Goal: Task Accomplishment & Management: Manage account settings

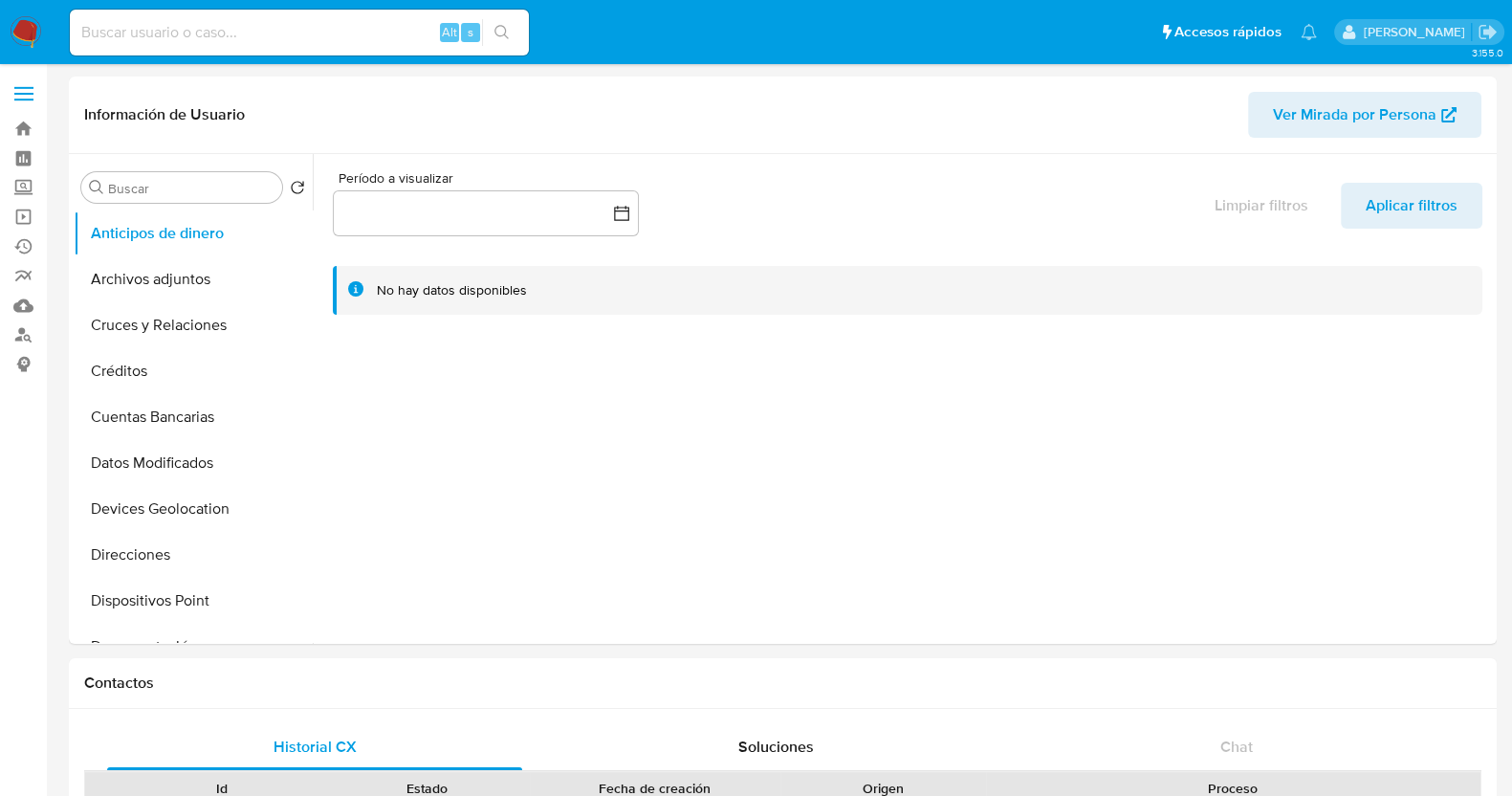
select select "10"
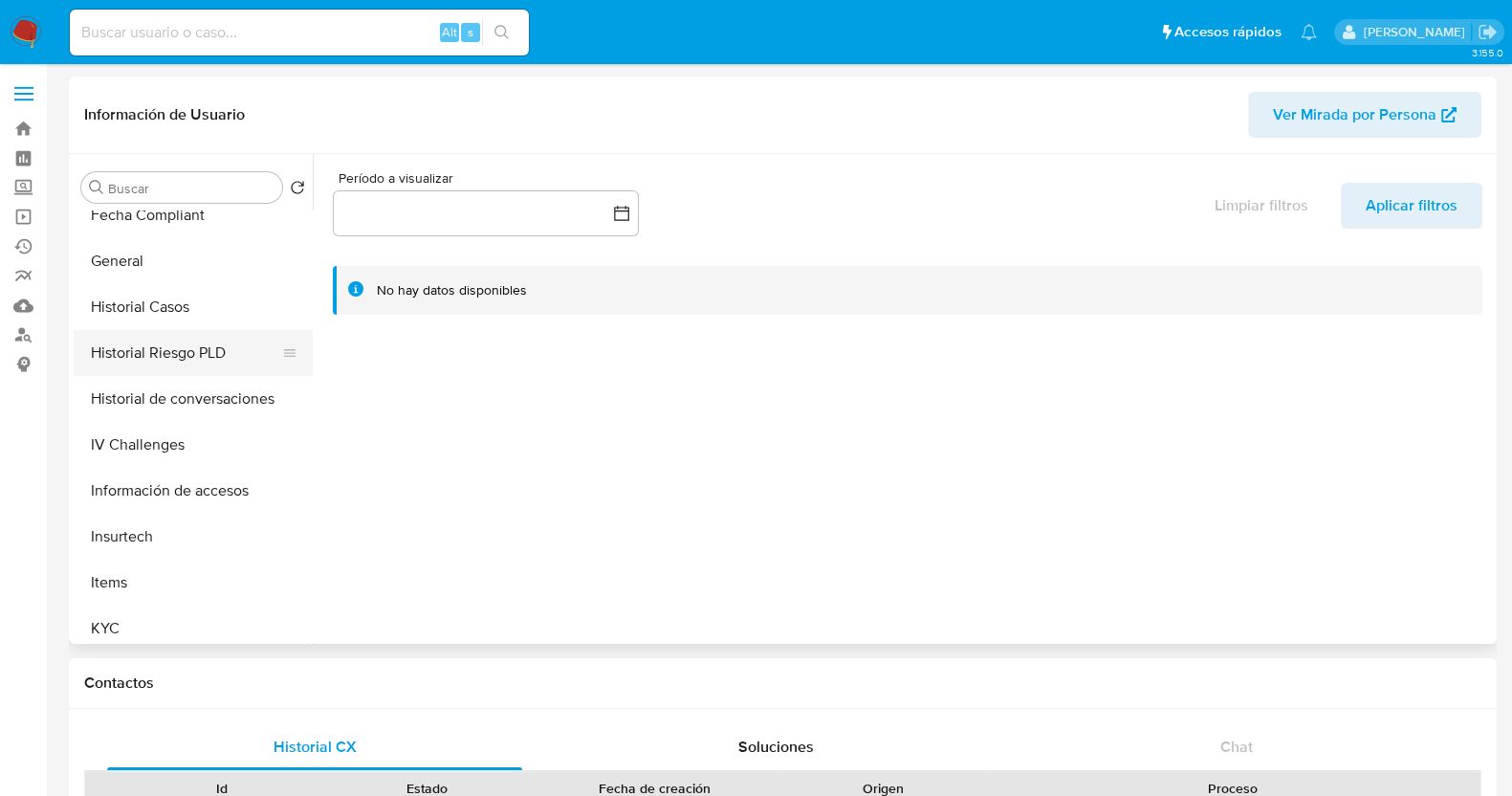
click at [182, 340] on button "Historial Riesgo PLD" at bounding box center [185, 353] width 224 height 46
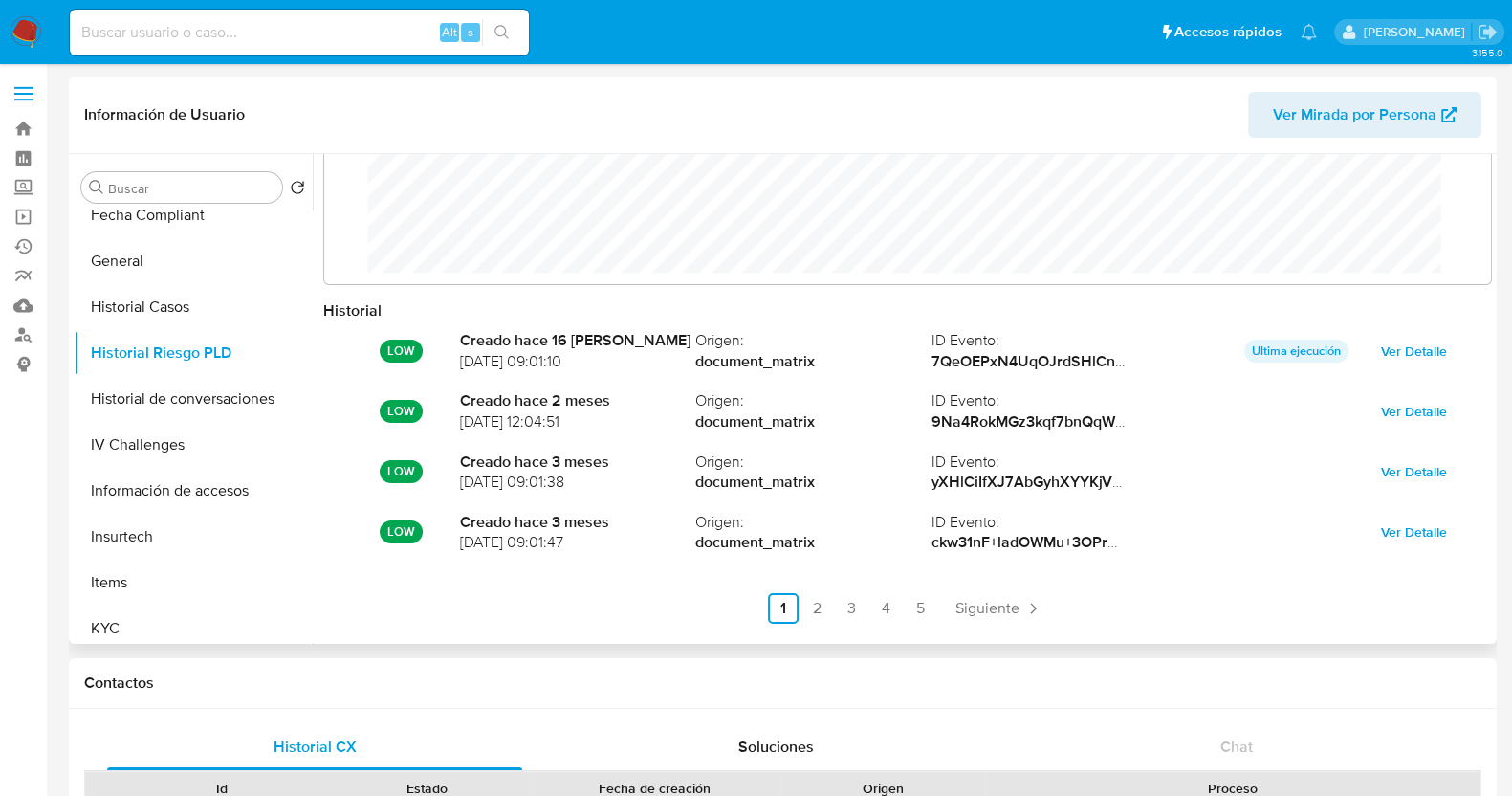
scroll to position [101, 0]
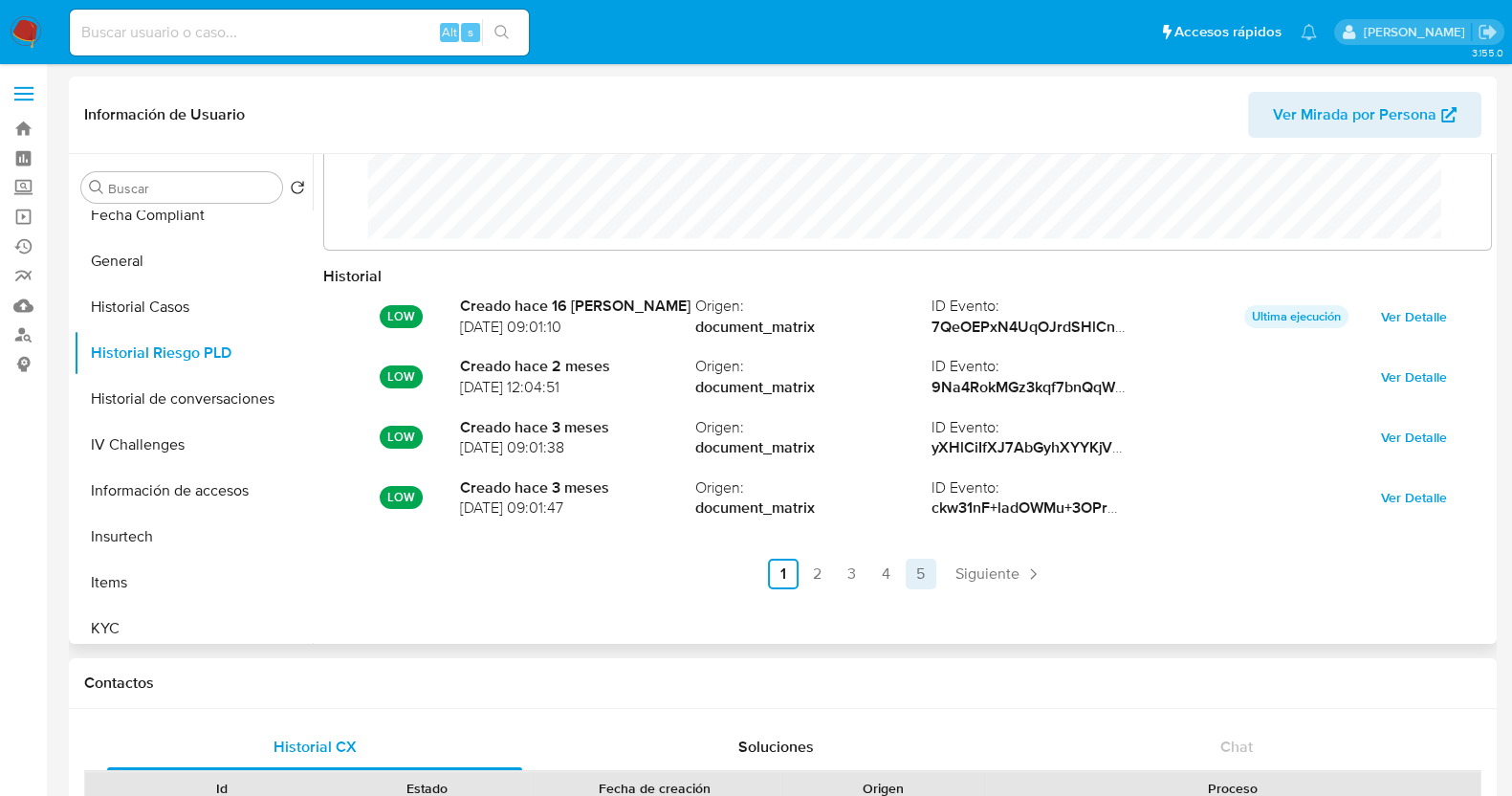
click at [912, 578] on link "5" at bounding box center [921, 574] width 31 height 31
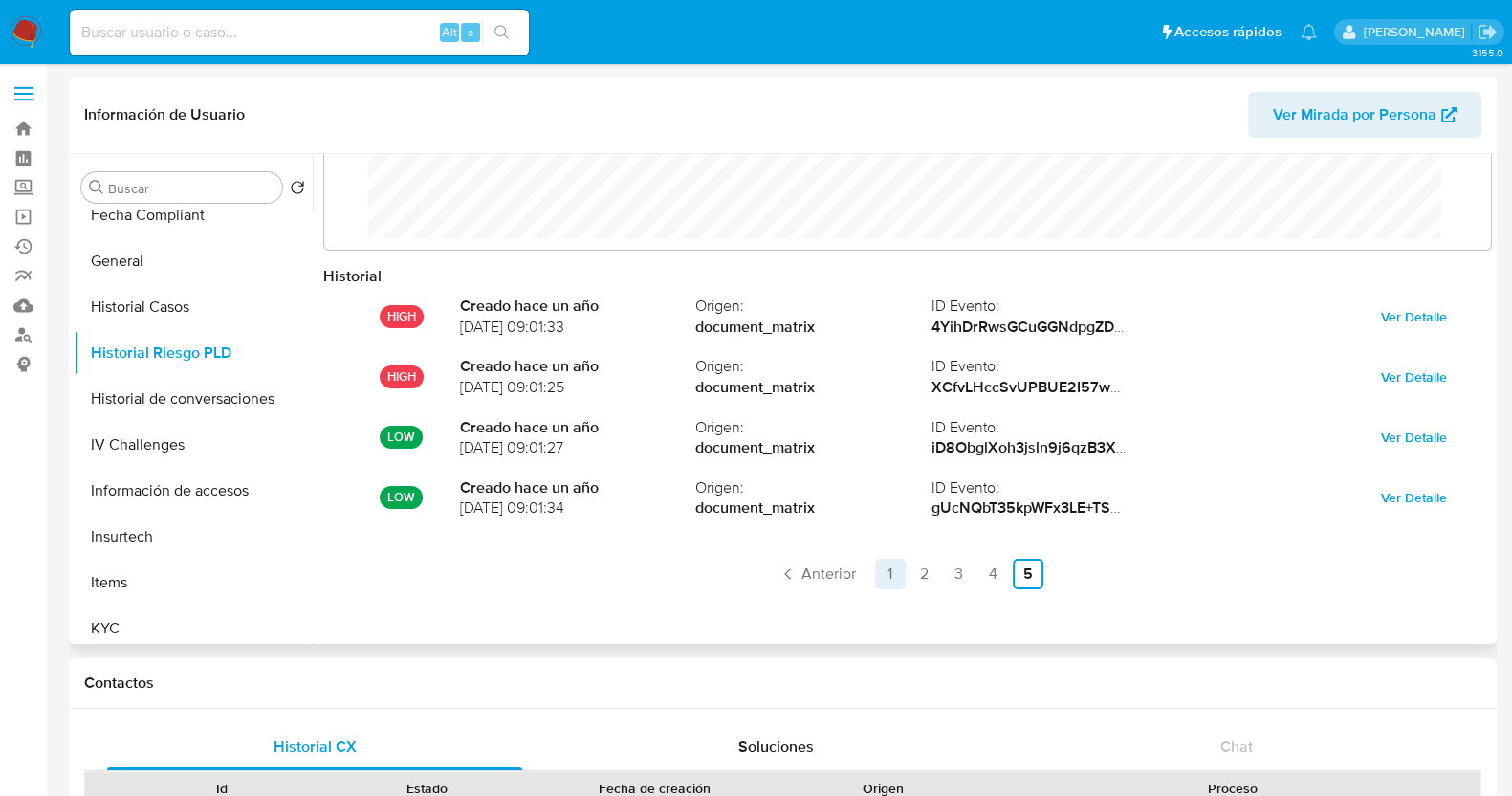
click at [895, 579] on link "1" at bounding box center [891, 574] width 31 height 31
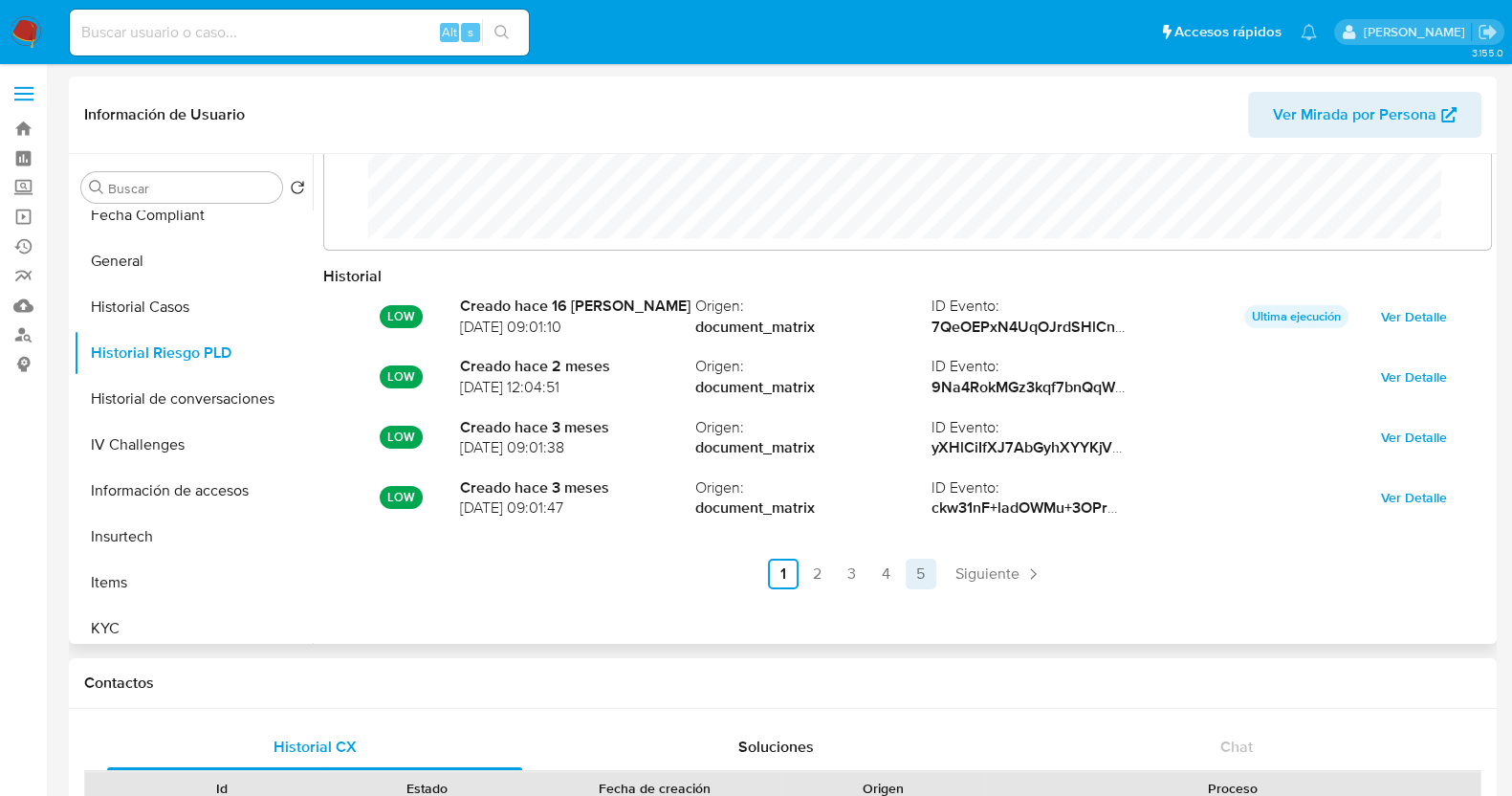
click at [924, 584] on link "5" at bounding box center [921, 574] width 31 height 31
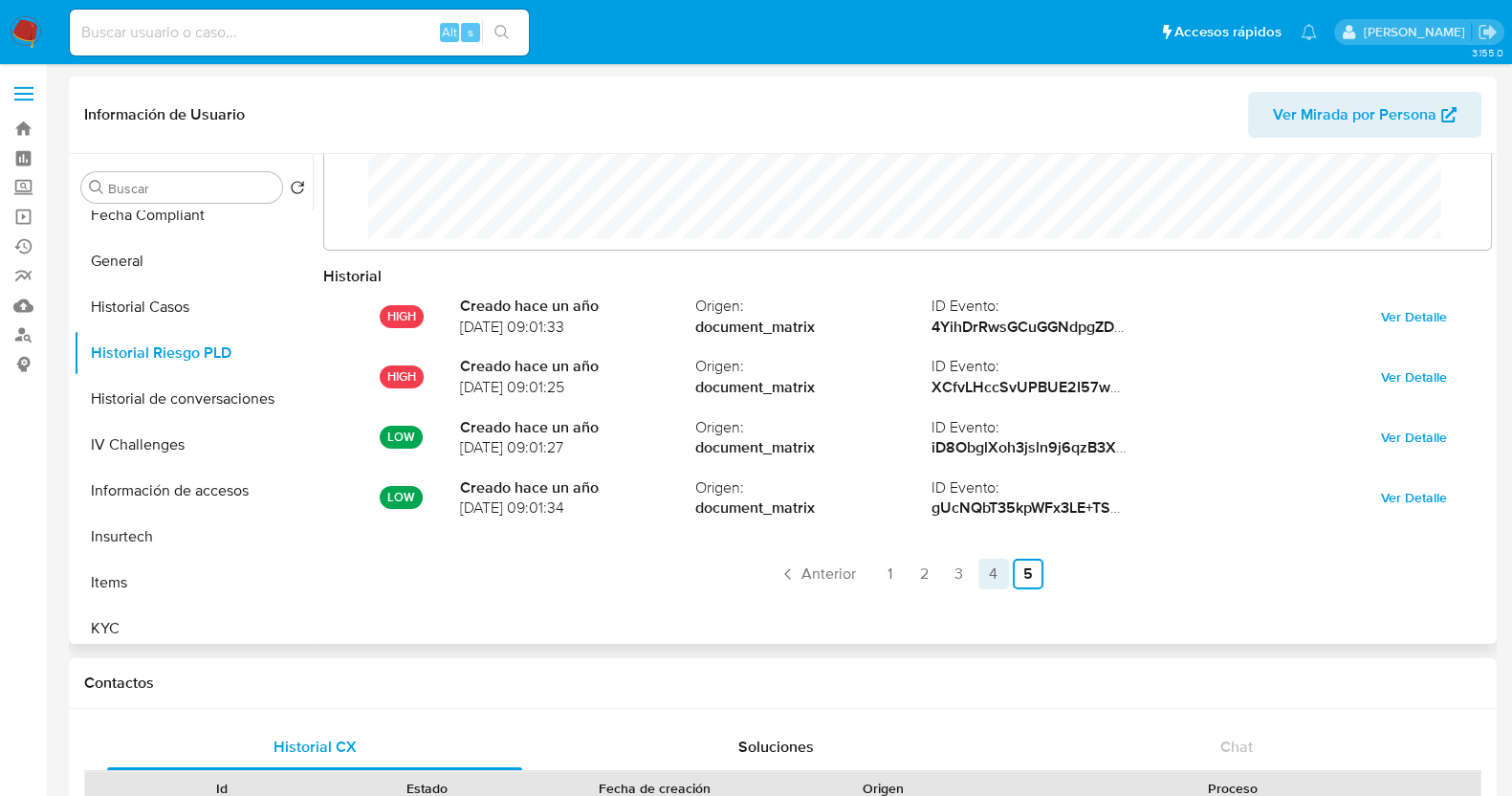
click at [994, 567] on link "4" at bounding box center [993, 574] width 31 height 31
click at [904, 565] on link "3" at bounding box center [902, 574] width 31 height 31
click at [860, 579] on link "2" at bounding box center [868, 574] width 31 height 31
click at [836, 576] on link "1" at bounding box center [834, 574] width 31 height 31
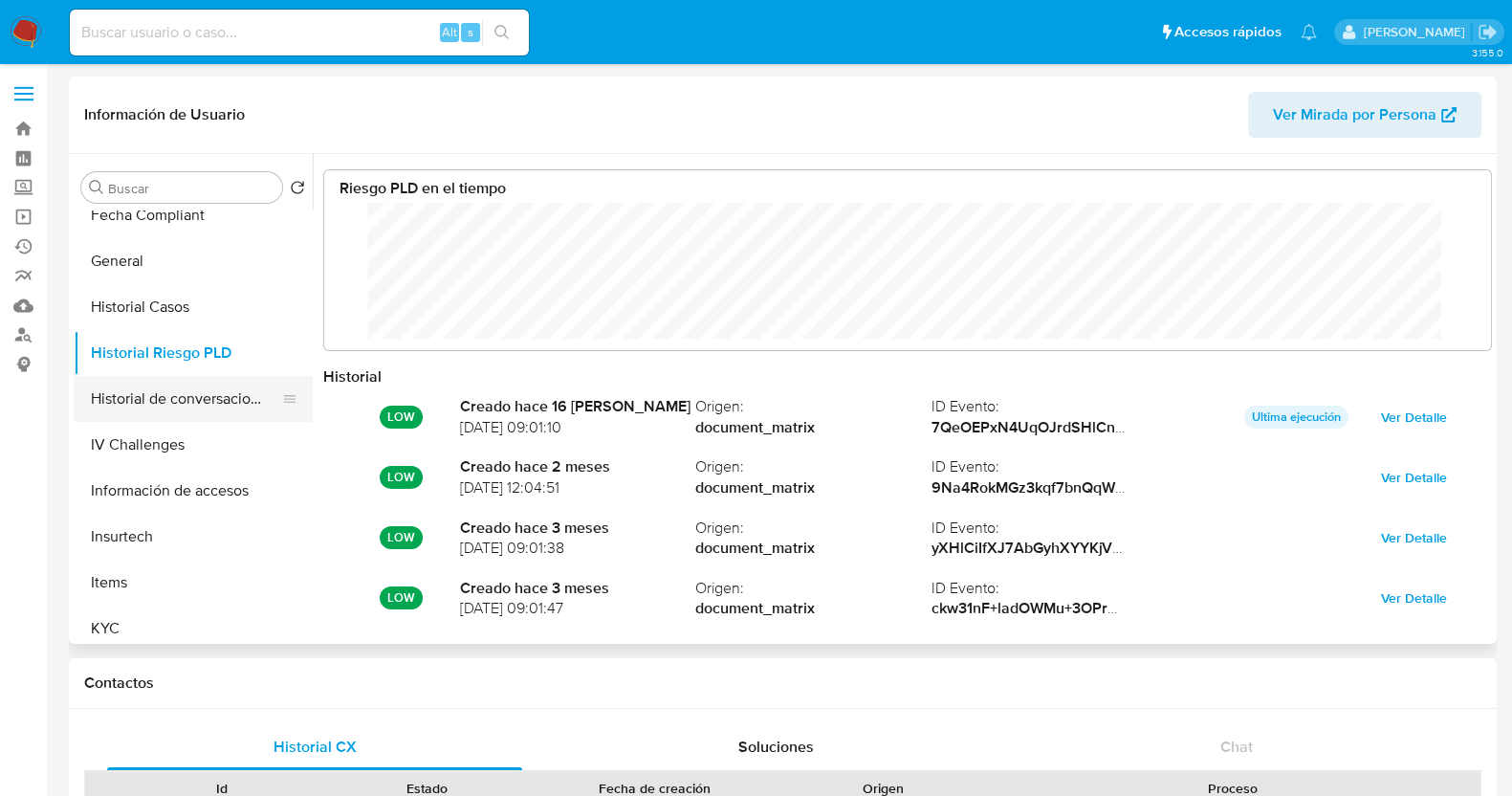
scroll to position [359, 0]
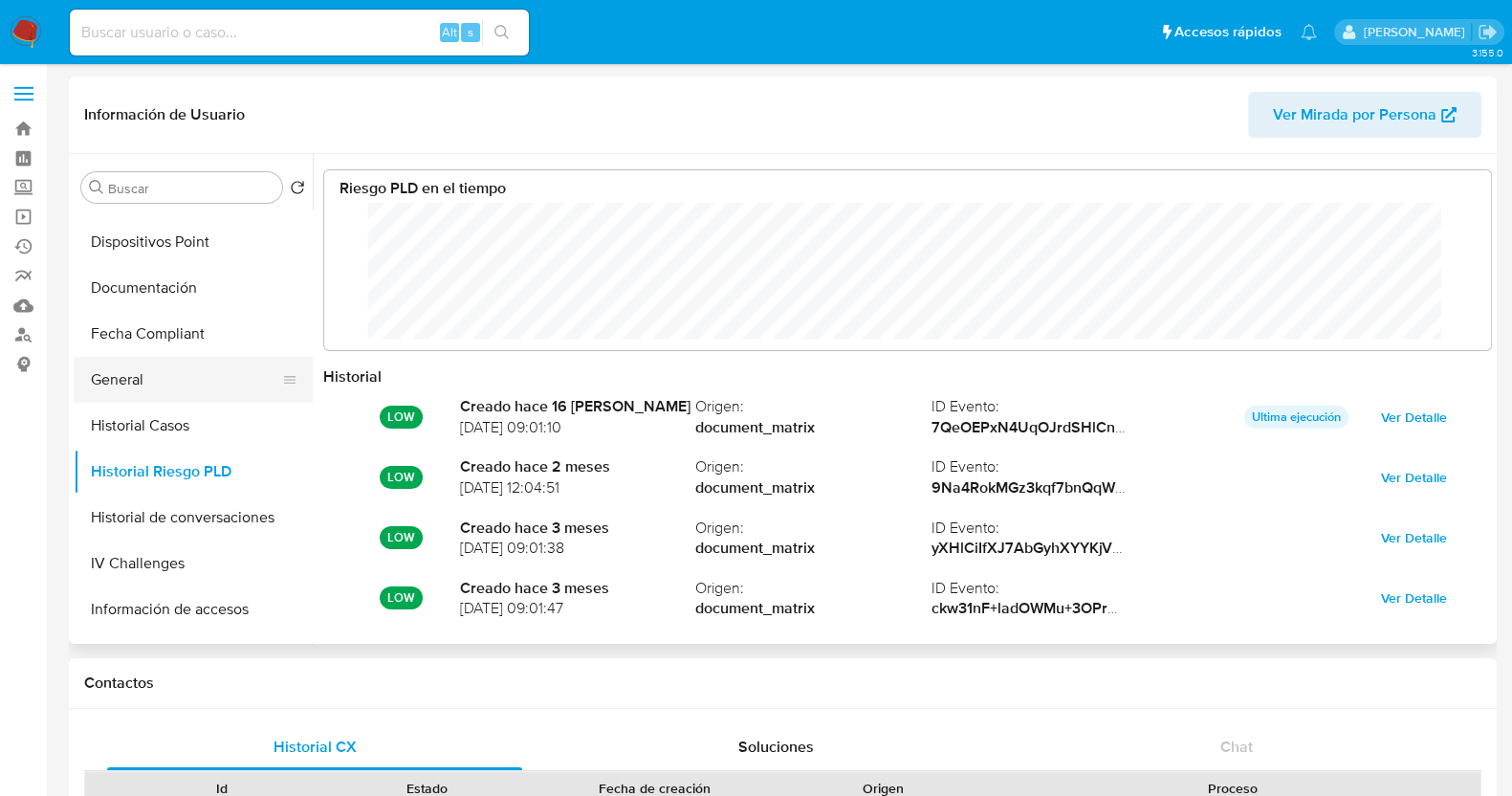
click at [143, 382] on button "General" at bounding box center [185, 380] width 224 height 46
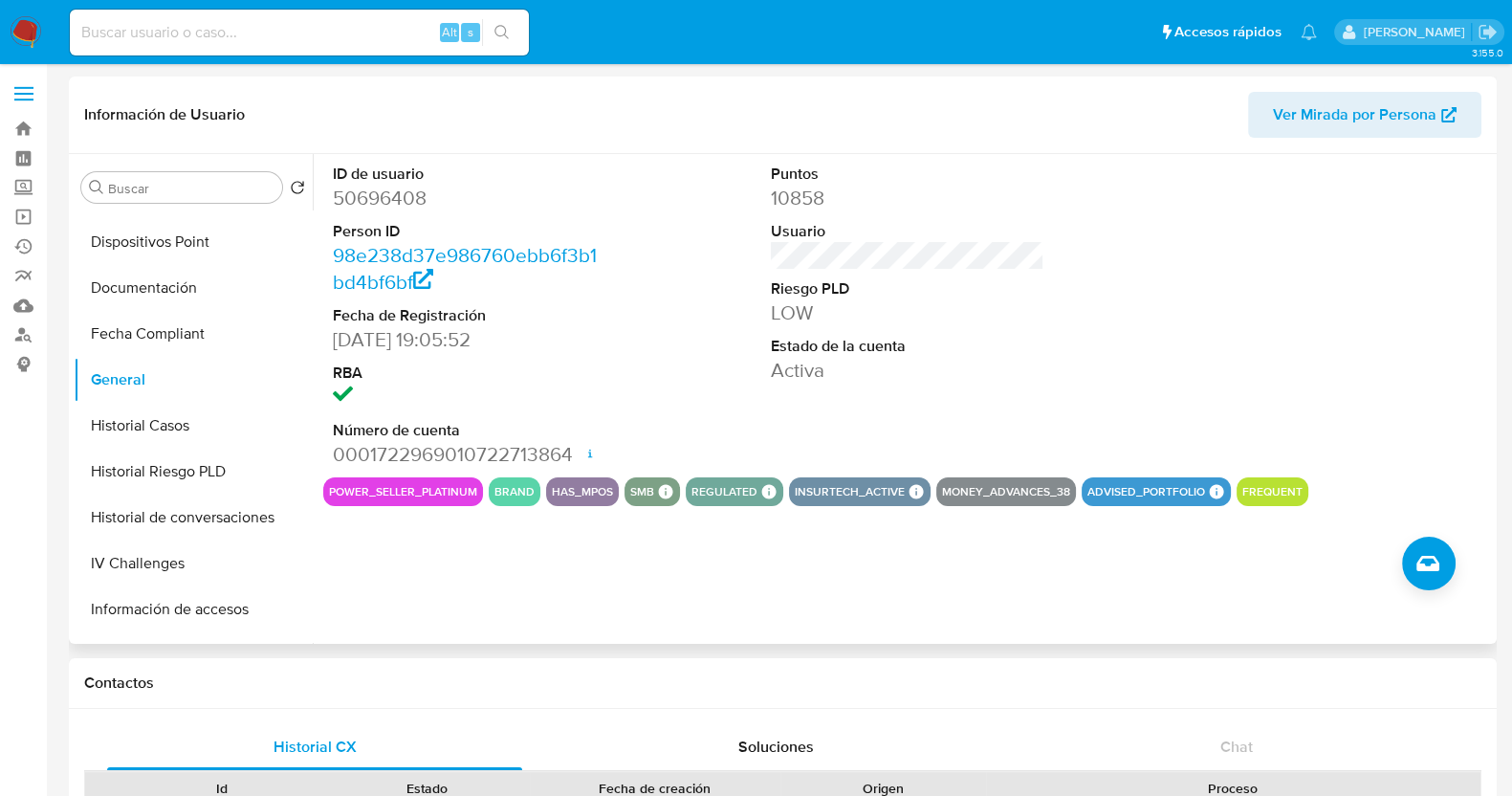
click at [363, 195] on dd "50696408" at bounding box center [469, 198] width 273 height 27
copy dd "50696408"
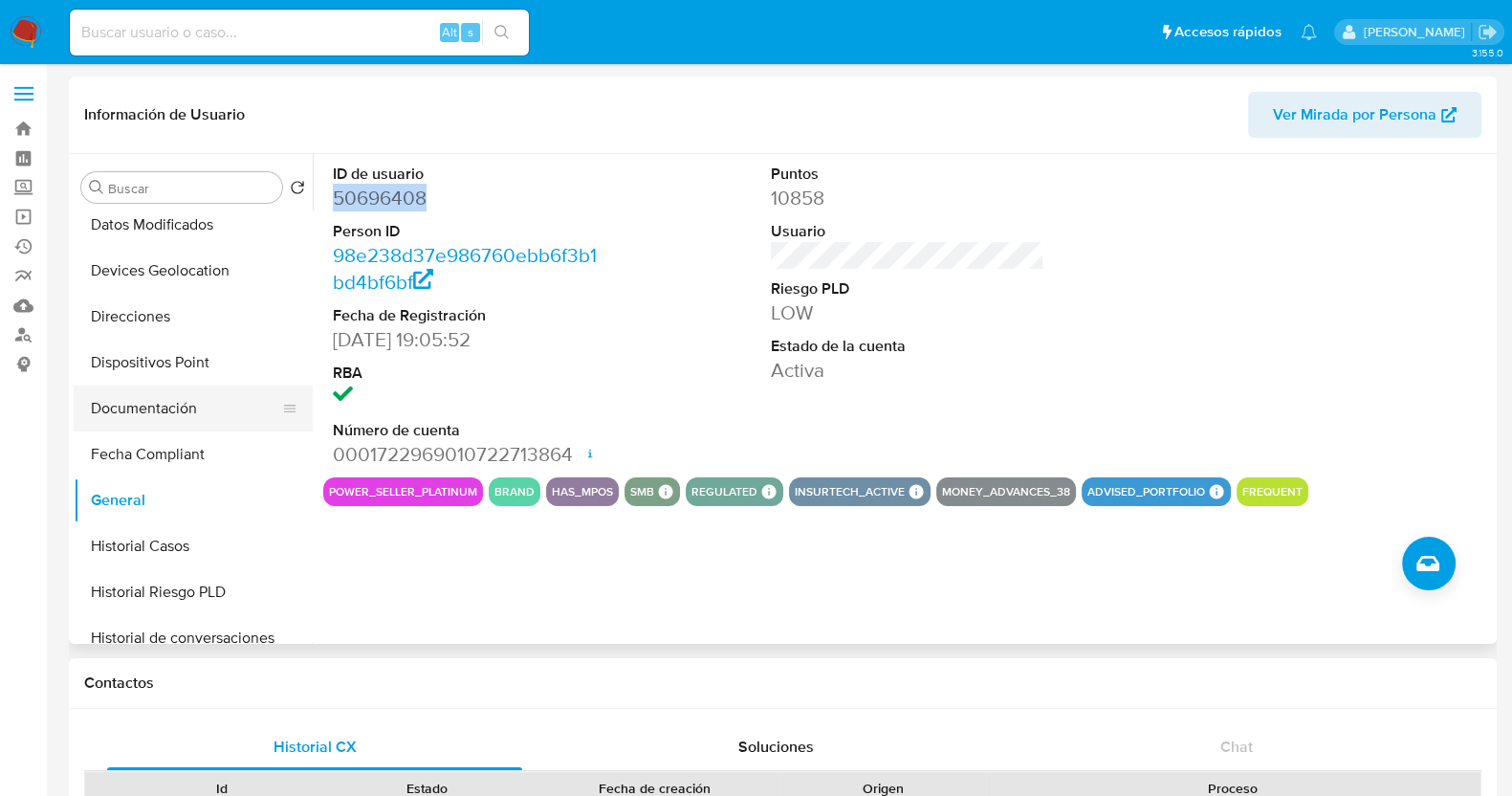
click at [170, 418] on button "Documentación" at bounding box center [185, 409] width 224 height 46
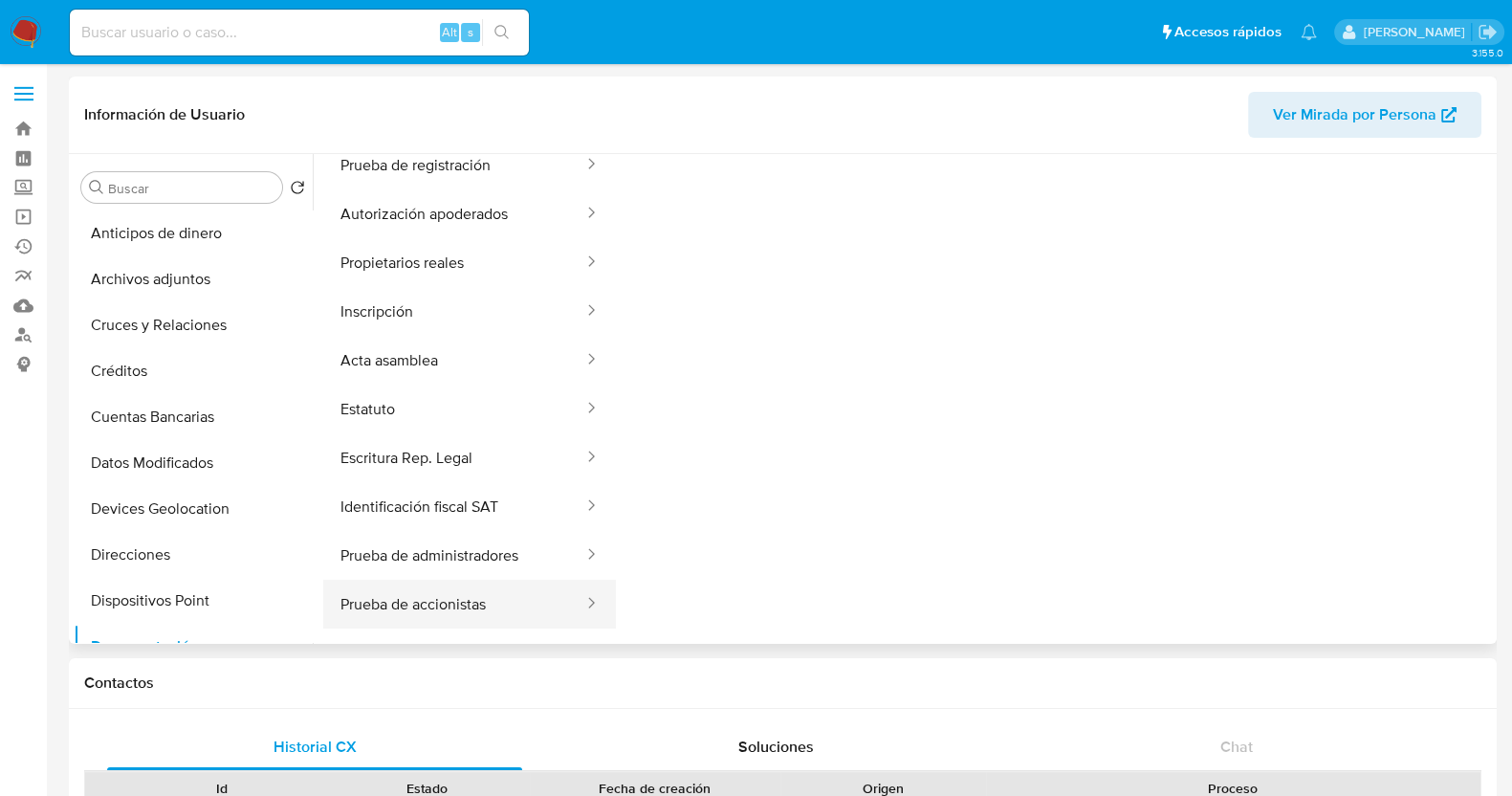
scroll to position [156, 0]
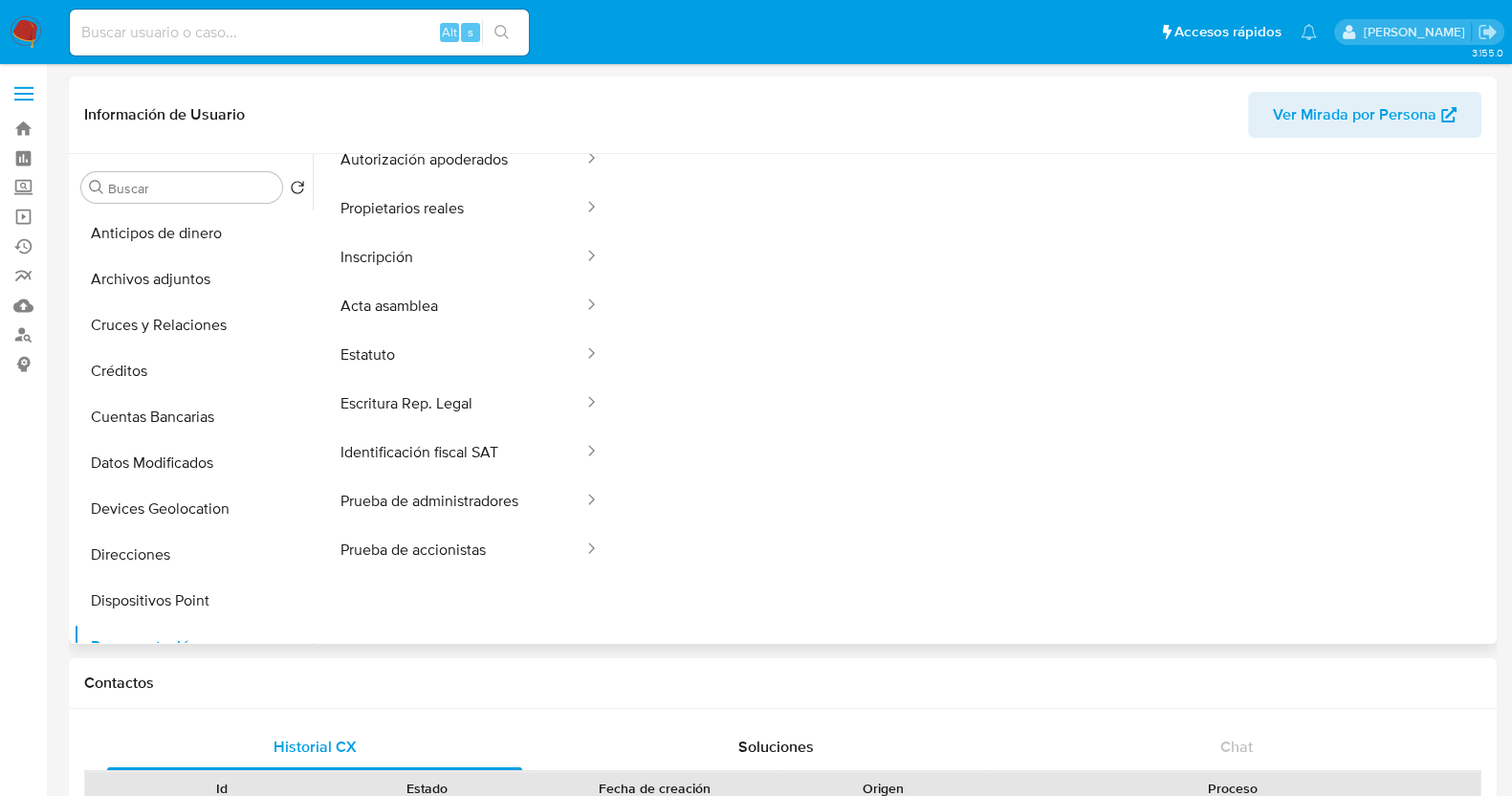
click at [1412, 106] on span "Ver Mirada por Persona" at bounding box center [1355, 115] width 163 height 46
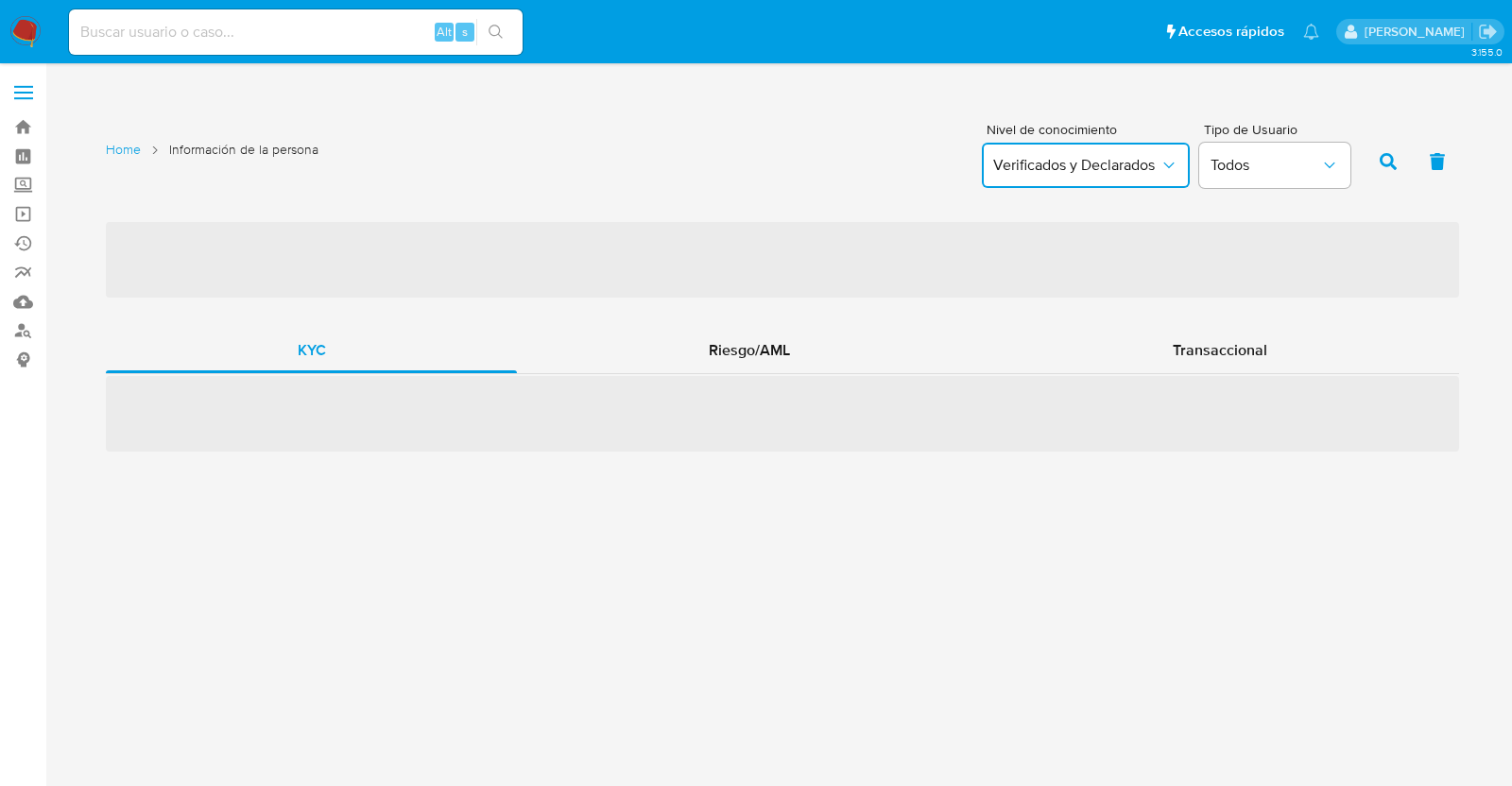
click at [1148, 154] on button "Verificados y Declarados" at bounding box center [1085, 165] width 208 height 45
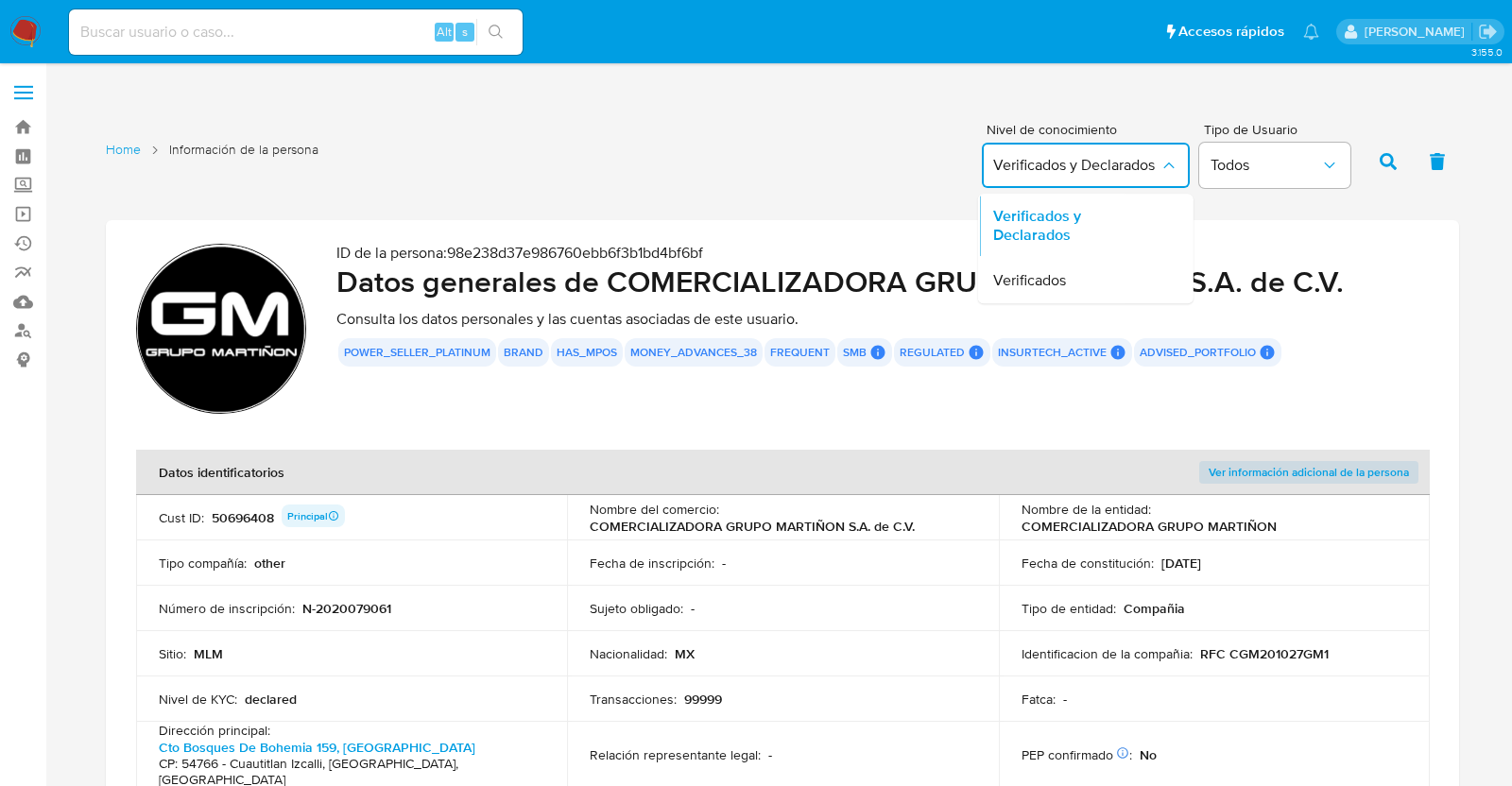
click at [1148, 154] on button "Verificados y Declarados" at bounding box center [1085, 165] width 208 height 45
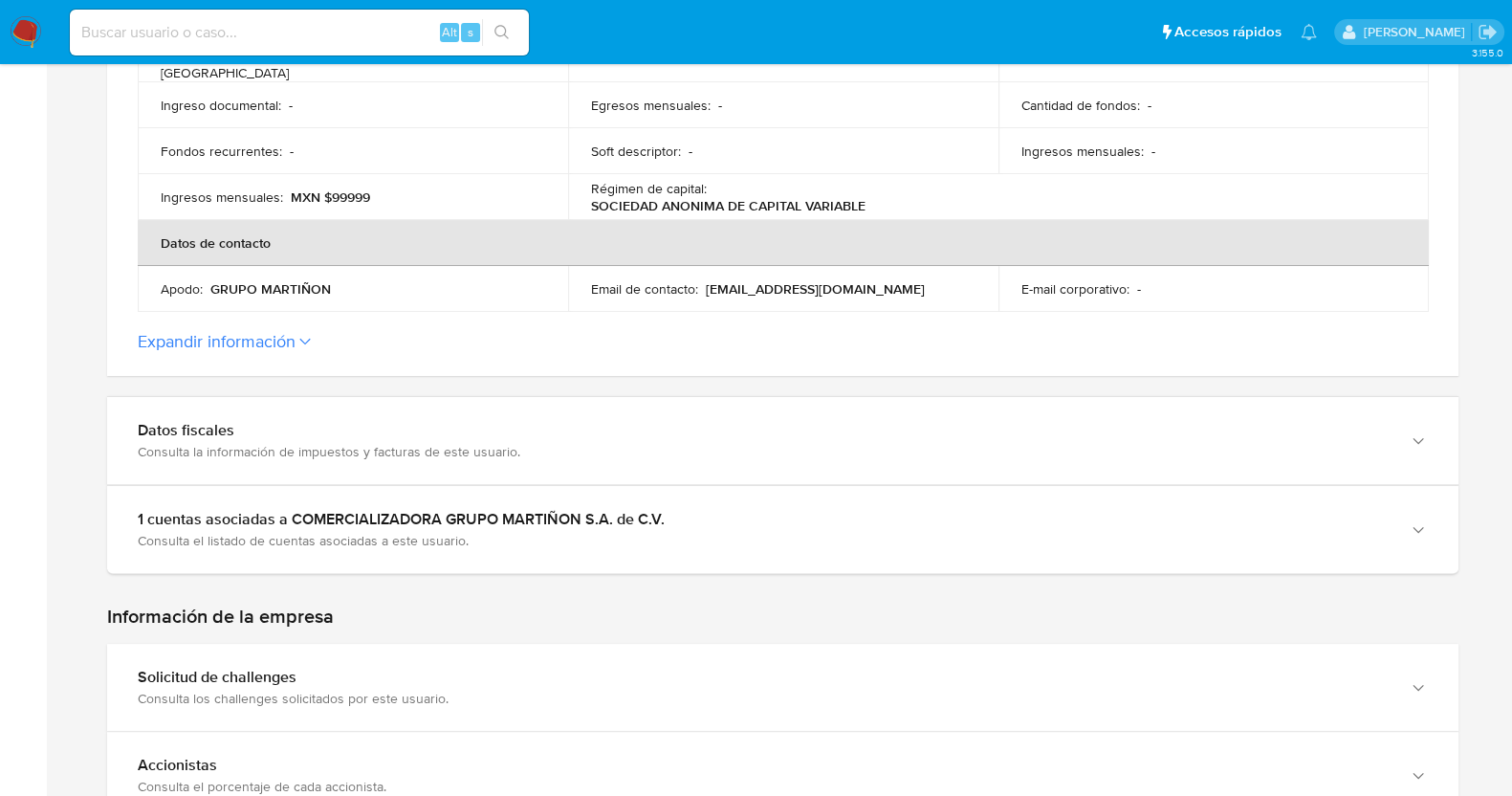
scroll to position [718, 0]
click at [301, 337] on icon at bounding box center [306, 341] width 12 height 8
click at [296, 331] on button "Expandir información" at bounding box center [217, 341] width 158 height 21
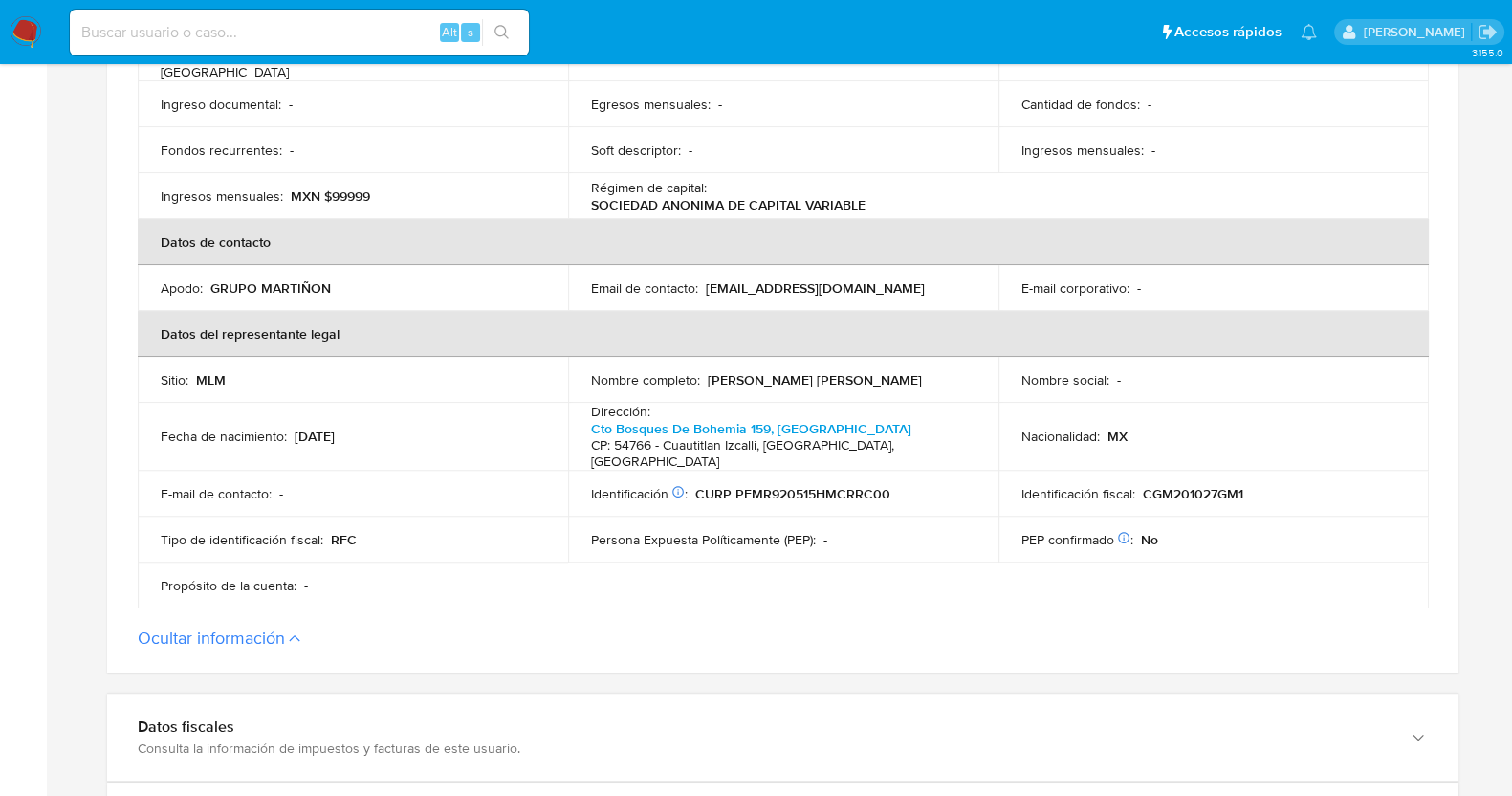
scroll to position [1077, 0]
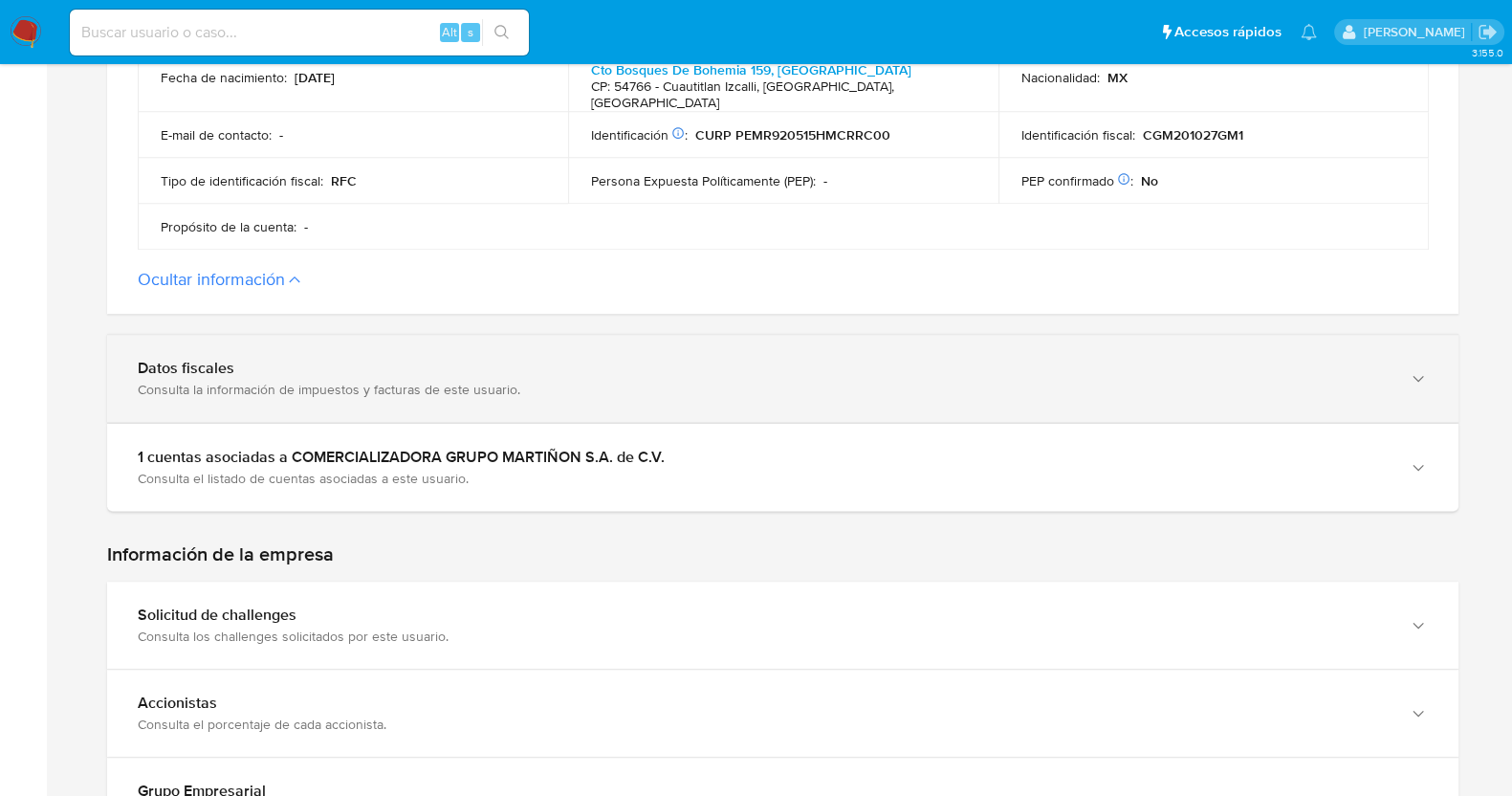
click at [423, 381] on div "Consulta la información de impuestos y facturas de este usuario." at bounding box center [764, 389] width 1253 height 17
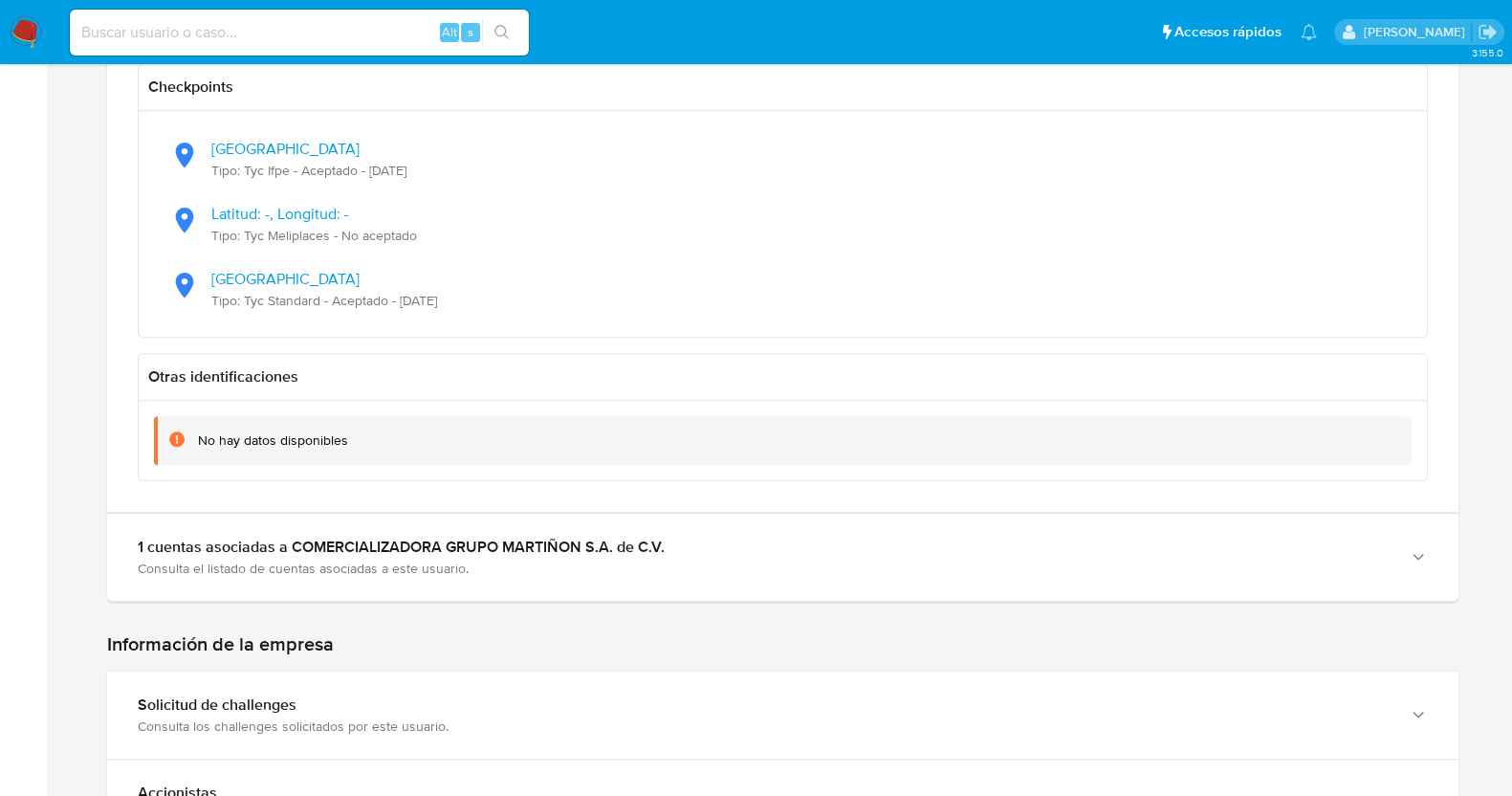
scroll to position [2393, 0]
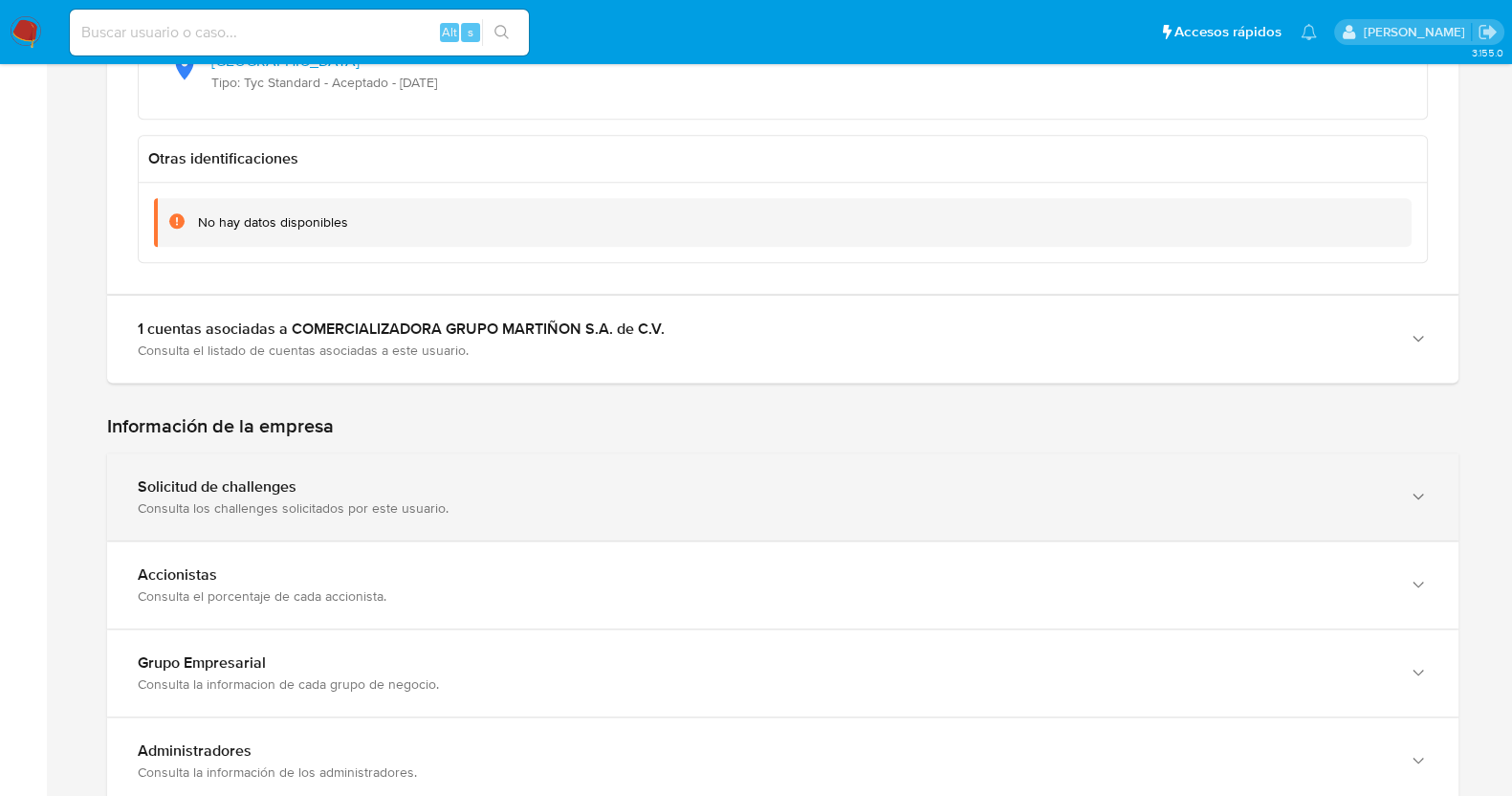
click at [425, 477] on div "Solicitud de challenges" at bounding box center [764, 486] width 1253 height 19
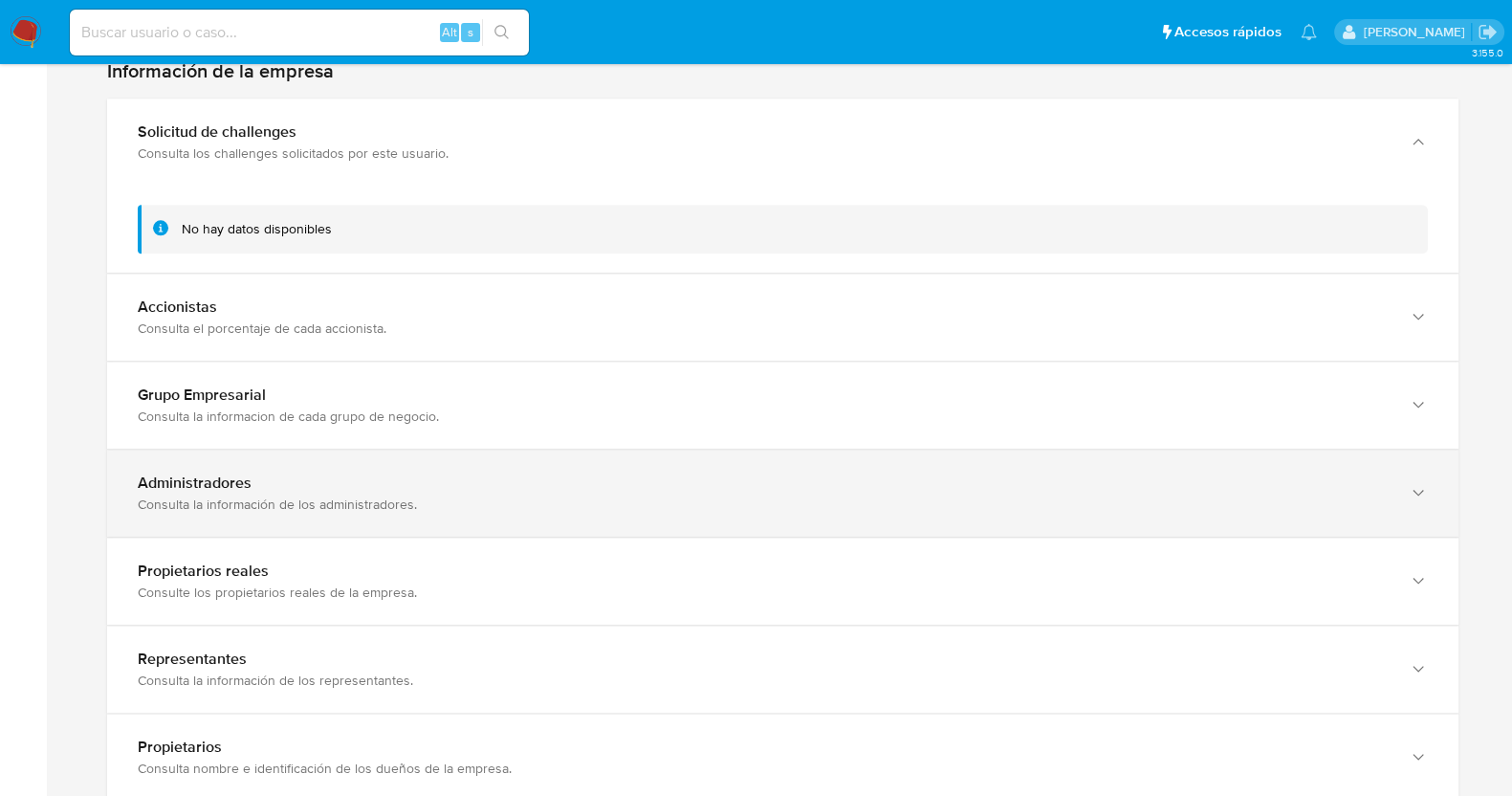
scroll to position [2751, 0]
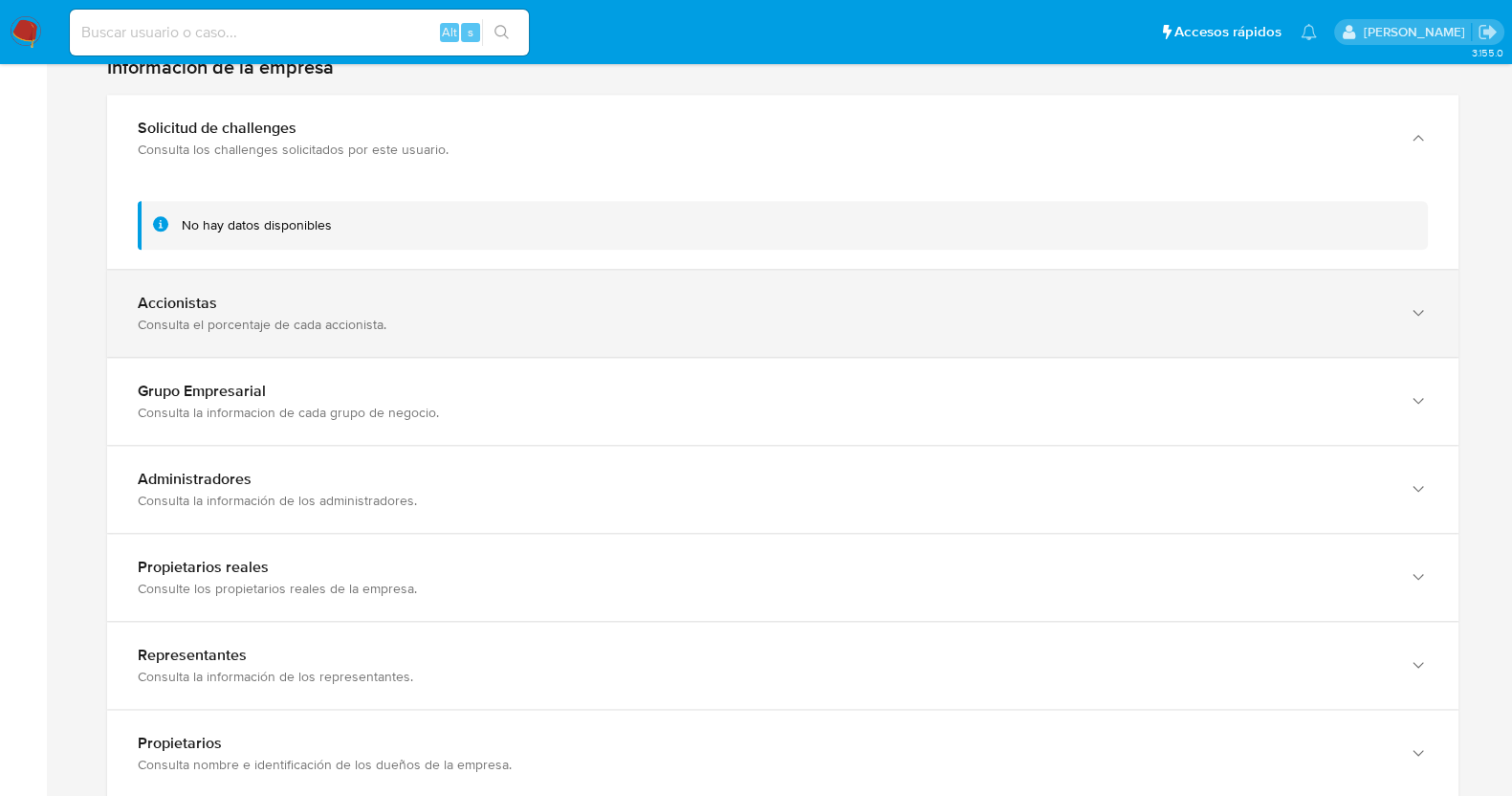
click at [449, 294] on div "Accionistas" at bounding box center [764, 303] width 1253 height 19
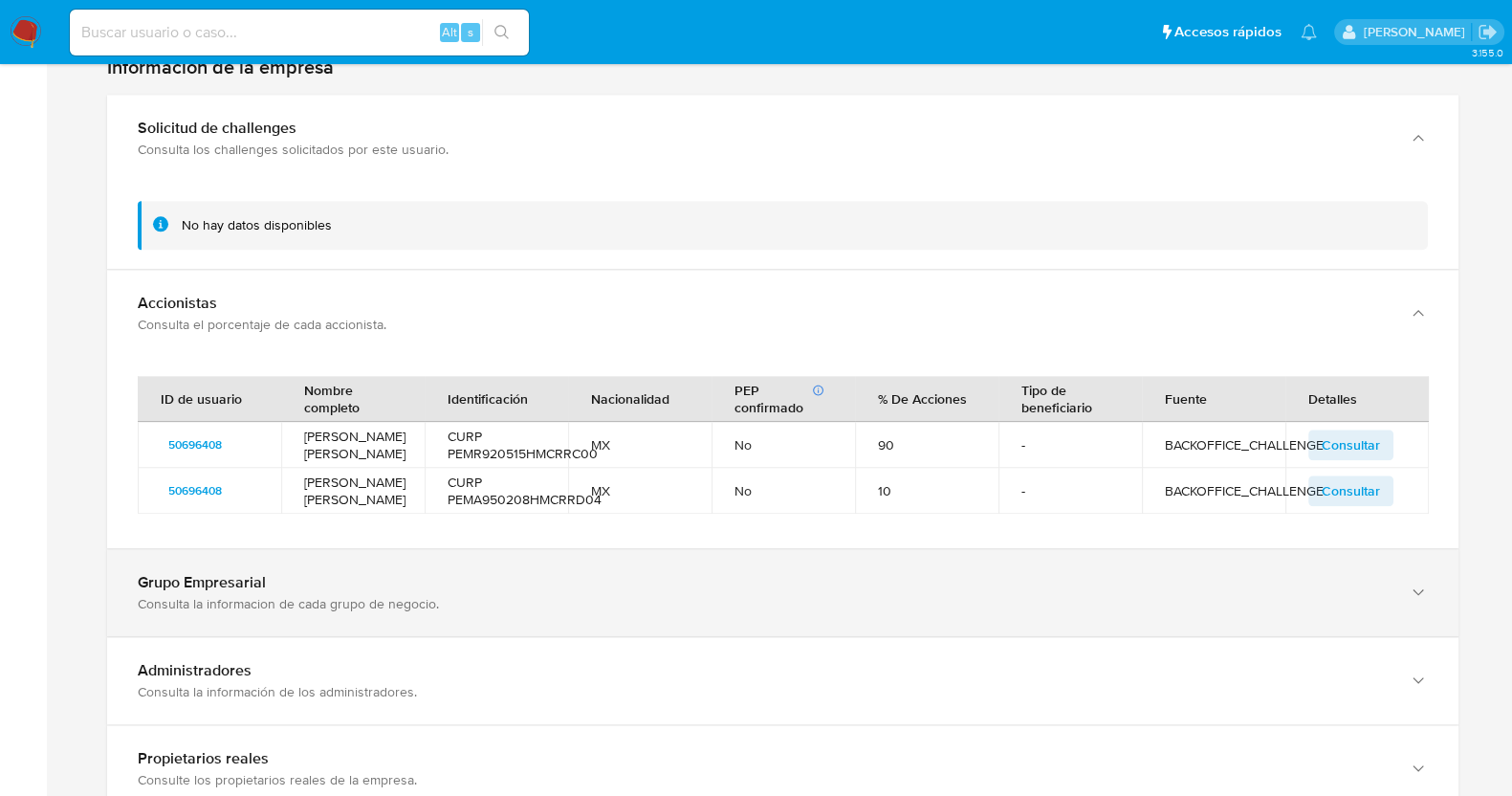
click at [475, 595] on div "Consulta la informacion de cada grupo de negocio." at bounding box center [764, 603] width 1253 height 17
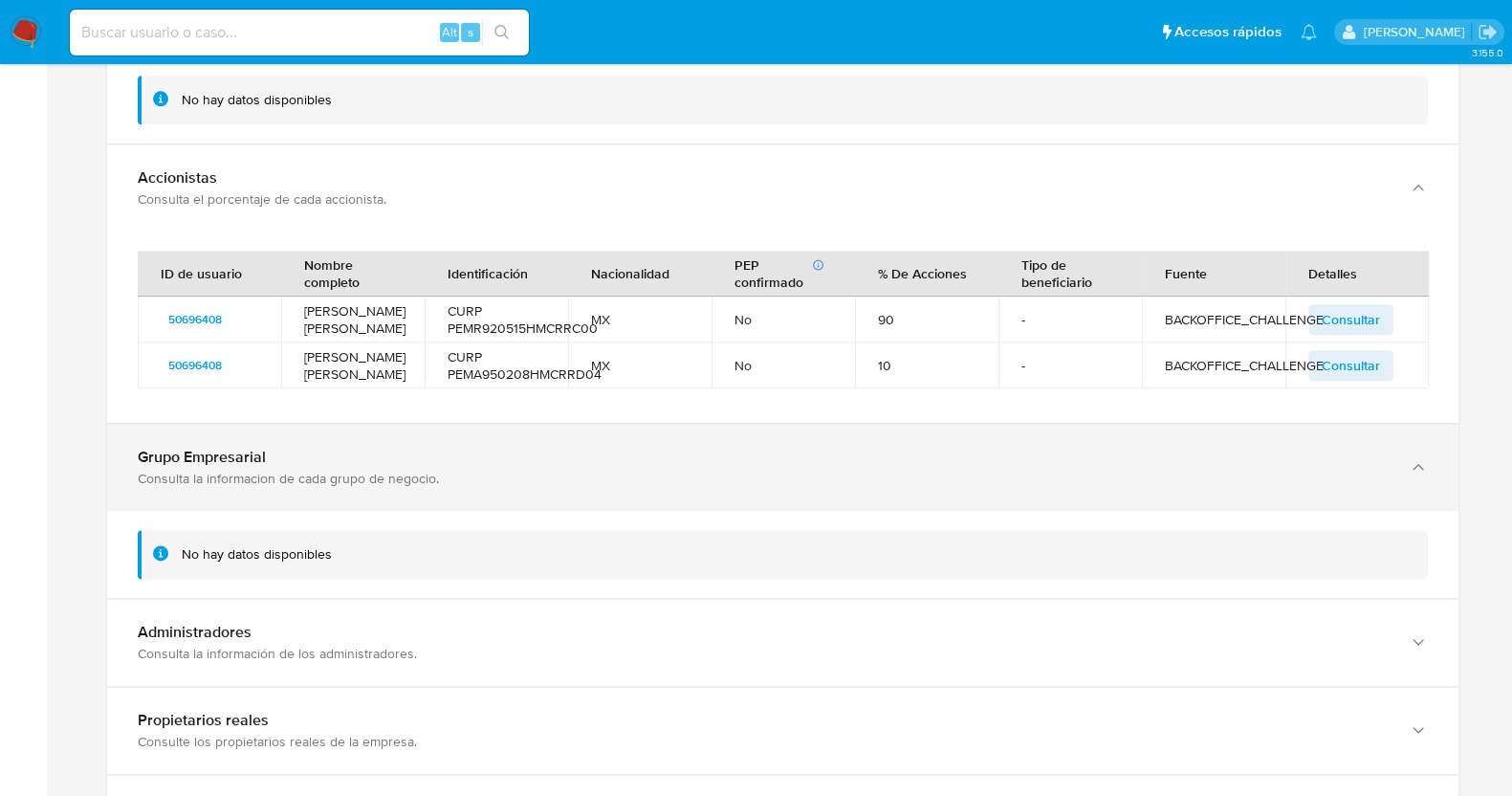
scroll to position [2990, 0]
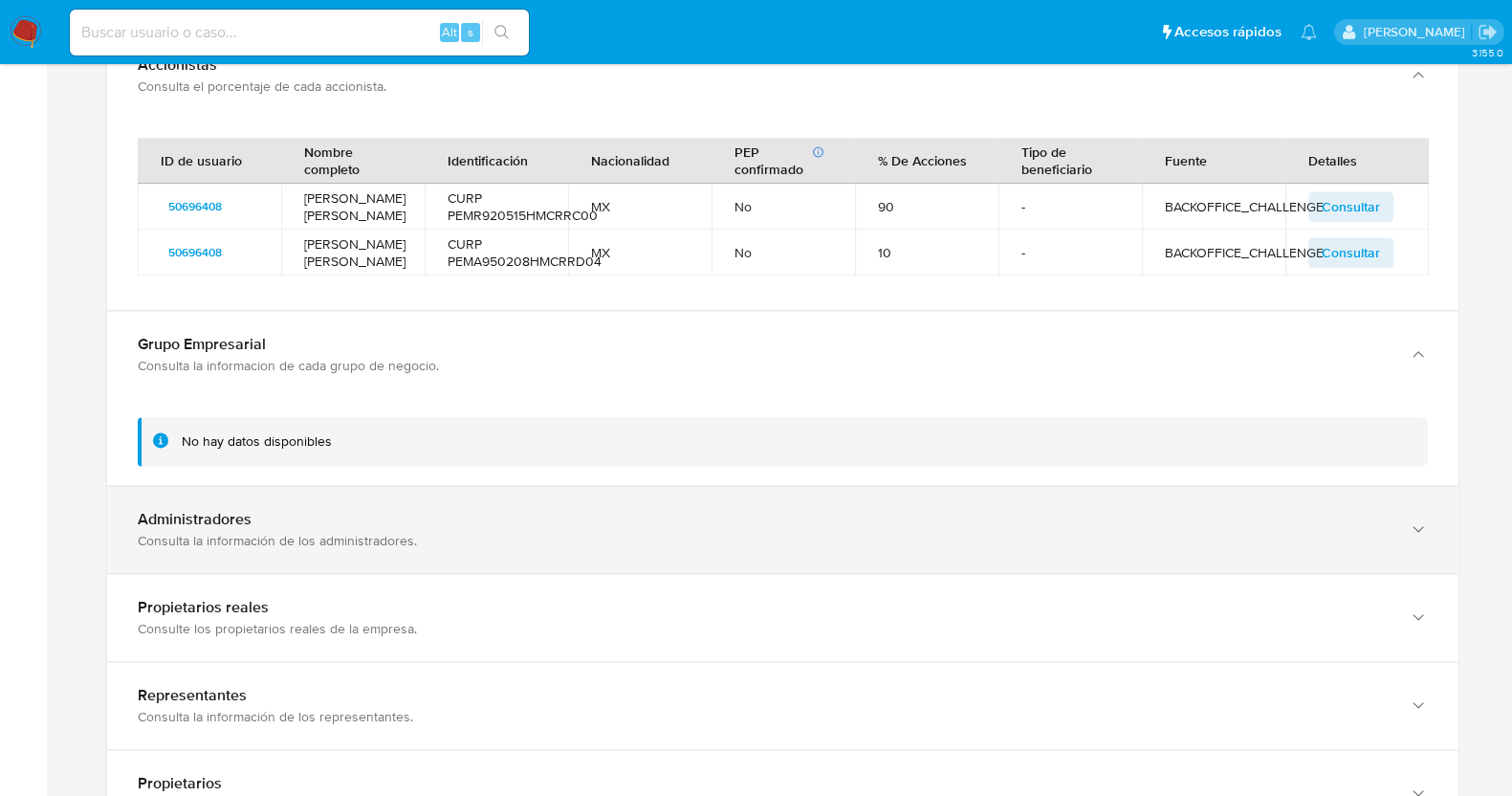
click at [444, 533] on div "Consulta la información de los administradores." at bounding box center [764, 541] width 1253 height 17
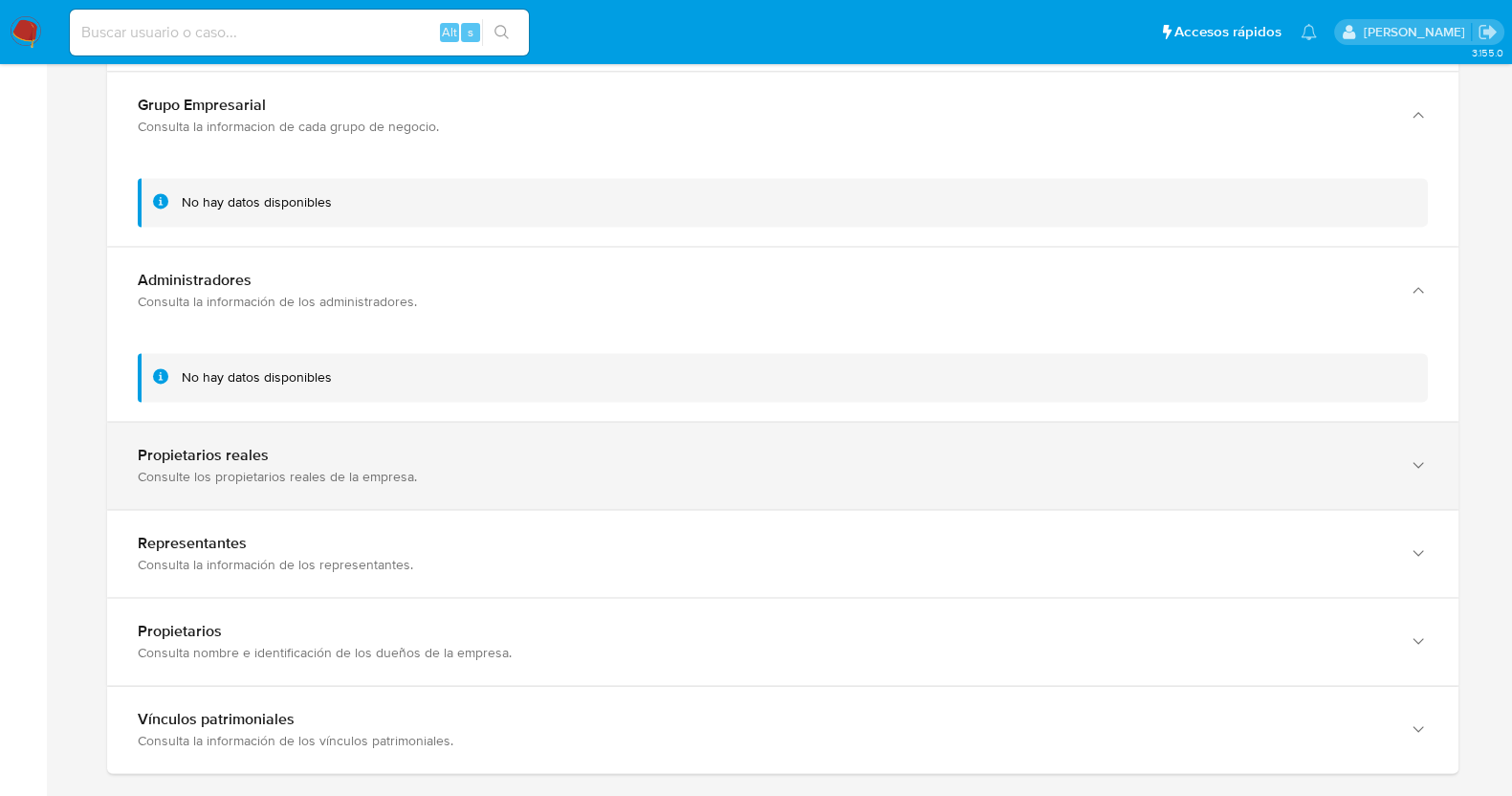
click at [408, 468] on div "Consulte los propietarios reales de la empresa." at bounding box center [764, 476] width 1253 height 17
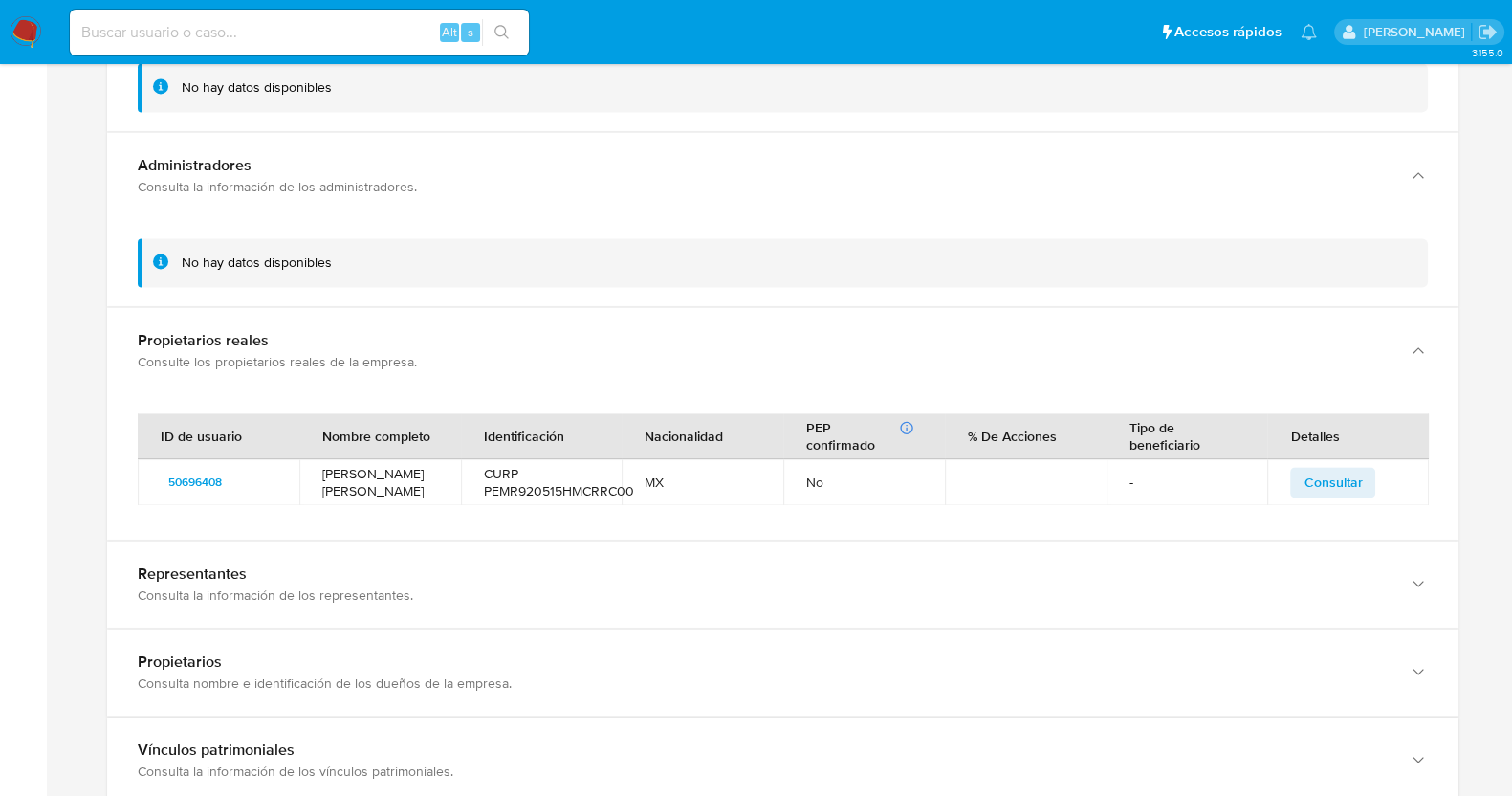
scroll to position [3588, 0]
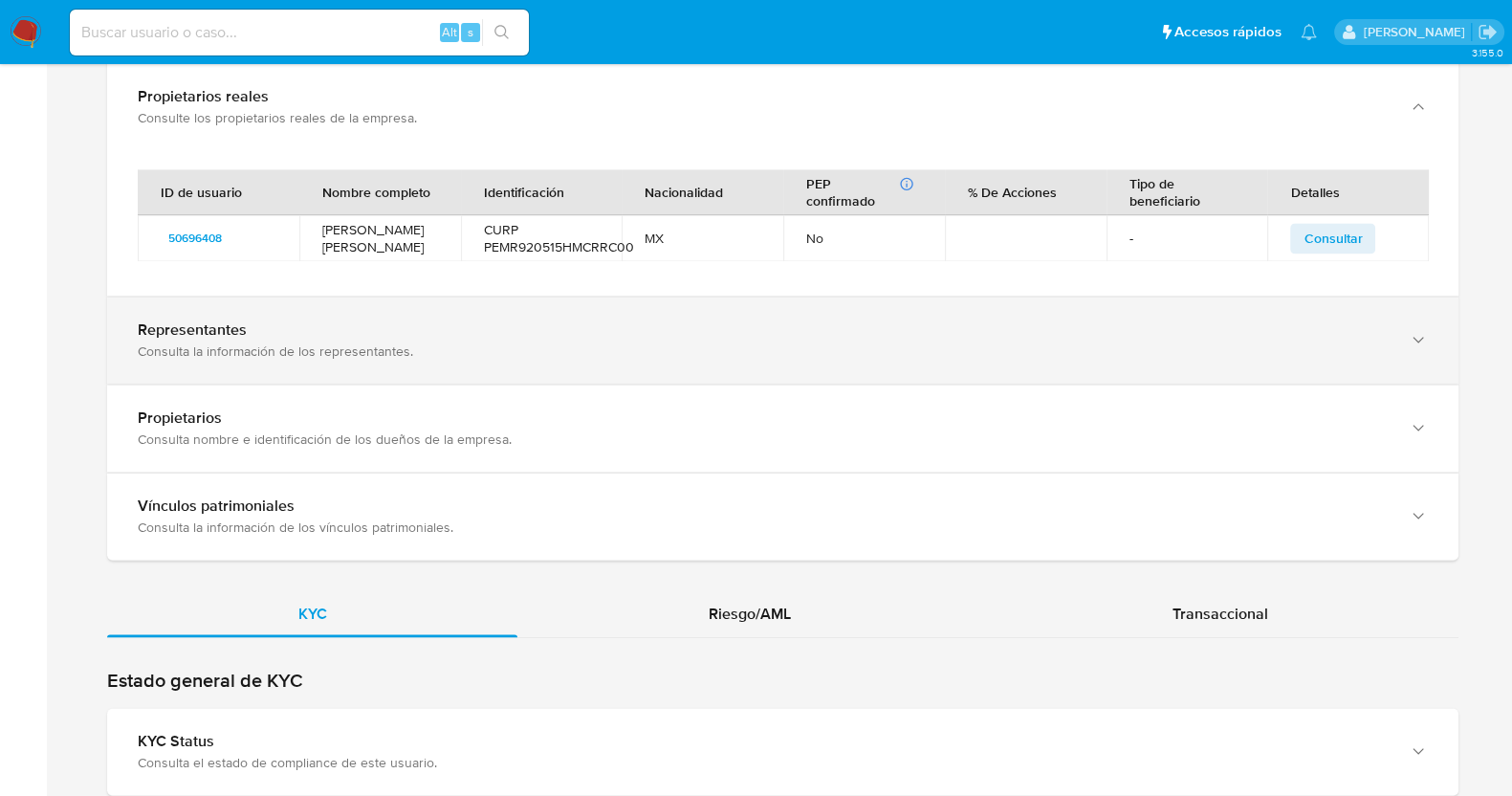
click at [491, 324] on div "Representantes Consulta la información de los representantes." at bounding box center [783, 341] width 1352 height 87
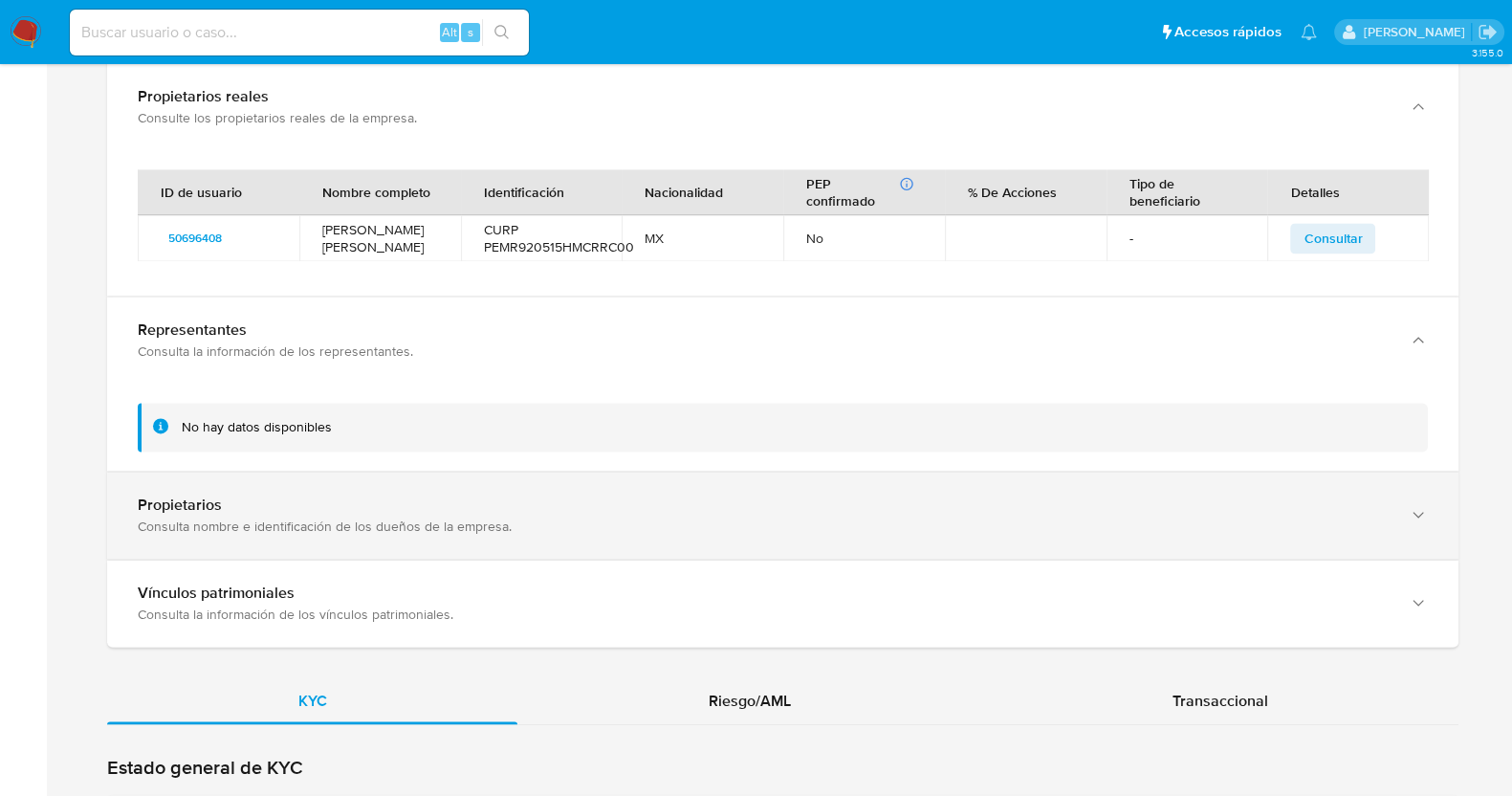
click at [445, 518] on div "Consulta nombre e identificación de los dueños de la empresa." at bounding box center [764, 526] width 1253 height 17
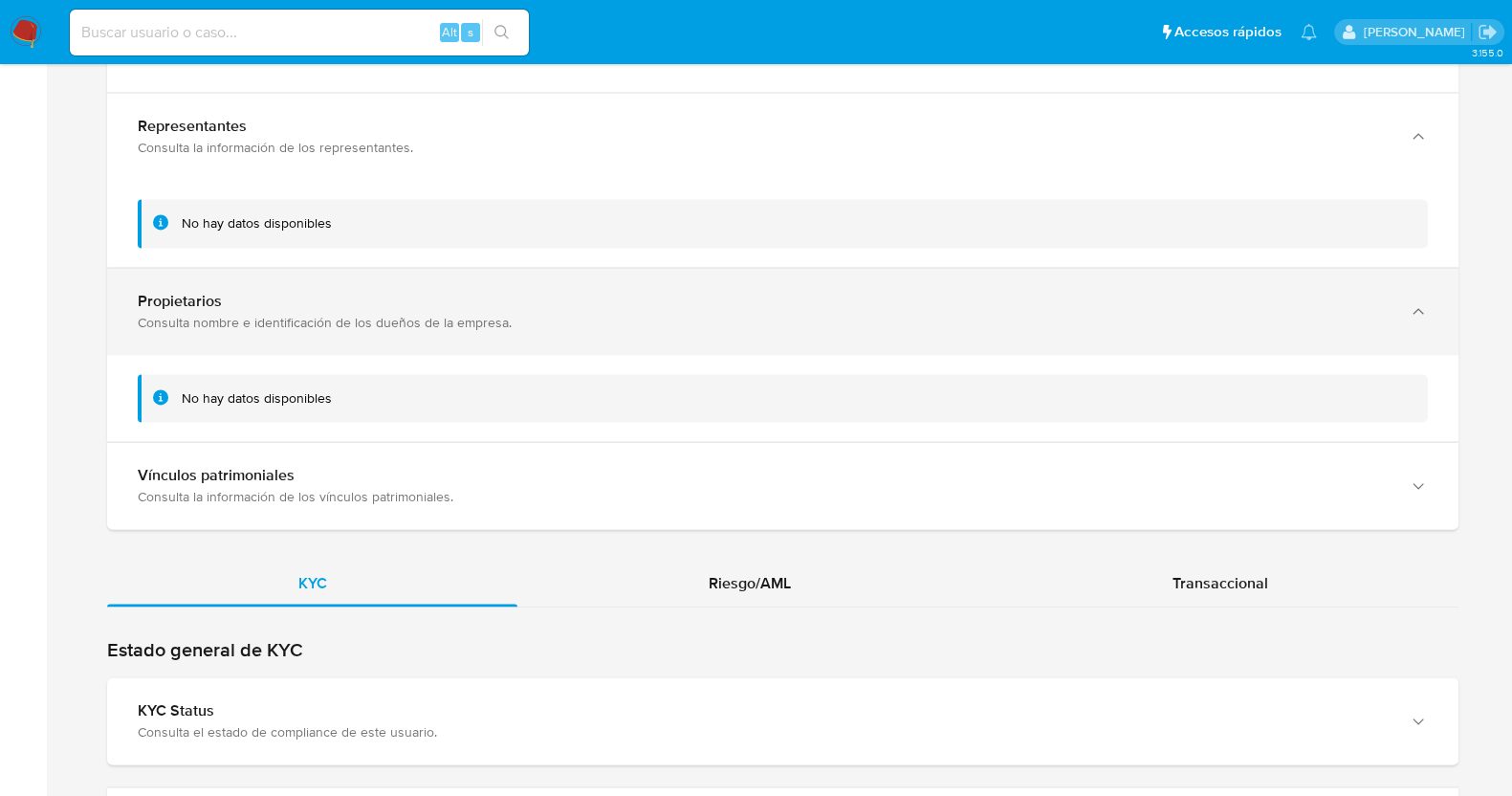
scroll to position [3948, 0]
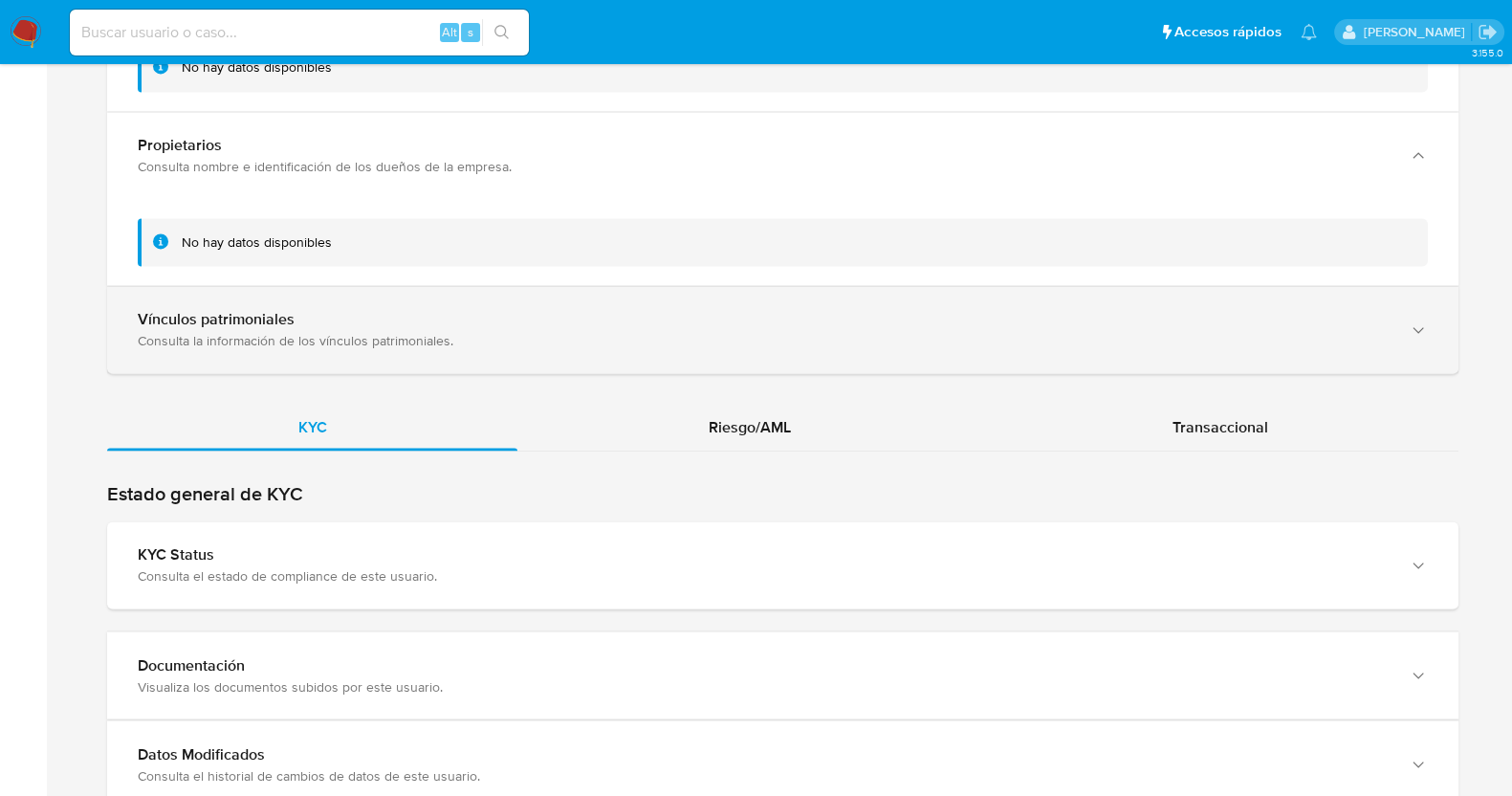
click at [430, 332] on div "Consulta la información de los vínculos patrimoniales." at bounding box center [764, 340] width 1253 height 17
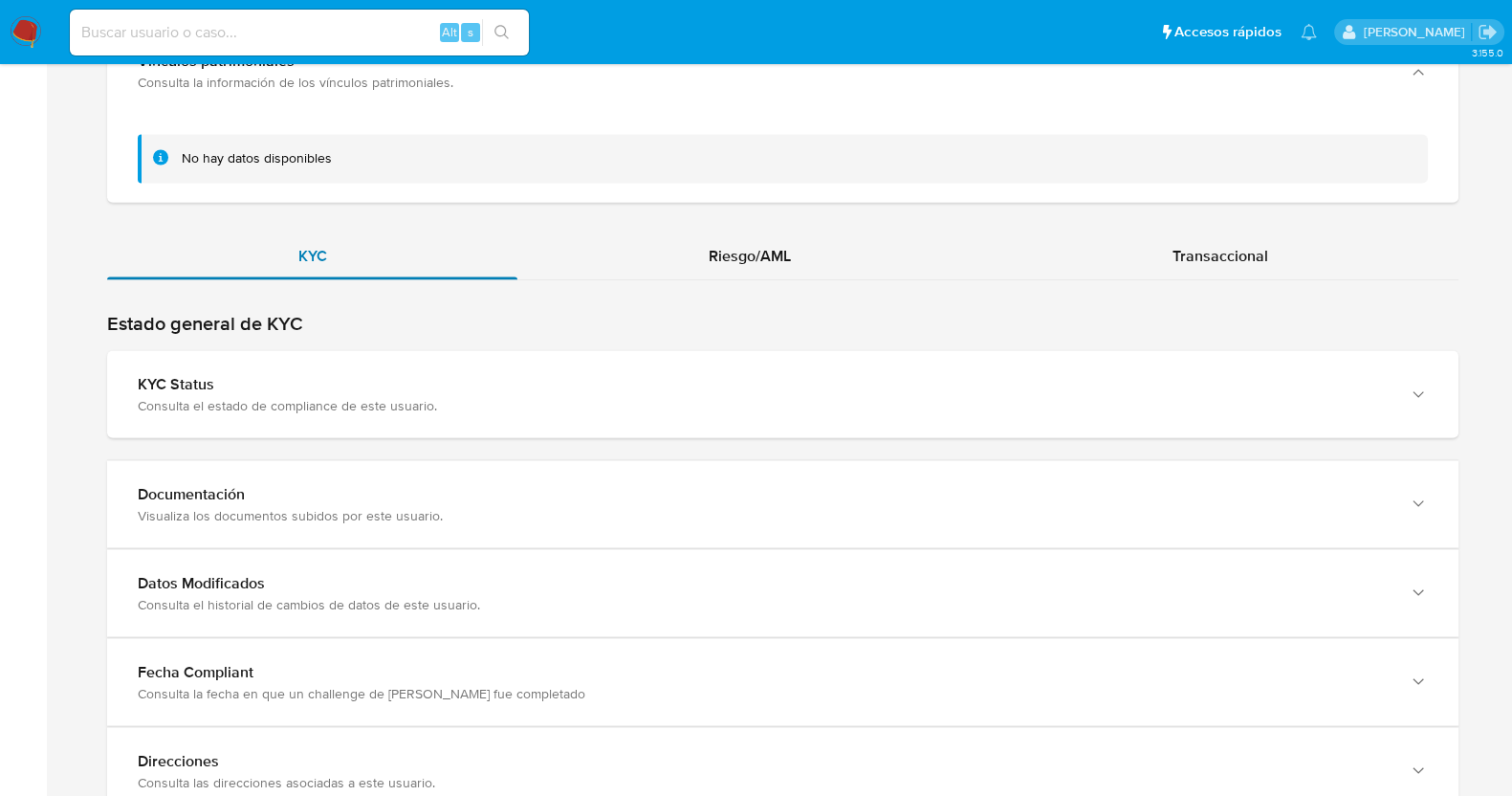
scroll to position [4245, 0]
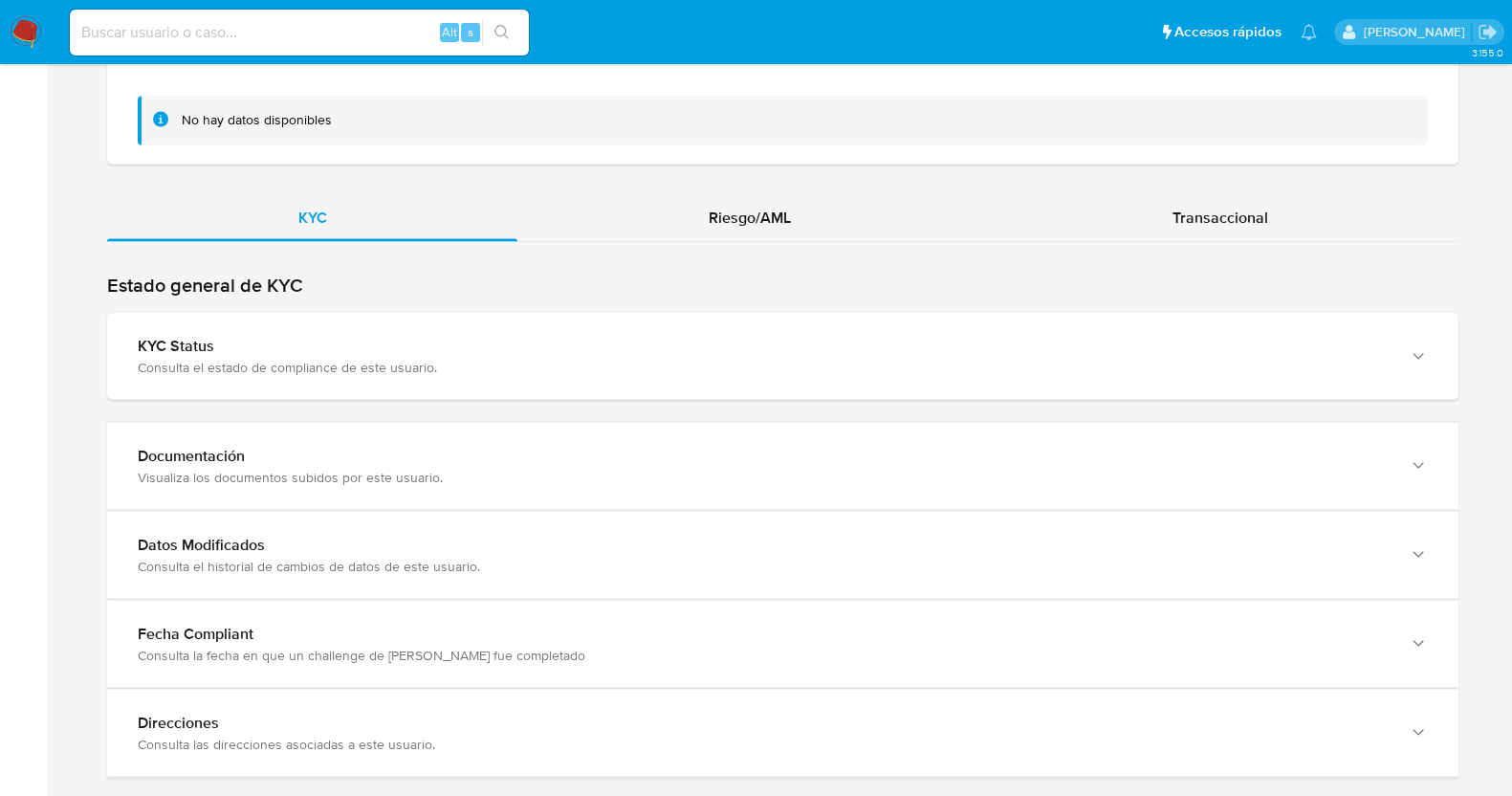
click at [438, 273] on div "Estado general de KYC KYC Status Consulta el estado de compliance de este usuar…" at bounding box center [783, 337] width 1352 height 128
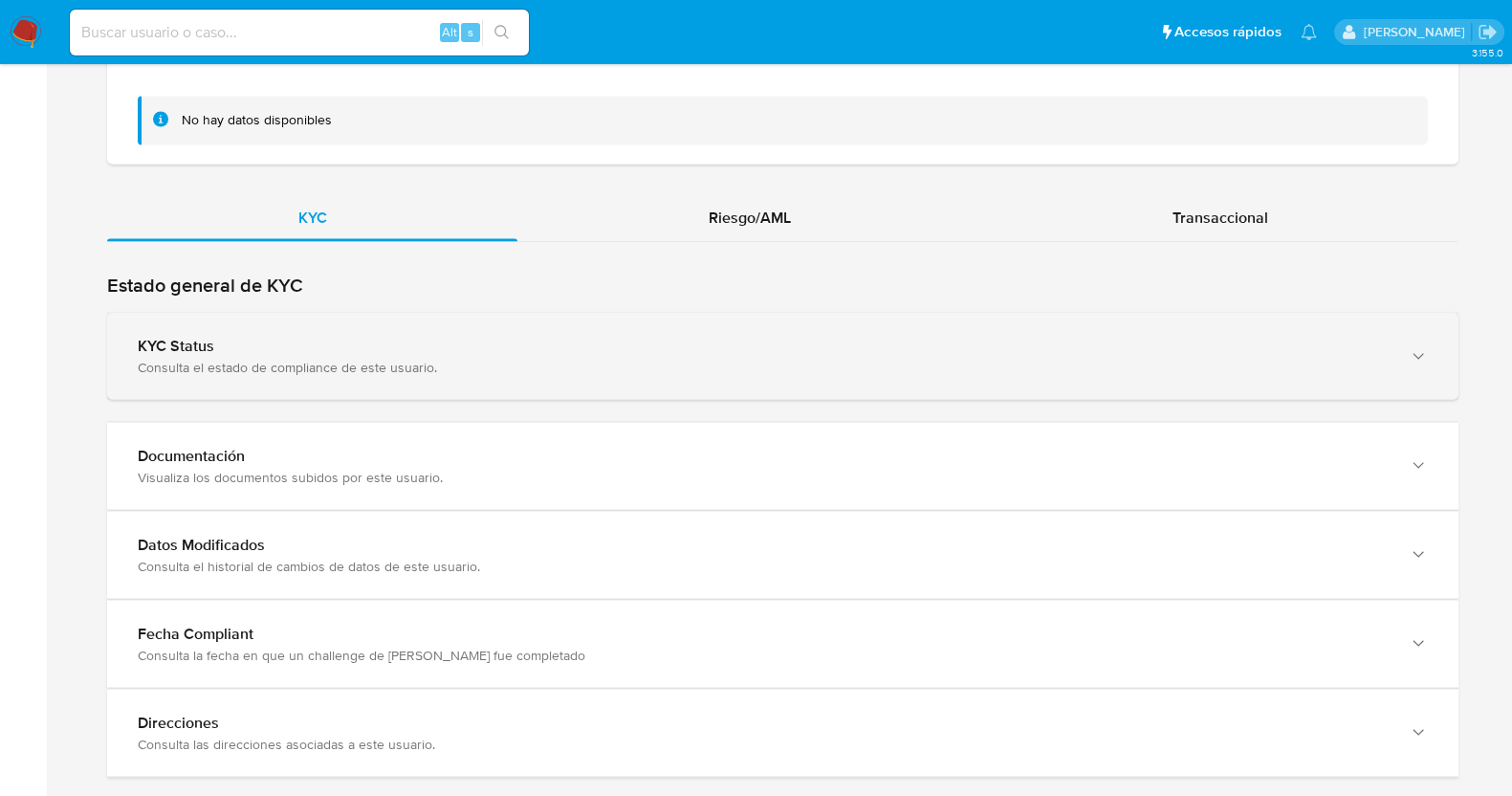
click at [443, 336] on div "KYC Status" at bounding box center [764, 345] width 1253 height 19
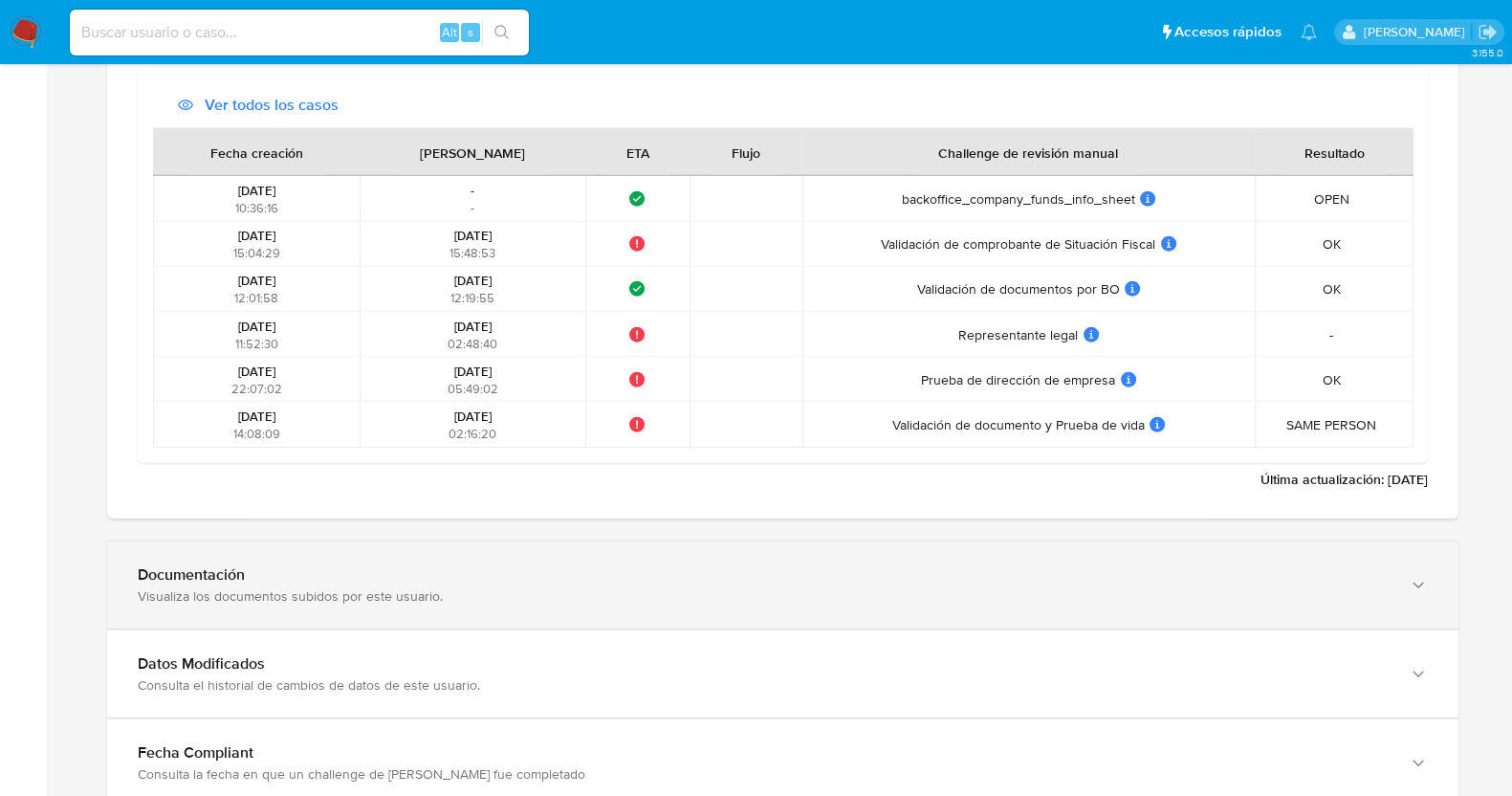
scroll to position [5720, 0]
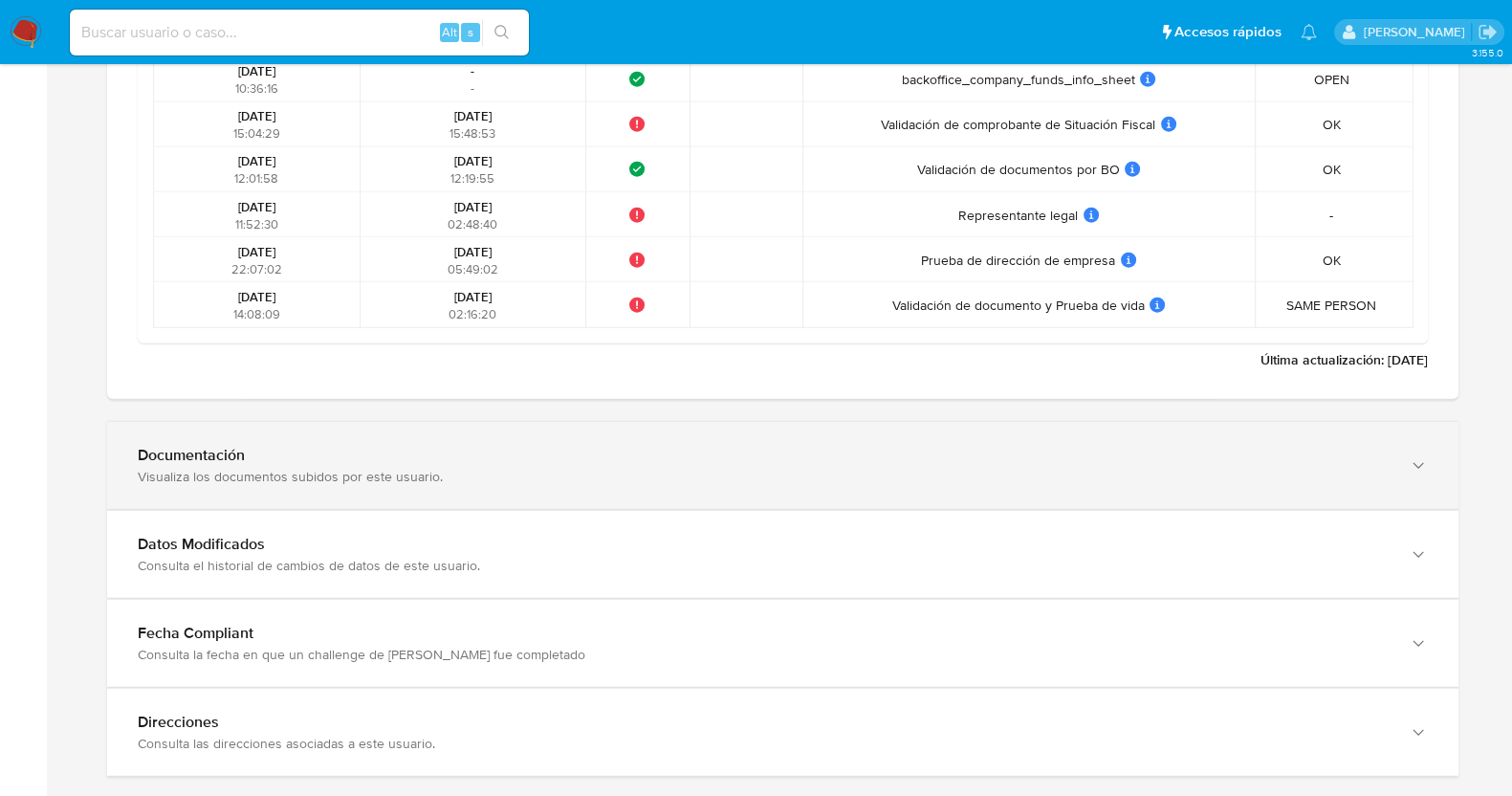
click at [483, 468] on div "Visualiza los documentos subidos por este usuario." at bounding box center [764, 476] width 1253 height 17
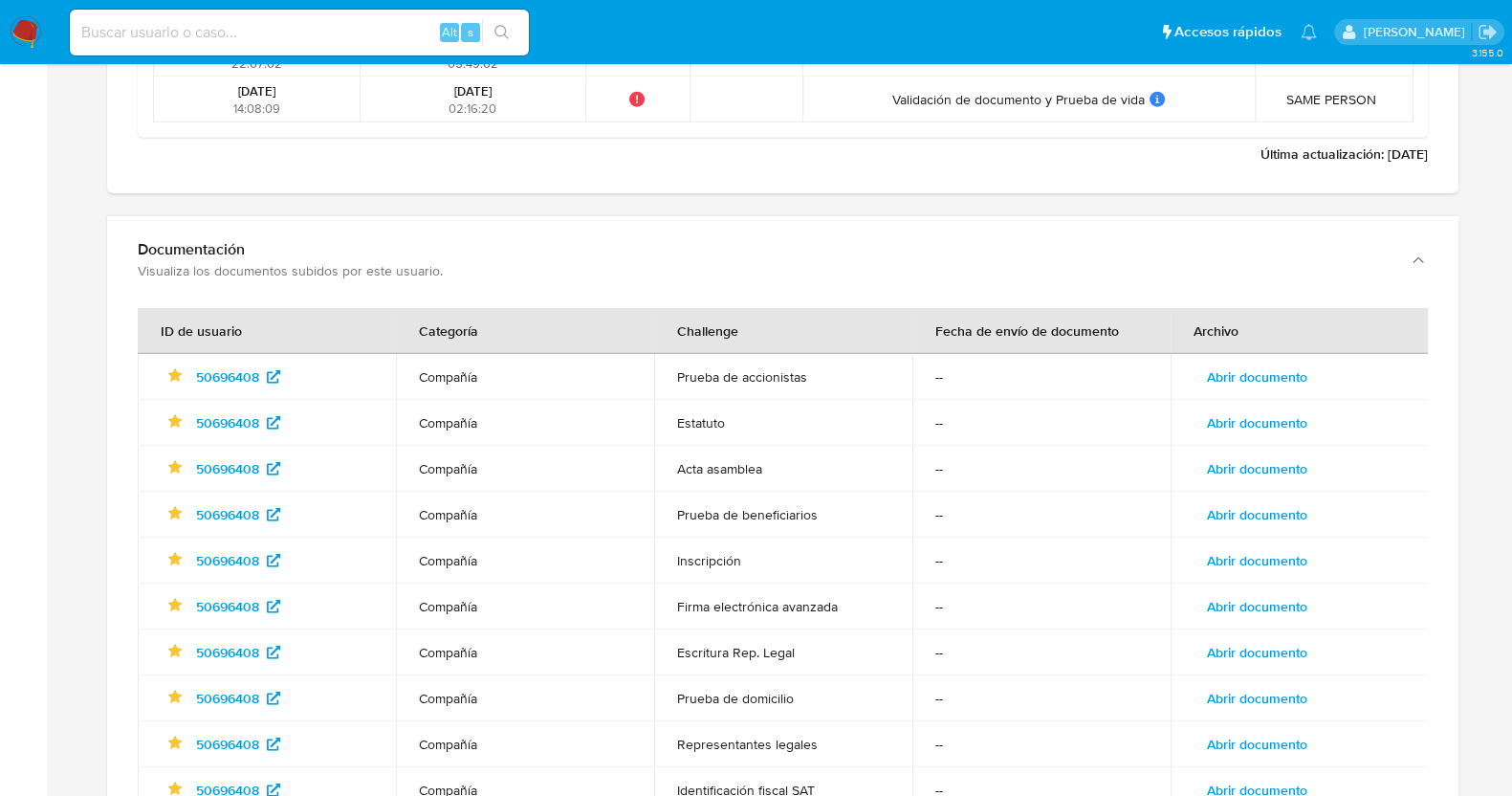
scroll to position [5959, 0]
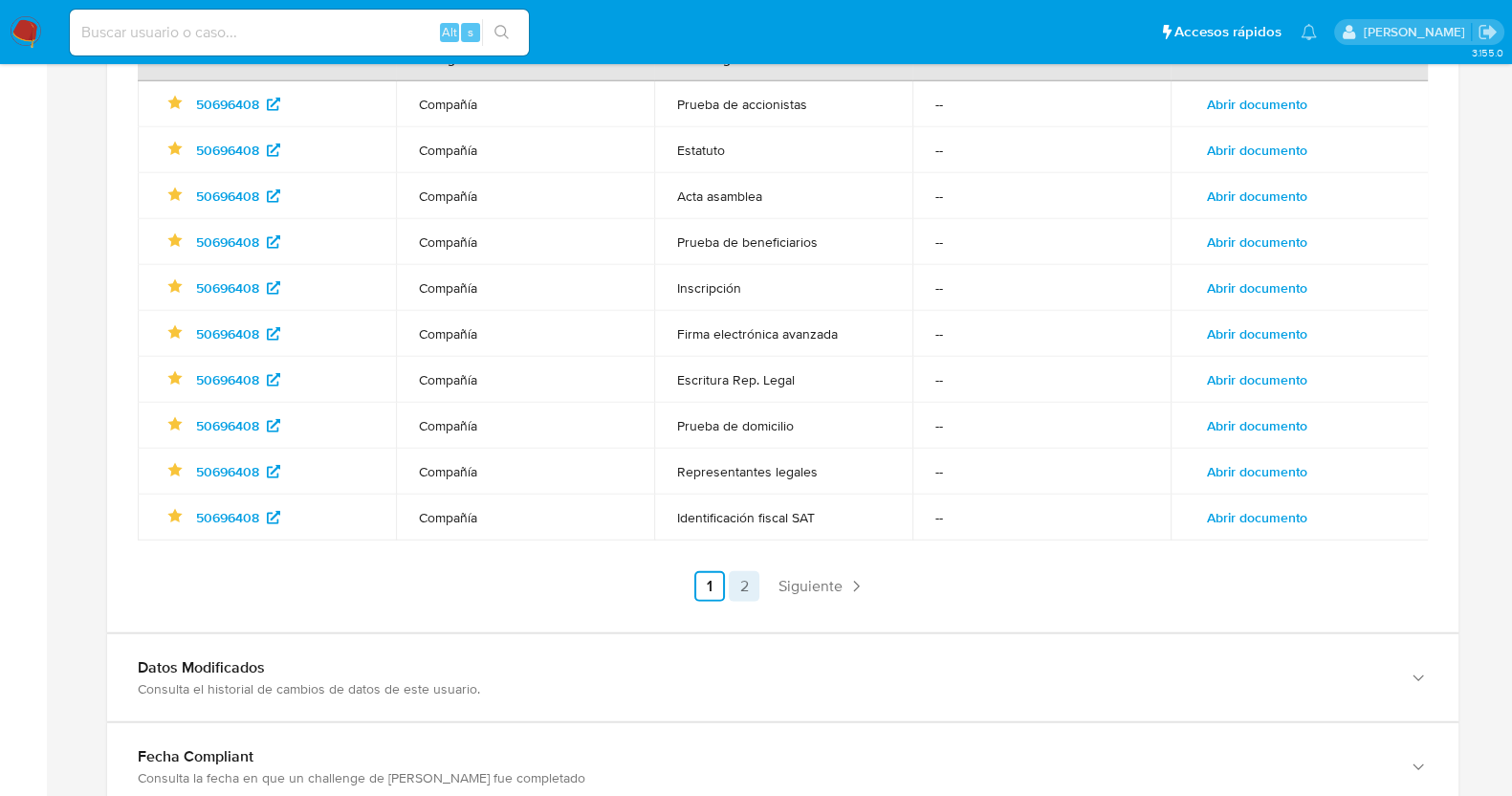
click at [741, 571] on link "2" at bounding box center [744, 586] width 31 height 31
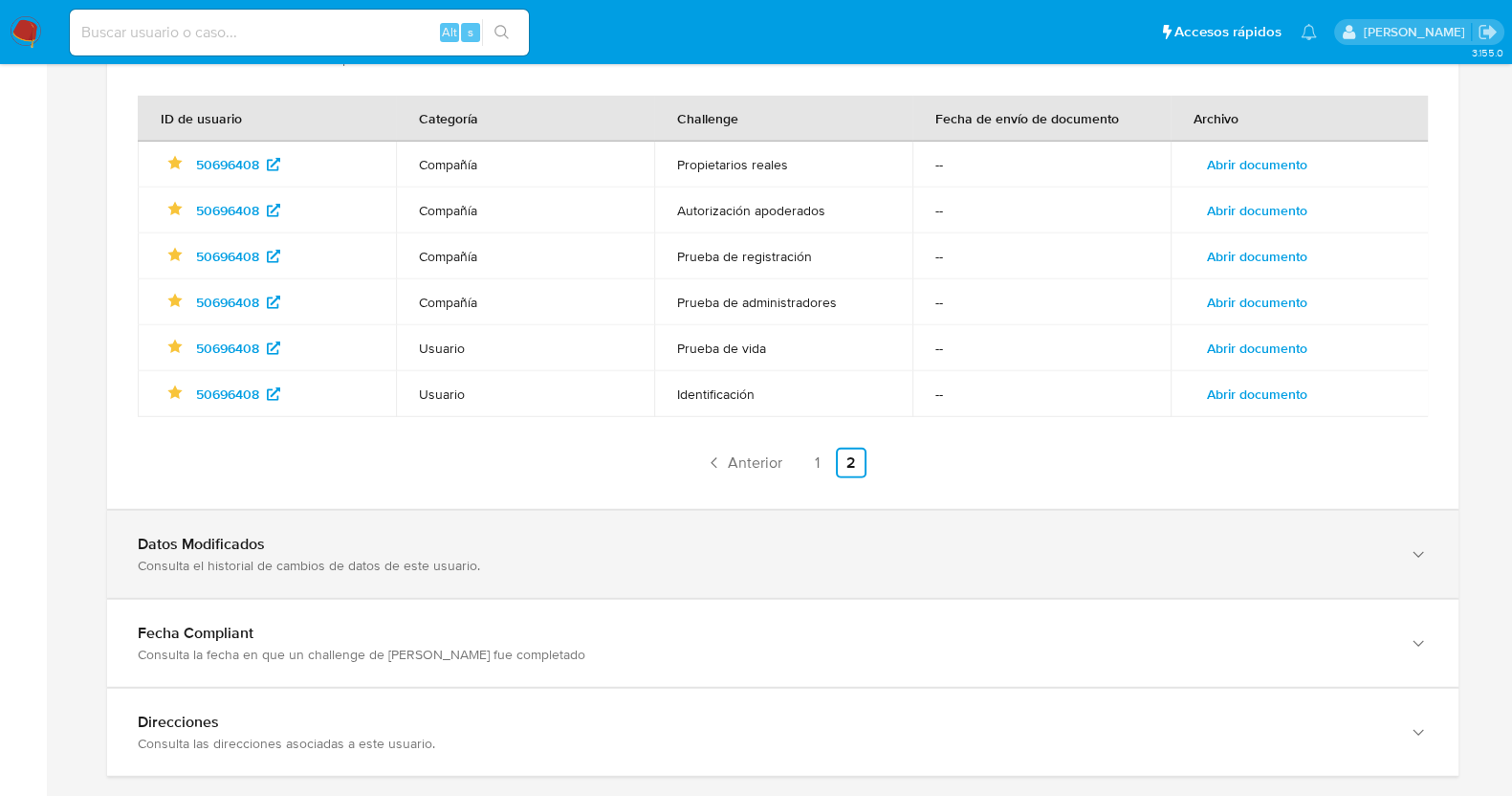
click at [380, 535] on div "Datos Modificados" at bounding box center [764, 544] width 1253 height 19
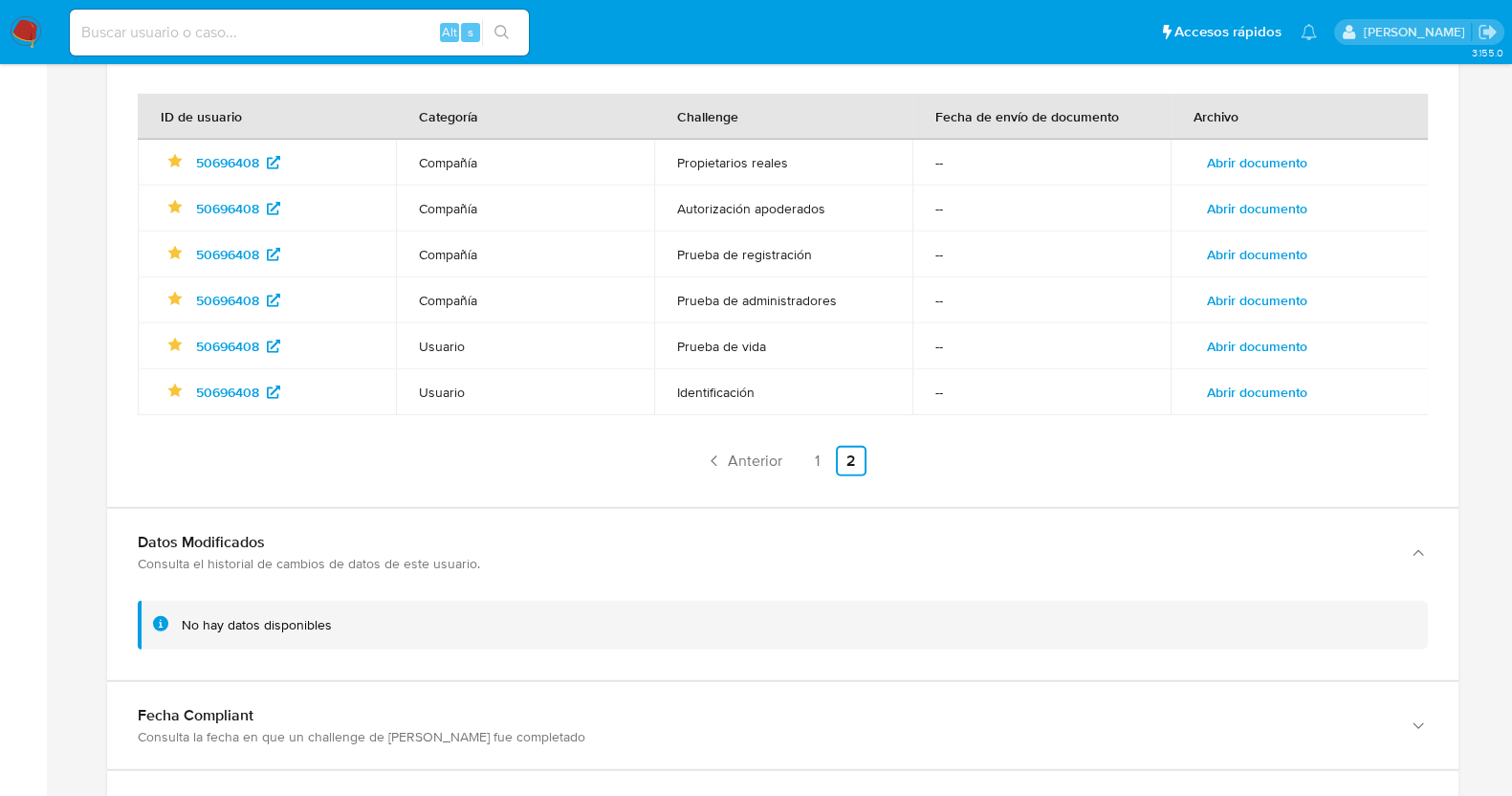
scroll to position [6222, 0]
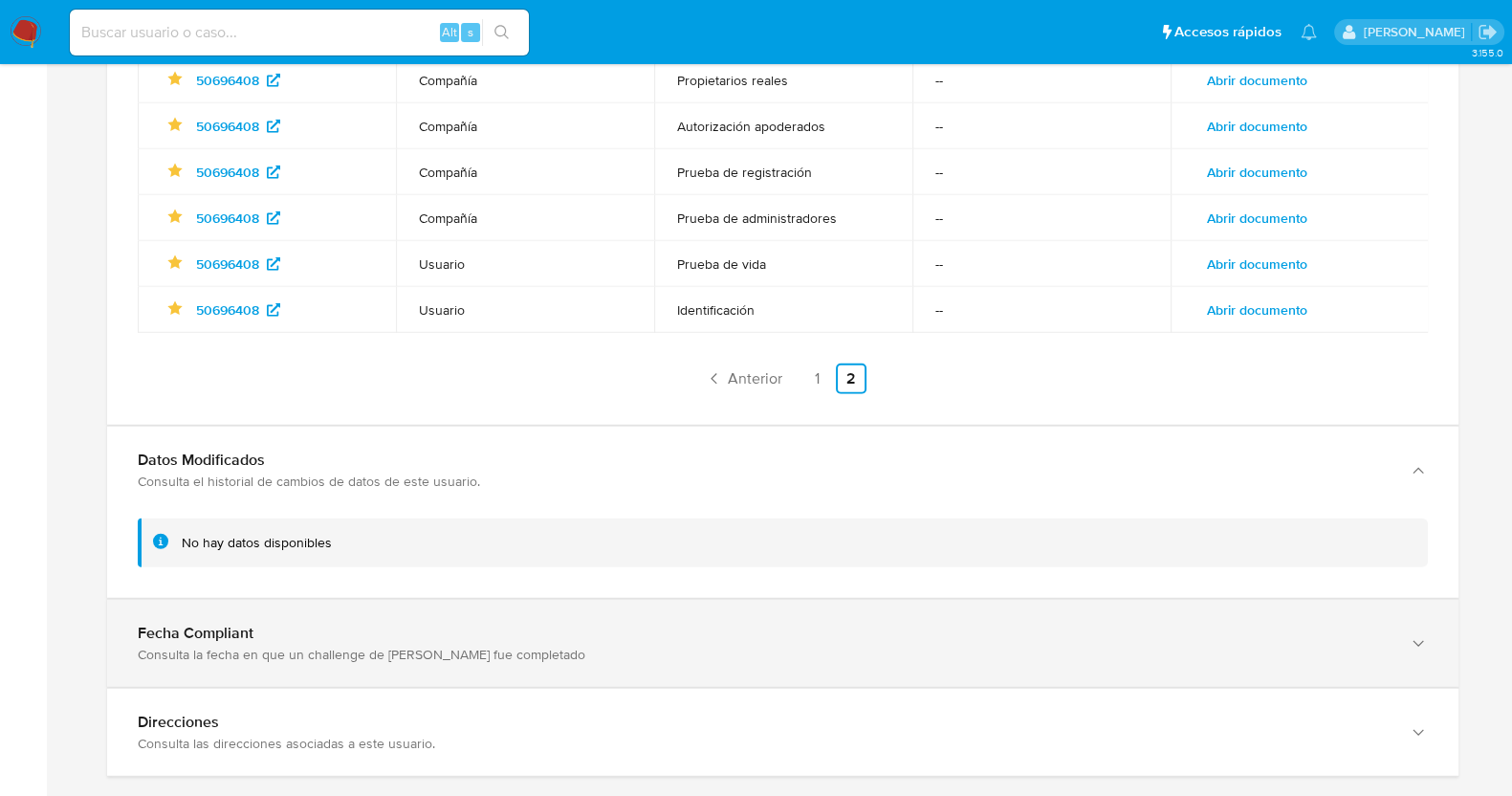
click at [403, 514] on div "Fecha Compliant Consulta la fecha en que un challenge de kyc fue completado" at bounding box center [783, 470] width 1352 height 87
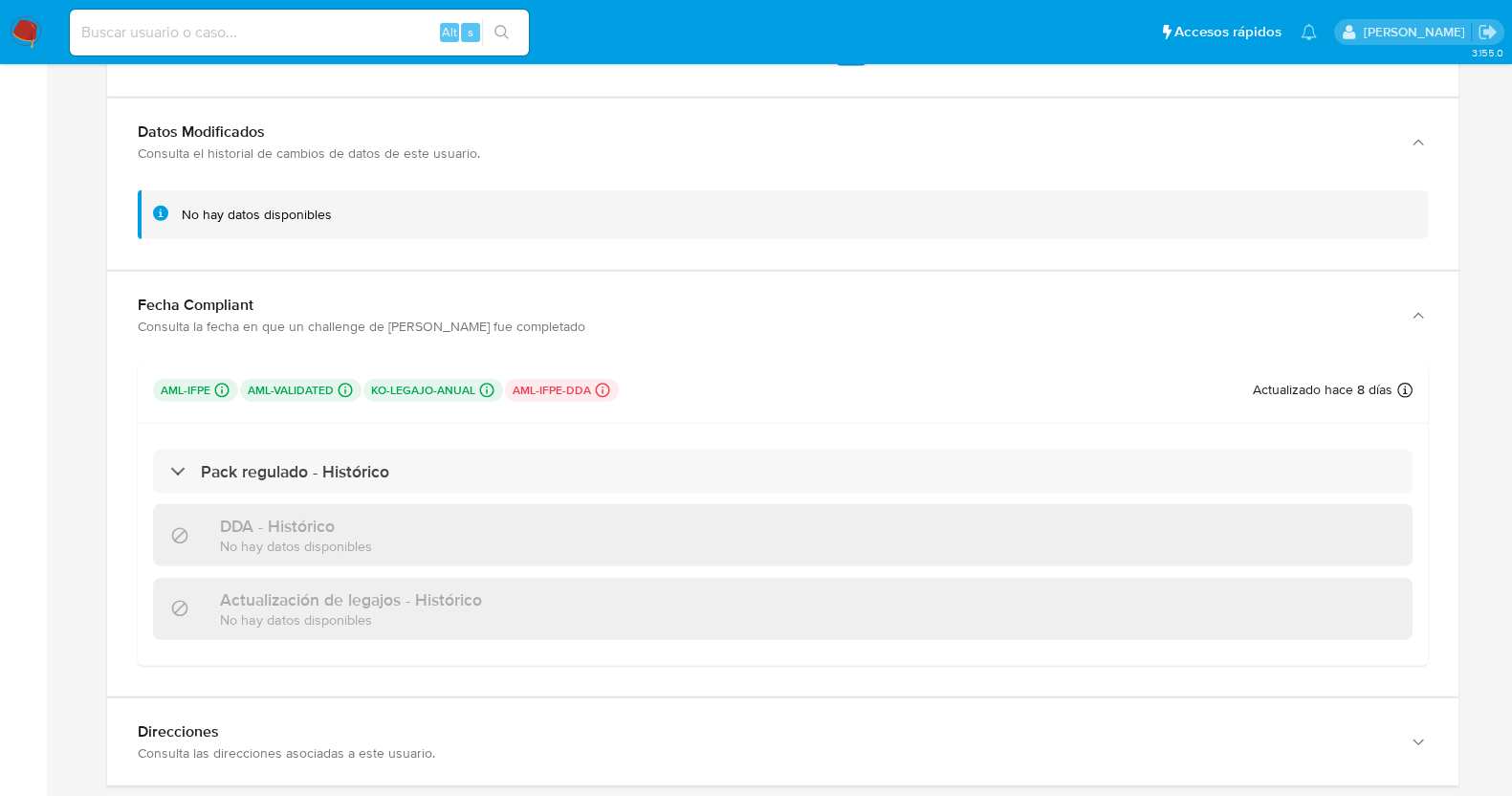
scroll to position [6560, 0]
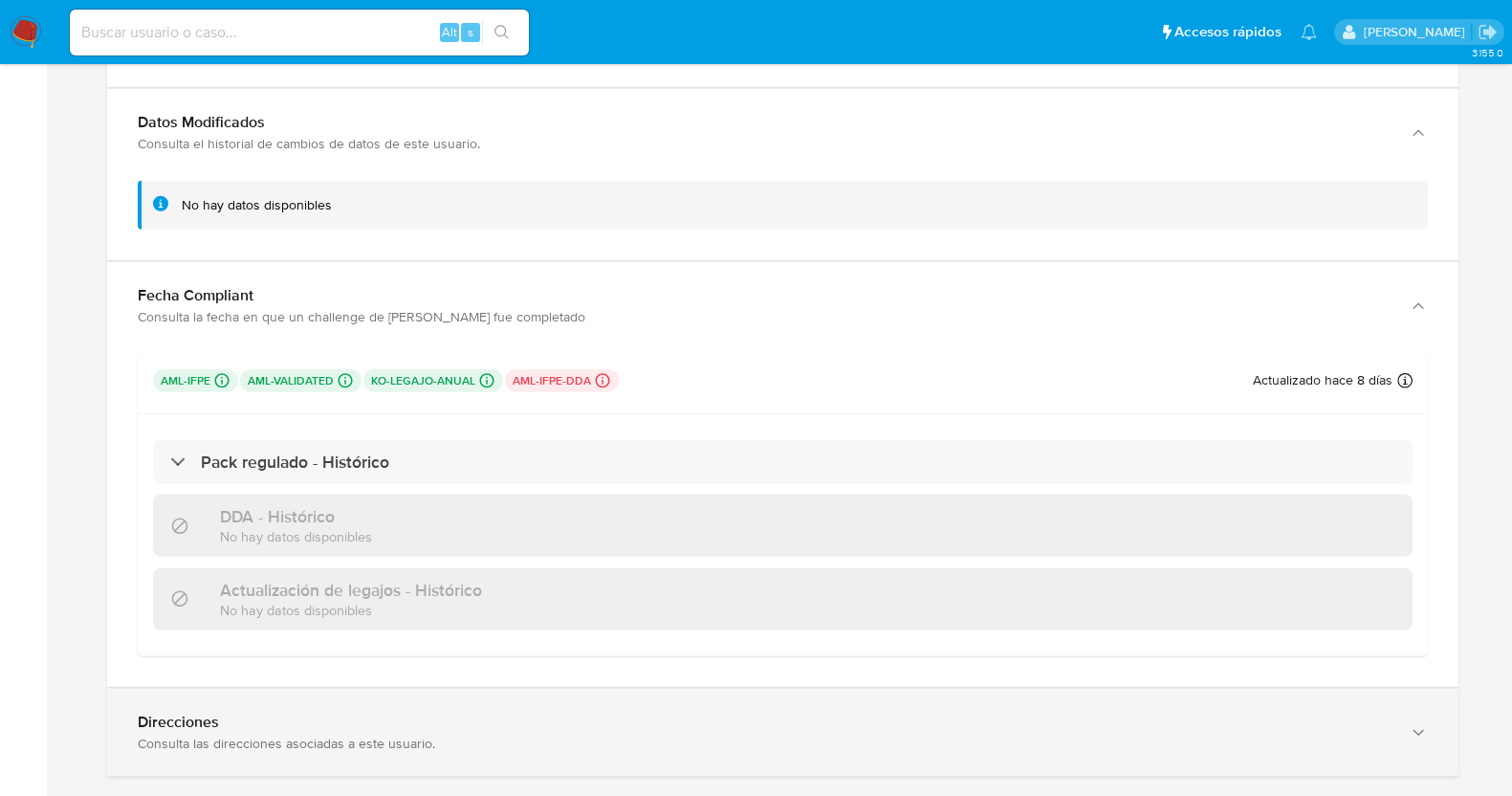
click at [174, 713] on div "Direcciones" at bounding box center [764, 722] width 1253 height 19
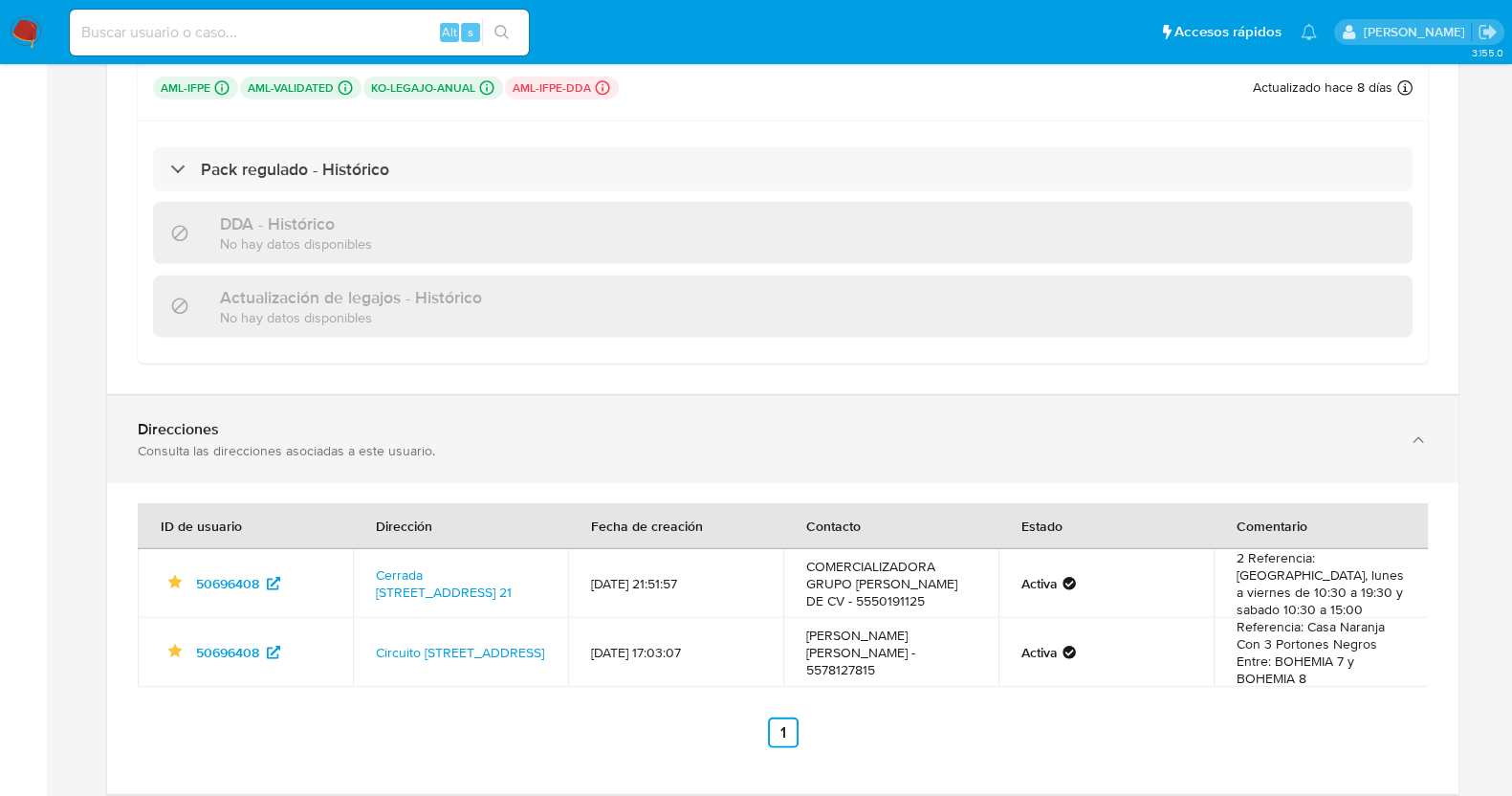
scroll to position [6752, 0]
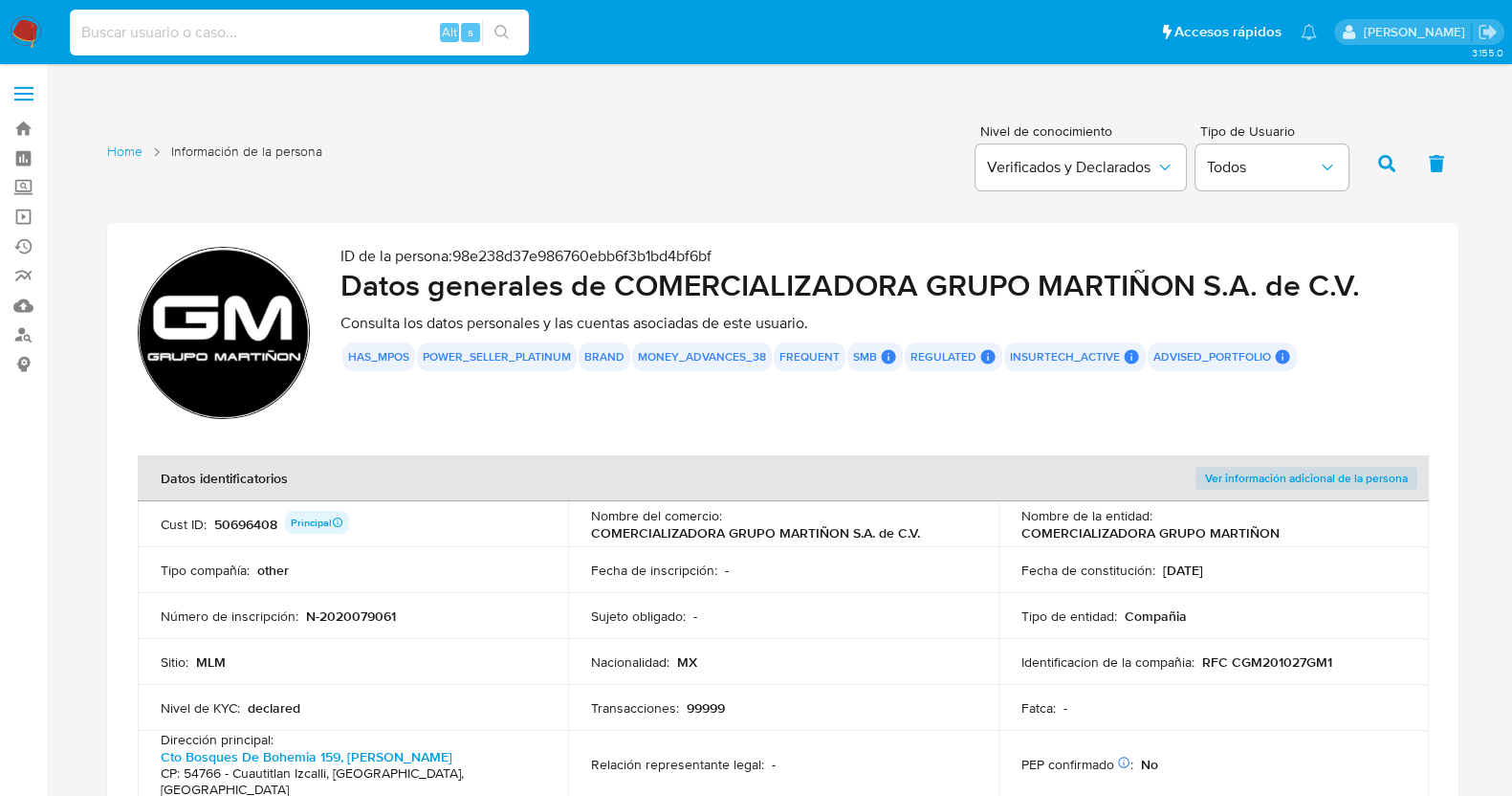
paste input "2172811892"
type input "2172811892"
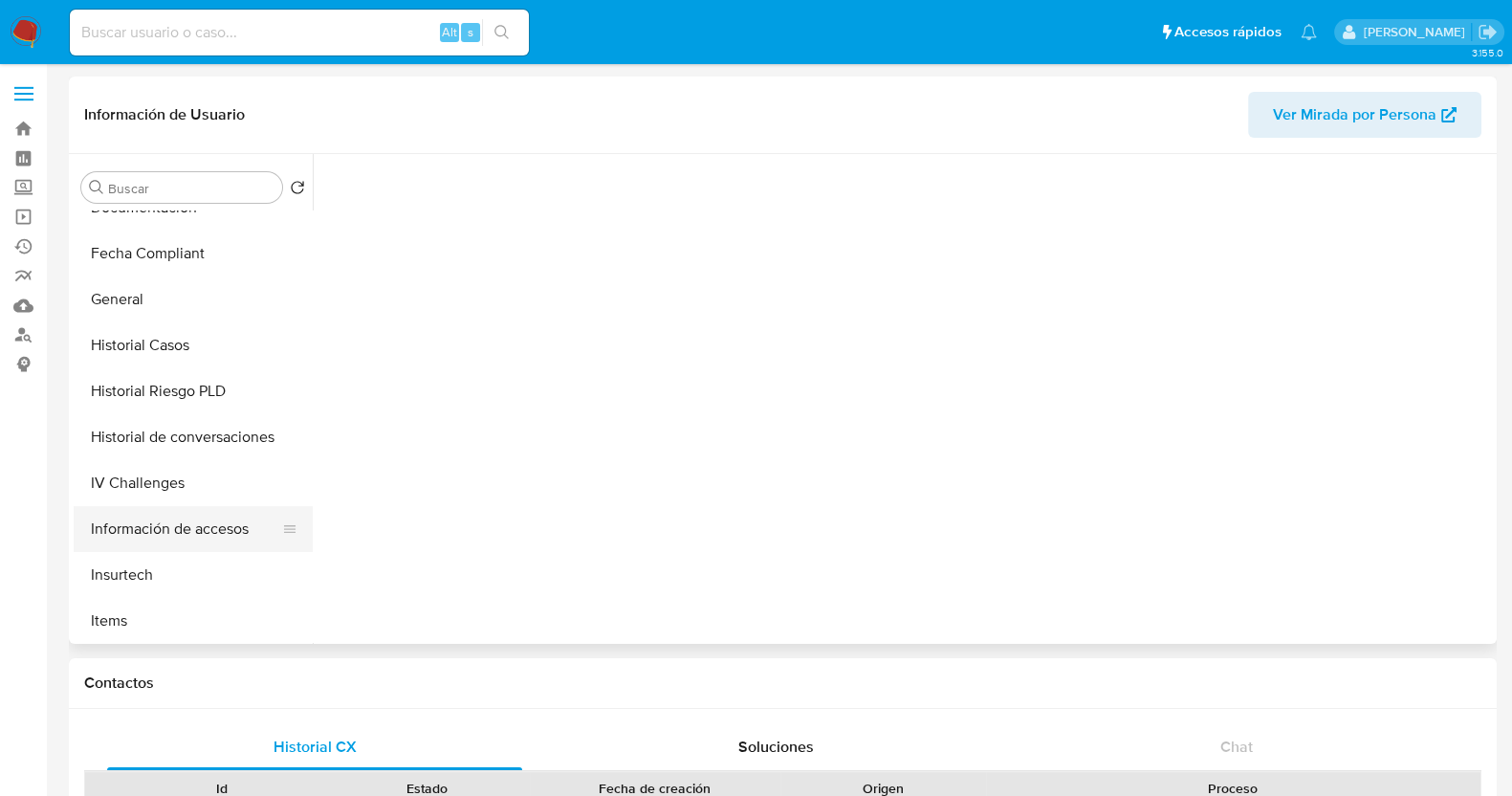
scroll to position [477, 0]
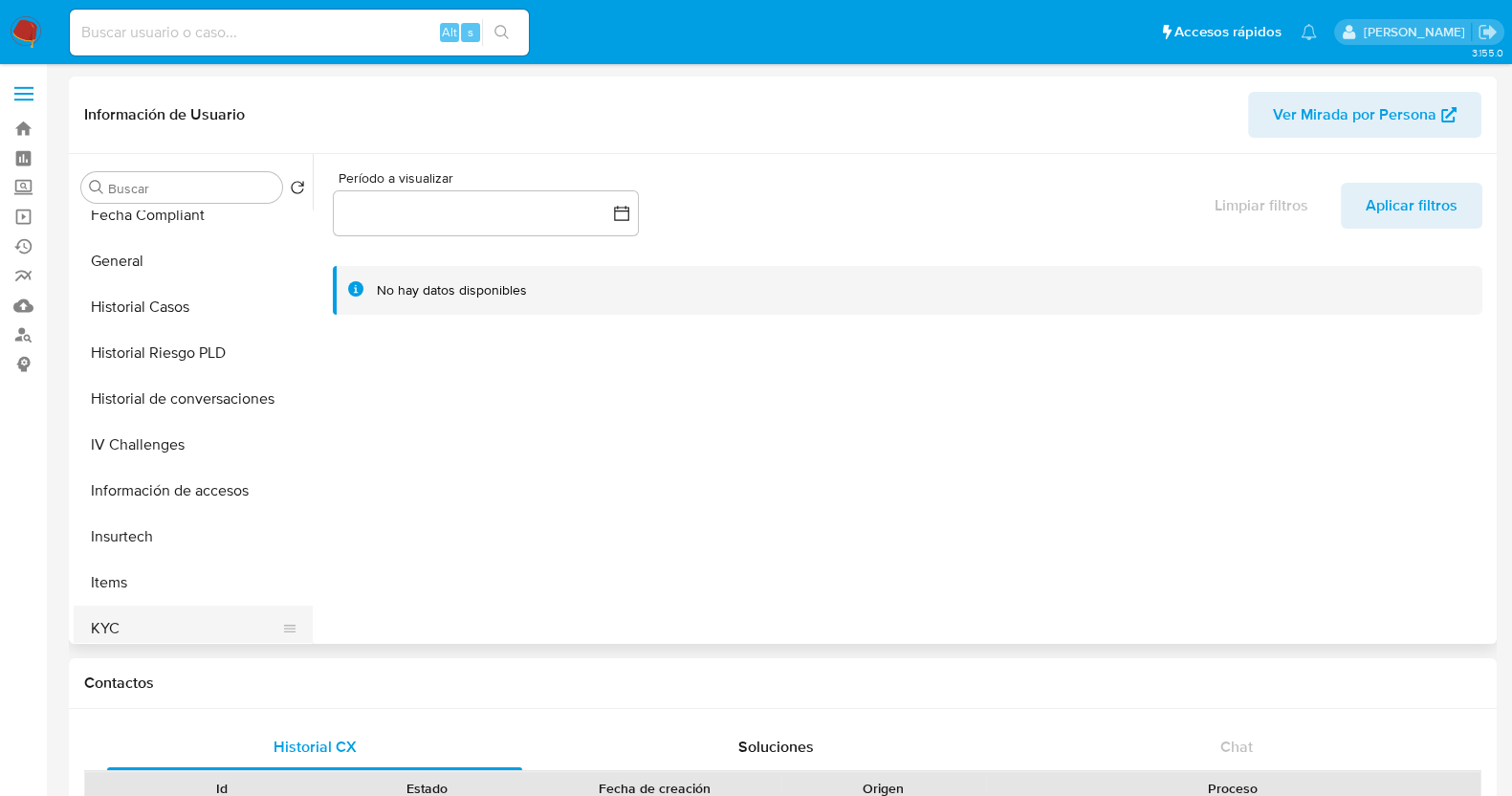
select select "10"
click at [162, 610] on button "KYC" at bounding box center [185, 629] width 224 height 46
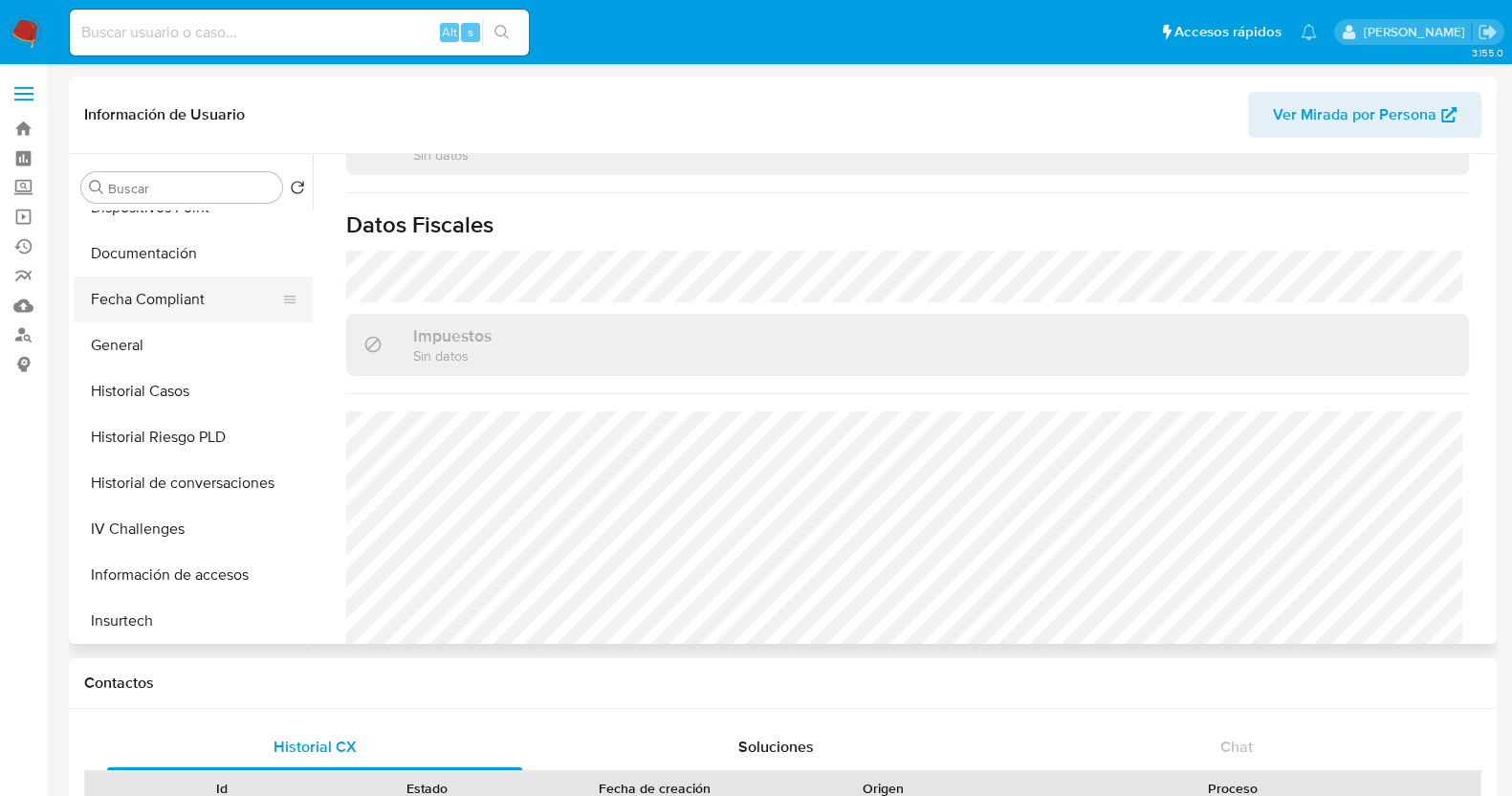
scroll to position [359, 0]
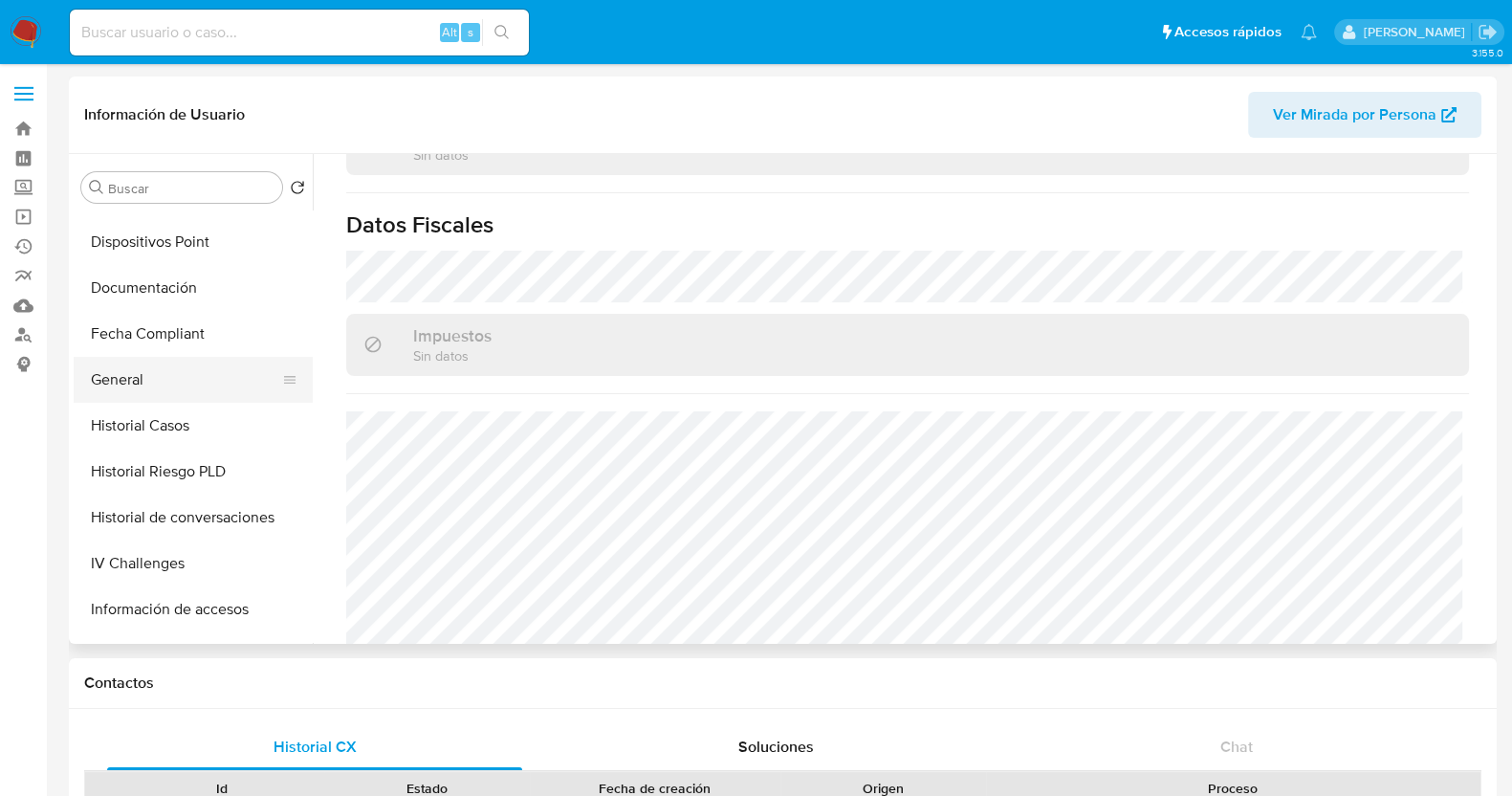
click at [153, 380] on button "General" at bounding box center [185, 380] width 224 height 46
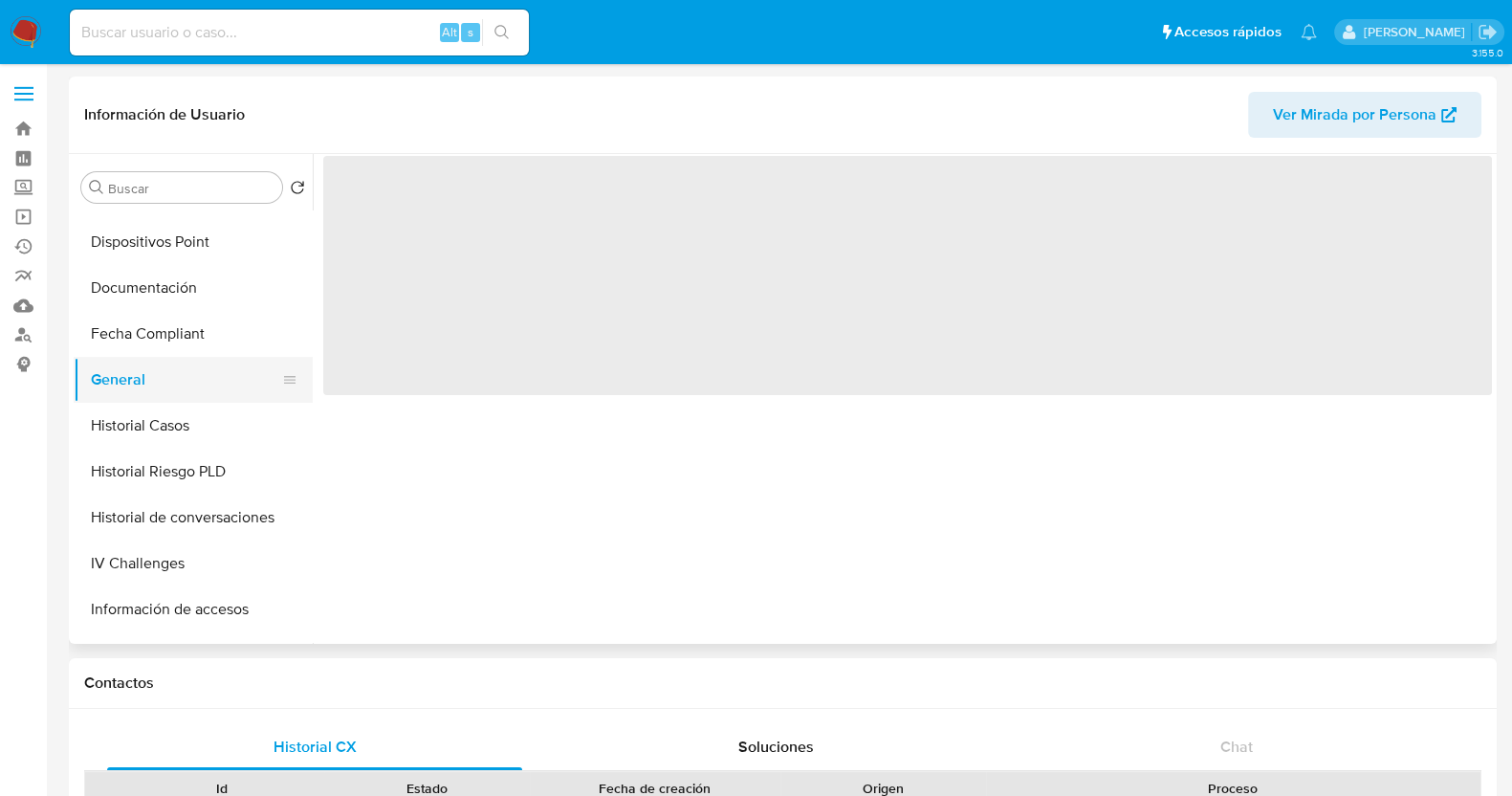
scroll to position [0, 0]
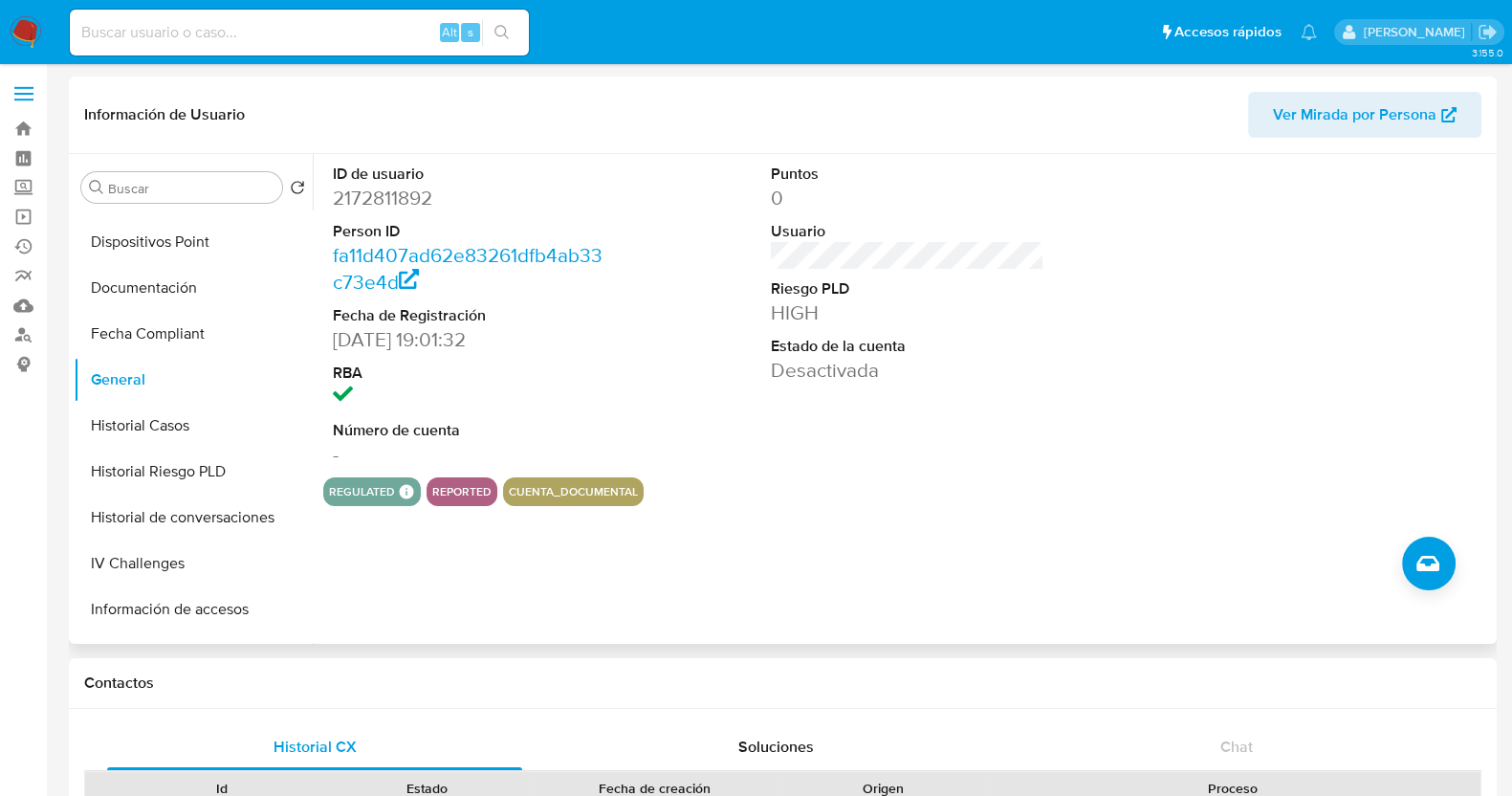
click at [460, 490] on button "reported" at bounding box center [462, 492] width 59 height 8
click at [588, 490] on button "cuenta_documental" at bounding box center [573, 492] width 130 height 8
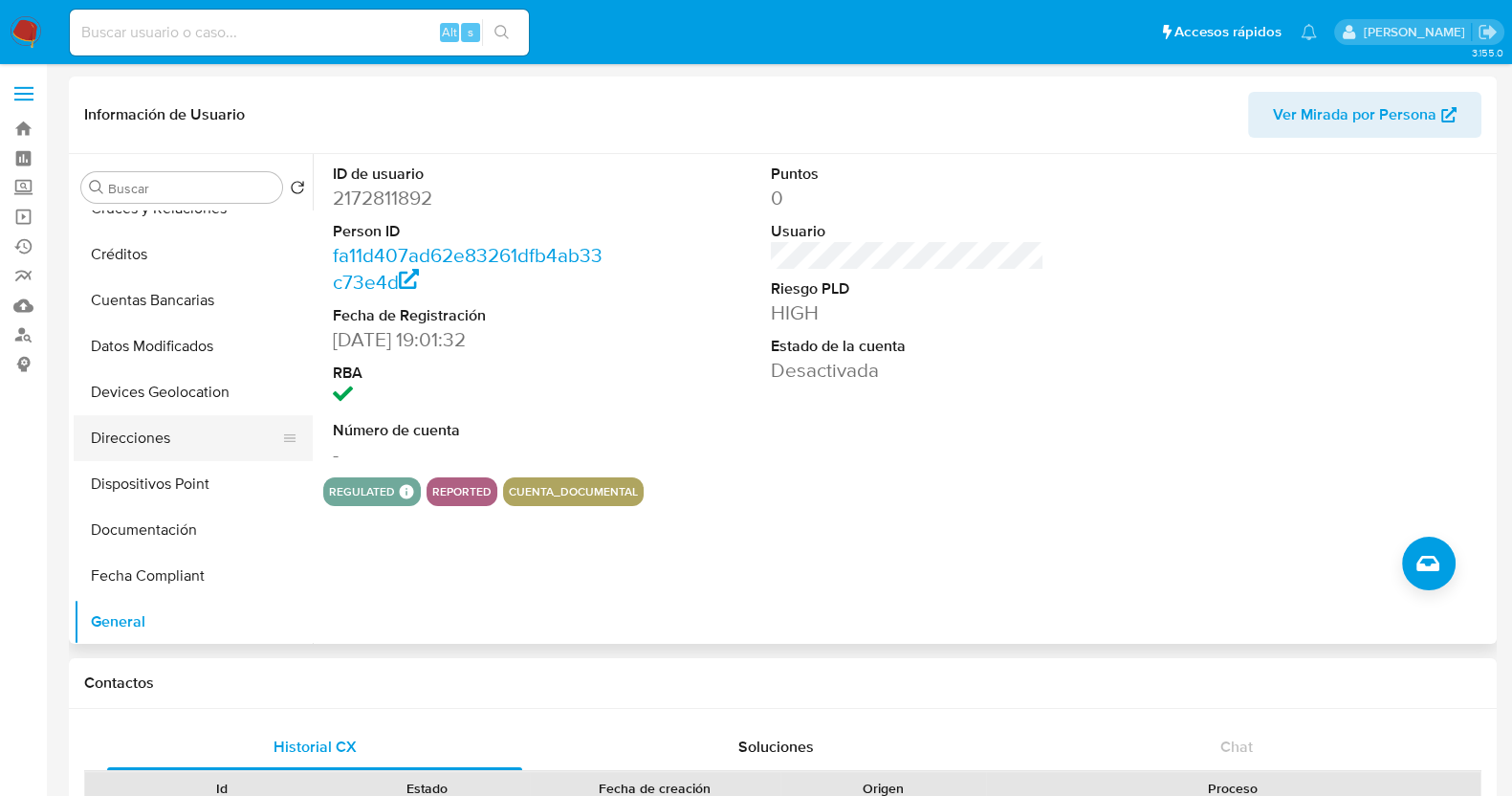
scroll to position [239, 0]
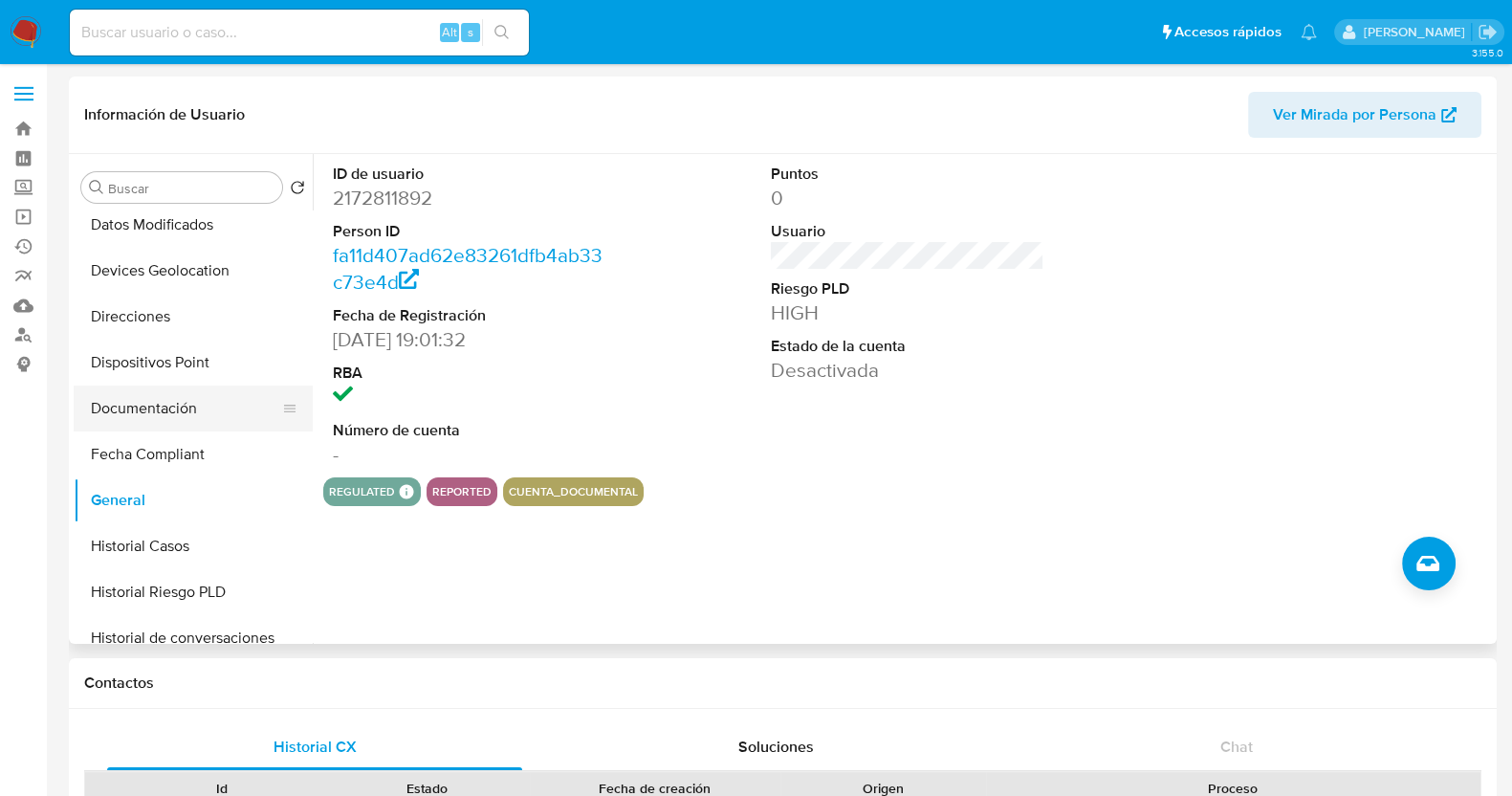
click at [182, 421] on button "Documentación" at bounding box center [185, 409] width 224 height 46
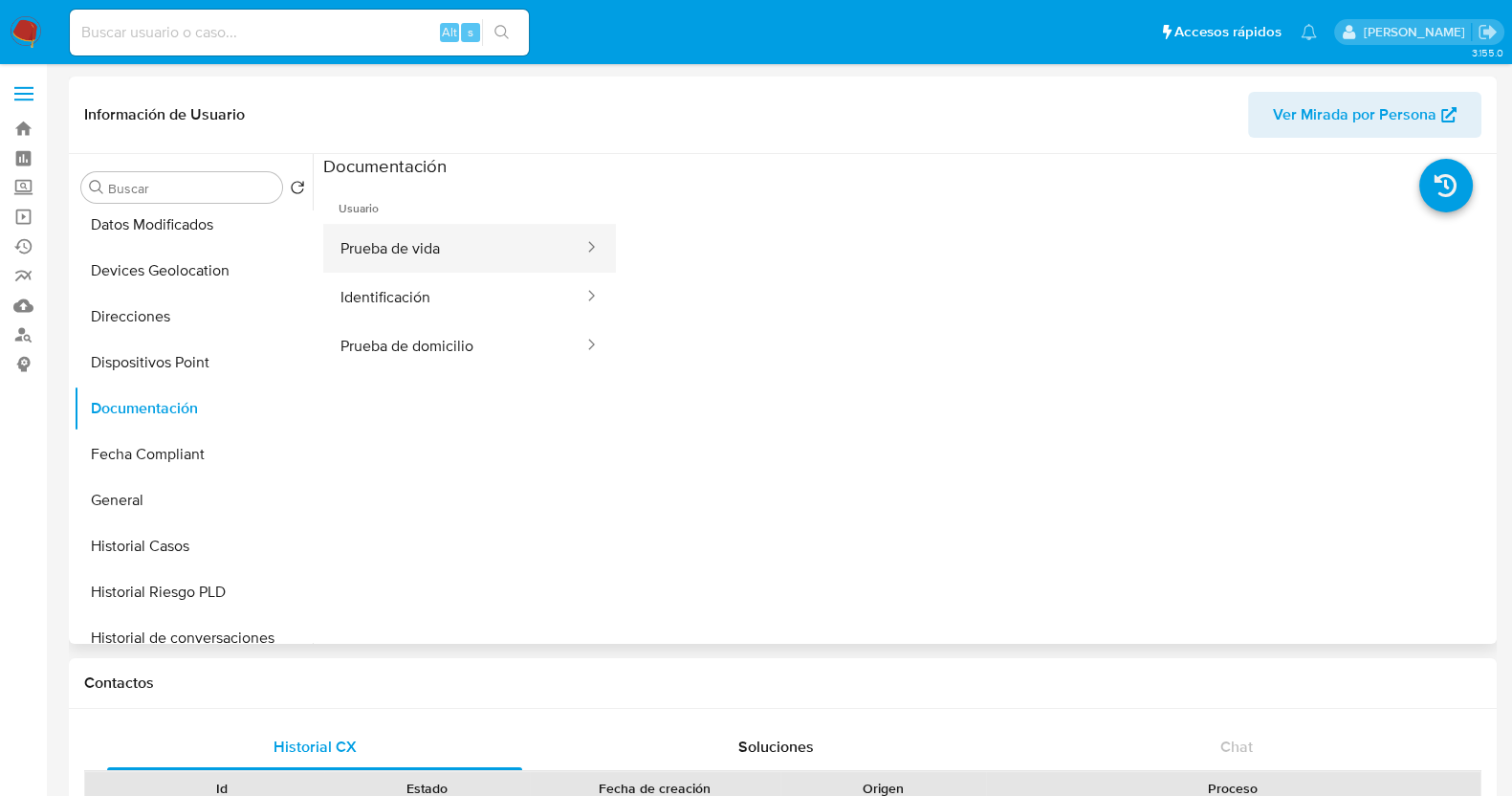
click at [528, 254] on button "Prueba de vida" at bounding box center [454, 248] width 262 height 49
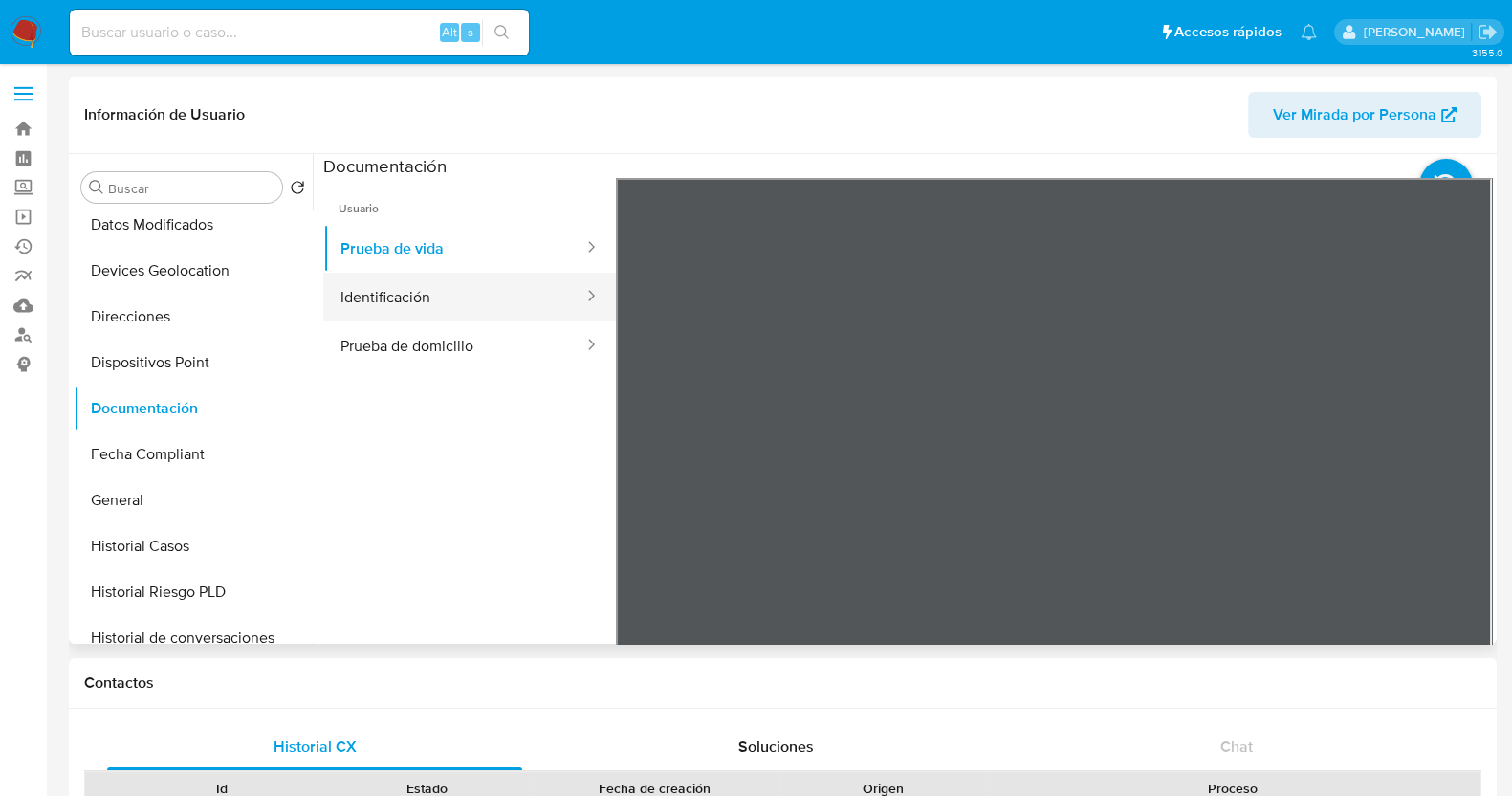
click at [474, 289] on button "Identificación" at bounding box center [454, 297] width 262 height 49
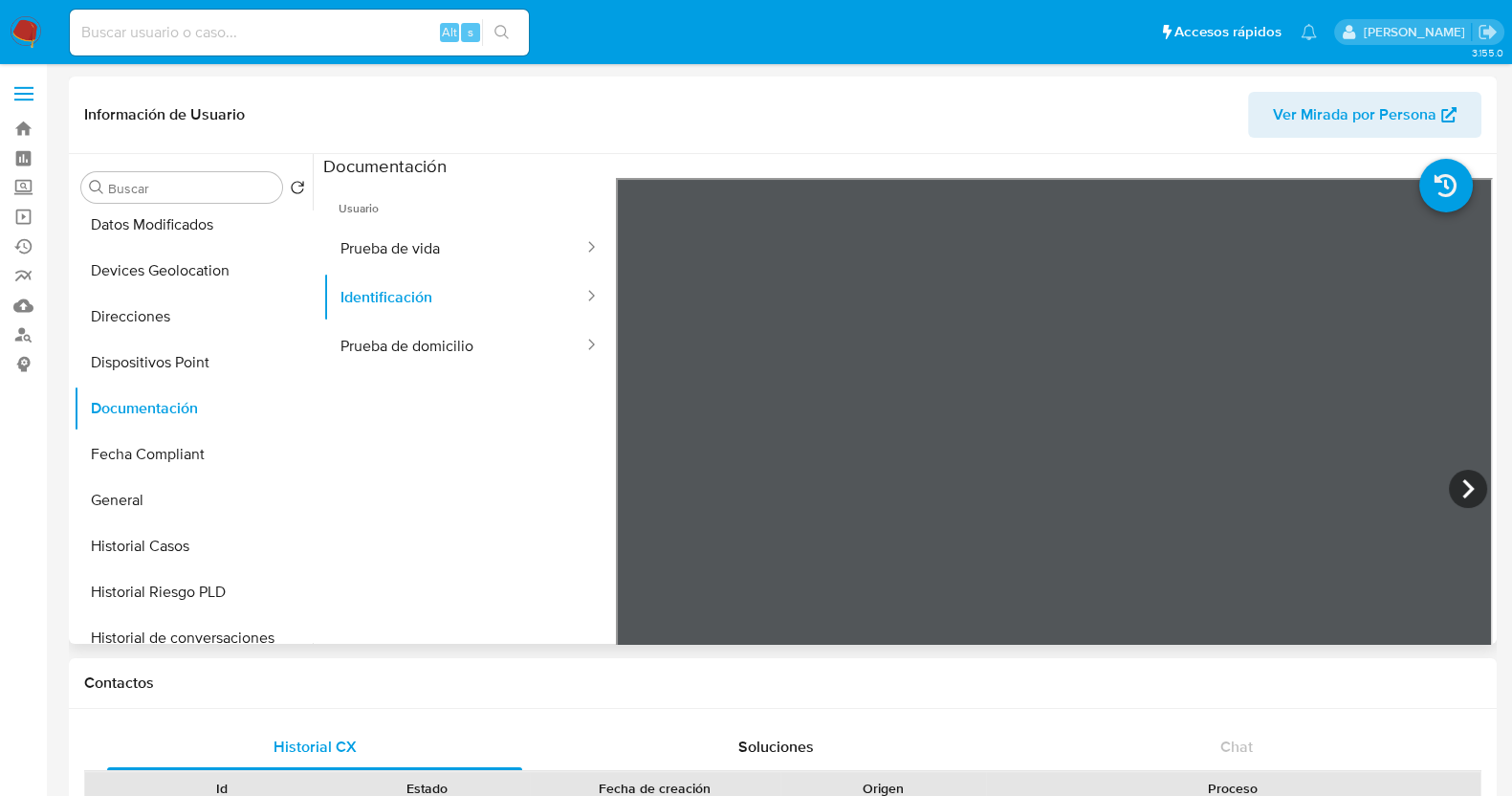
drag, startPoint x: 530, startPoint y: 360, endPoint x: 526, endPoint y: 370, distance: 10.8
click at [526, 370] on ul "Usuario Prueba de vida Identificación Prueba de domicilio" at bounding box center [470, 453] width 293 height 551
click at [521, 346] on button "Prueba de domicilio" at bounding box center [454, 346] width 262 height 49
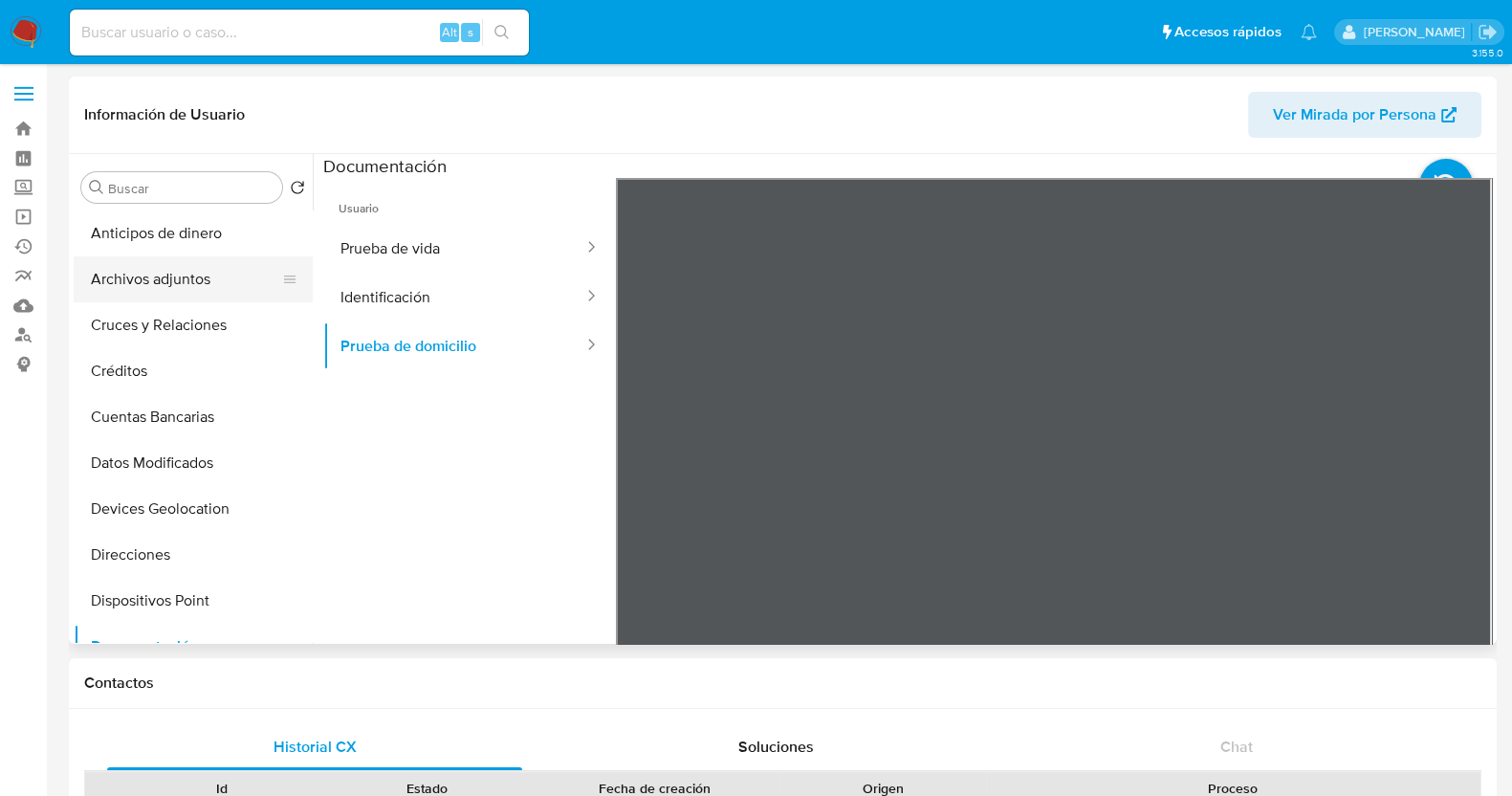
click at [182, 279] on button "Archivos adjuntos" at bounding box center [185, 279] width 224 height 46
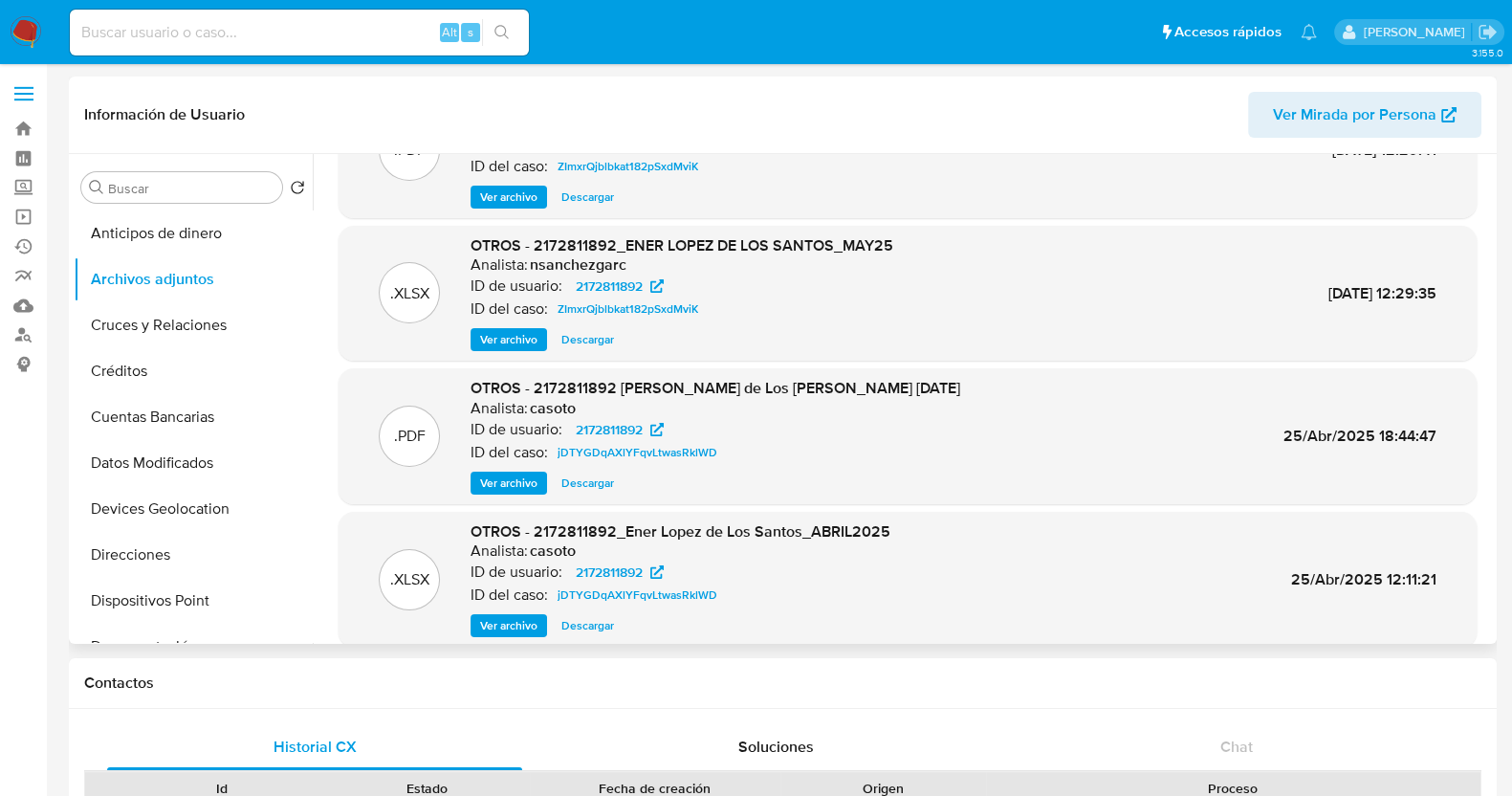
scroll to position [42, 0]
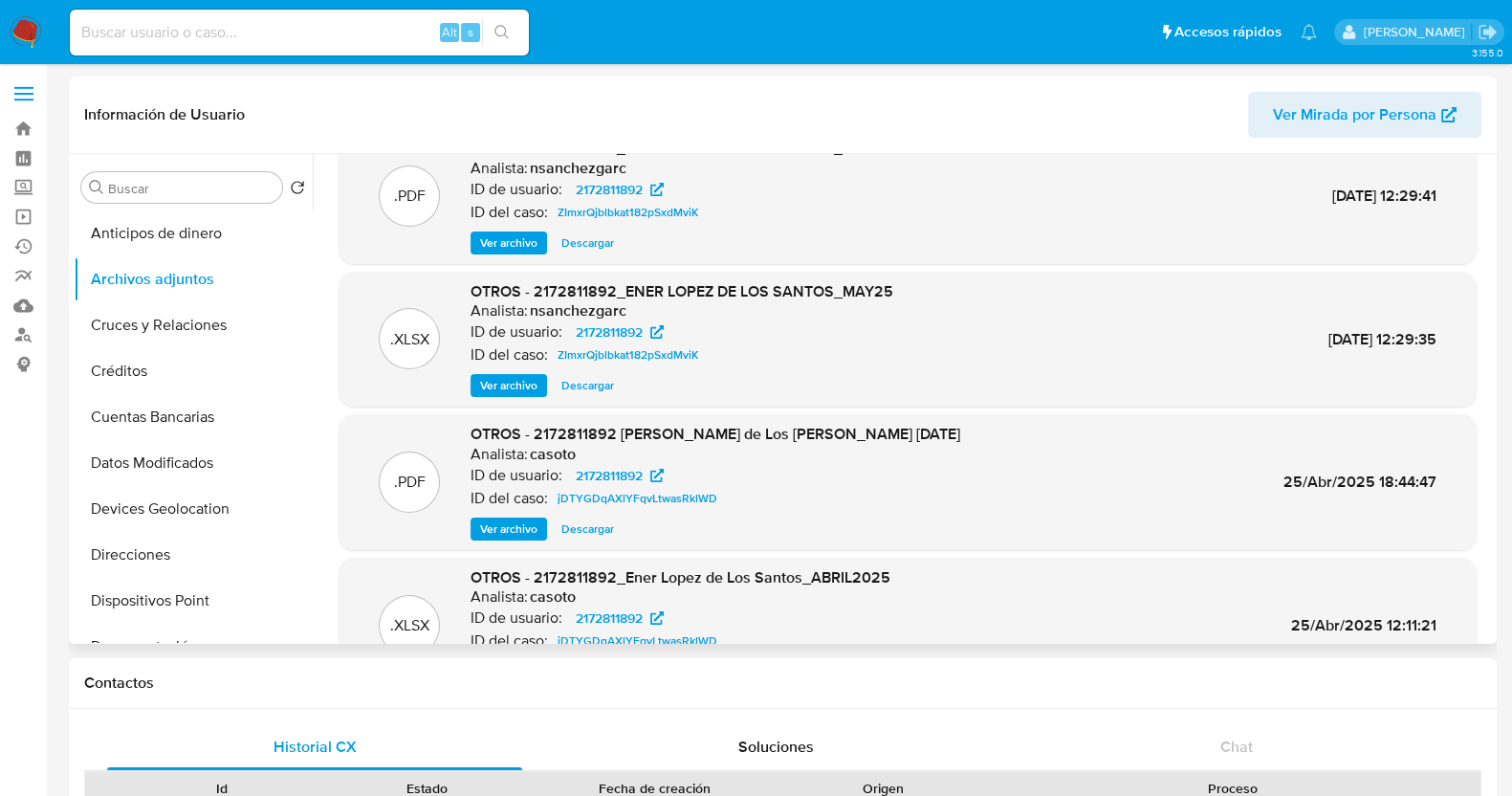
click at [497, 240] on span "Ver archivo" at bounding box center [509, 243] width 57 height 19
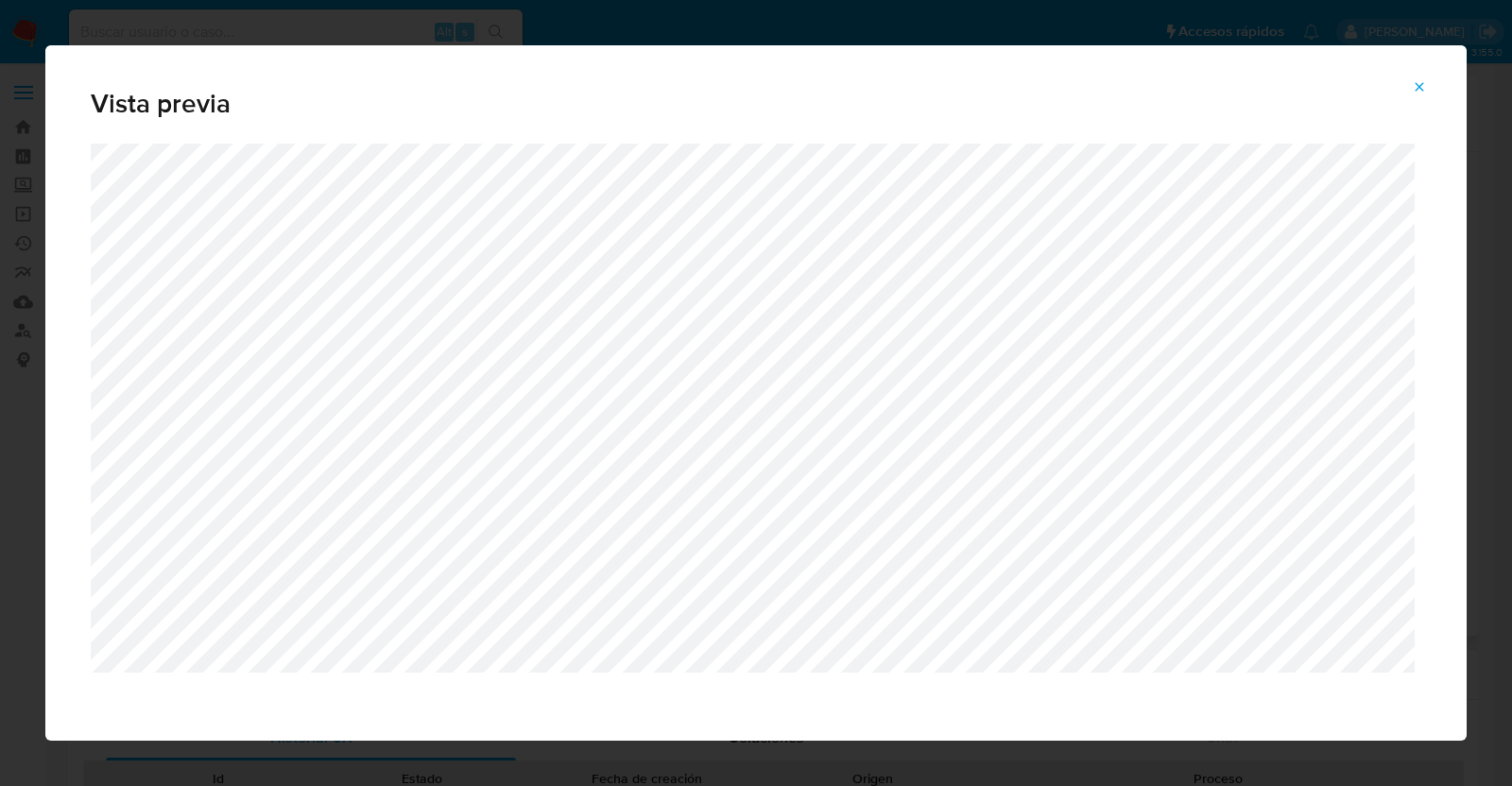
click at [1420, 91] on icon "Attachment preview" at bounding box center [1418, 86] width 15 height 15
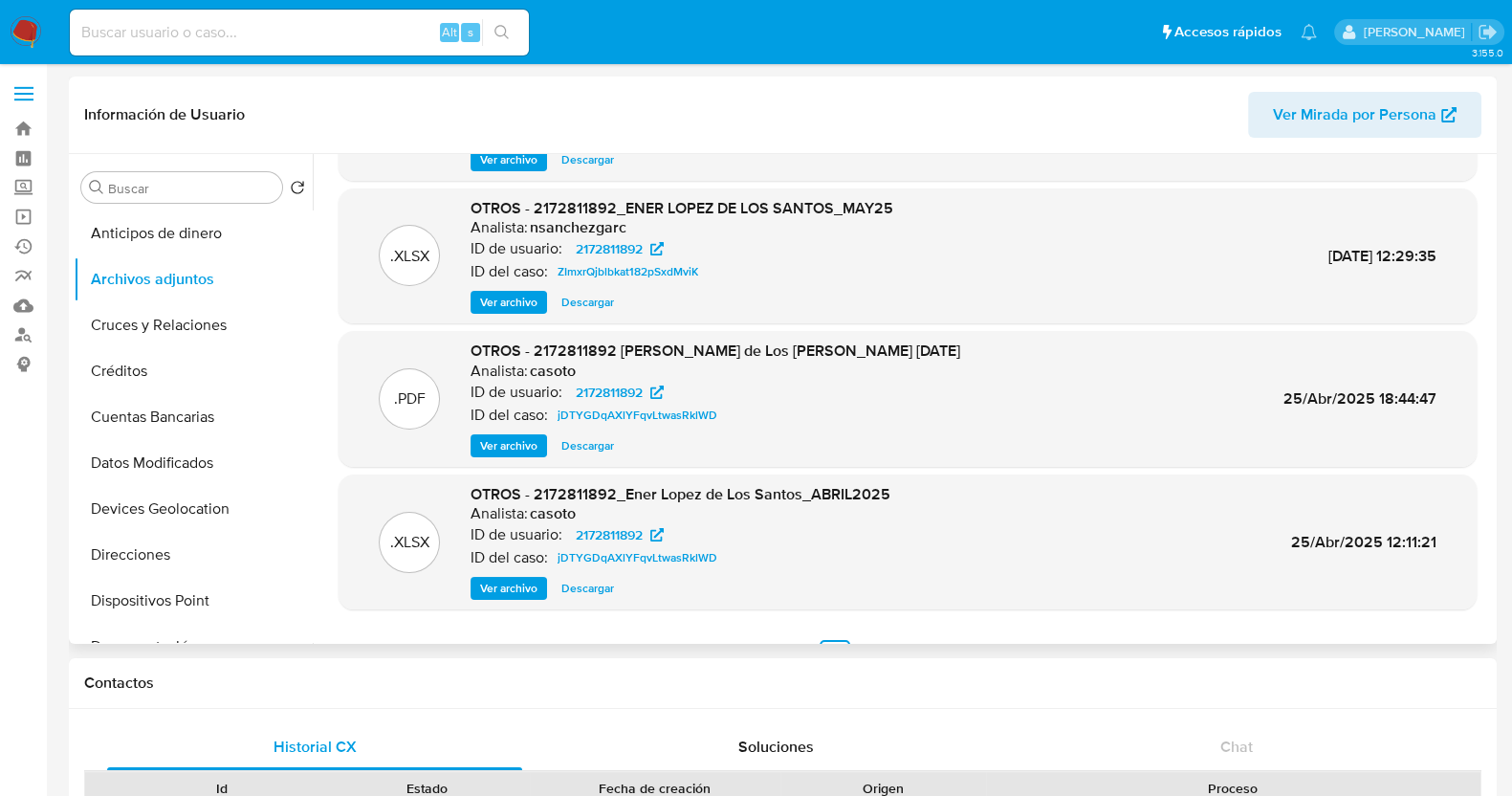
scroll to position [160, 0]
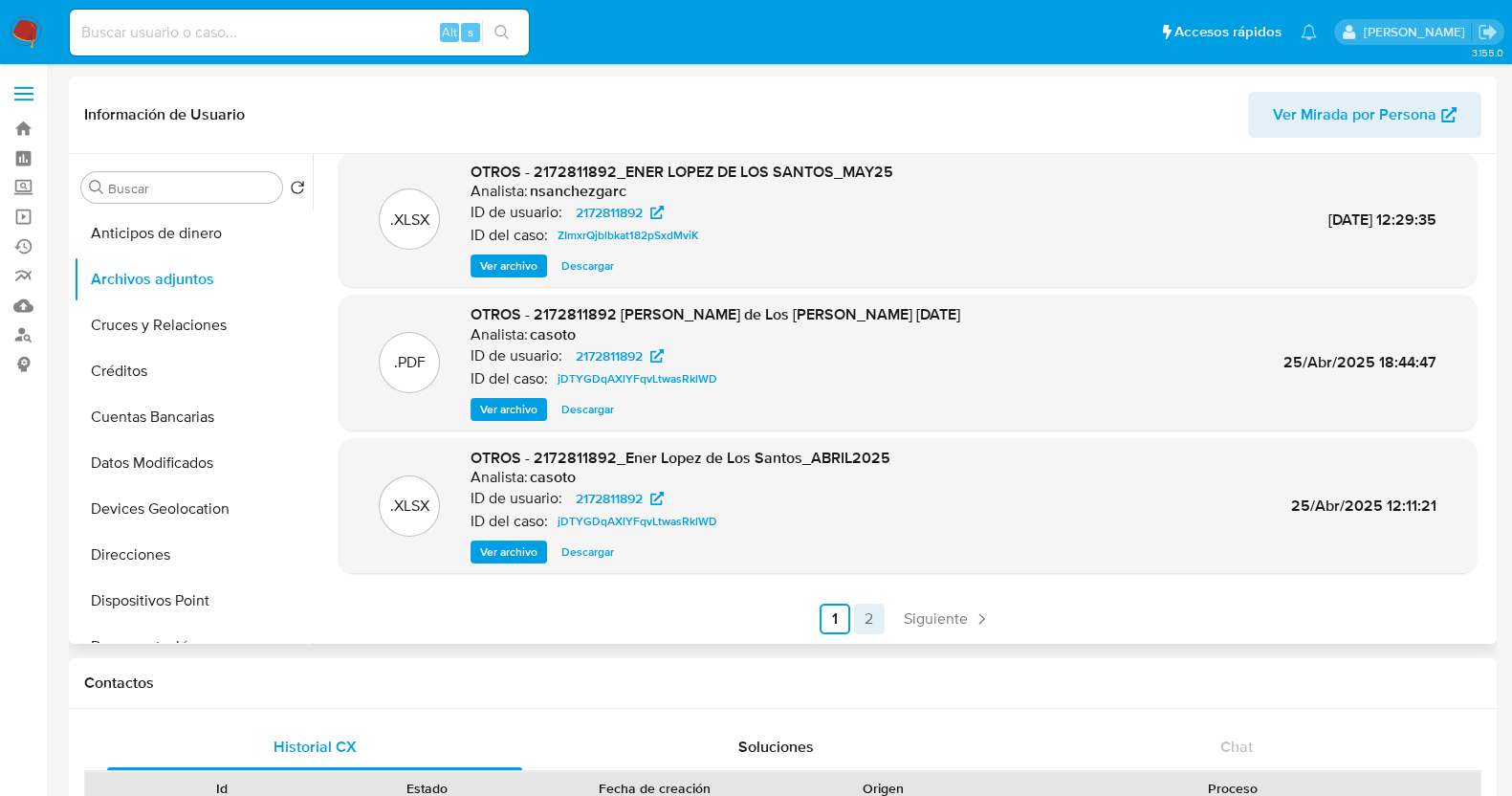
click at [878, 624] on link "2" at bounding box center [869, 619] width 31 height 31
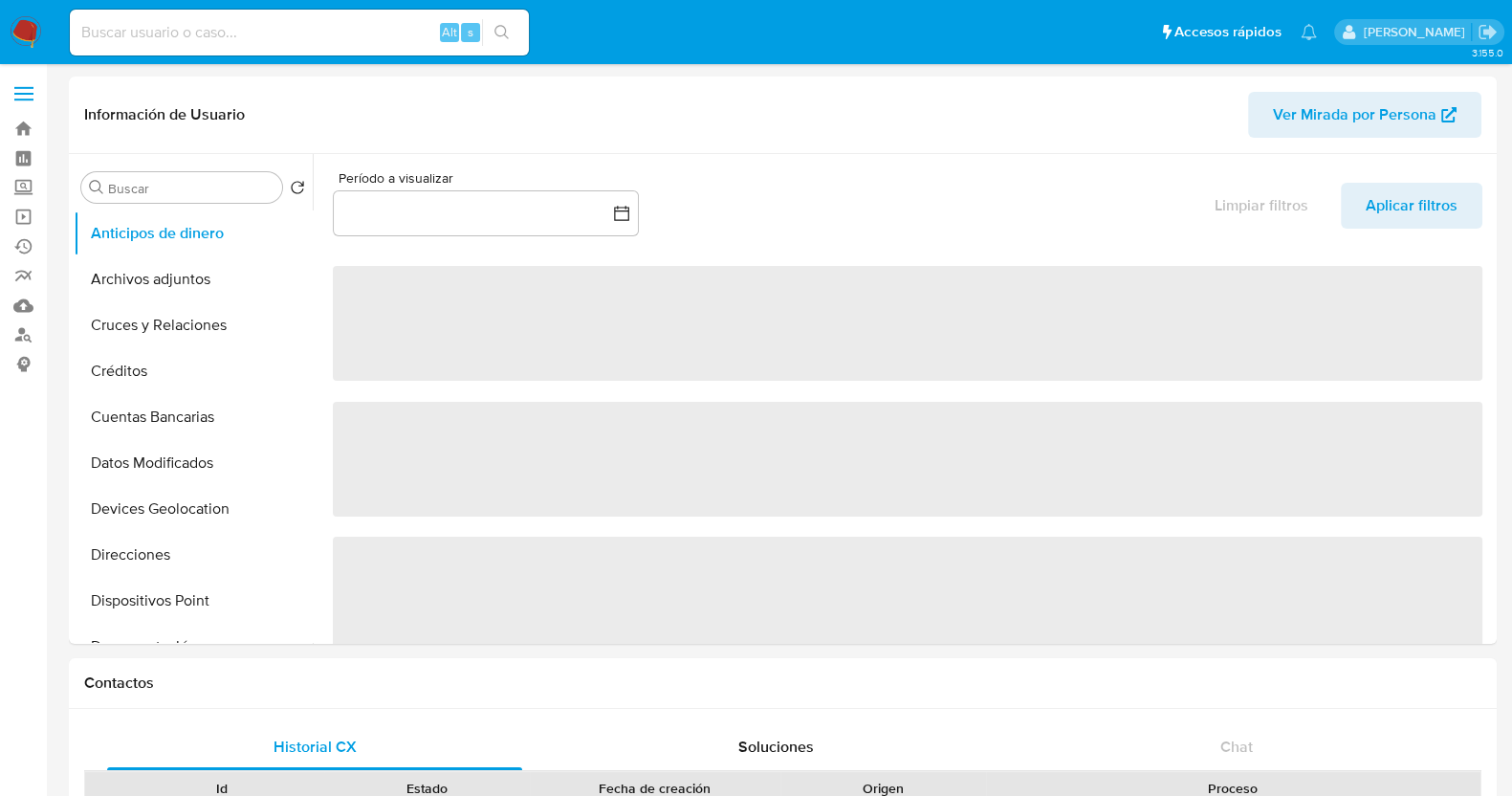
select select "10"
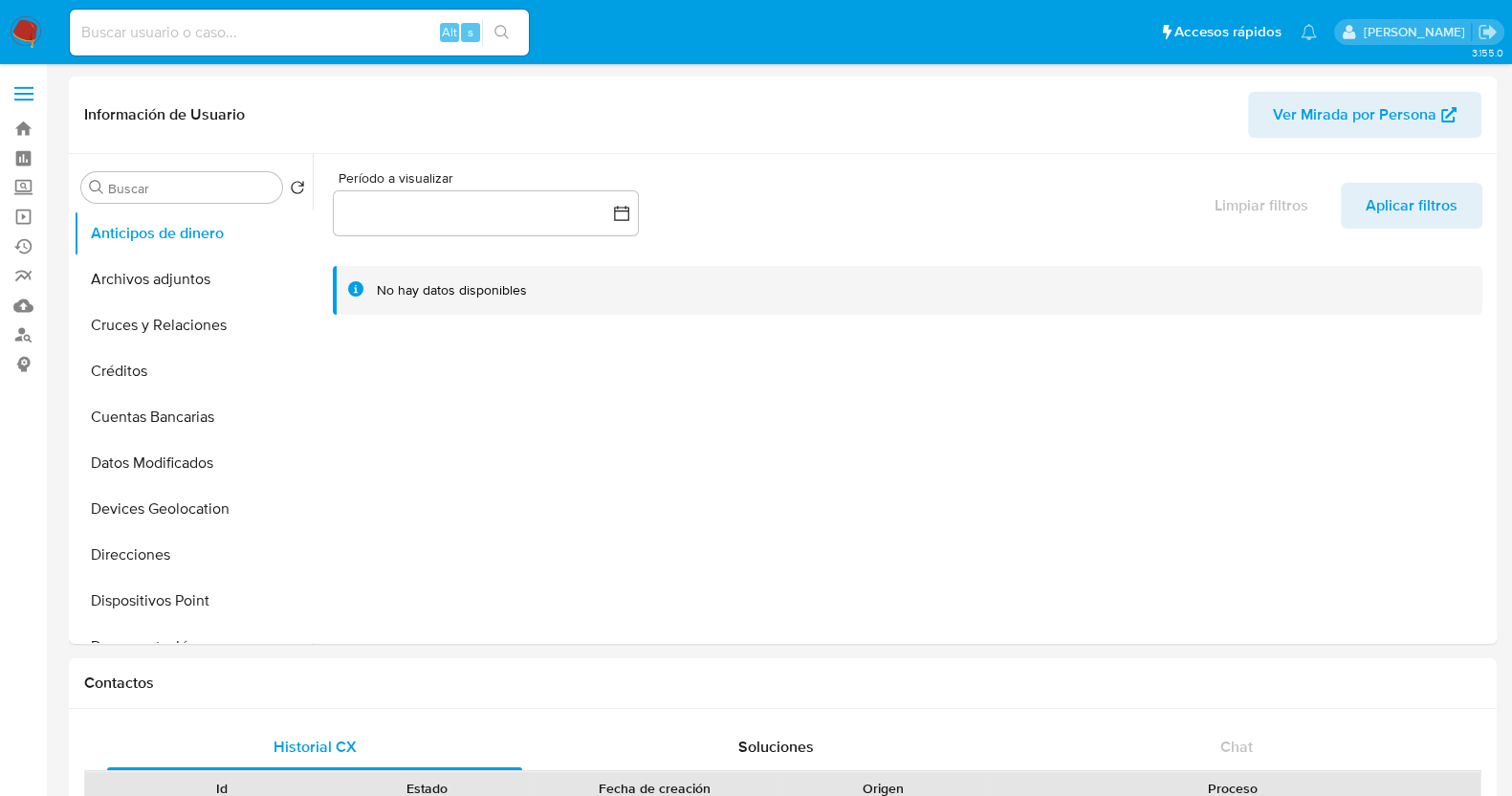
click at [6, 90] on label at bounding box center [24, 93] width 47 height 41
click at [0, 0] on input "checkbox" at bounding box center [0, 0] width 0 height 0
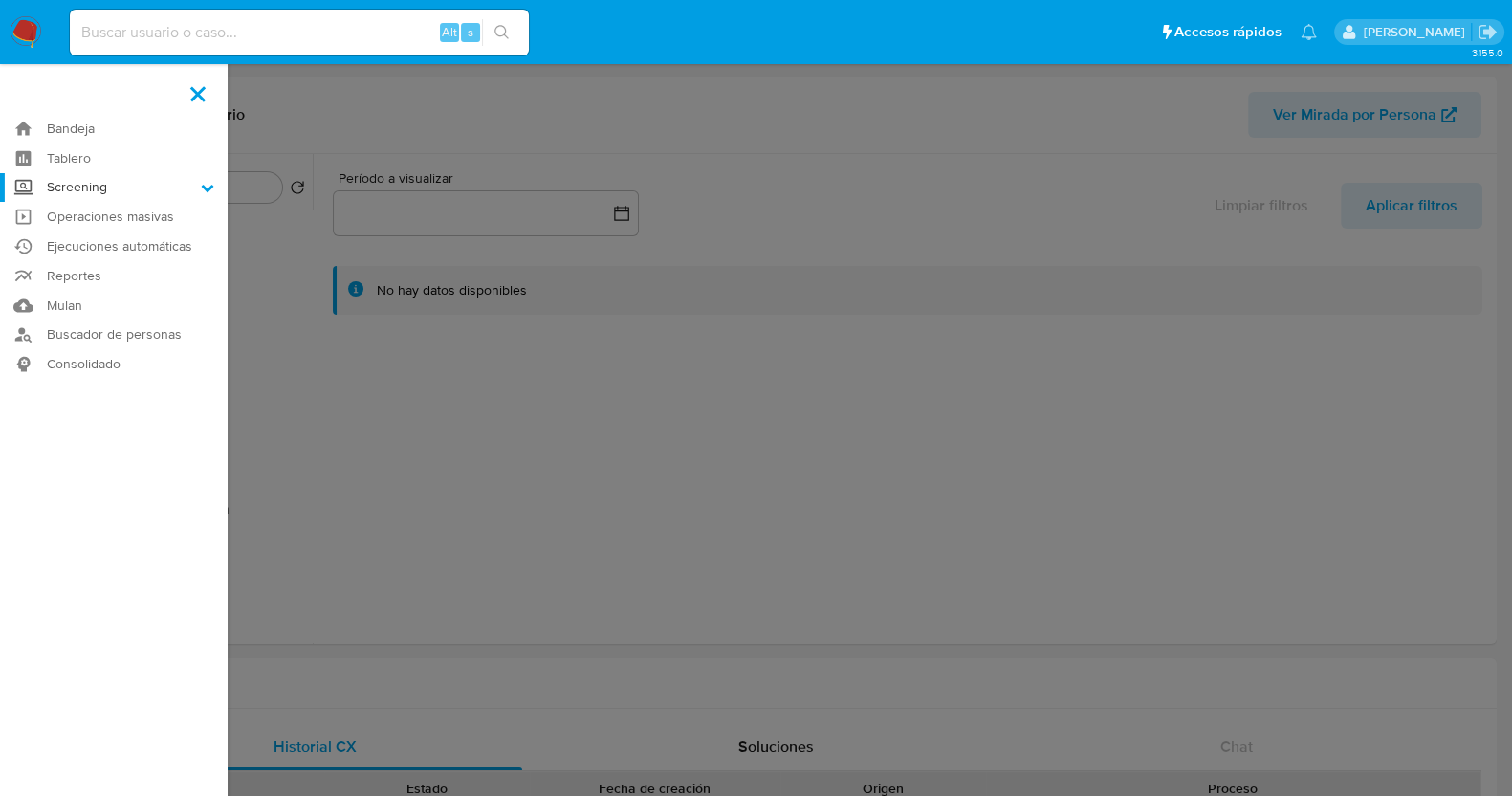
click at [117, 195] on label "Screening" at bounding box center [114, 188] width 228 height 30
click at [0, 0] on input "Screening" at bounding box center [0, 0] width 0 height 0
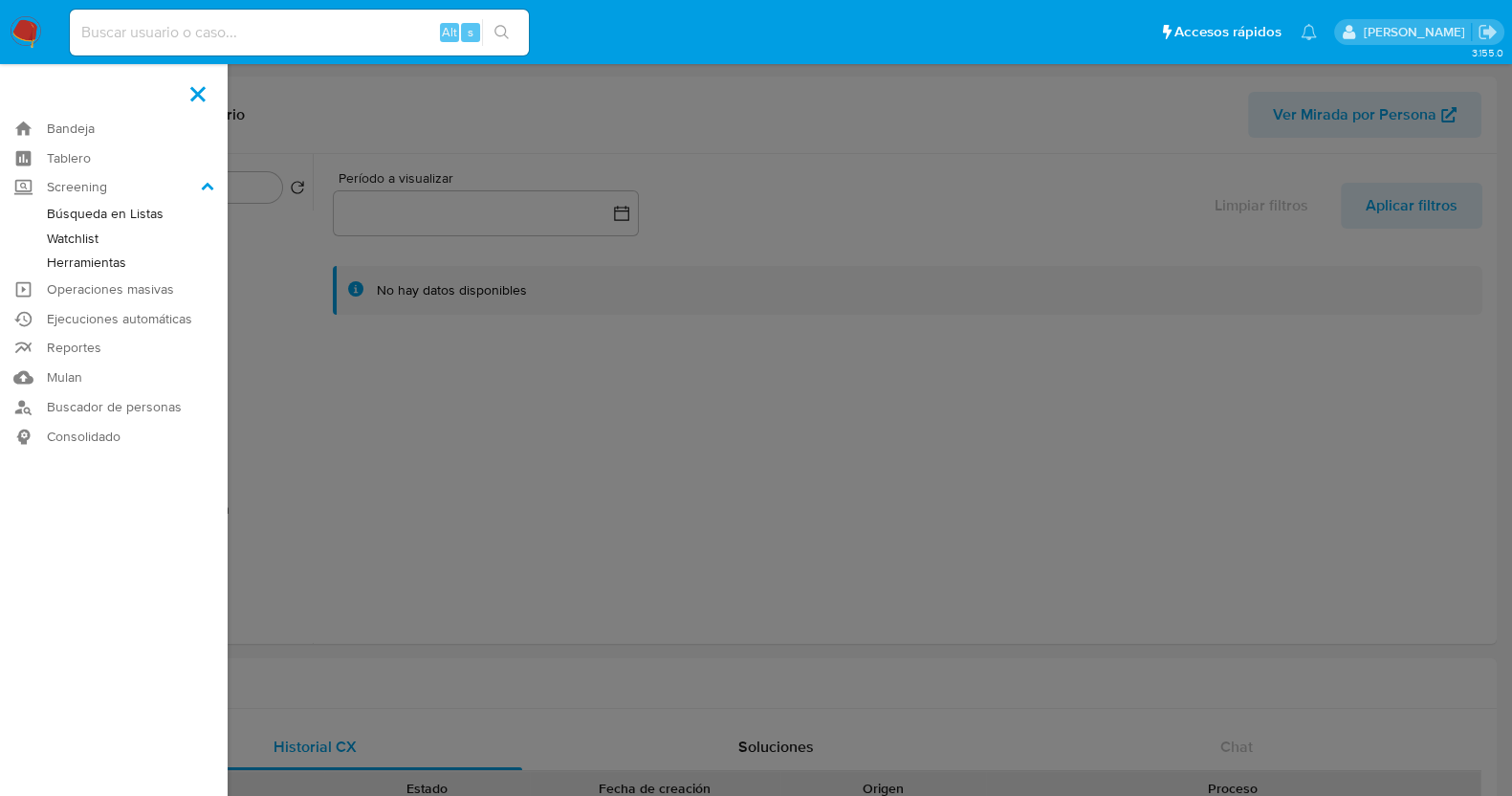
click at [94, 237] on link "Watchlist" at bounding box center [114, 239] width 228 height 24
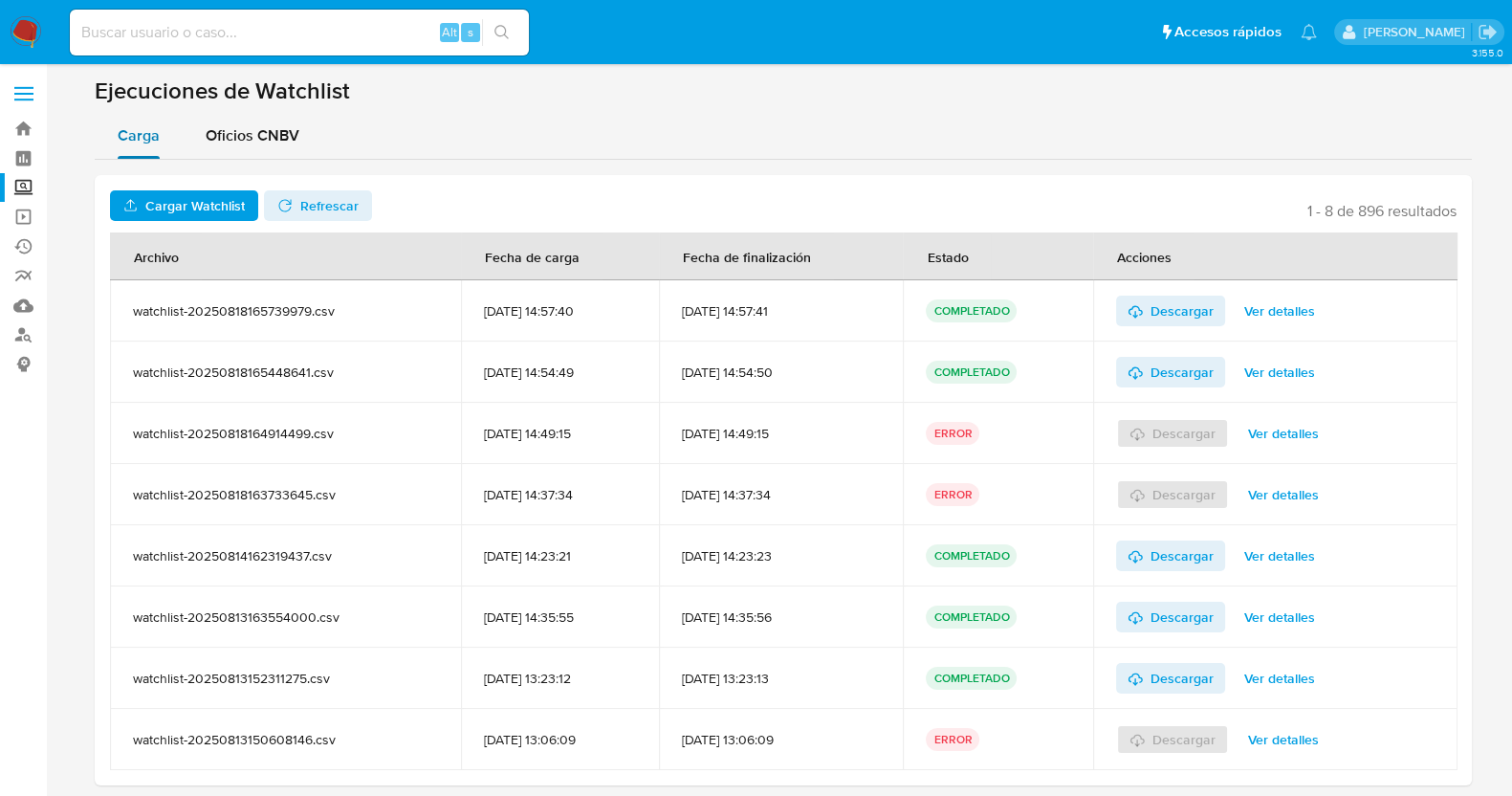
click at [134, 141] on span "Carga" at bounding box center [139, 136] width 43 height 22
click at [292, 141] on span "Oficios CNBV" at bounding box center [252, 136] width 94 height 22
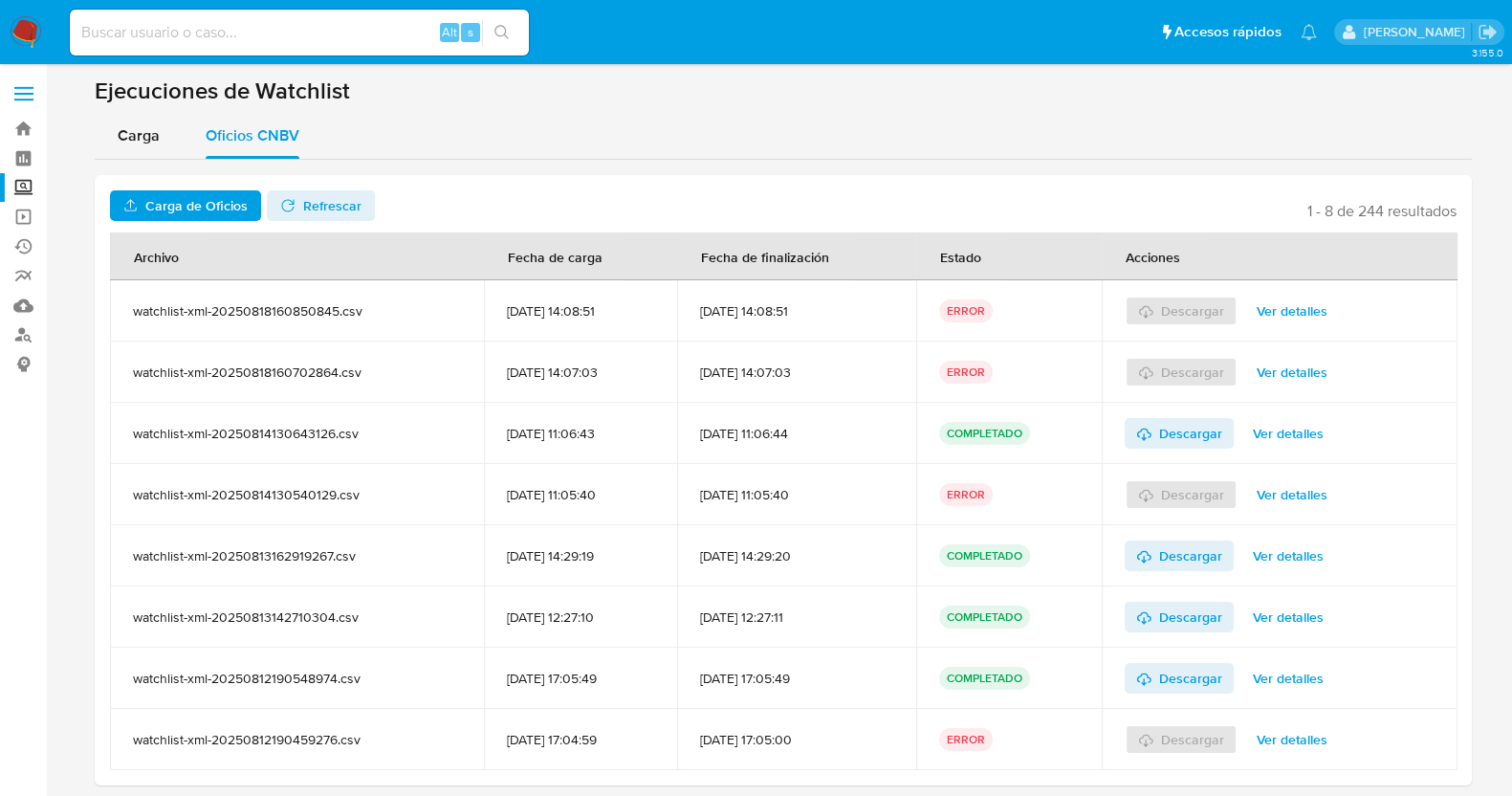
click at [177, 190] on span "Carga de Oficios" at bounding box center [196, 205] width 102 height 31
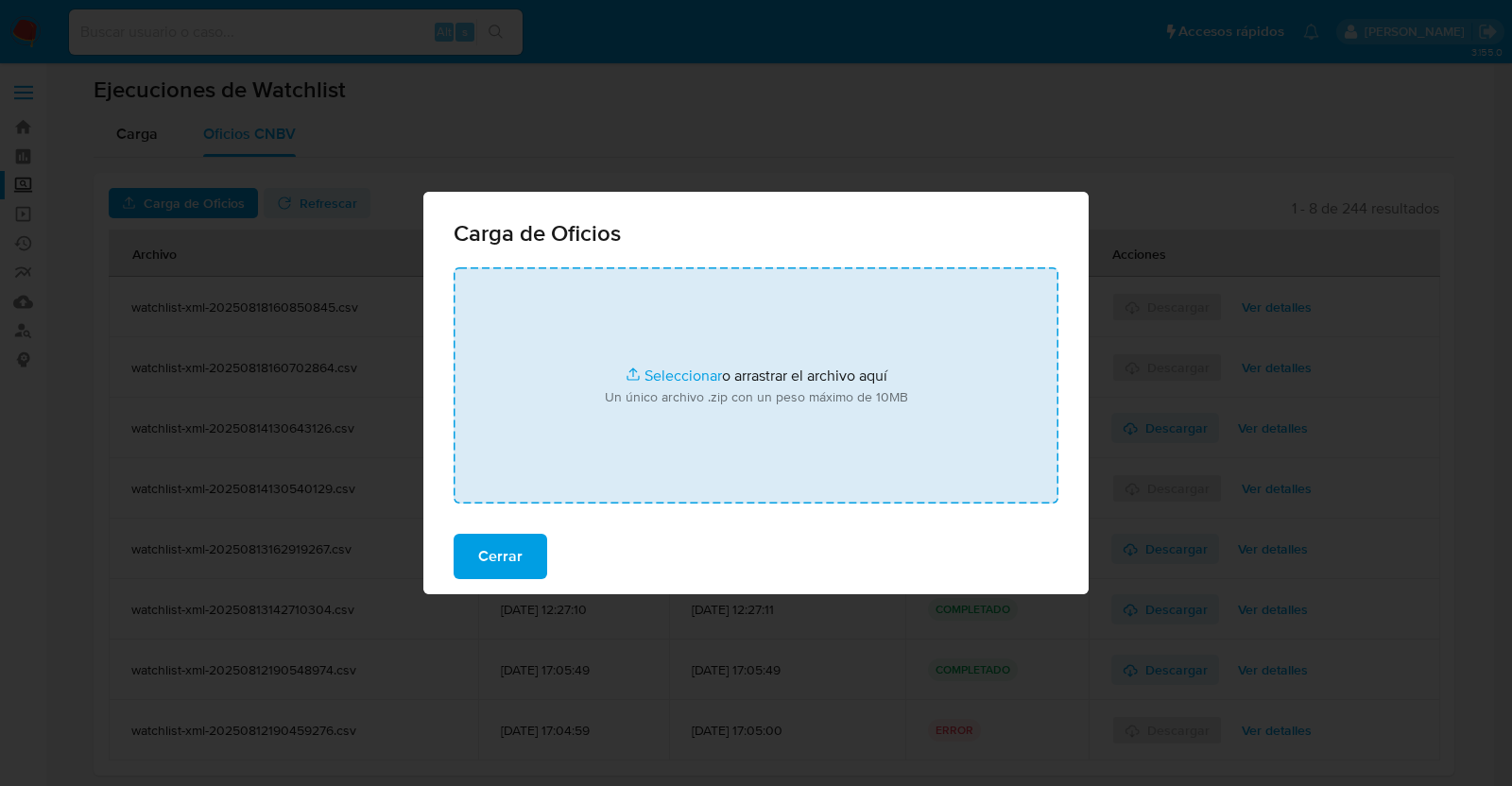
click at [667, 358] on input "file" at bounding box center [756, 386] width 605 height 237
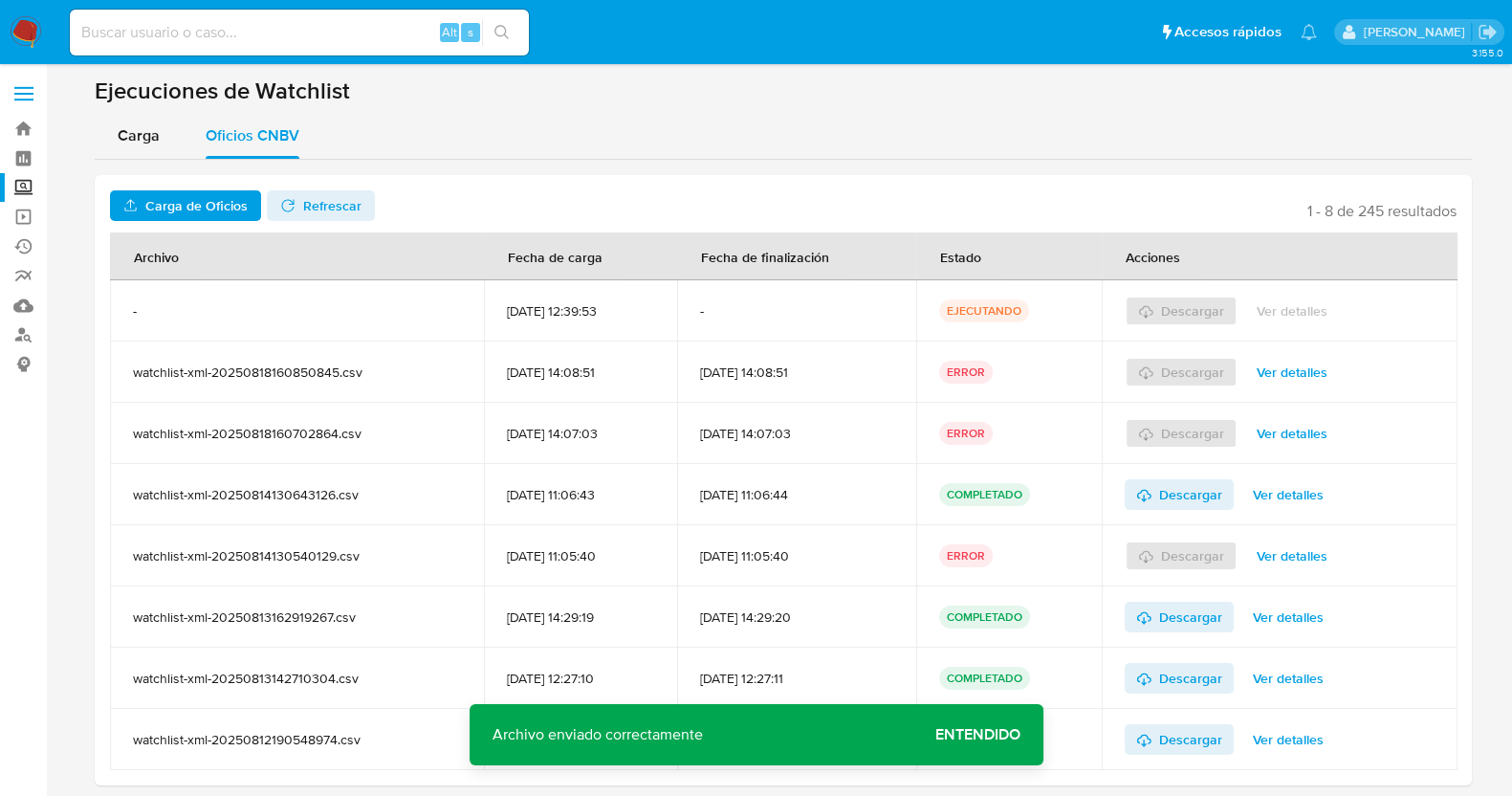
click at [294, 203] on span "Refrescar" at bounding box center [321, 205] width 81 height 27
click at [1302, 312] on span "Ver detalles" at bounding box center [1292, 311] width 71 height 27
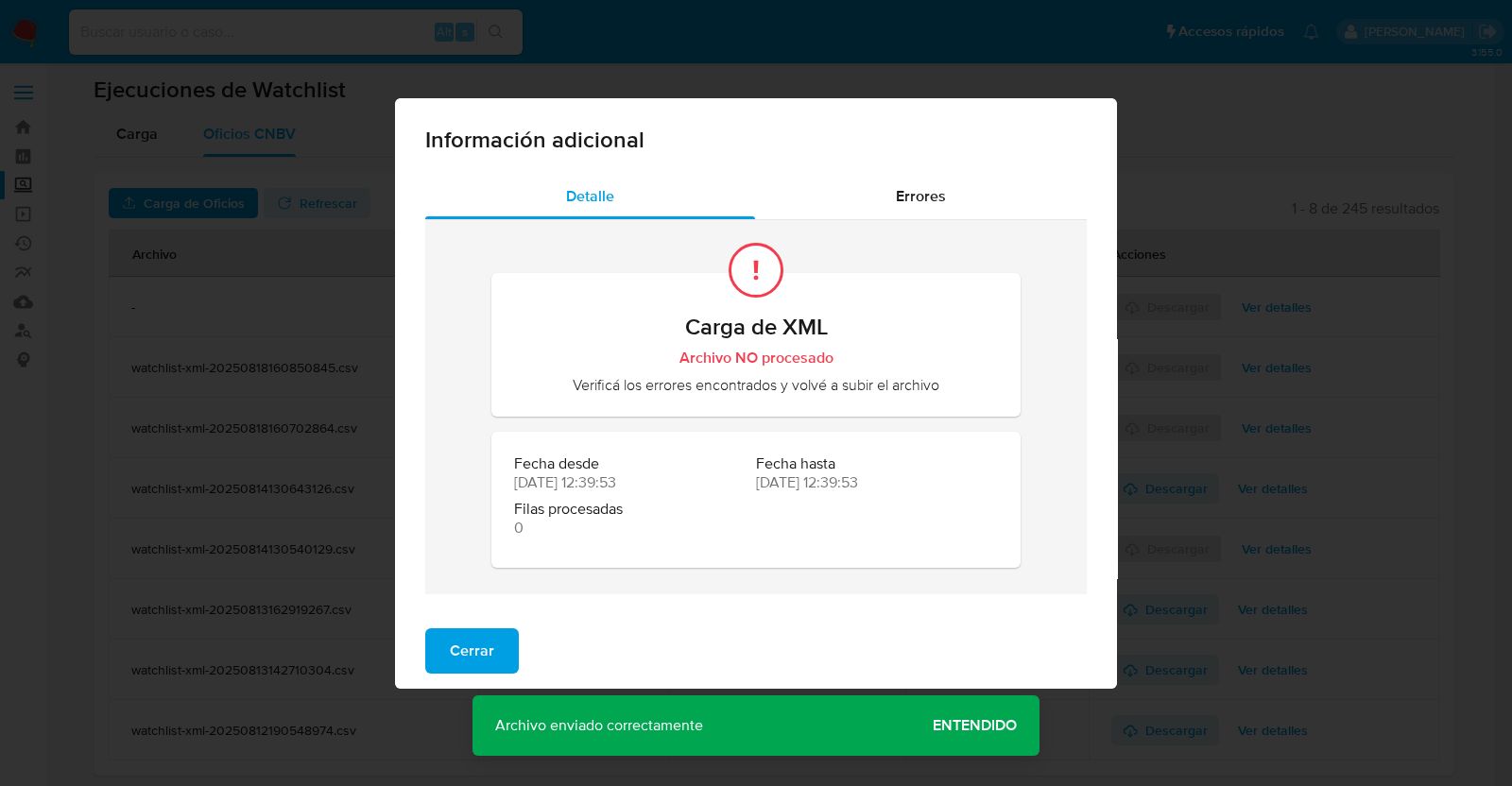
click at [817, 76] on div "Información adicional Detalle Errores Carga de XML Archivo NO procesado Verific…" at bounding box center [756, 393] width 1512 height 786
click at [307, 190] on div "Información adicional Detalle Errores Carga de XML Archivo NO procesado Verific…" at bounding box center [756, 393] width 1512 height 786
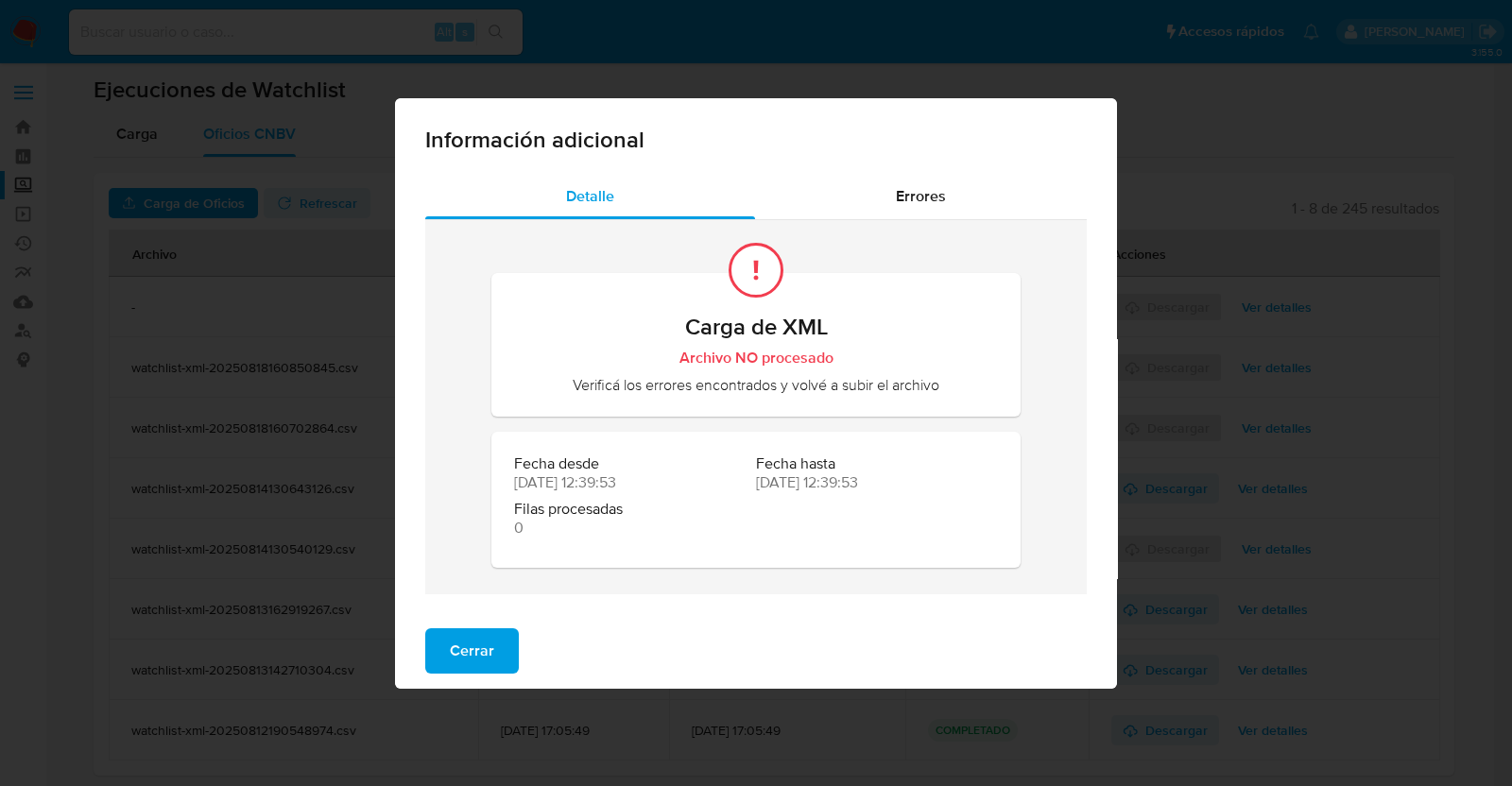
click at [489, 645] on span "Cerrar" at bounding box center [471, 651] width 44 height 42
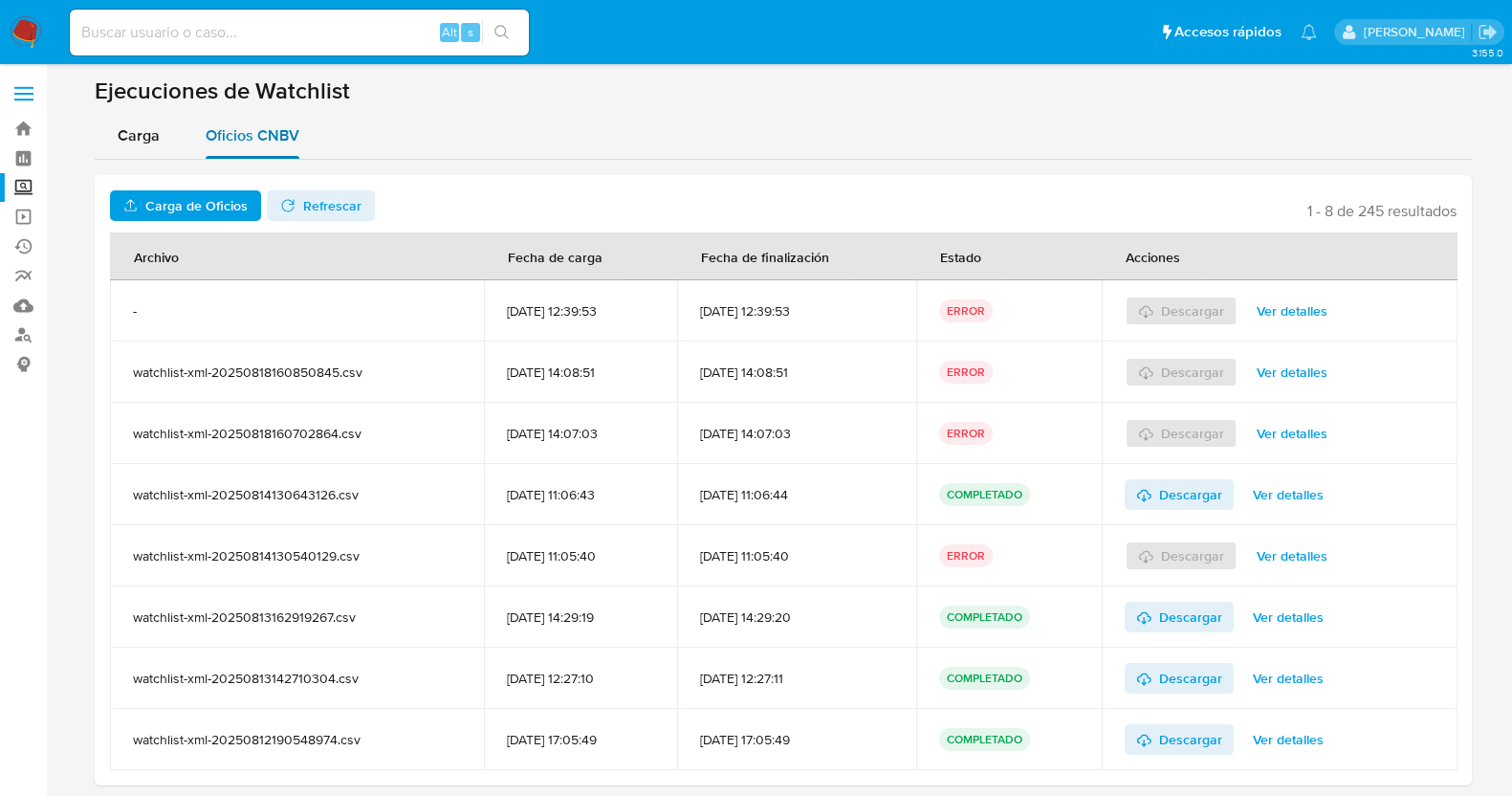
click at [272, 137] on span "Oficios CNBV" at bounding box center [252, 136] width 94 height 22
click at [209, 194] on span "Carga de Oficios" at bounding box center [196, 205] width 102 height 31
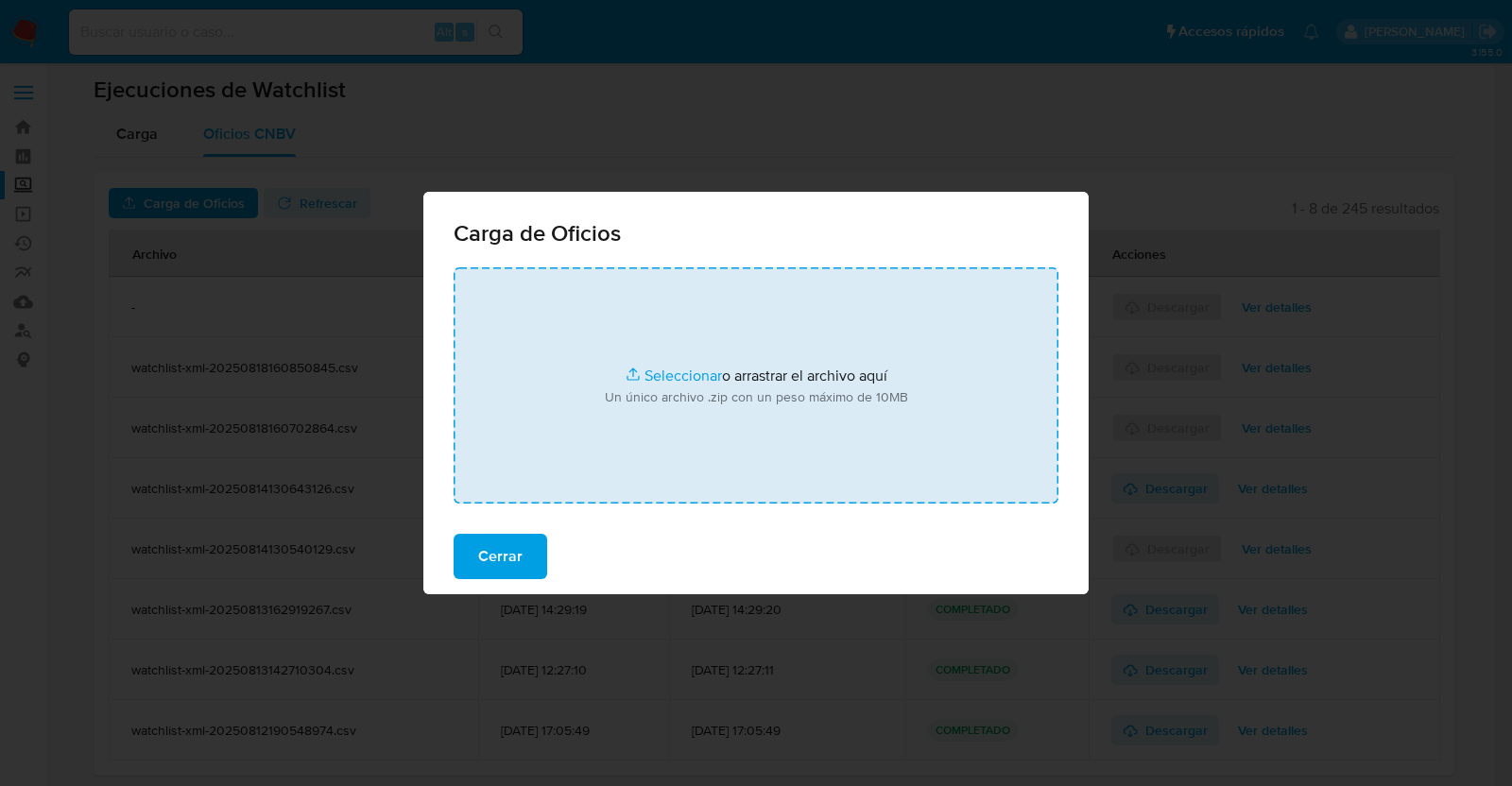
click at [617, 417] on input "file" at bounding box center [756, 386] width 605 height 237
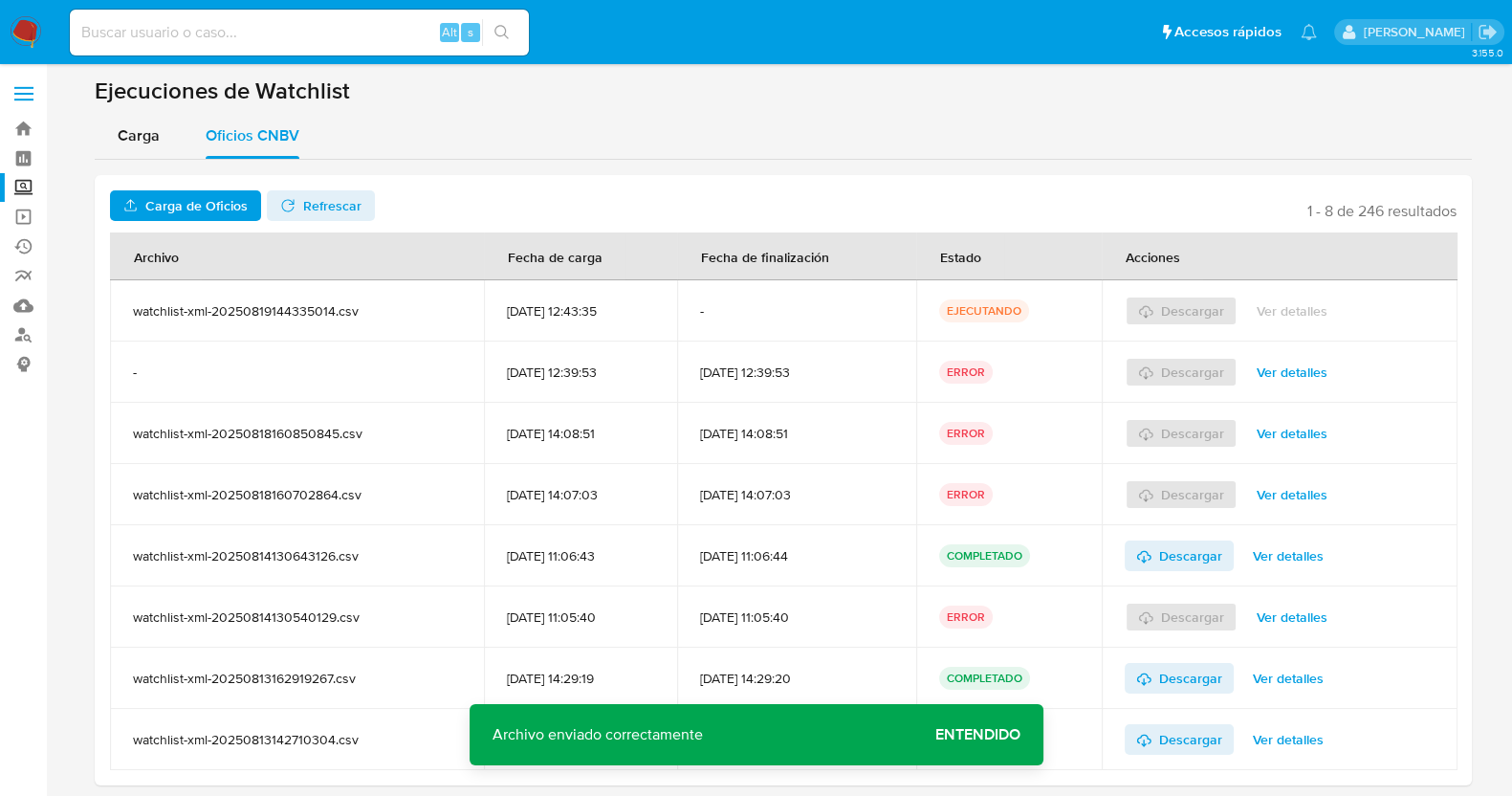
click at [318, 208] on span "Refrescar" at bounding box center [331, 205] width 58 height 31
click at [1324, 313] on span "Ver detalles" at bounding box center [1288, 311] width 71 height 27
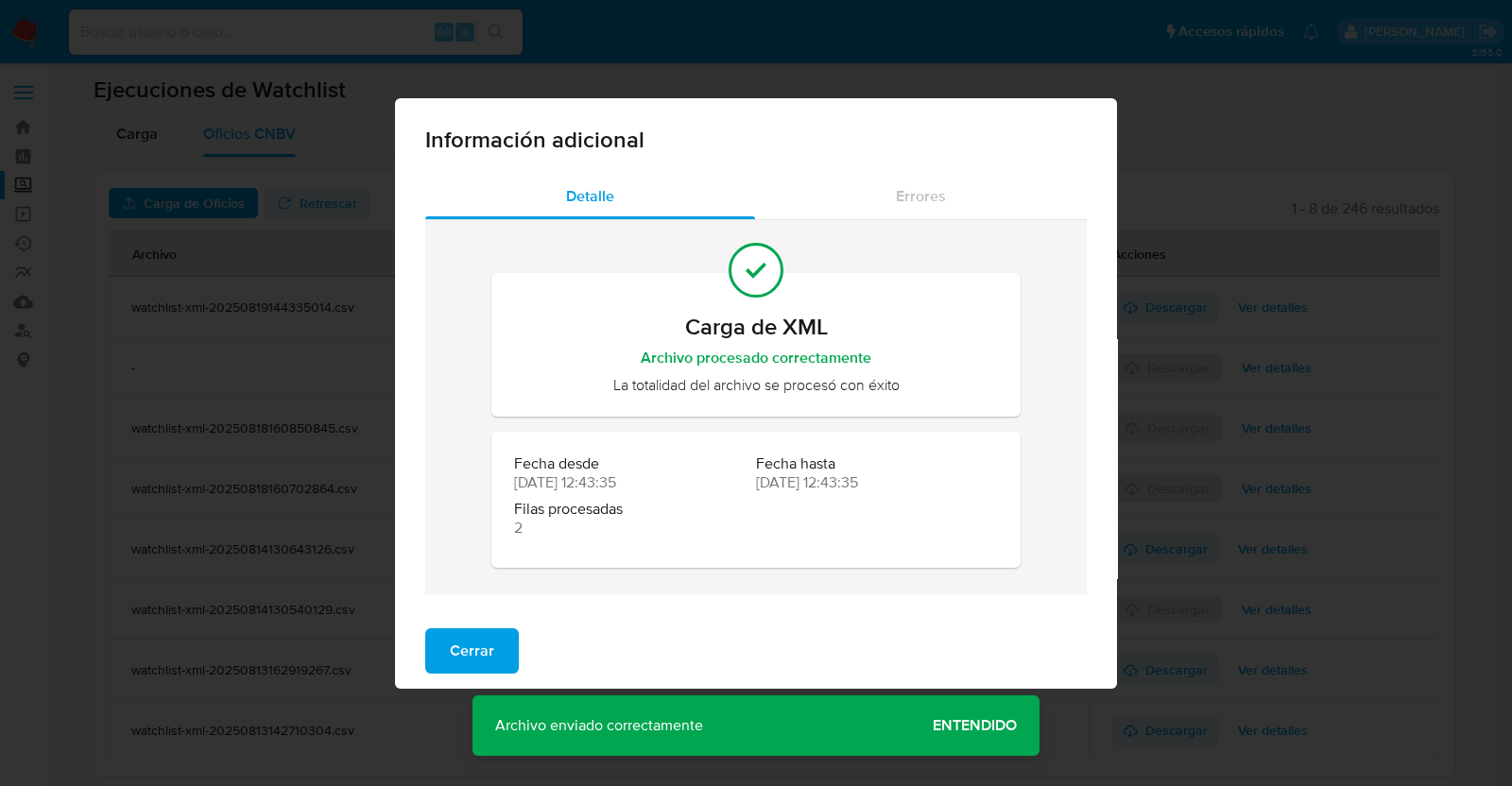
click at [500, 650] on button "Cerrar" at bounding box center [472, 651] width 94 height 45
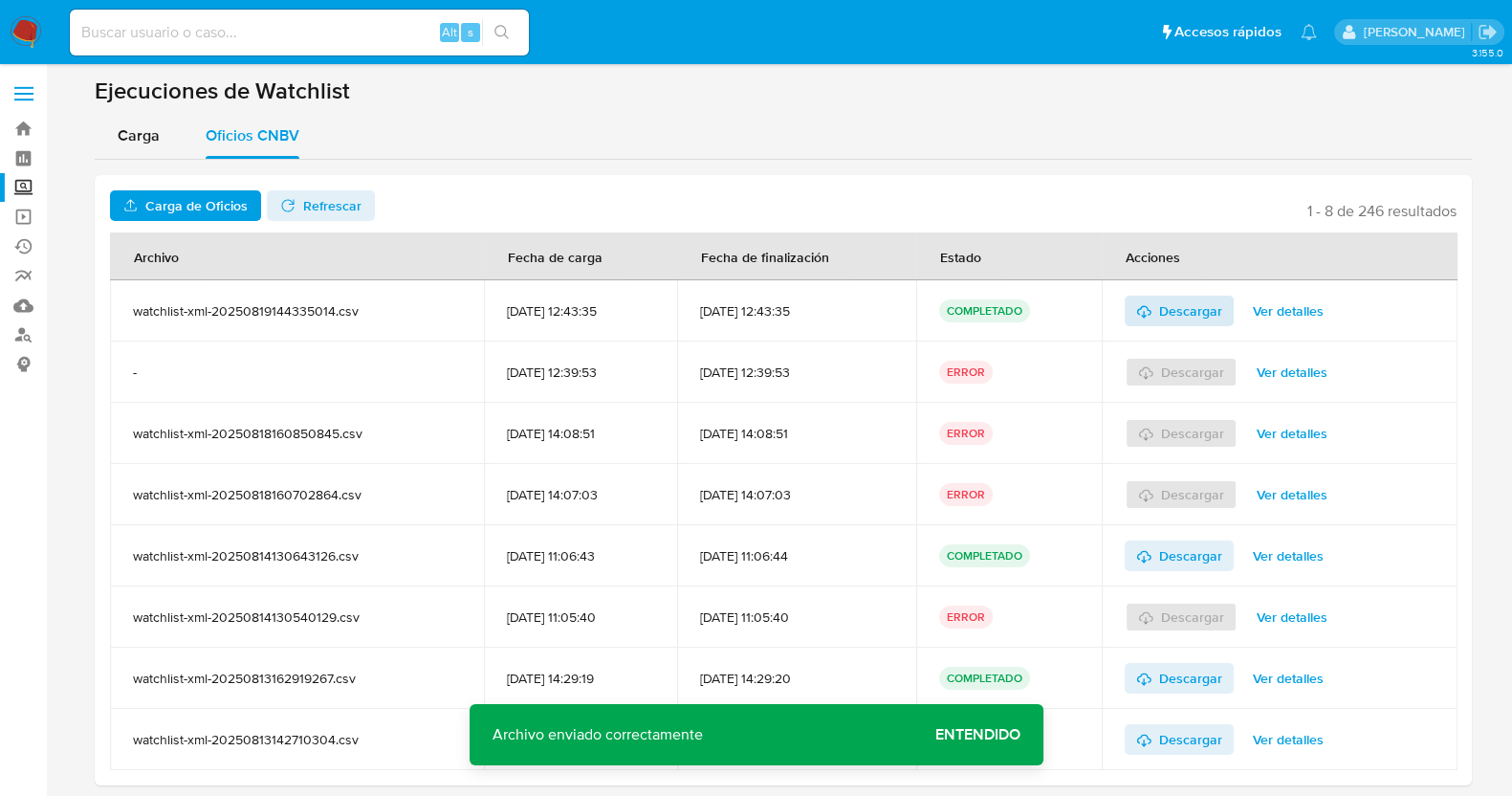
click at [1181, 302] on span "Descargar" at bounding box center [1191, 311] width 63 height 31
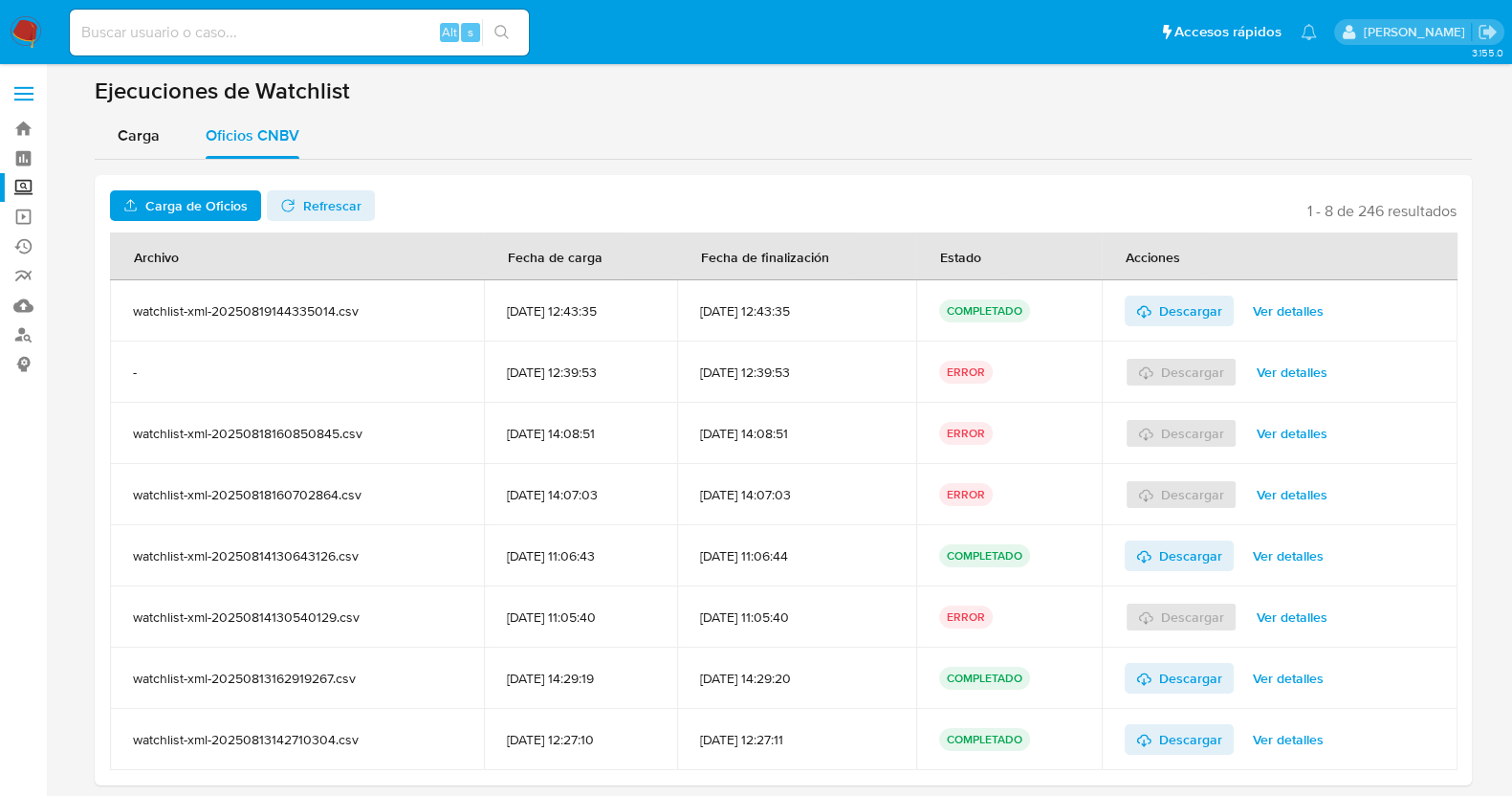
click at [19, 89] on label at bounding box center [24, 93] width 47 height 41
click at [0, 0] on input "checkbox" at bounding box center [0, 0] width 0 height 0
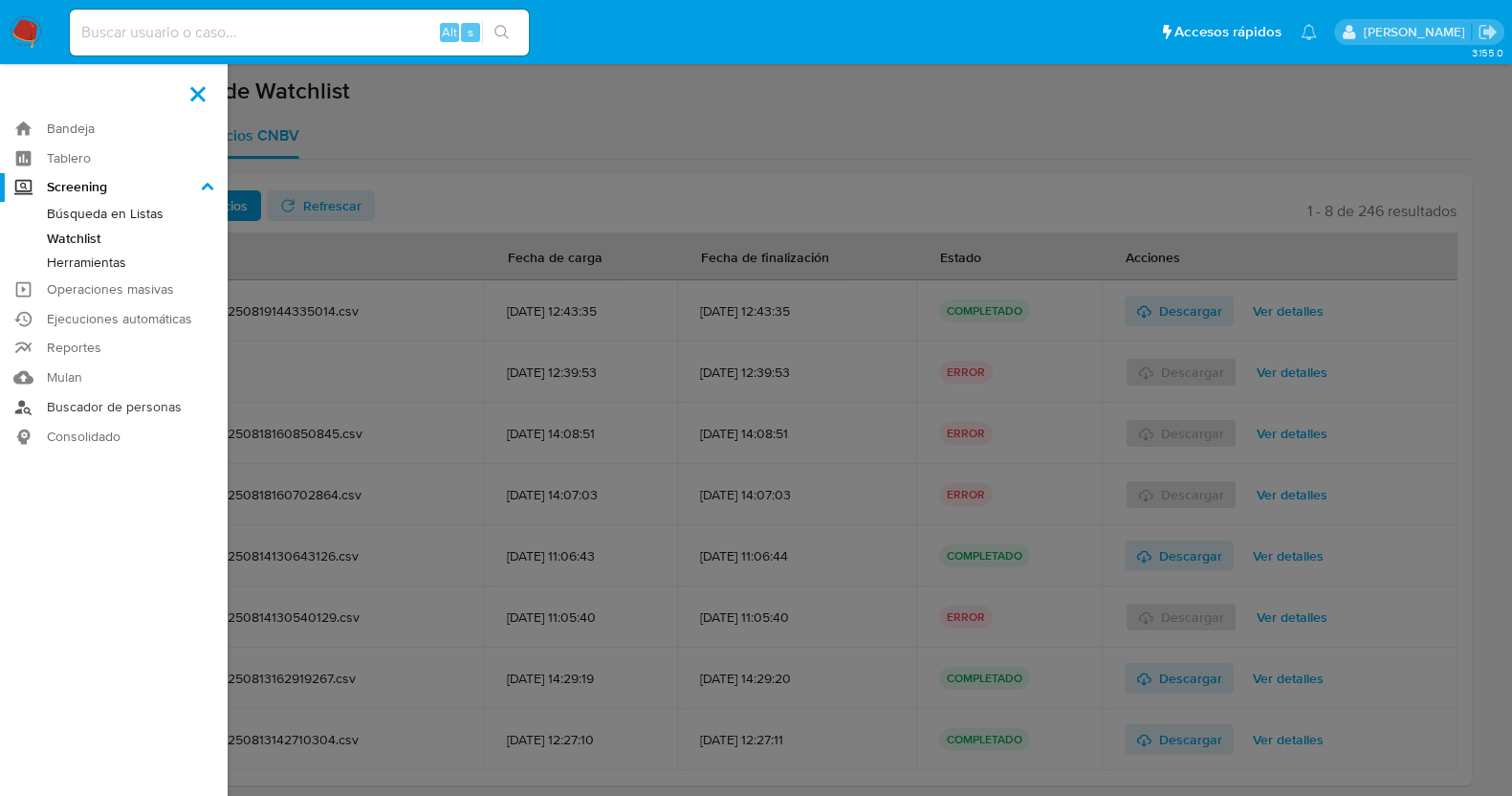
click at [124, 410] on link "Buscador de personas" at bounding box center [114, 407] width 228 height 30
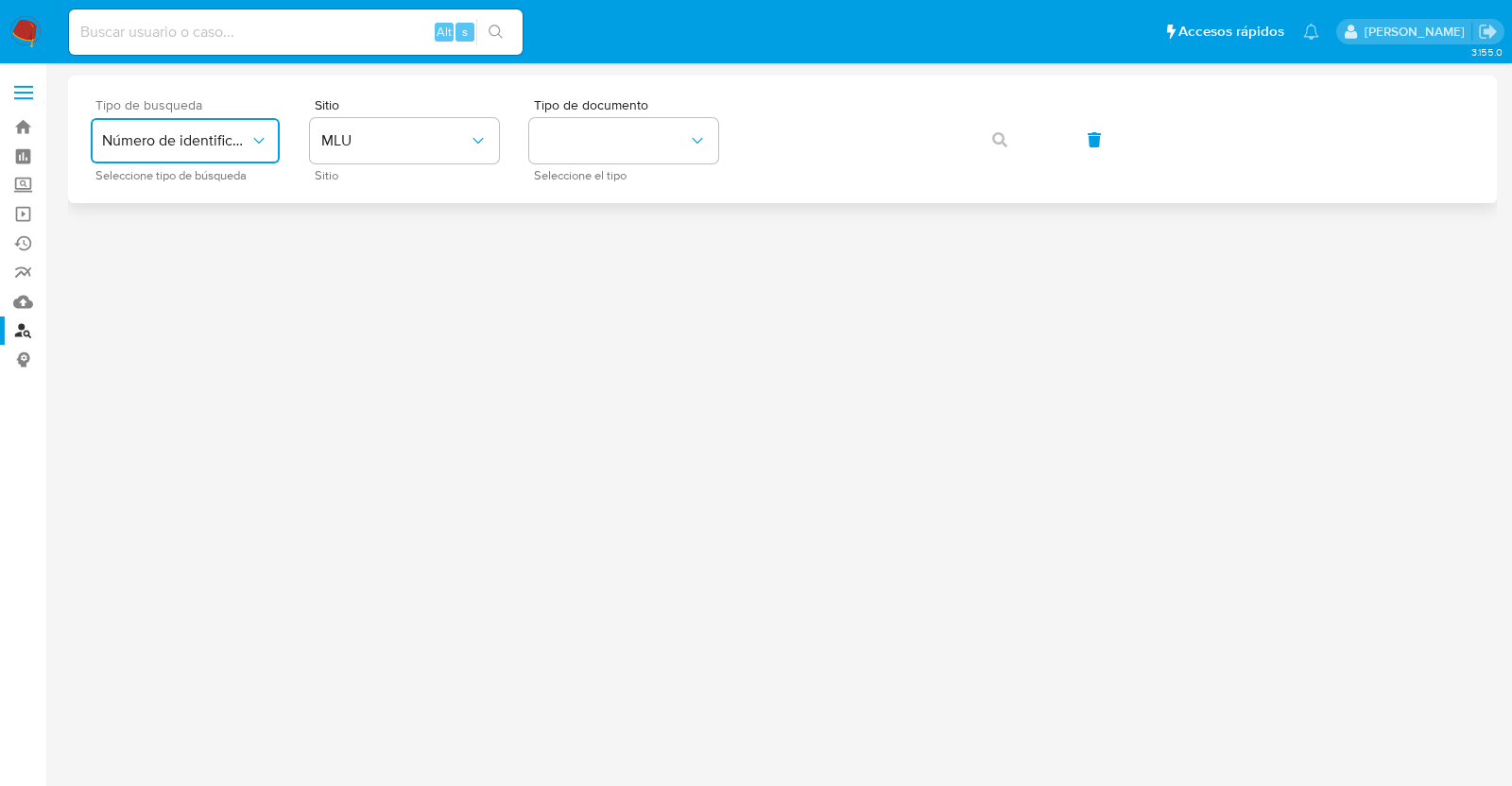
click at [213, 153] on button "Número de identificación" at bounding box center [185, 141] width 189 height 45
click at [172, 210] on span "Número de identificación" at bounding box center [179, 201] width 155 height 38
click at [390, 159] on button "site_id" at bounding box center [404, 141] width 189 height 45
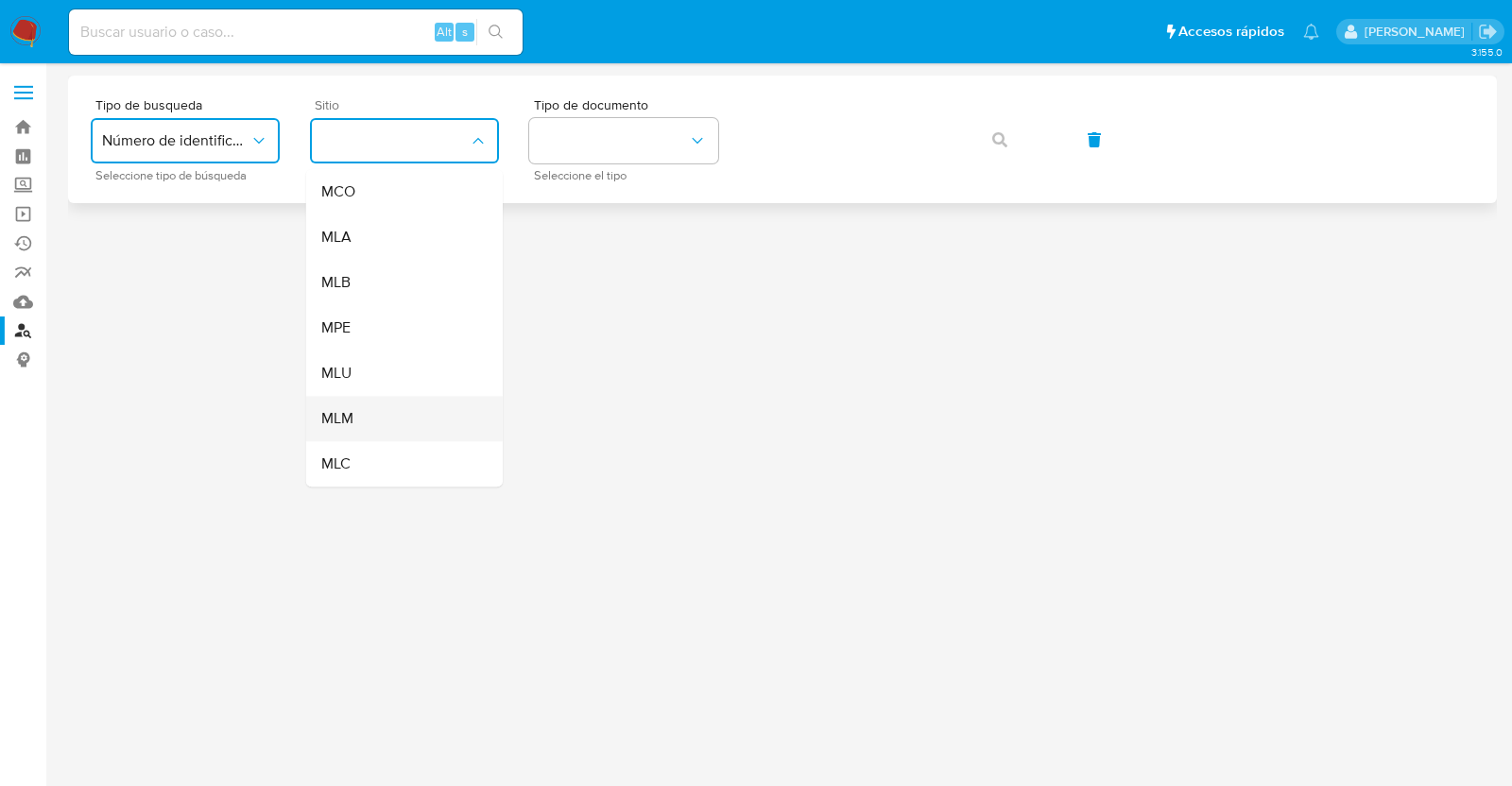
click at [357, 417] on div "MLM" at bounding box center [399, 418] width 155 height 45
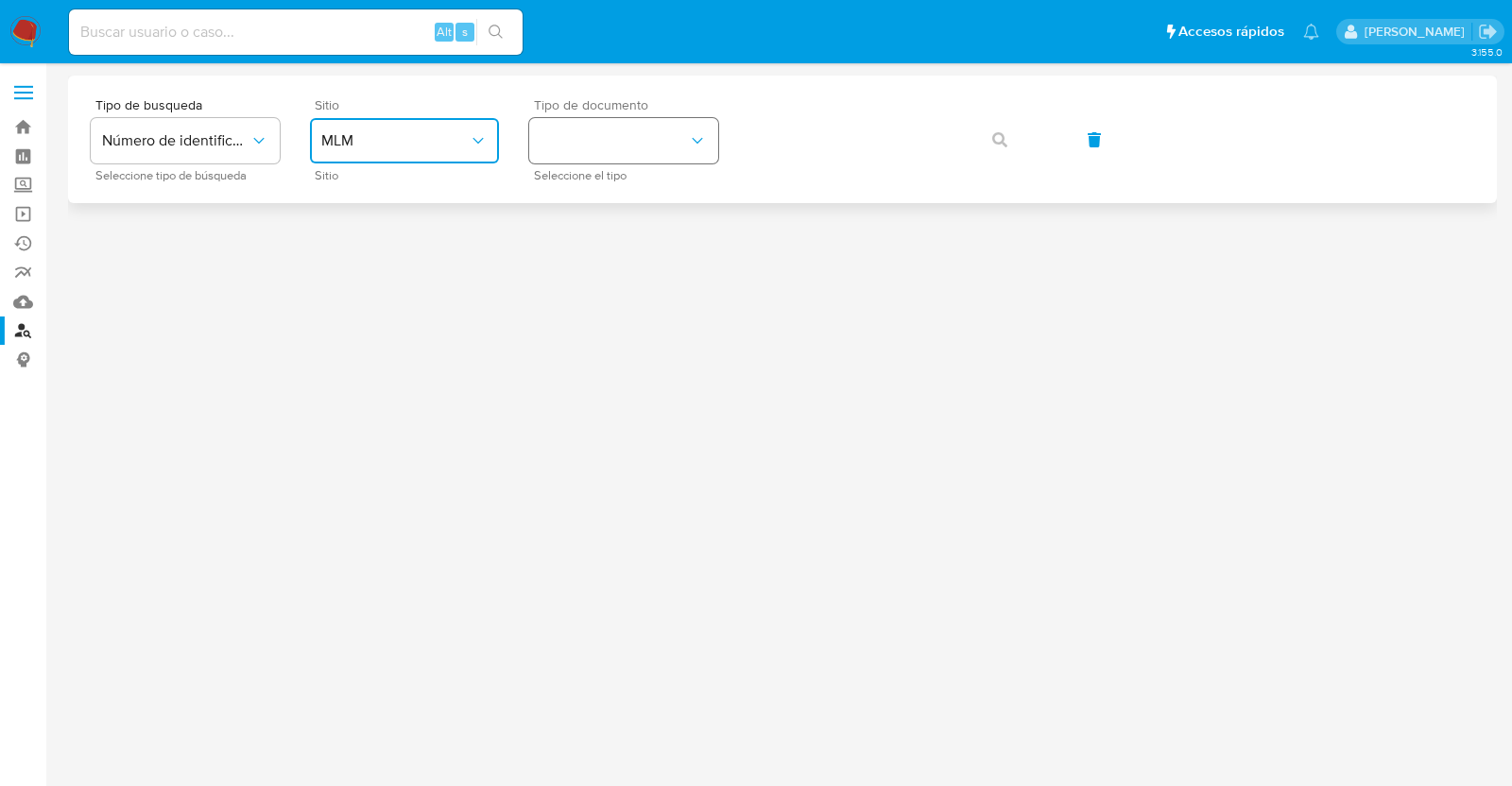
click at [628, 139] on button "identificationType" at bounding box center [623, 141] width 189 height 45
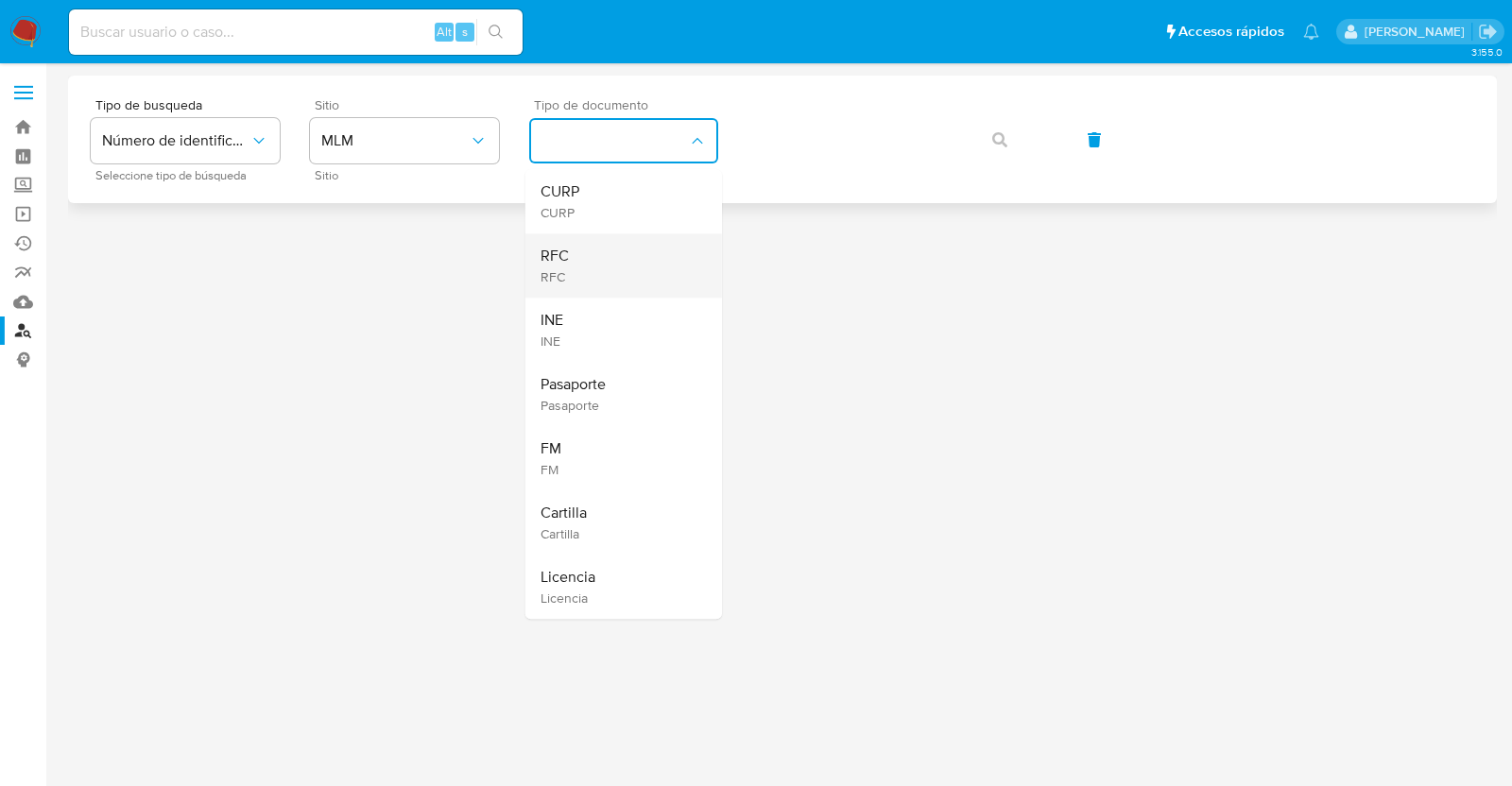
click at [567, 267] on div "RFC RFC" at bounding box center [554, 266] width 28 height 39
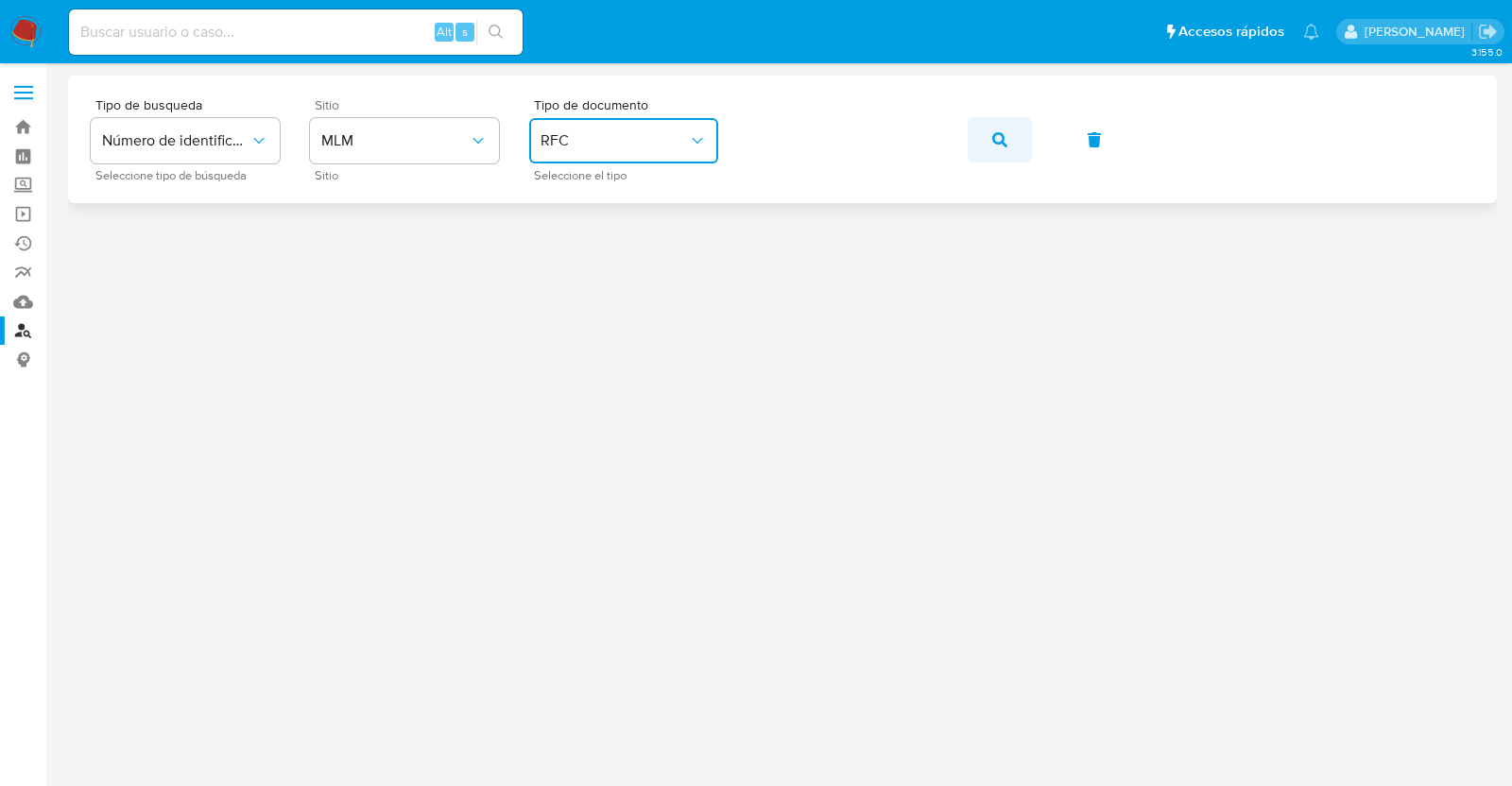
click at [1007, 125] on button "button" at bounding box center [1000, 140] width 65 height 45
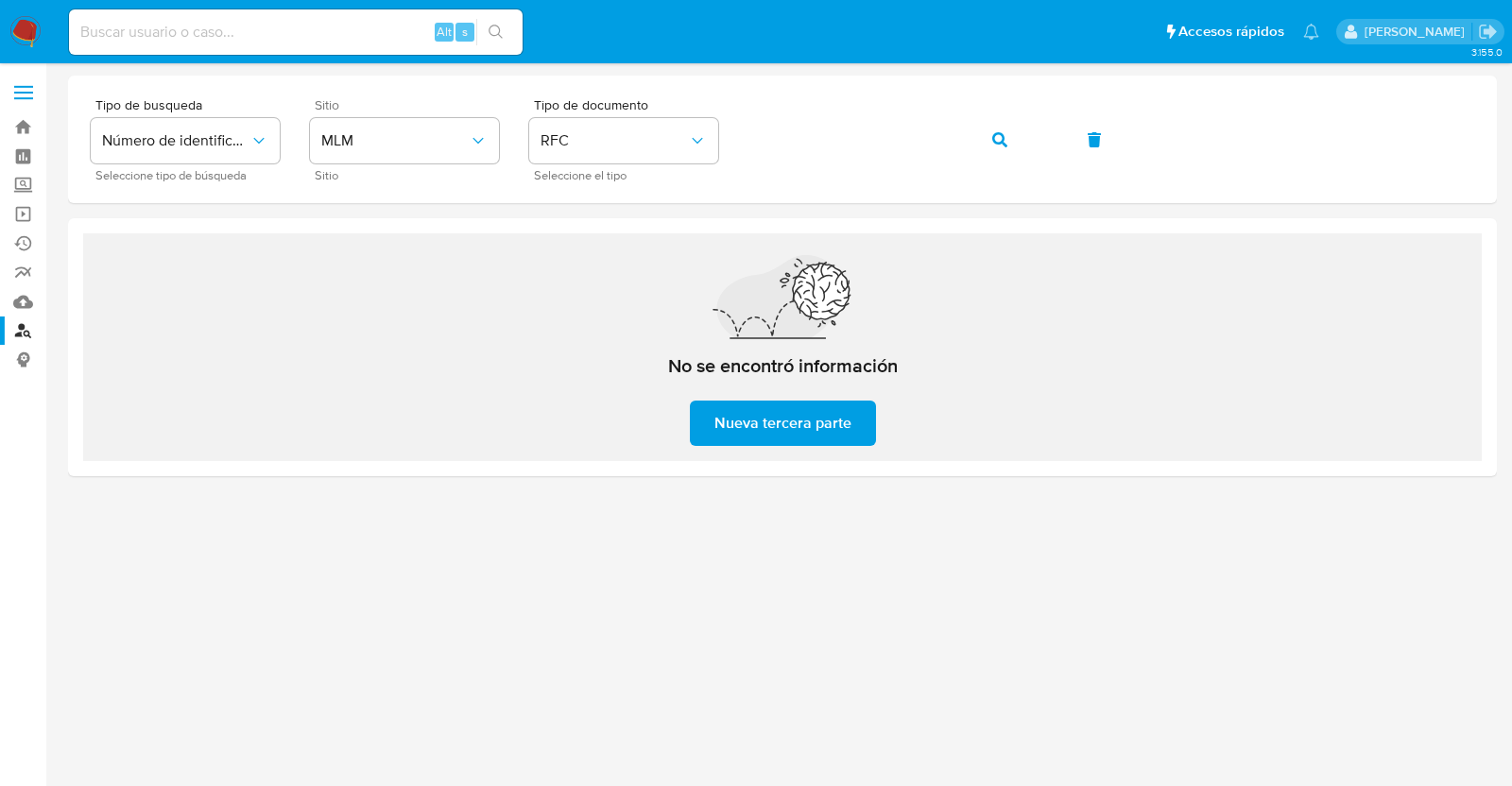
click at [20, 92] on span at bounding box center [23, 93] width 19 height 3
click at [0, 0] on input "checkbox" at bounding box center [0, 0] width 0 height 0
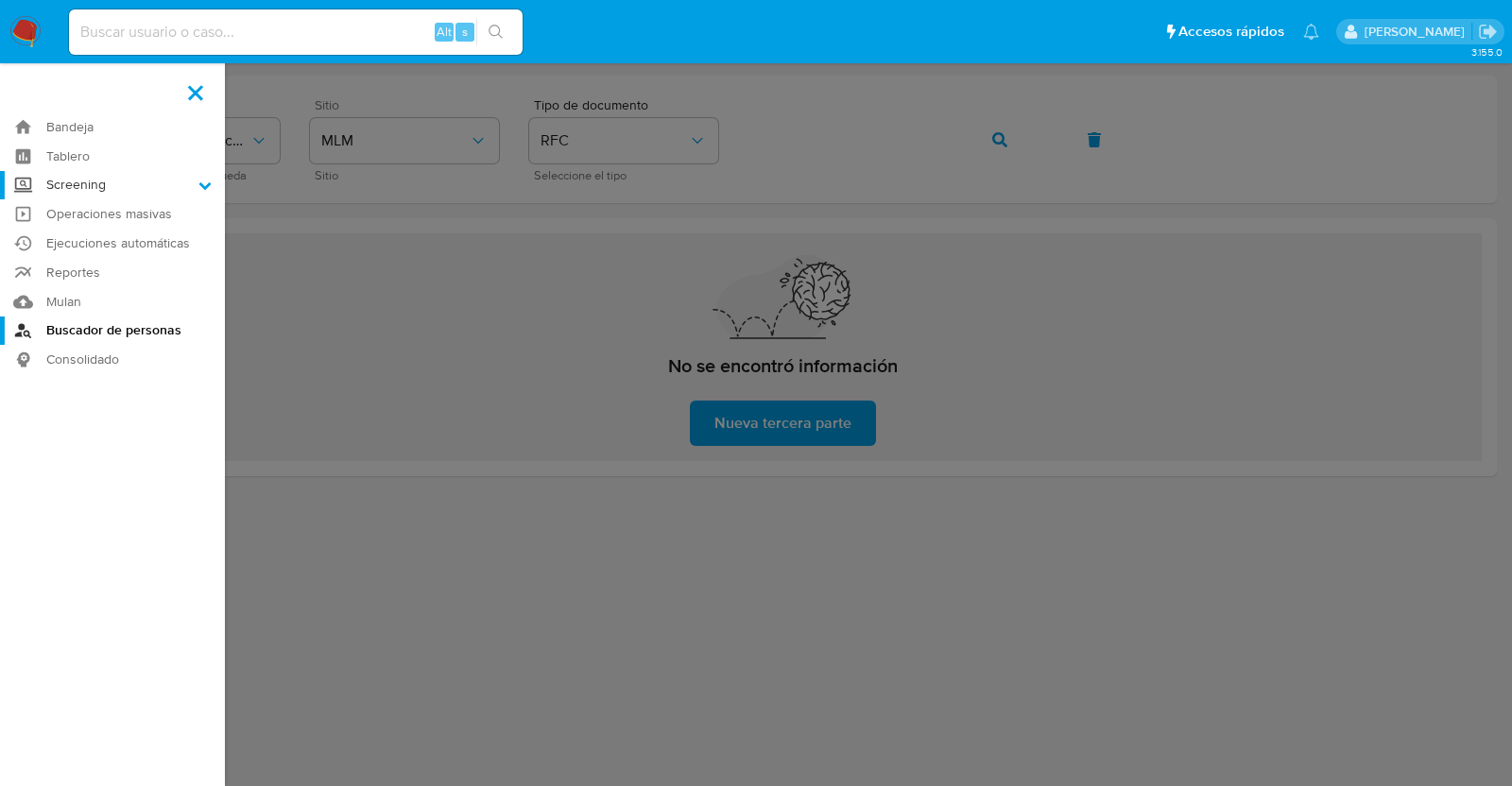
click at [190, 185] on label "Screening" at bounding box center [112, 186] width 225 height 29
click at [0, 0] on input "Screening" at bounding box center [0, 0] width 0 height 0
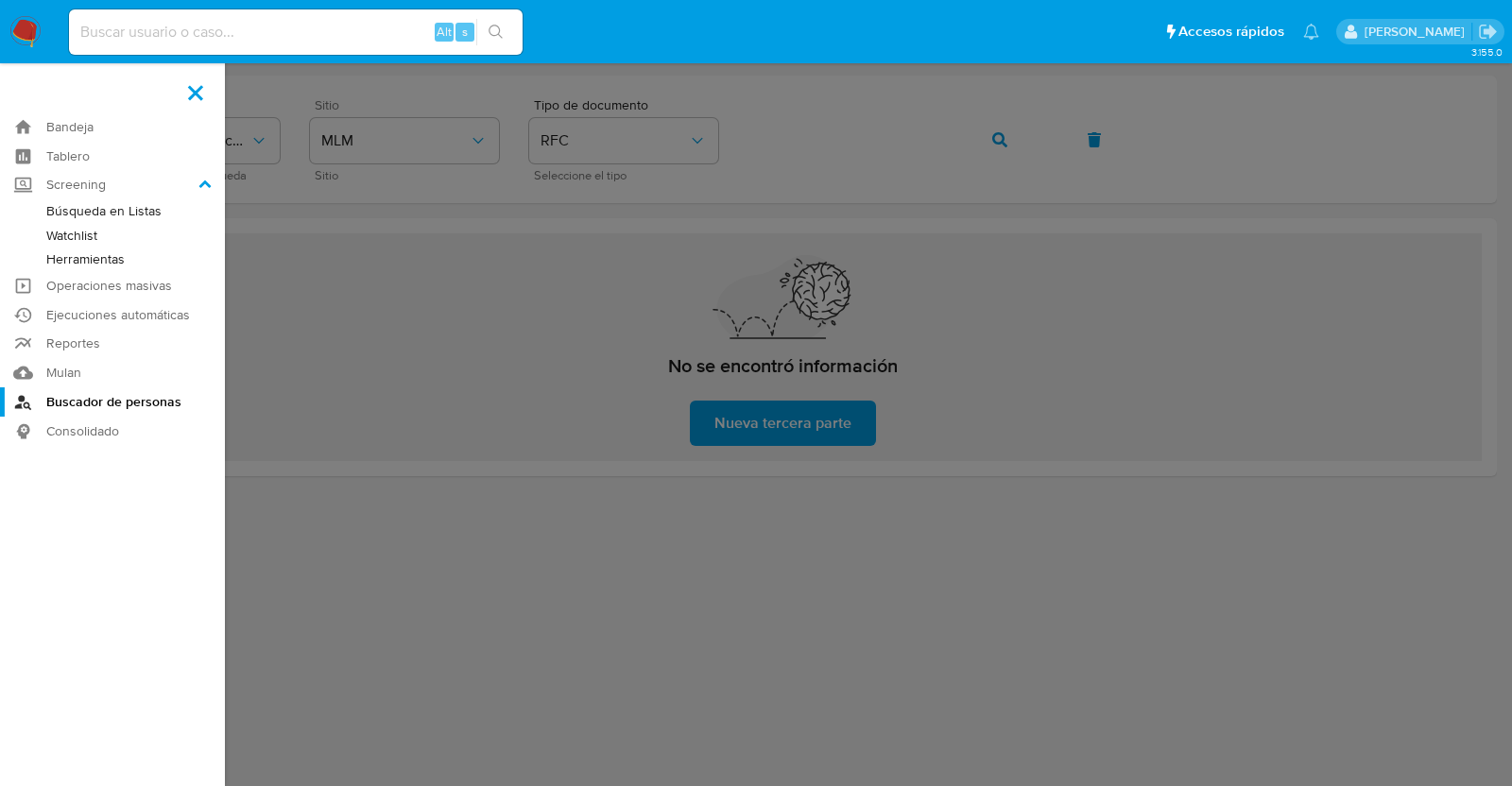
click at [126, 208] on link "Búsqueda en Listas" at bounding box center [112, 211] width 225 height 23
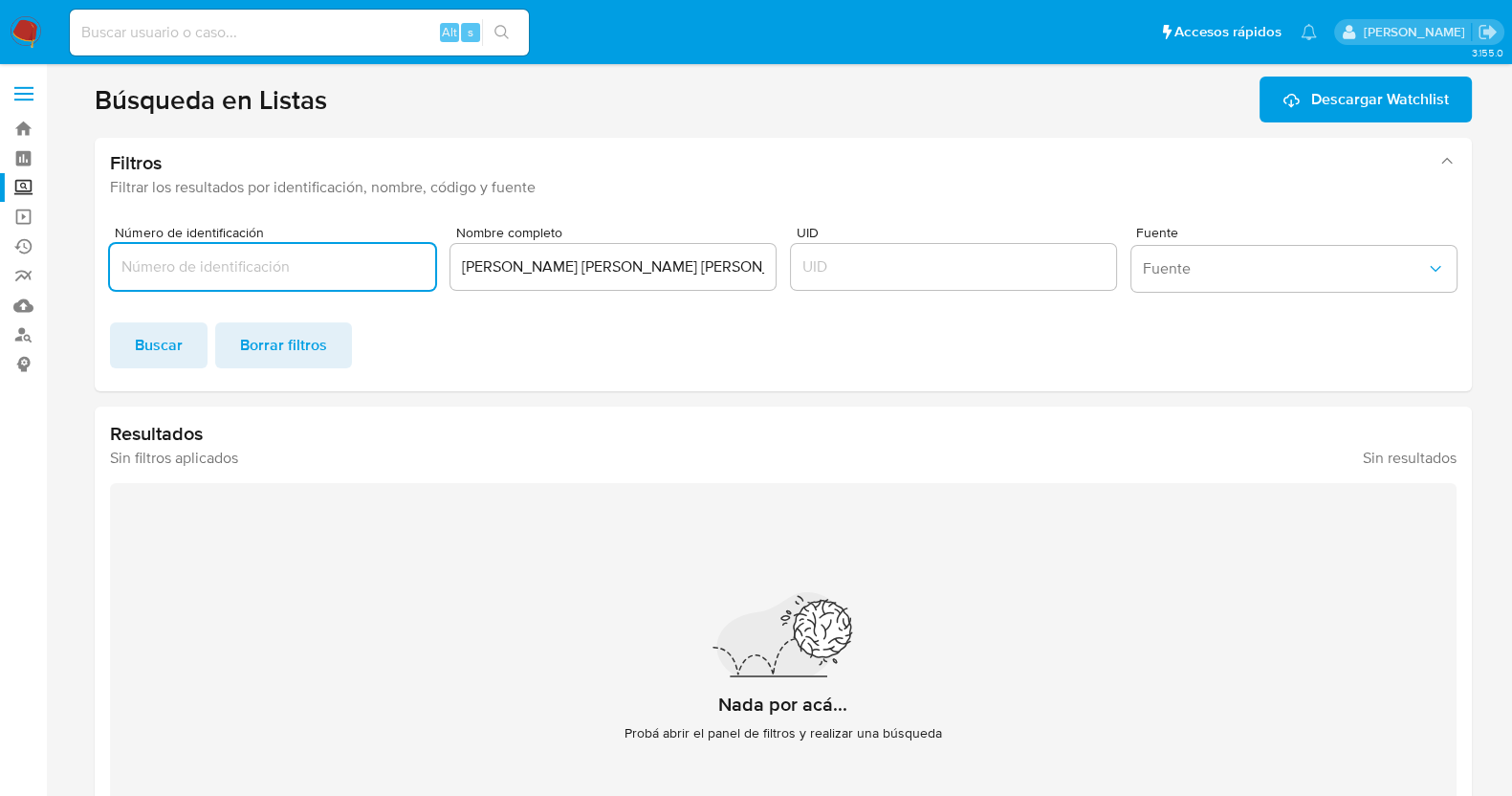
click at [321, 271] on input "Número de identificación" at bounding box center [272, 266] width 326 height 25
paste input "GURG670602C21"
type input "GURG670602C21"
click at [277, 272] on input "GURG670602C21" at bounding box center [272, 266] width 326 height 25
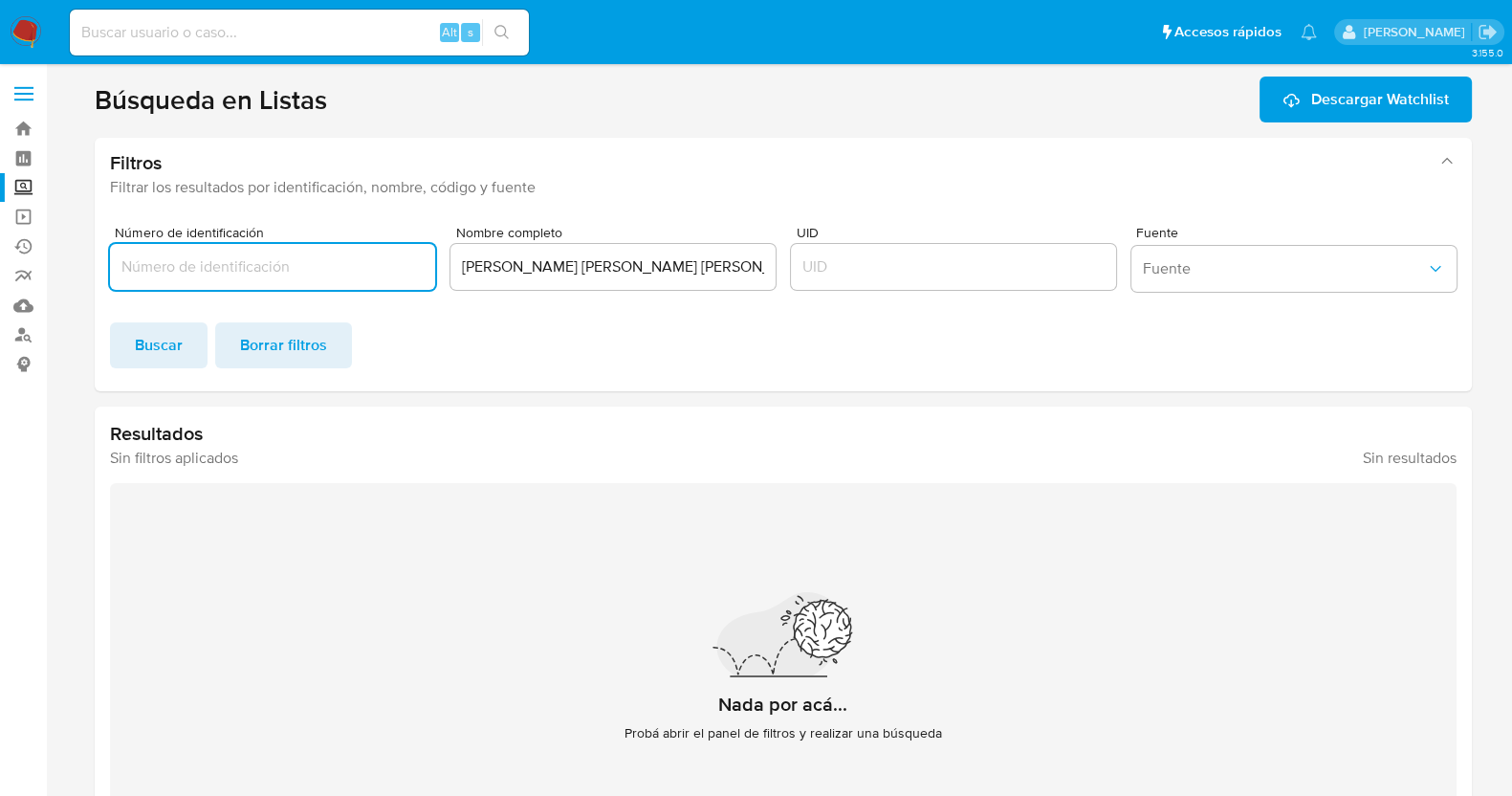
click at [504, 279] on div "[PERSON_NAME] [PERSON_NAME] [PERSON_NAME]" at bounding box center [613, 267] width 326 height 46
click at [515, 262] on input "[PERSON_NAME] [PERSON_NAME] [PERSON_NAME]" at bounding box center [613, 266] width 326 height 25
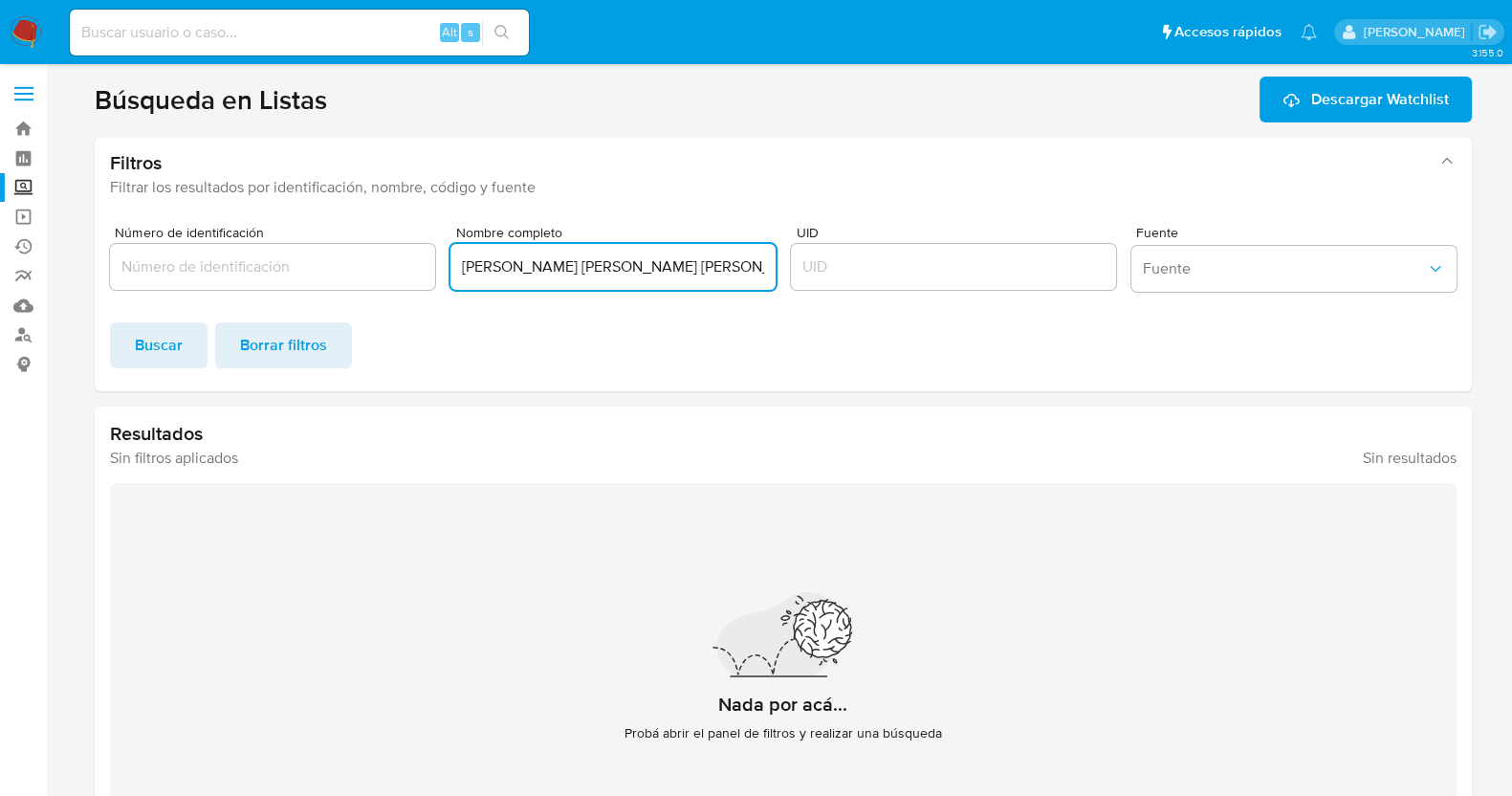
click at [515, 262] on input "[PERSON_NAME] [PERSON_NAME] [PERSON_NAME]" at bounding box center [613, 266] width 326 height 25
paste input "[PERSON_NAME]"
type input "[PERSON_NAME]"
click at [153, 344] on span "Buscar" at bounding box center [158, 346] width 47 height 43
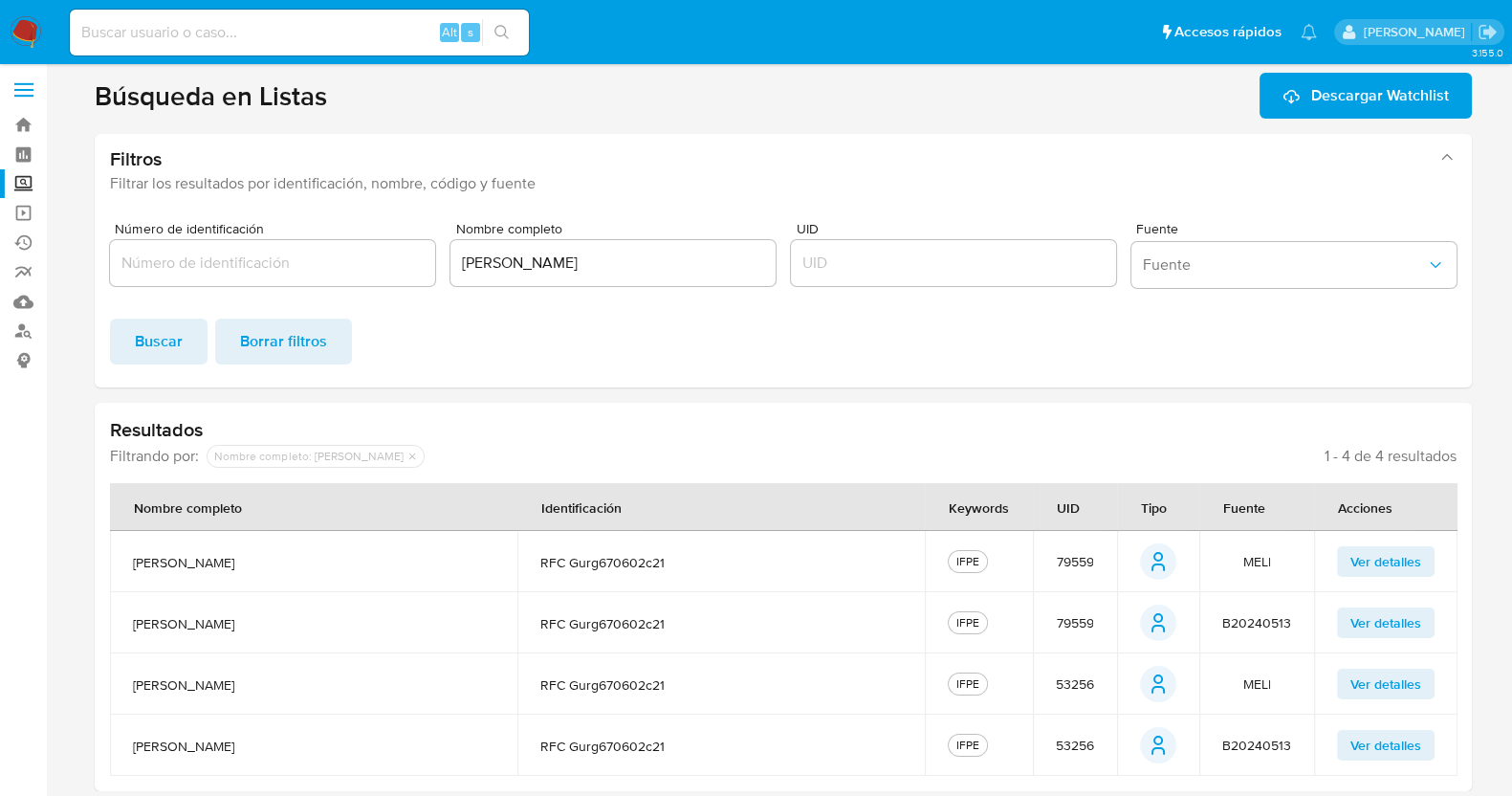
scroll to position [11, 0]
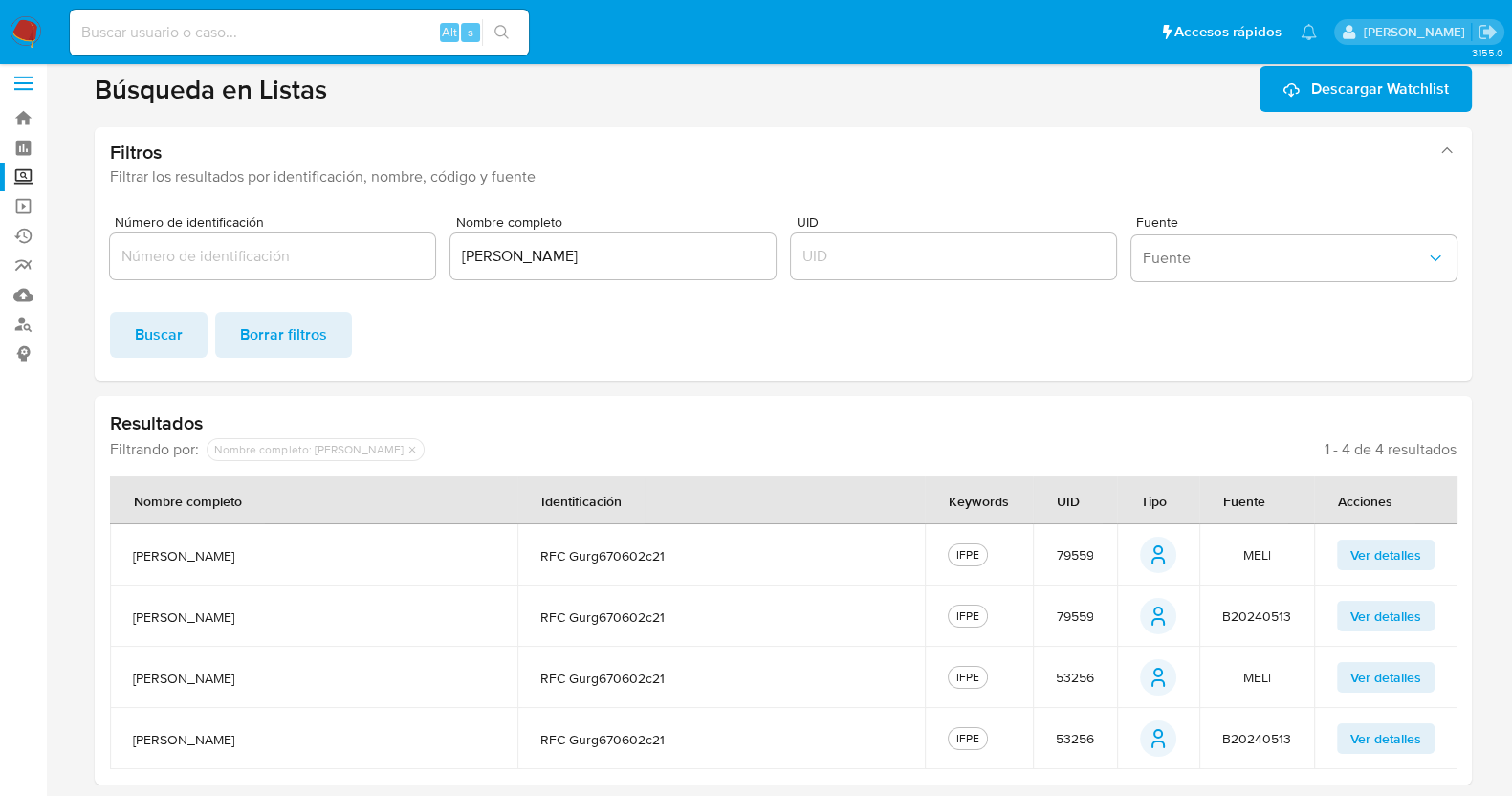
click at [1366, 610] on span "Ver detalles" at bounding box center [1386, 616] width 71 height 27
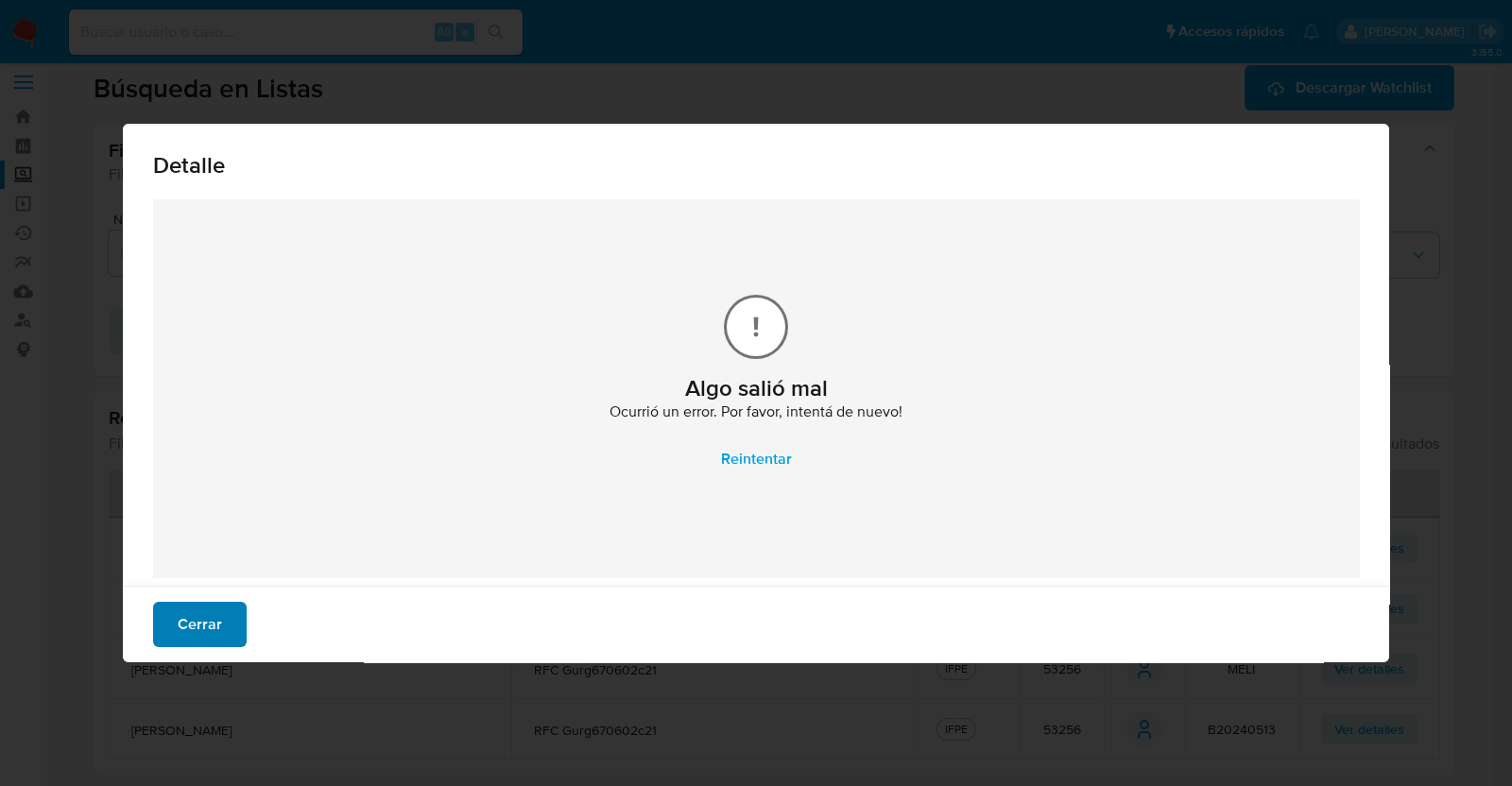
click at [198, 612] on span "Cerrar" at bounding box center [199, 625] width 44 height 42
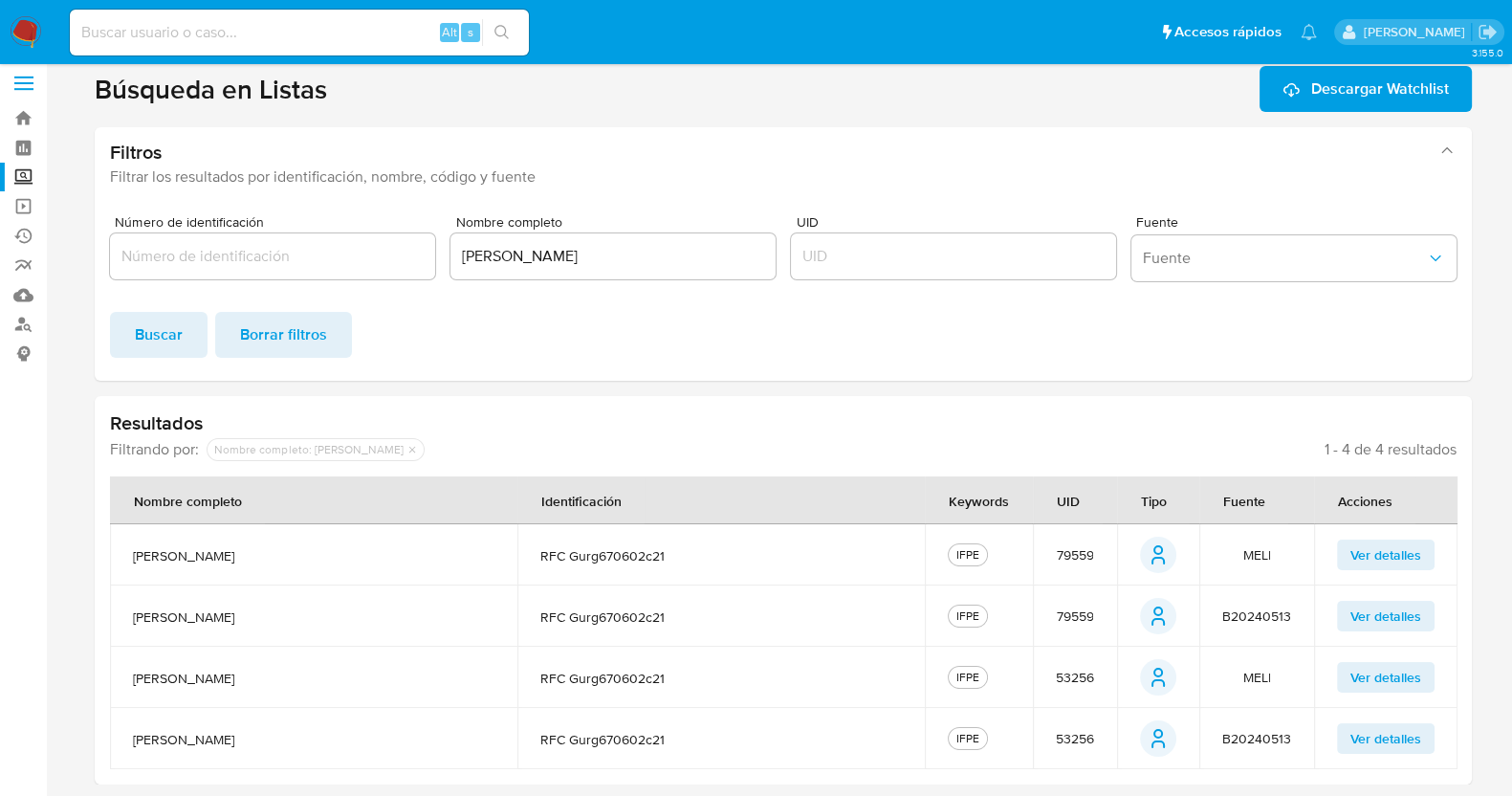
click at [1392, 675] on span "Ver detalles" at bounding box center [1386, 677] width 71 height 27
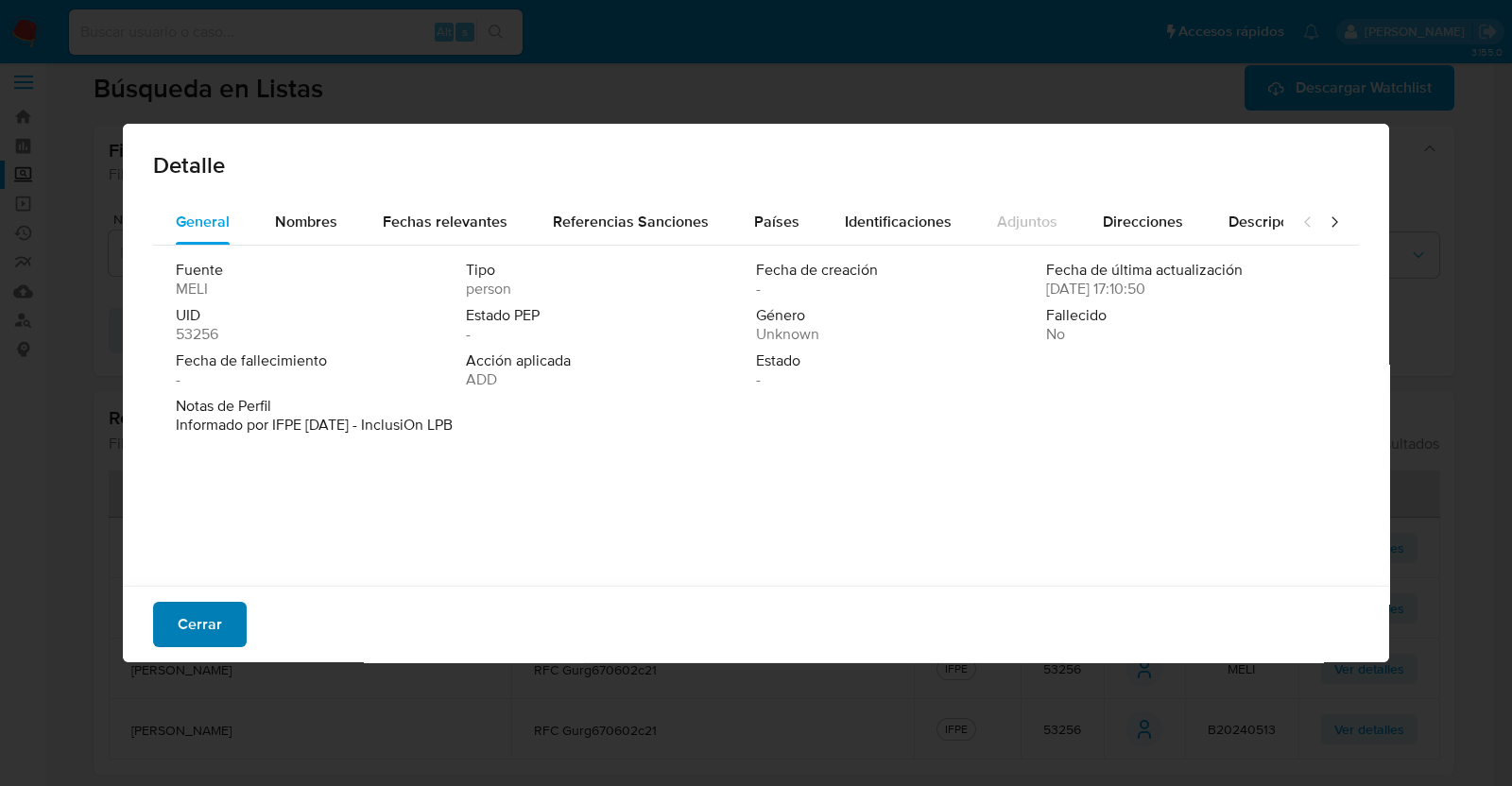
click at [222, 630] on button "Cerrar" at bounding box center [200, 625] width 94 height 45
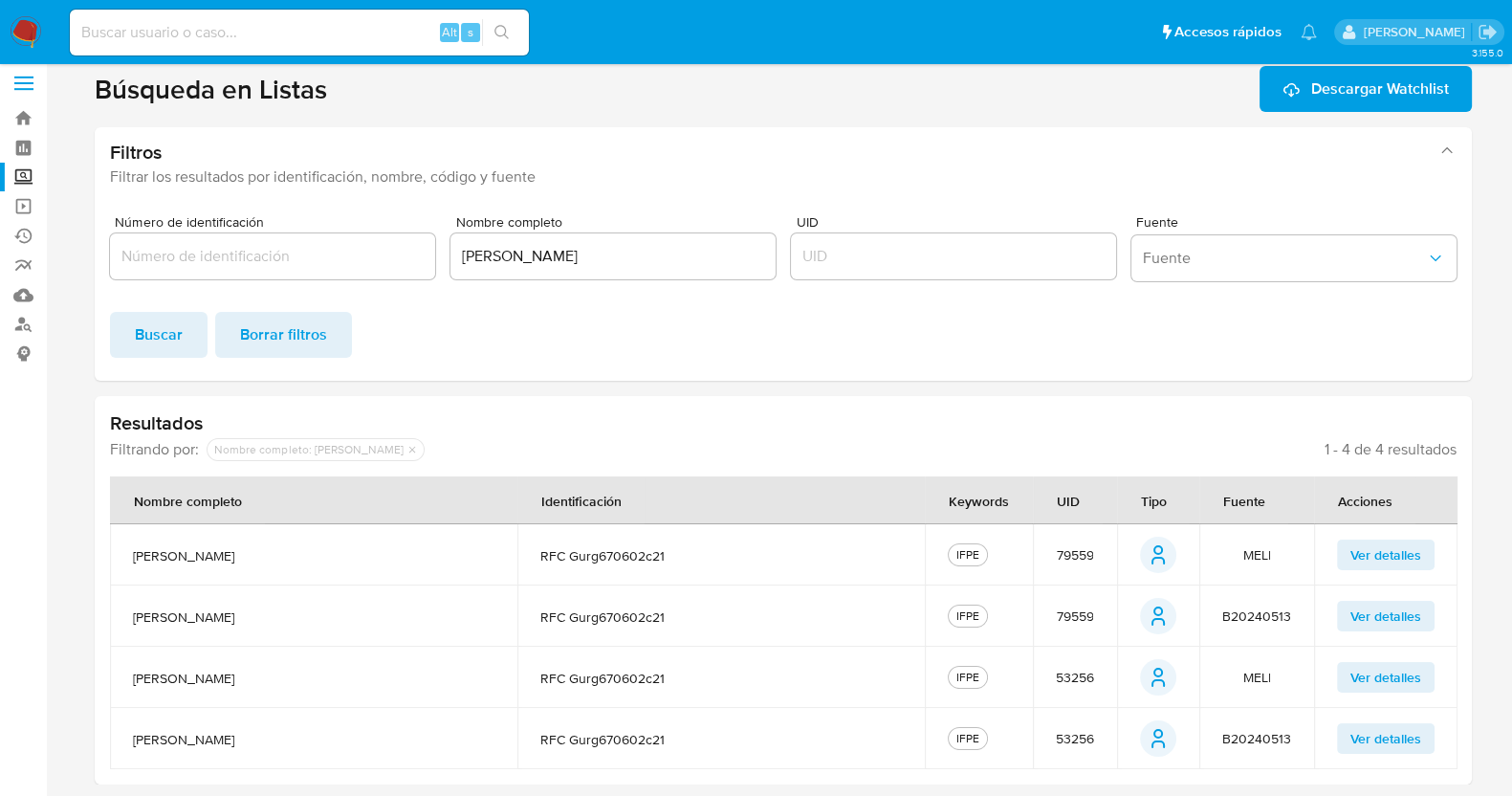
click at [1381, 552] on span "Ver detalles" at bounding box center [1386, 554] width 71 height 27
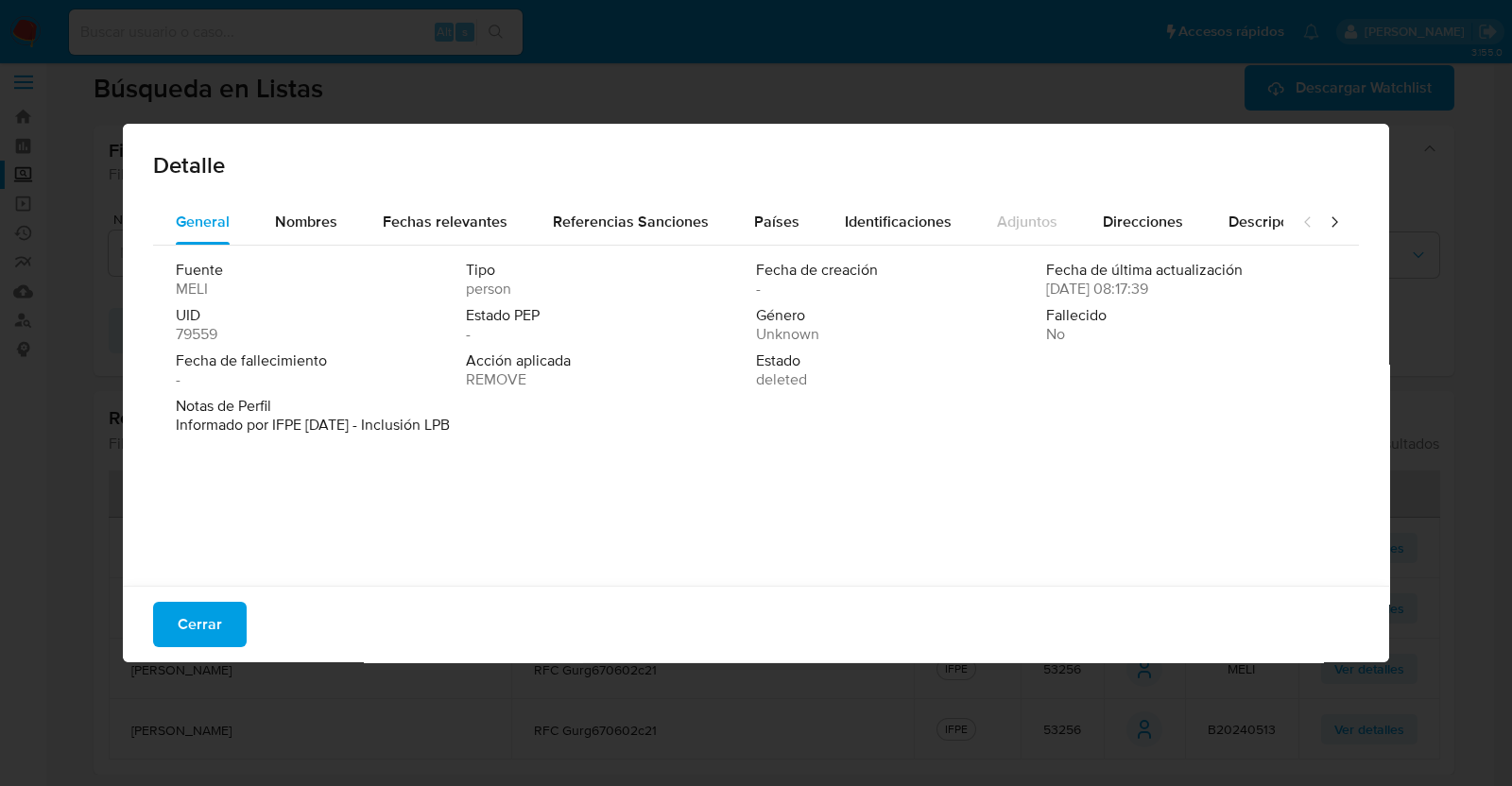
click at [207, 615] on span "Cerrar" at bounding box center [199, 625] width 44 height 42
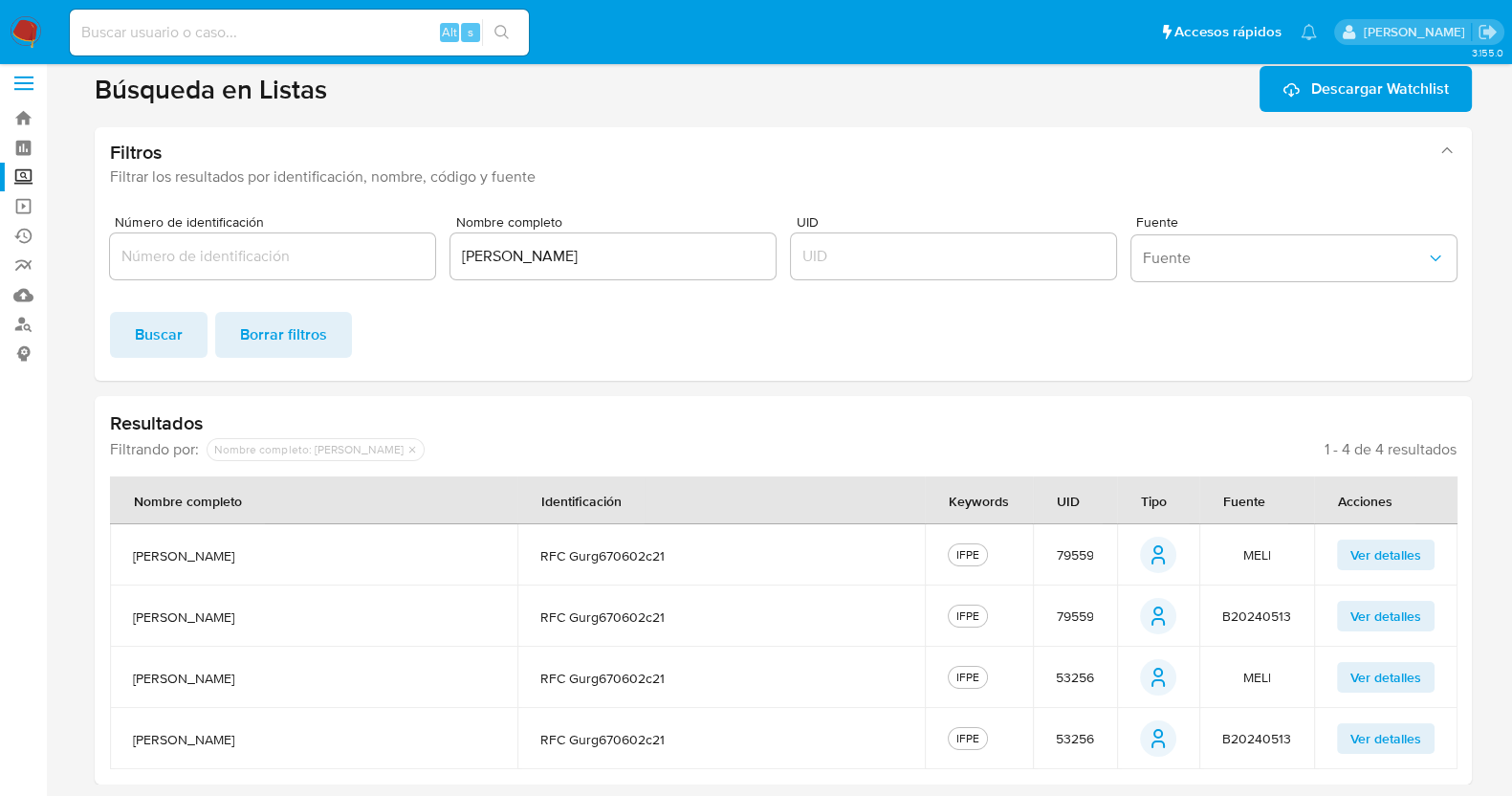
click at [1396, 681] on span "Ver detalles" at bounding box center [1386, 677] width 71 height 27
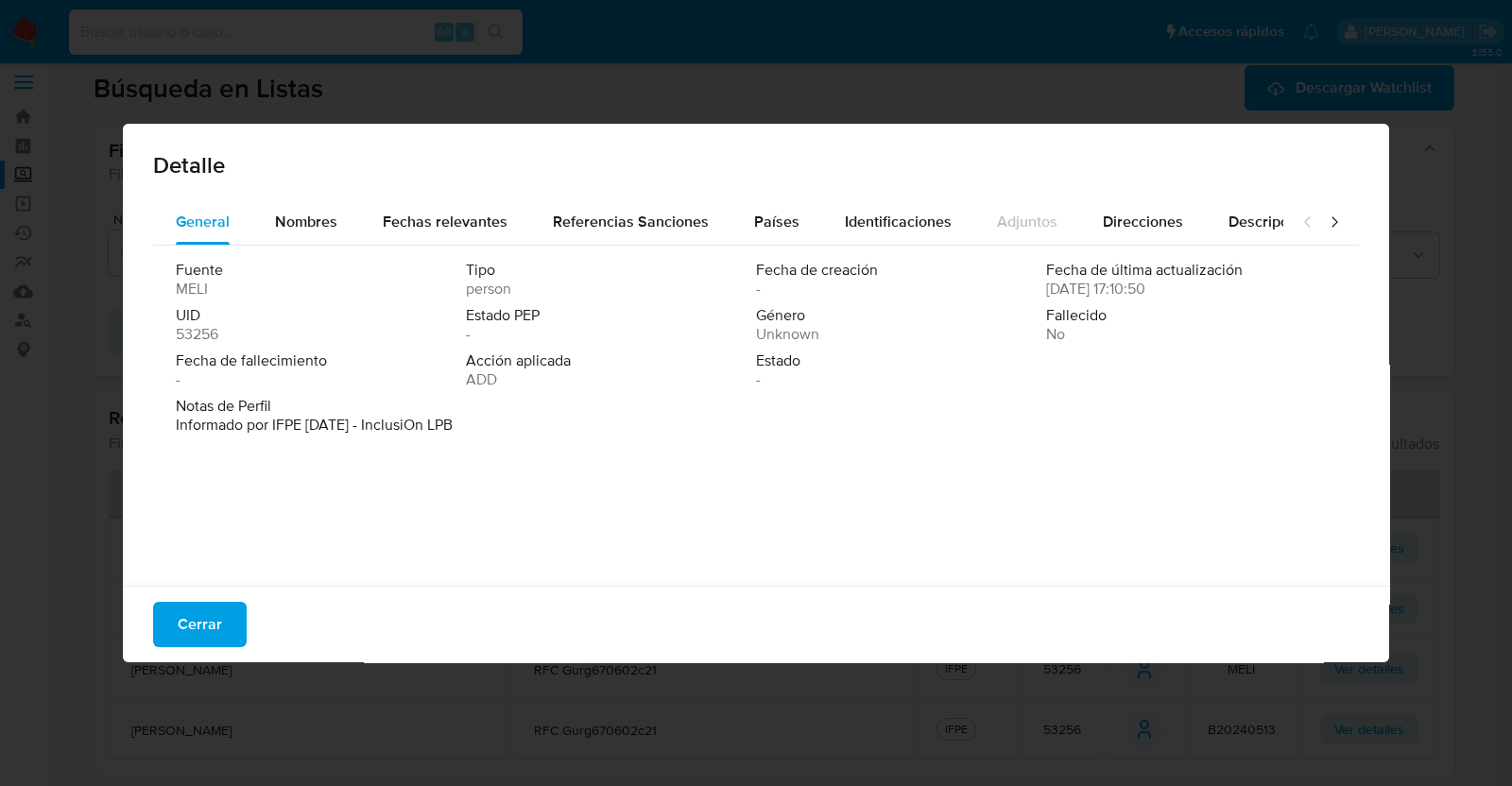
click at [1407, 187] on div "Detalle General Nombres Fechas relevantes Referencias Sanciones Países Identifi…" at bounding box center [756, 393] width 1512 height 786
click at [185, 628] on span "Cerrar" at bounding box center [199, 625] width 44 height 42
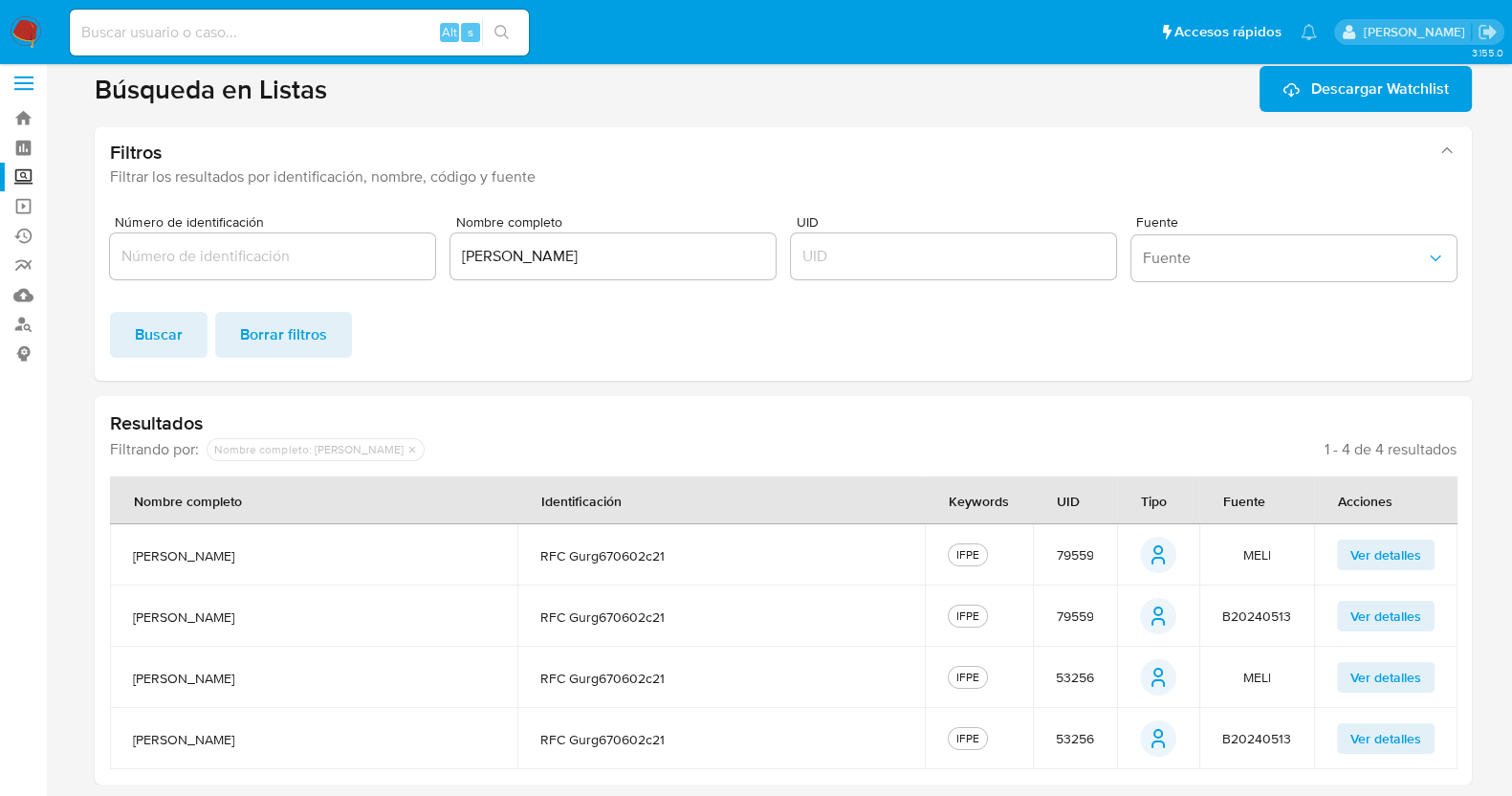
click at [1085, 552] on span "79559" at bounding box center [1075, 554] width 38 height 17
drag, startPoint x: 1102, startPoint y: 683, endPoint x: 1053, endPoint y: 681, distance: 49.0
click at [1053, 681] on td "53256" at bounding box center [1075, 678] width 84 height 61
click at [1085, 677] on span "53256" at bounding box center [1075, 677] width 39 height 17
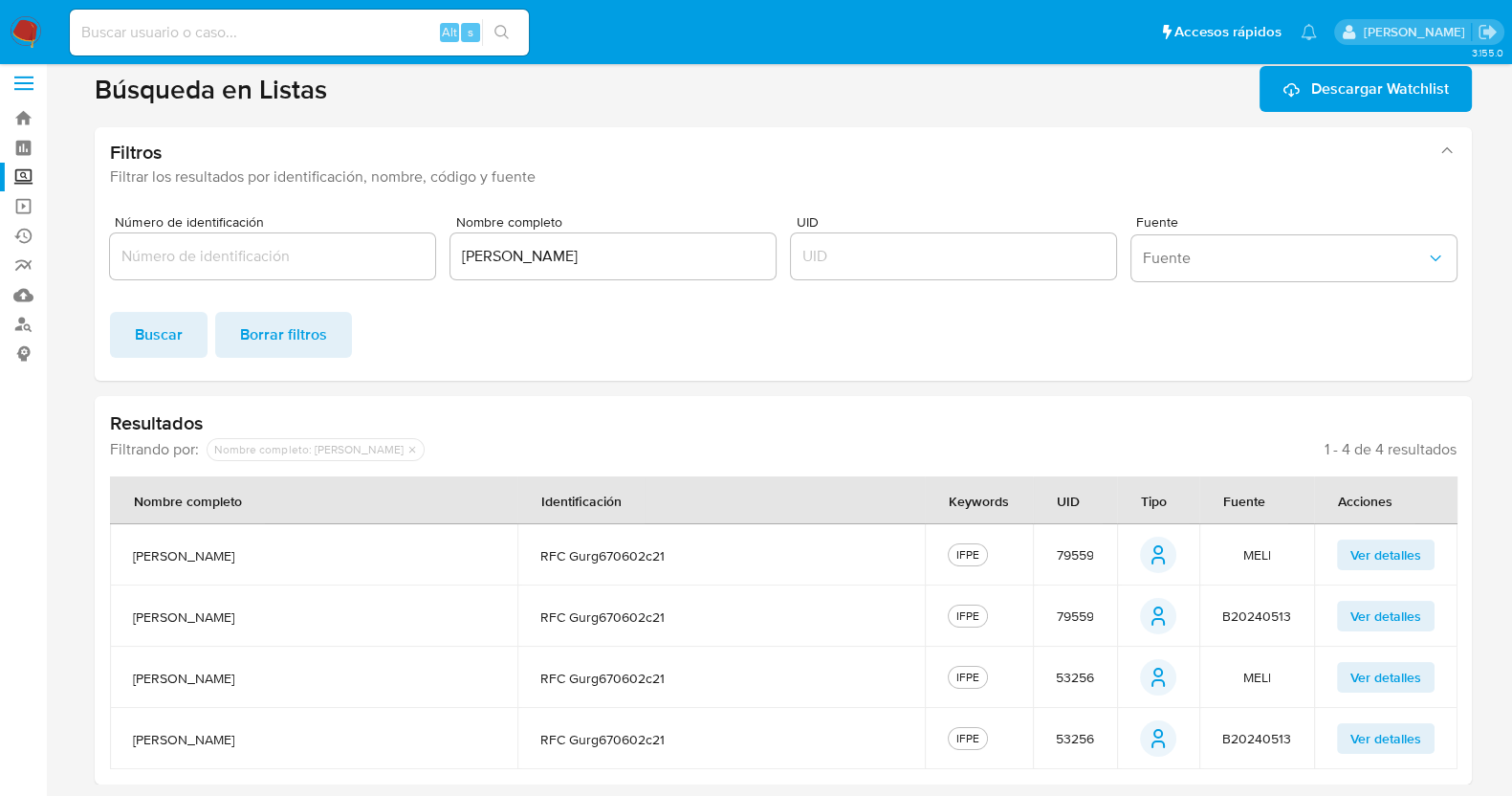
click at [1085, 677] on span "53256" at bounding box center [1075, 677] width 39 height 17
click at [5, 83] on label at bounding box center [24, 83] width 47 height 41
click at [0, 0] on input "checkbox" at bounding box center [0, 0] width 0 height 0
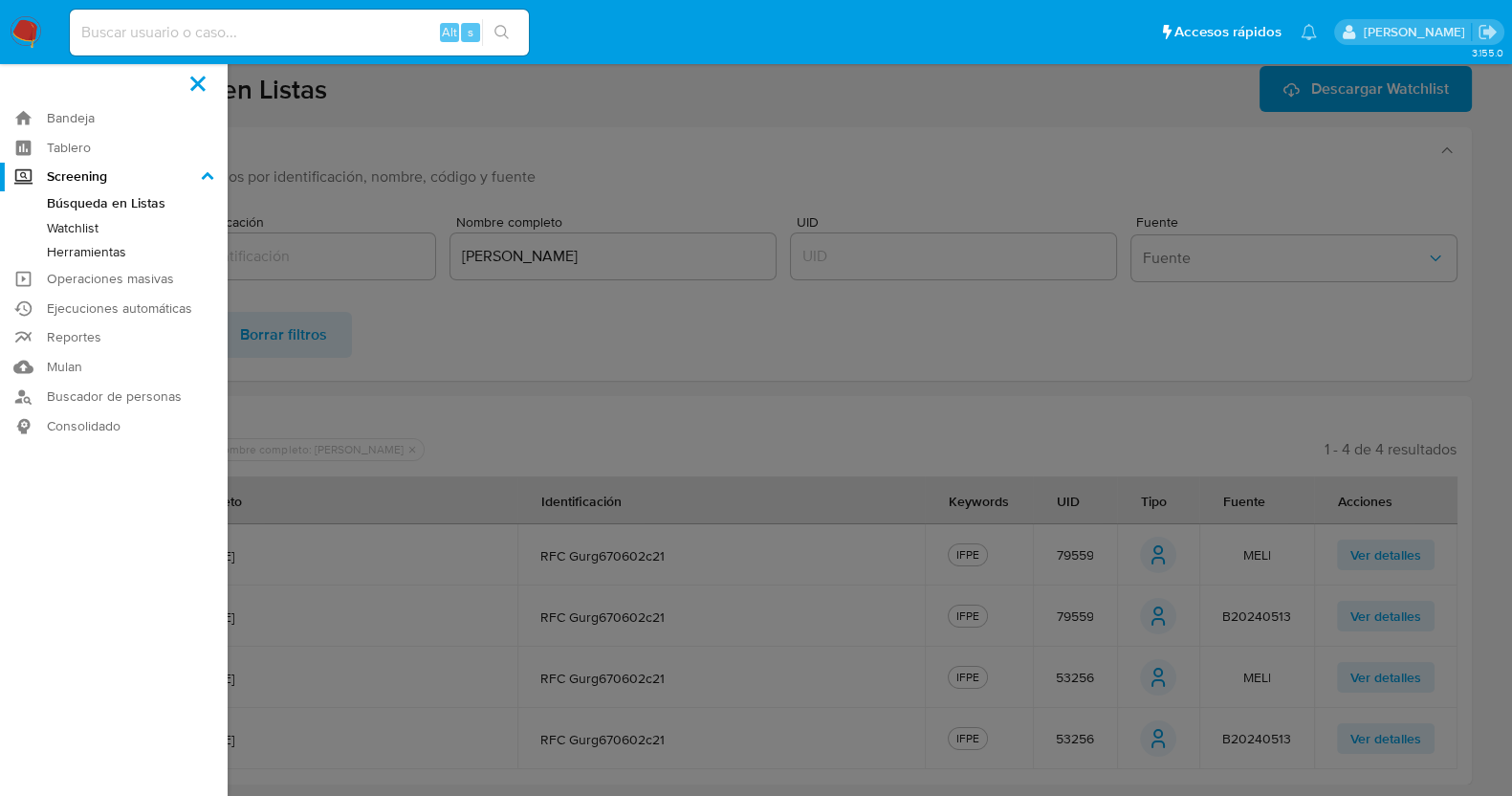
click at [198, 82] on span at bounding box center [197, 82] width 15 height 15
click at [0, 0] on input "checkbox" at bounding box center [0, 0] width 0 height 0
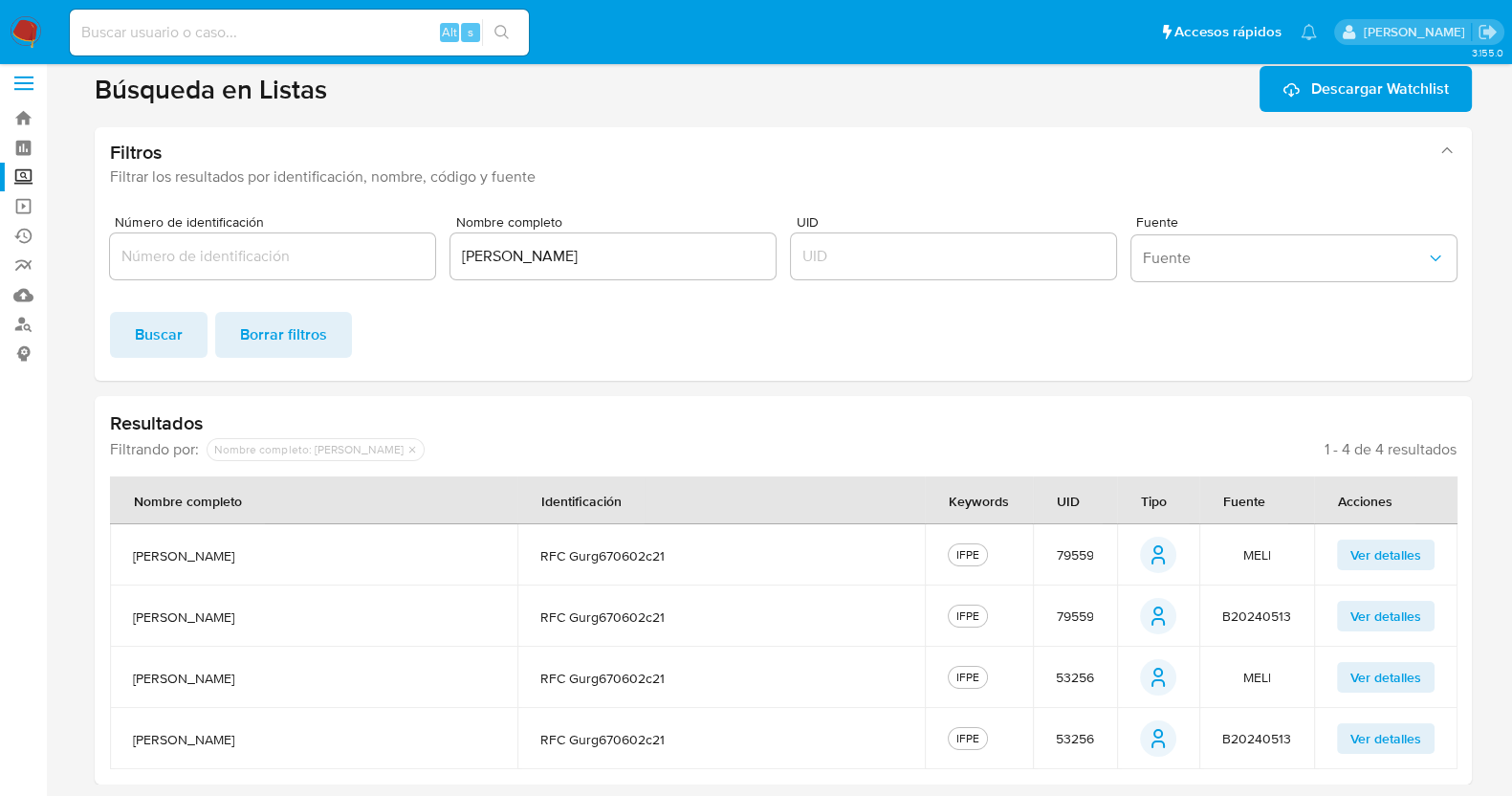
click at [594, 267] on input "[PERSON_NAME]" at bounding box center [613, 256] width 326 height 25
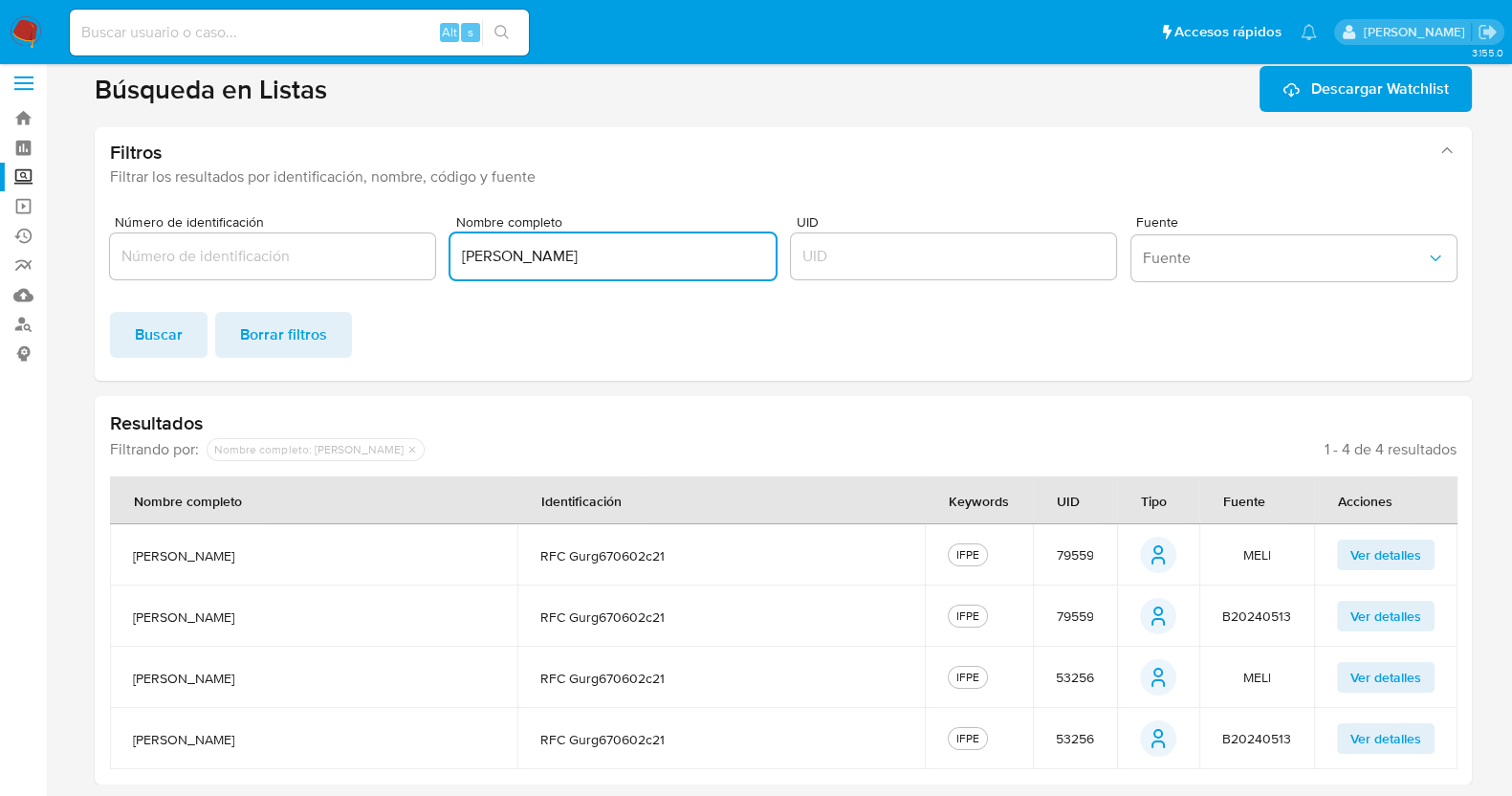
click at [594, 267] on input "[PERSON_NAME]" at bounding box center [613, 256] width 326 height 25
click at [594, 267] on input "GUSTAVO GUERRA RODRÍGUEZ" at bounding box center [613, 256] width 326 height 25
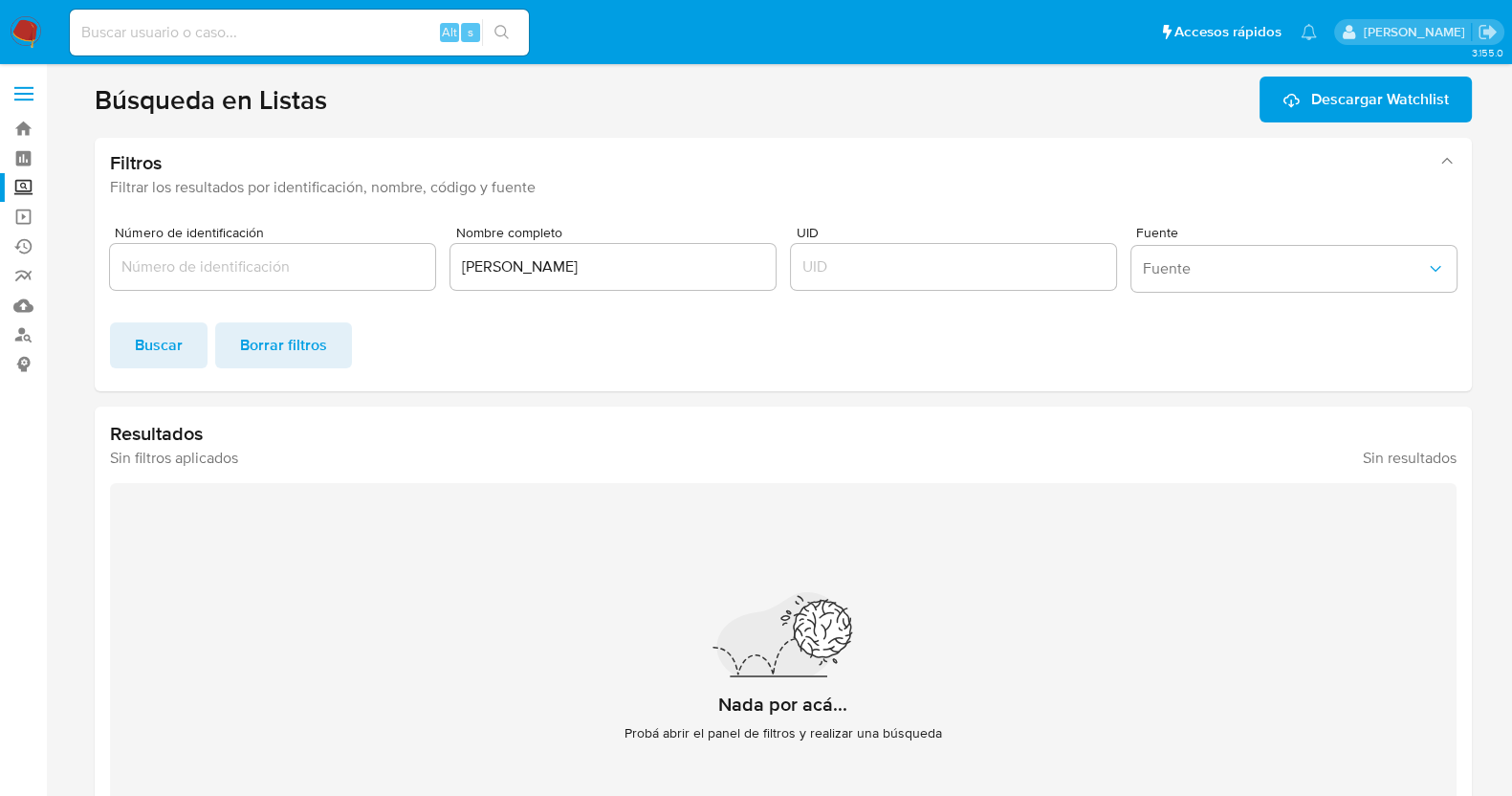
click at [27, 93] on span at bounding box center [24, 94] width 19 height 3
click at [0, 0] on input "checkbox" at bounding box center [0, 0] width 0 height 0
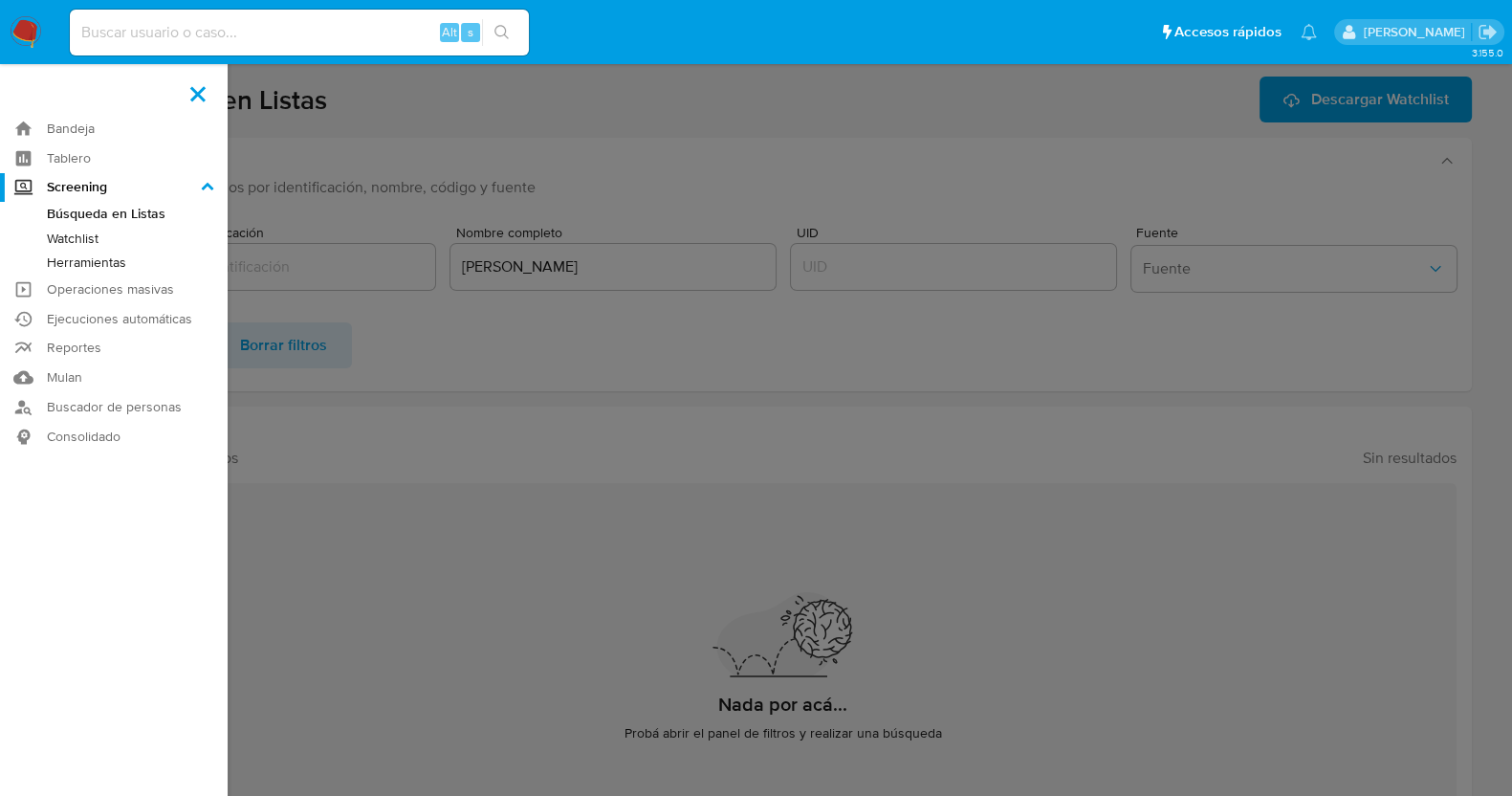
click at [488, 331] on label at bounding box center [756, 398] width 1512 height 796
click at [0, 0] on input "checkbox" at bounding box center [0, 0] width 0 height 0
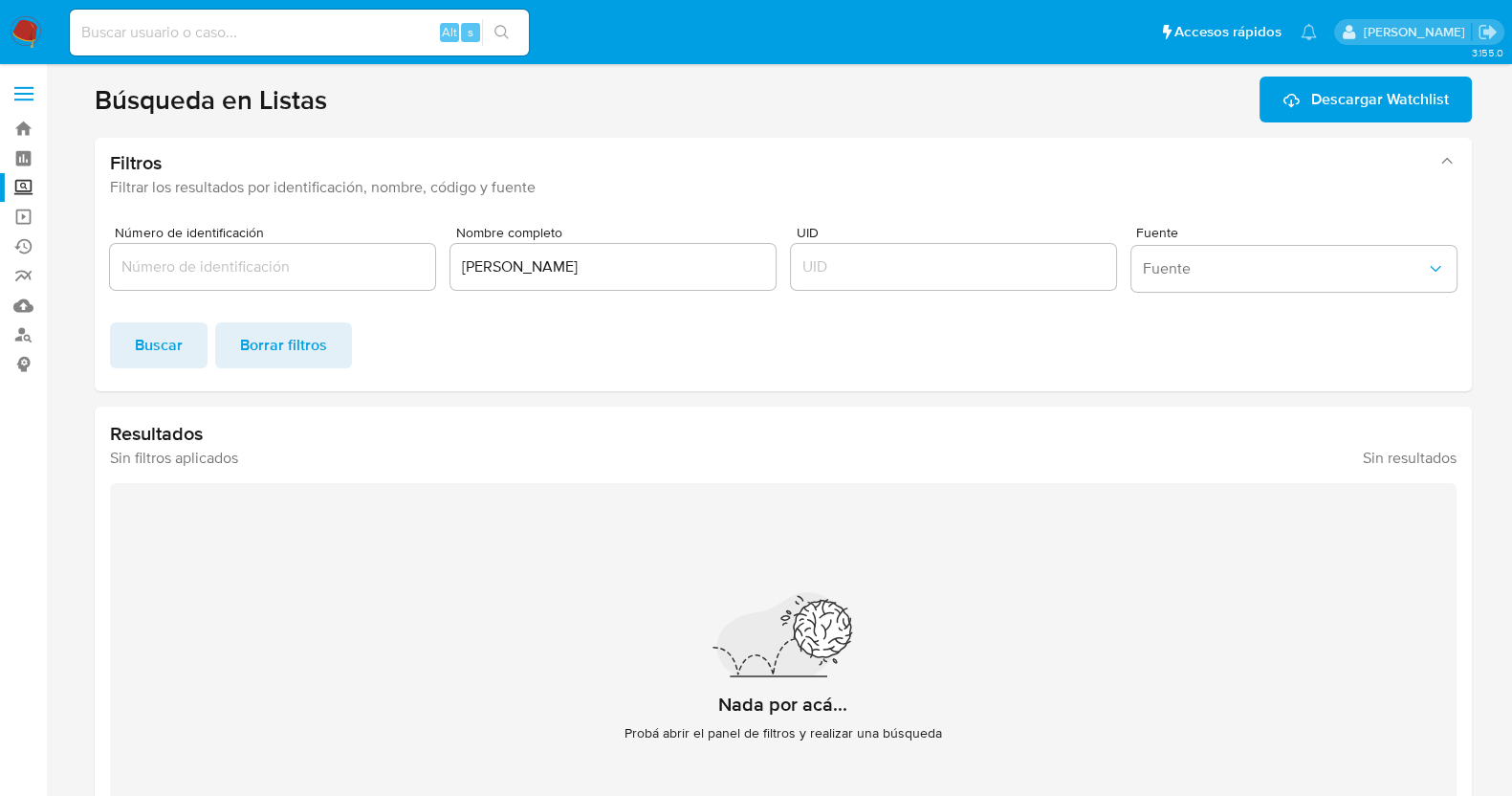
click at [614, 274] on input "[PERSON_NAME]" at bounding box center [613, 266] width 326 height 25
click at [15, 95] on label at bounding box center [24, 93] width 47 height 41
click at [0, 0] on input "checkbox" at bounding box center [0, 0] width 0 height 0
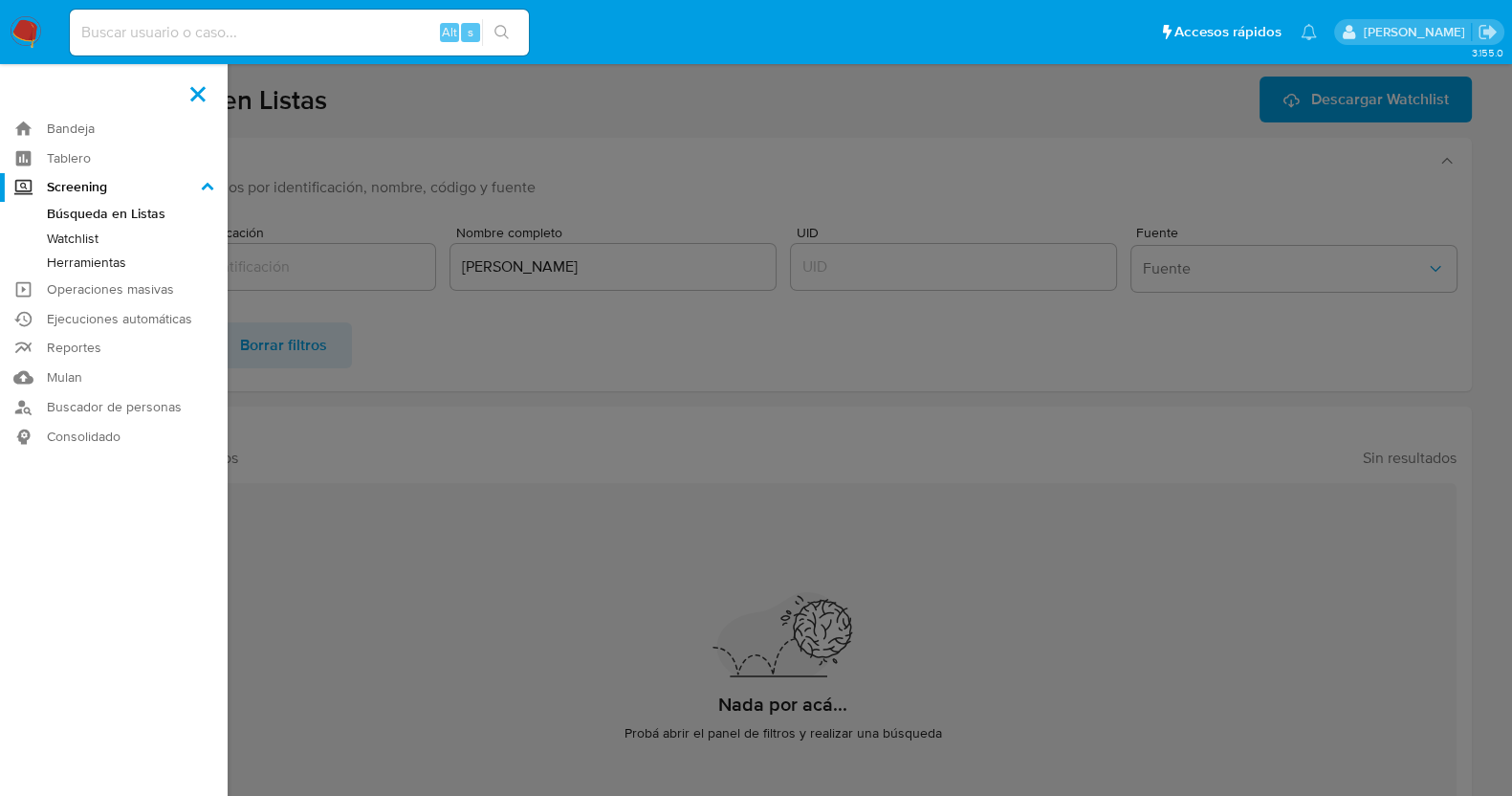
click at [96, 267] on link "Herramientas" at bounding box center [114, 262] width 228 height 24
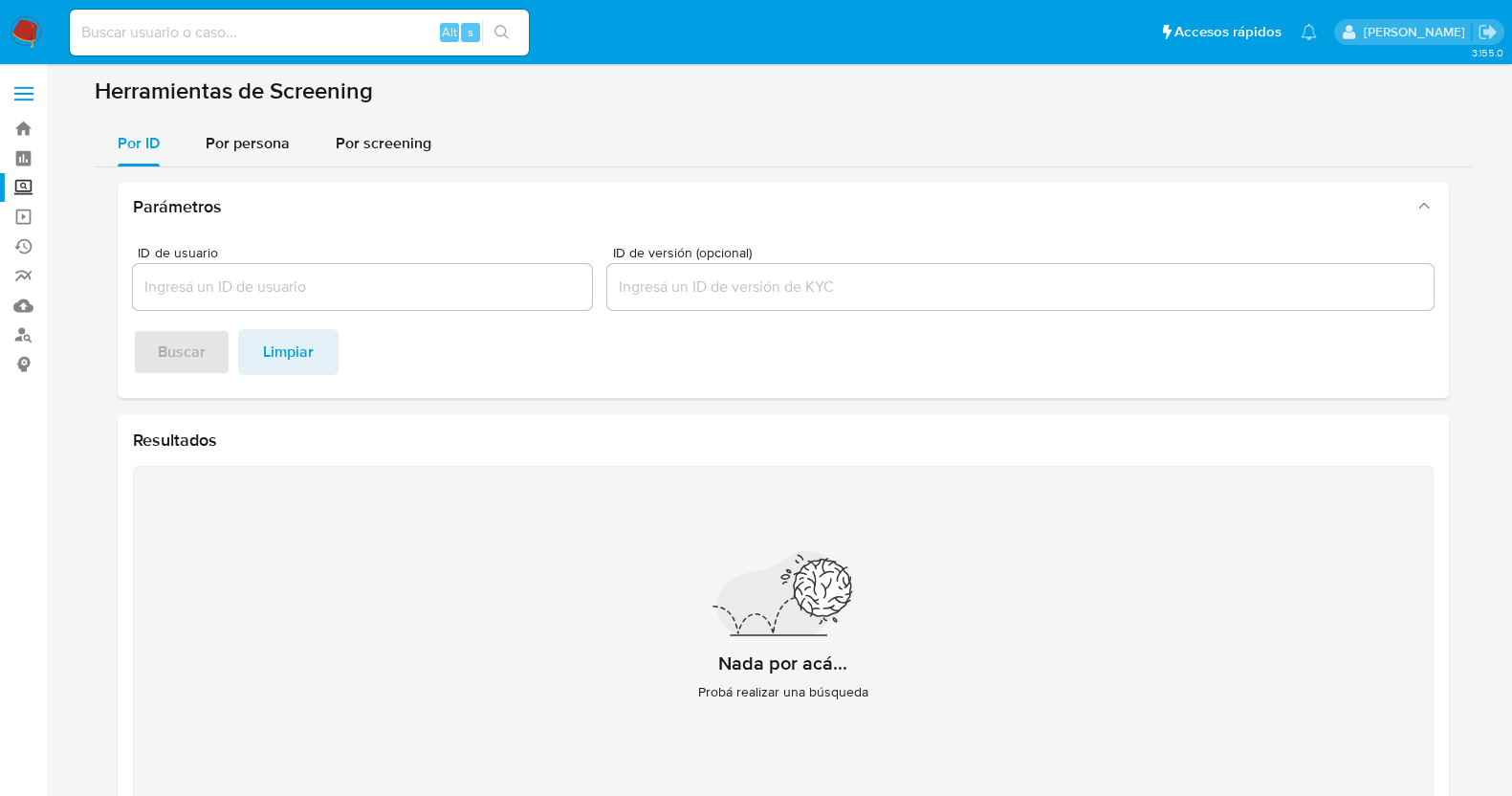
click at [494, 289] on input "ID de usuario" at bounding box center [362, 286] width 459 height 25
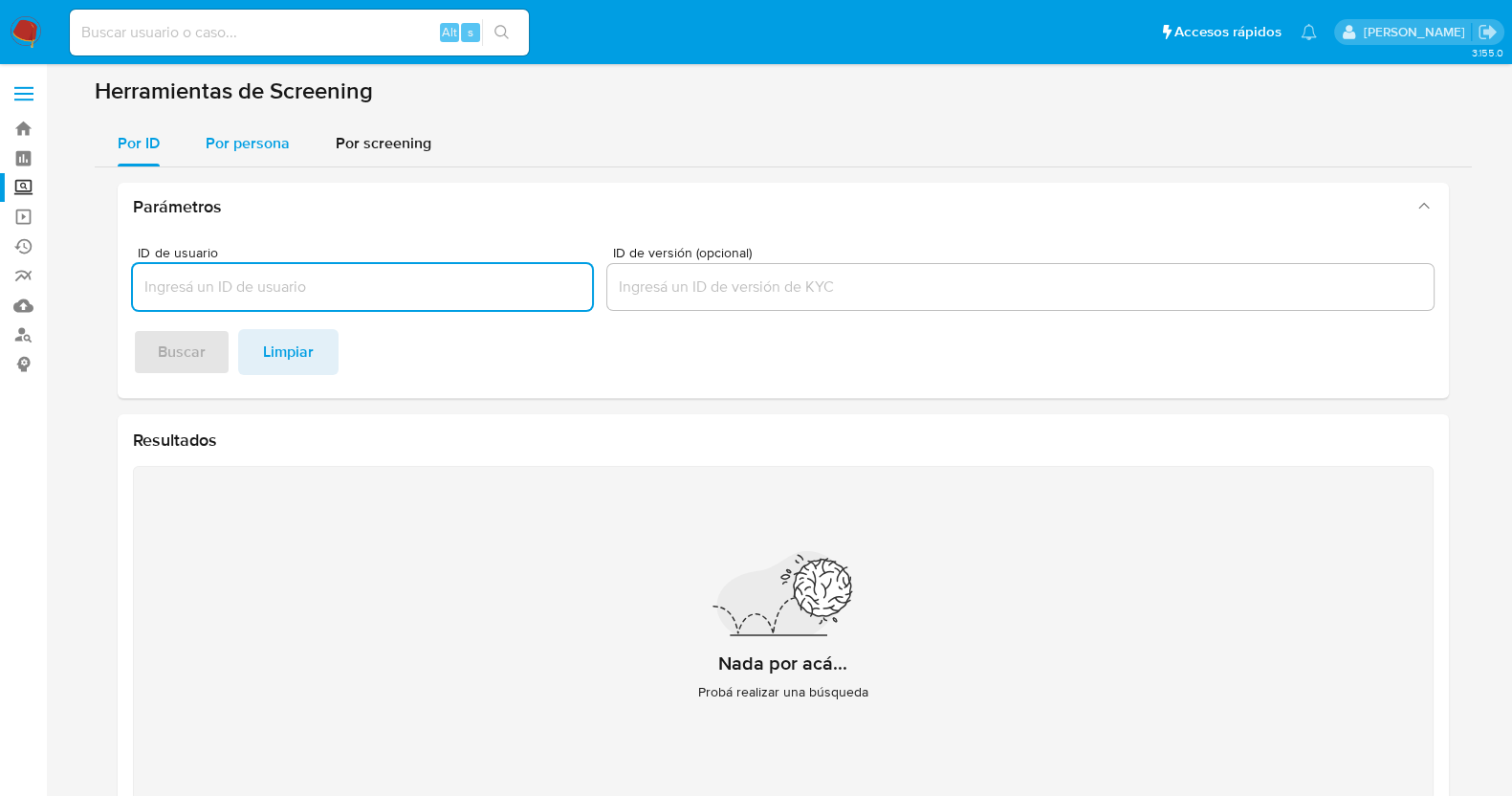
click at [257, 144] on span "Por persona" at bounding box center [247, 143] width 84 height 22
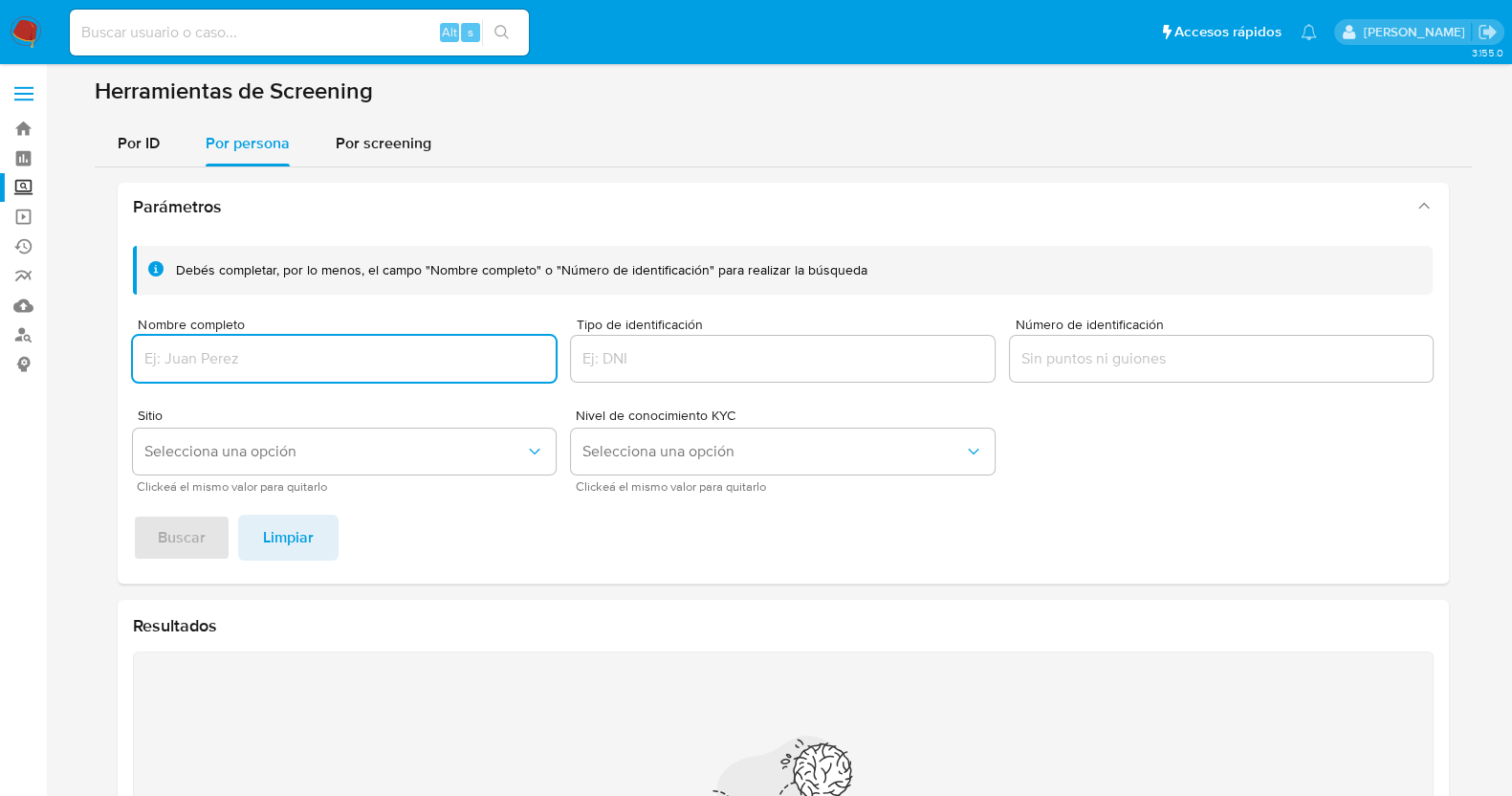
click at [471, 349] on input "Nombre completo" at bounding box center [344, 358] width 424 height 25
type input "[PERSON_NAME]"
click at [179, 552] on span "Buscar" at bounding box center [182, 538] width 47 height 43
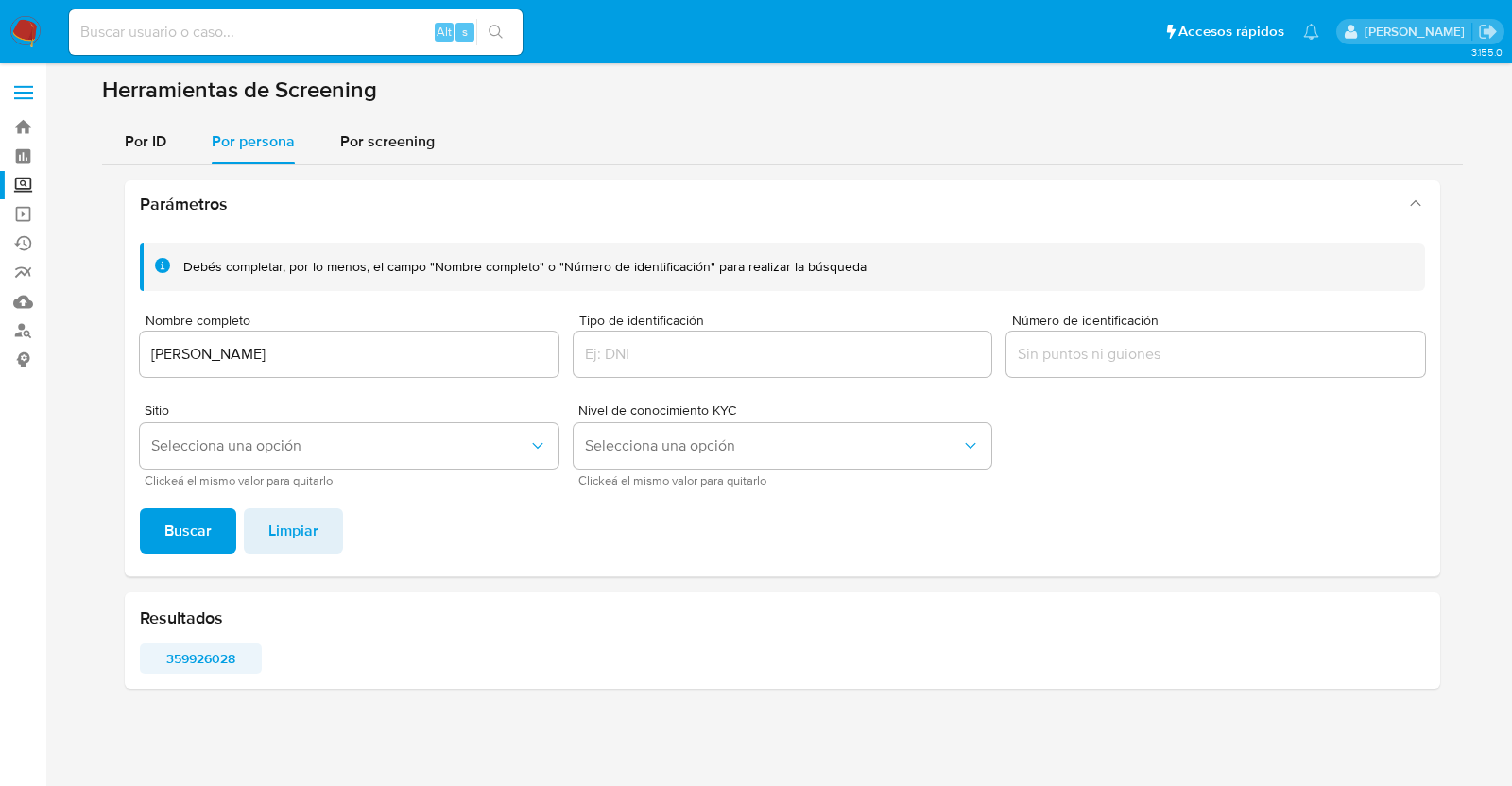
click at [208, 650] on span "359926028" at bounding box center [201, 658] width 96 height 26
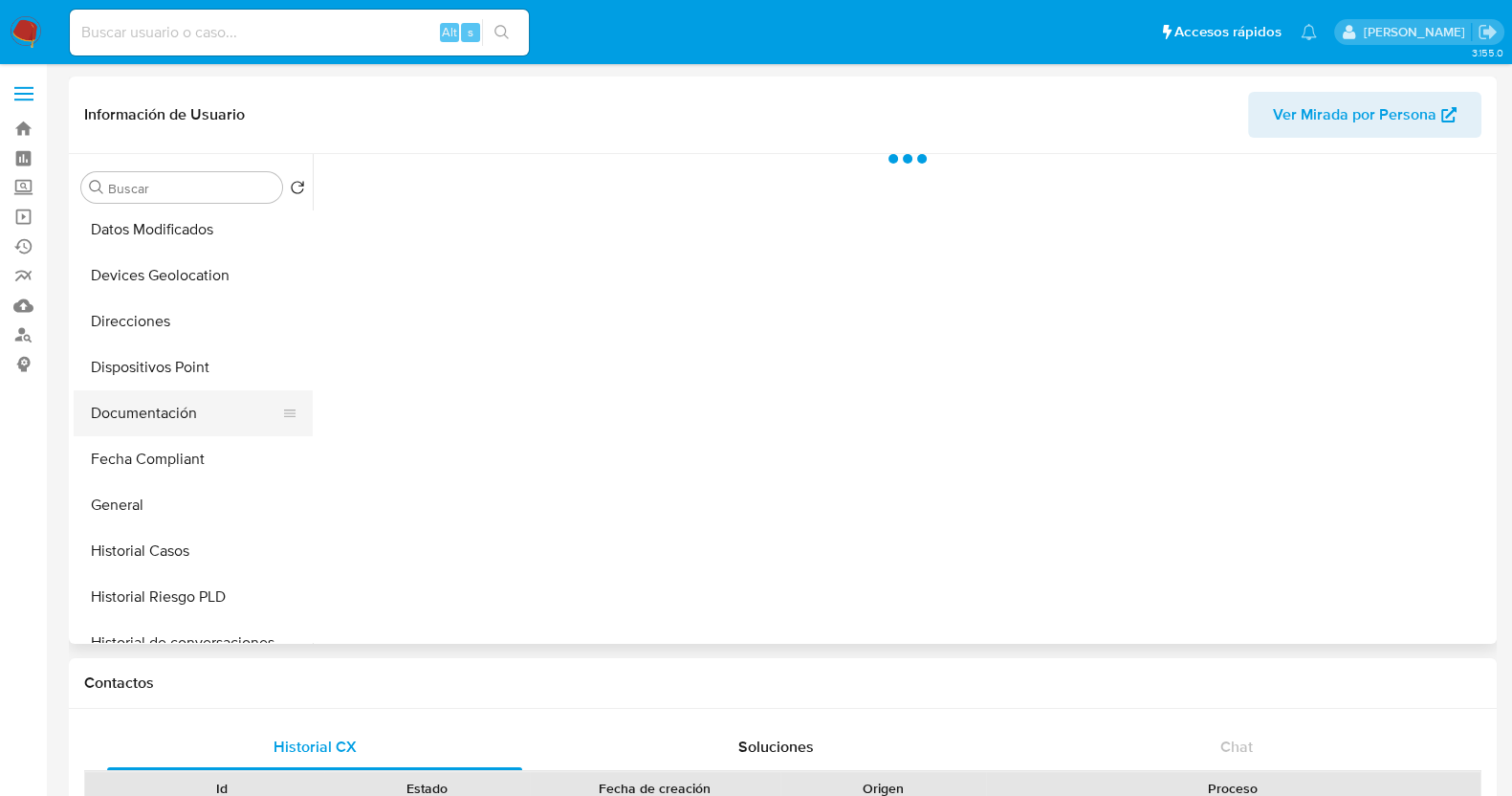
scroll to position [239, 0]
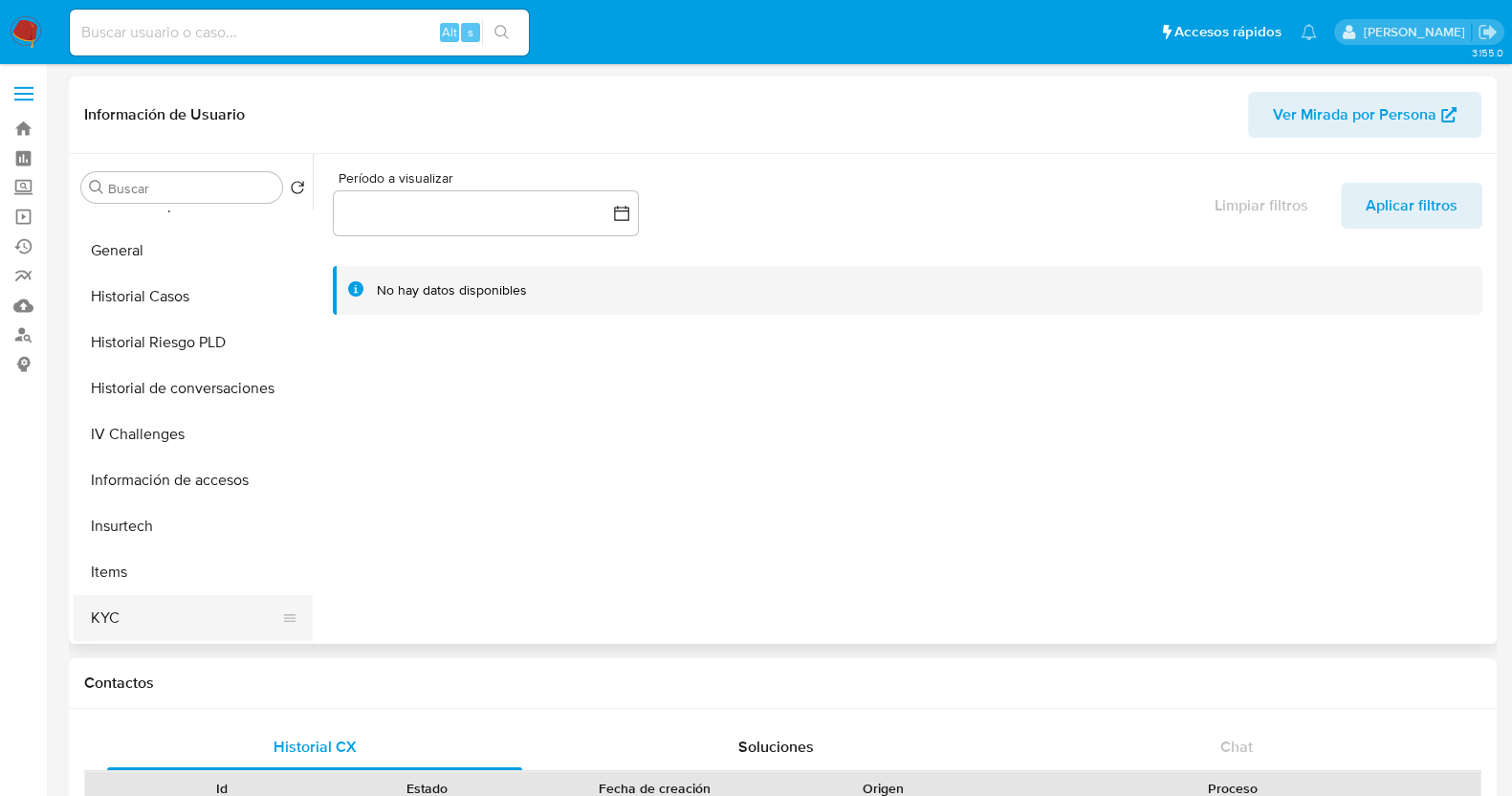
select select "10"
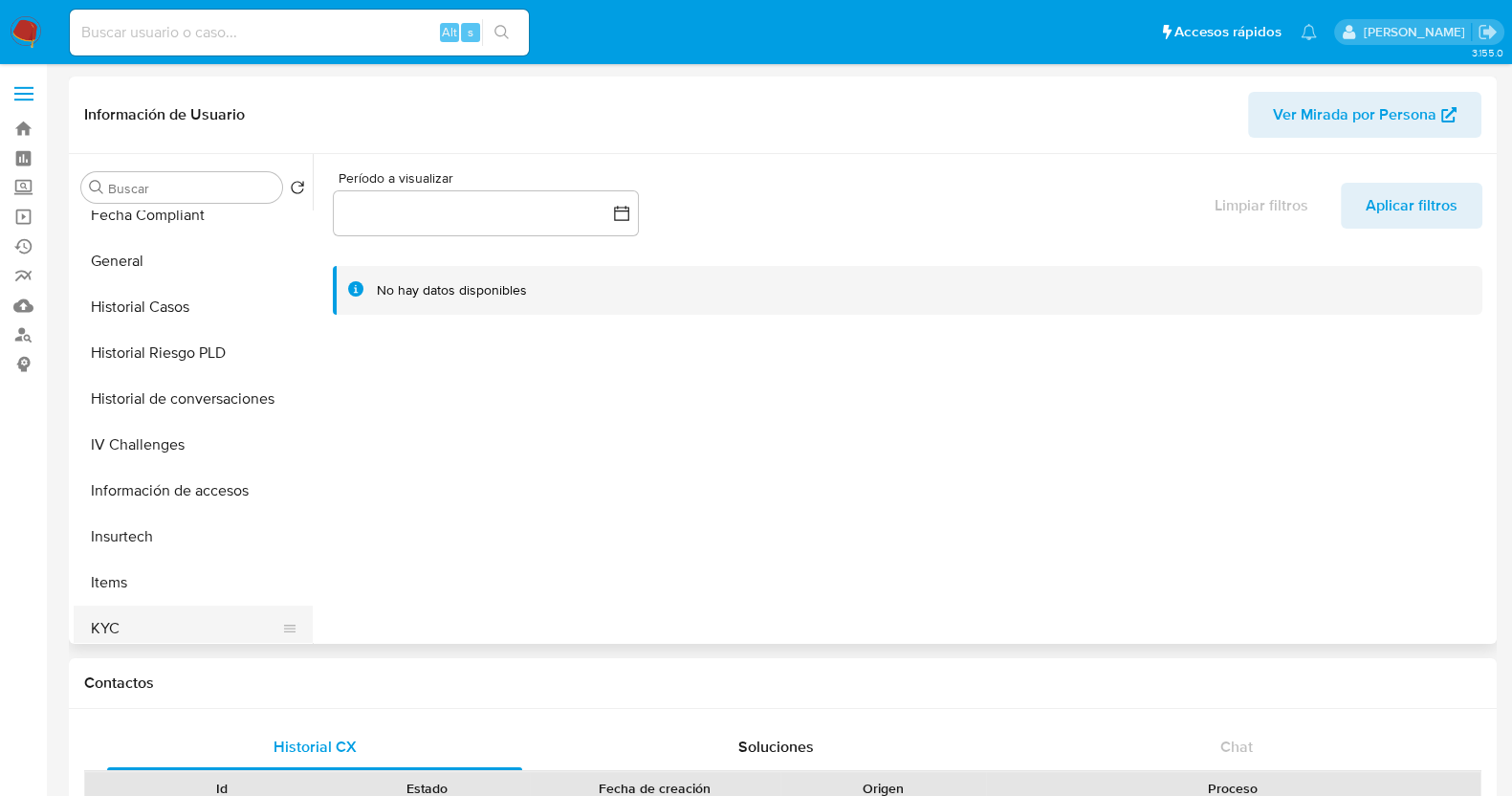
click at [114, 629] on button "KYC" at bounding box center [185, 629] width 224 height 46
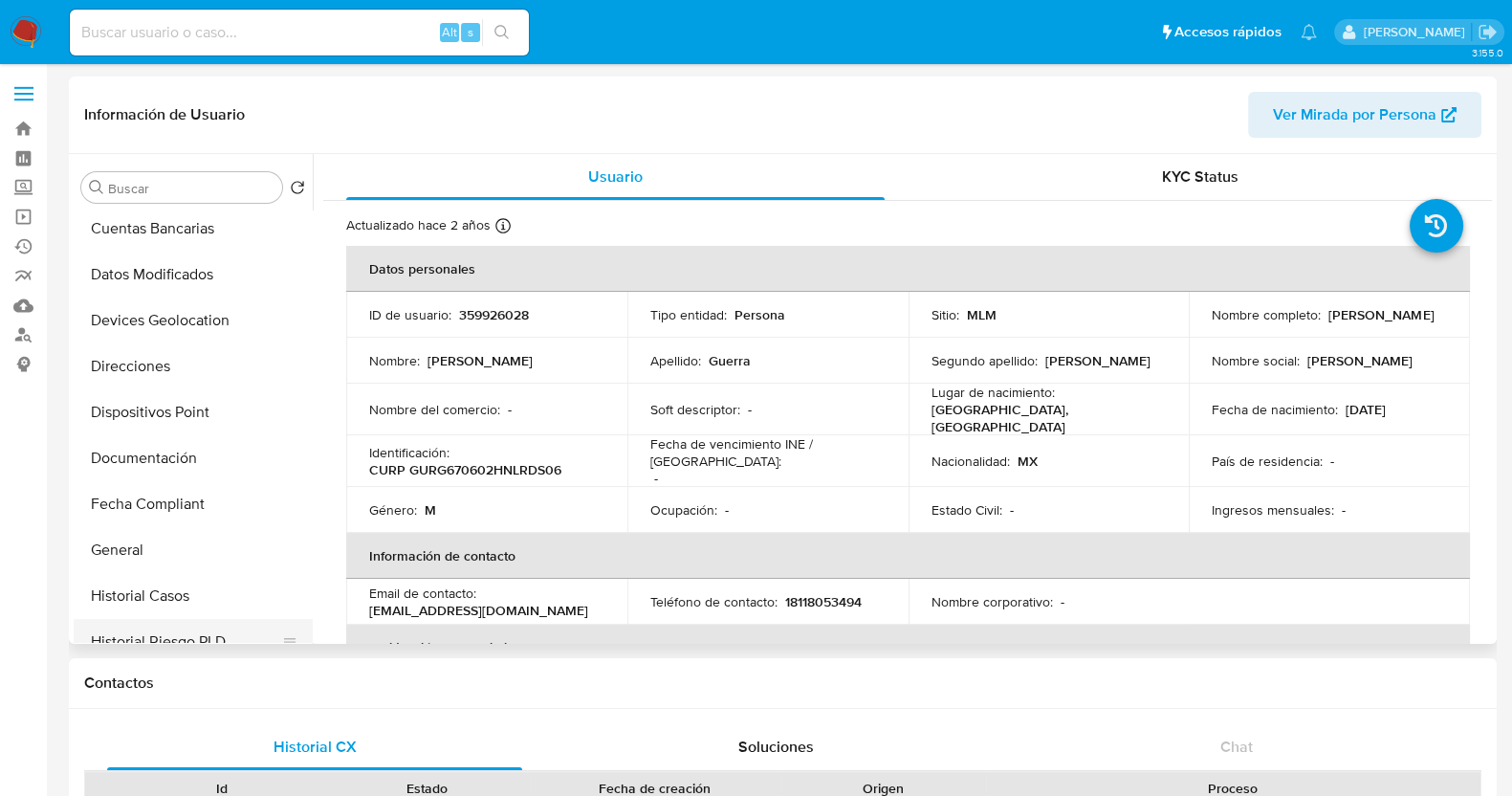
scroll to position [358, 0]
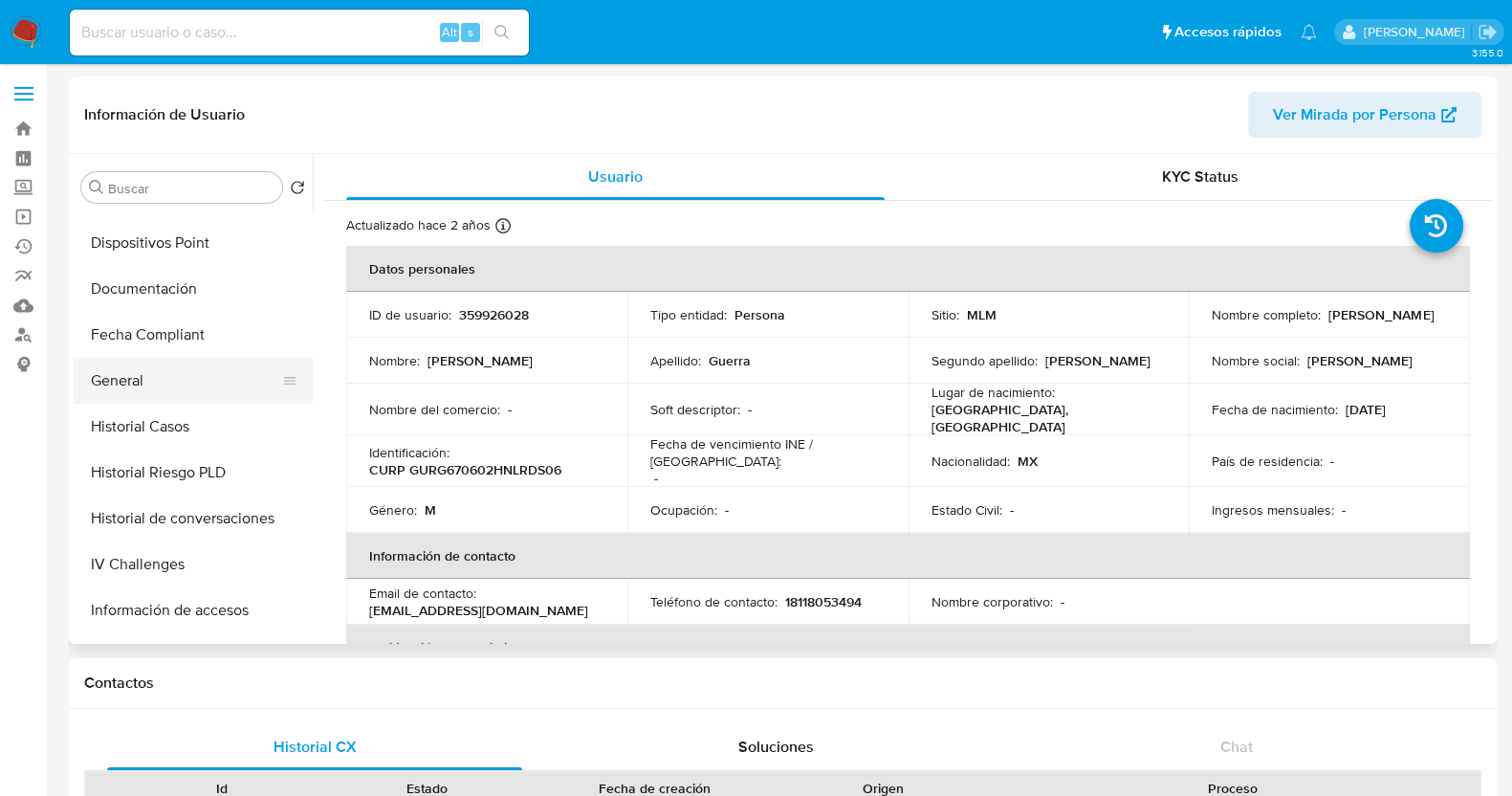
click at [204, 384] on button "General" at bounding box center [185, 381] width 224 height 46
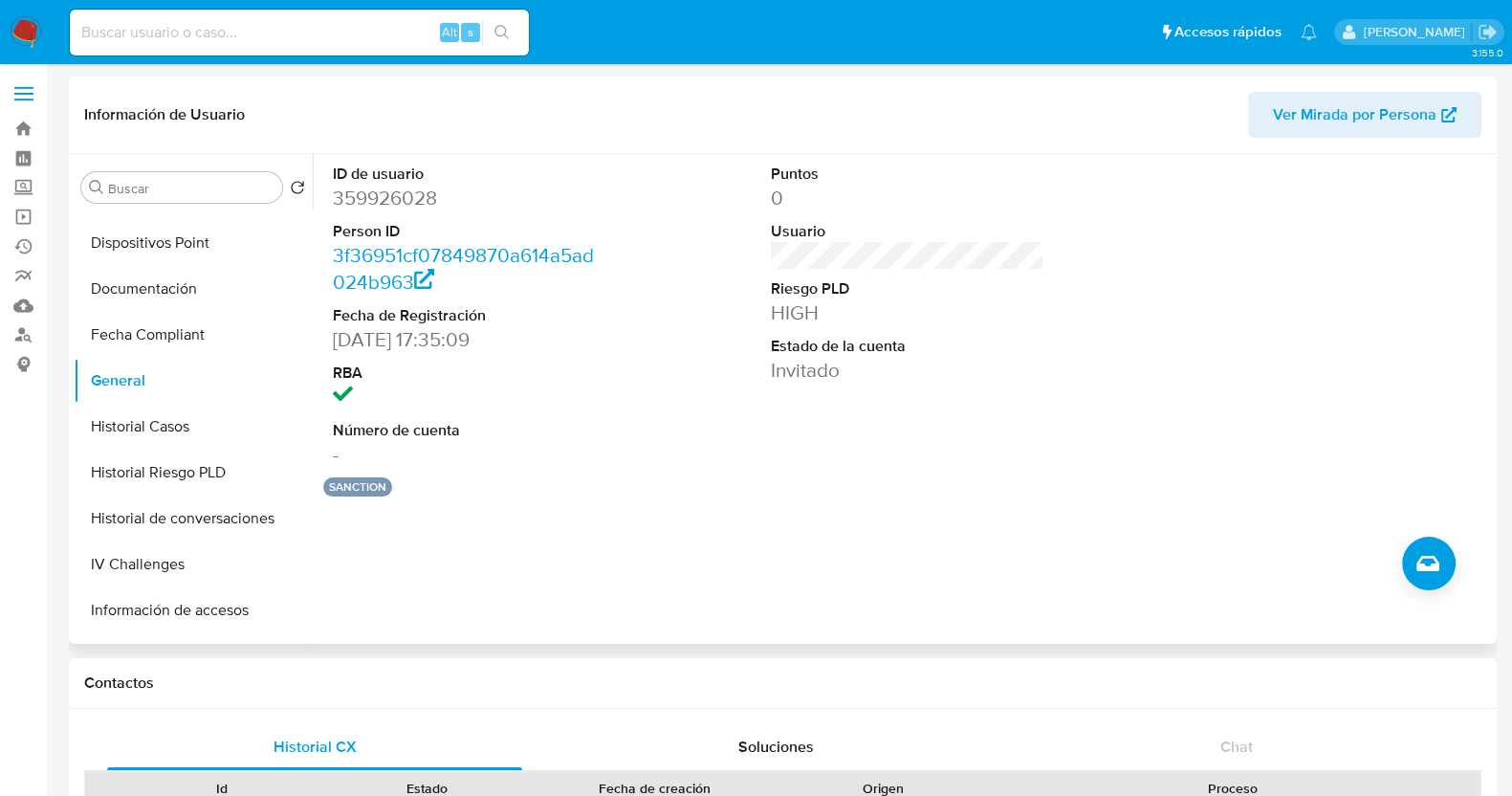
click at [363, 490] on button "sanction" at bounding box center [358, 487] width 57 height 8
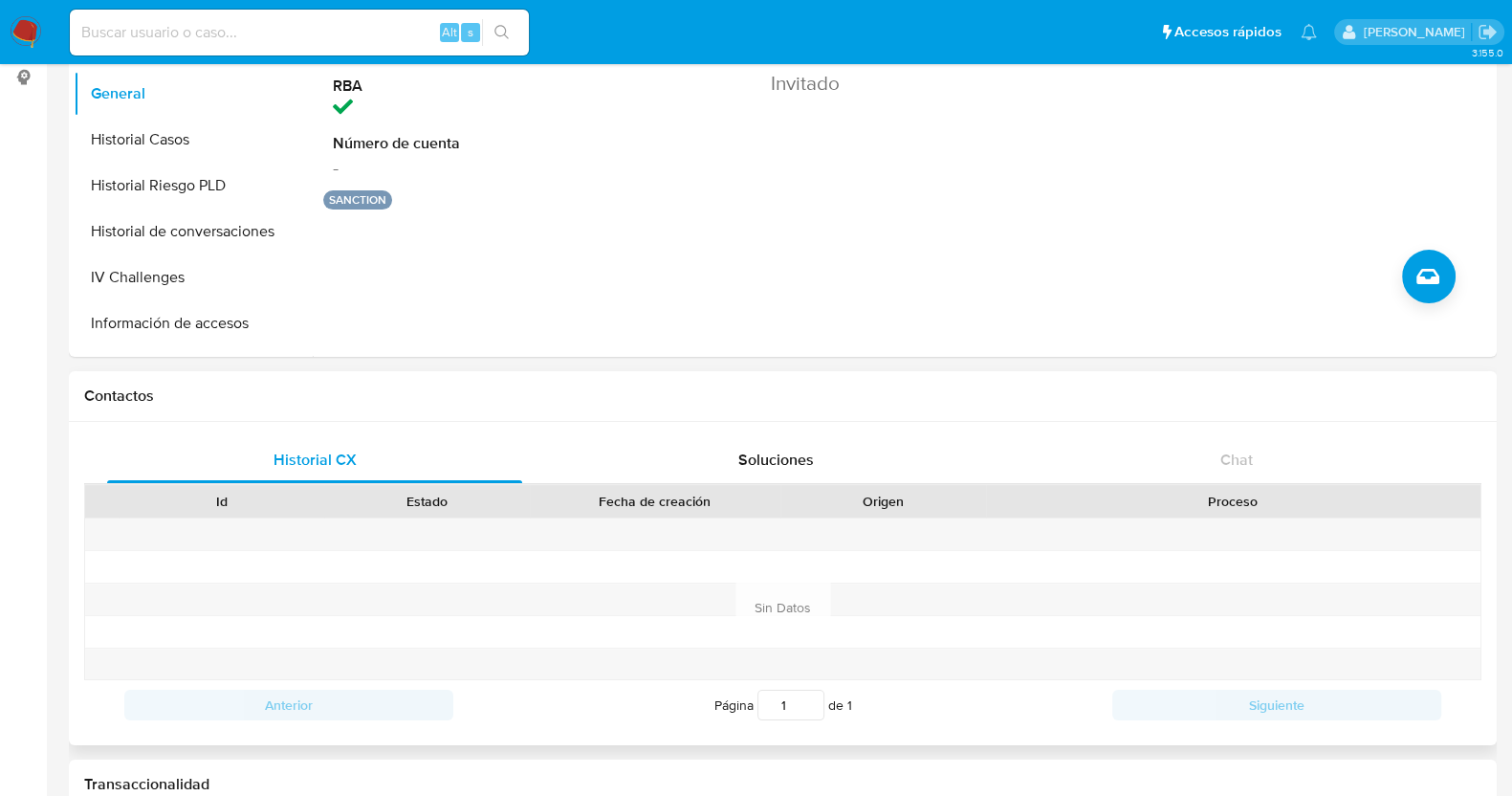
scroll to position [119, 0]
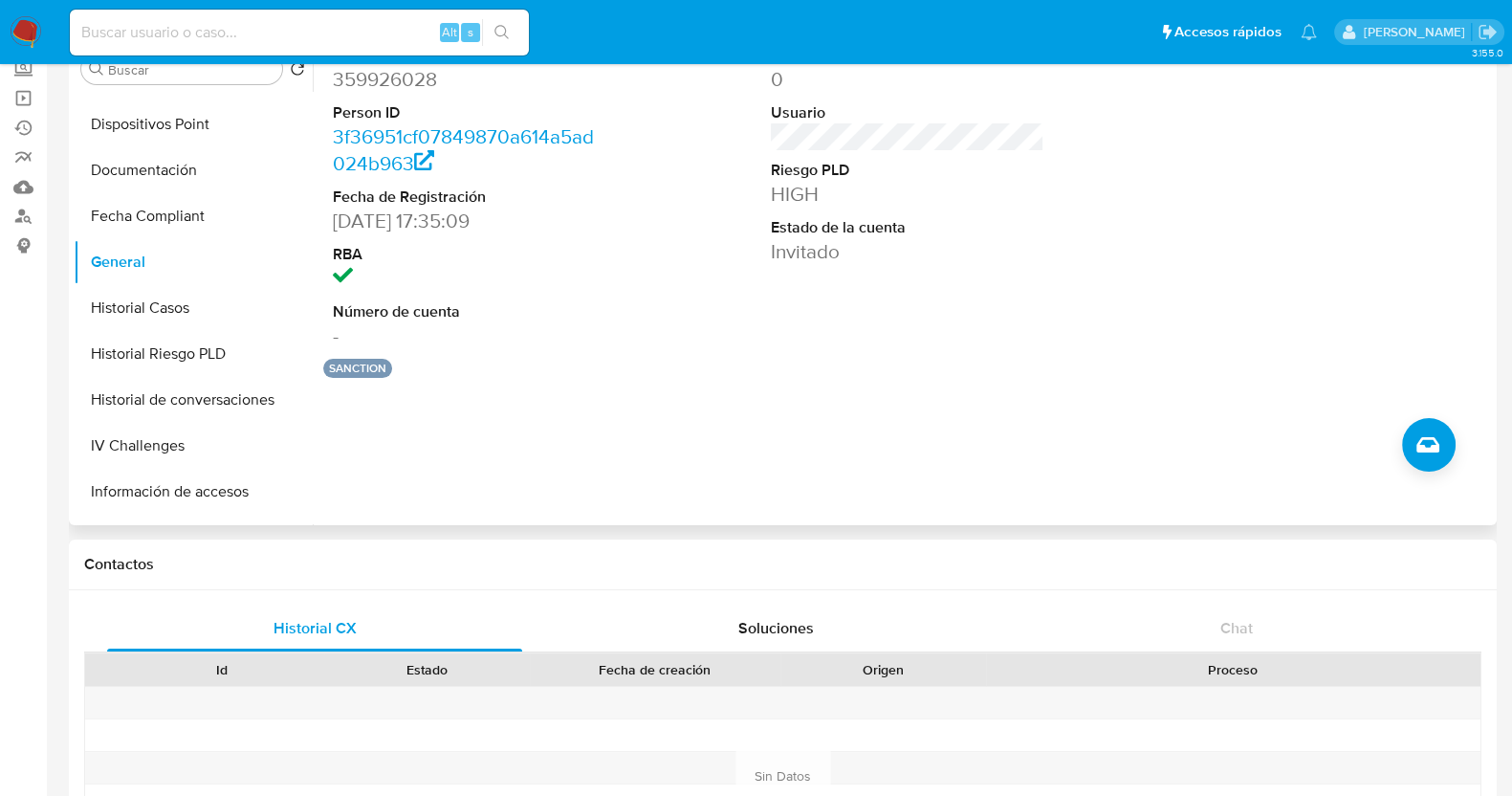
click at [352, 365] on button "sanction" at bounding box center [358, 368] width 57 height 8
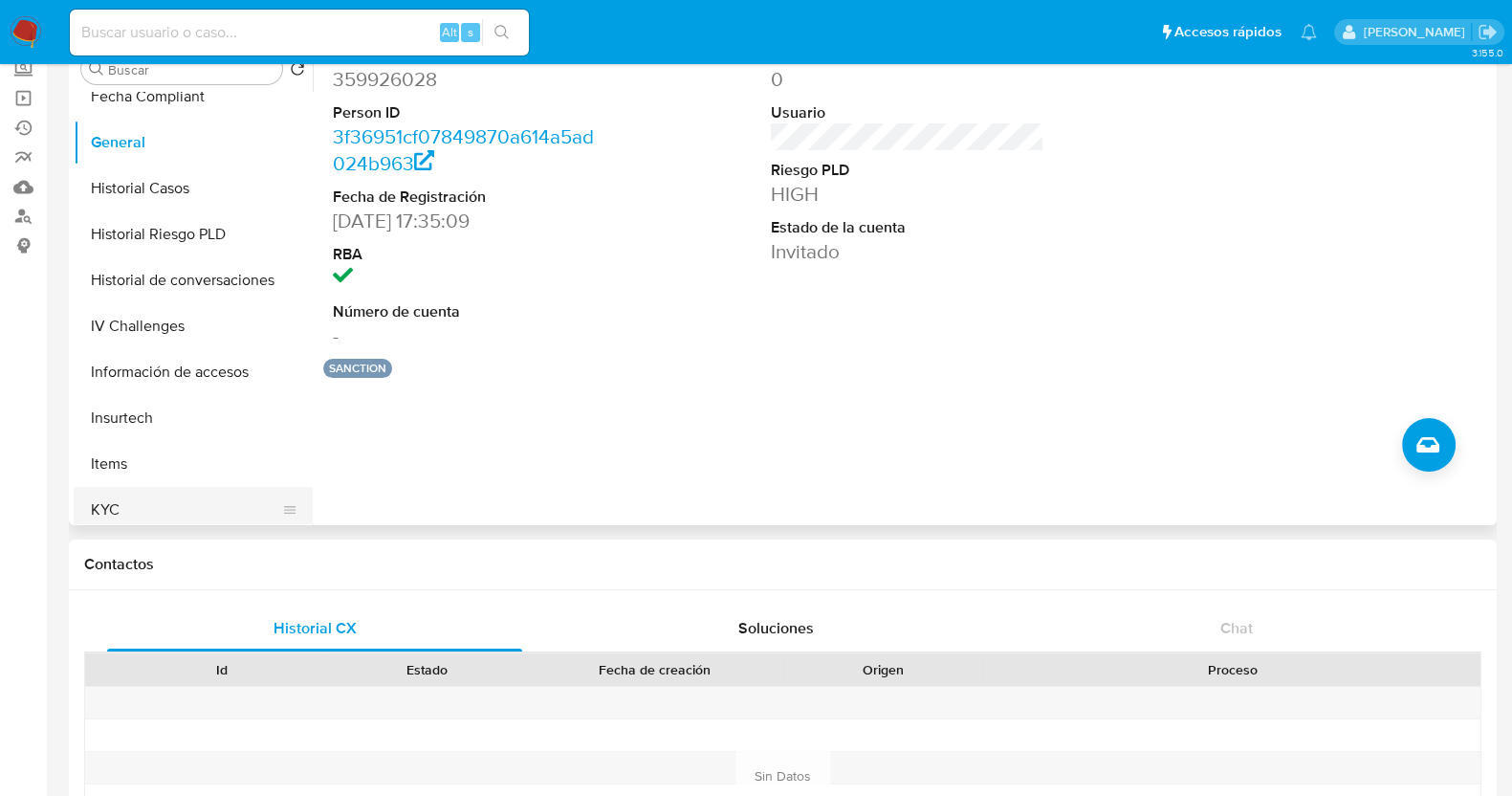
scroll to position [718, 0]
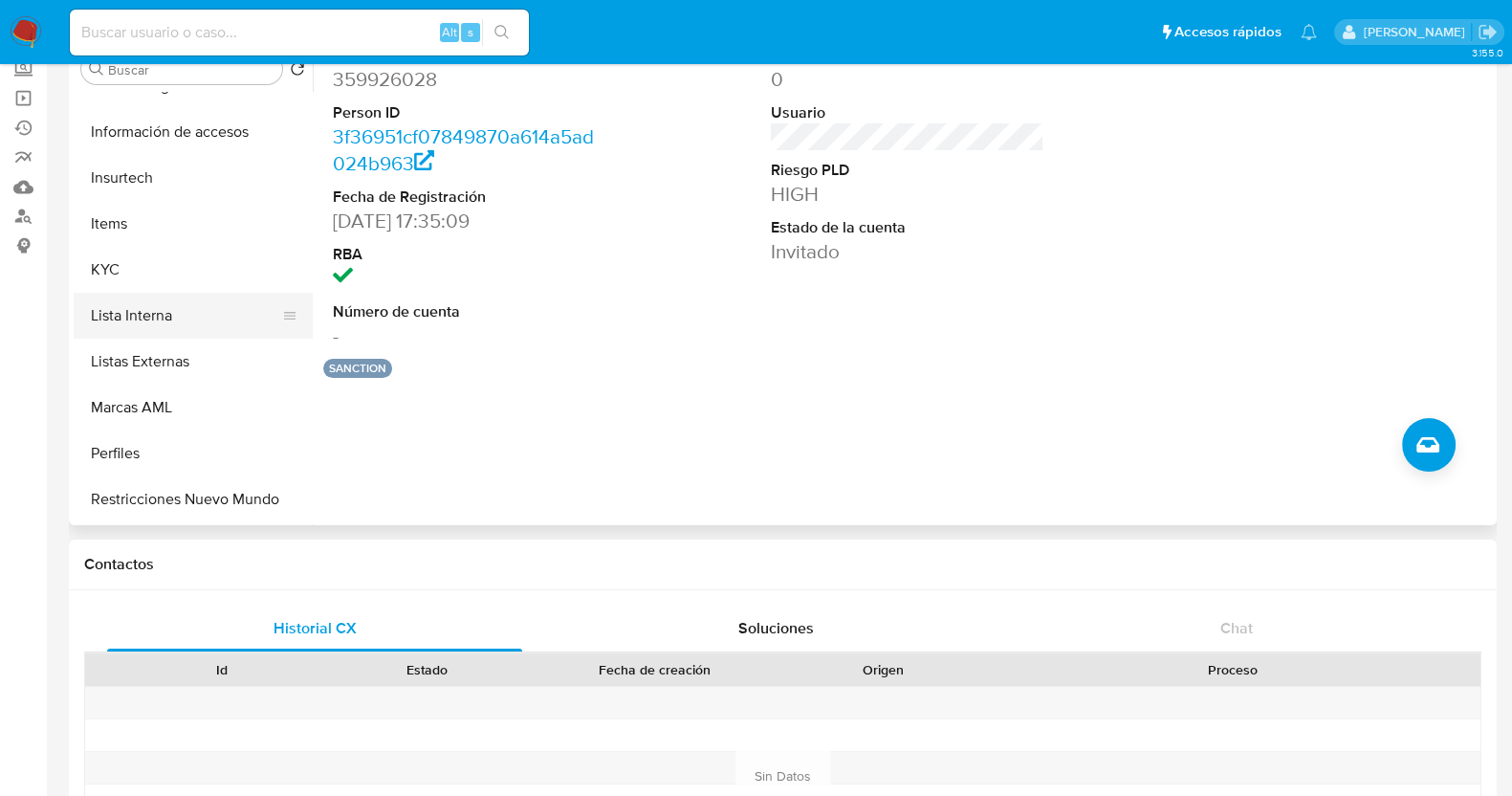
click at [158, 318] on button "Lista Interna" at bounding box center [185, 316] width 224 height 46
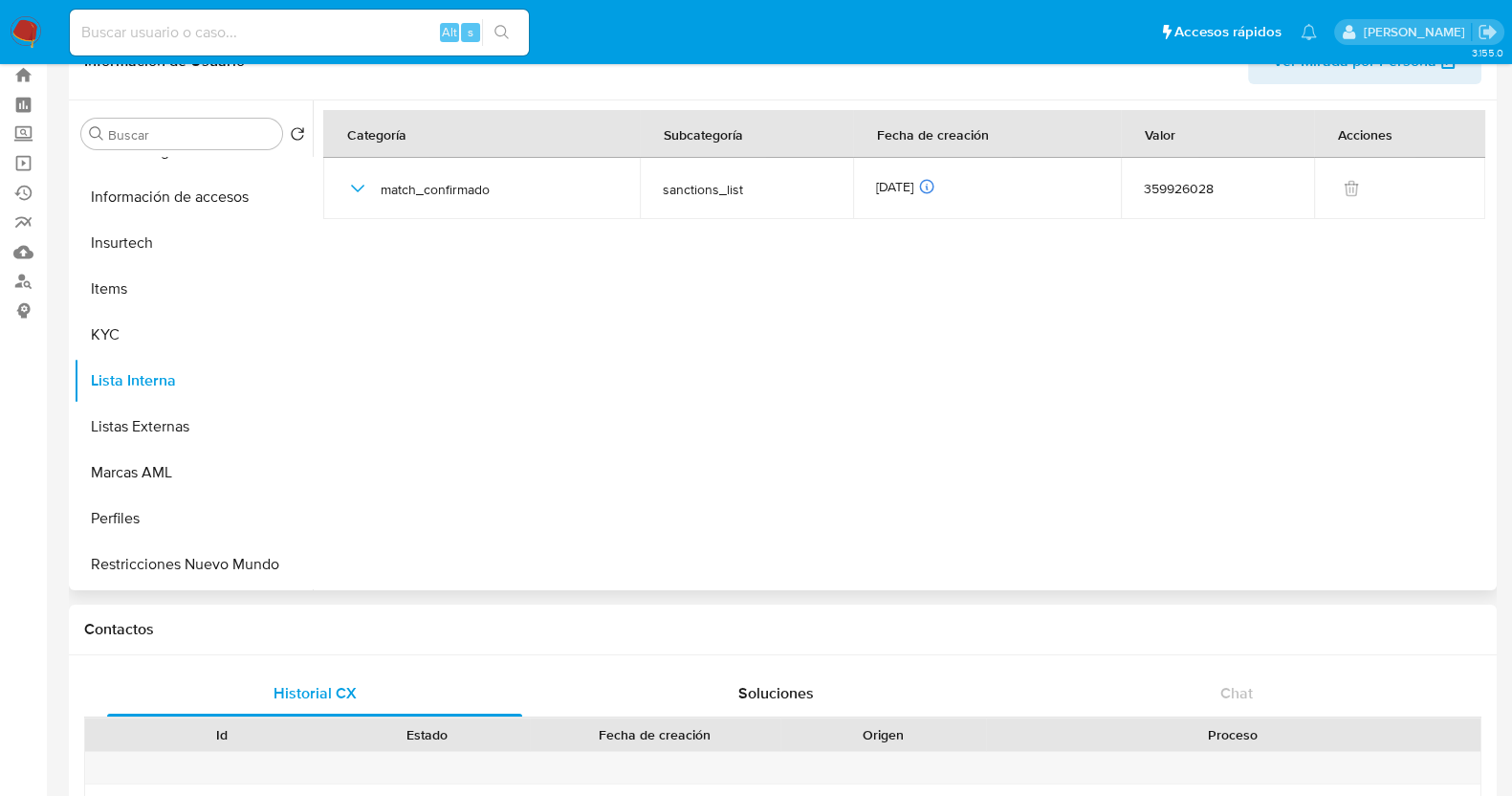
scroll to position [0, 0]
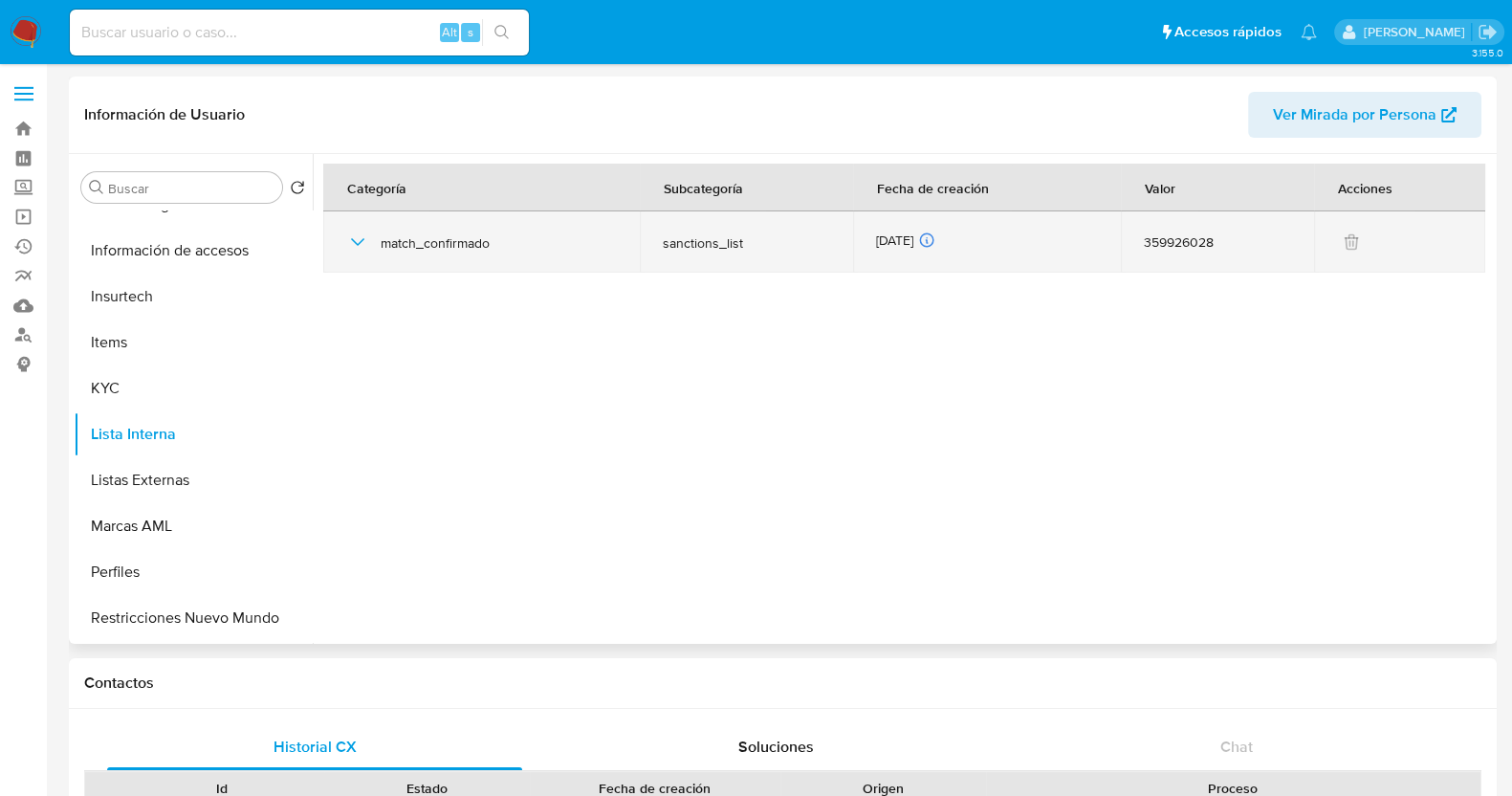
click at [353, 244] on icon "button" at bounding box center [357, 242] width 23 height 23
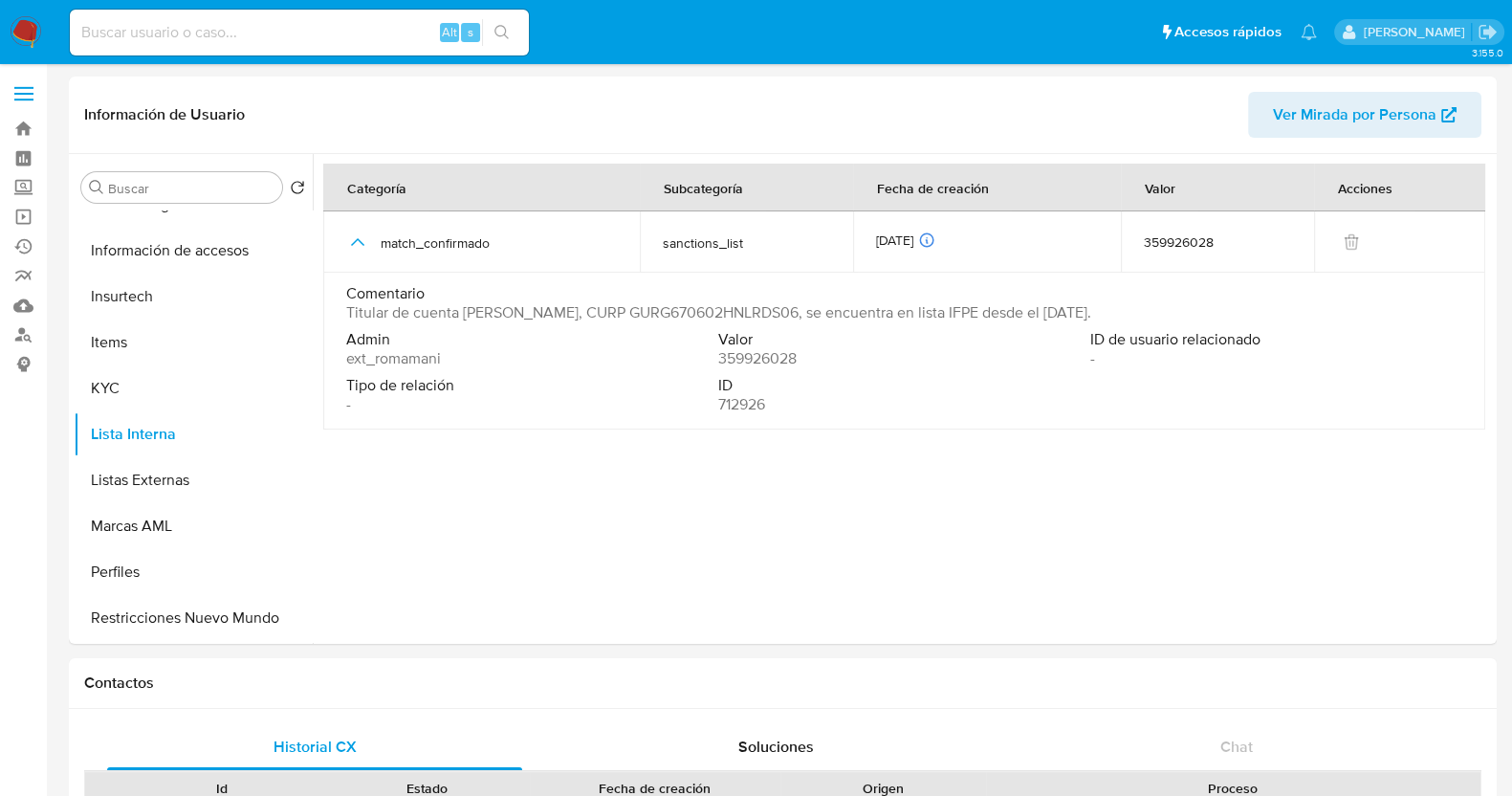
click at [27, 95] on label at bounding box center [24, 93] width 47 height 41
click at [0, 0] on input "checkbox" at bounding box center [0, 0] width 0 height 0
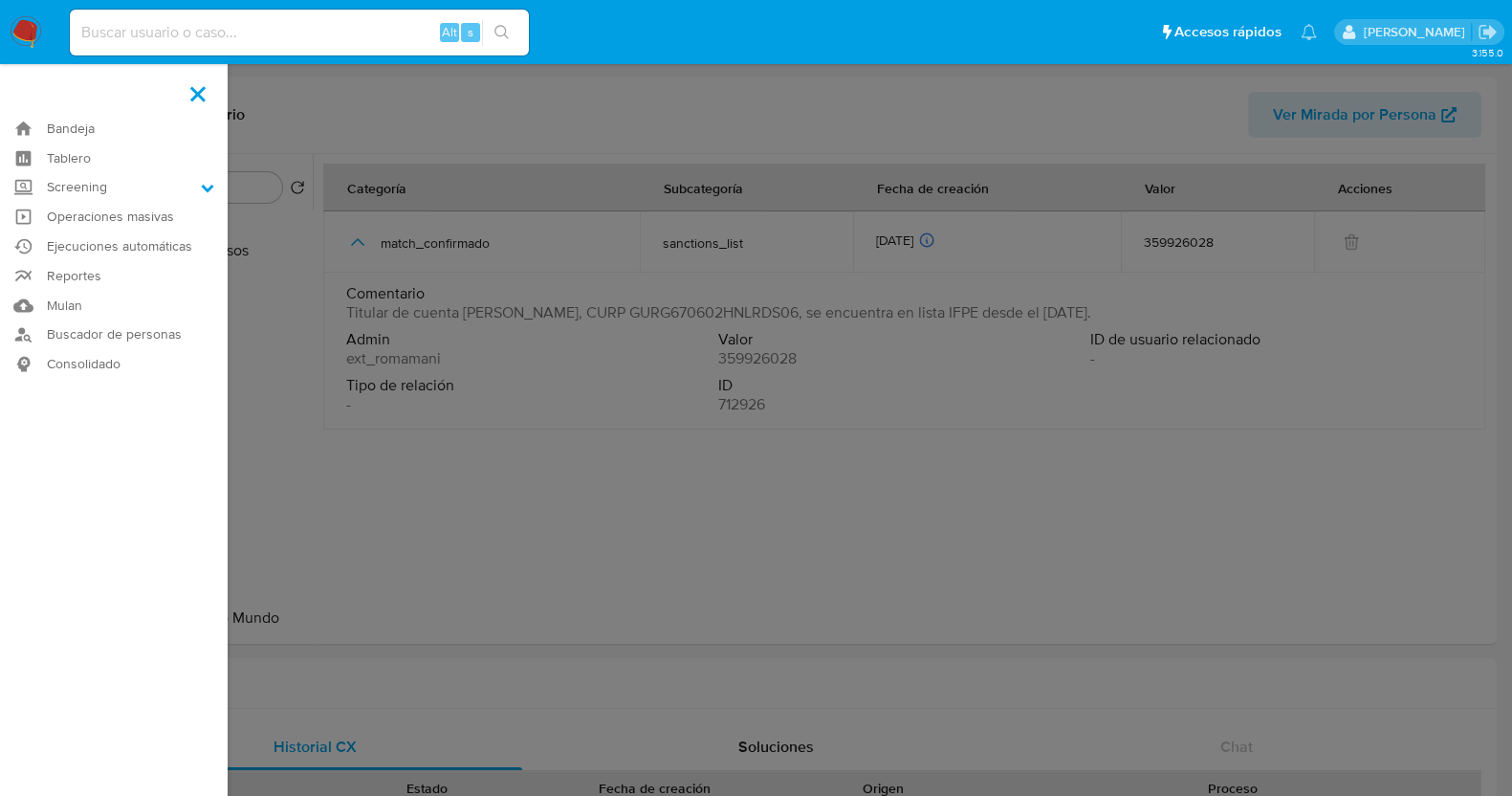
click at [194, 93] on label at bounding box center [198, 93] width 47 height 41
click at [0, 0] on input "checkbox" at bounding box center [0, 0] width 0 height 0
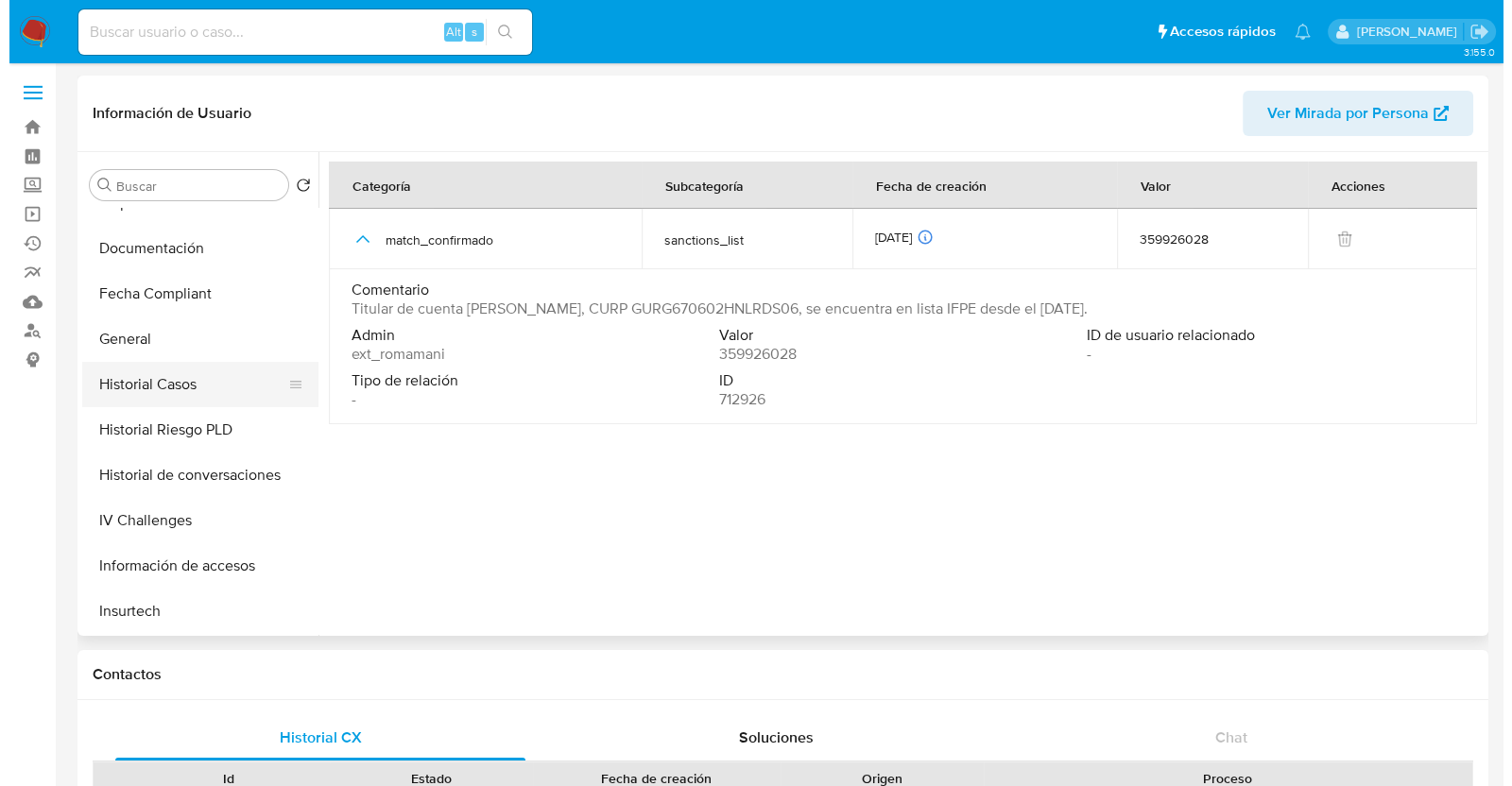
scroll to position [355, 0]
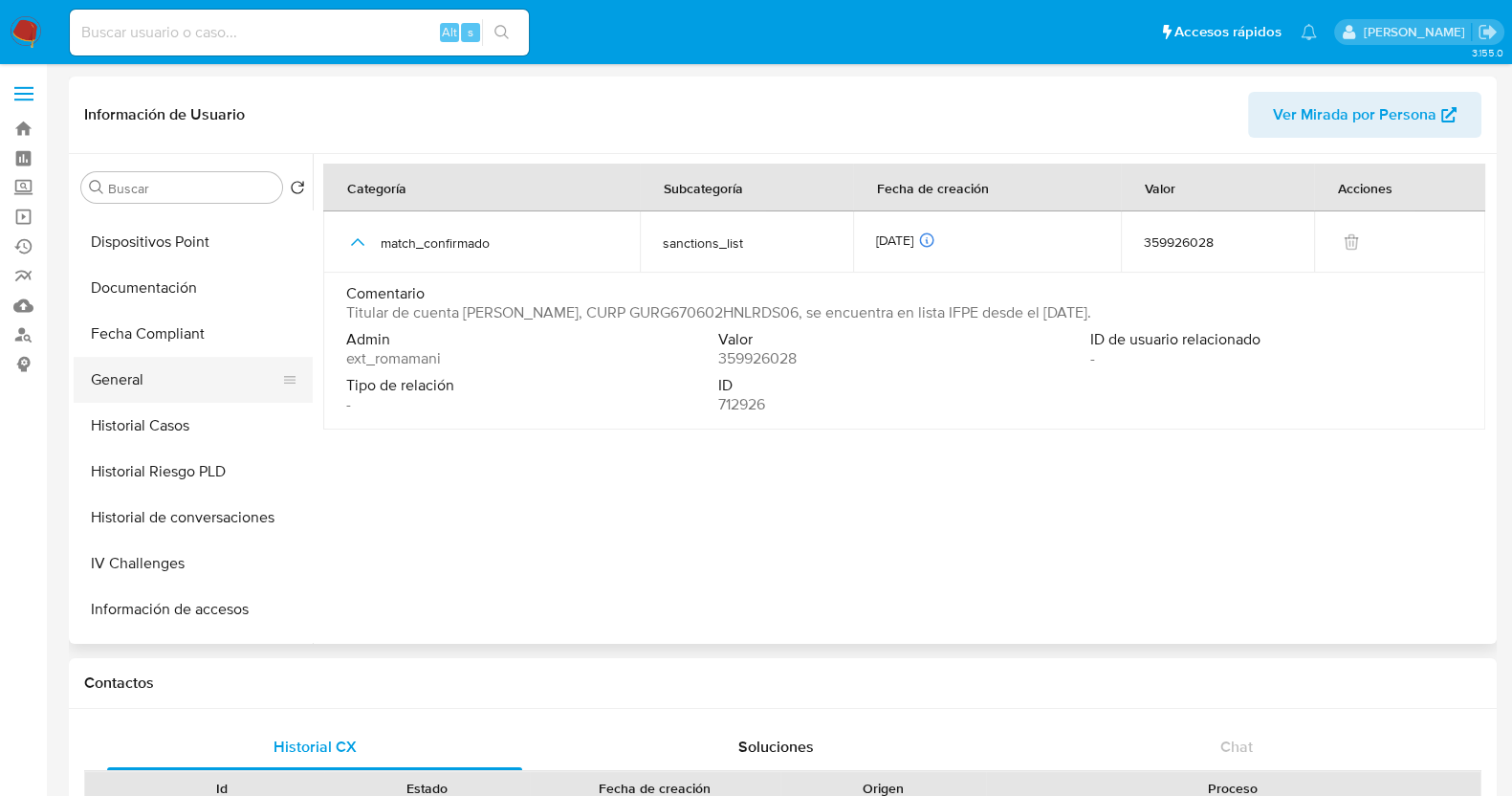
click at [157, 374] on button "General" at bounding box center [185, 380] width 224 height 46
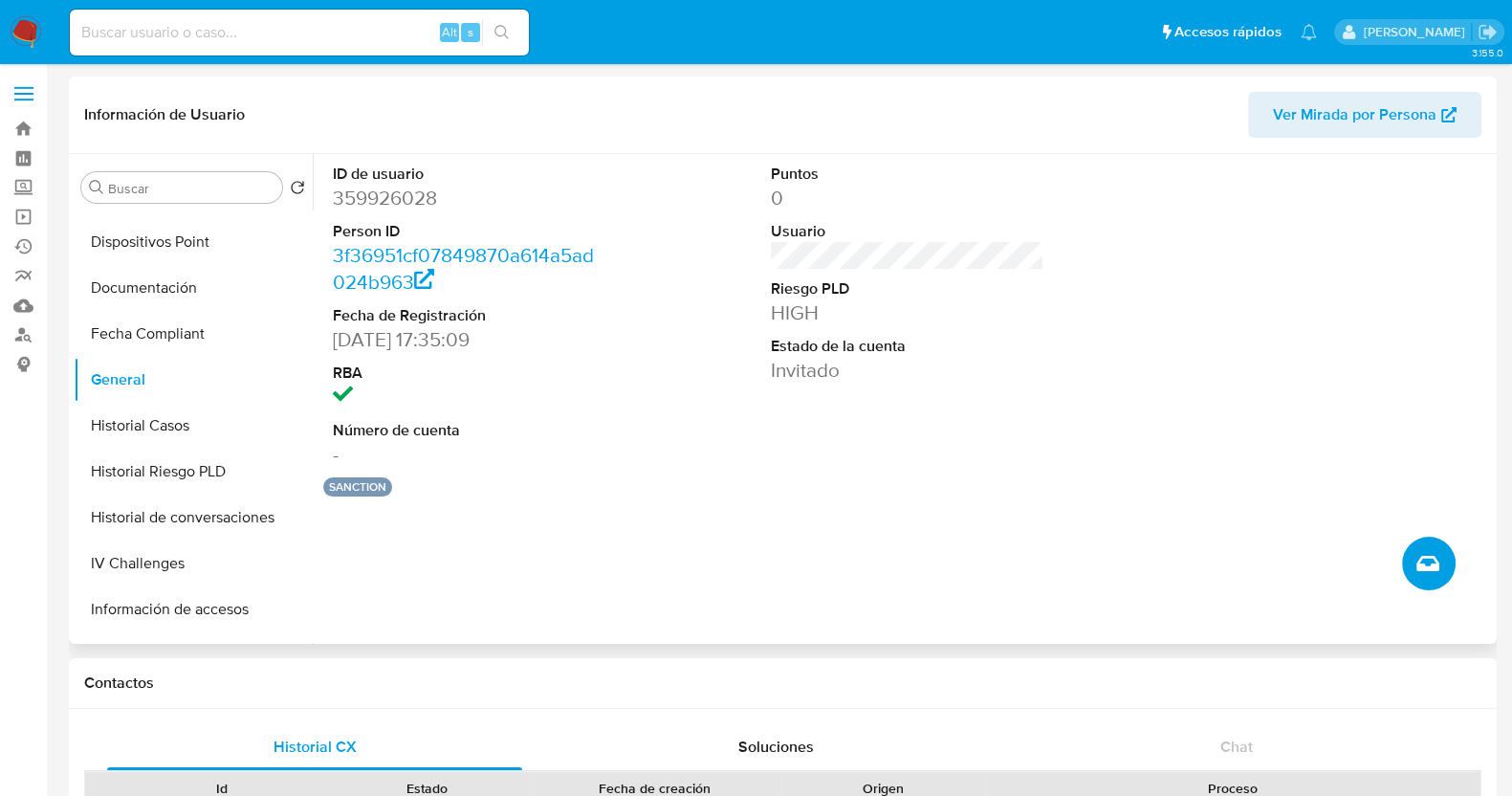
click at [1441, 561] on button "Crear caso manual" at bounding box center [1429, 563] width 53 height 53
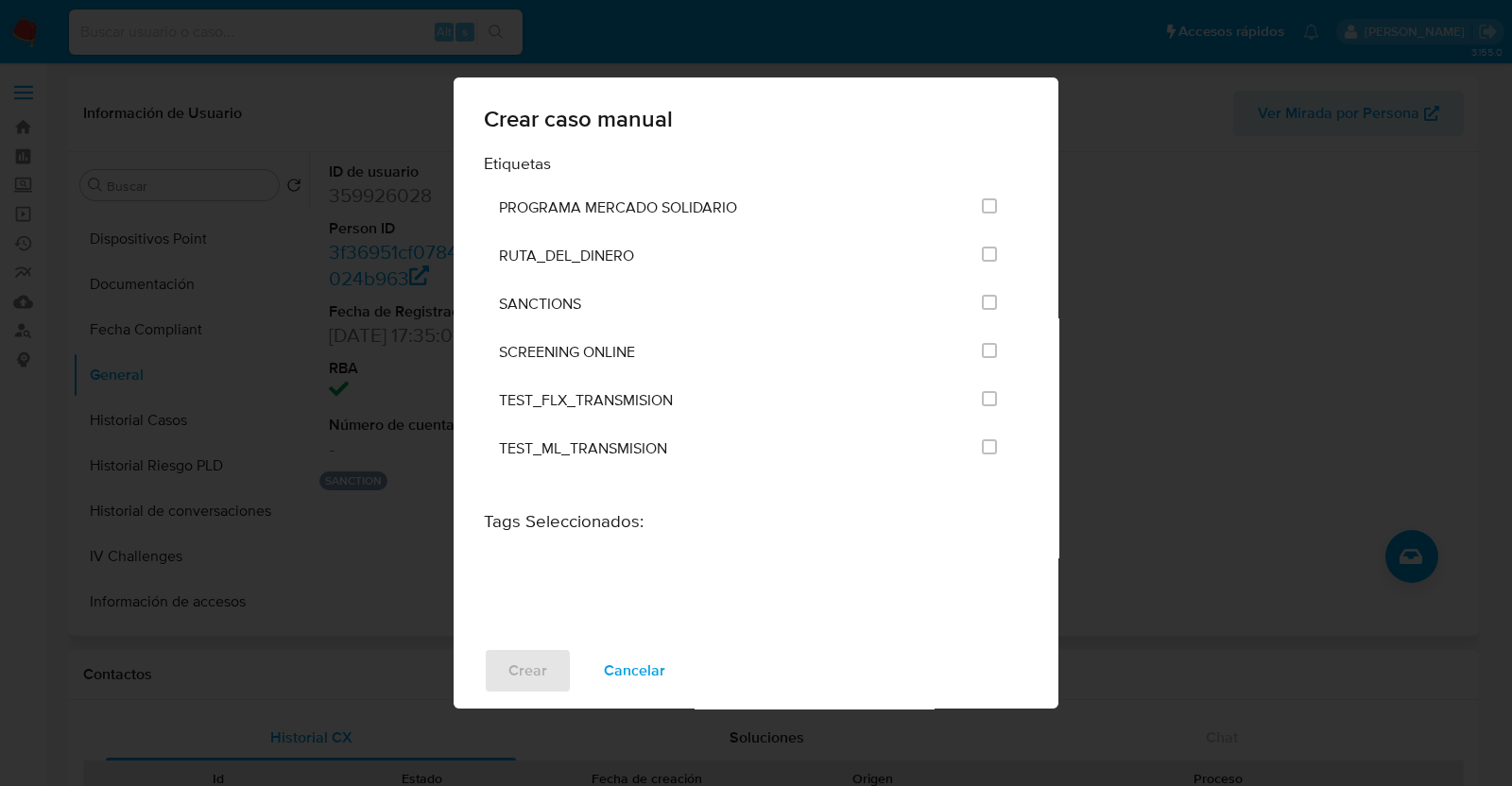
scroll to position [2470, 0]
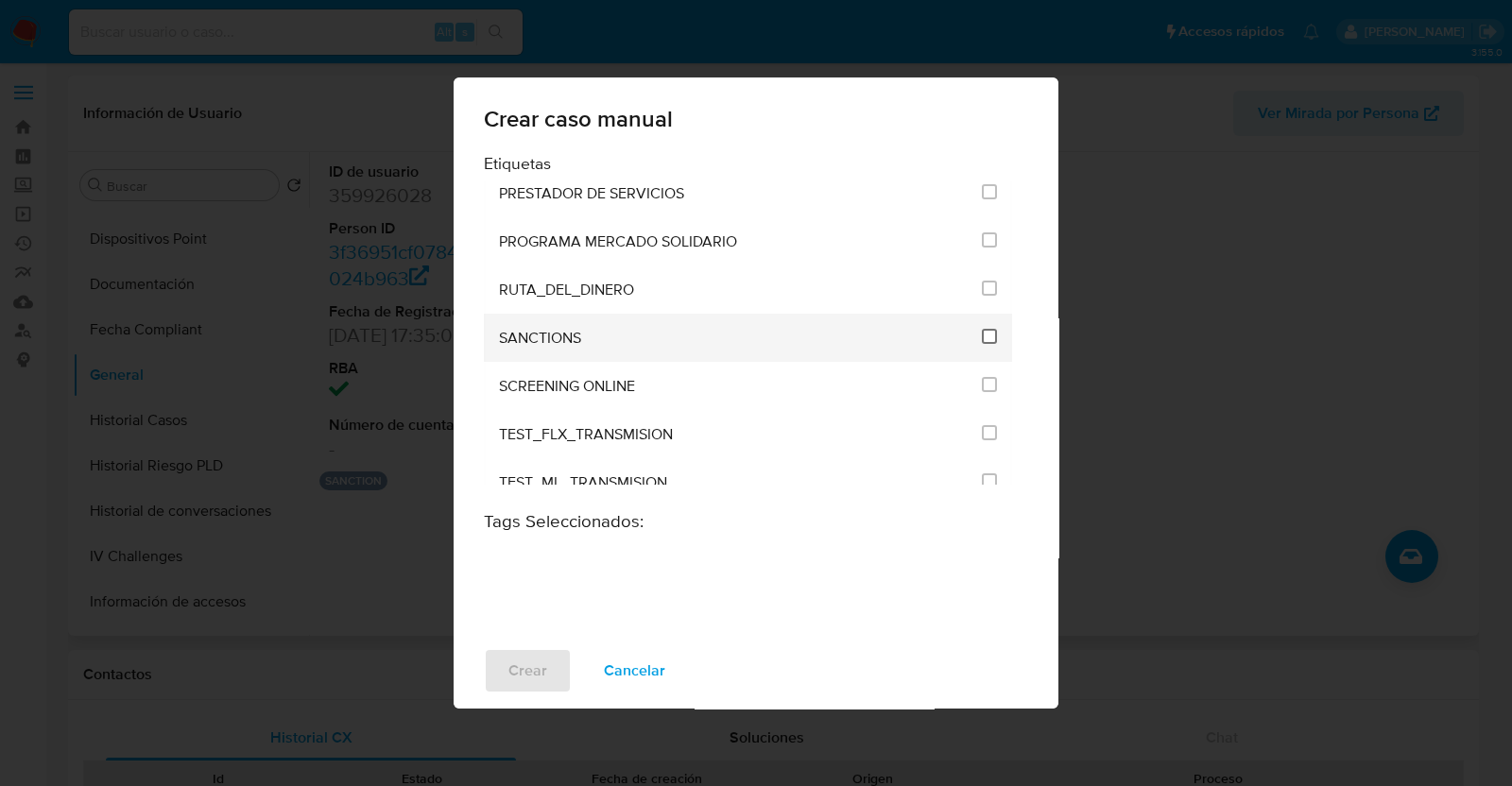
click at [982, 328] on input "2615" at bounding box center [988, 335] width 15 height 15
checkbox input "true"
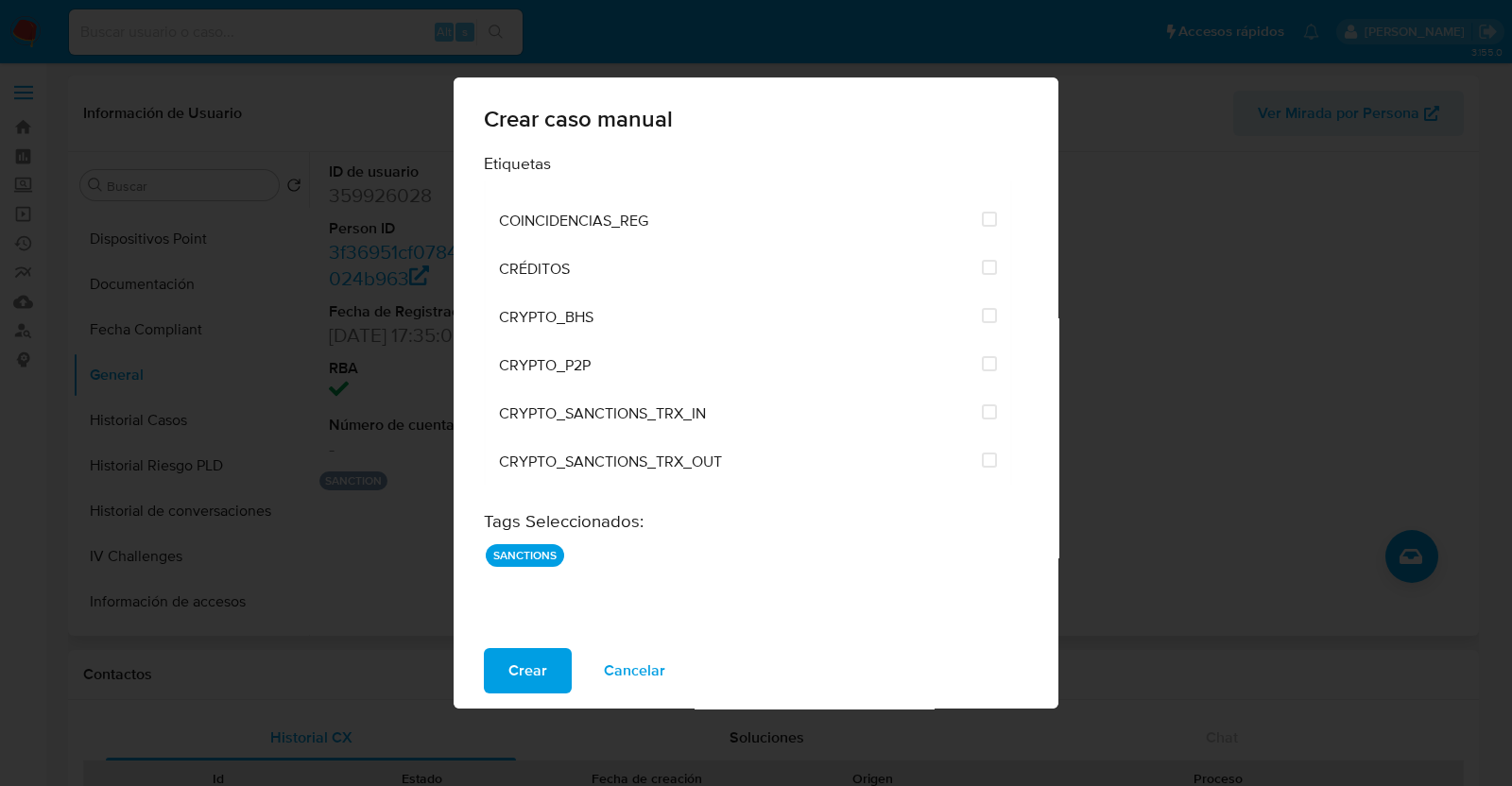
scroll to position [0, 0]
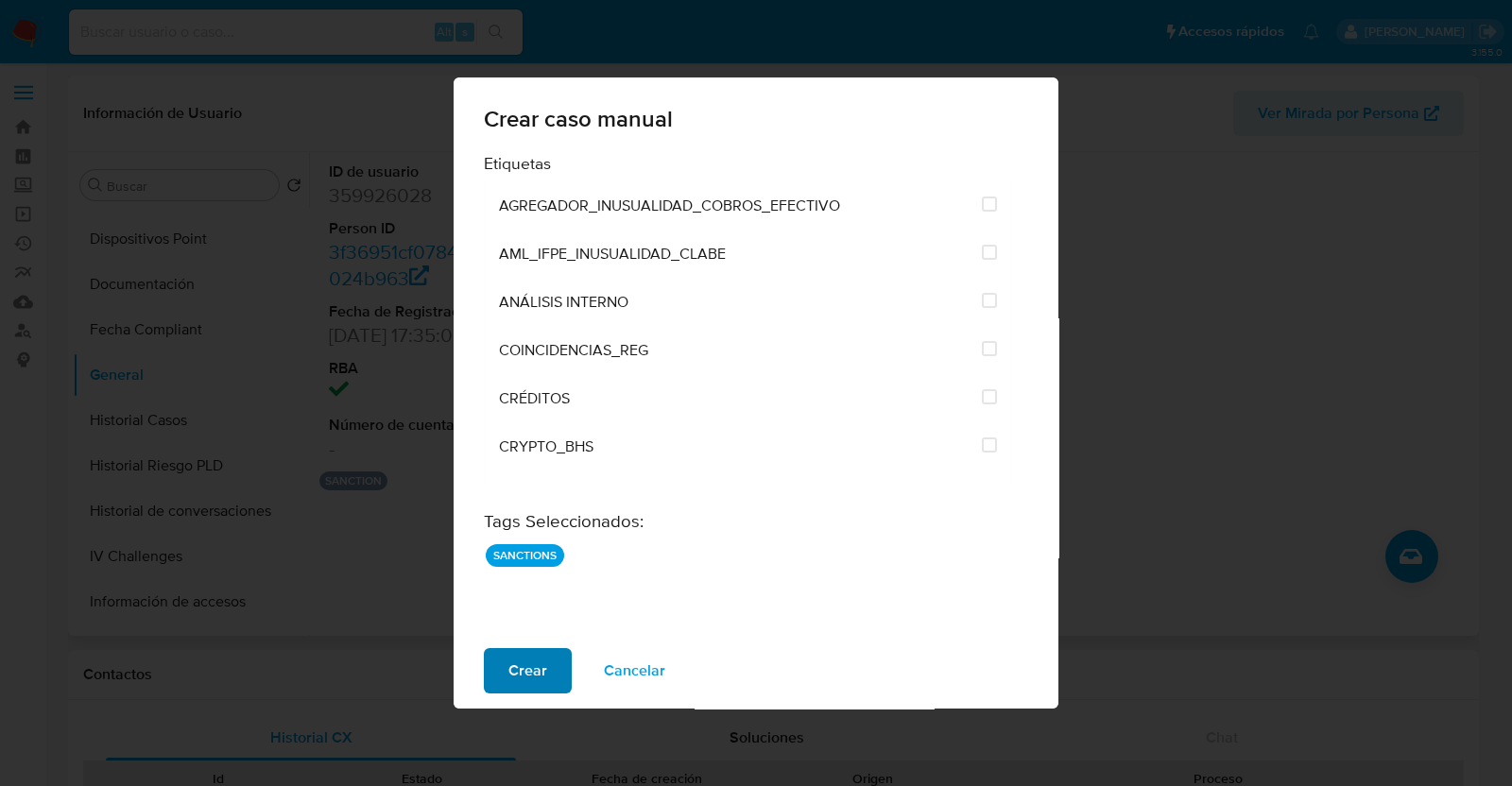
click at [521, 680] on span "Crear" at bounding box center [528, 671] width 39 height 42
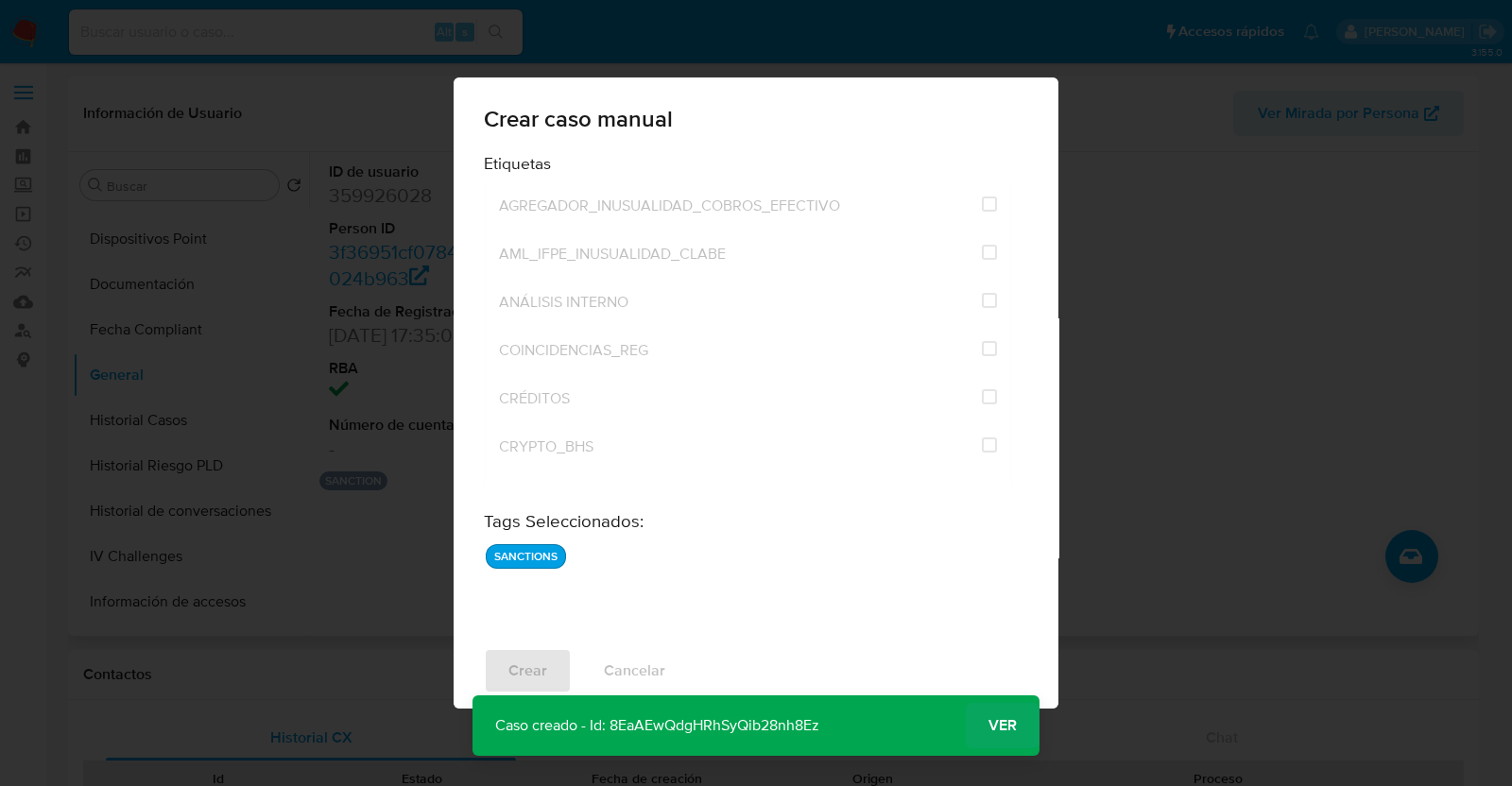
click at [1009, 725] on span "Ver" at bounding box center [1002, 725] width 28 height 0
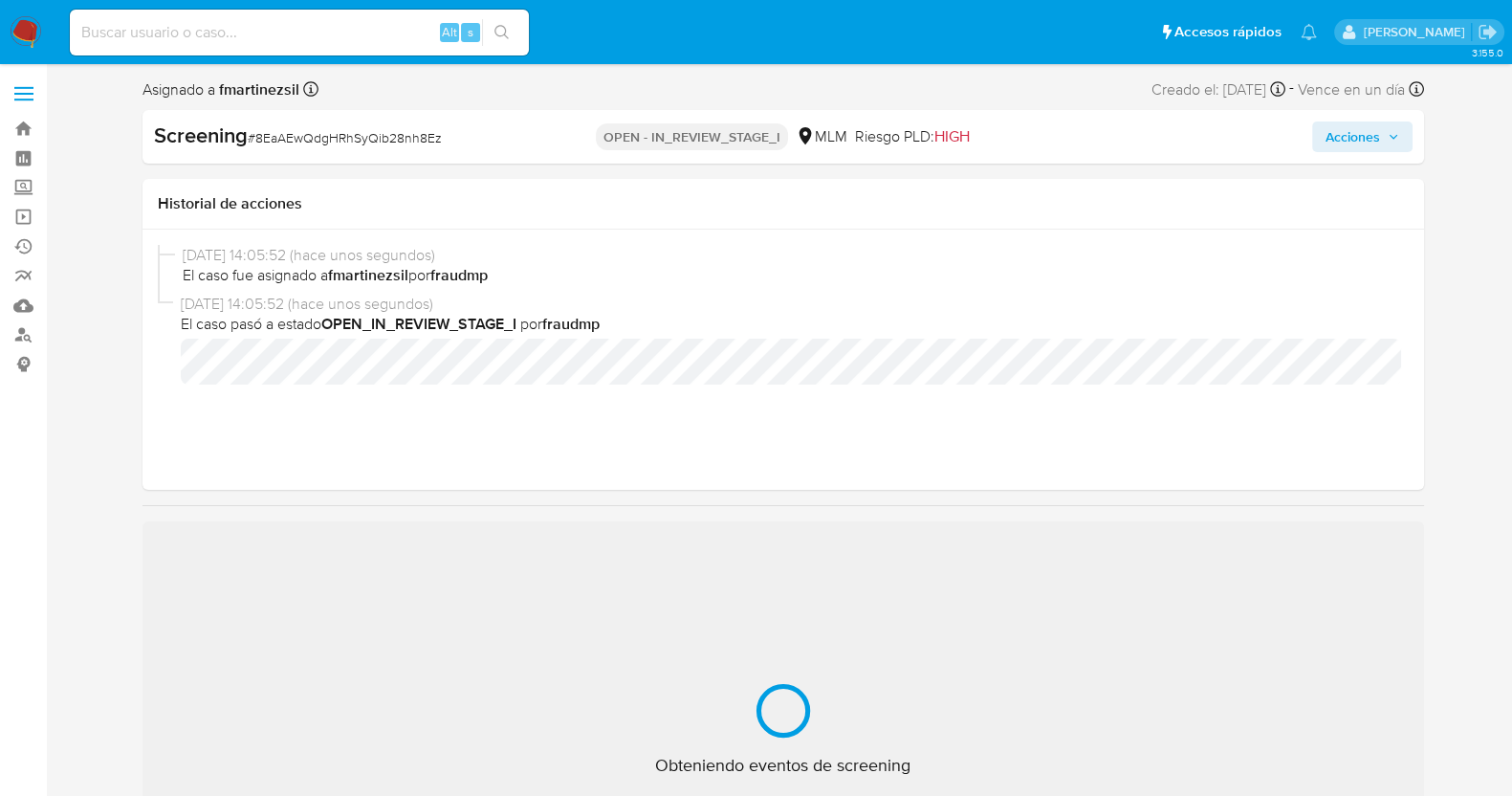
select select "10"
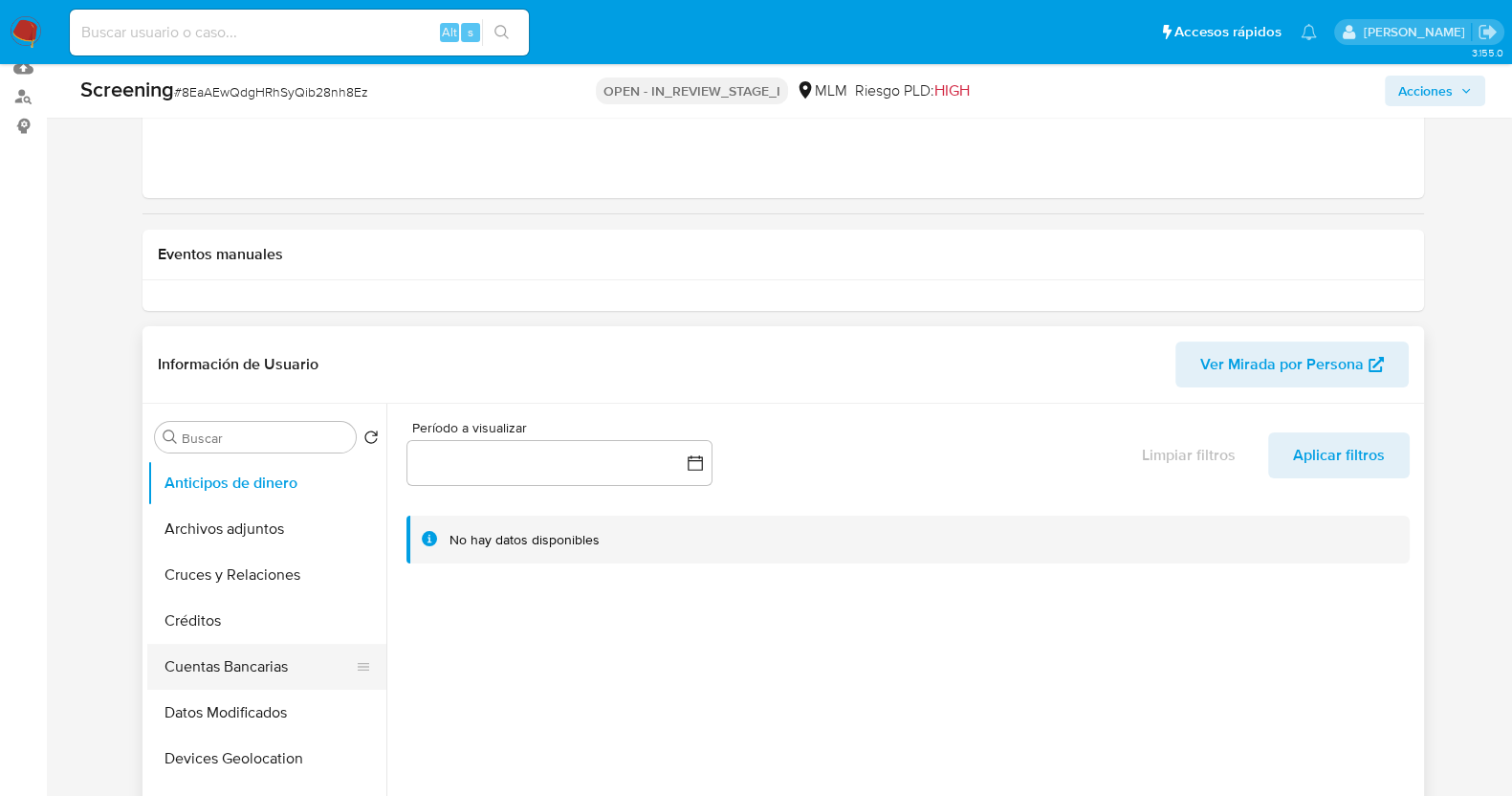
scroll to position [477, 0]
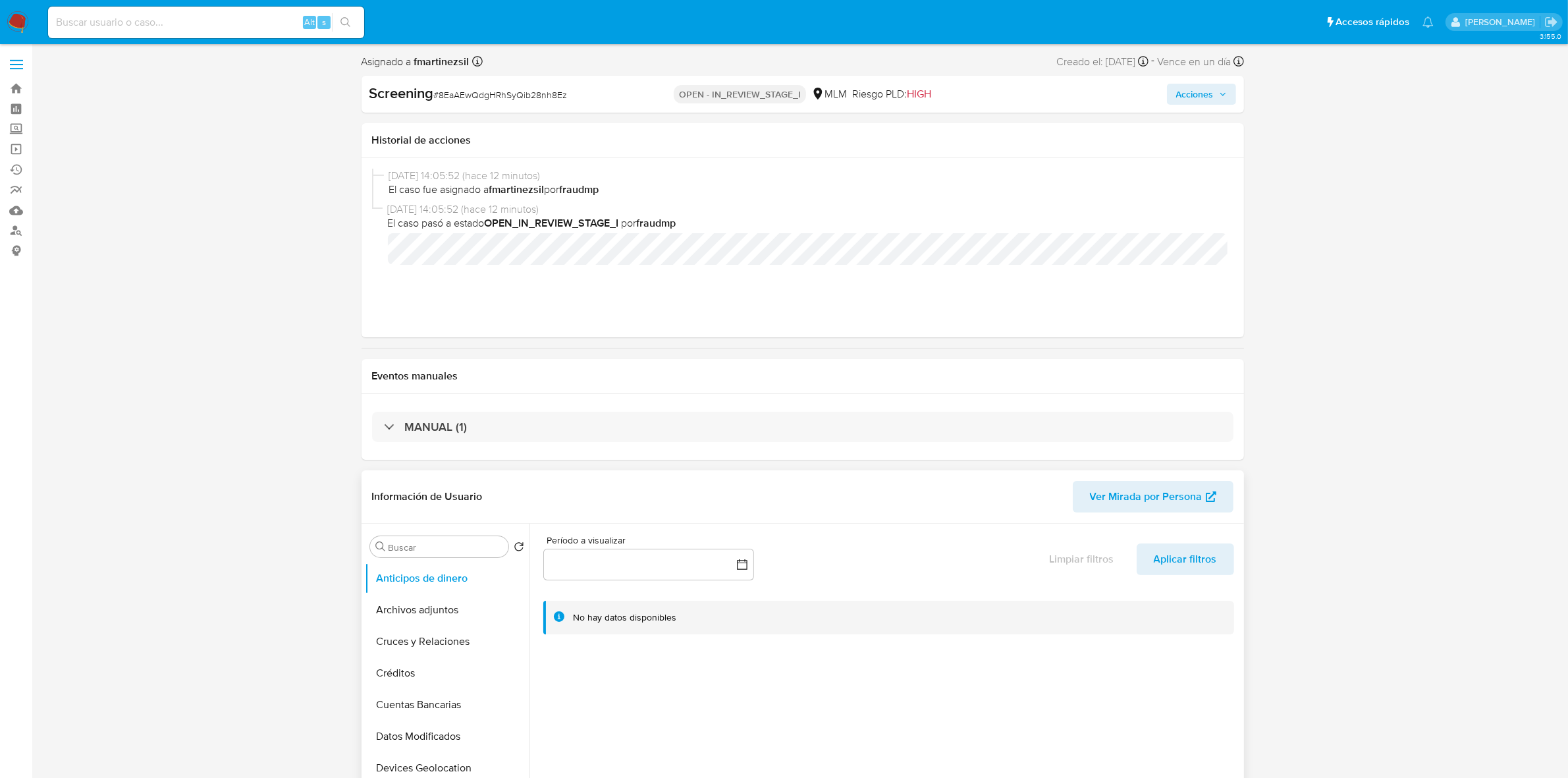
scroll to position [29, 0]
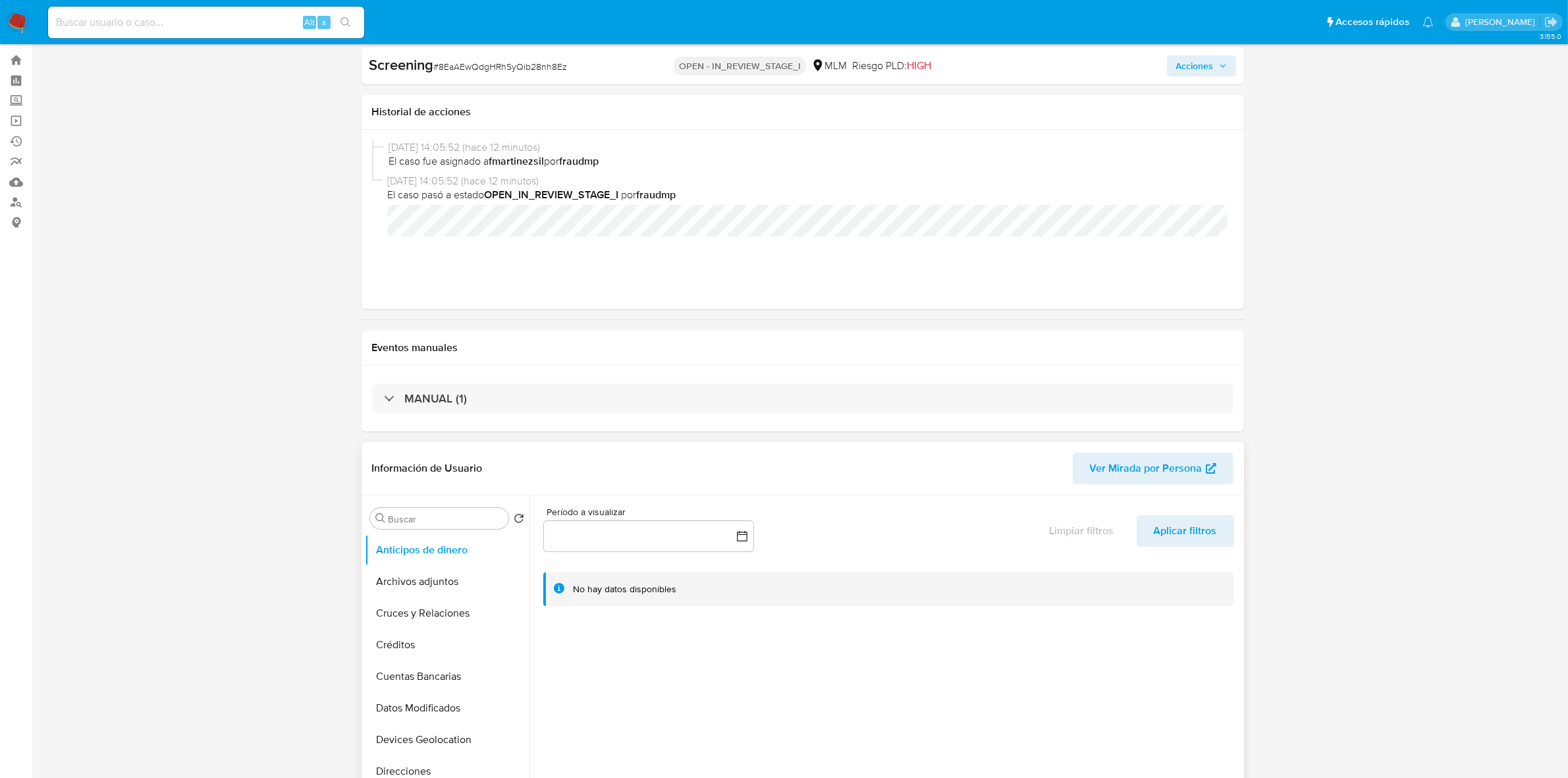
select select "10"
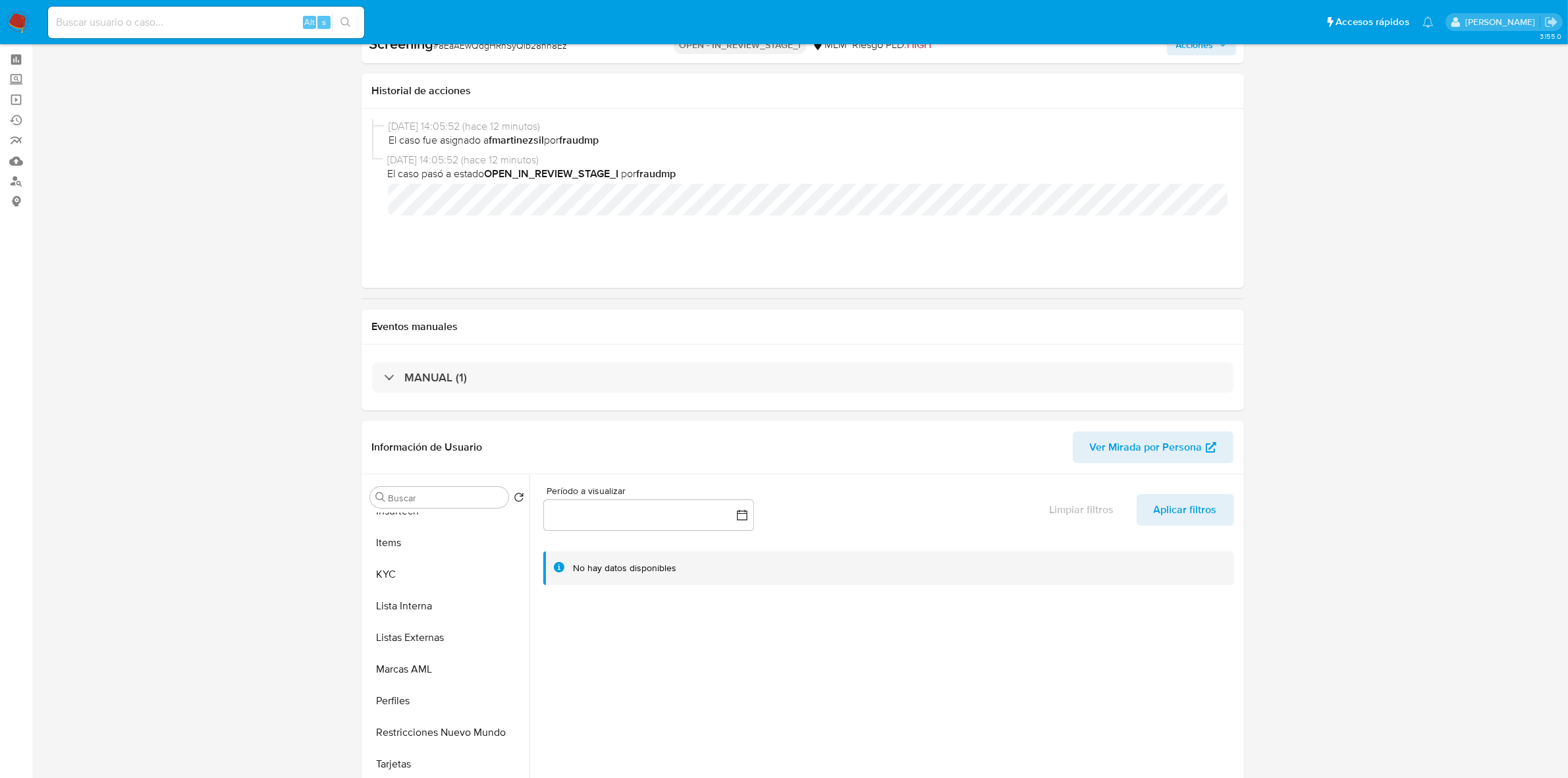
scroll to position [0, 0]
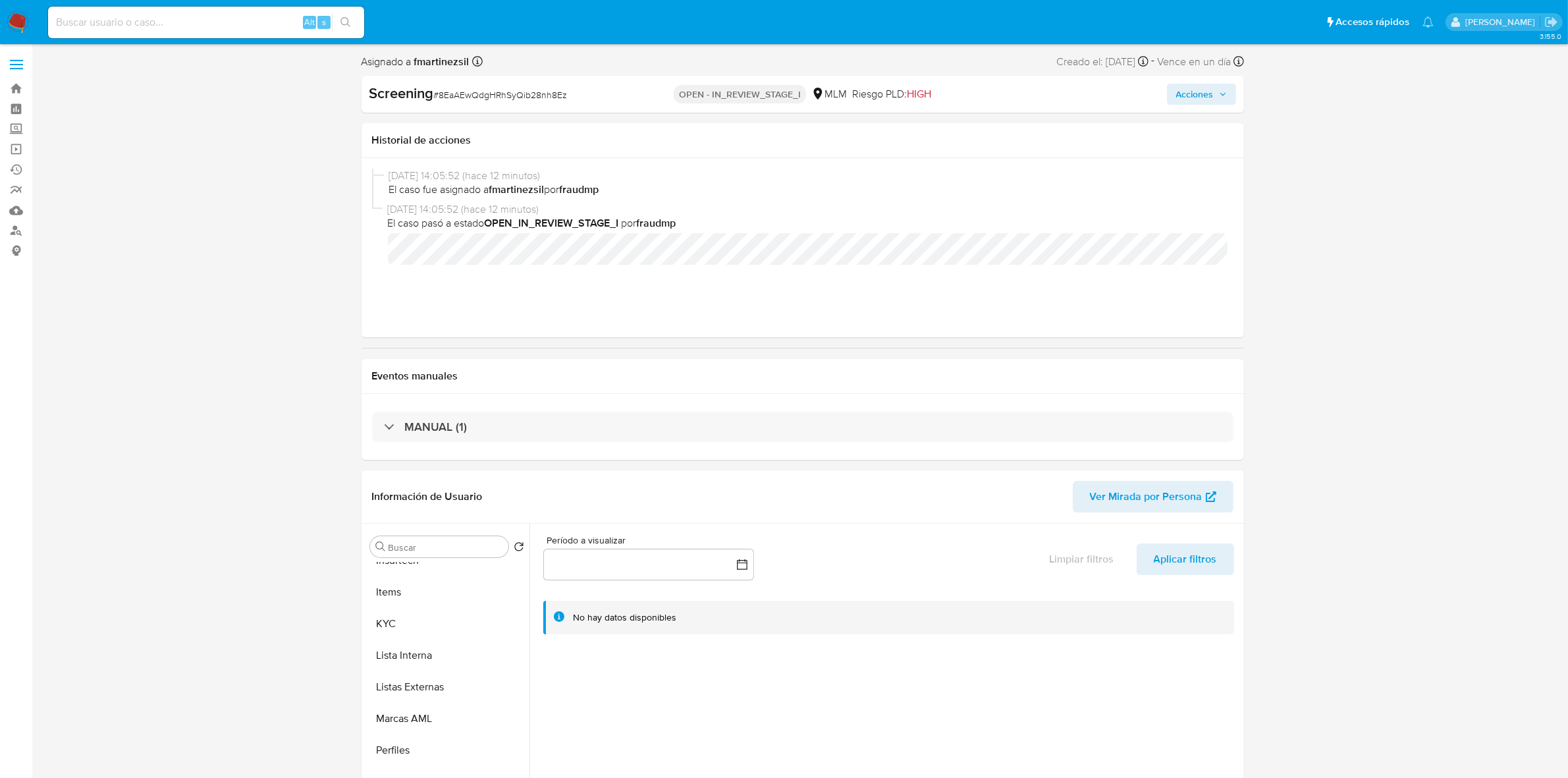
click at [11, 23] on img at bounding box center [18, 22] width 22 height 22
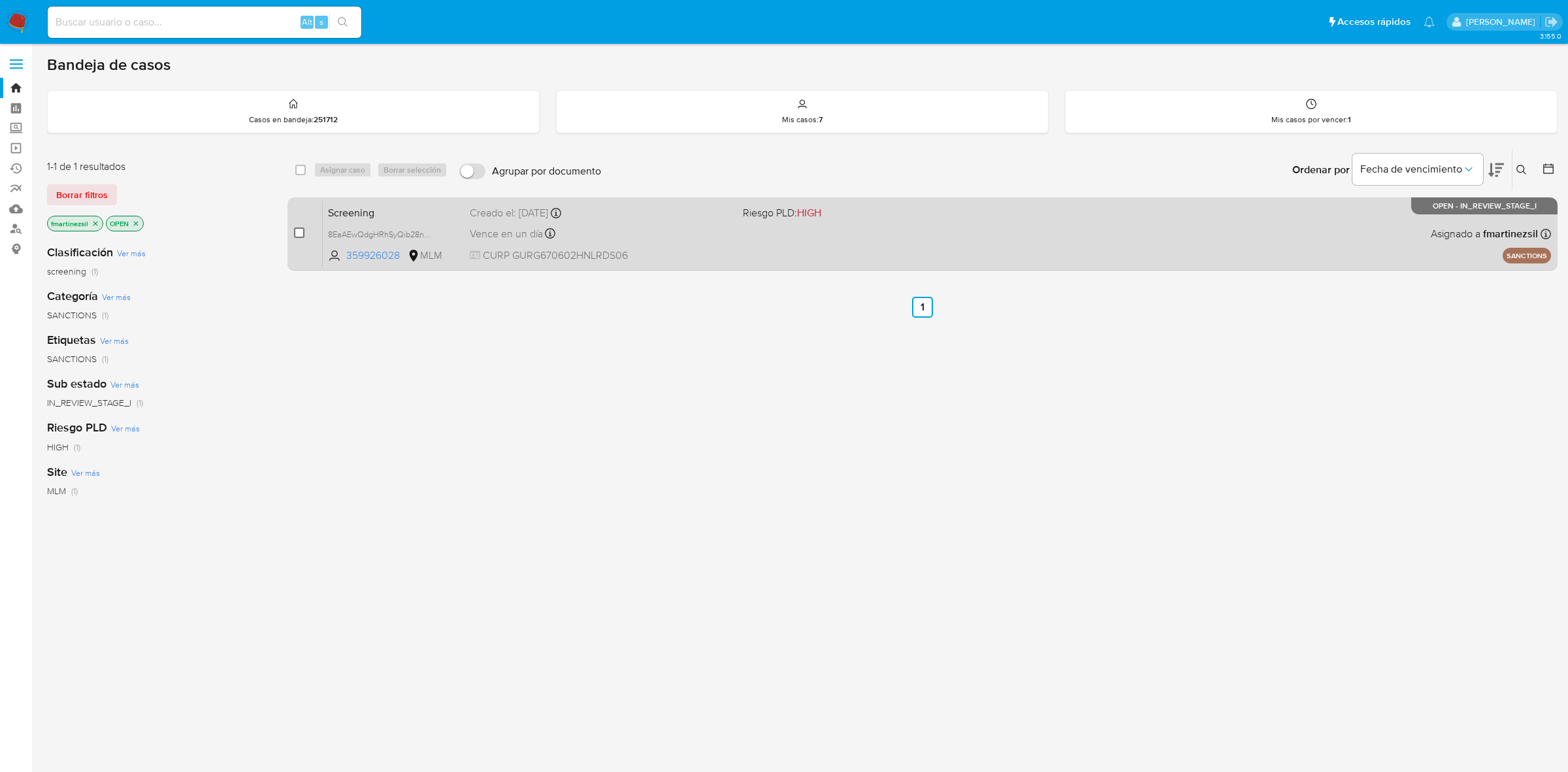
click at [302, 231] on input "checkbox" at bounding box center [299, 232] width 10 height 10
checkbox input "true"
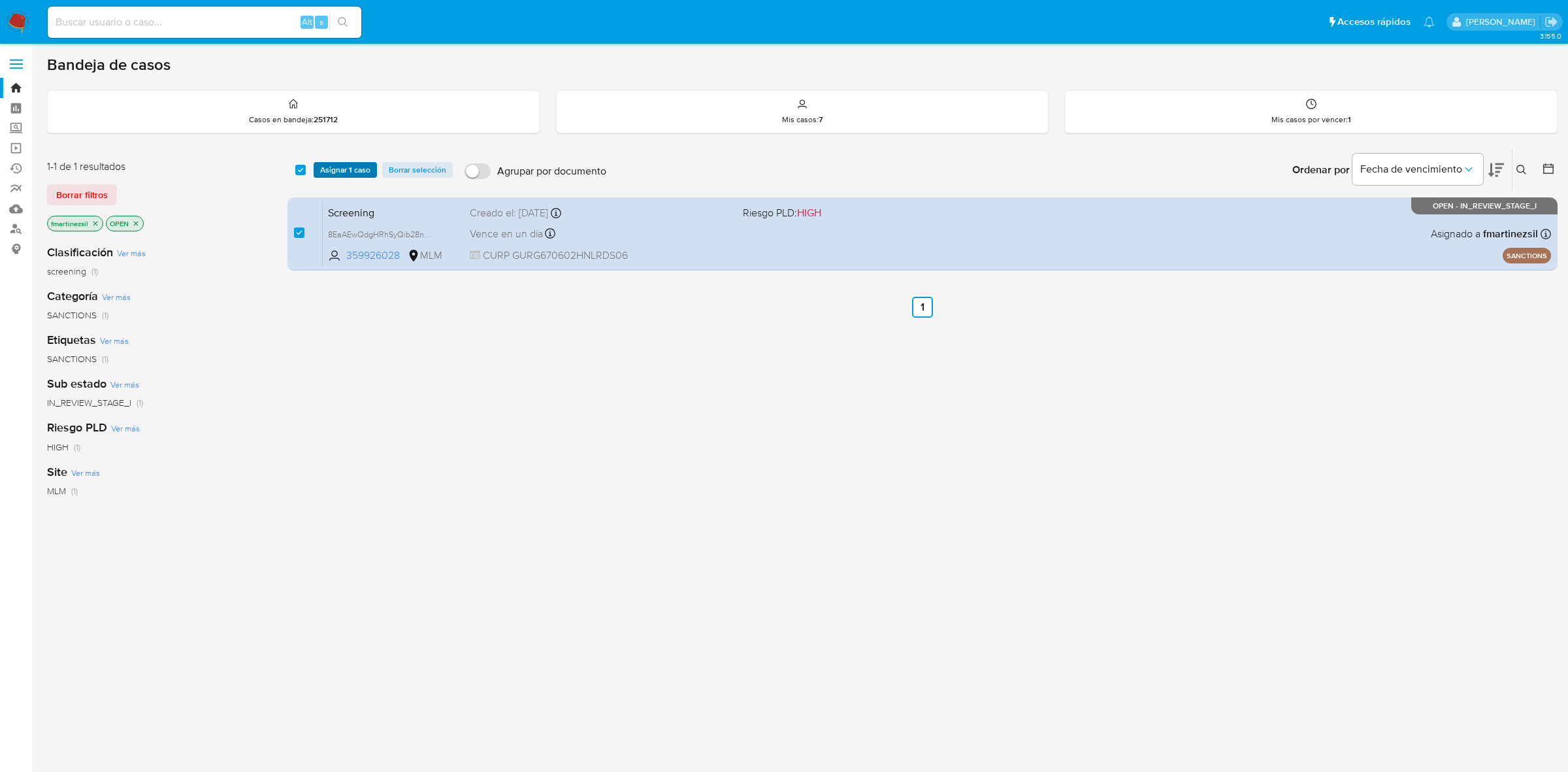
click at [341, 170] on span "Asignar 1 caso" at bounding box center [345, 170] width 50 height 13
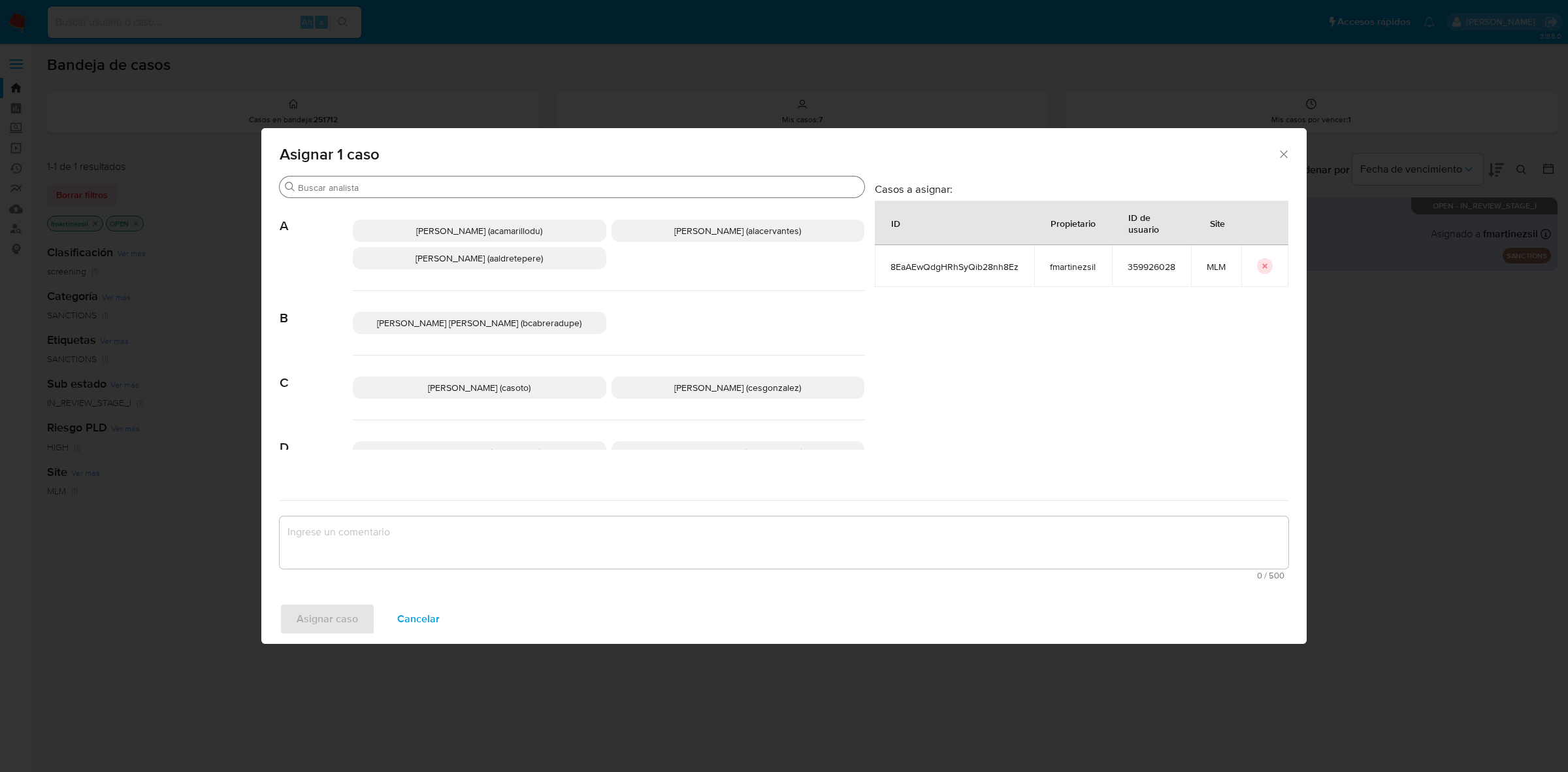
click at [416, 184] on input "Buscar" at bounding box center [579, 187] width 561 height 11
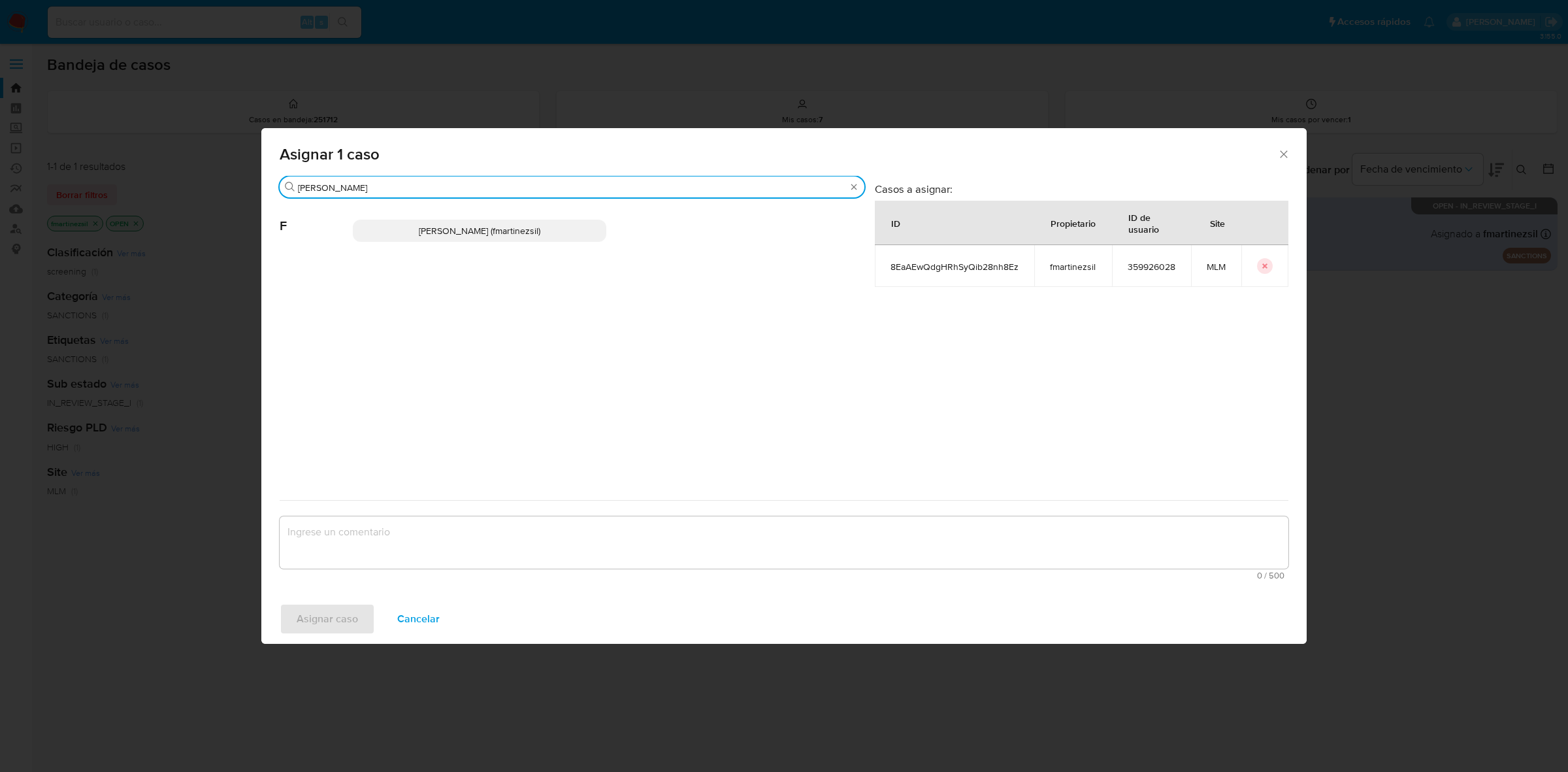
type input "[PERSON_NAME]"
click at [469, 224] on span "[PERSON_NAME] (fmartinezsil)" at bounding box center [480, 231] width 122 height 13
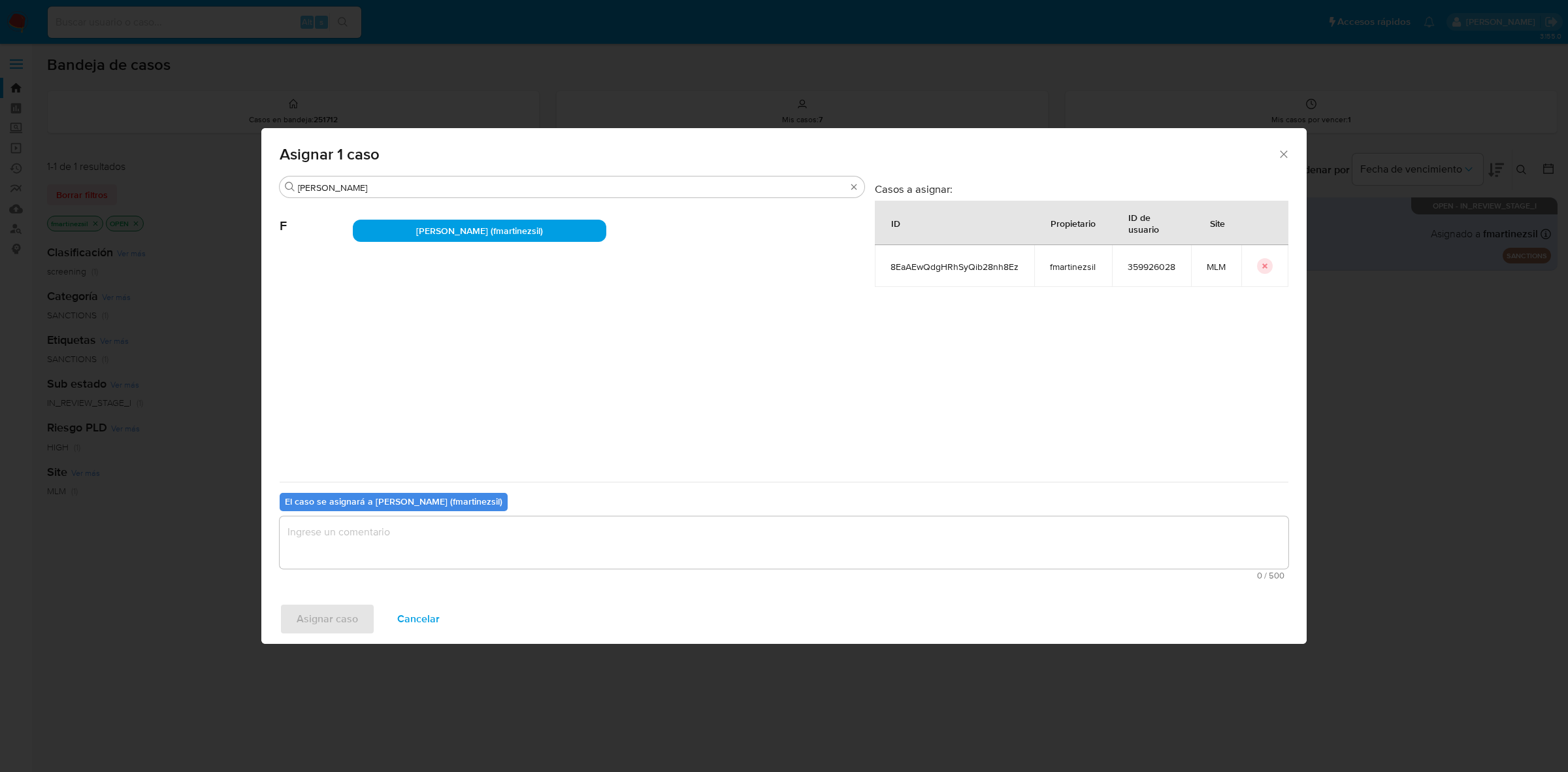
click at [399, 556] on textarea "assign-modal" at bounding box center [784, 542] width 1009 height 52
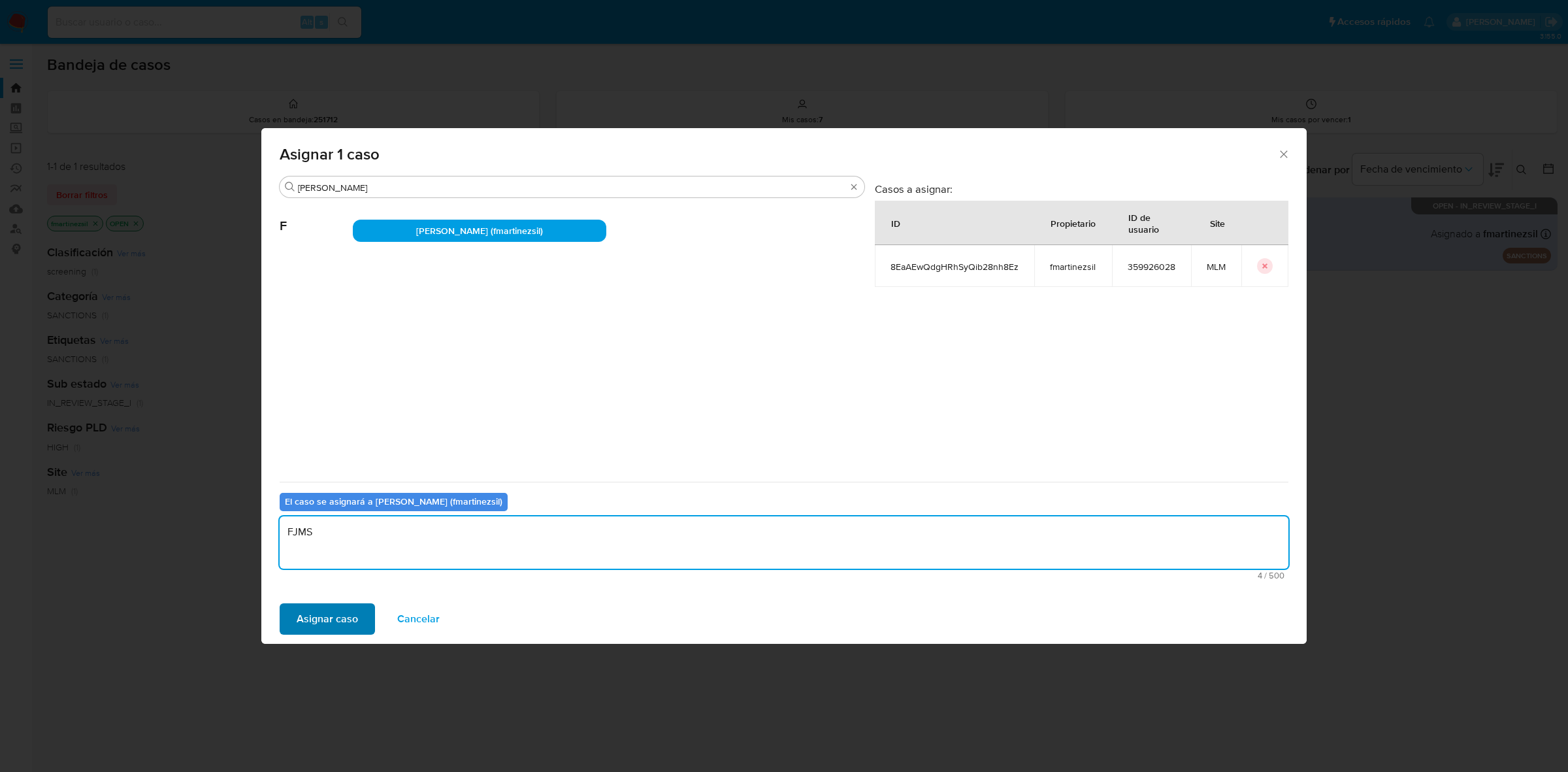
type textarea "FJMS"
click at [333, 627] on span "Asignar caso" at bounding box center [327, 619] width 62 height 29
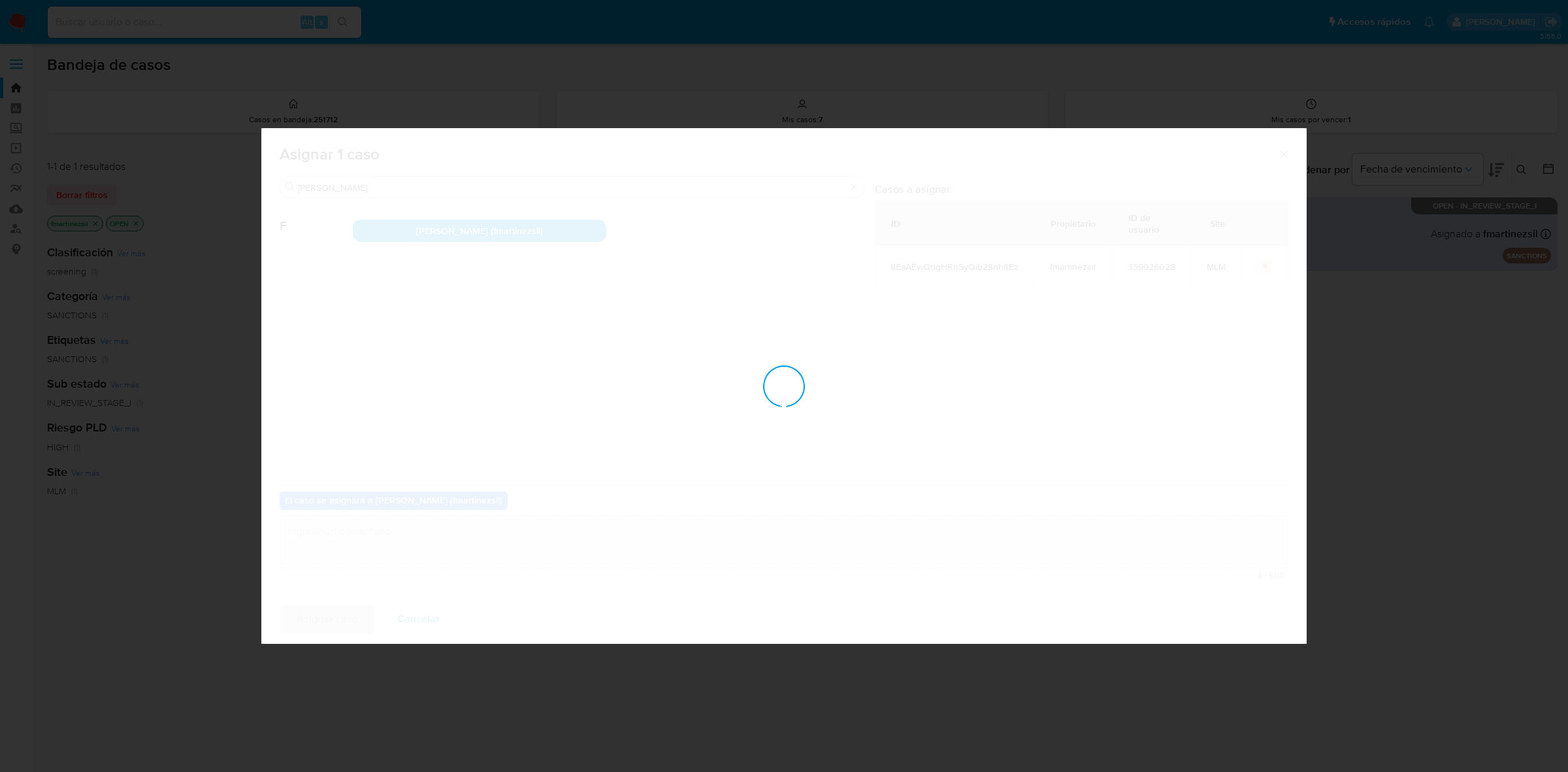
checkbox input "false"
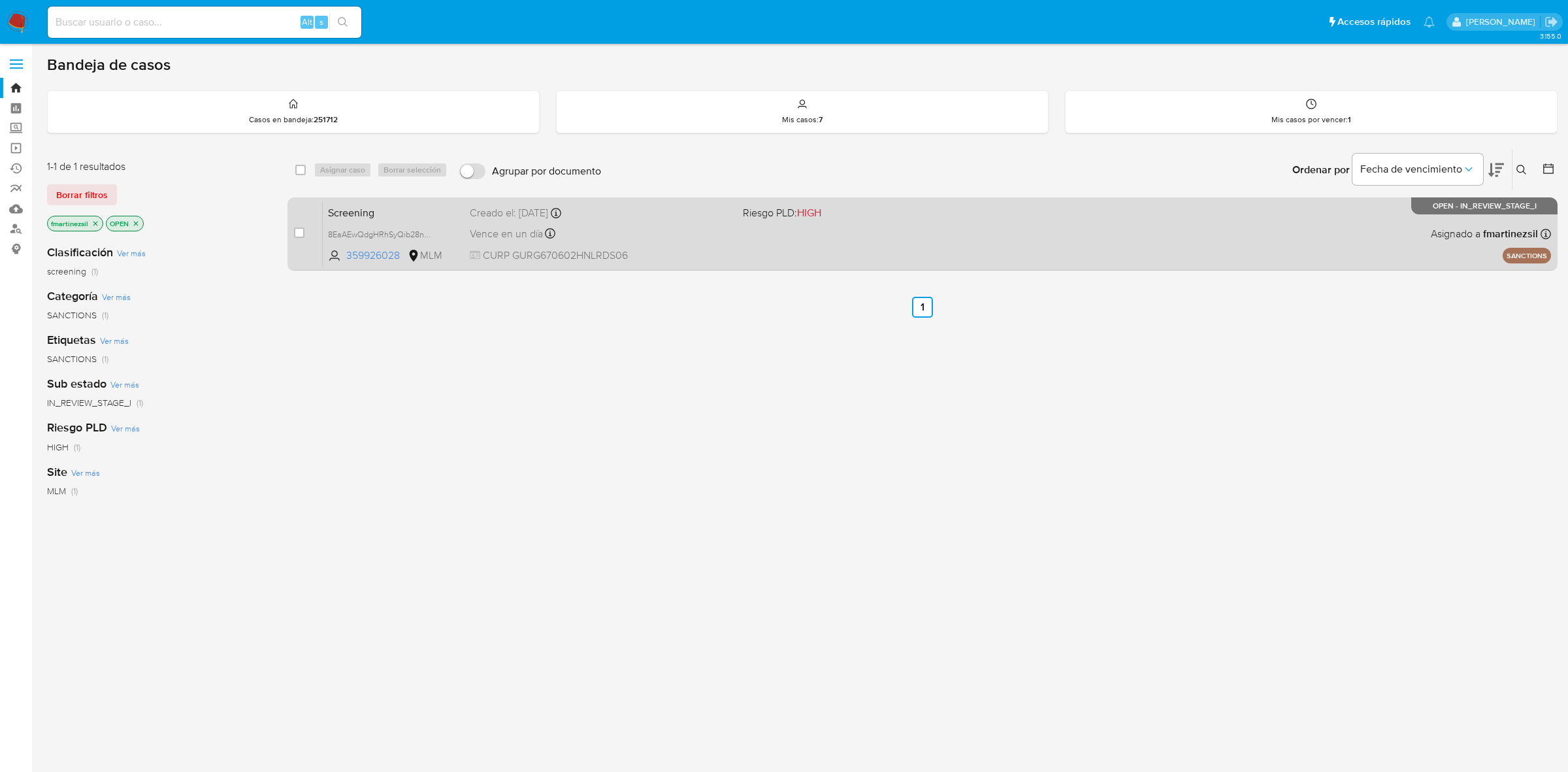
click at [668, 250] on span "CURP GURG670602HNLRDS06" at bounding box center [601, 255] width 263 height 14
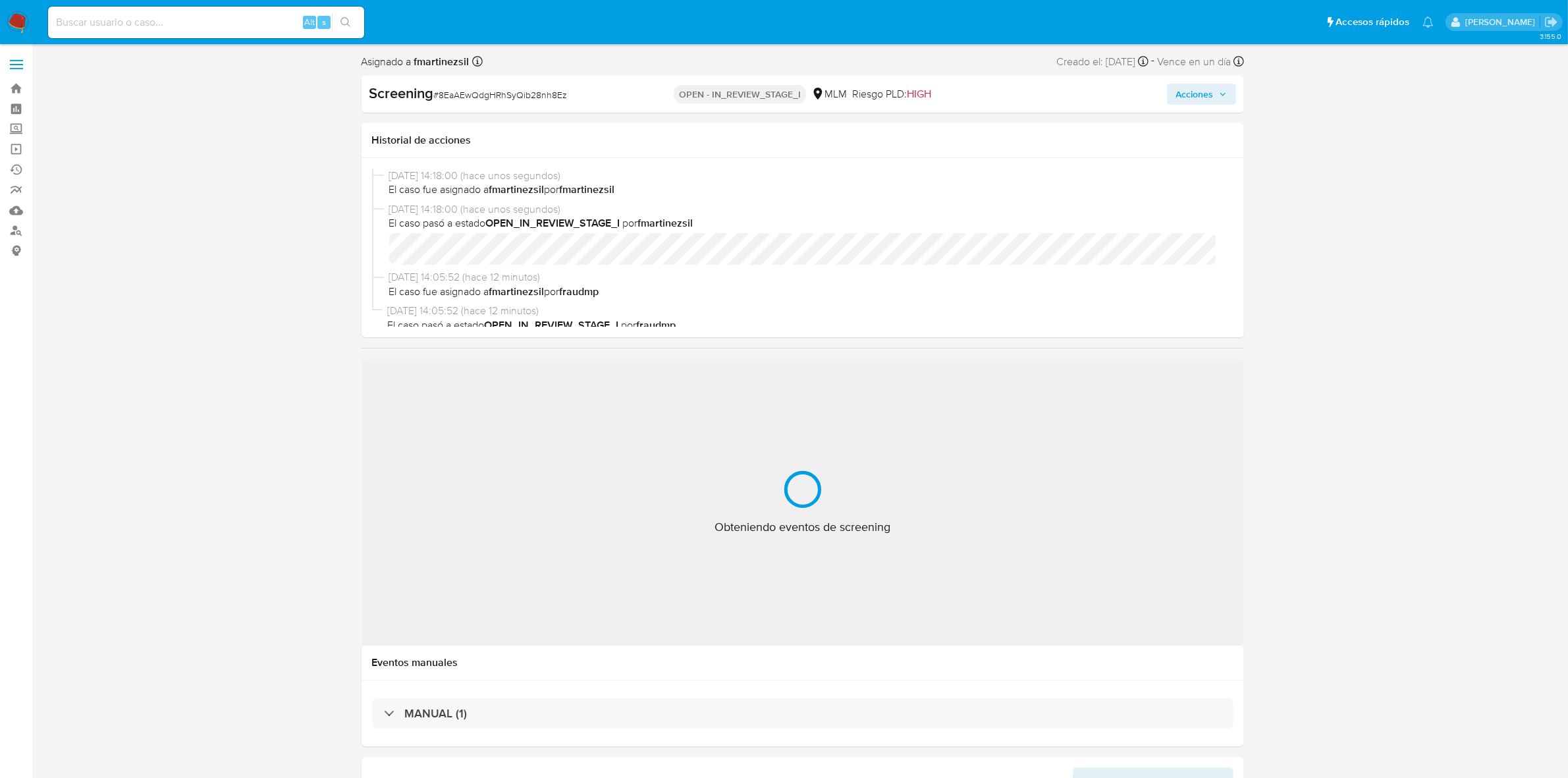
select select "10"
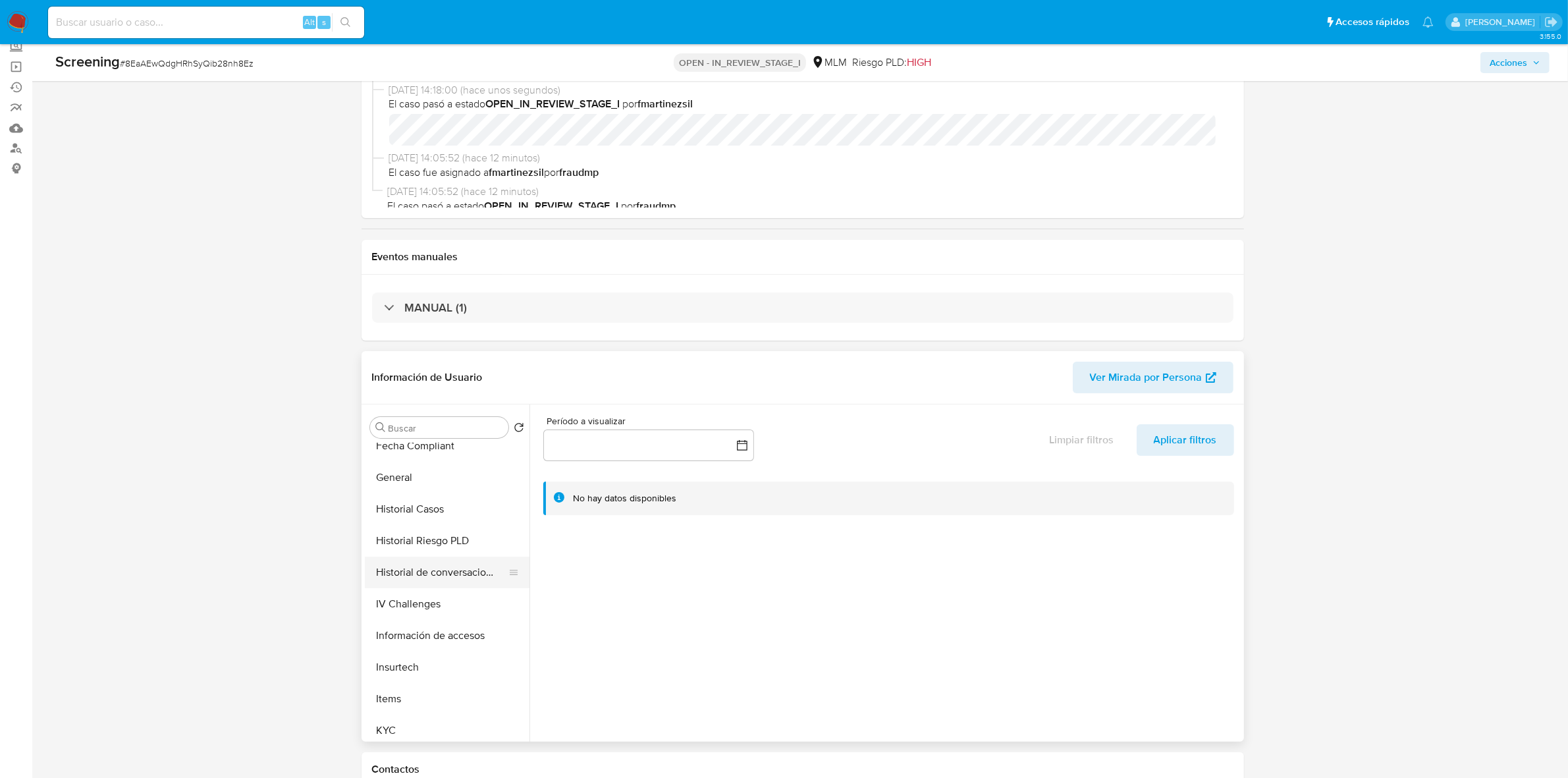
scroll to position [411, 0]
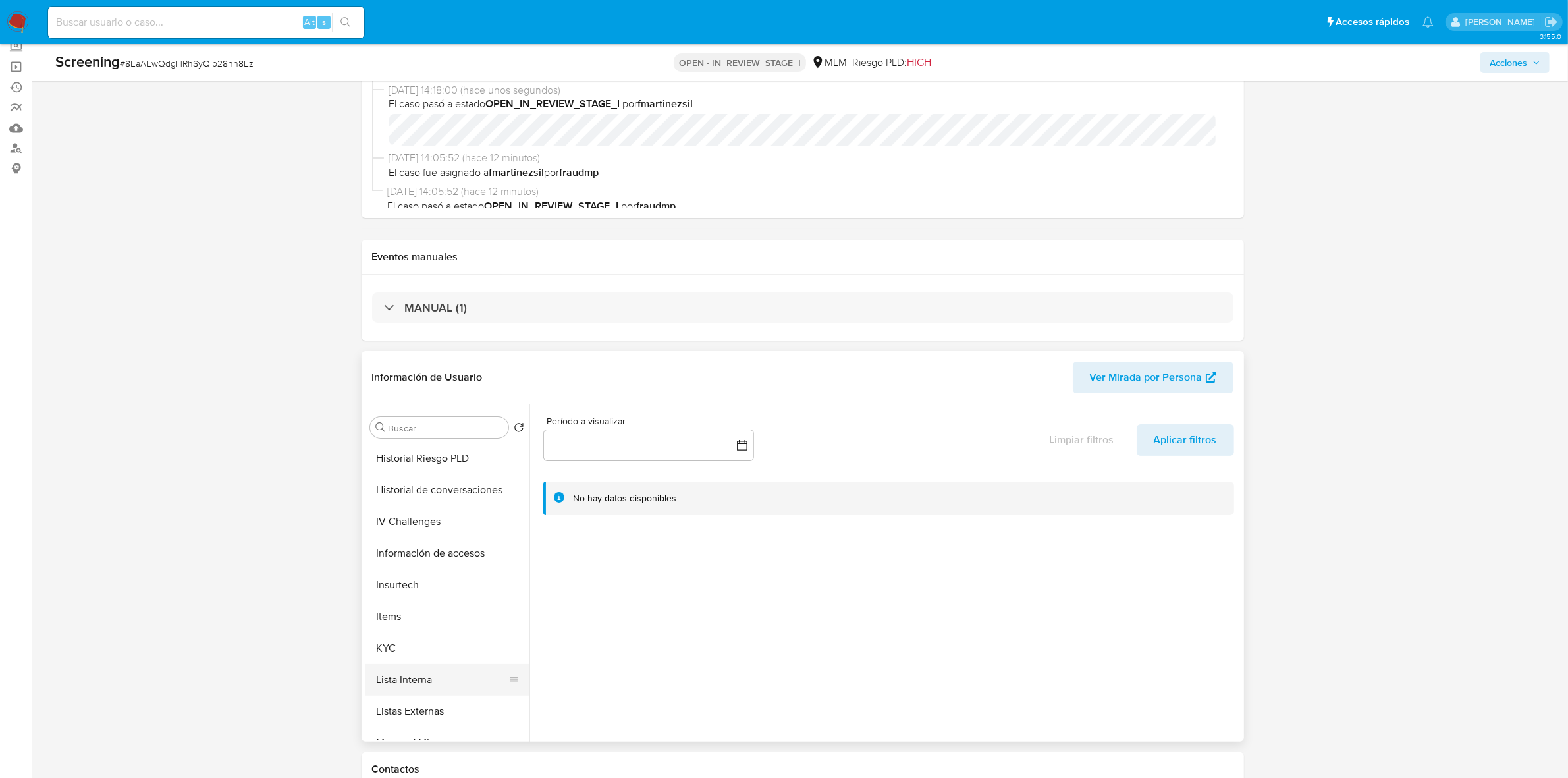
click at [407, 681] on button "Lista Interna" at bounding box center [442, 680] width 154 height 31
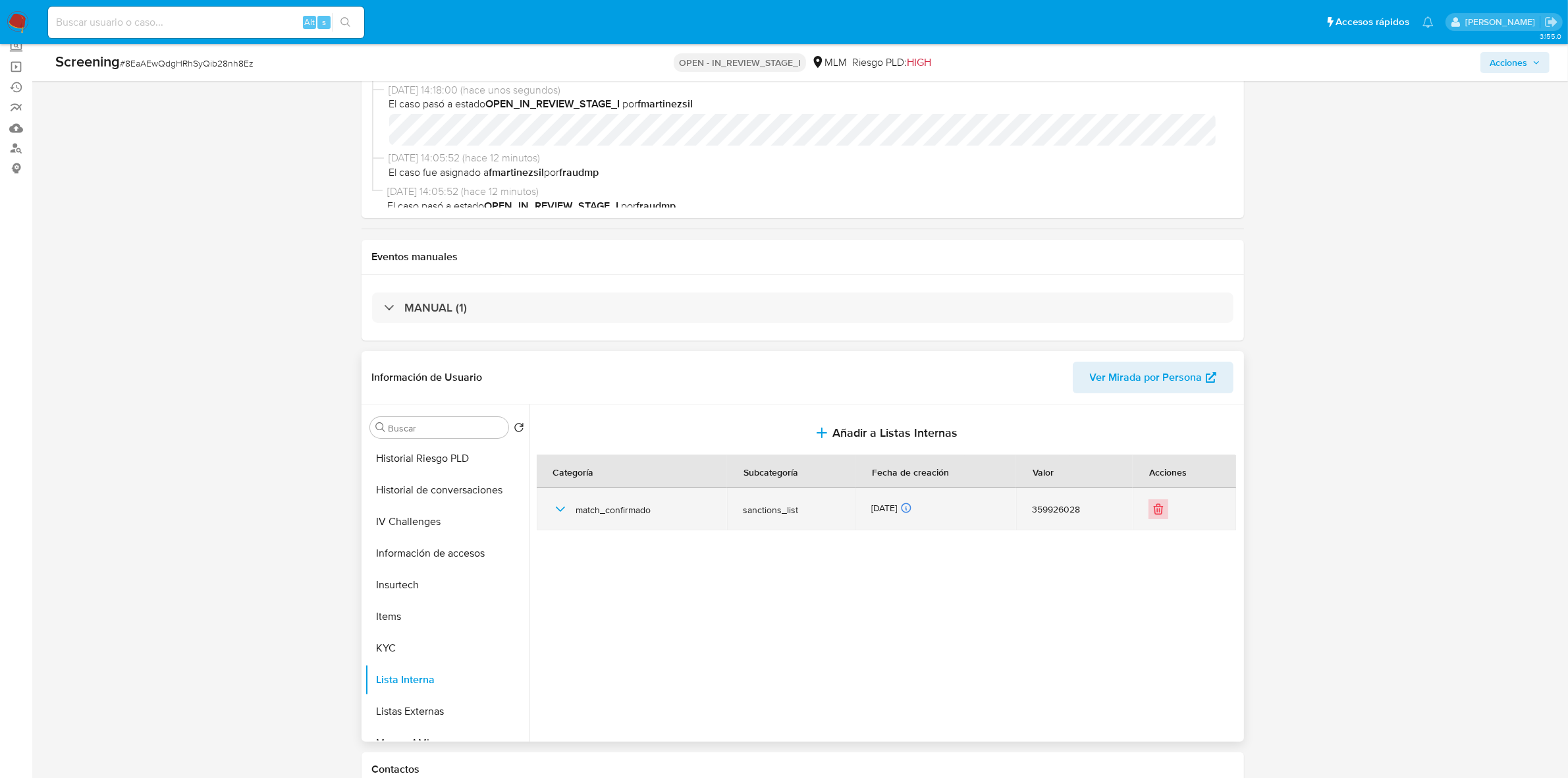
click at [1153, 515] on icon "Eliminar" at bounding box center [1158, 509] width 13 height 13
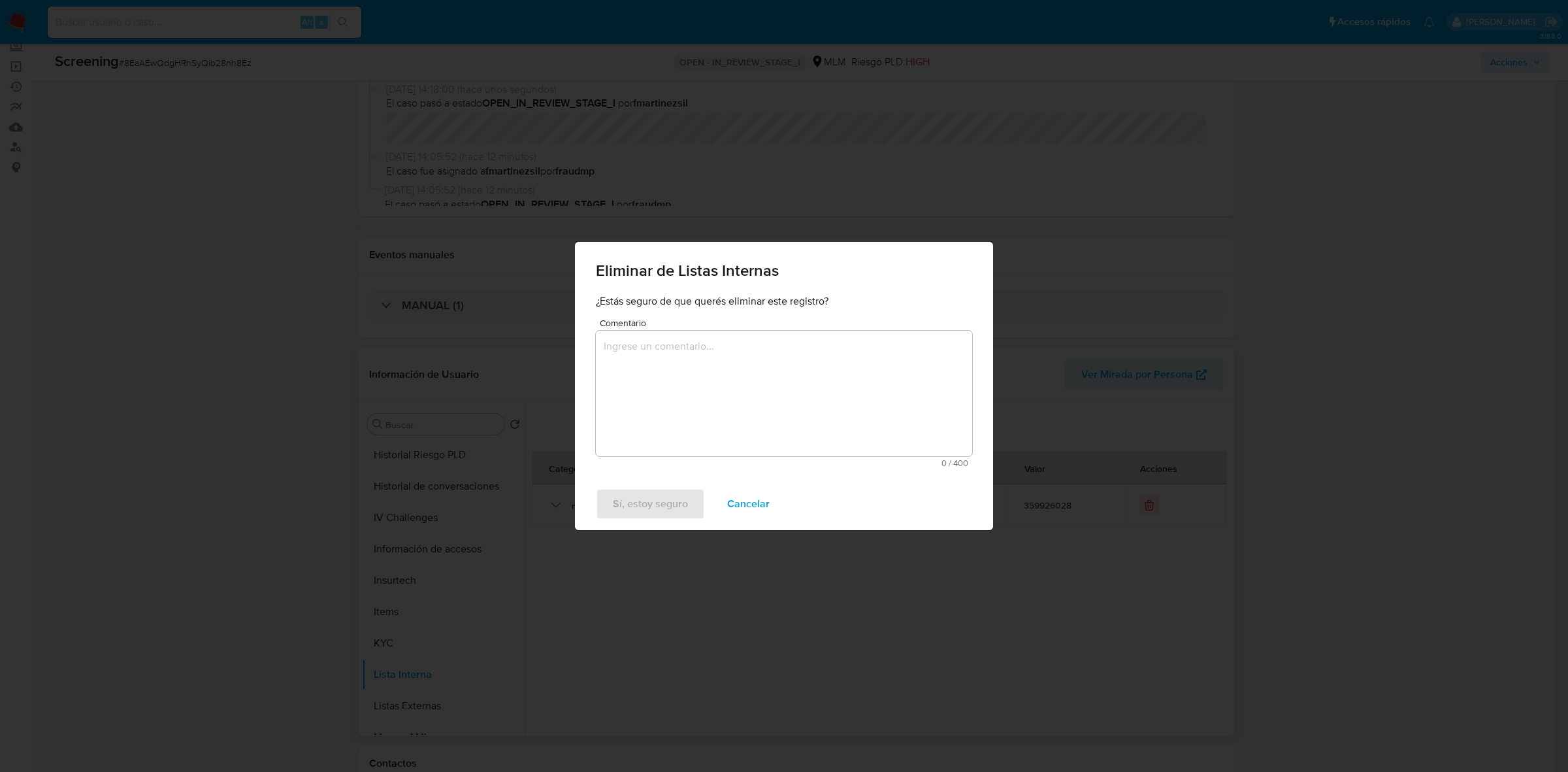
click at [687, 350] on textarea "Comentario" at bounding box center [784, 393] width 376 height 126
paste textarea "SE ELIMINA DE LISTA DE PERSONAS BLOQUEADAS AL CLIENTE DE NOMBRE GUSTAVO GUERRA …"
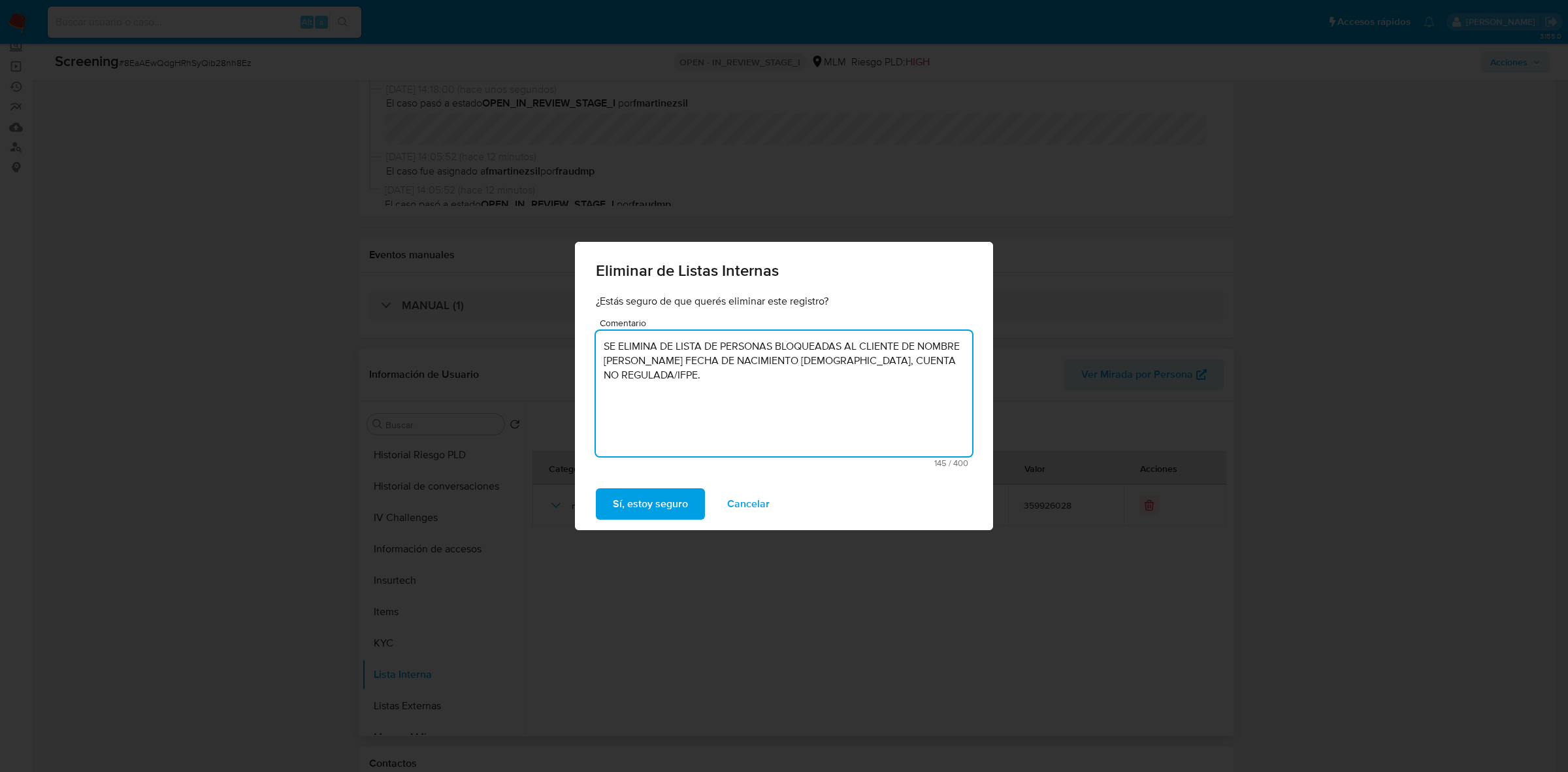
click at [695, 342] on textarea "SE ELIMINA DE LISTA DE PERSONAS BLOQUEADAS AL CLIENTE DE NOMBRE GUSTAVO GUERRA …" at bounding box center [784, 393] width 376 height 126
drag, startPoint x: 929, startPoint y: 360, endPoint x: 875, endPoint y: 360, distance: 54.0
click at [875, 360] on textarea "SE ELIMINA DE LISTA DE PERSONAS BLOQUEADAS AL CLIENTE DE NOMBRE GUSTAVO GUERRA …" at bounding box center [784, 393] width 376 height 126
click at [743, 395] on textarea "SE ELIMINA DE LISTA DE PERSONAS BLOQUEADAS AL CLIENTE DE NOMBRE [PERSON_NAME] F…" at bounding box center [784, 393] width 376 height 126
click at [739, 348] on textarea "SE ELIMINA DE LISTA DE PERSONAS BLOQUEADAS AL CLIENTE DE NOMBRE [PERSON_NAME] F…" at bounding box center [784, 393] width 376 height 126
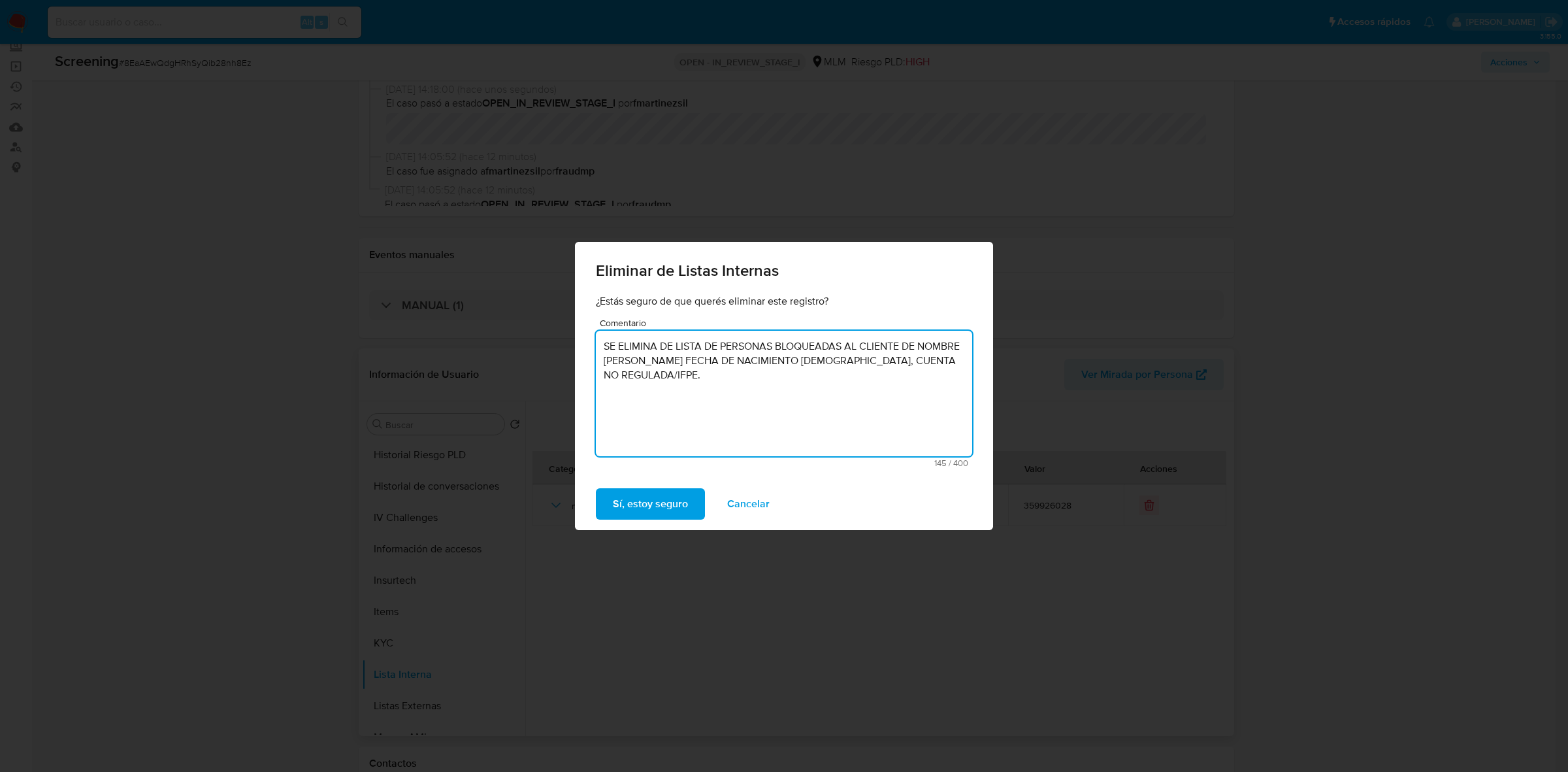
click at [739, 348] on textarea "SE ELIMINA DE LISTA DE PERSONAS BLOQUEADAS AL CLIENTE DE NOMBRE GUSTAVO GUERRA …" at bounding box center [784, 393] width 376 height 126
click at [739, 348] on textarea "SE ELIMINA DE LISTA DE PERSONAS BLOQUEADAS AL CLIENTE DE NOMBRE [PERSON_NAME] F…" at bounding box center [784, 393] width 376 height 126
type textarea "SE ELIMINA DE LISTA DE PERSONAS BLOQUEADAS AL CLIENTE DE NOMBRE [PERSON_NAME] F…"
click at [628, 510] on span "Sí, estoy seguro" at bounding box center [650, 504] width 75 height 29
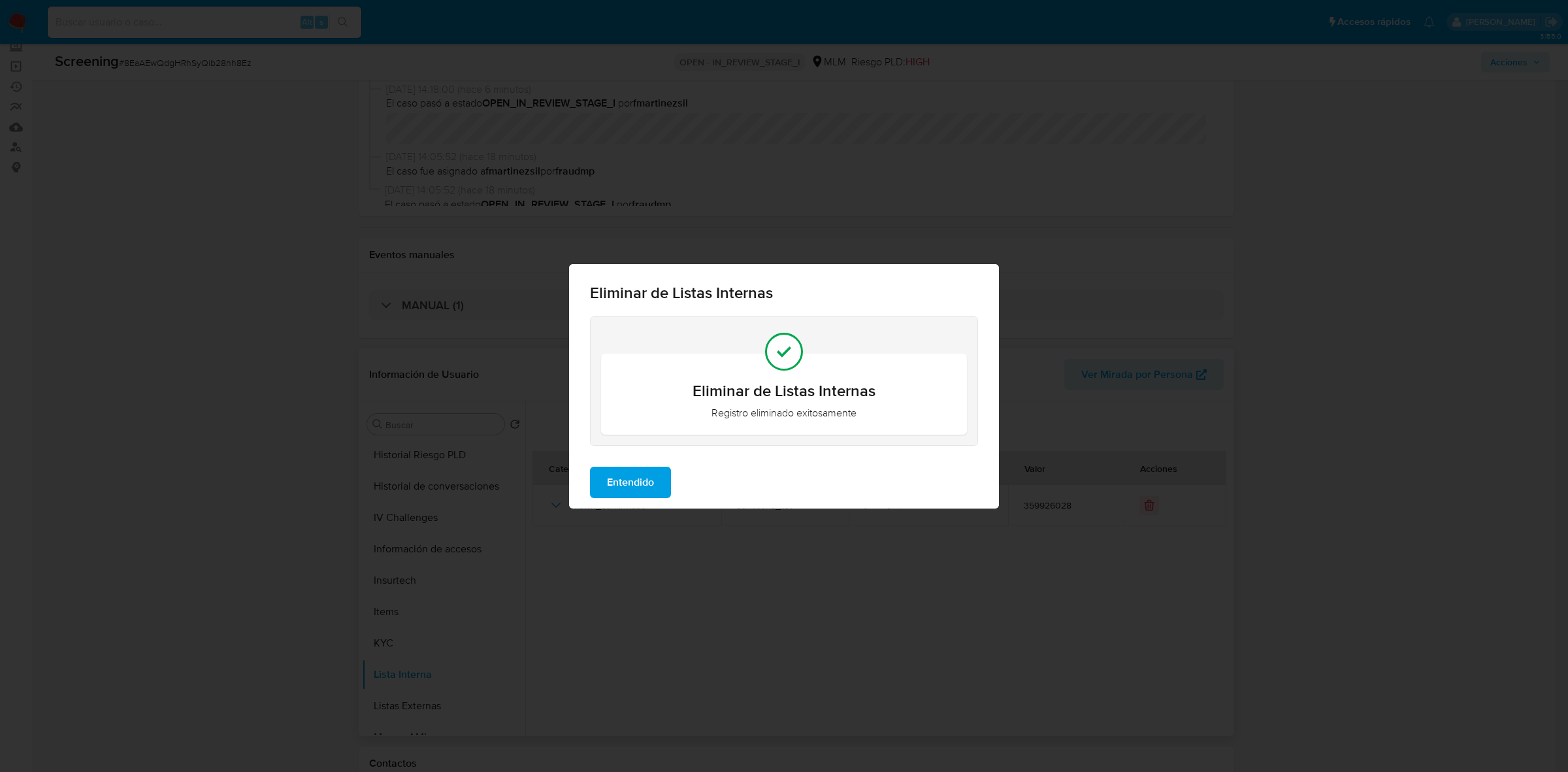
click at [643, 475] on span "Entendido" at bounding box center [631, 482] width 47 height 29
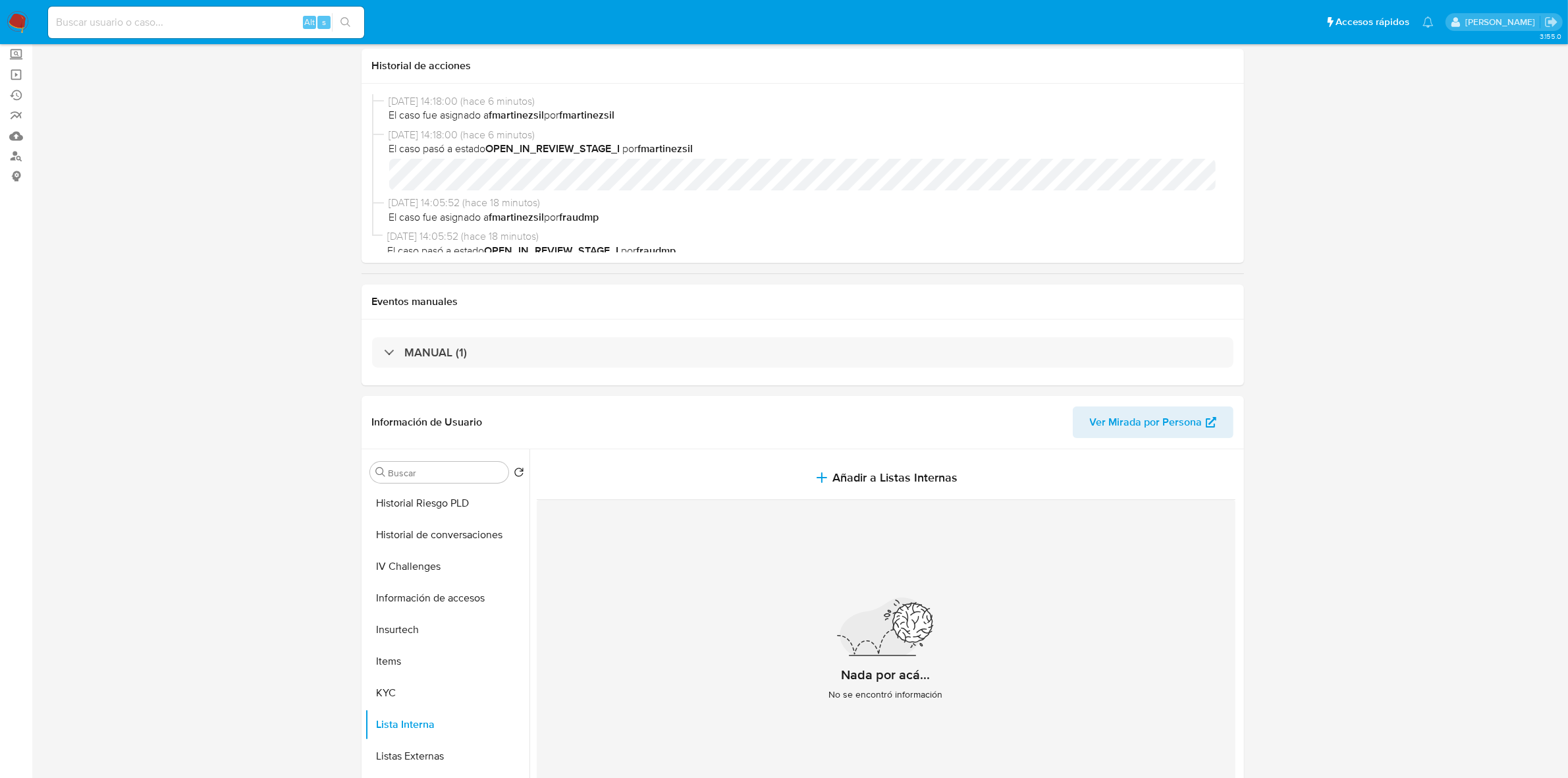
scroll to position [0, 0]
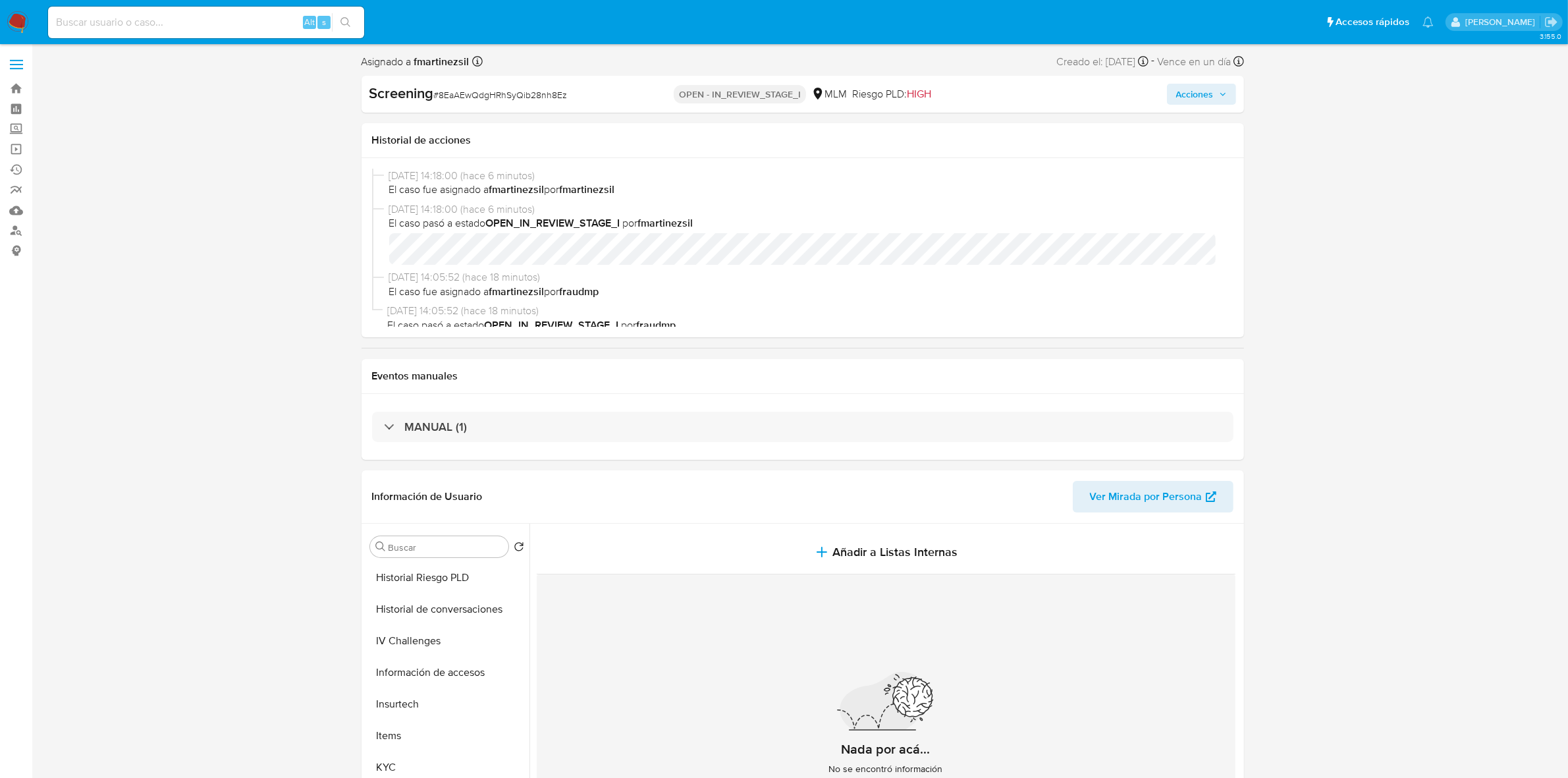
click at [1232, 93] on button "Acciones" at bounding box center [1202, 94] width 69 height 21
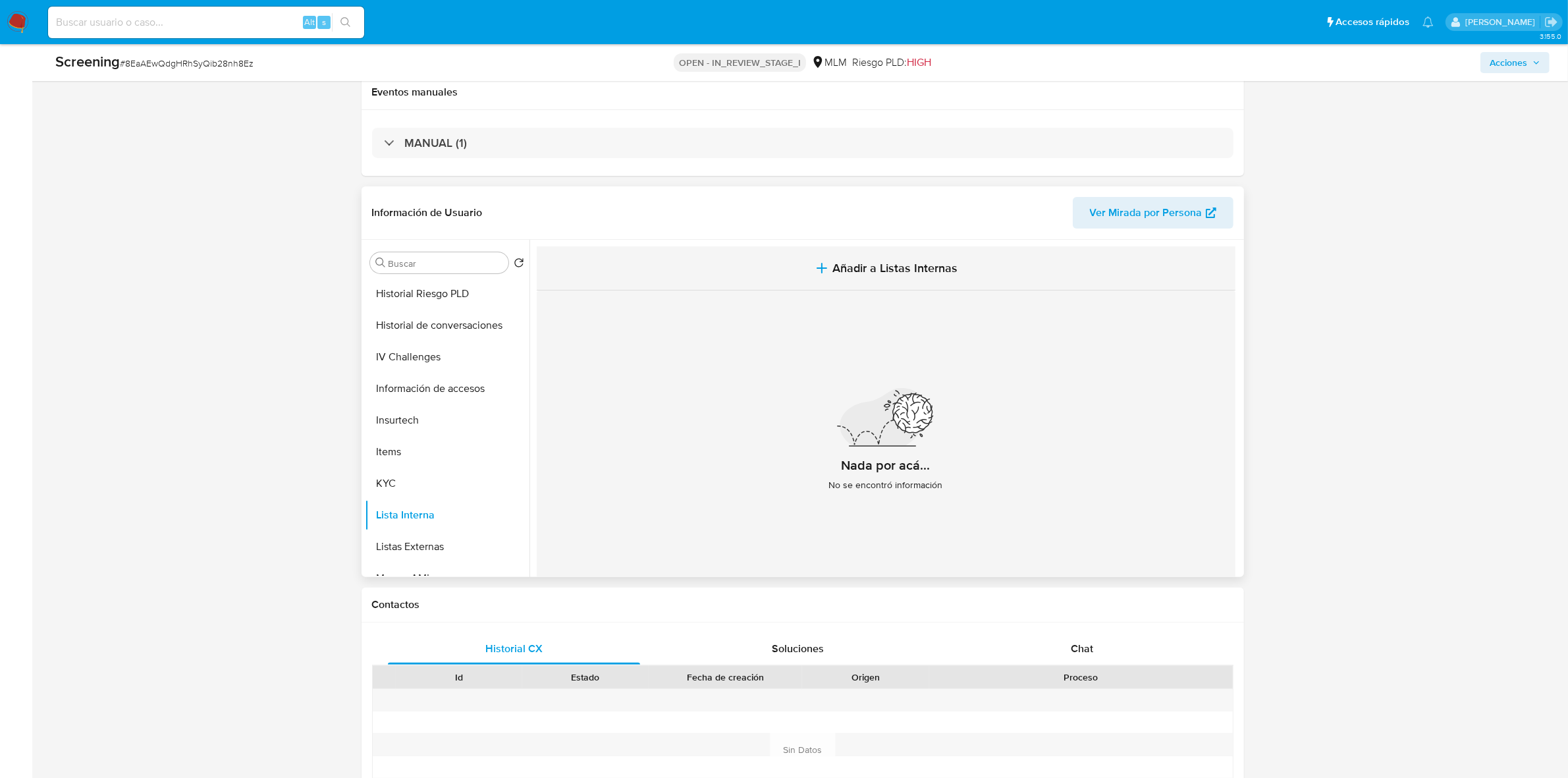
click at [864, 274] on span "Añadir a Listas Internas" at bounding box center [895, 268] width 125 height 14
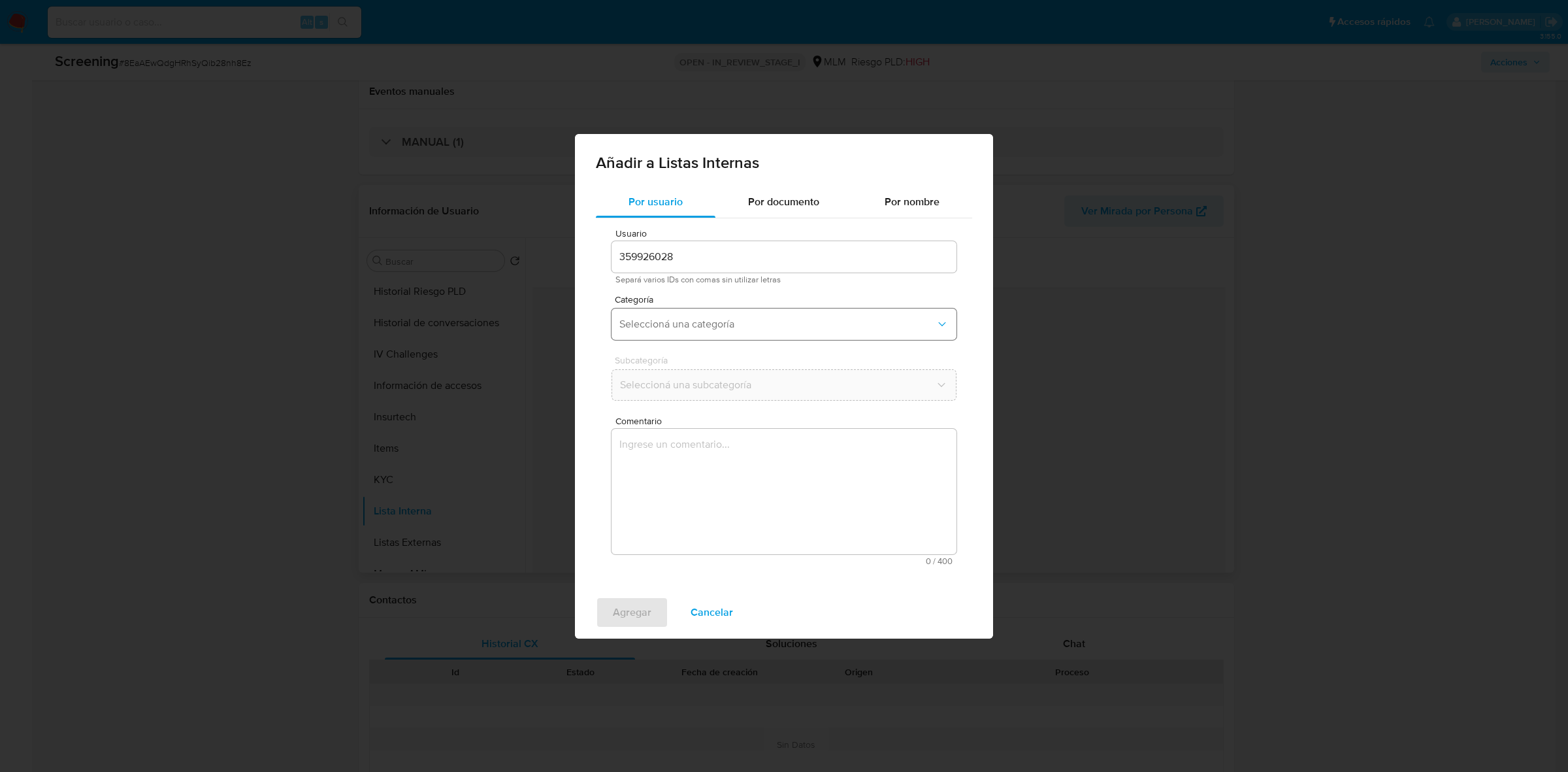
click at [739, 316] on button "Seleccioná una categoría" at bounding box center [784, 324] width 345 height 31
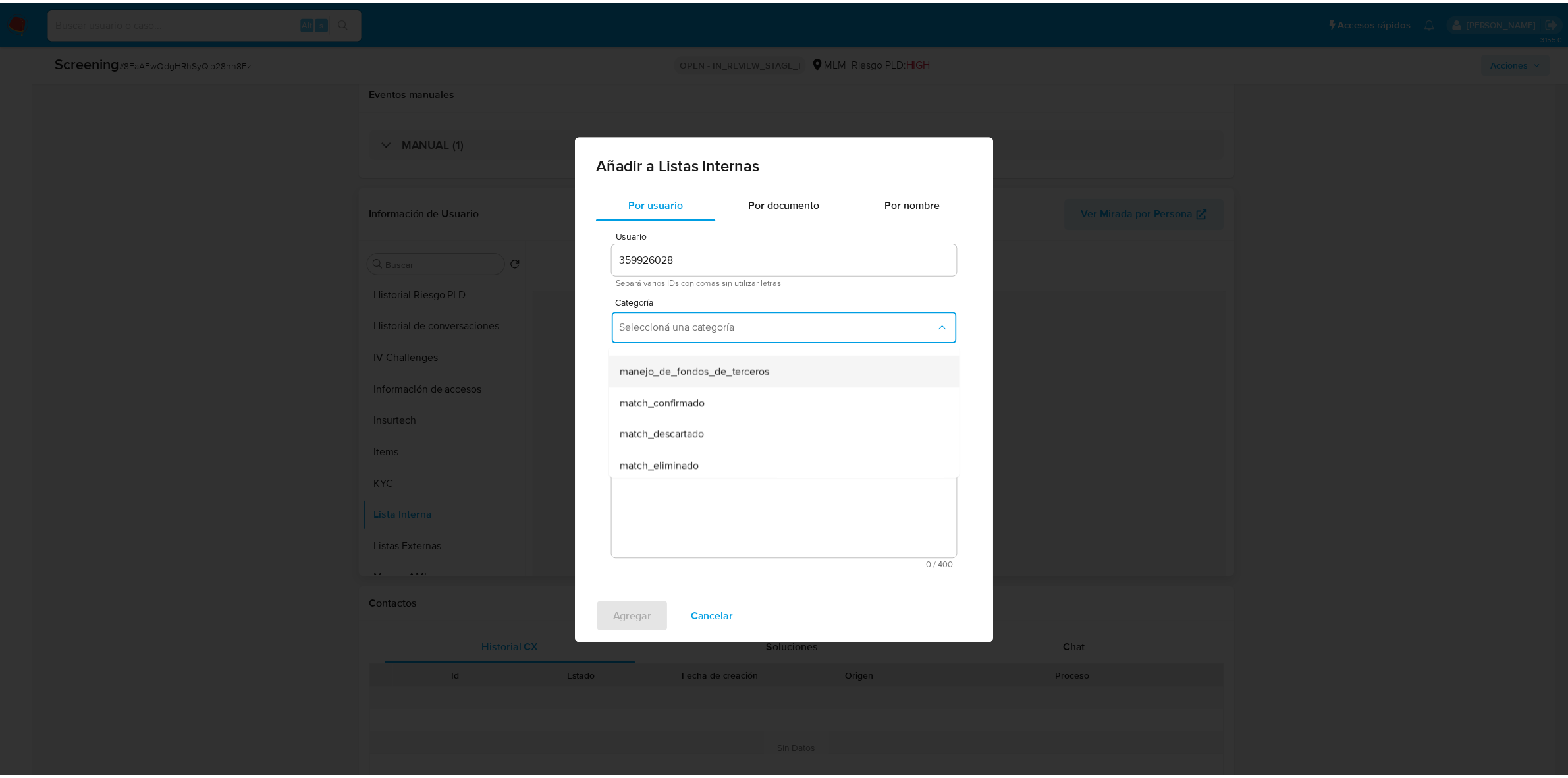
scroll to position [82, 0]
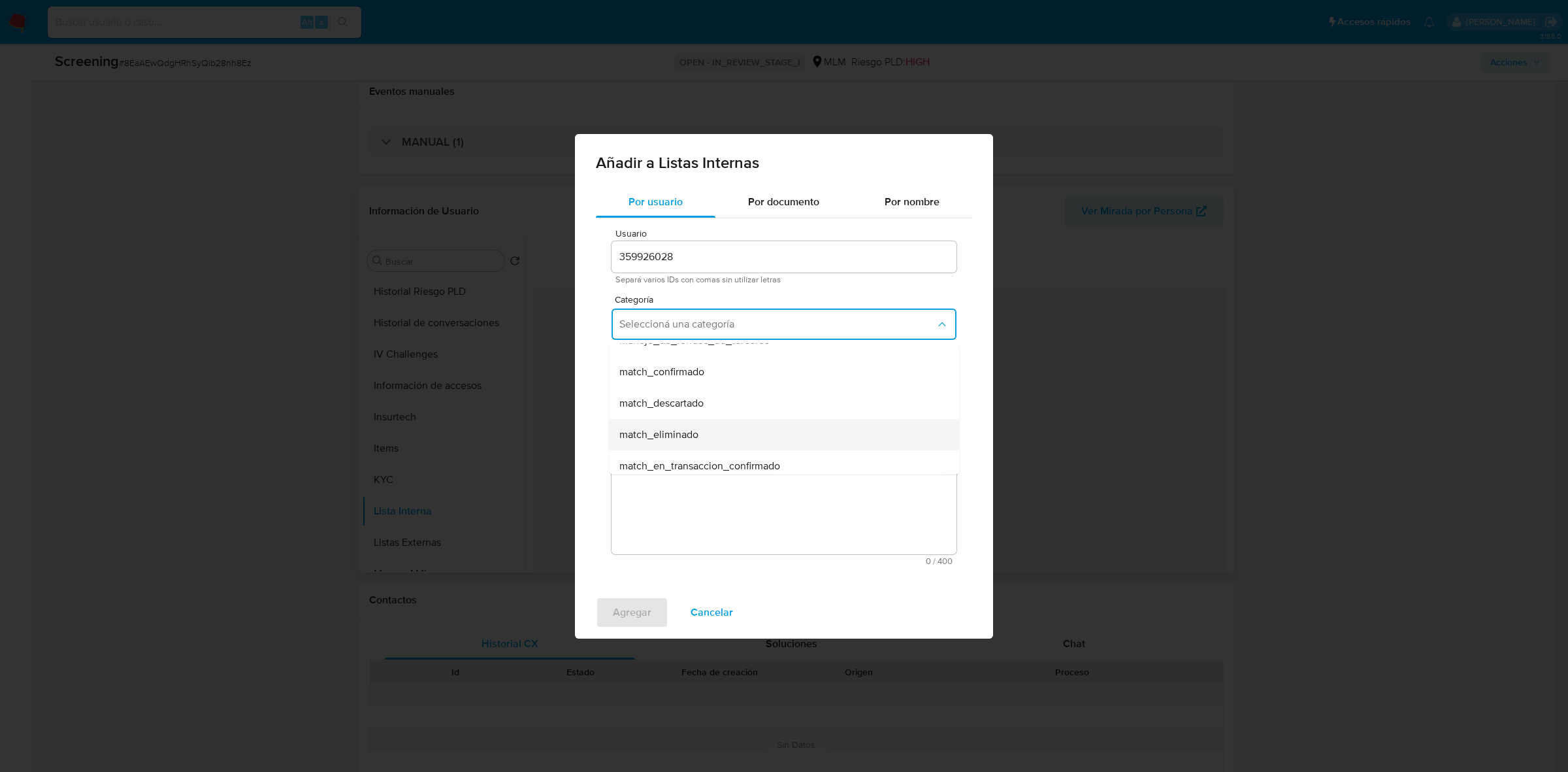
click at [687, 429] on span "match_eliminado" at bounding box center [659, 433] width 79 height 13
click at [679, 394] on button "Seleccioná una subcategoría" at bounding box center [784, 385] width 345 height 31
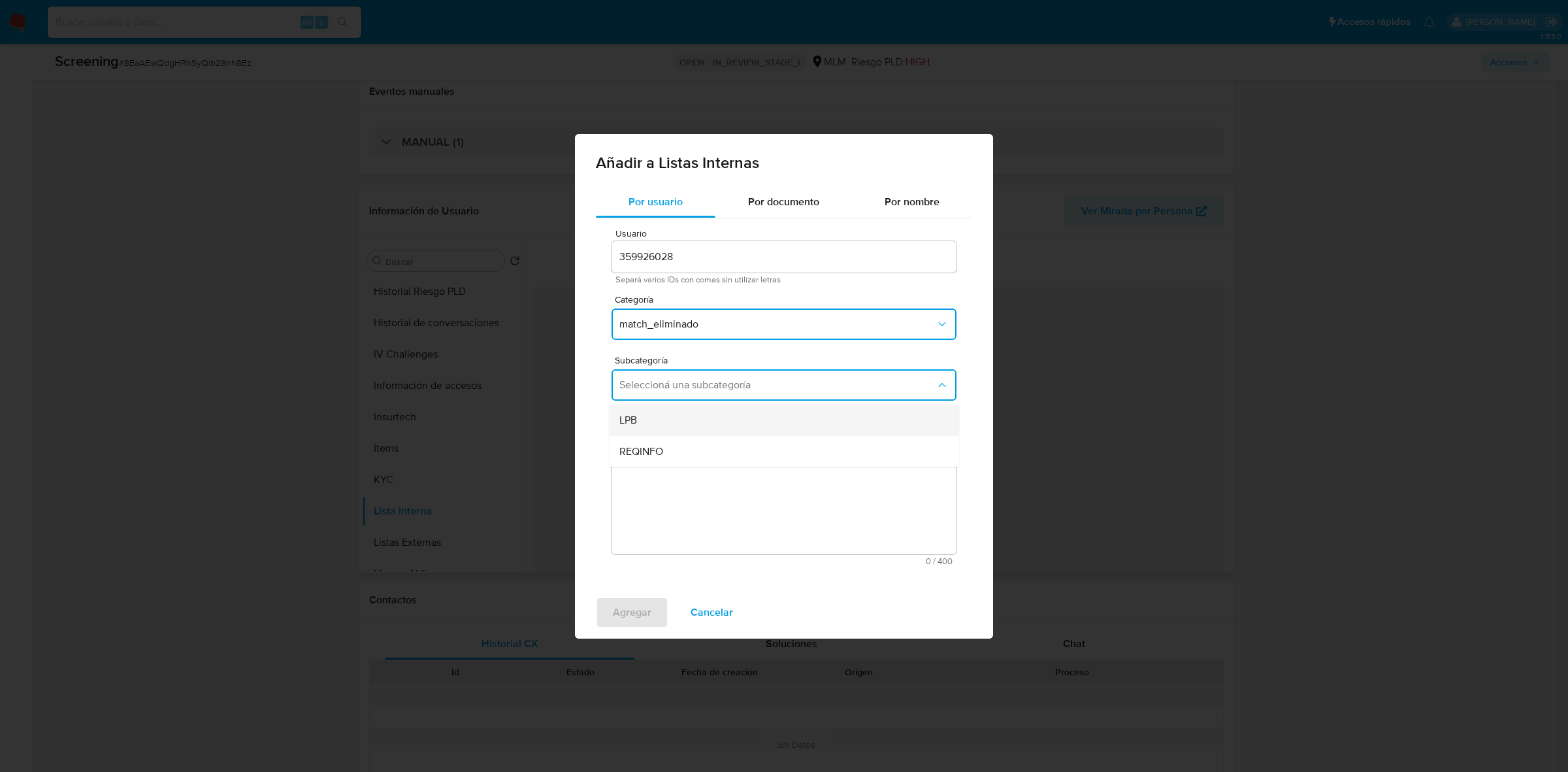
click at [668, 418] on div "LPB" at bounding box center [781, 419] width 322 height 31
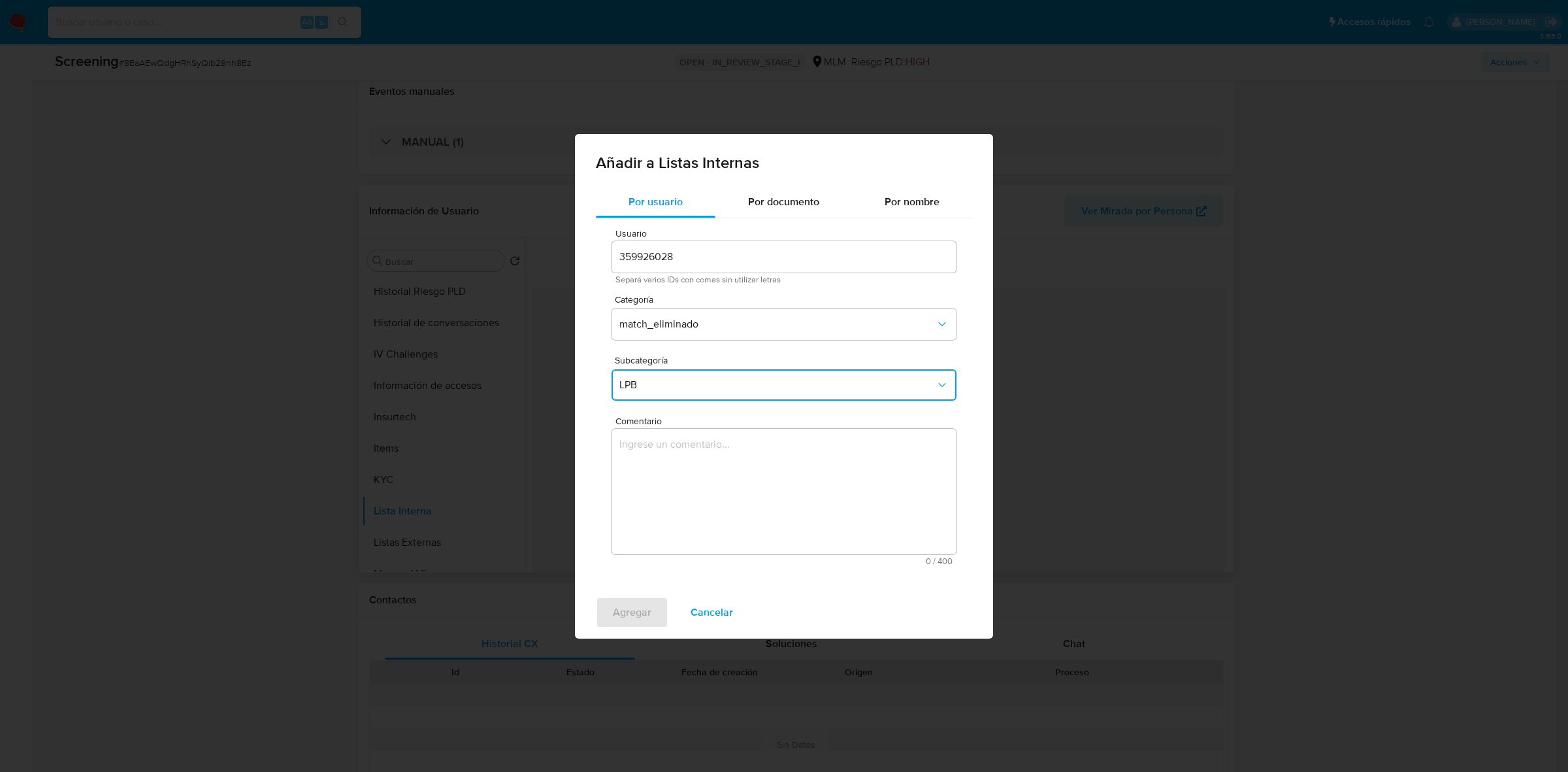
click at [689, 491] on textarea "Comentario" at bounding box center [784, 491] width 345 height 126
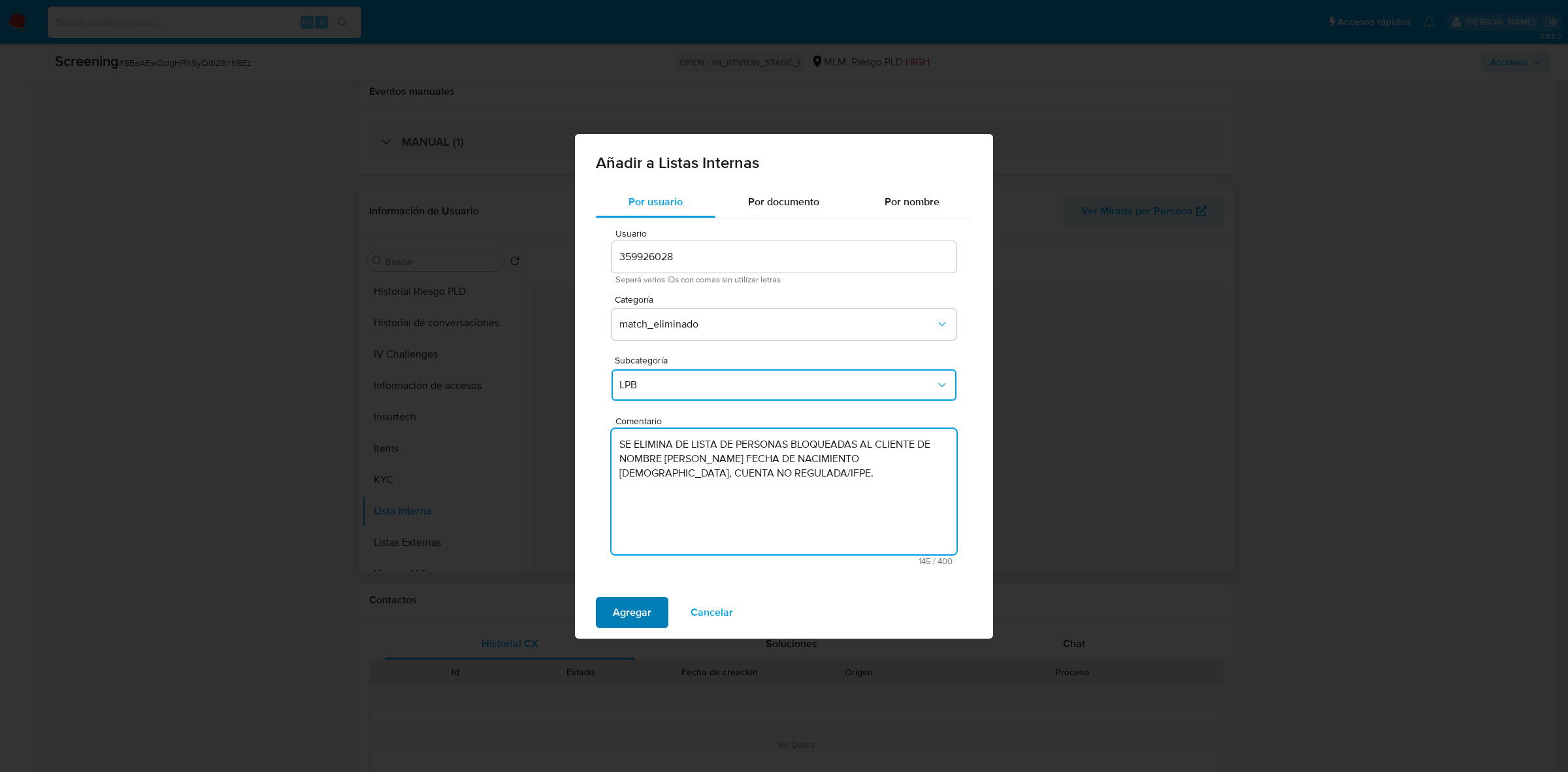
type textarea "SE ELIMINA DE LISTA DE PERSONAS BLOQUEADAS AL CLIENTE DE NOMBRE GUSTAVO GUERRA …"
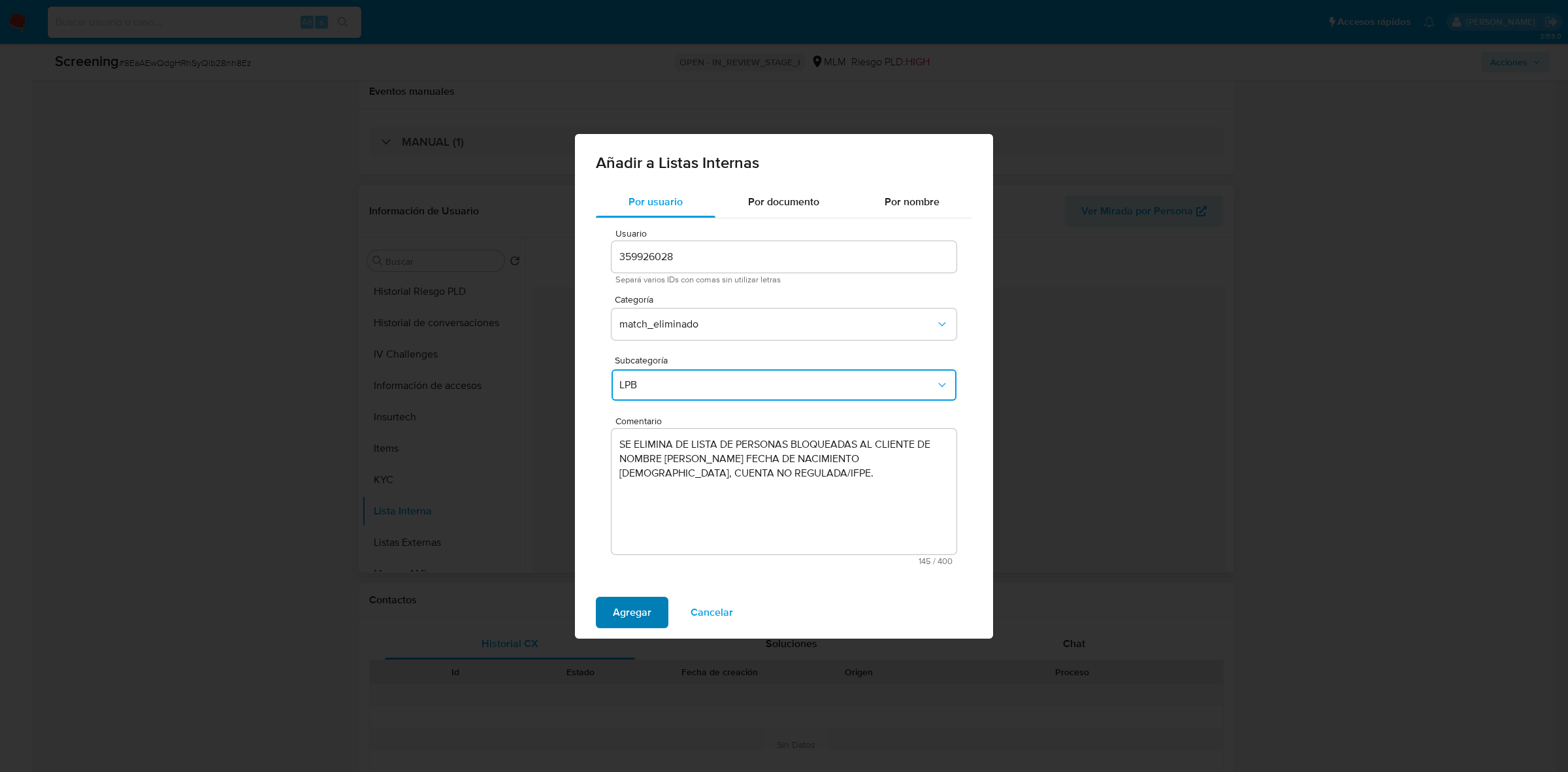
click at [632, 609] on span "Agregar" at bounding box center [632, 612] width 39 height 29
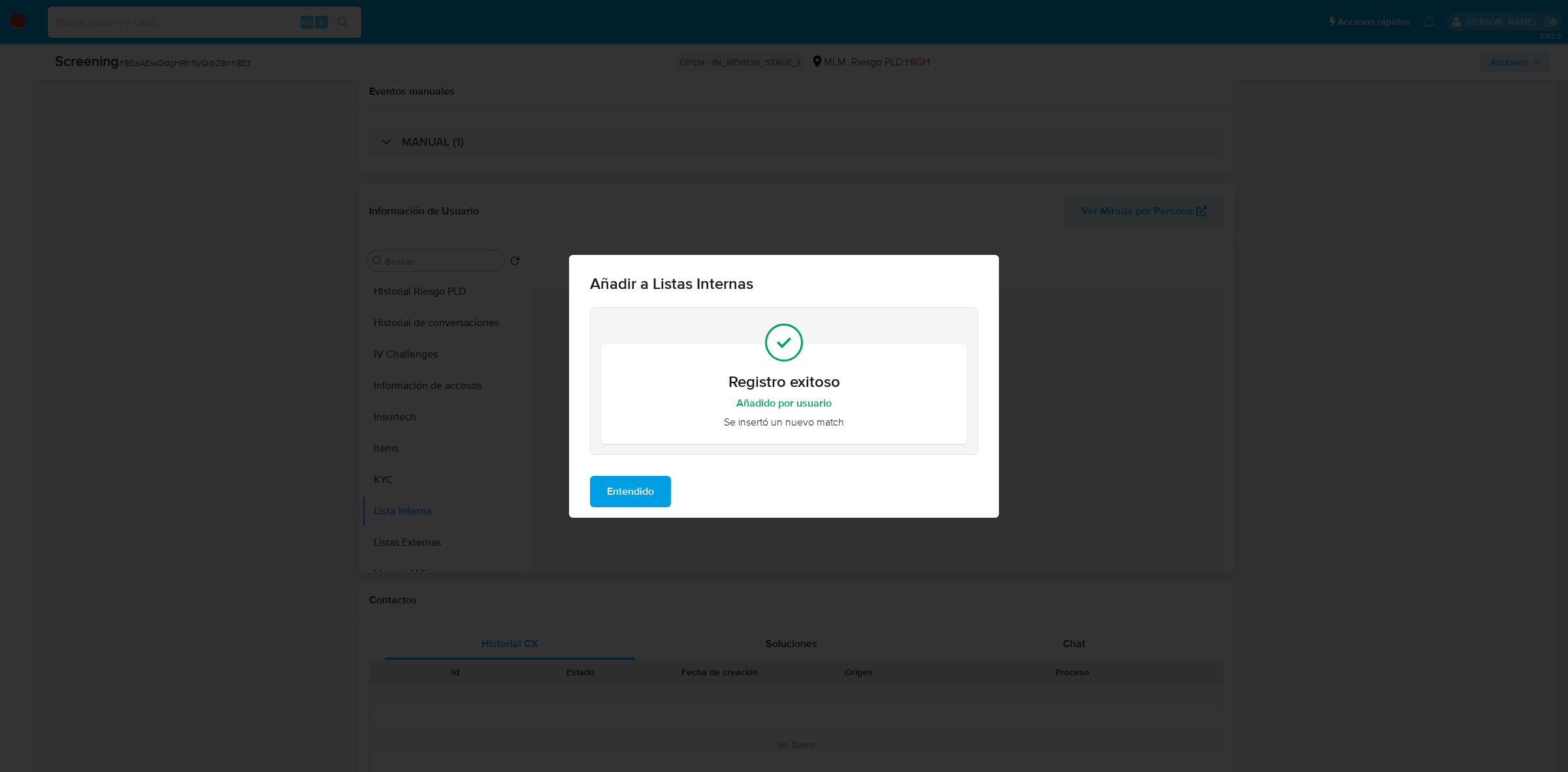
click at [658, 493] on button "Entendido" at bounding box center [631, 491] width 81 height 31
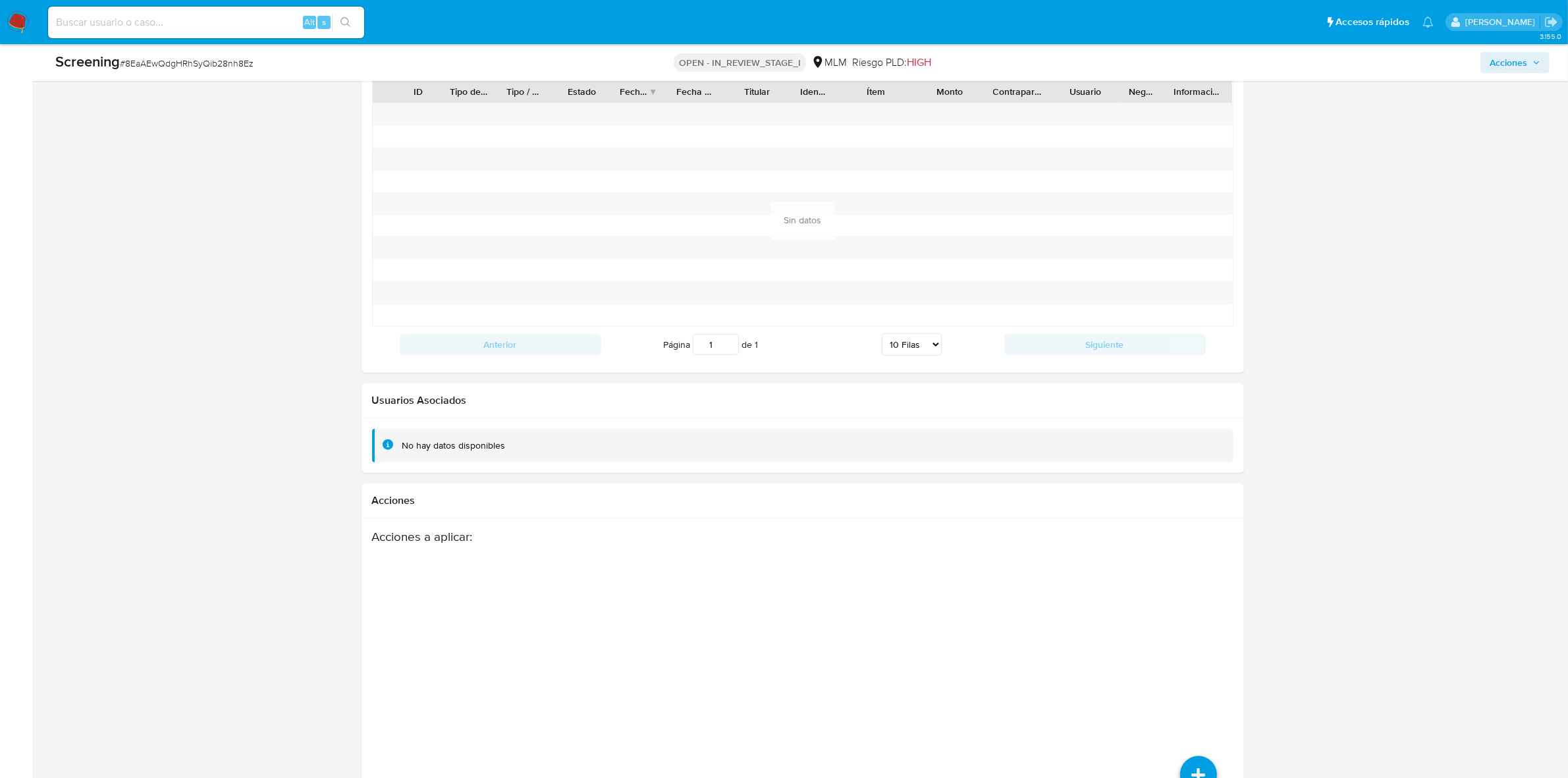
scroll to position [1775, 0]
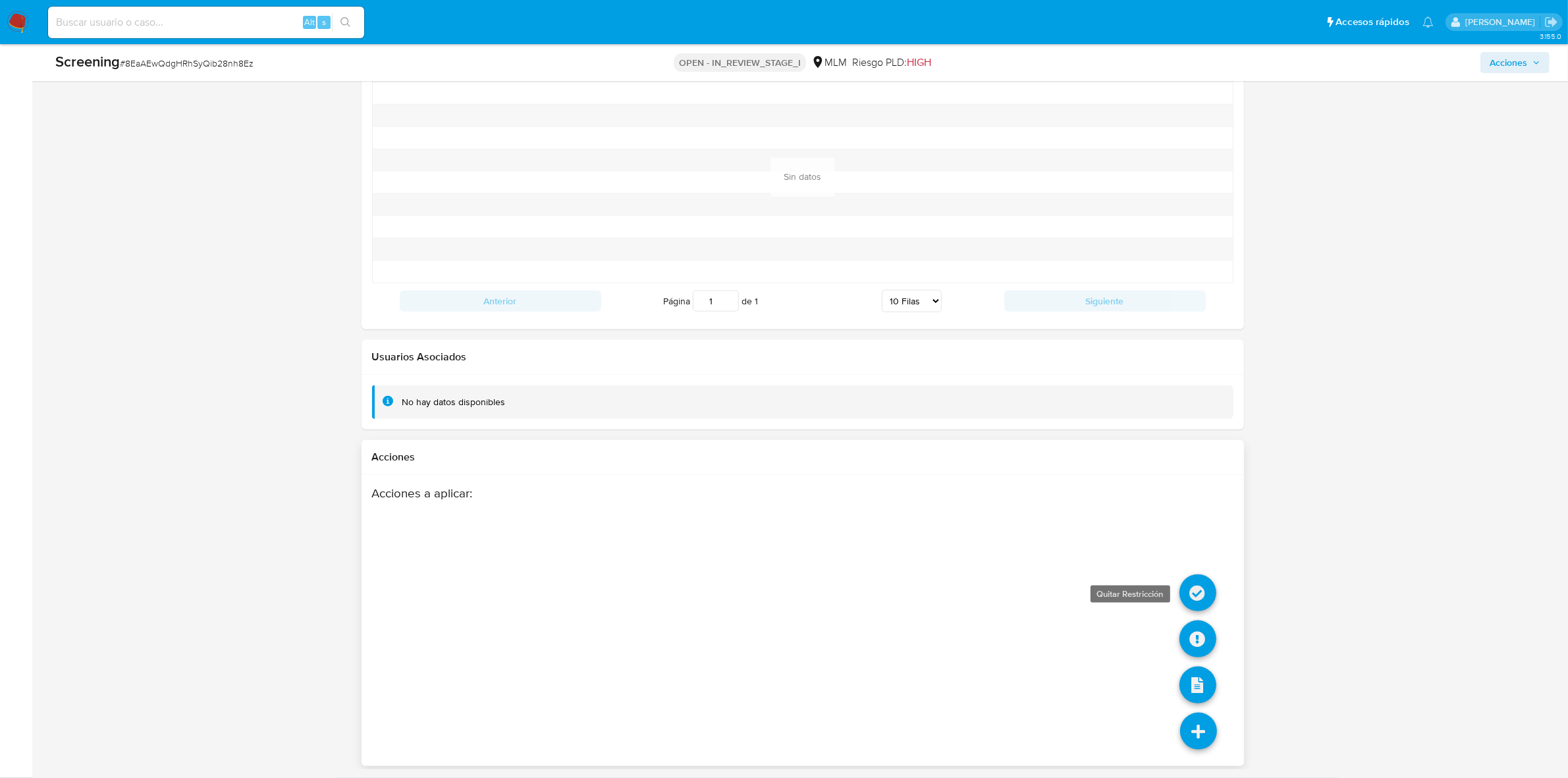
click at [1195, 596] on icon at bounding box center [1197, 593] width 37 height 37
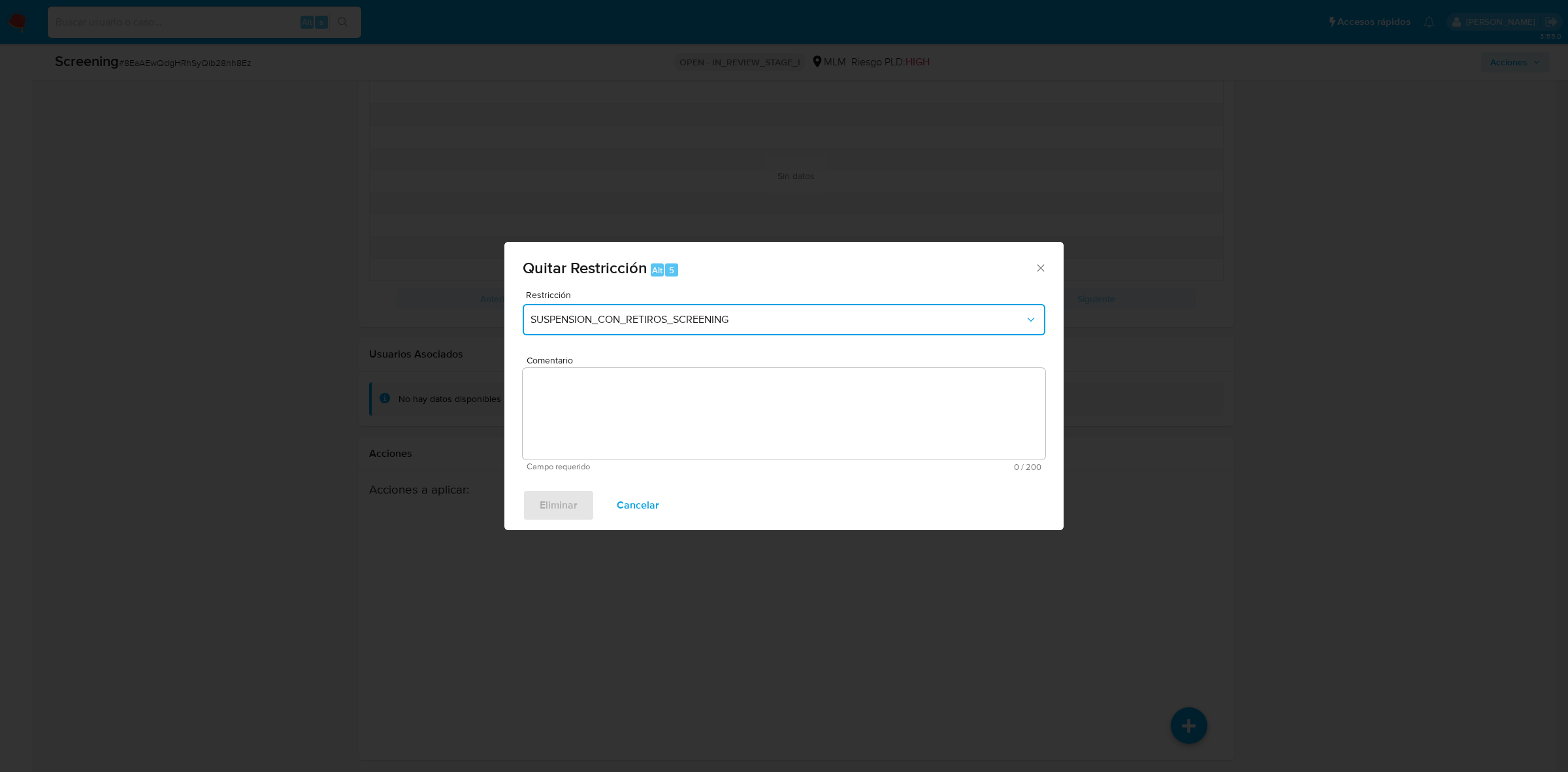
click at [622, 320] on span "SUSPENSION_CON_RETIROS_SCREENING" at bounding box center [777, 319] width 494 height 13
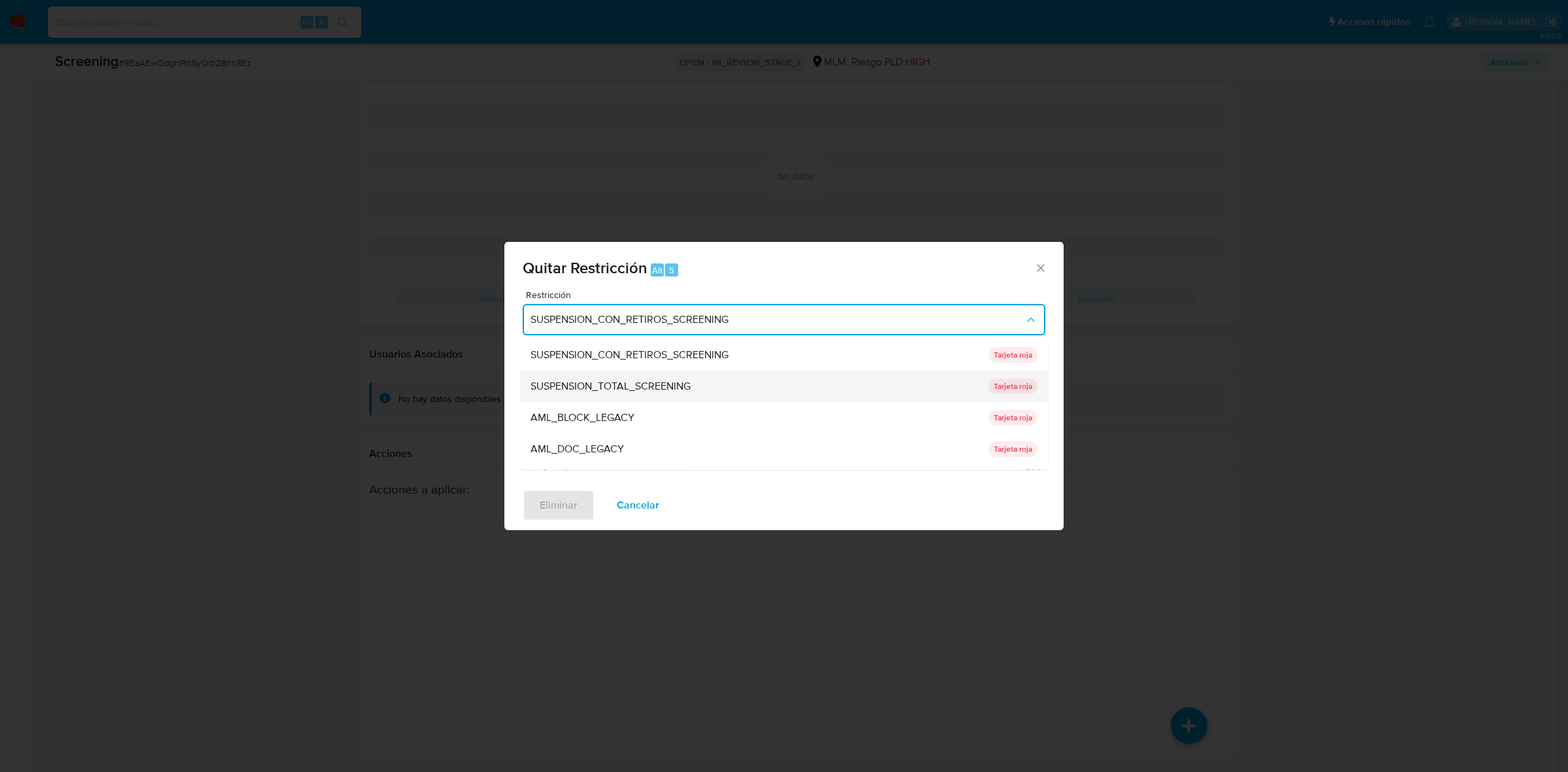
click at [706, 381] on div "SUSPENSION_TOTAL_SCREENING" at bounding box center [756, 386] width 450 height 31
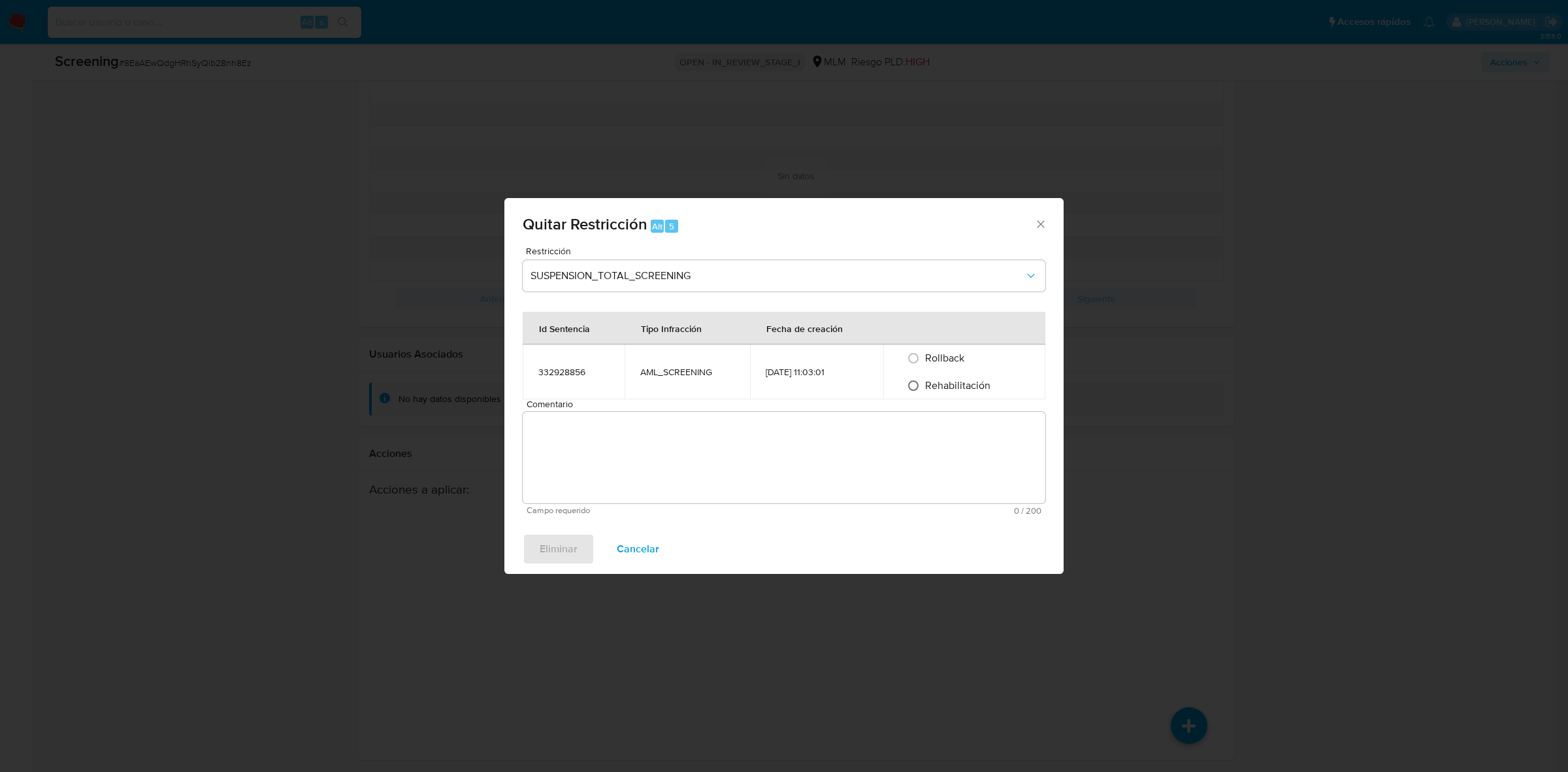
click at [918, 387] on input "Rehabilitación" at bounding box center [913, 385] width 21 height 21
radio input "true"
click at [850, 440] on textarea "Comentario" at bounding box center [783, 457] width 522 height 91
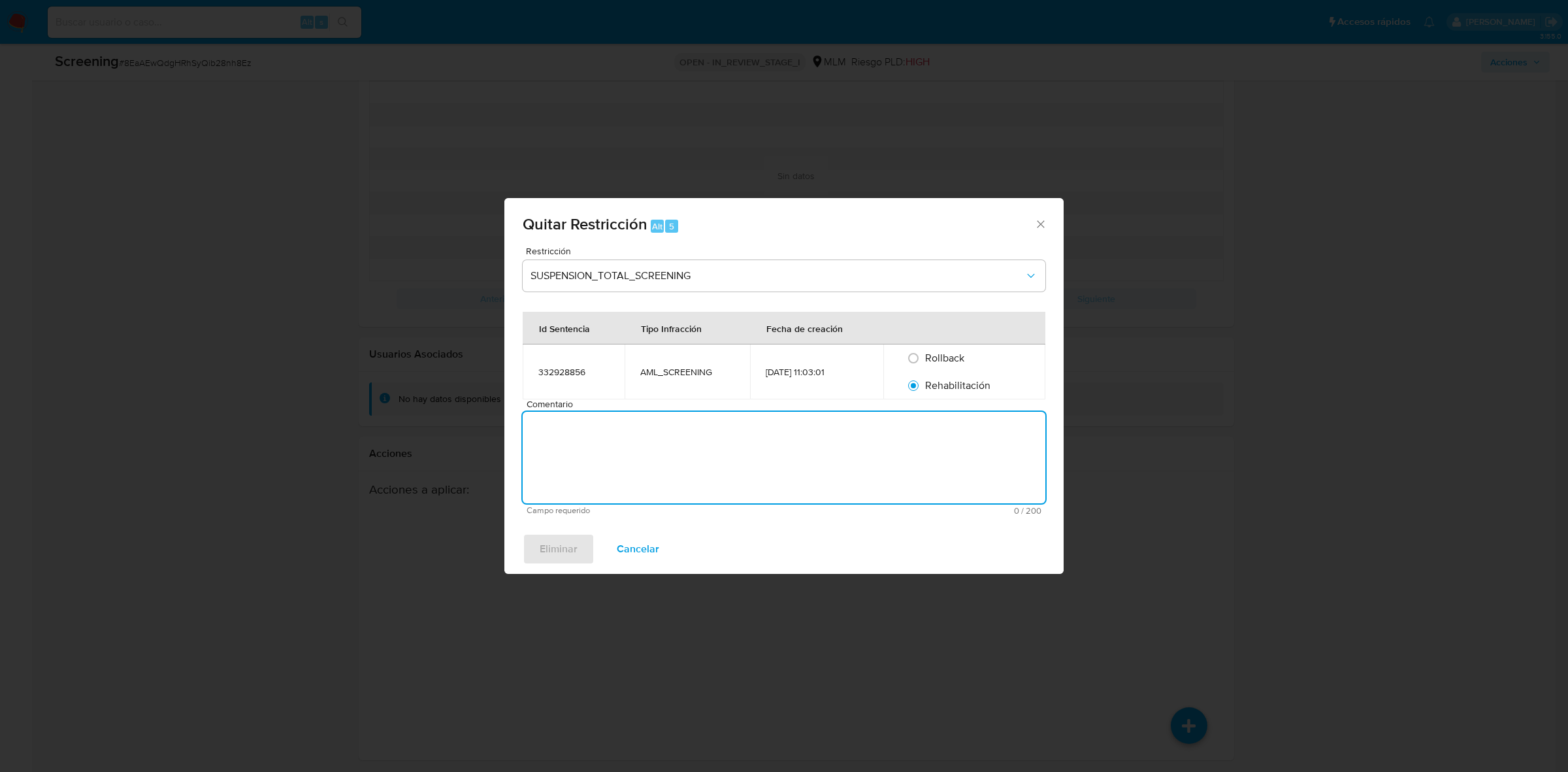
paste textarea "SE ELIMINA DE LISTA DE PERSONAS BLOQUEADAS AL CLIENTE DE NOMBRE GUSTAVO GUERRA …"
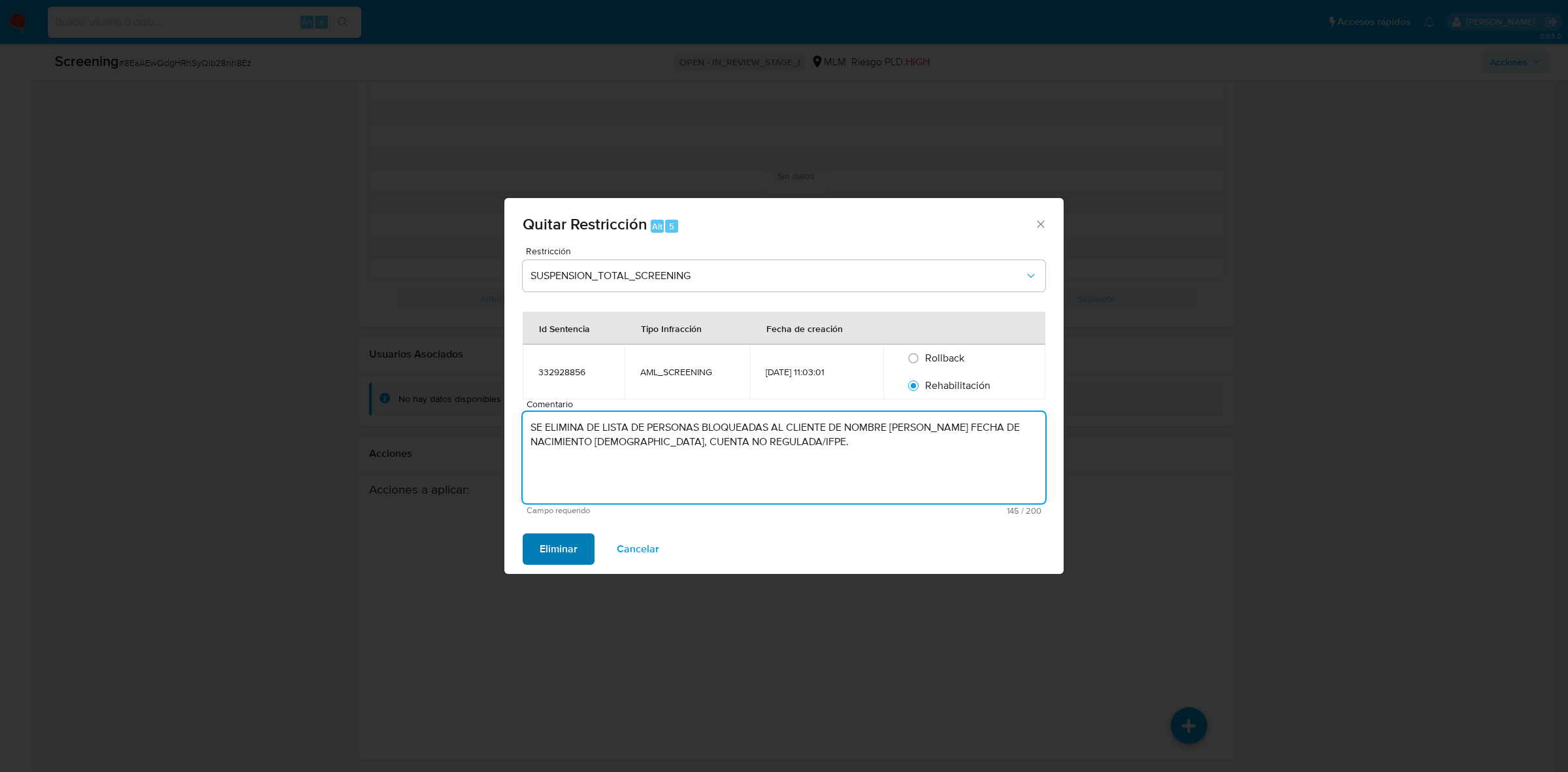
type textarea "SE ELIMINA DE LISTA DE PERSONAS BLOQUEADAS AL CLIENTE DE NOMBRE GUSTAVO GUERRA …"
click at [553, 551] on span "Eliminar" at bounding box center [559, 549] width 38 height 29
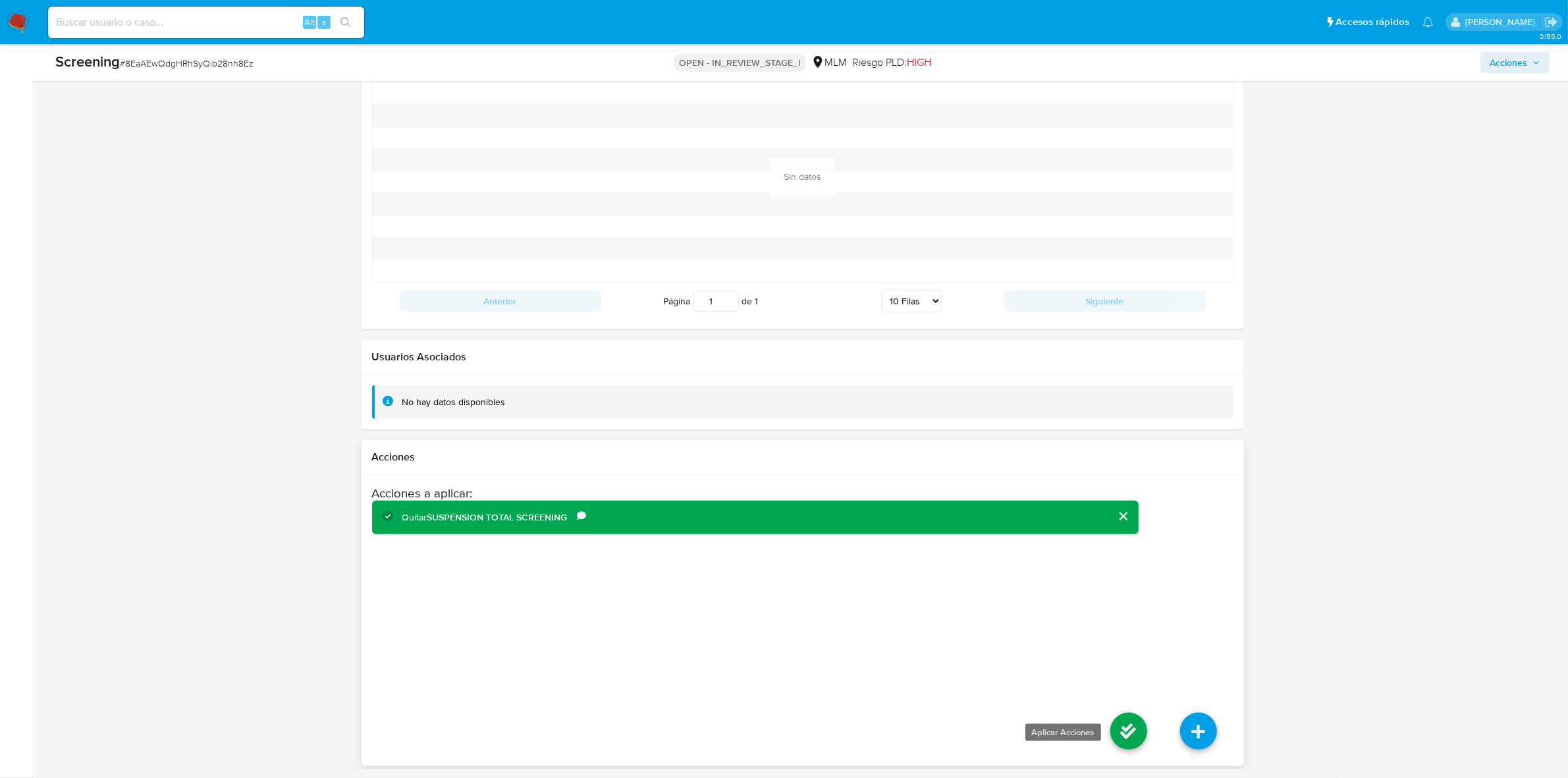
click at [1129, 725] on icon at bounding box center [1129, 731] width 37 height 37
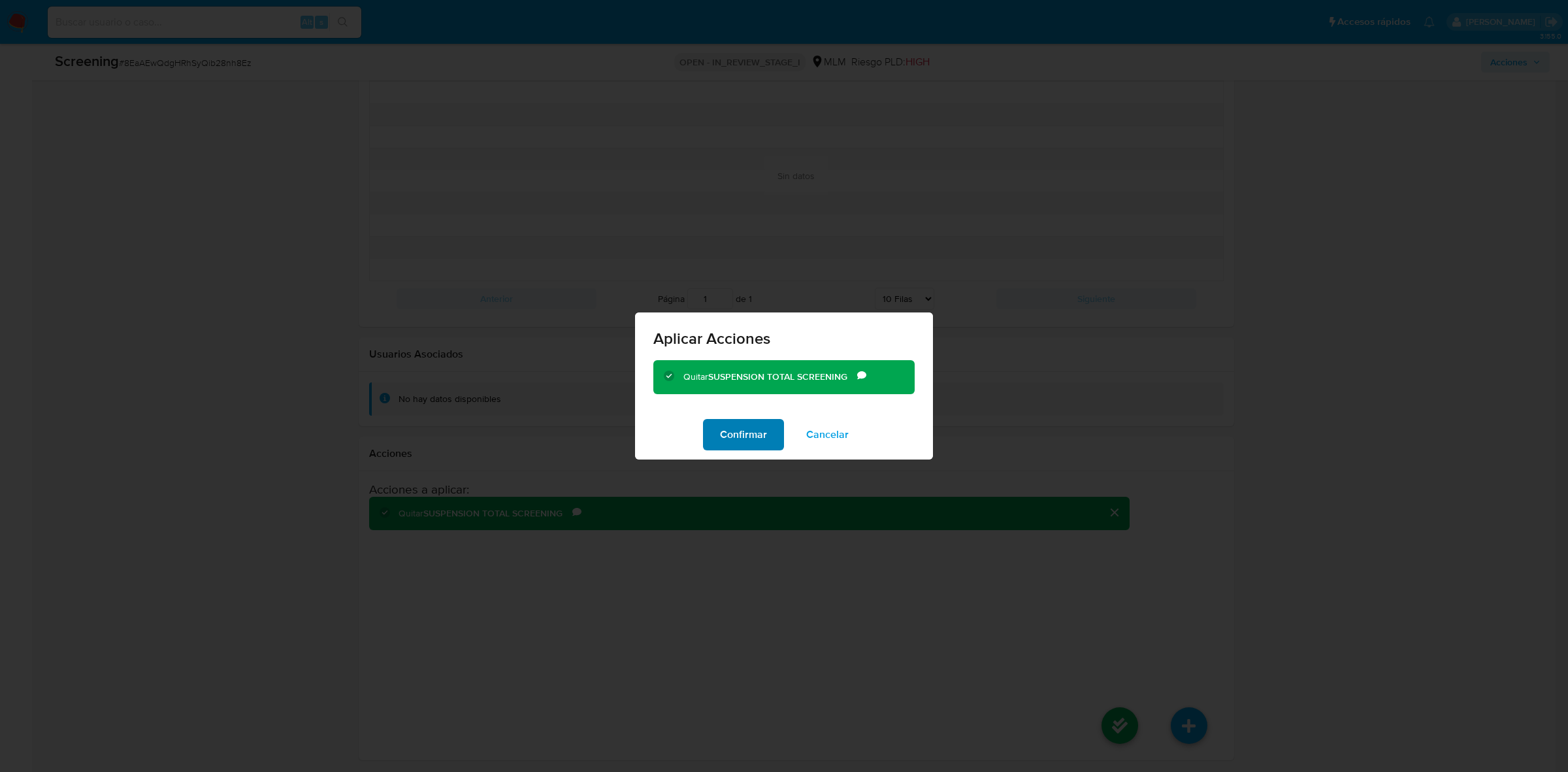
click at [745, 443] on span "Confirmar" at bounding box center [743, 435] width 47 height 29
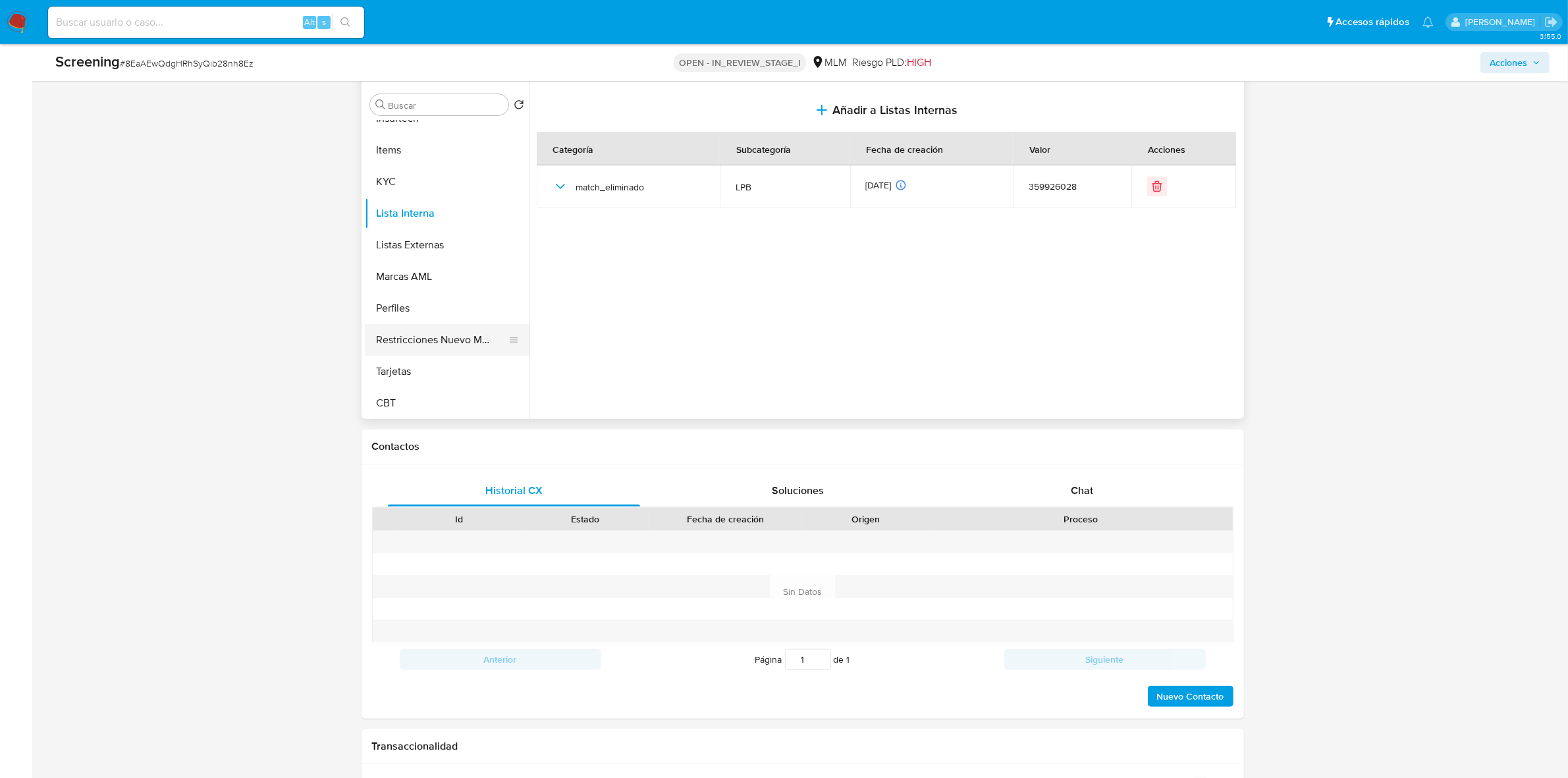
scroll to position [458, 0]
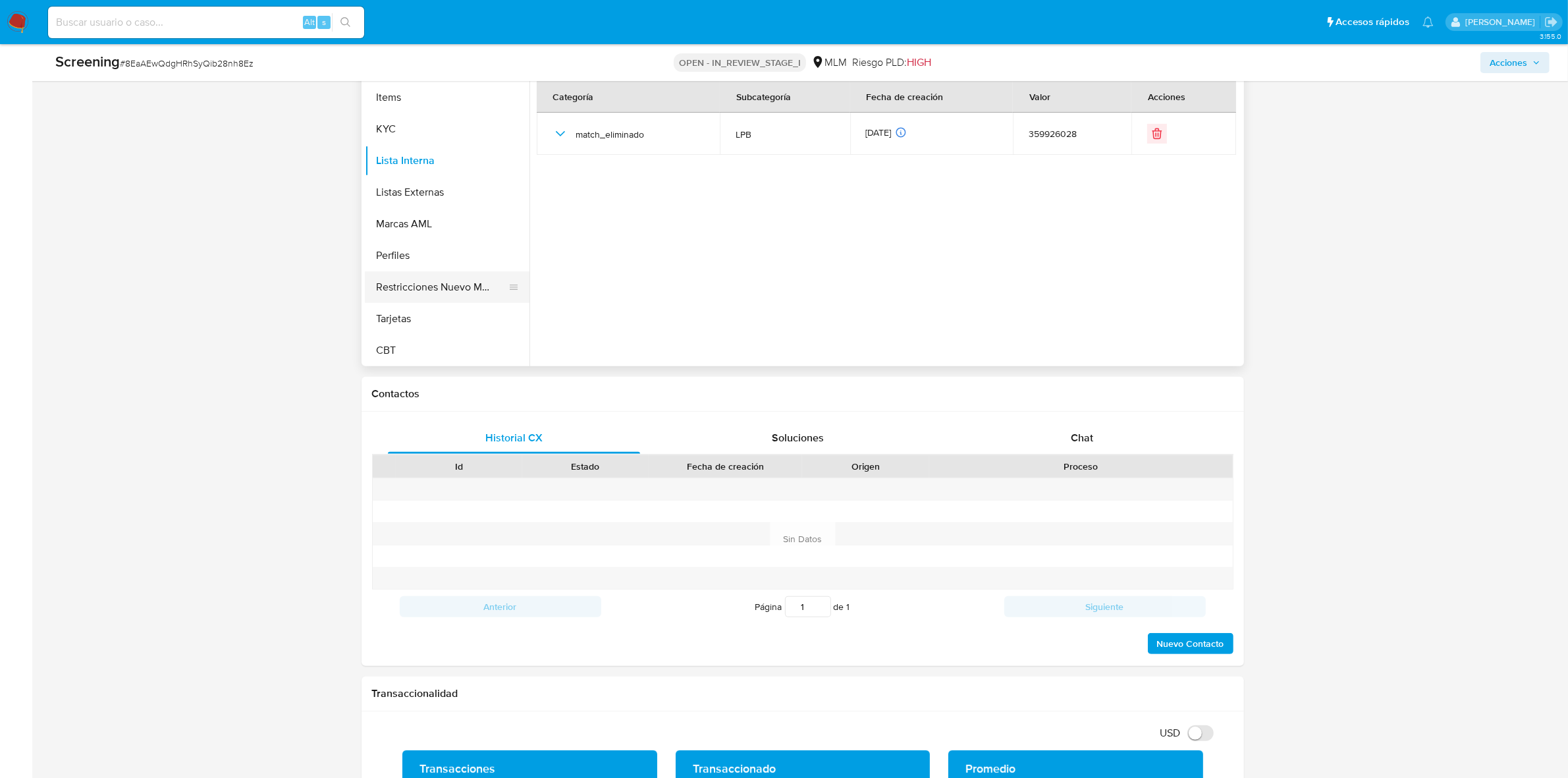
click at [443, 287] on button "Restricciones Nuevo Mundo" at bounding box center [442, 287] width 154 height 31
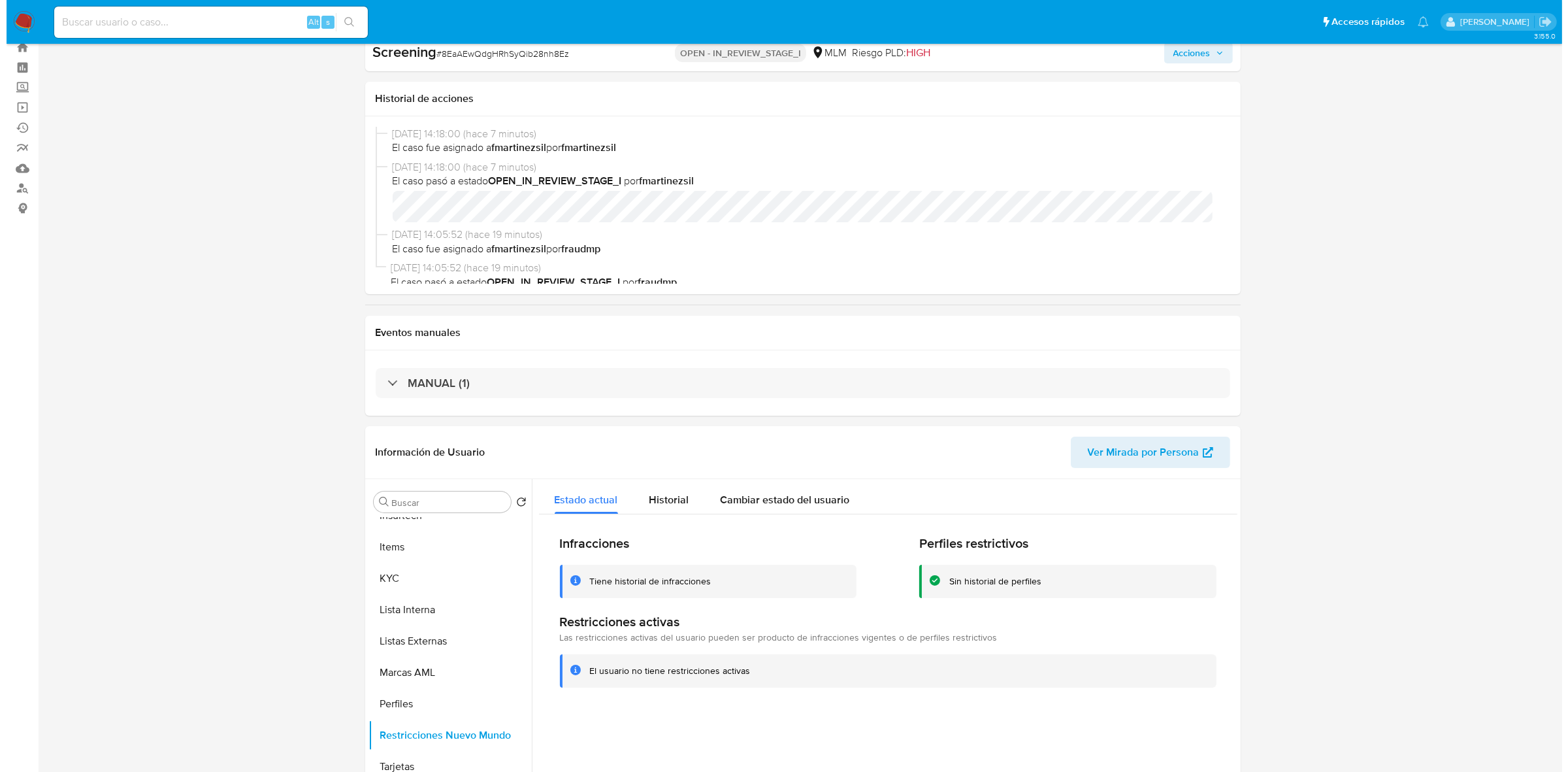
scroll to position [0, 0]
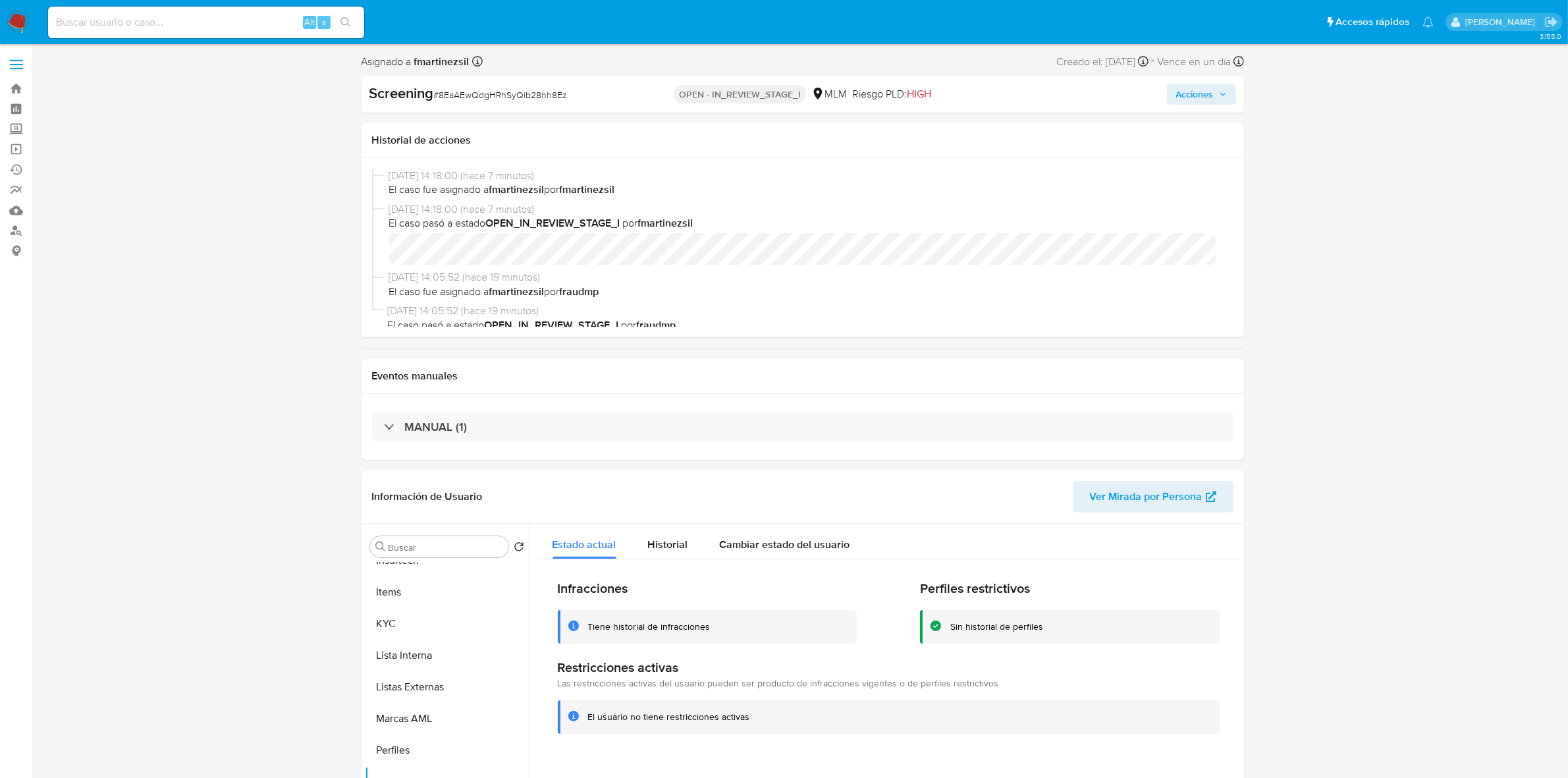
click at [1196, 92] on span "Acciones" at bounding box center [1195, 94] width 37 height 21
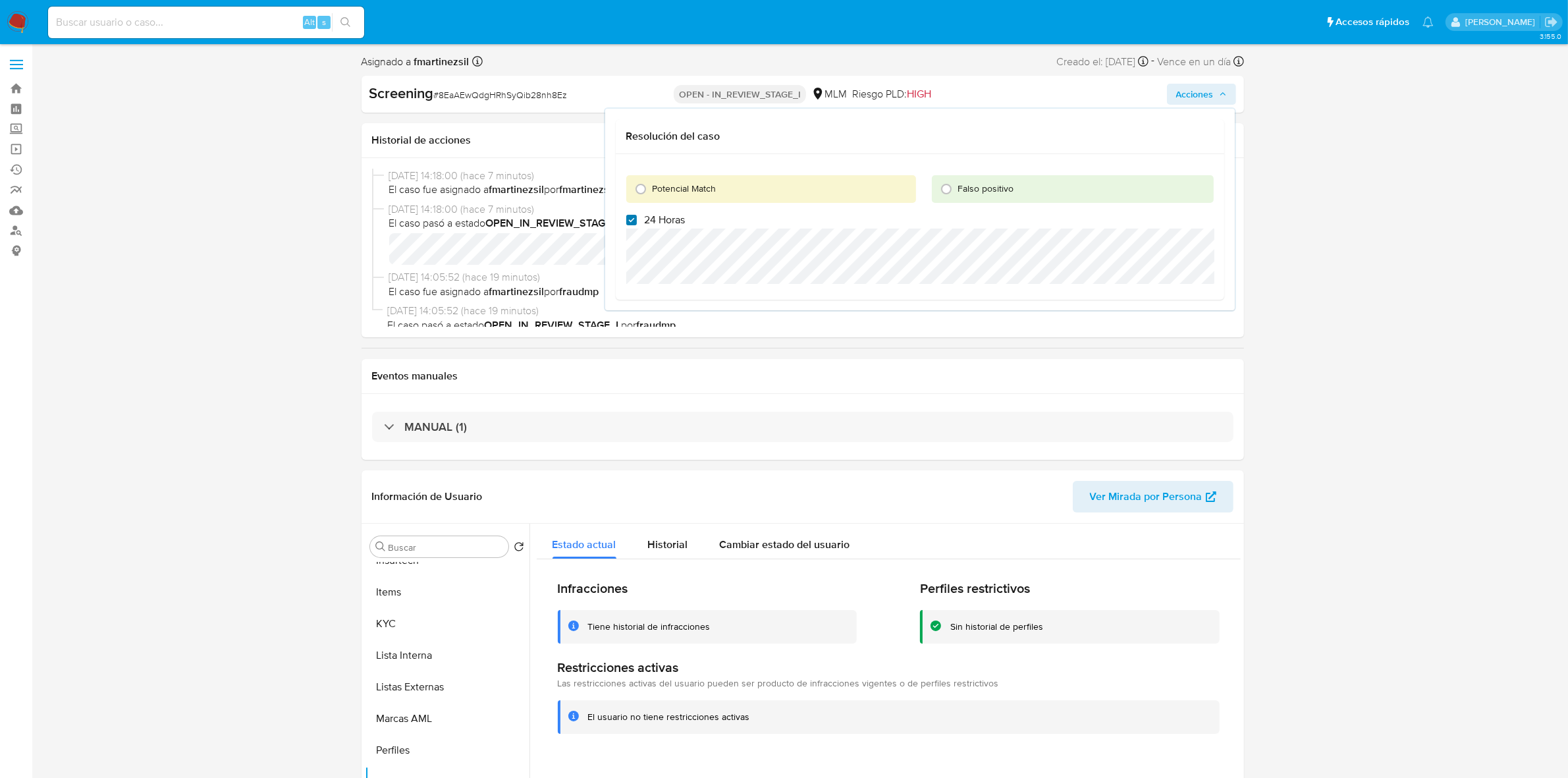
click at [629, 215] on input "24 Horas" at bounding box center [631, 219] width 10 height 10
checkbox input "false"
click at [644, 185] on input "Potencial Match" at bounding box center [640, 189] width 21 height 21
radio input "true"
click at [623, 261] on div "Potencial Match Falso positivo 24 Horas Escalar a Corp Escalar a Local Head" at bounding box center [920, 245] width 608 height 182
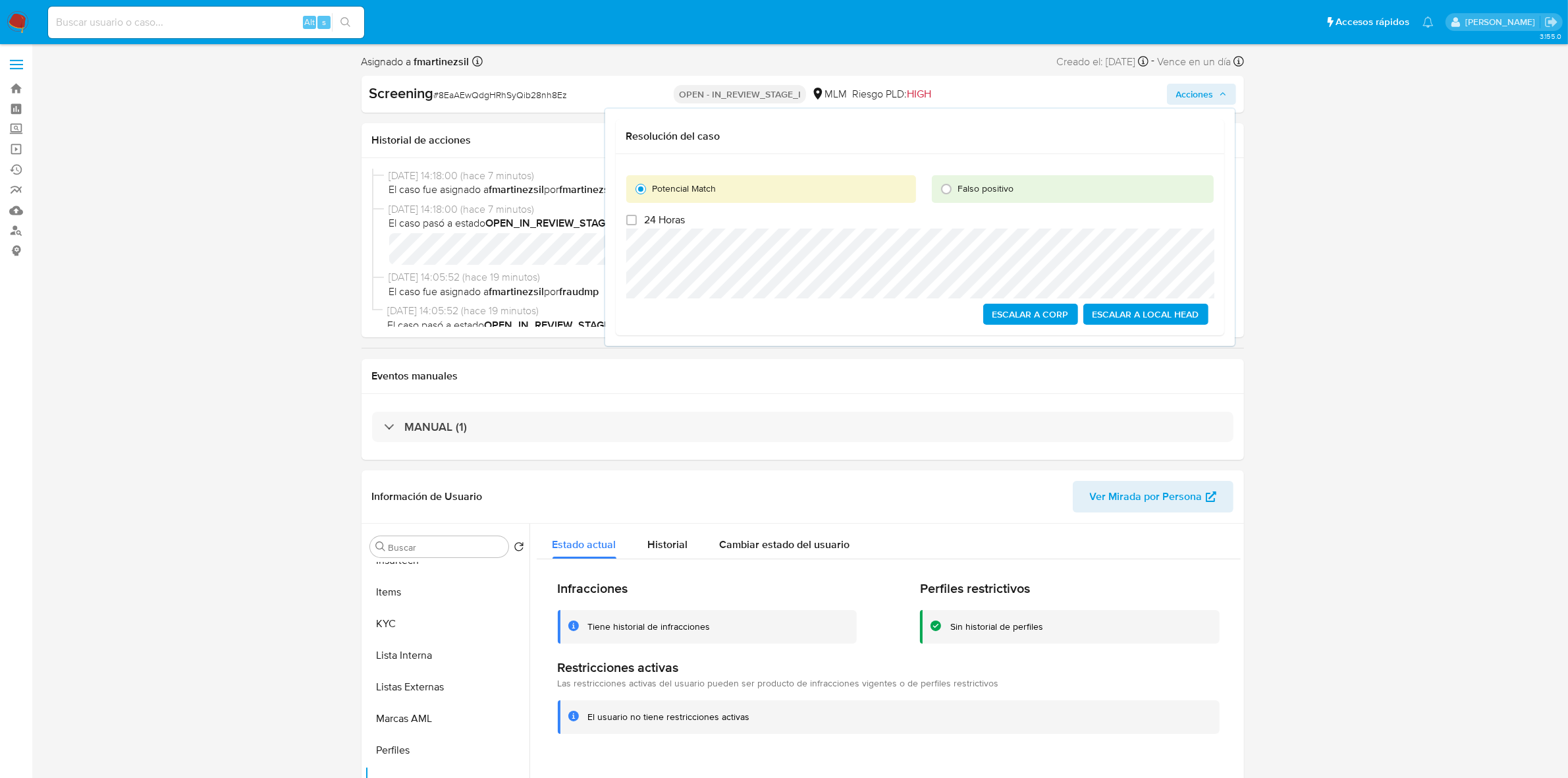
click at [1041, 281] on div "Potencial Match Falso positivo 24 Horas Escalar a Corp Escalar a Local Head" at bounding box center [920, 245] width 608 height 182
click at [1150, 317] on span "Escalar a Local Head" at bounding box center [1146, 314] width 107 height 18
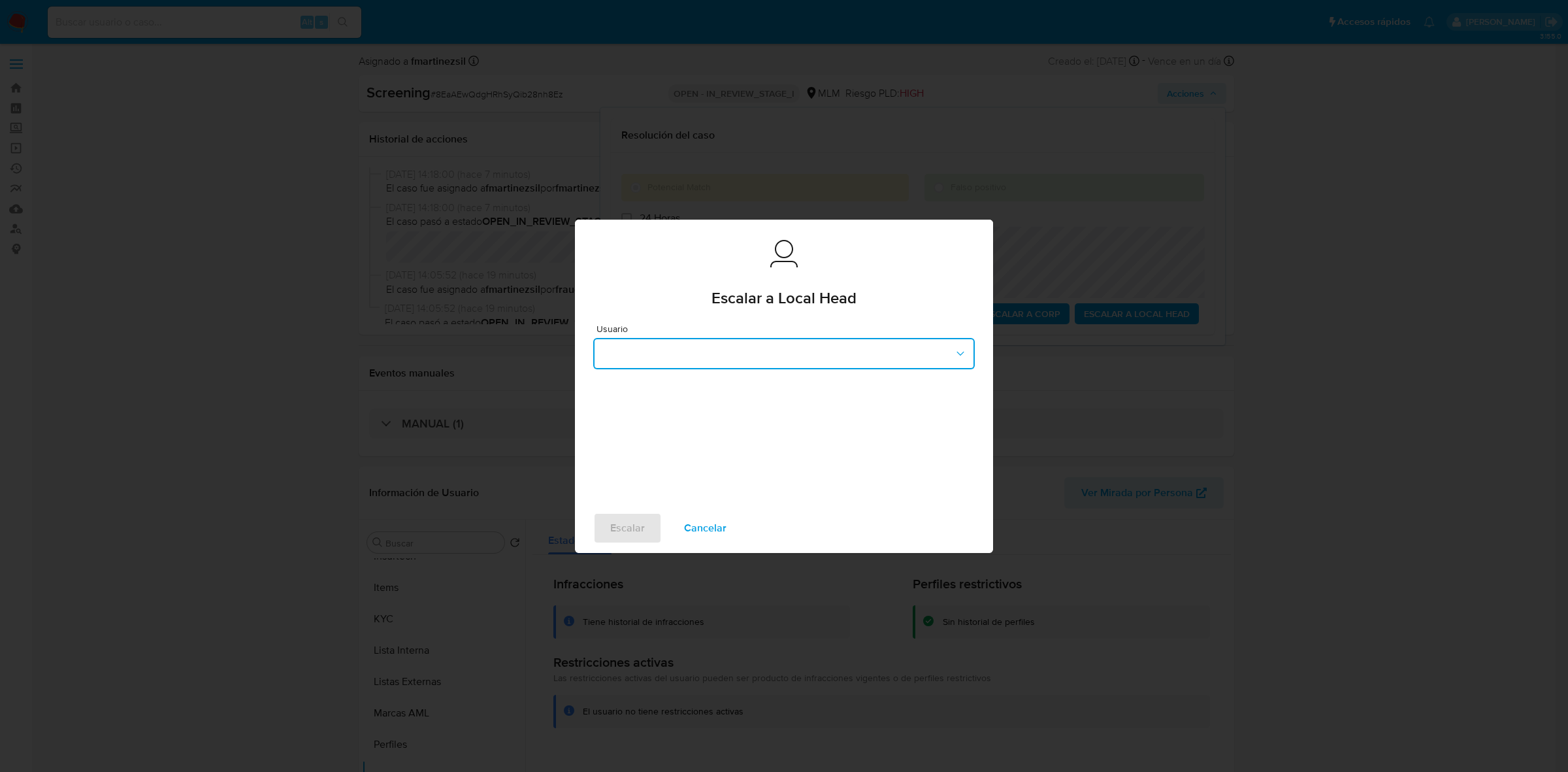
click at [807, 358] on button "button" at bounding box center [784, 354] width 382 height 31
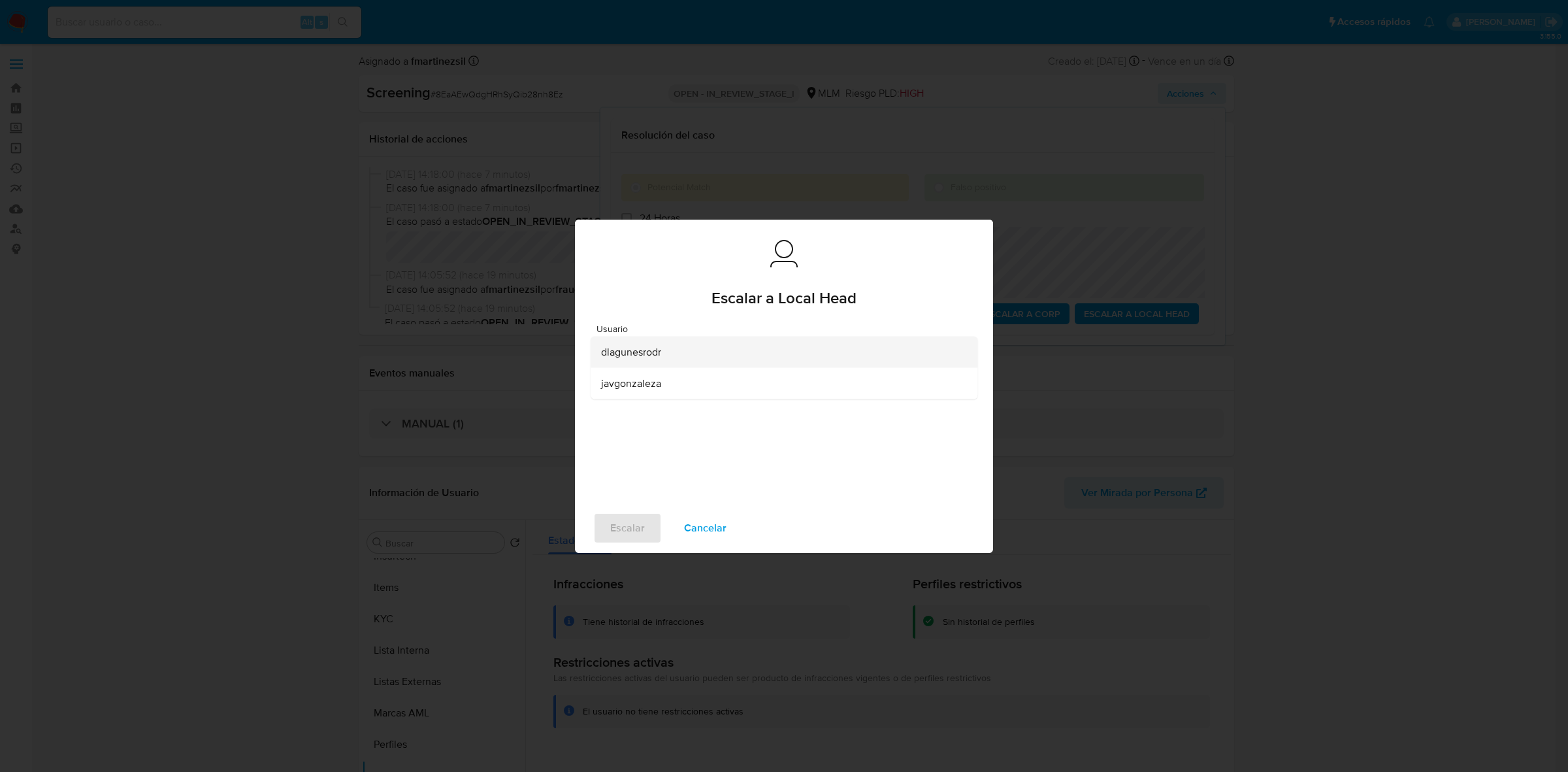
click at [643, 353] on span "dlagunesrodr" at bounding box center [631, 351] width 60 height 13
click at [601, 531] on button "Escalar" at bounding box center [628, 528] width 69 height 31
click at [631, 521] on span "Escalar" at bounding box center [627, 528] width 34 height 29
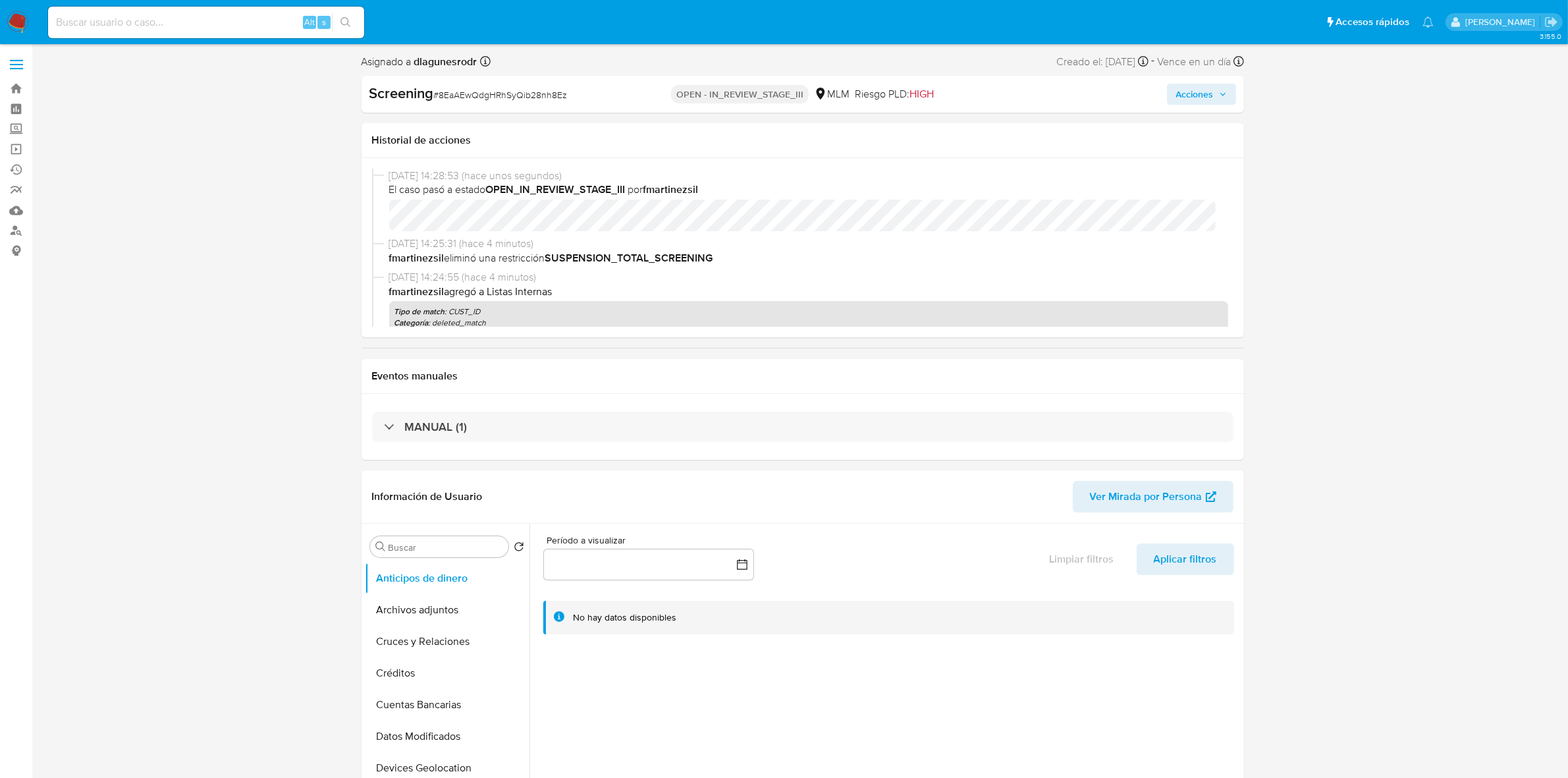
select select "10"
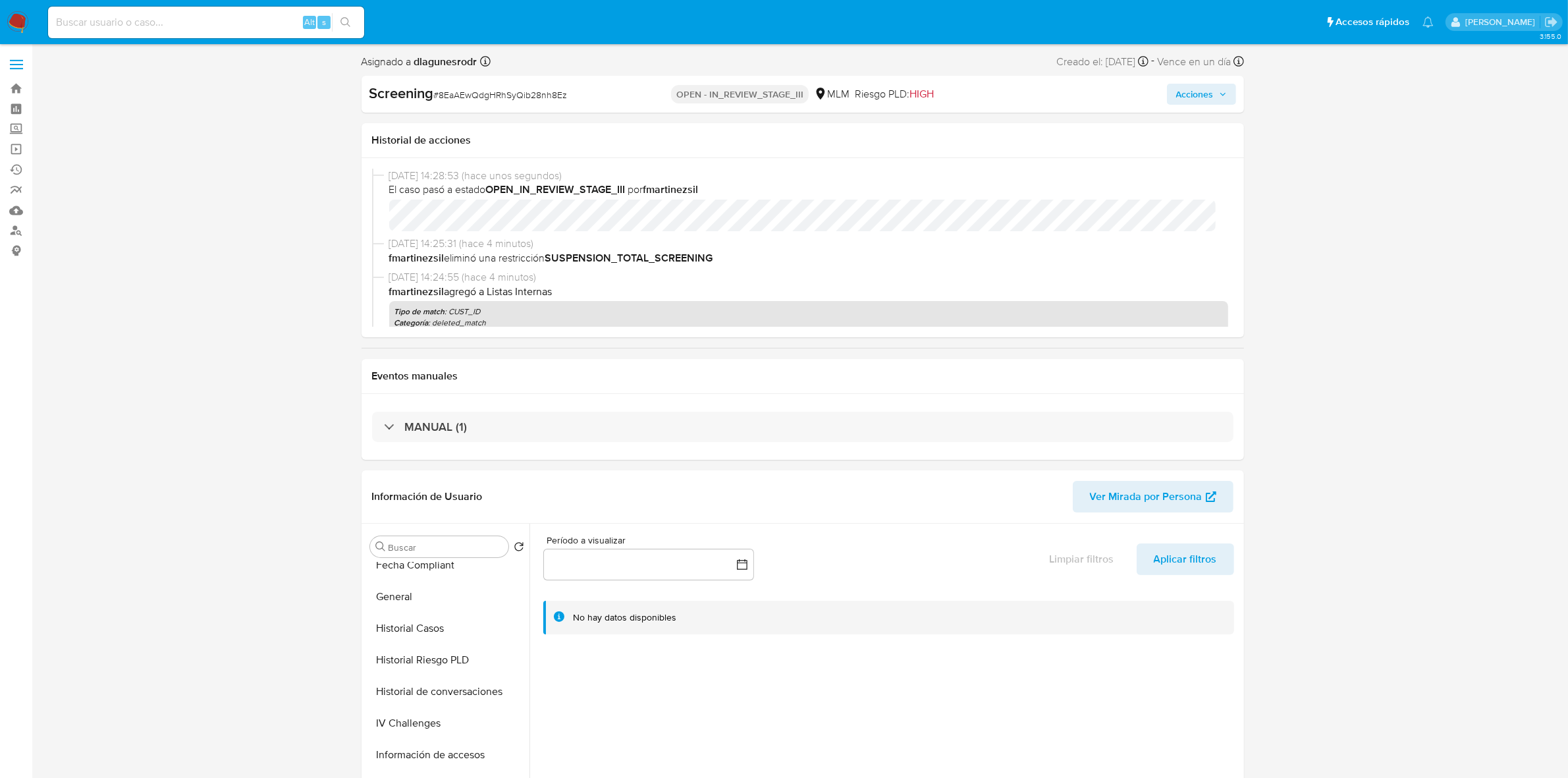
click at [14, 23] on img at bounding box center [18, 22] width 22 height 22
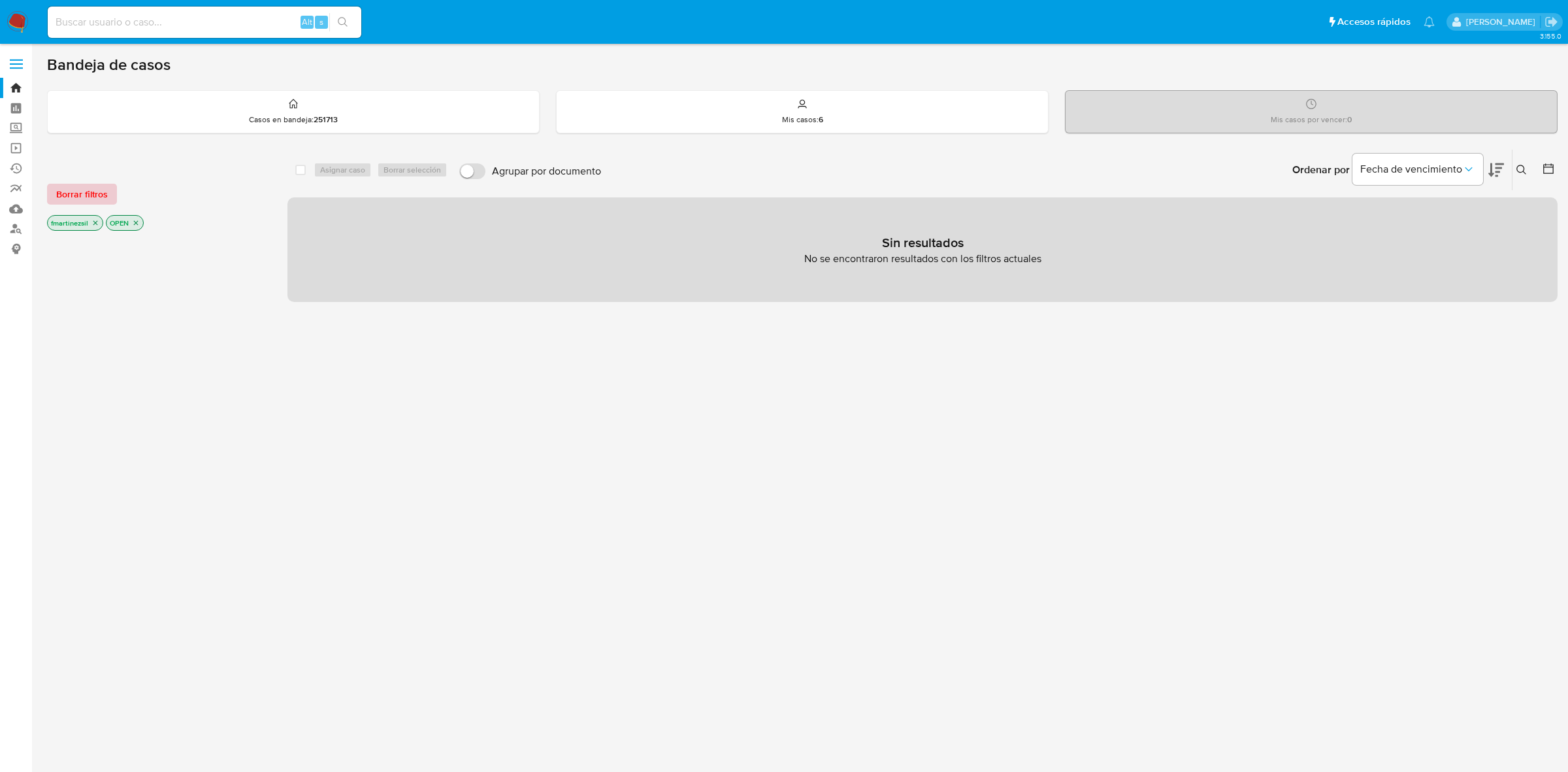
click at [76, 196] on span "Borrar filtros" at bounding box center [82, 194] width 51 height 18
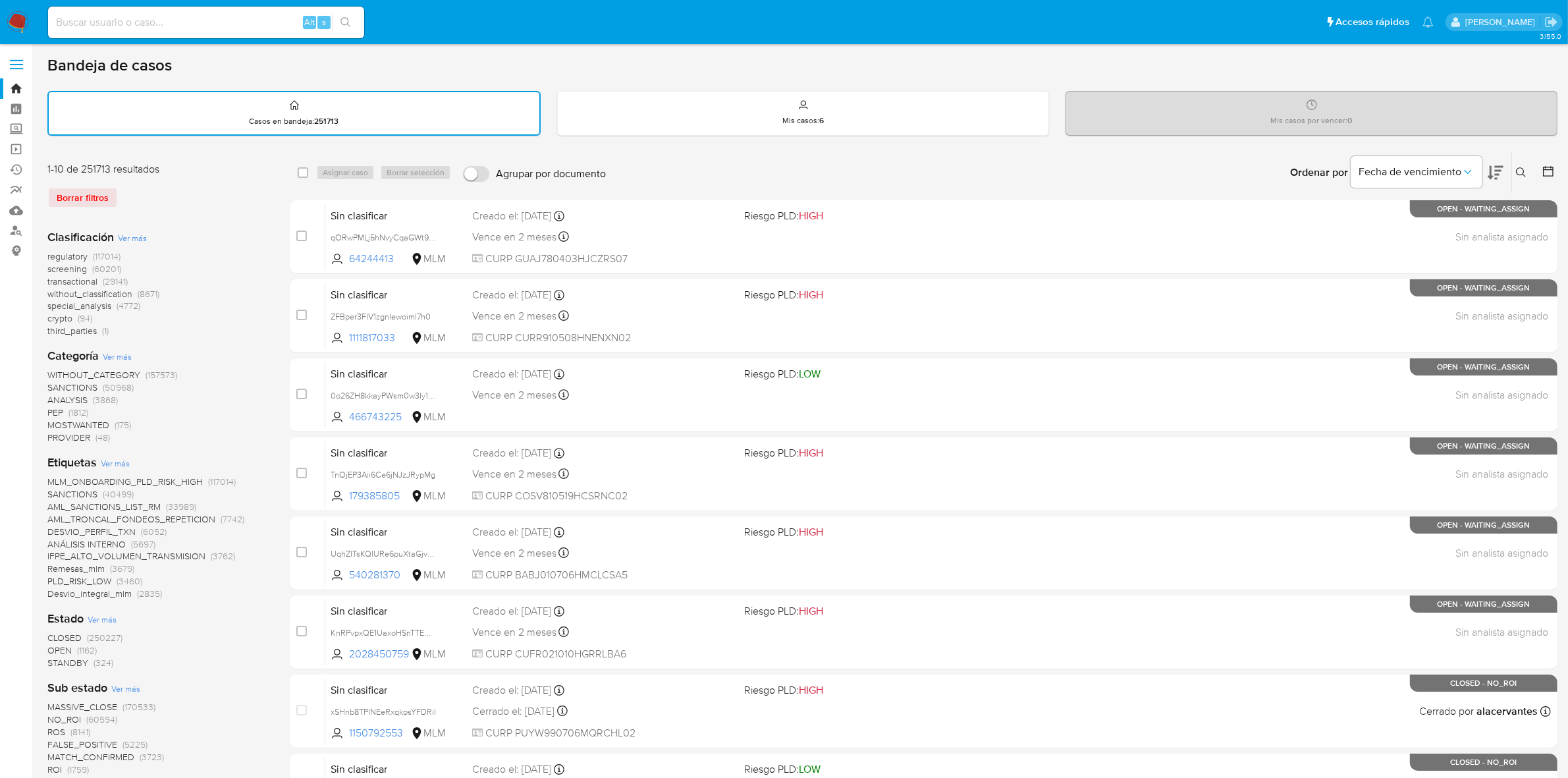
click at [65, 491] on span "SANCTIONS" at bounding box center [72, 493] width 50 height 13
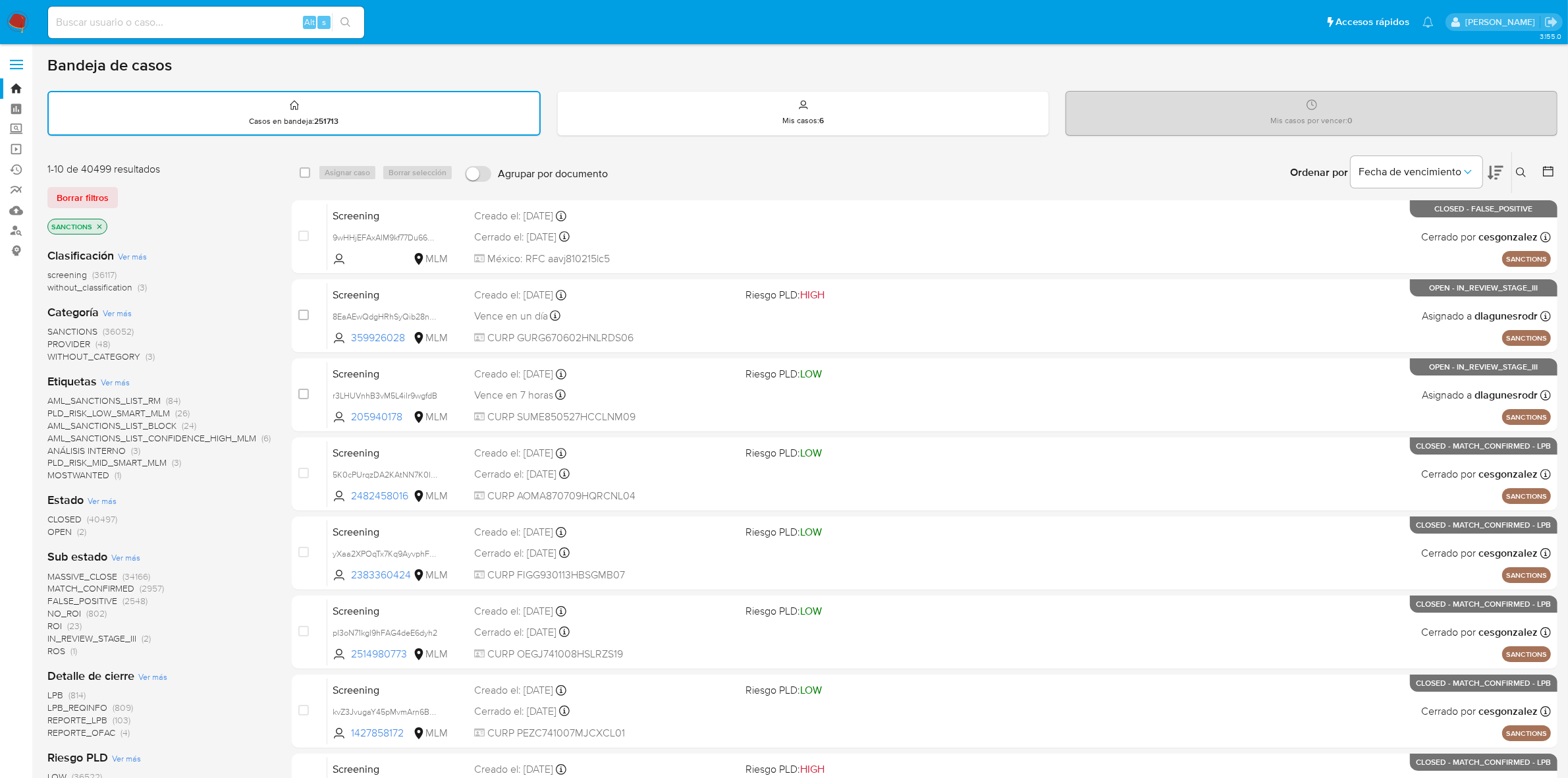
click at [65, 527] on span "OPEN" at bounding box center [60, 531] width 25 height 13
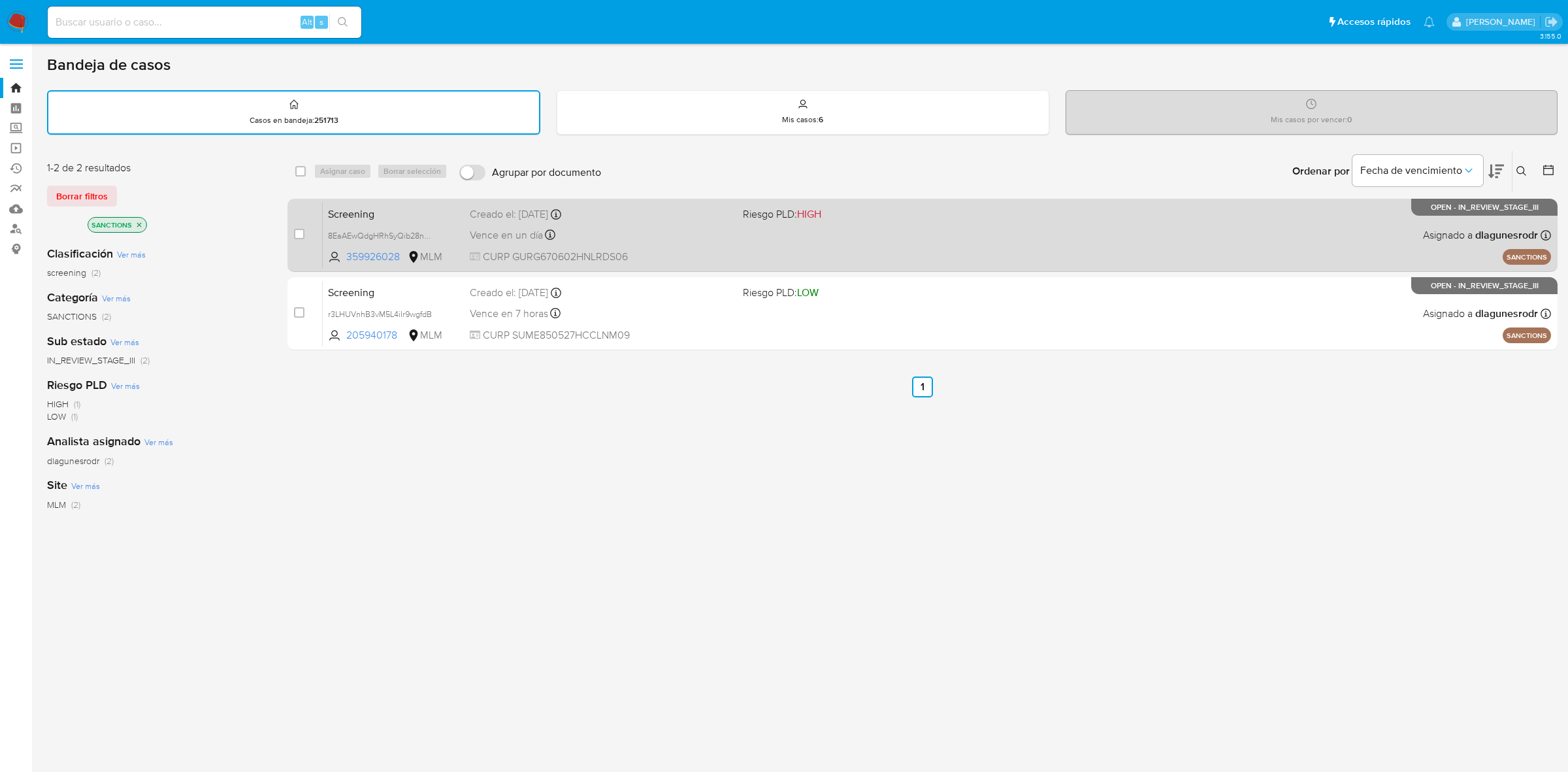
click at [652, 226] on div "Vence en un día Vence el [DATE] 13:05:53" at bounding box center [601, 235] width 263 height 18
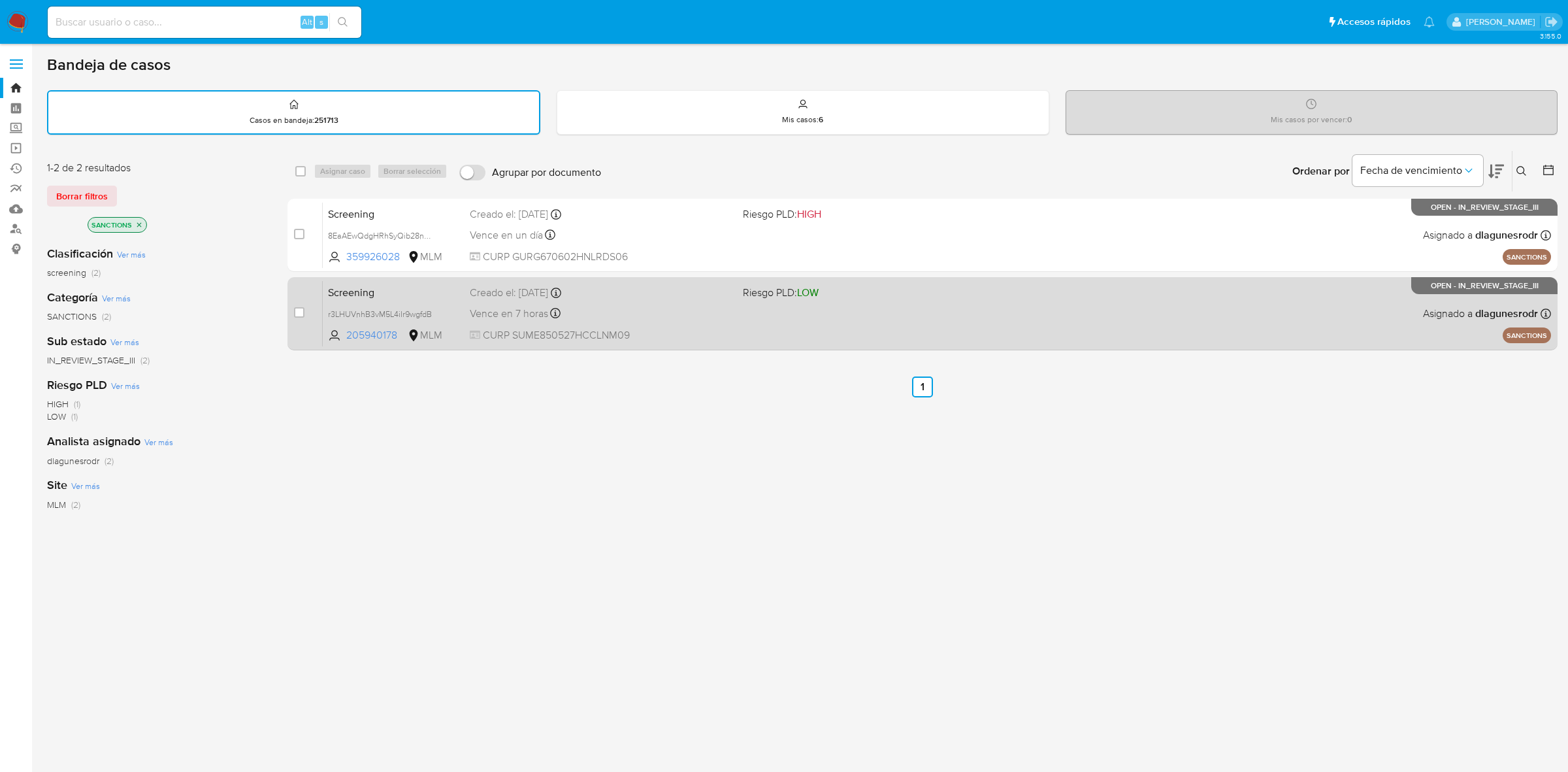
click at [732, 328] on span "CURP SUME850527HCCLNM09" at bounding box center [601, 335] width 263 height 14
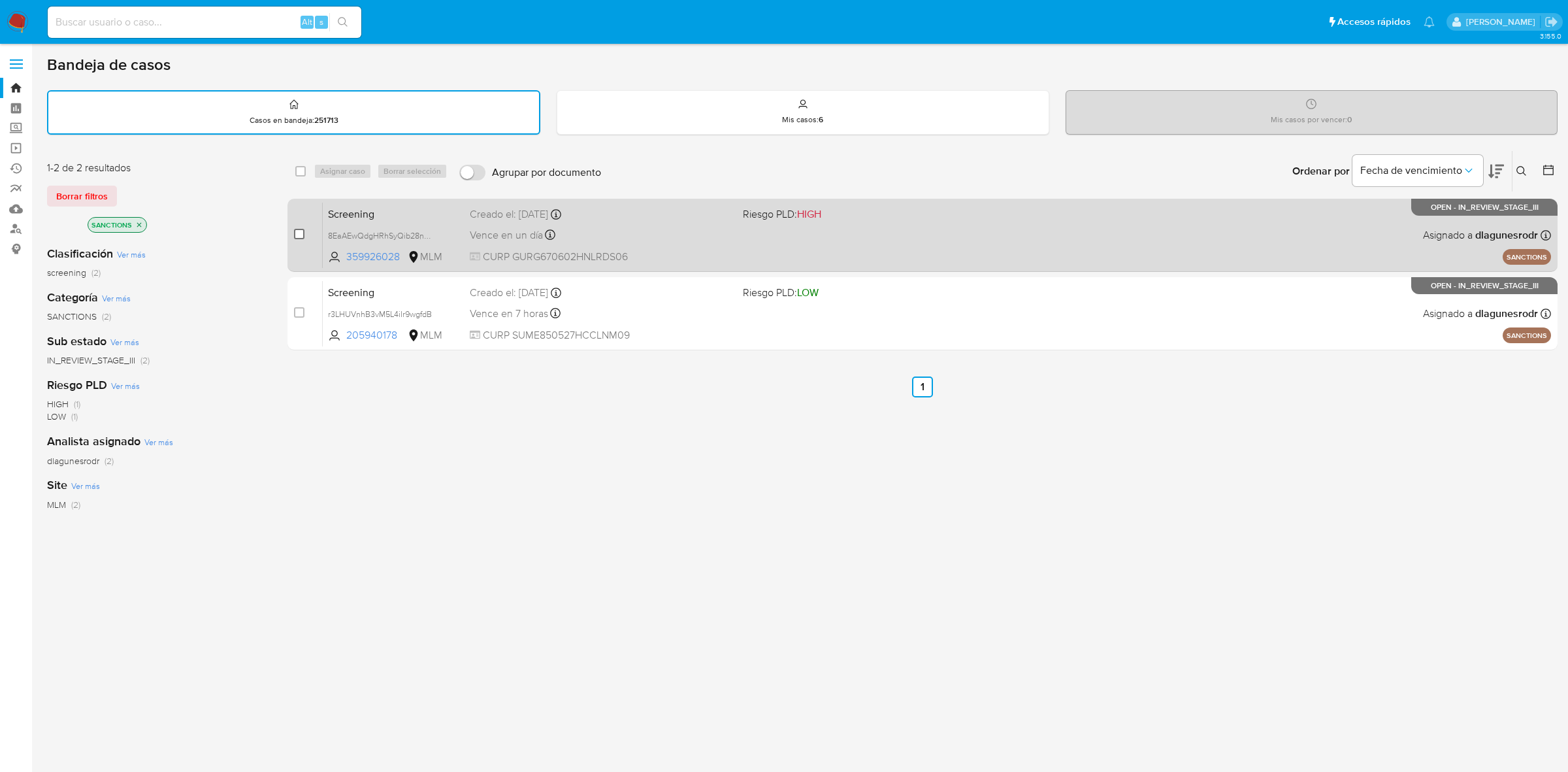
click at [299, 233] on input "checkbox" at bounding box center [299, 233] width 10 height 10
checkbox input "true"
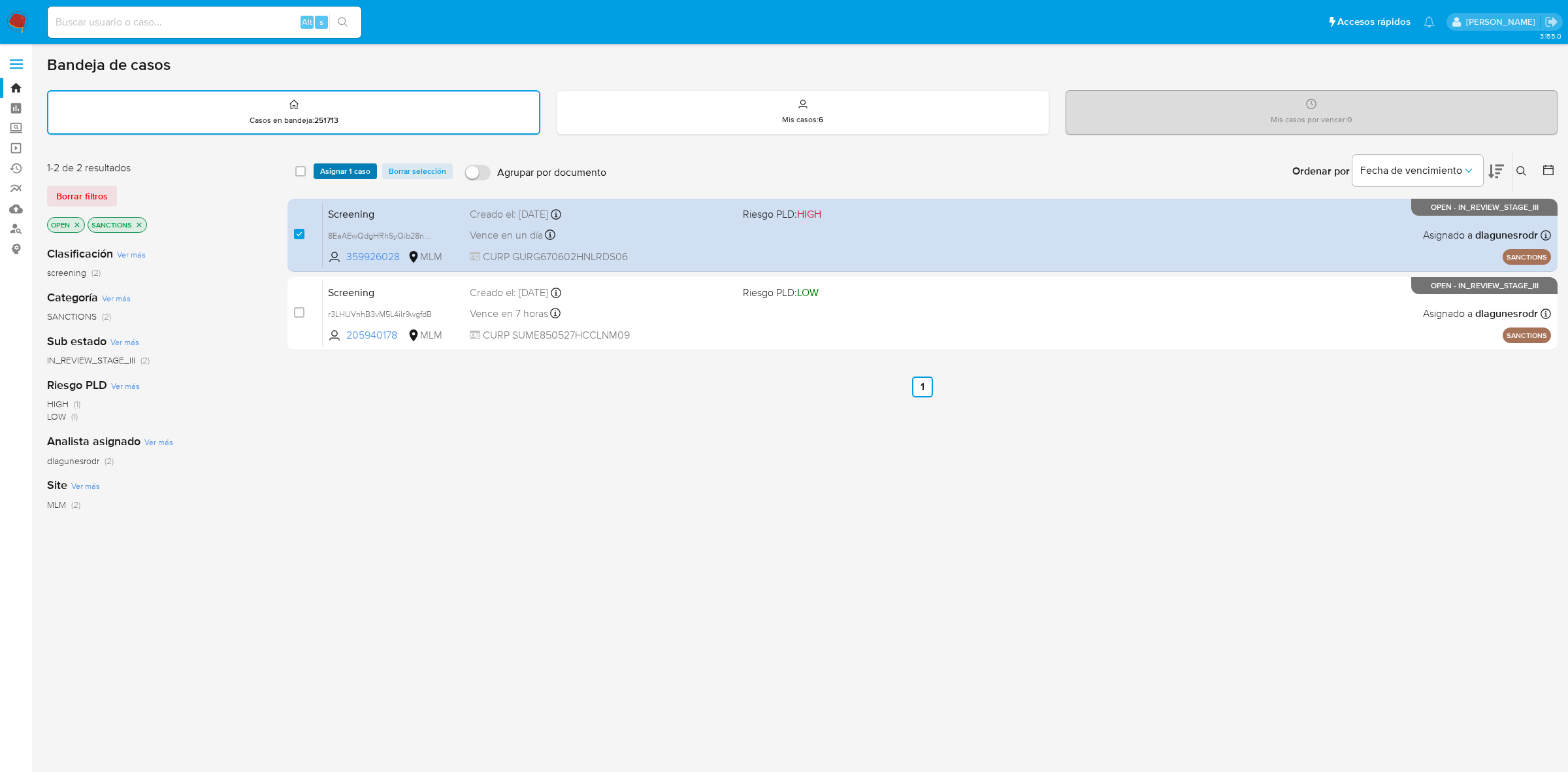
click at [362, 166] on span "Asignar 1 caso" at bounding box center [345, 171] width 50 height 13
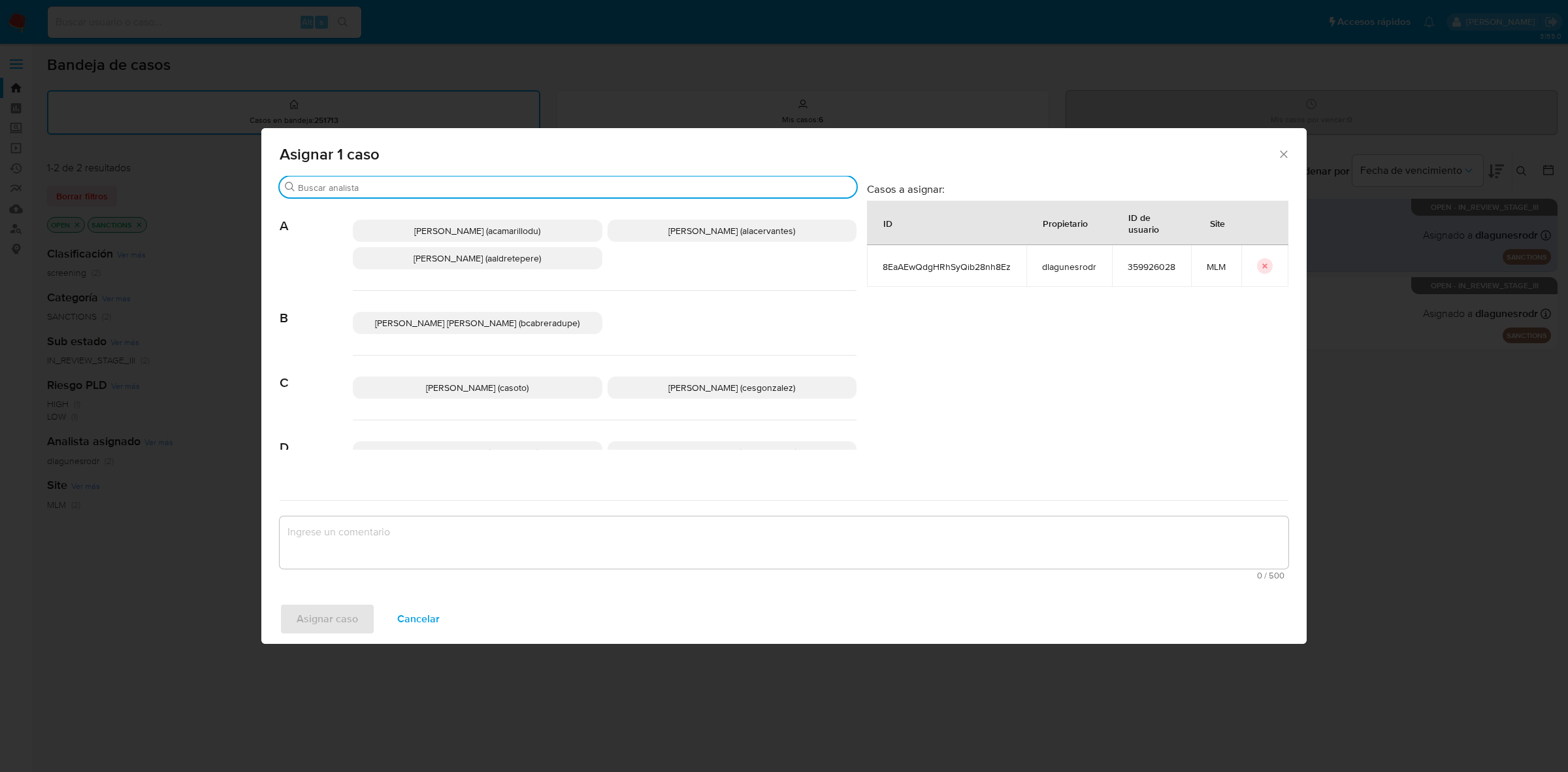
click at [399, 189] on input "Buscar" at bounding box center [574, 187] width 554 height 11
click at [1283, 155] on icon "Cerrar ventana" at bounding box center [1283, 153] width 13 height 13
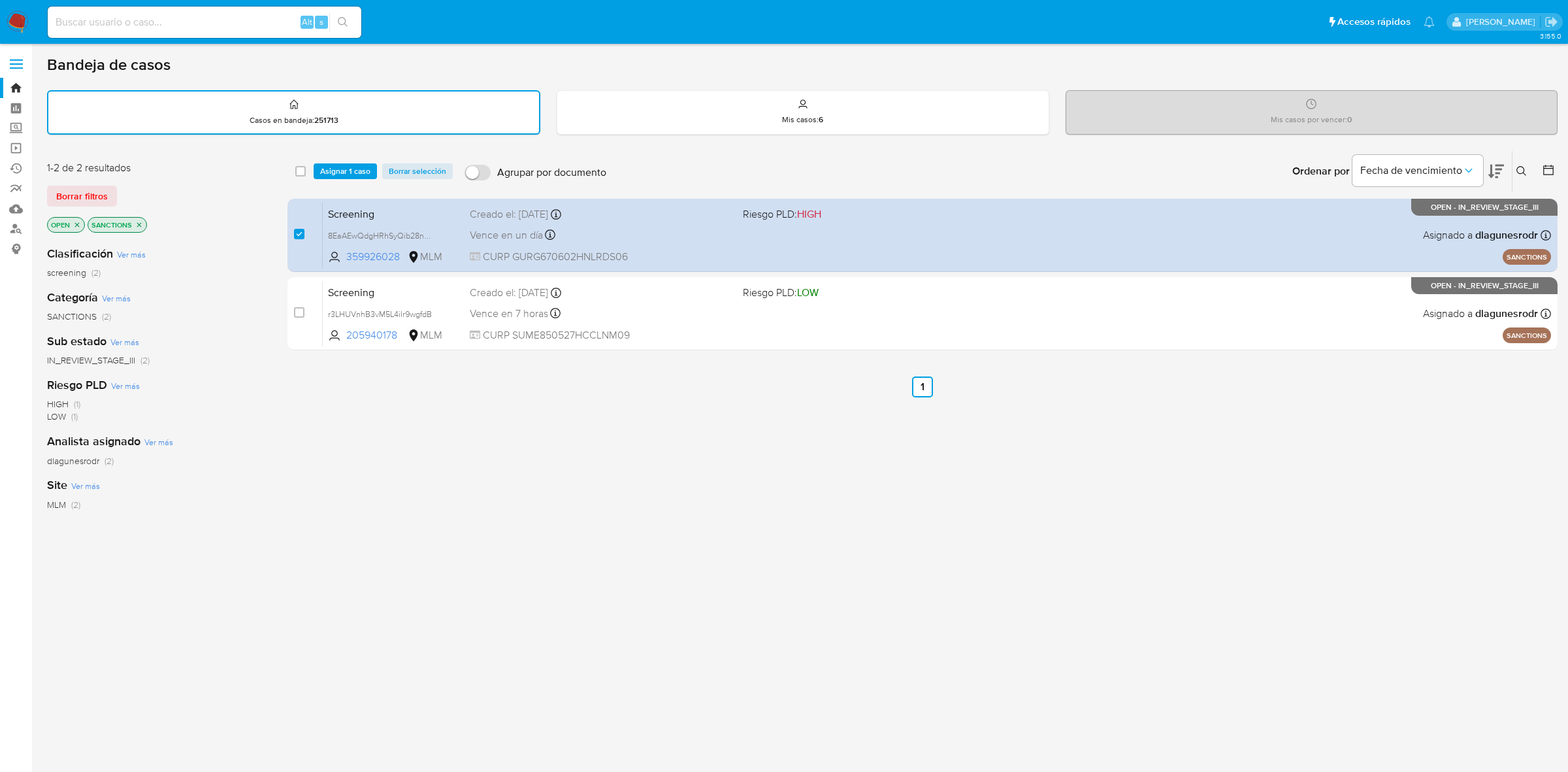
click at [343, 168] on span "Asignar 1 caso" at bounding box center [345, 171] width 50 height 13
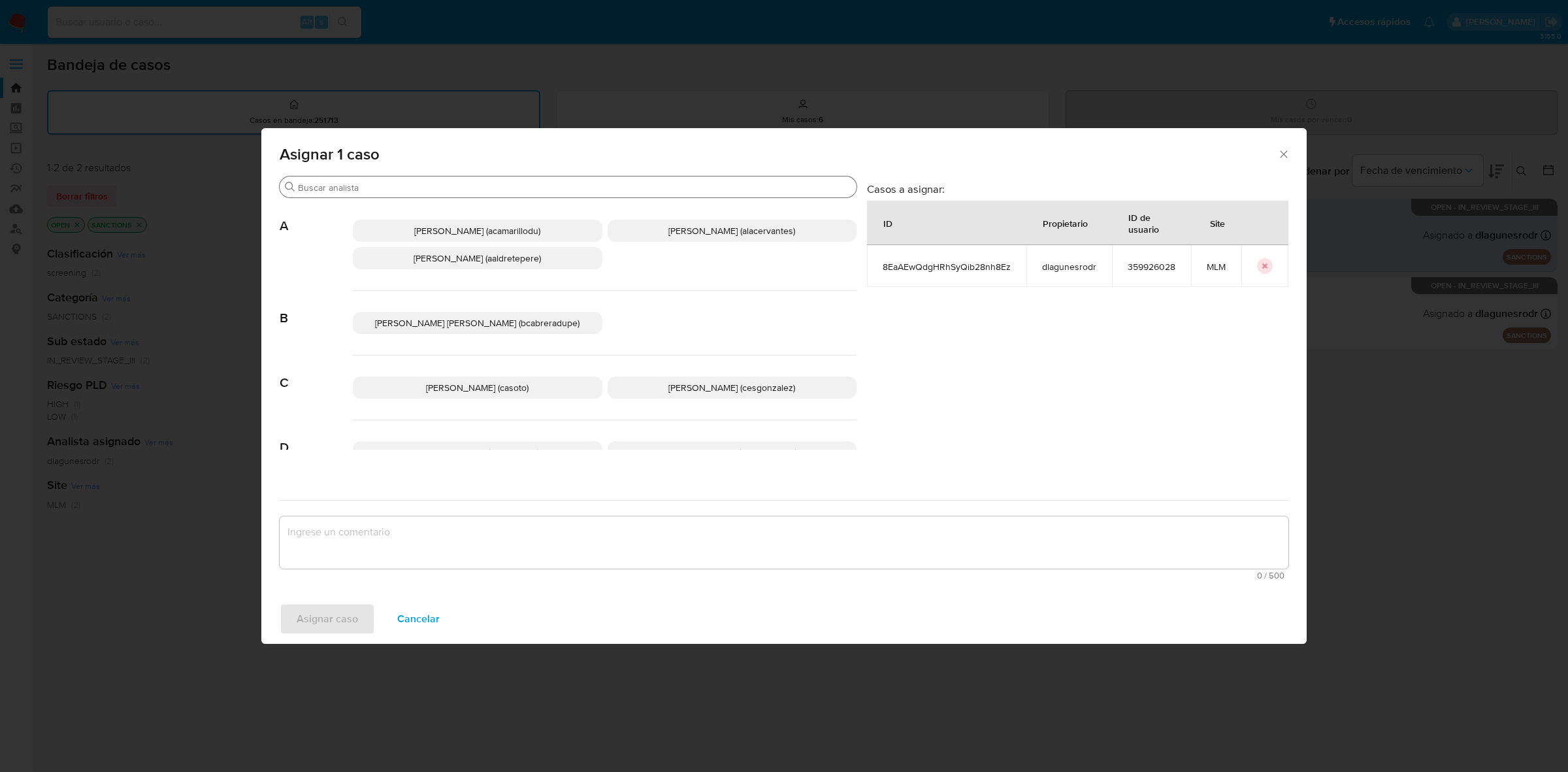
click at [516, 178] on div "Buscar" at bounding box center [568, 187] width 577 height 21
click at [522, 190] on input "Buscar" at bounding box center [574, 187] width 554 height 11
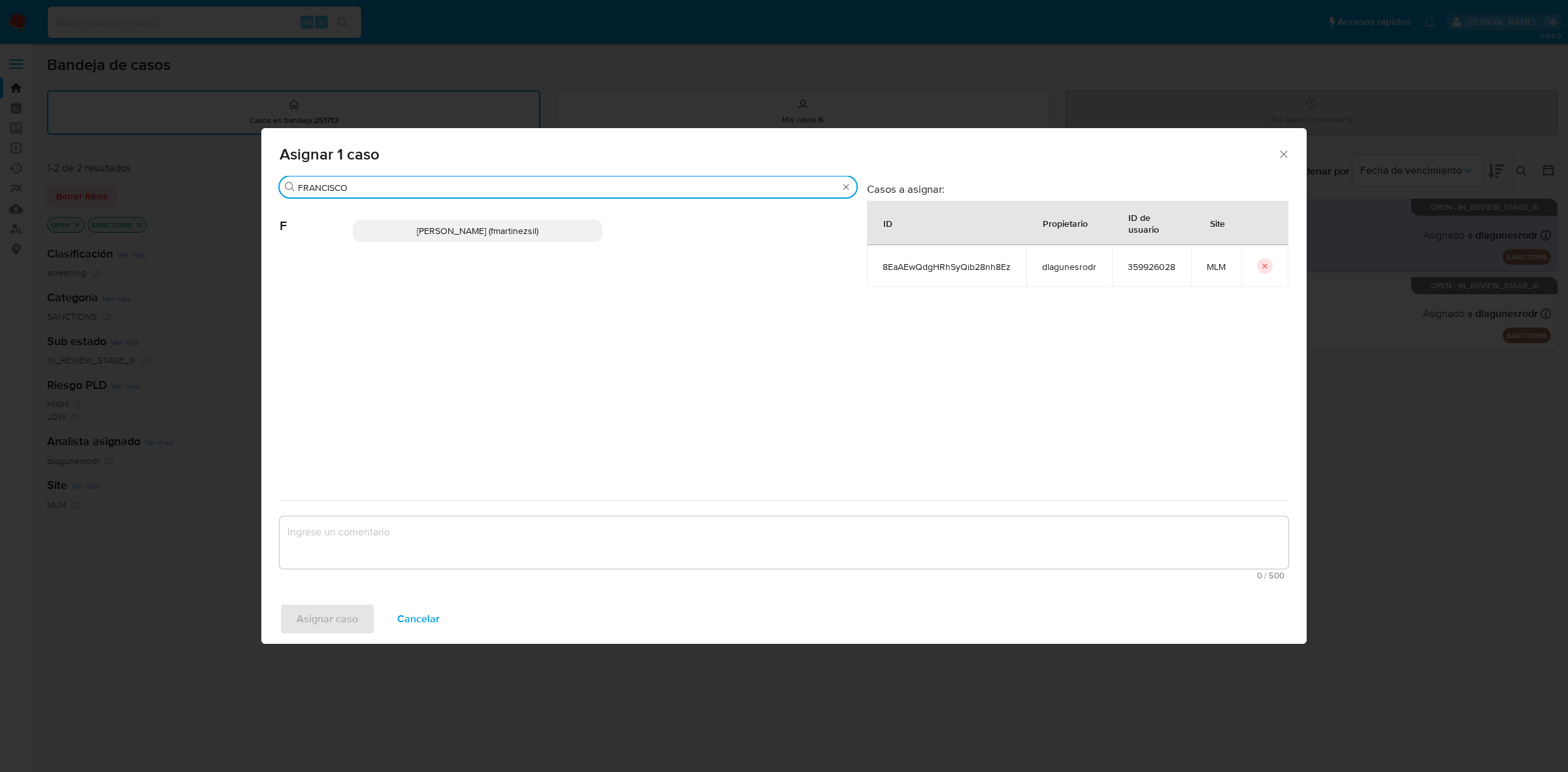
type input "FRANCISCO"
click at [462, 236] on span "[PERSON_NAME] (fmartinezsil)" at bounding box center [478, 231] width 122 height 13
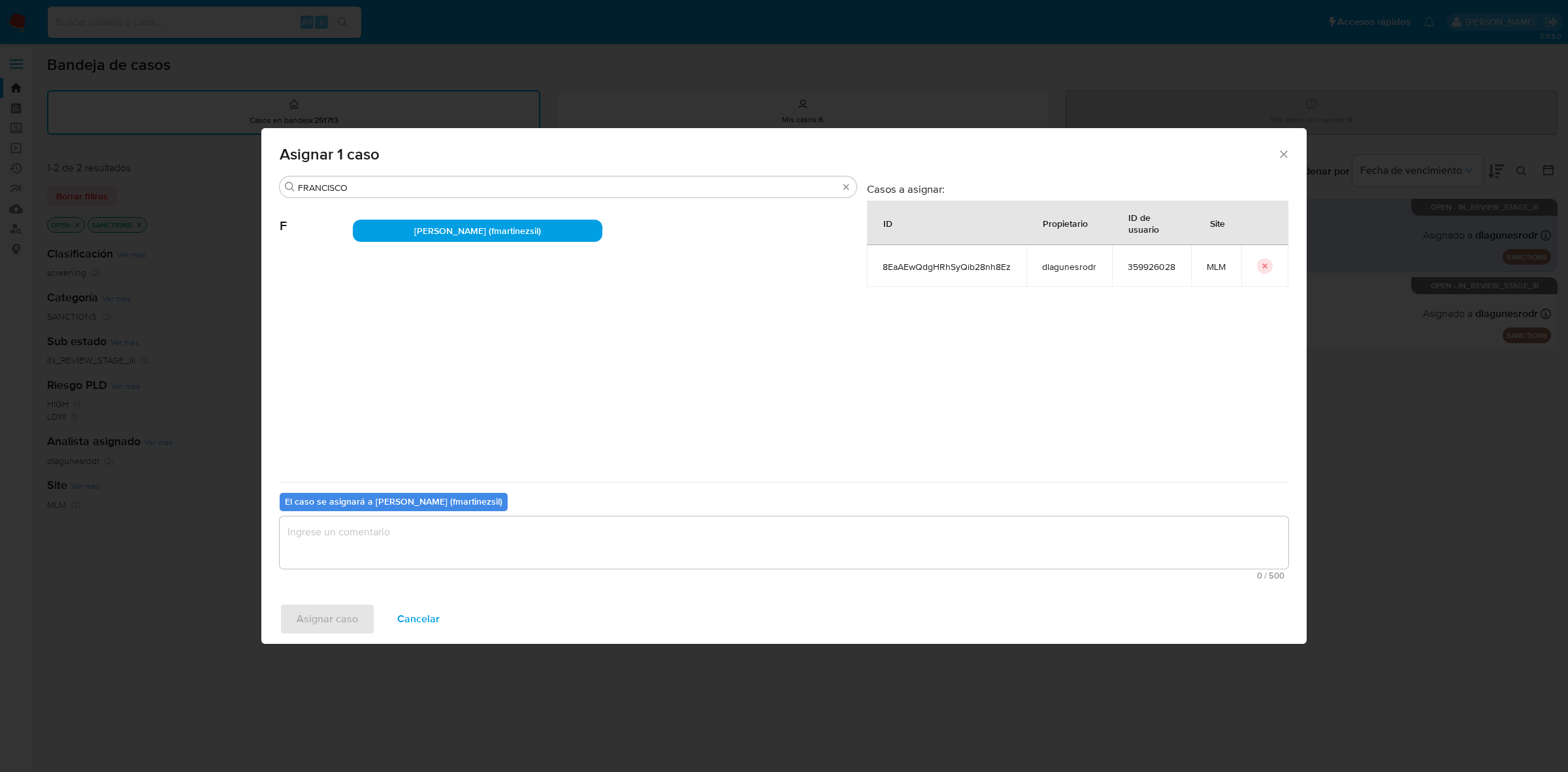
click at [364, 560] on textarea "assign-modal" at bounding box center [784, 542] width 1009 height 52
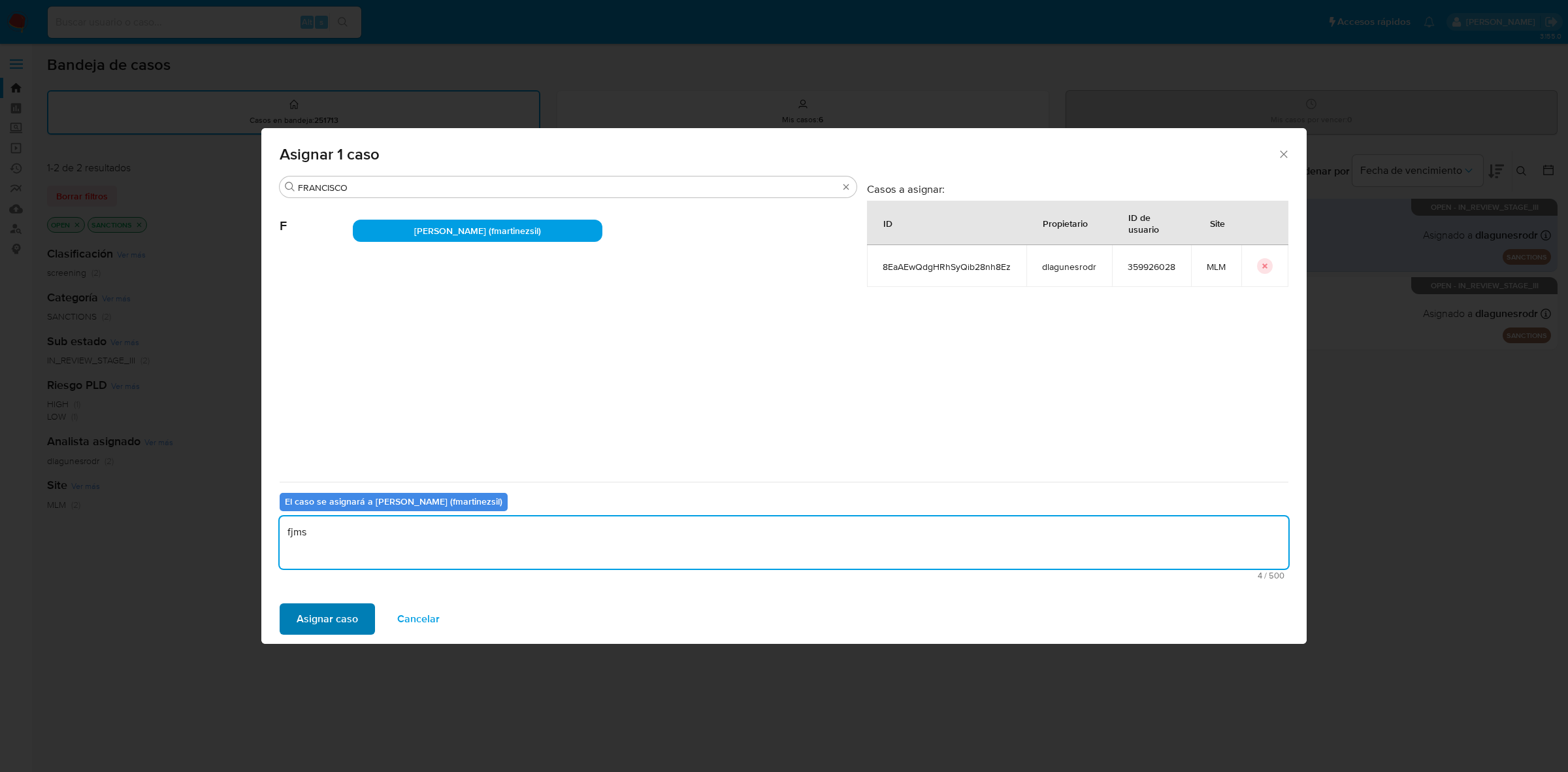
type textarea "fjms"
click at [315, 618] on span "Asignar caso" at bounding box center [327, 619] width 62 height 29
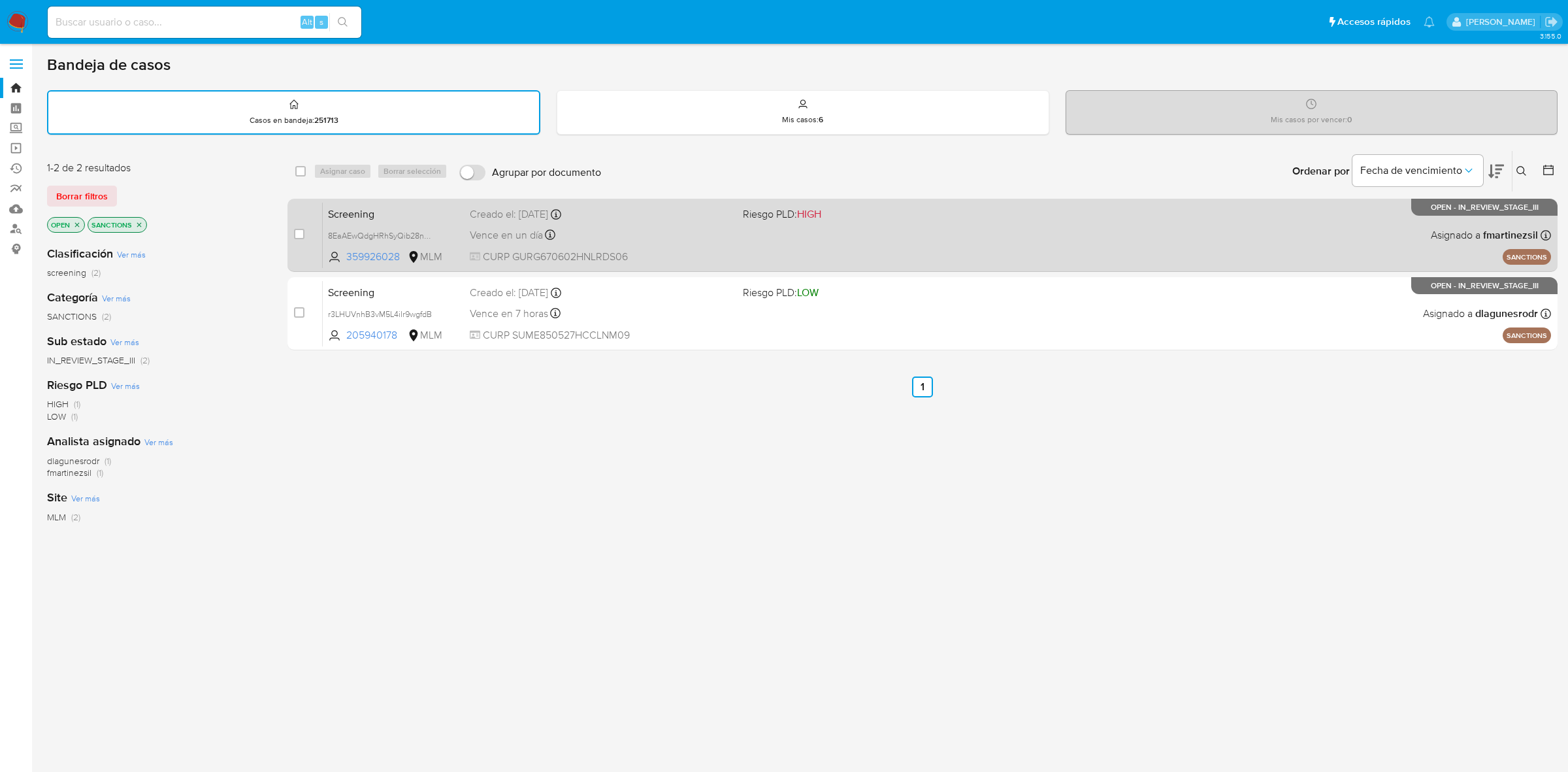
click at [685, 226] on div "Vence en un día Vence el [DATE] 13:05:53" at bounding box center [601, 235] width 263 height 18
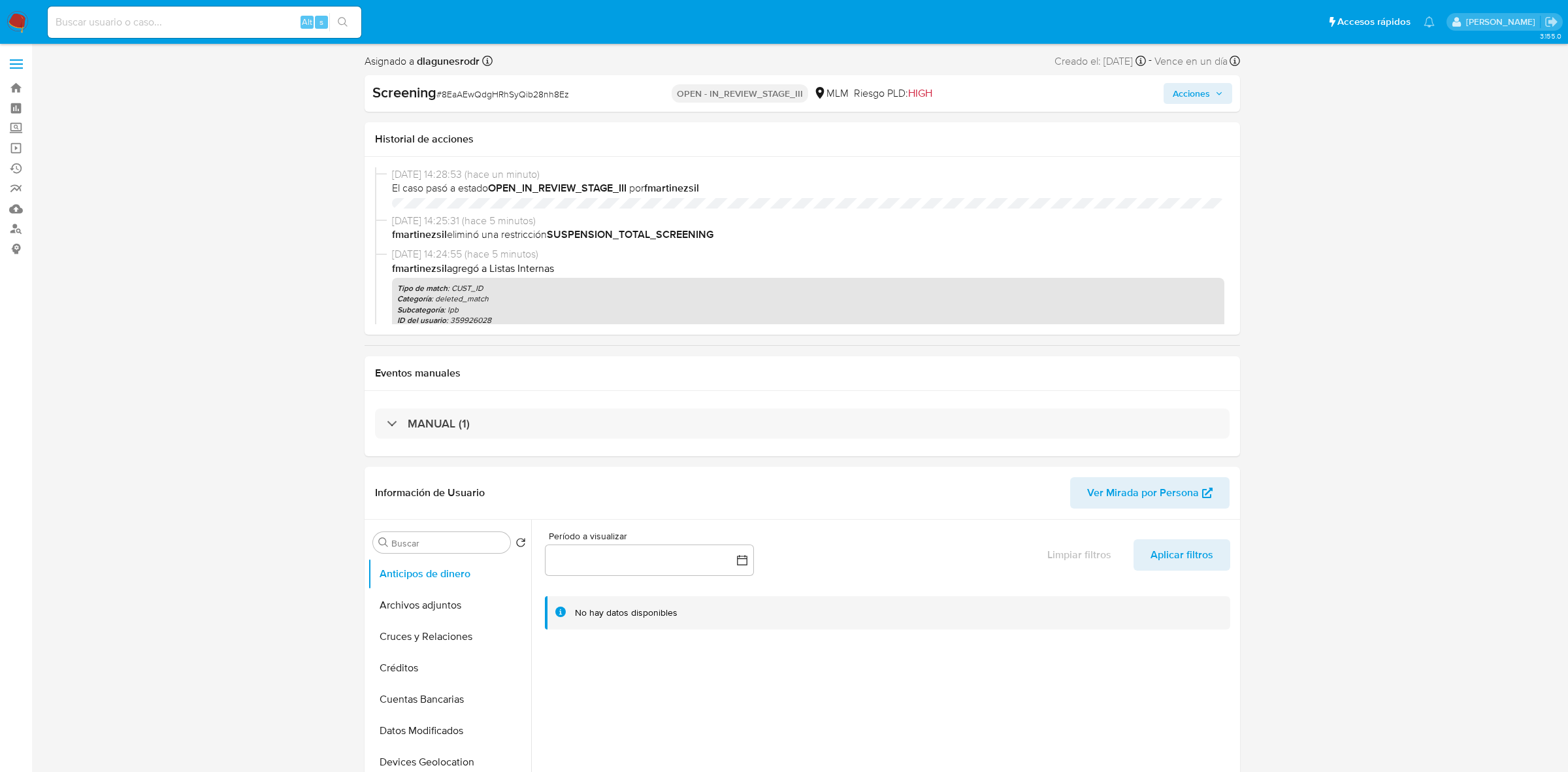
select select "10"
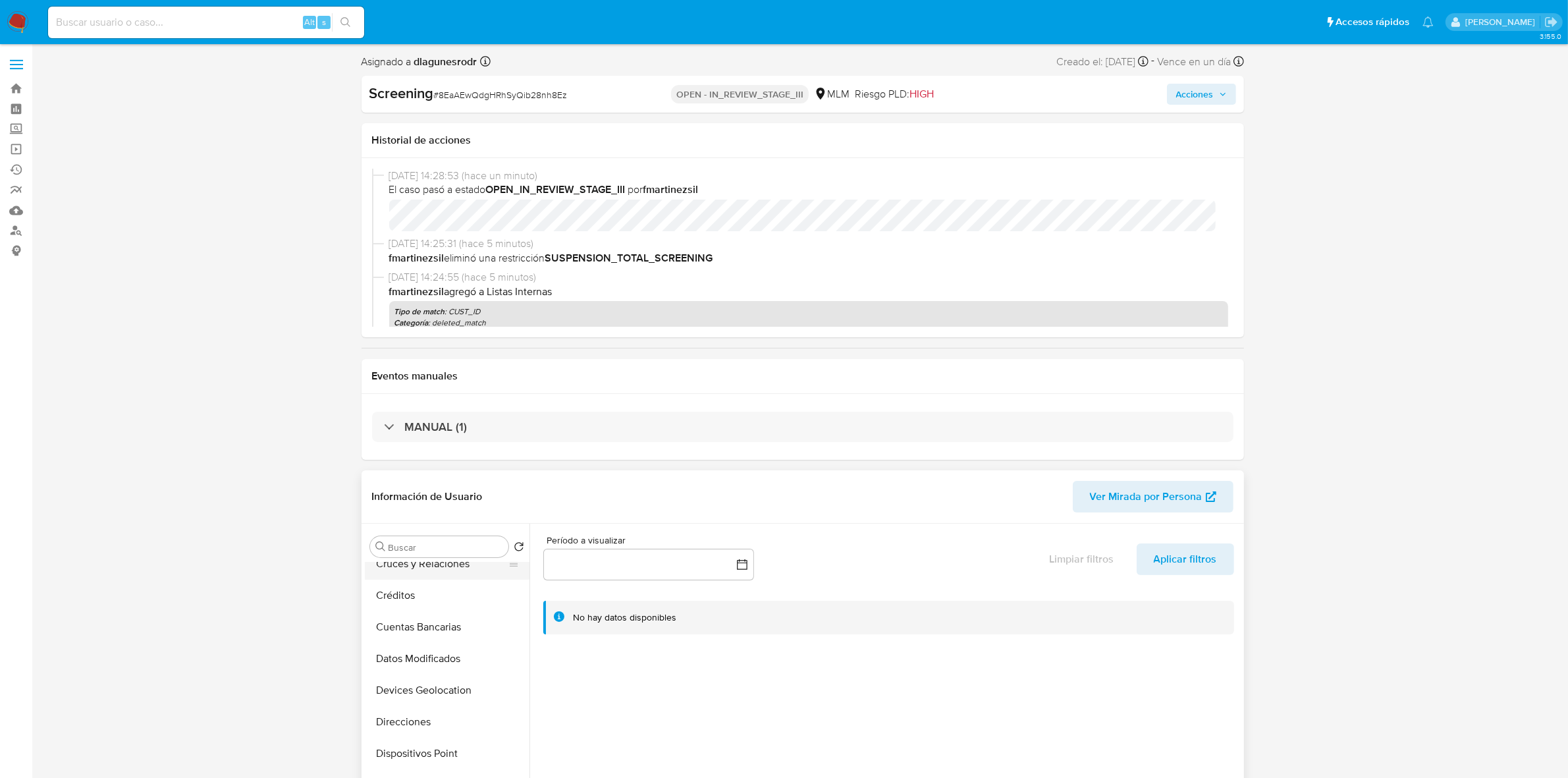
scroll to position [165, 0]
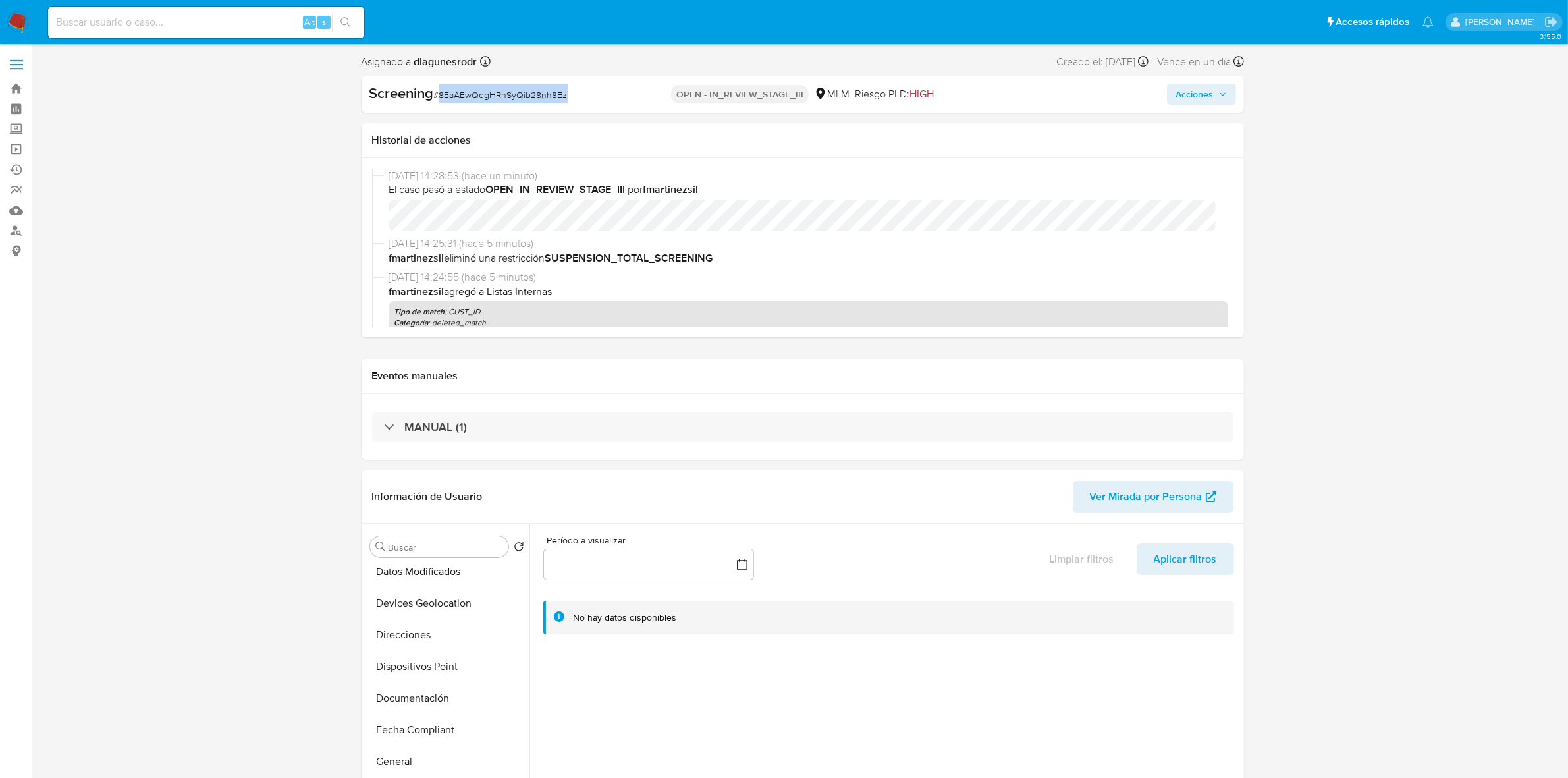
drag, startPoint x: 571, startPoint y: 95, endPoint x: 439, endPoint y: 95, distance: 132.0
click at [439, 95] on div "Screening # 8EaAEwQdgHRhSyQib28nh8Ez" at bounding box center [511, 93] width 284 height 20
copy span "8EaAEwQdgHRhSyQib28nh8Ez"
click at [1210, 96] on span "Acciones" at bounding box center [1195, 94] width 37 height 21
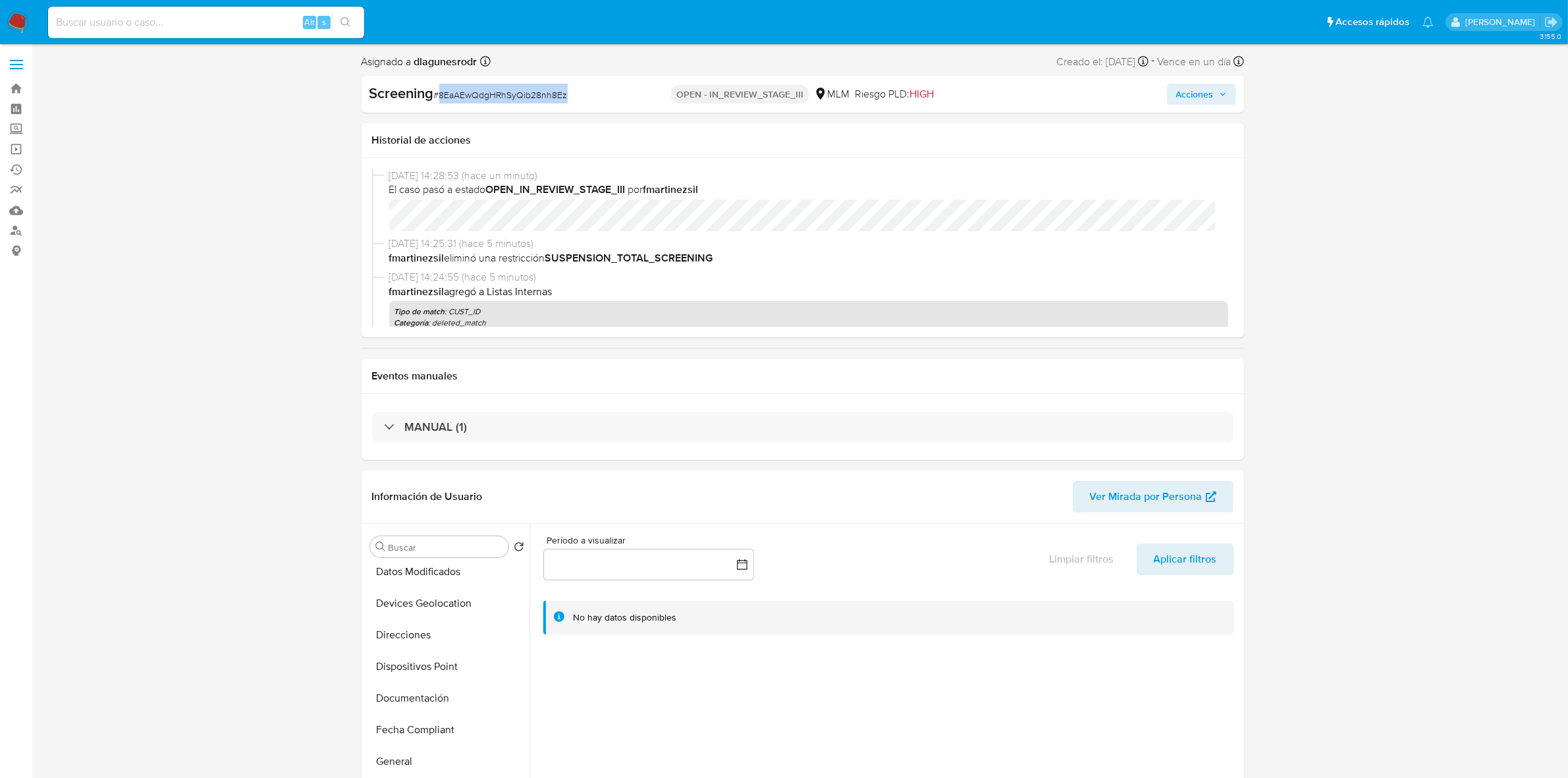
drag, startPoint x: 574, startPoint y: 94, endPoint x: 438, endPoint y: 99, distance: 136.1
click at [438, 99] on div "Screening # 8EaAEwQdgHRhSyQib28nh8Ez" at bounding box center [511, 93] width 284 height 20
copy span "8EaAEwQdgHRhSyQib28nh8Ez"
paste input "8EaAEwQdgHRhSyQib28nh8Ez"
type input "8EaAEwQdgHRhSyQib28nh8Ez"
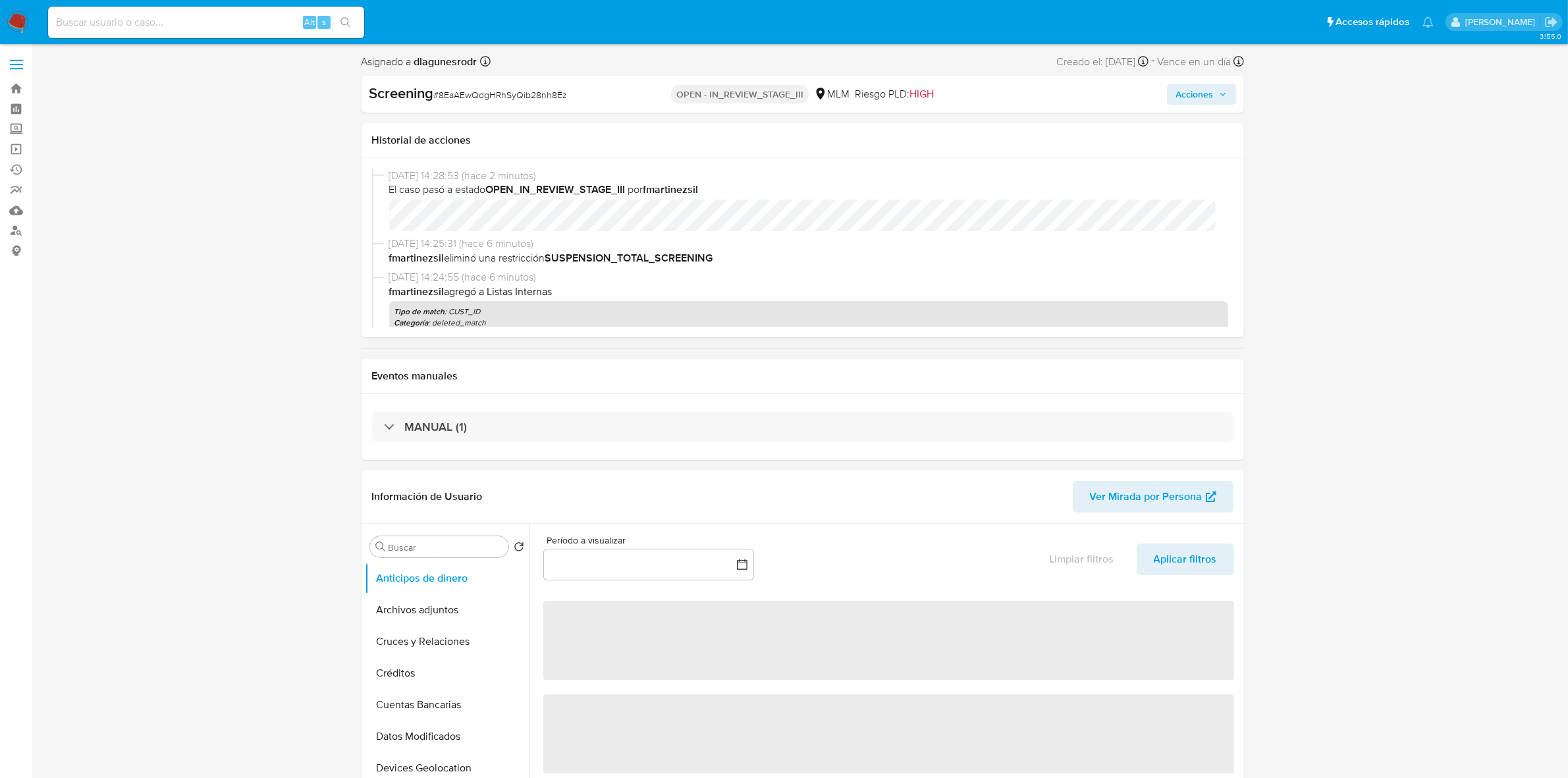
select select "10"
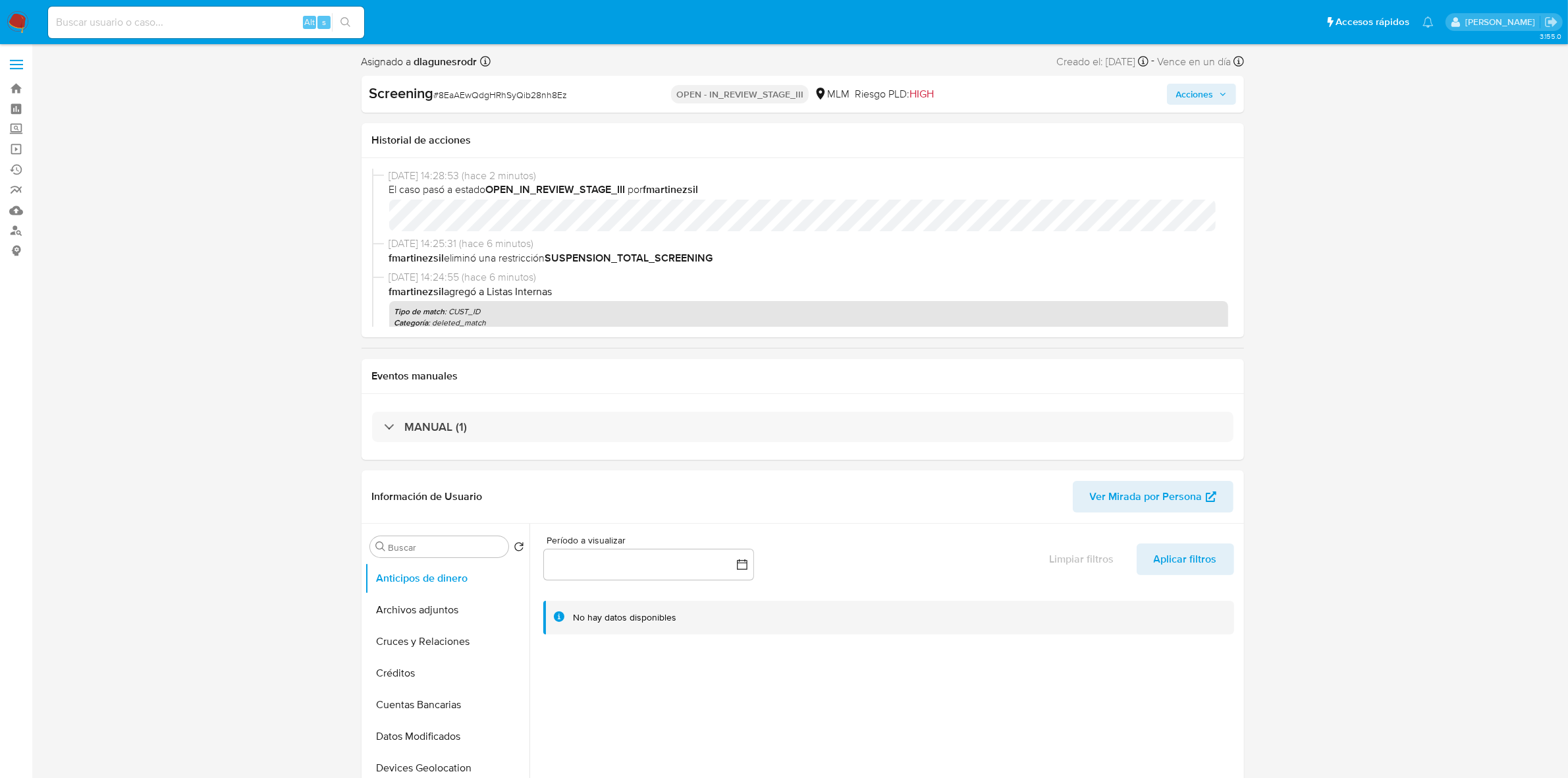
click at [9, 23] on img at bounding box center [18, 22] width 22 height 22
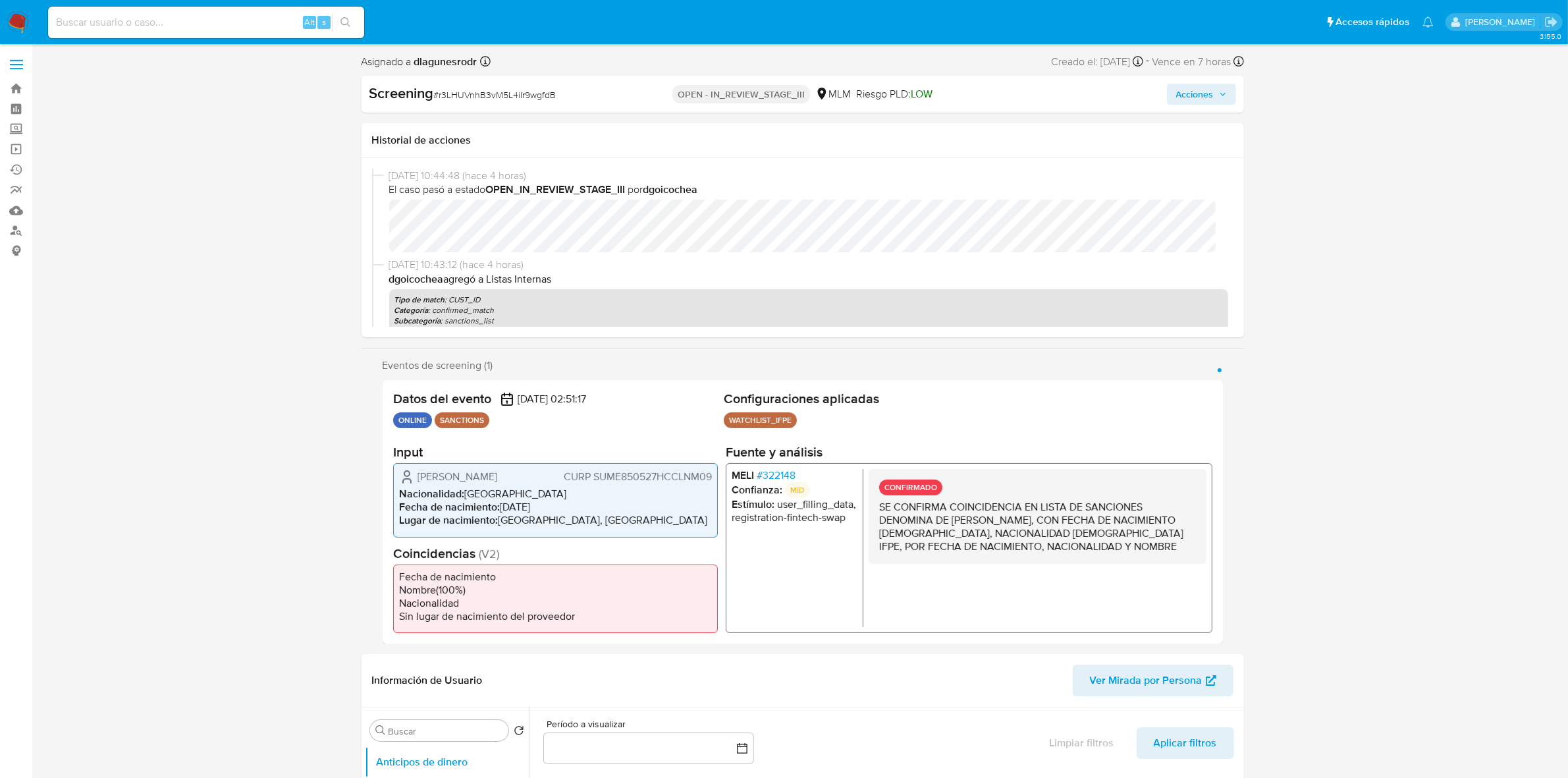
select select "10"
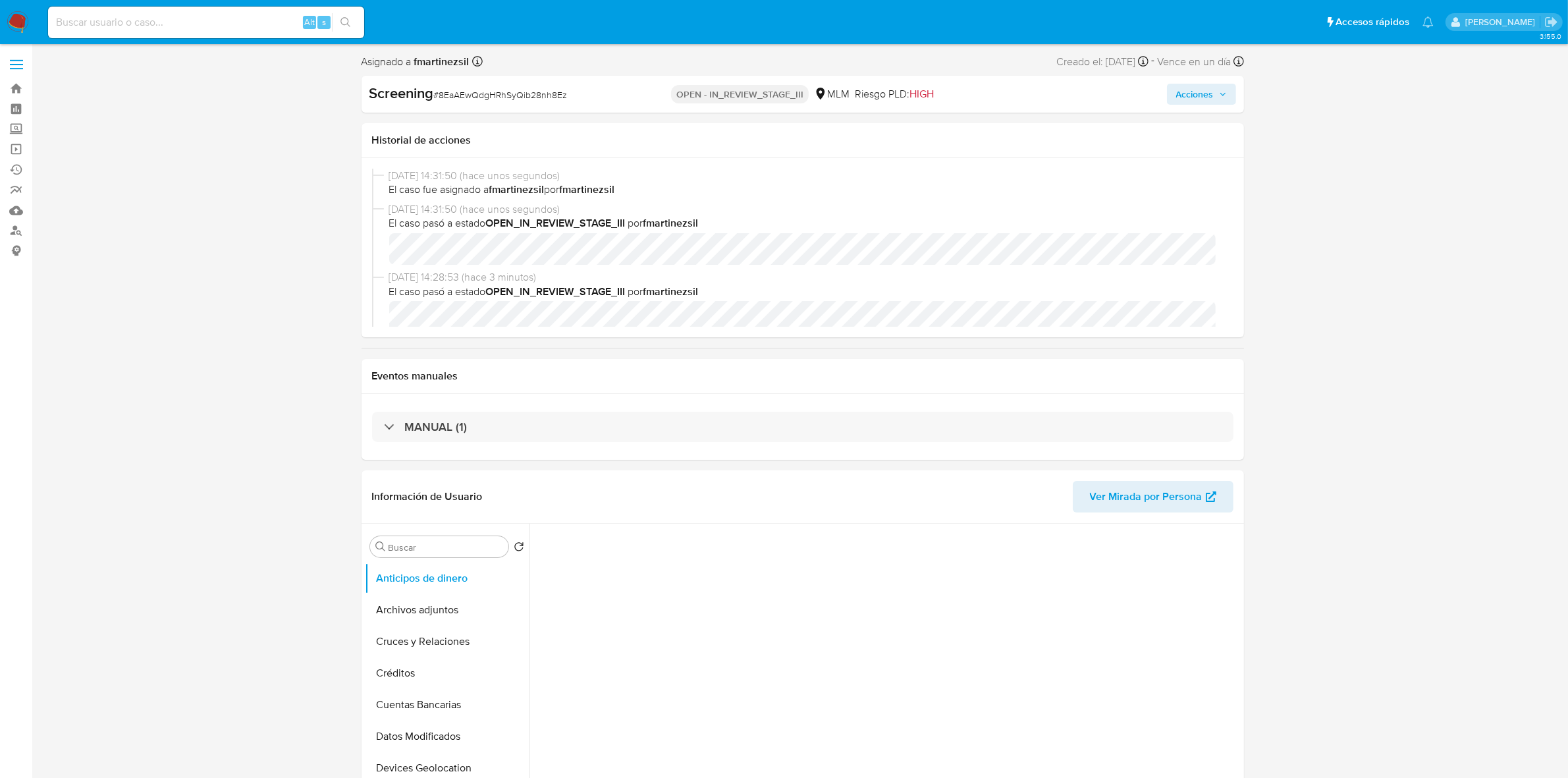
select select "10"
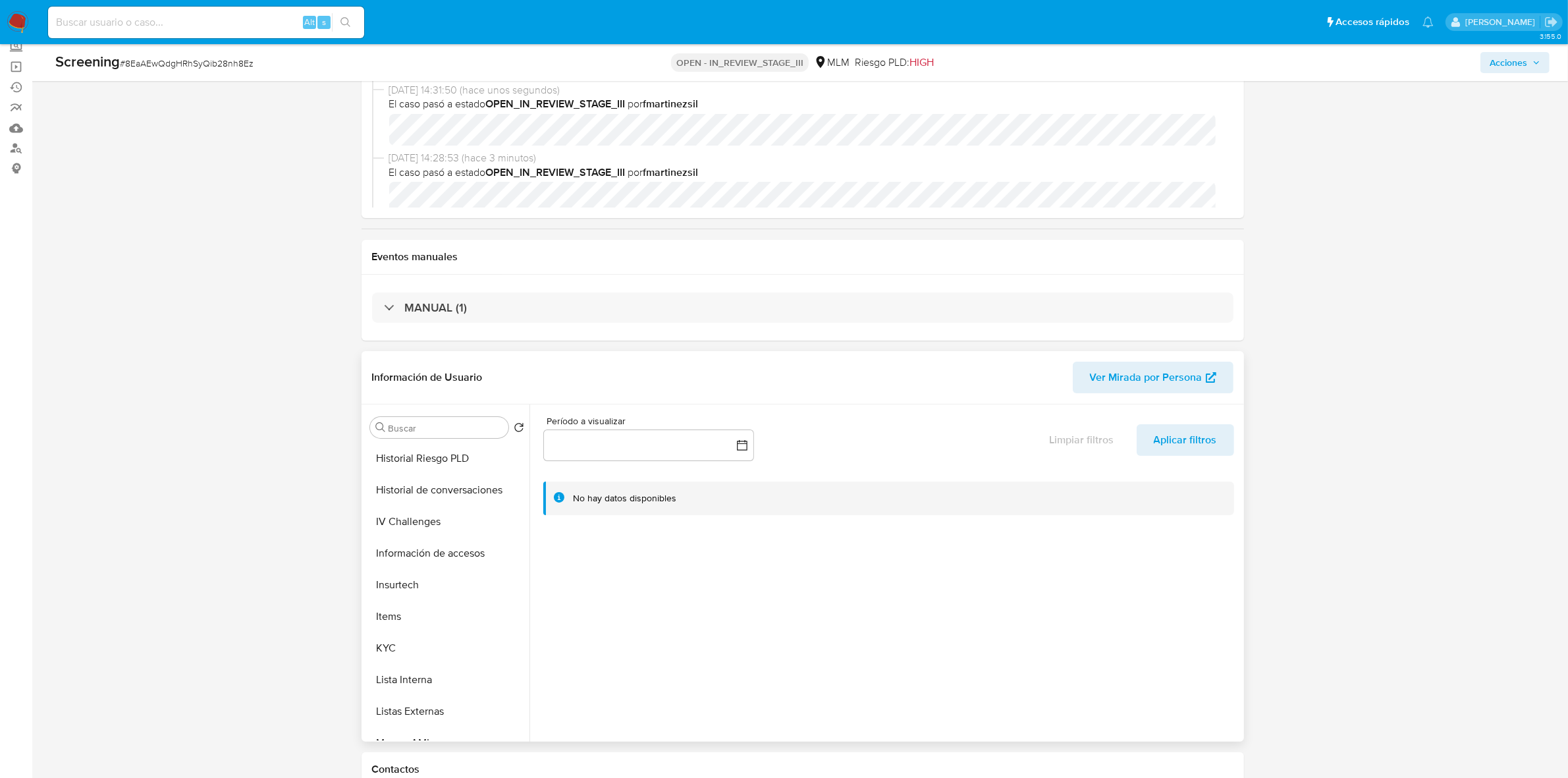
scroll to position [555, 0]
click at [411, 546] on button "Lista Interna" at bounding box center [442, 536] width 154 height 31
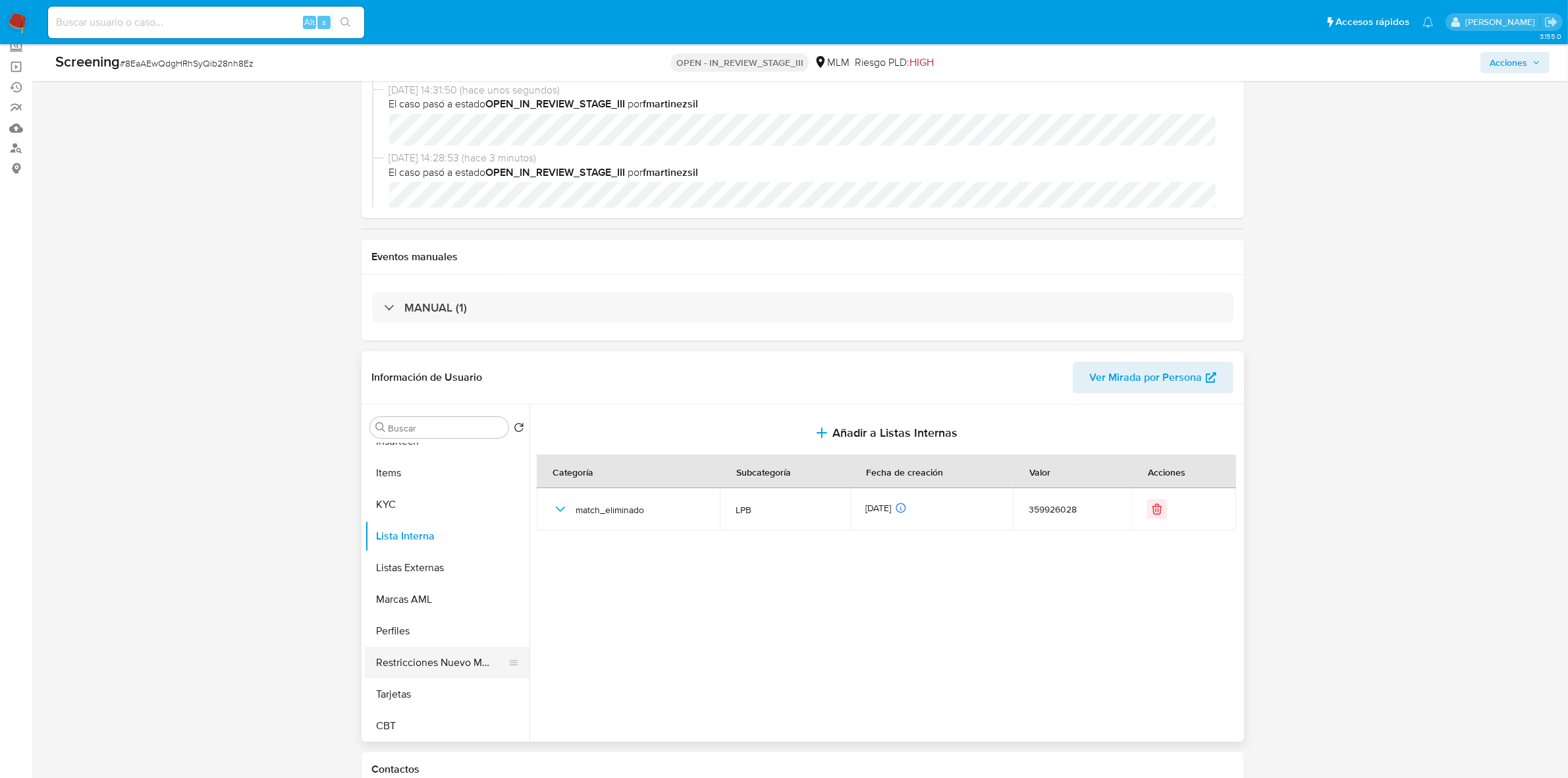
click at [424, 653] on button "Restricciones Nuevo Mundo" at bounding box center [442, 662] width 154 height 31
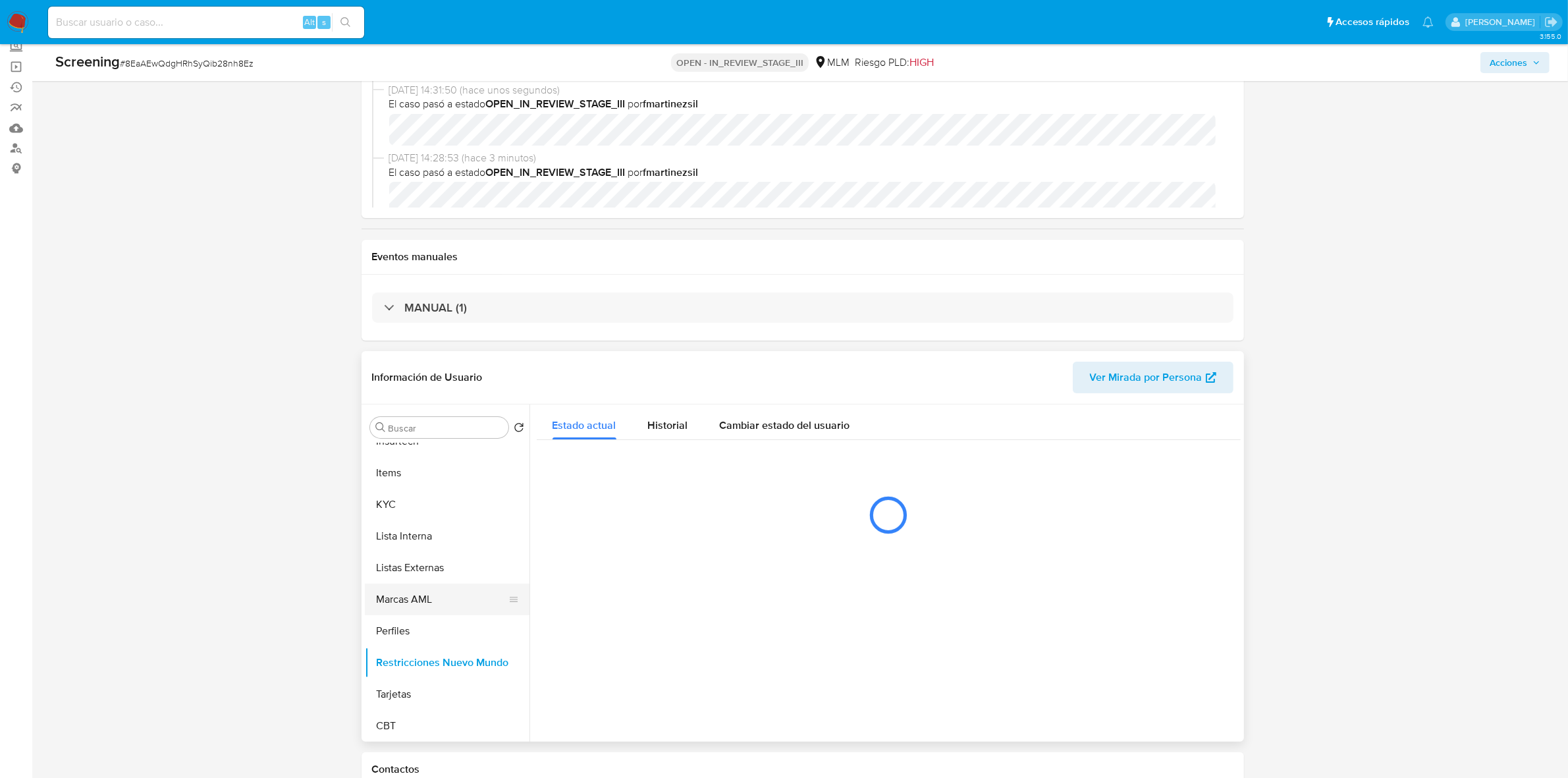
click at [415, 598] on button "Marcas AML" at bounding box center [442, 600] width 154 height 31
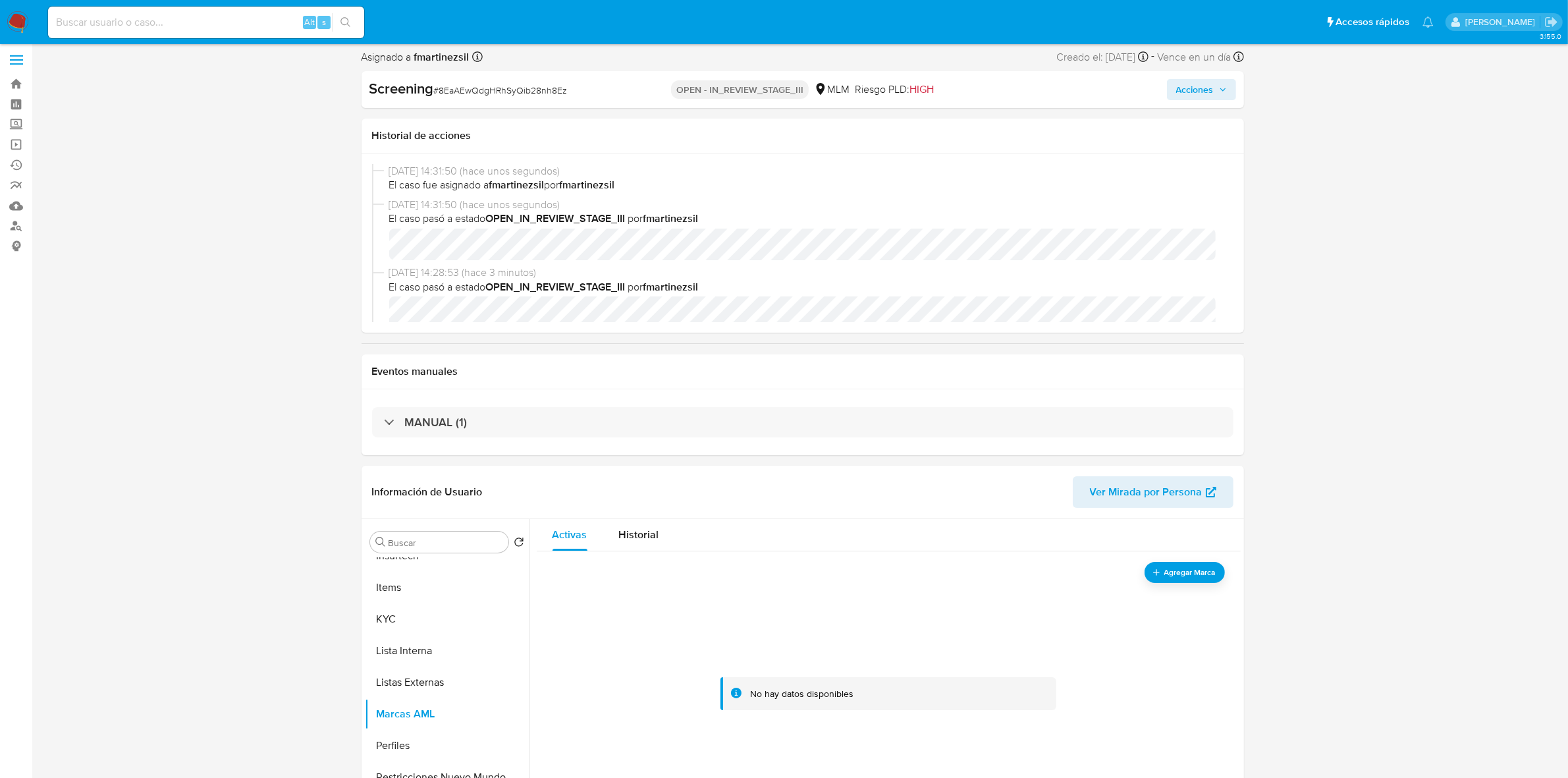
scroll to position [0, 0]
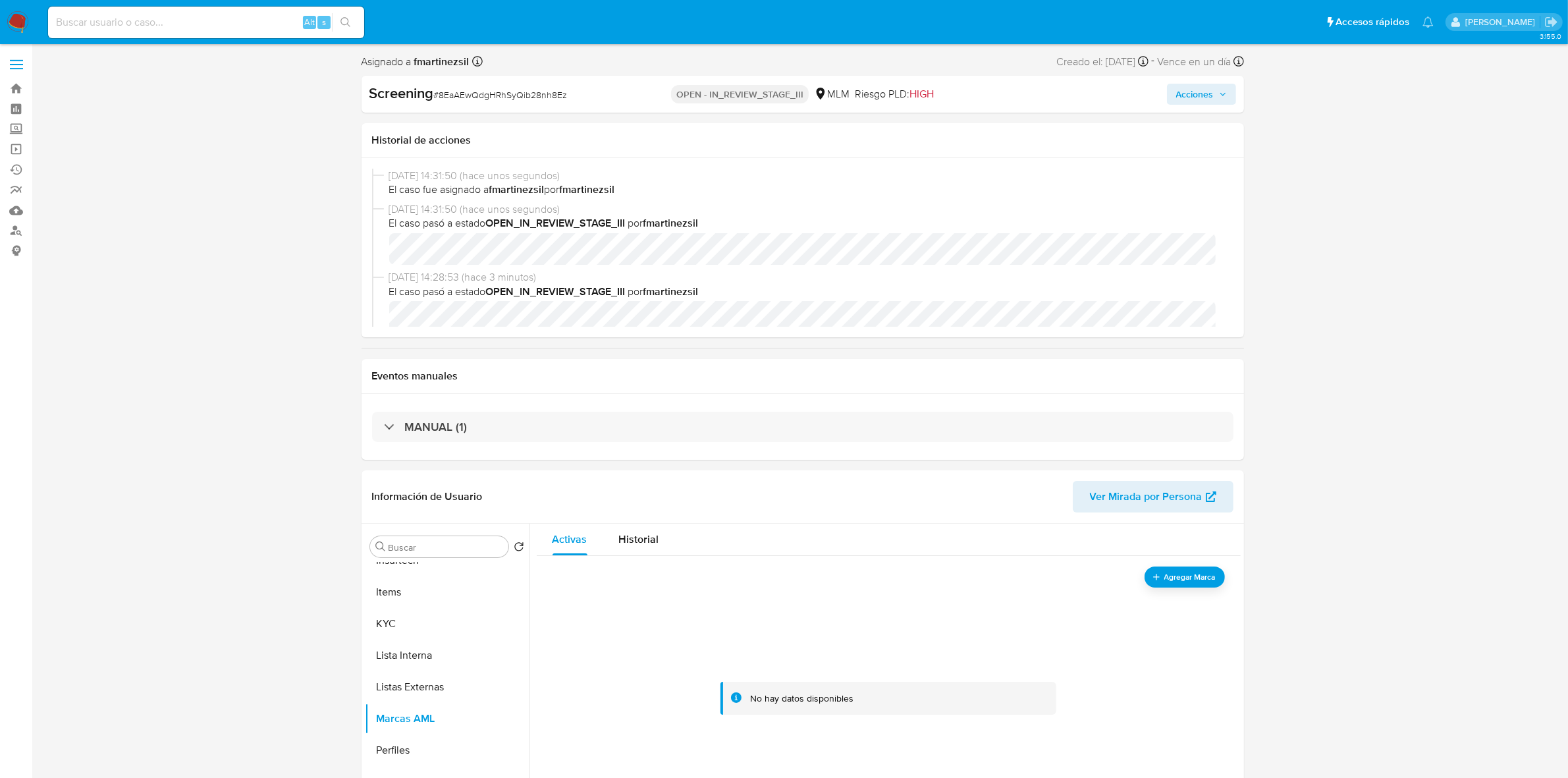
click at [1204, 88] on span "Acciones" at bounding box center [1195, 94] width 37 height 21
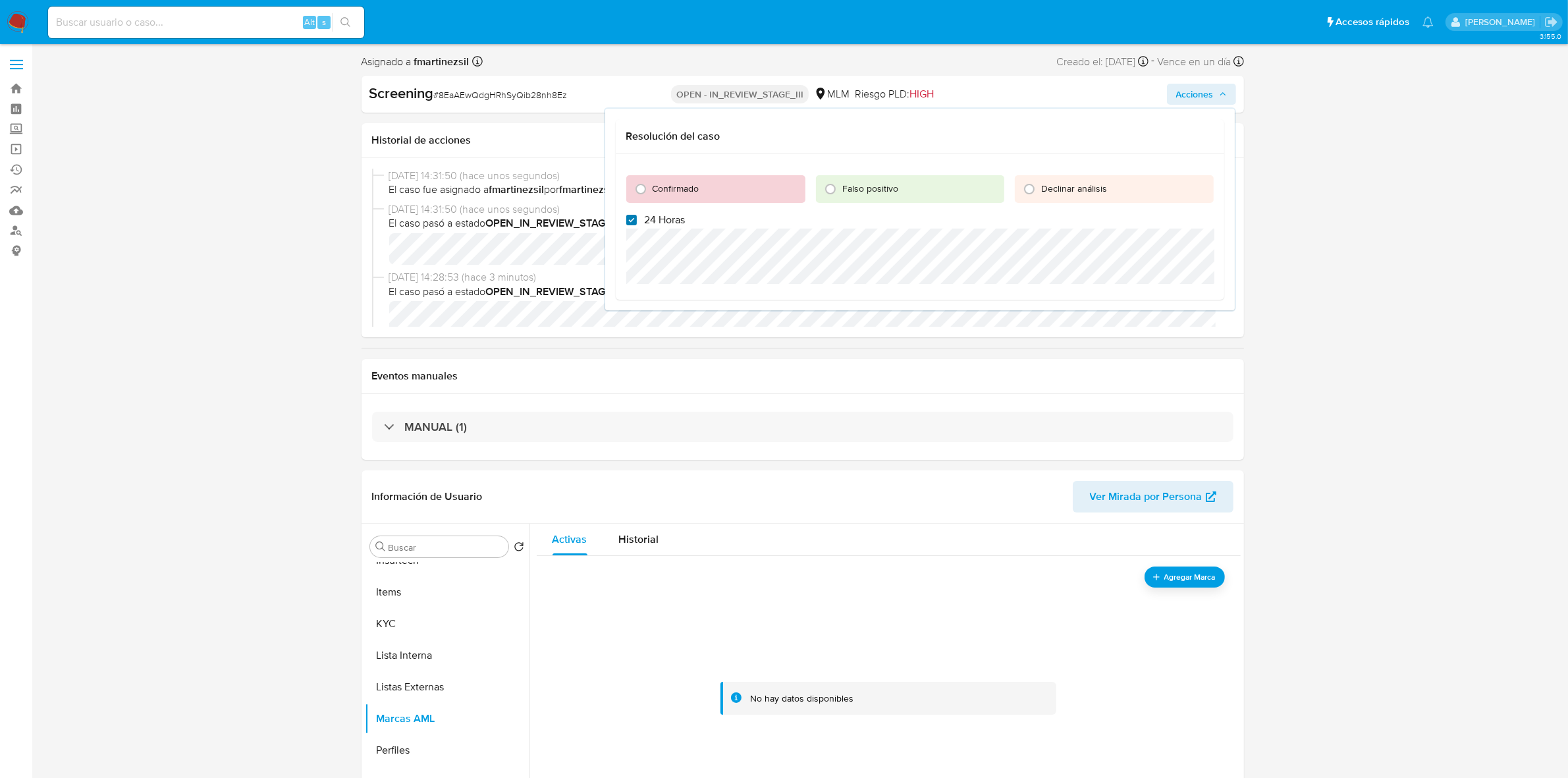
click at [626, 218] on input "24 Horas" at bounding box center [631, 219] width 10 height 10
checkbox input "false"
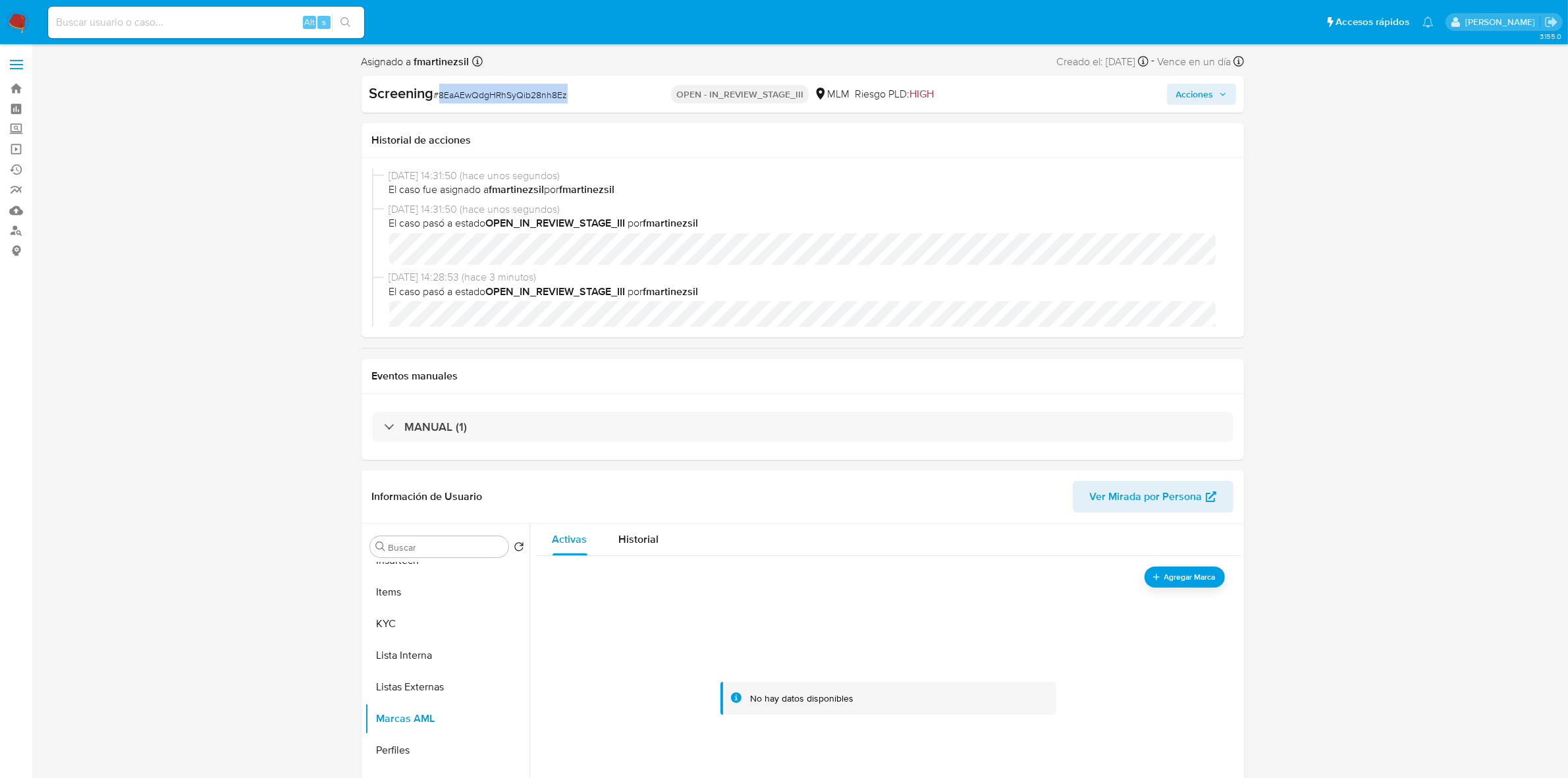
drag, startPoint x: 565, startPoint y: 91, endPoint x: 439, endPoint y: 99, distance: 126.3
click at [439, 99] on span "# 8EaAEwQdgHRhSyQib28nh8Ez" at bounding box center [501, 95] width 134 height 13
copy span "8EaAEwQdgHRhSyQib28nh8Ez"
click at [483, 89] on span "# 8EaAEwQdgHRhSyQib28nh8Ez" at bounding box center [501, 95] width 134 height 13
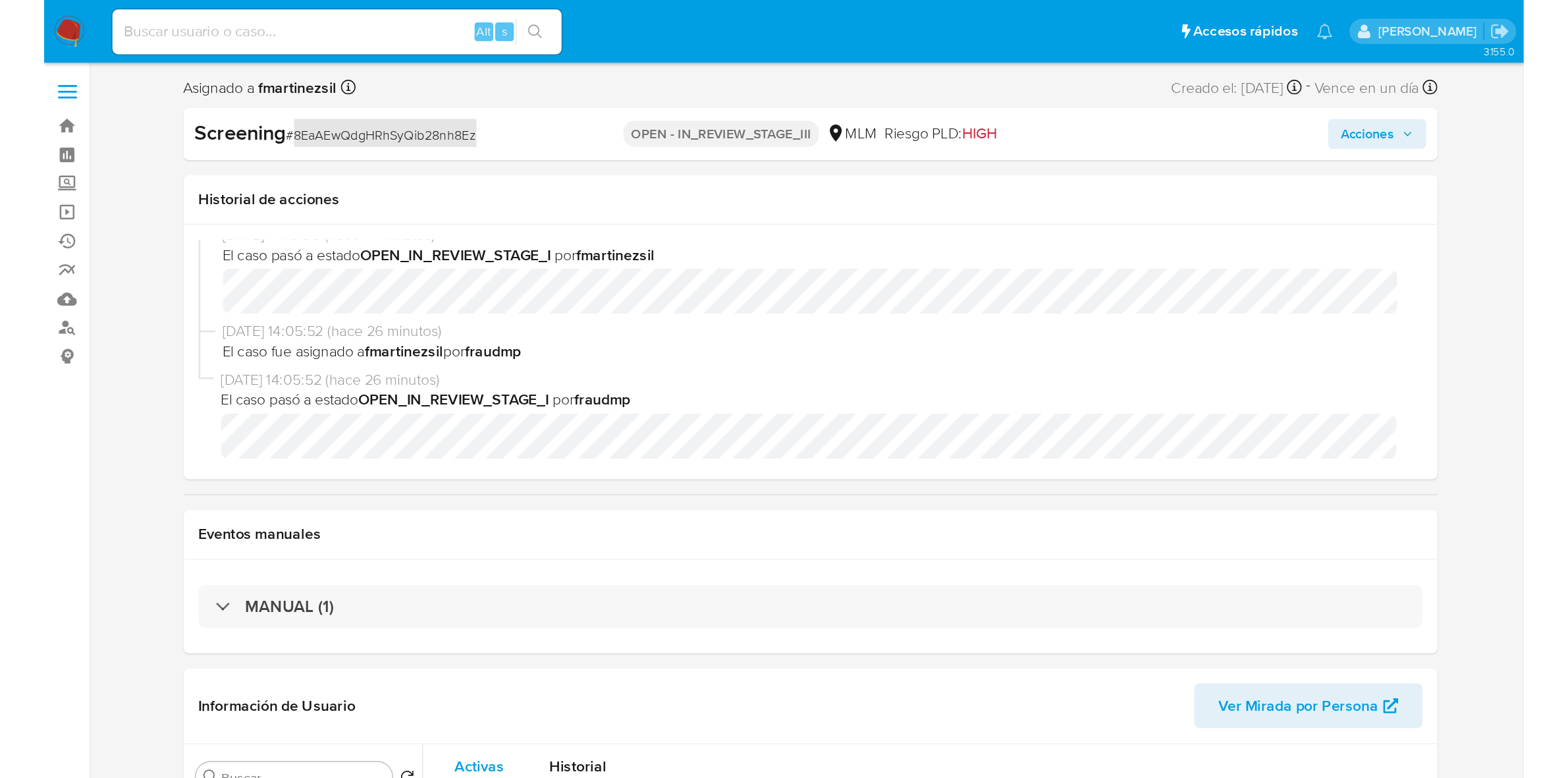
scroll to position [555, 0]
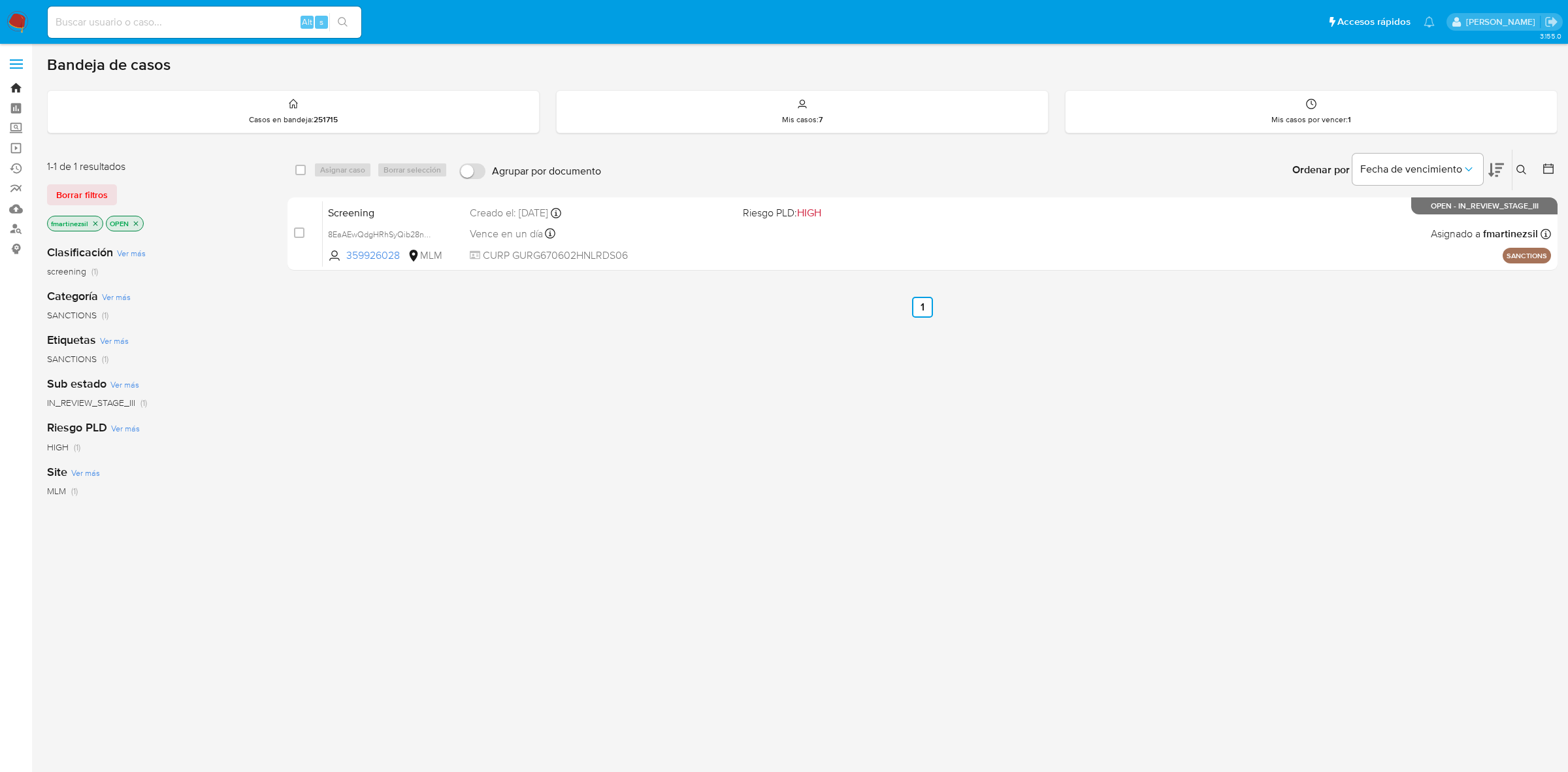
click at [9, 85] on link "Bandeja" at bounding box center [78, 88] width 155 height 20
paste input "48583462"
type input "48583462"
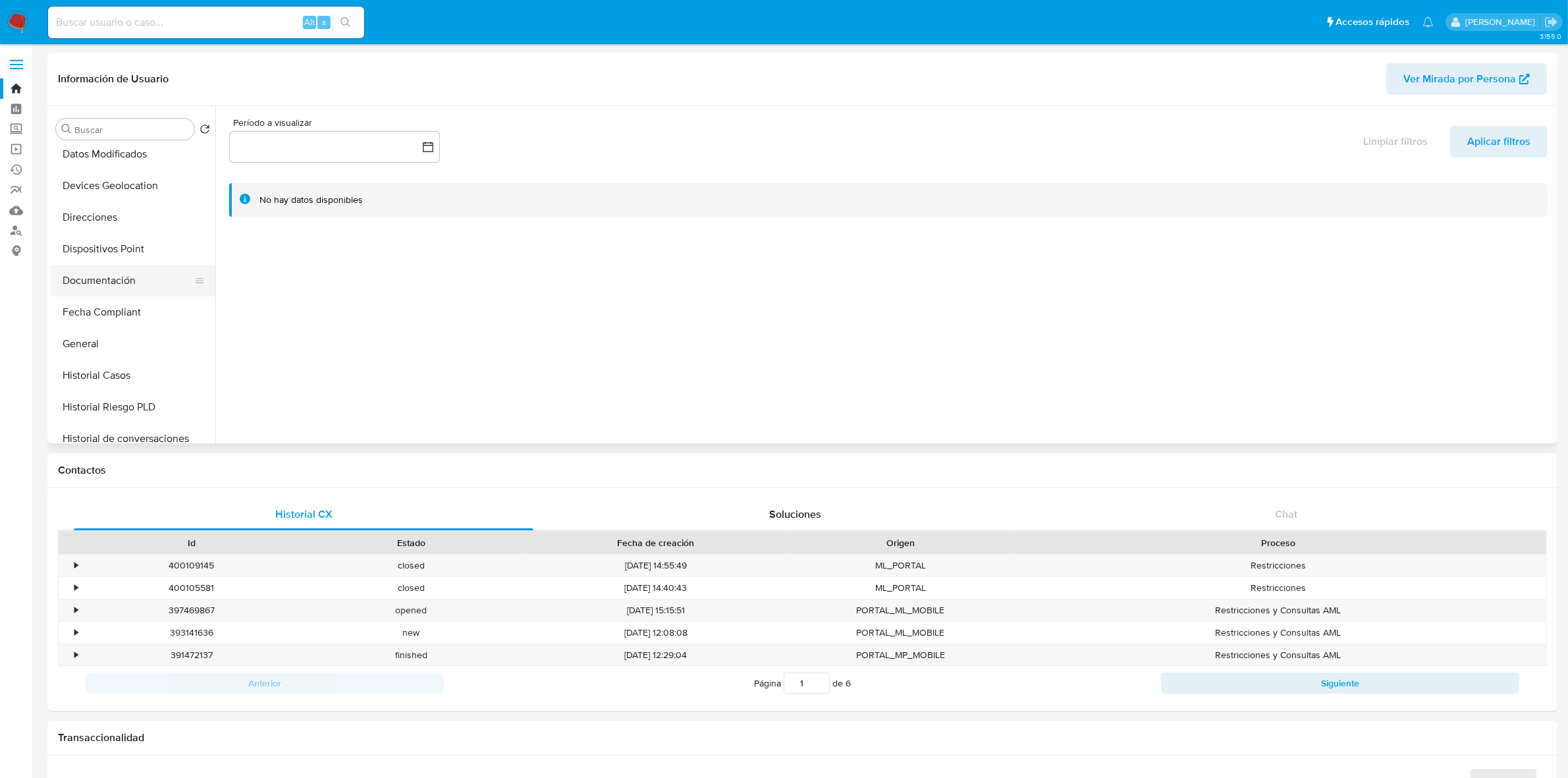
select select "10"
click at [99, 347] on button "General" at bounding box center [127, 343] width 154 height 31
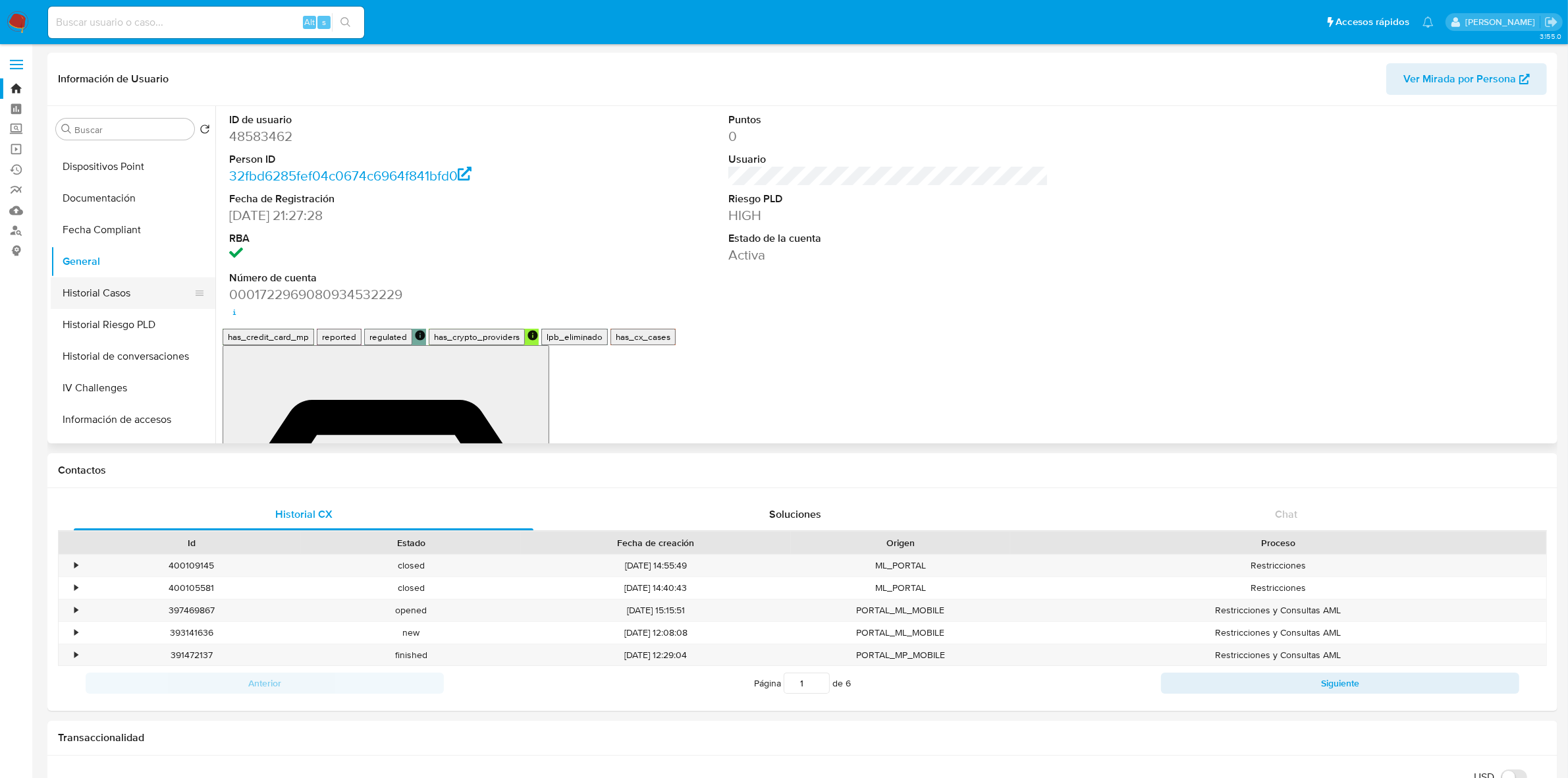
scroll to position [555, 0]
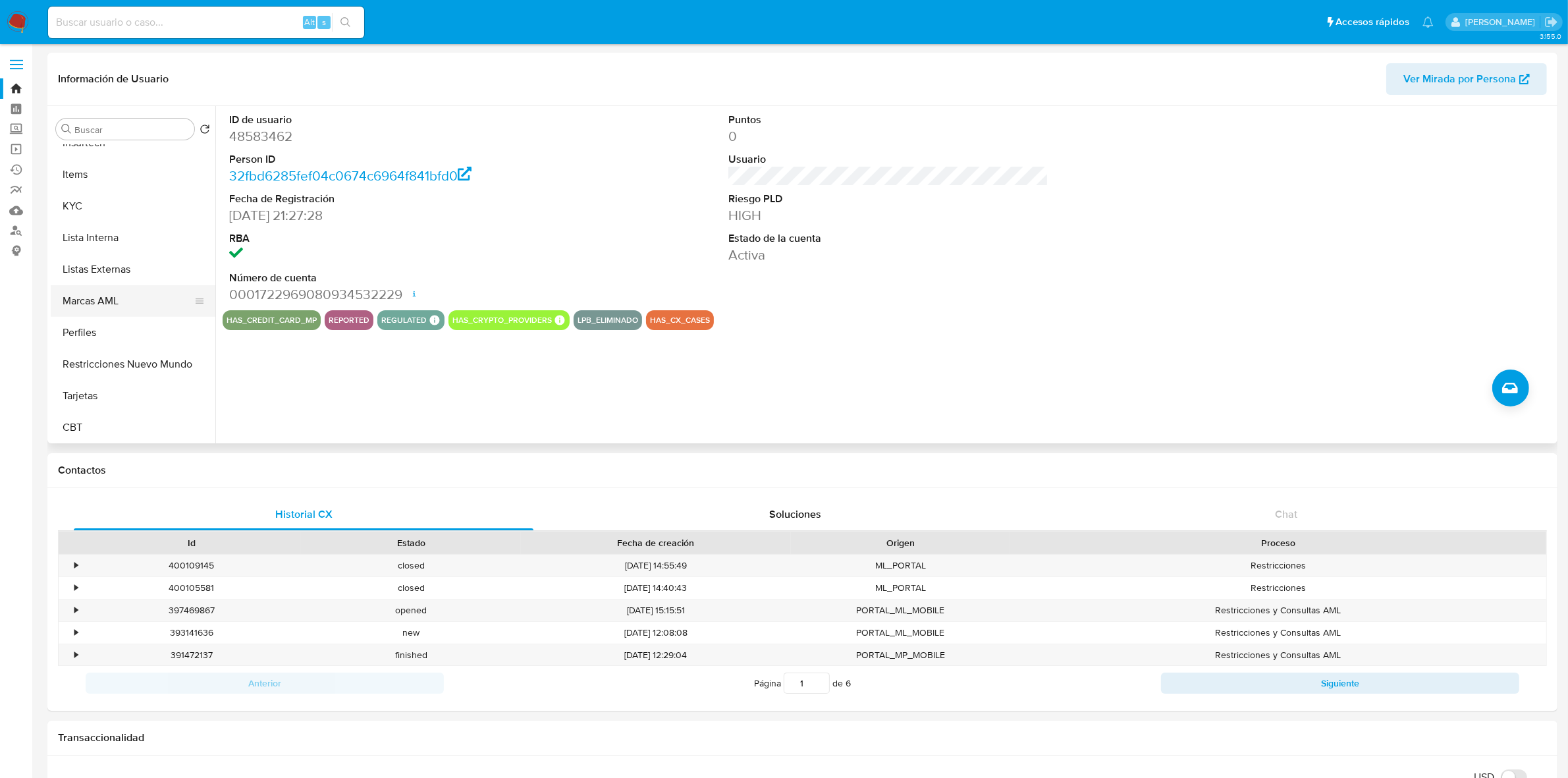
click at [129, 305] on button "Marcas AML" at bounding box center [127, 301] width 154 height 31
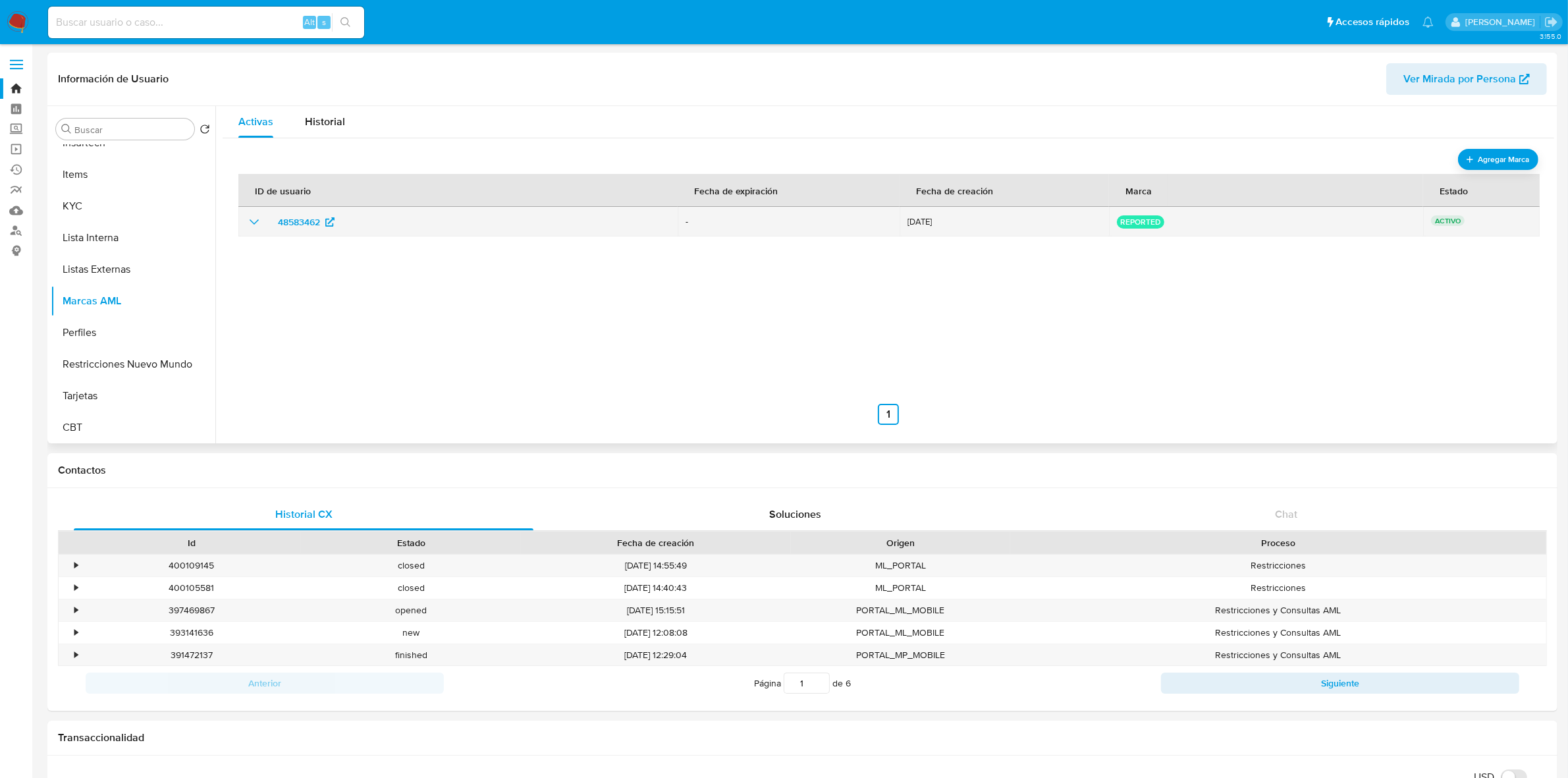
click at [250, 226] on icon "show_hidden_detail_by_id_48583462" at bounding box center [254, 221] width 16 height 16
click at [1379, 221] on div "reported" at bounding box center [1266, 221] width 298 height 13
click at [921, 228] on td "[DATE]" at bounding box center [1004, 222] width 209 height 30
click at [307, 222] on span "48583462" at bounding box center [299, 221] width 42 height 21
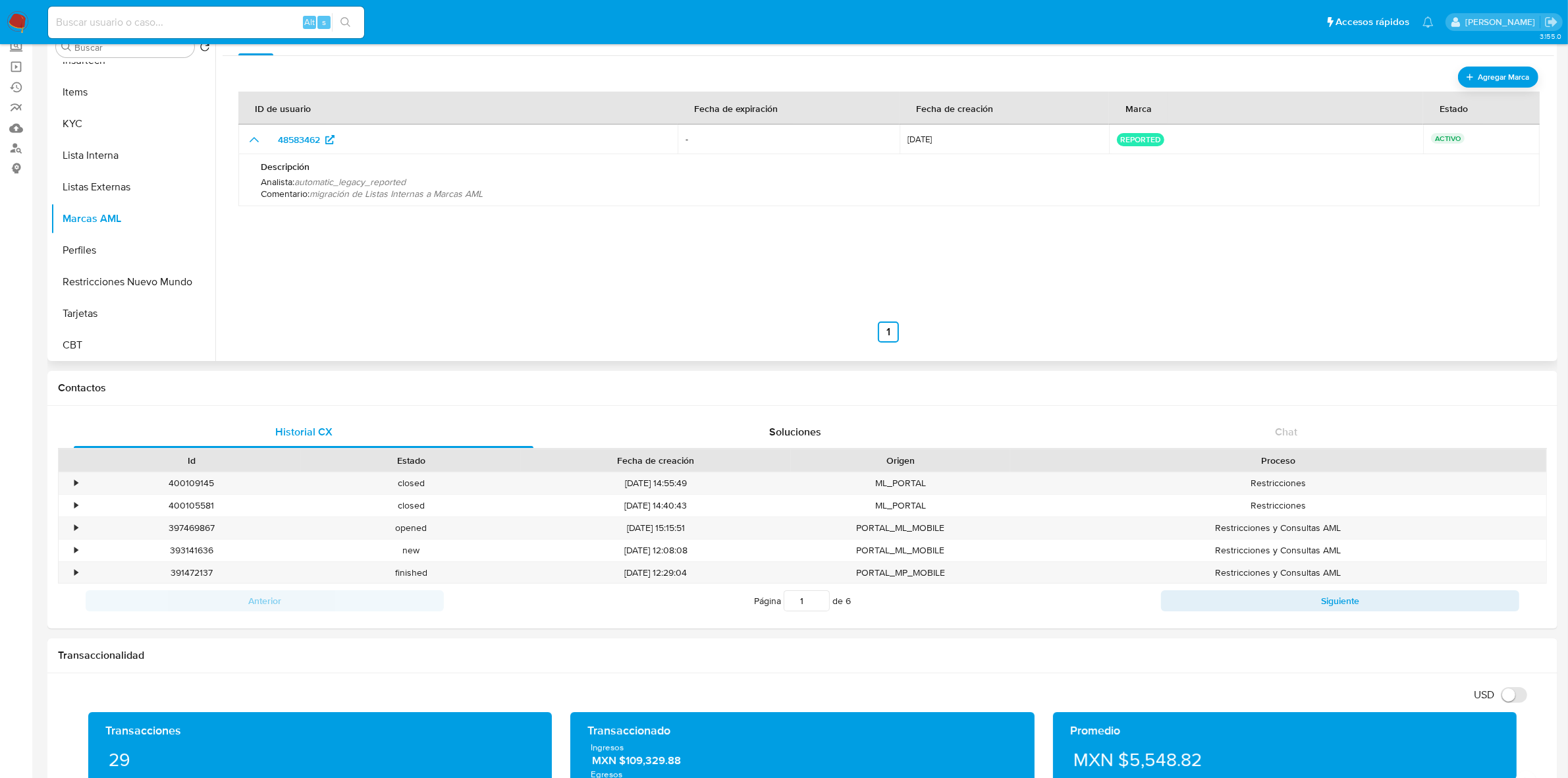
scroll to position [0, 0]
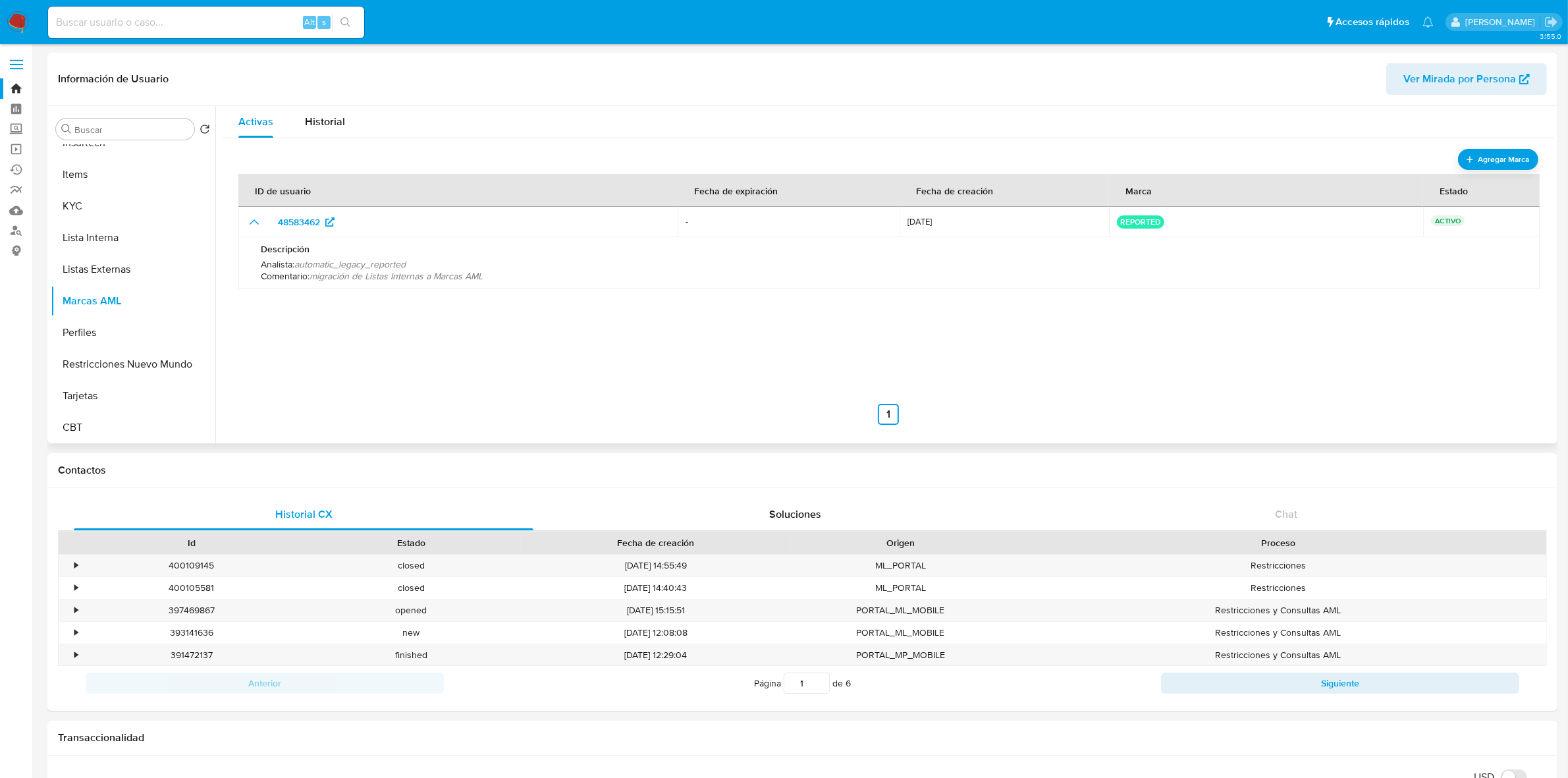
click at [356, 264] on span "automatic_legacy_reported" at bounding box center [349, 264] width 111 height 13
click at [1494, 160] on span "Agregar Marca" at bounding box center [1503, 159] width 52 height 16
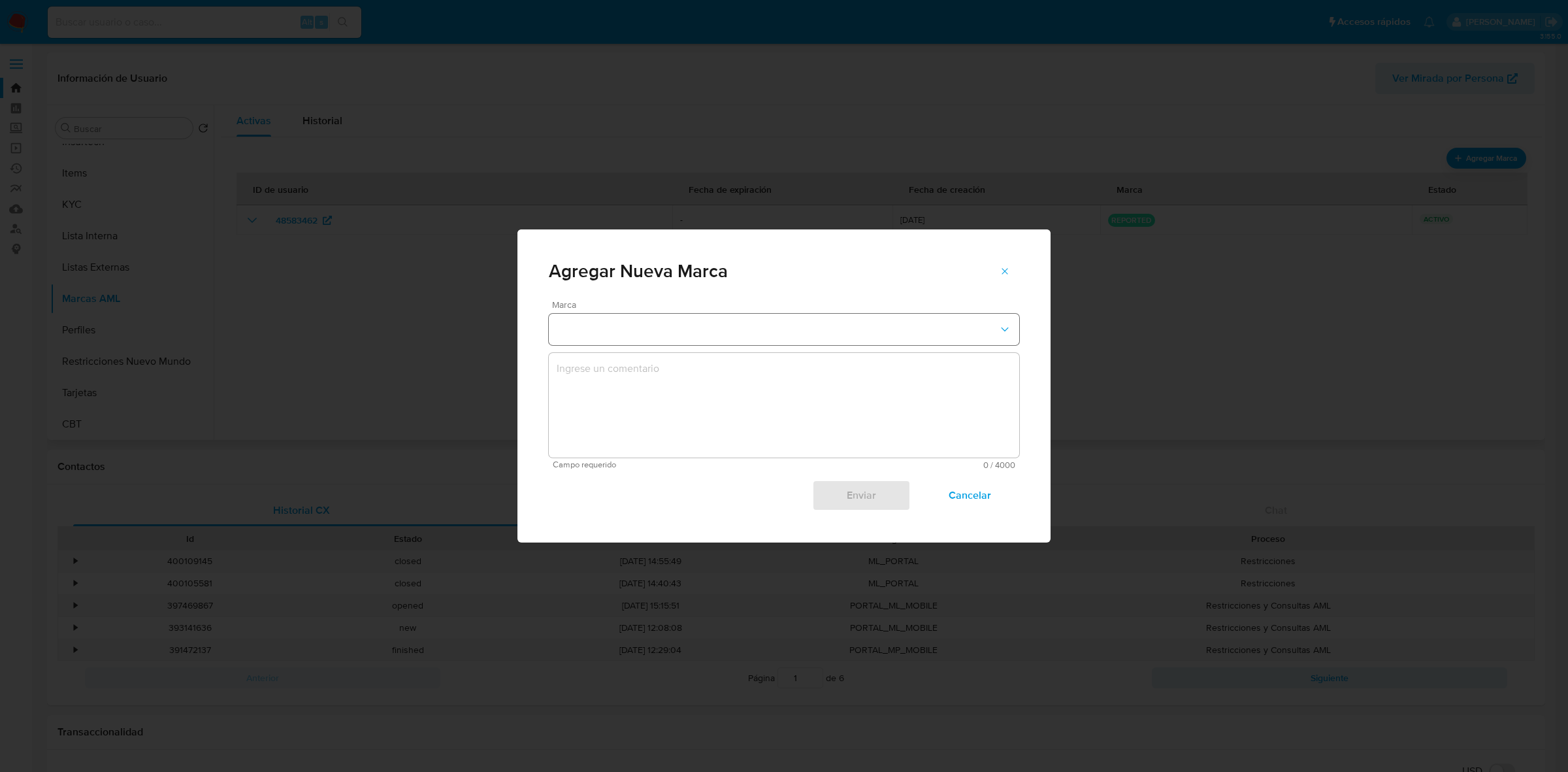
click at [987, 343] on button "marks-modal" at bounding box center [784, 329] width 470 height 31
click at [612, 489] on div "Enviar Cancelar" at bounding box center [784, 490] width 470 height 42
click at [995, 496] on span "Cancelar" at bounding box center [970, 496] width 64 height 29
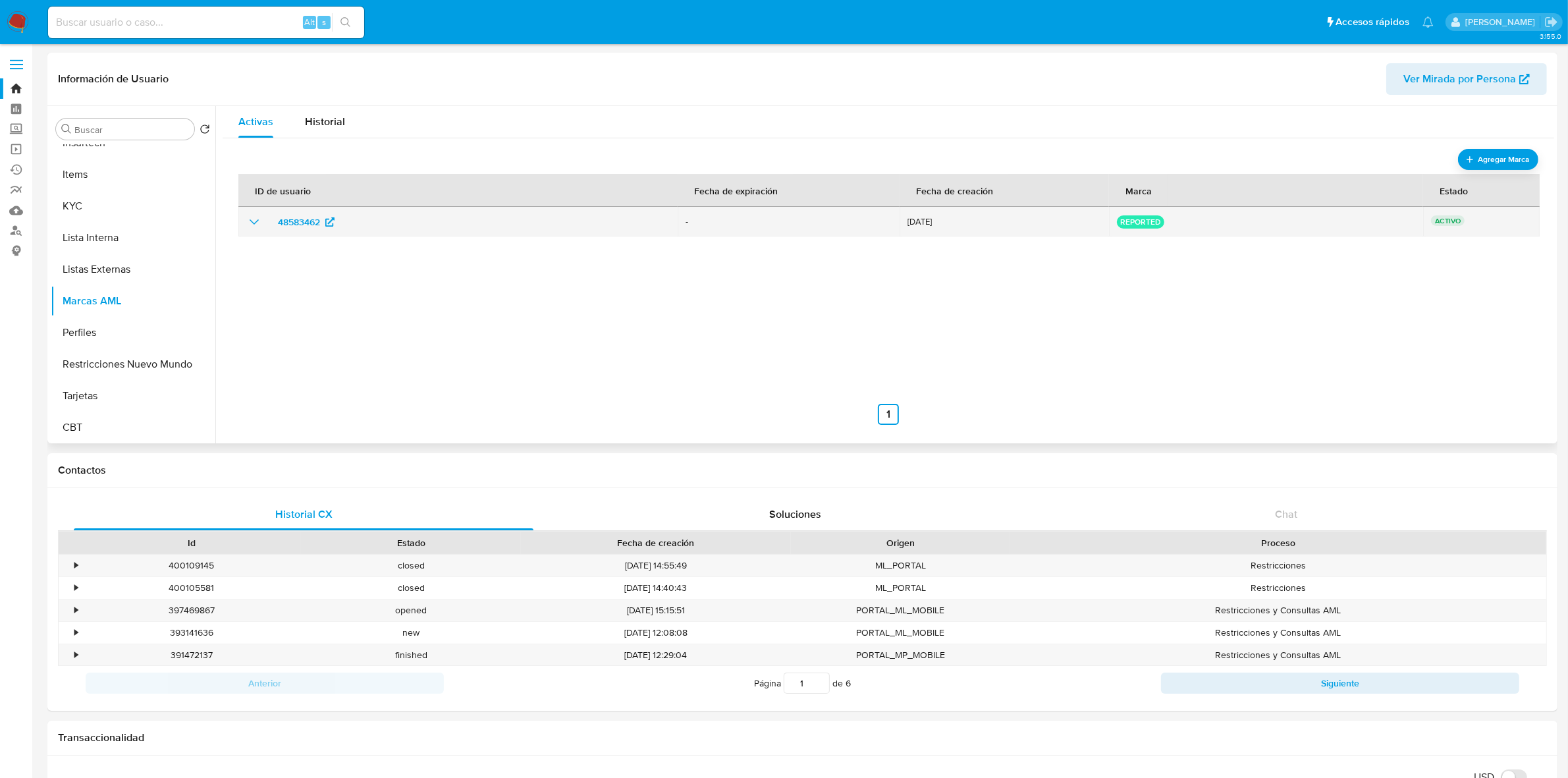
click at [247, 219] on icon "show_hidden_detail_by_id_48583462" at bounding box center [254, 221] width 16 height 16
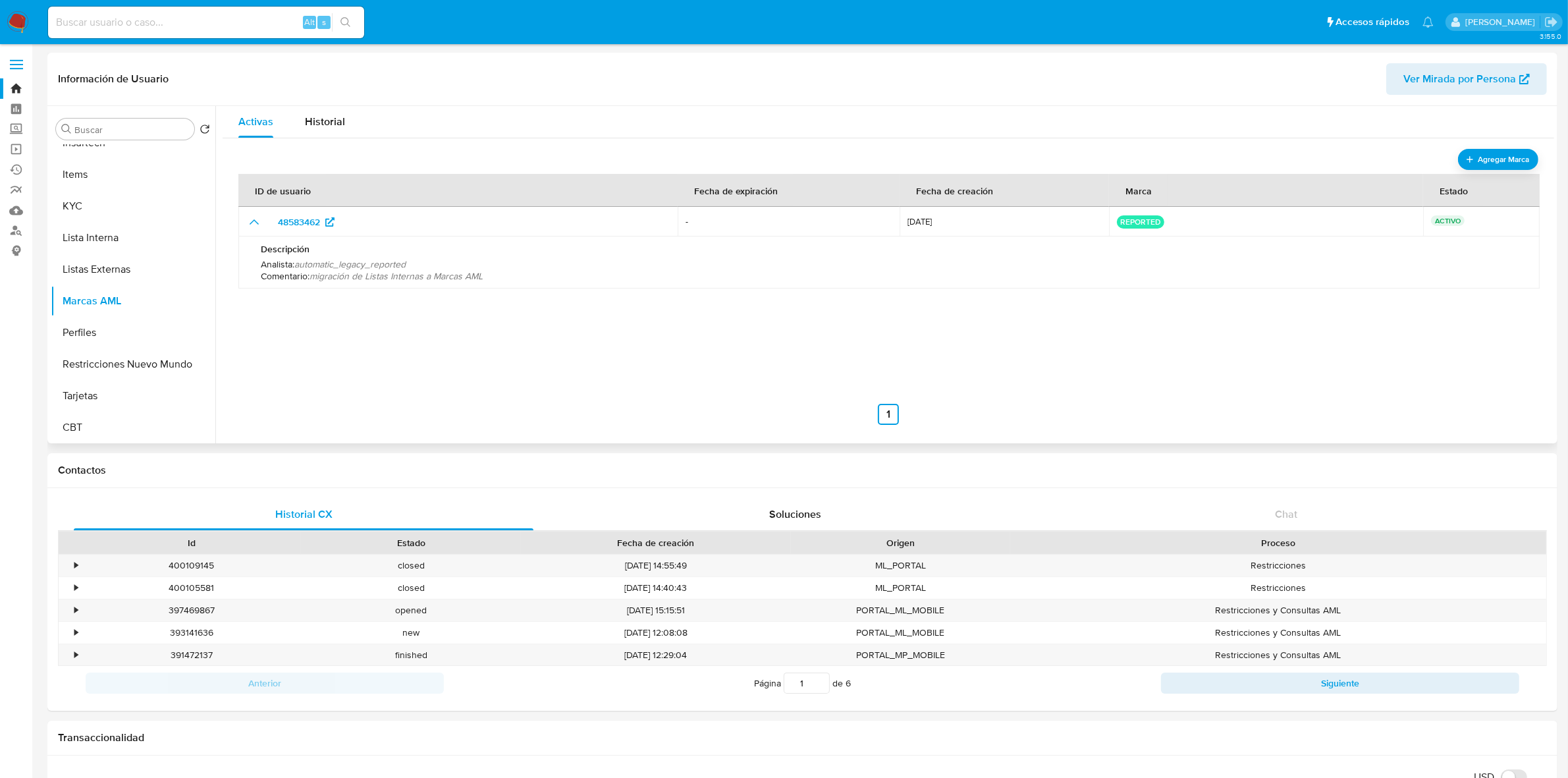
click at [296, 270] on span "Comentario :" at bounding box center [285, 275] width 49 height 13
click at [373, 281] on span "migración de Listas Internas a Marcas AML" at bounding box center [396, 275] width 173 height 13
click at [316, 115] on span "Historial" at bounding box center [325, 121] width 40 height 15
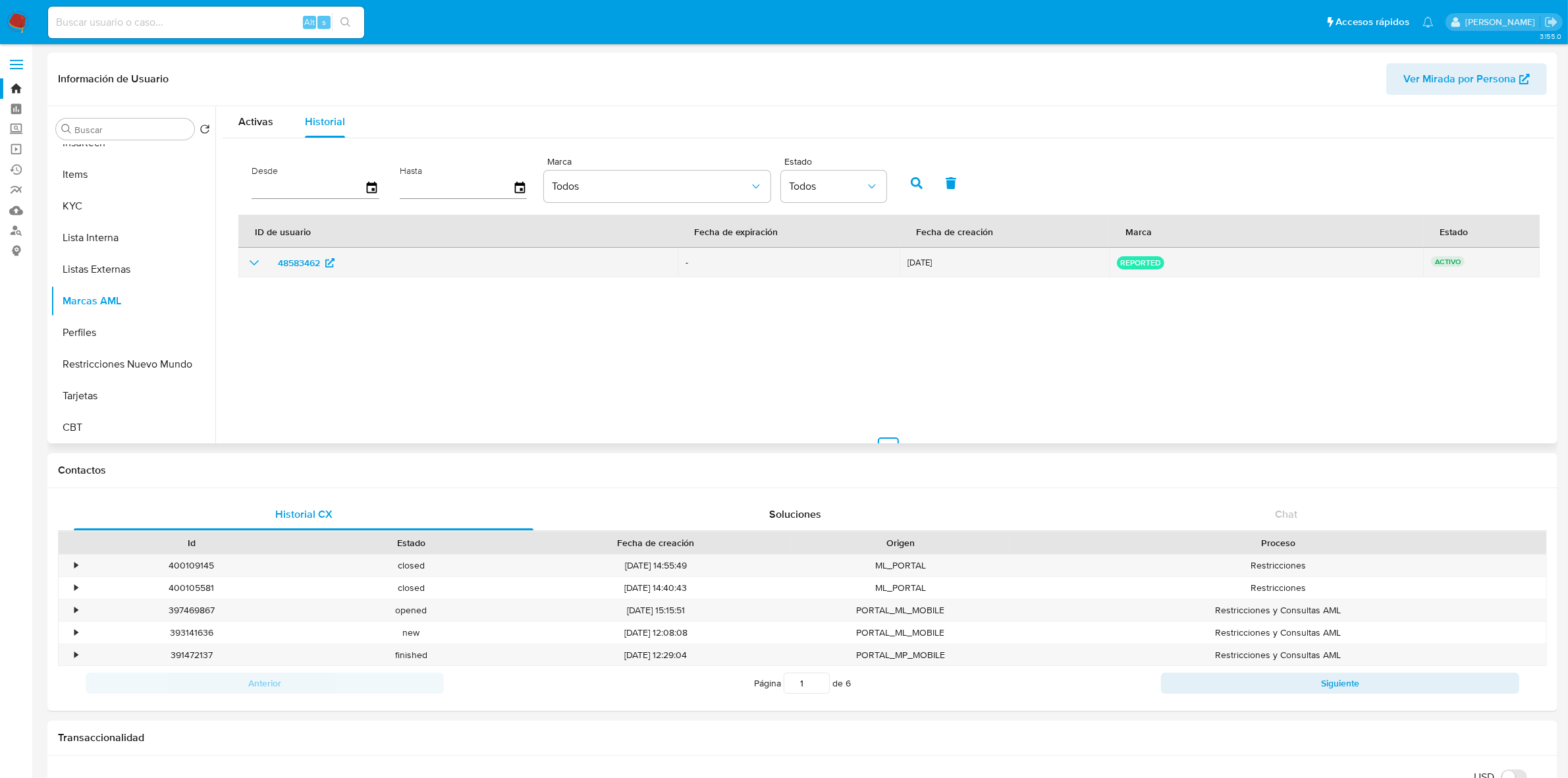
click at [505, 262] on div "48583462" at bounding box center [458, 262] width 424 height 21
click at [258, 268] on icon "show_hidden_detail_by_id_48583462" at bounding box center [254, 262] width 16 height 16
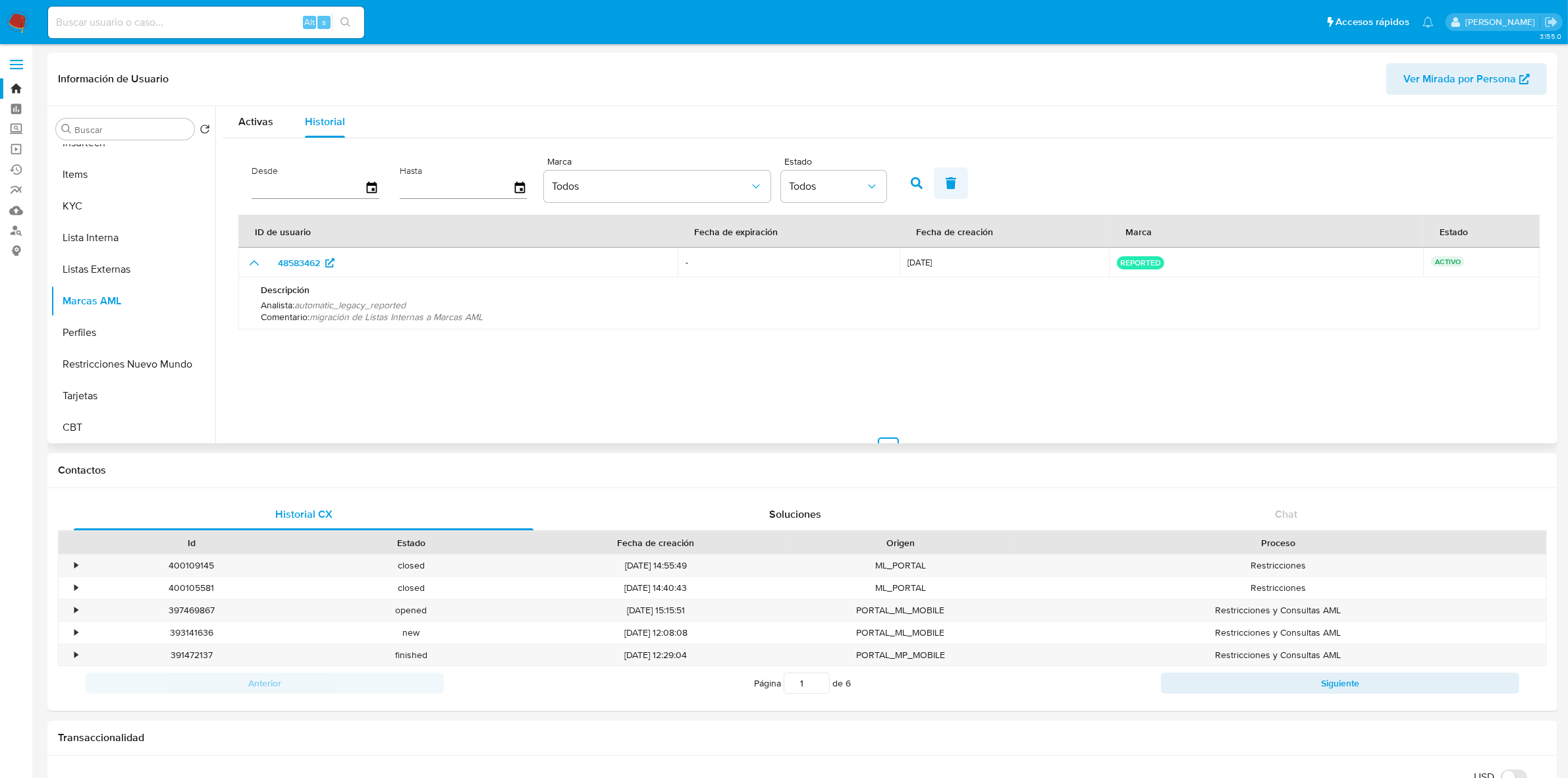
click at [937, 189] on button "button" at bounding box center [951, 183] width 34 height 31
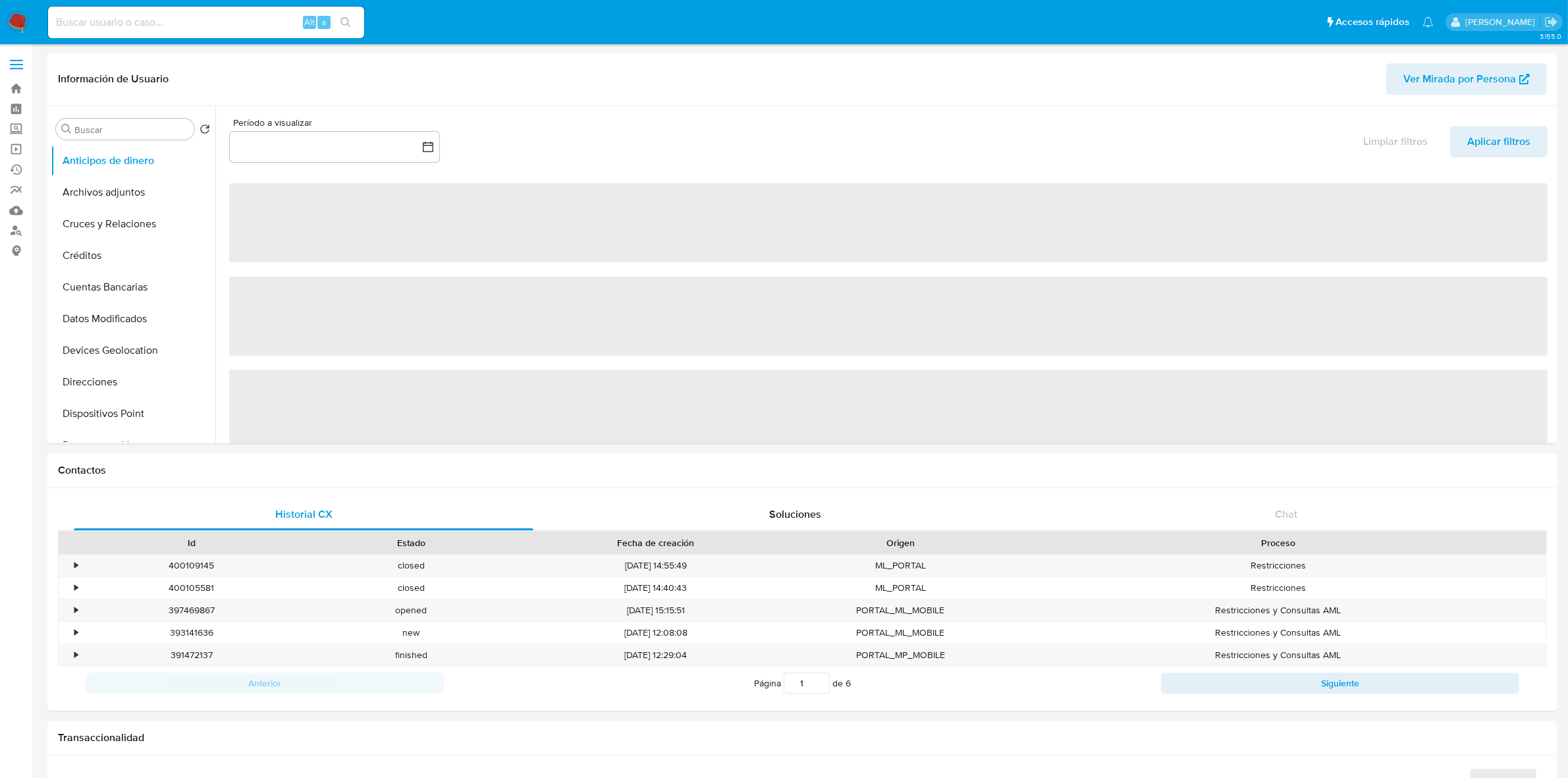
select select "10"
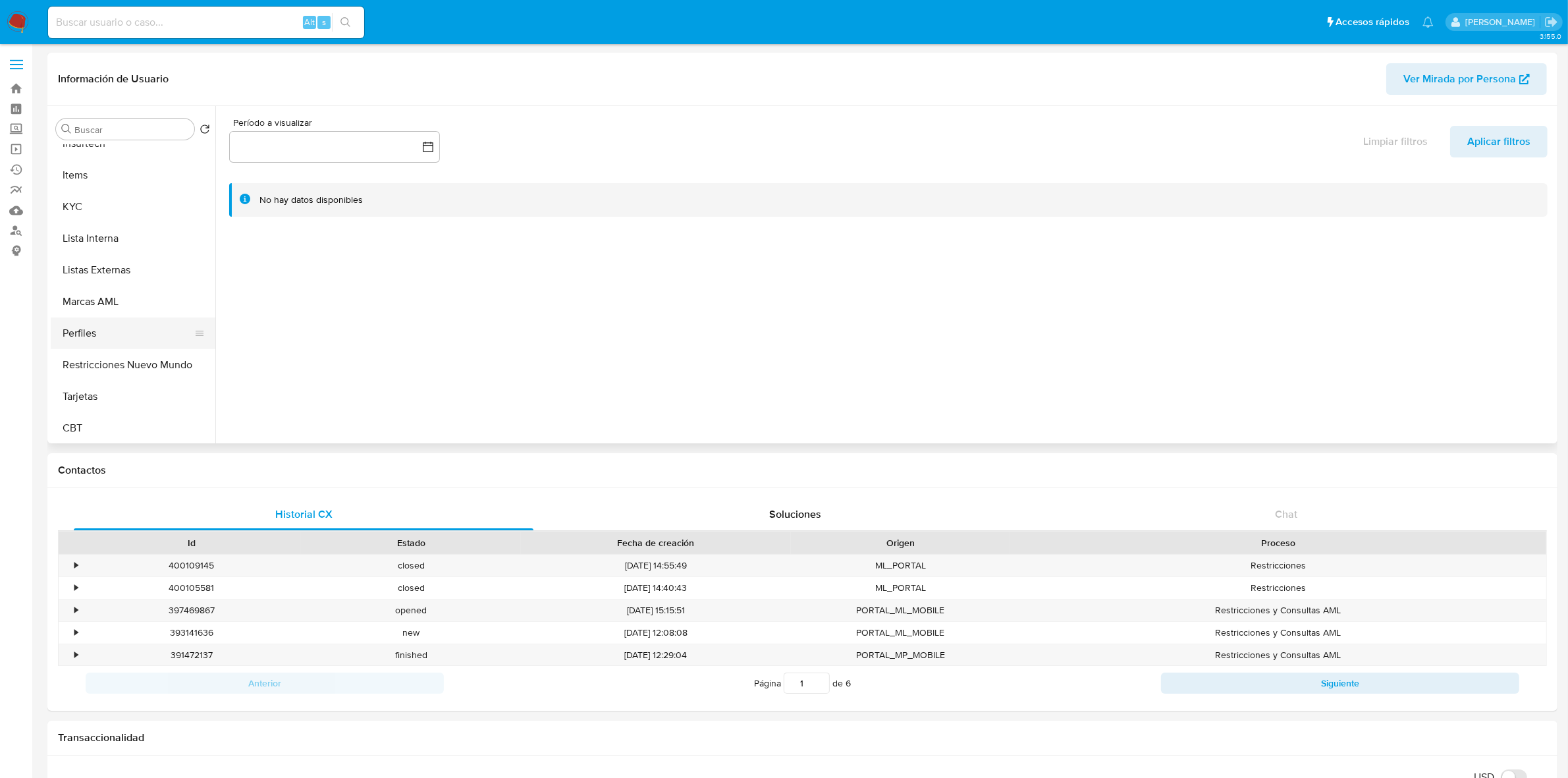
scroll to position [555, 0]
click at [126, 291] on button "Marcas AML" at bounding box center [127, 301] width 154 height 31
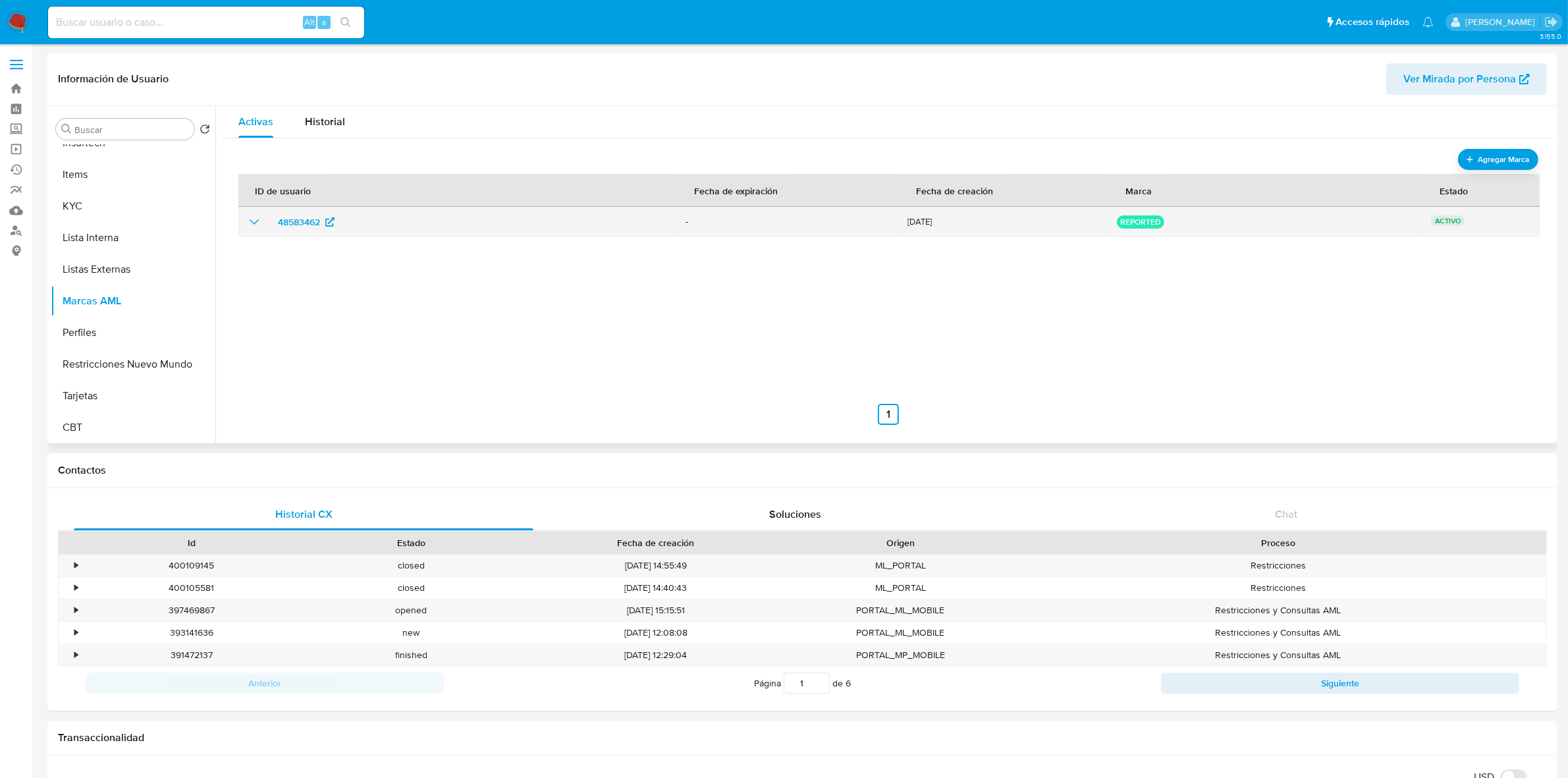
click at [1117, 229] on td "reported" at bounding box center [1266, 222] width 313 height 30
click at [1440, 215] on p "ACTIVO" at bounding box center [1447, 220] width 33 height 10
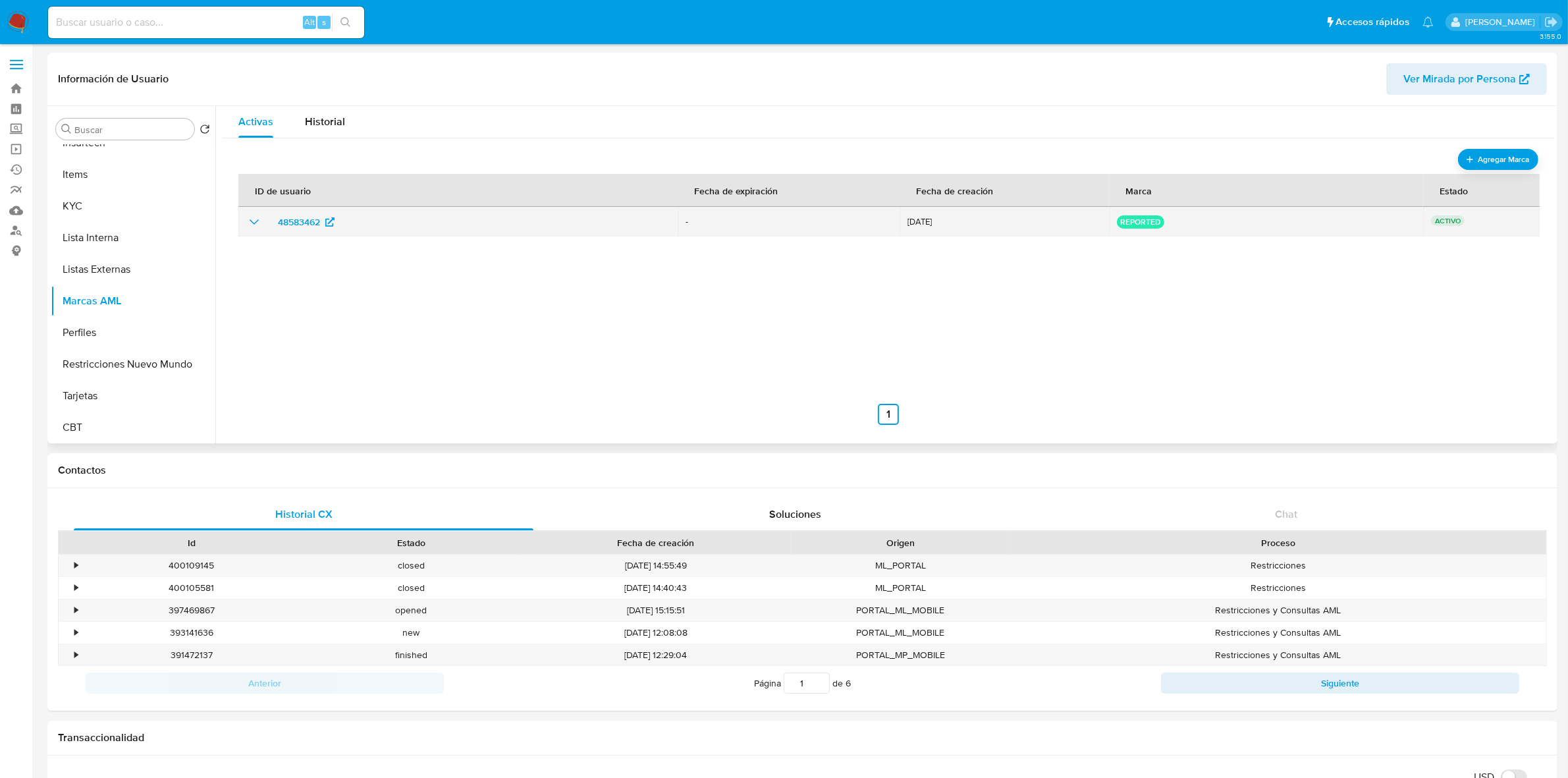
click at [248, 215] on icon "show_hidden_detail_by_id_48583462" at bounding box center [254, 221] width 16 height 16
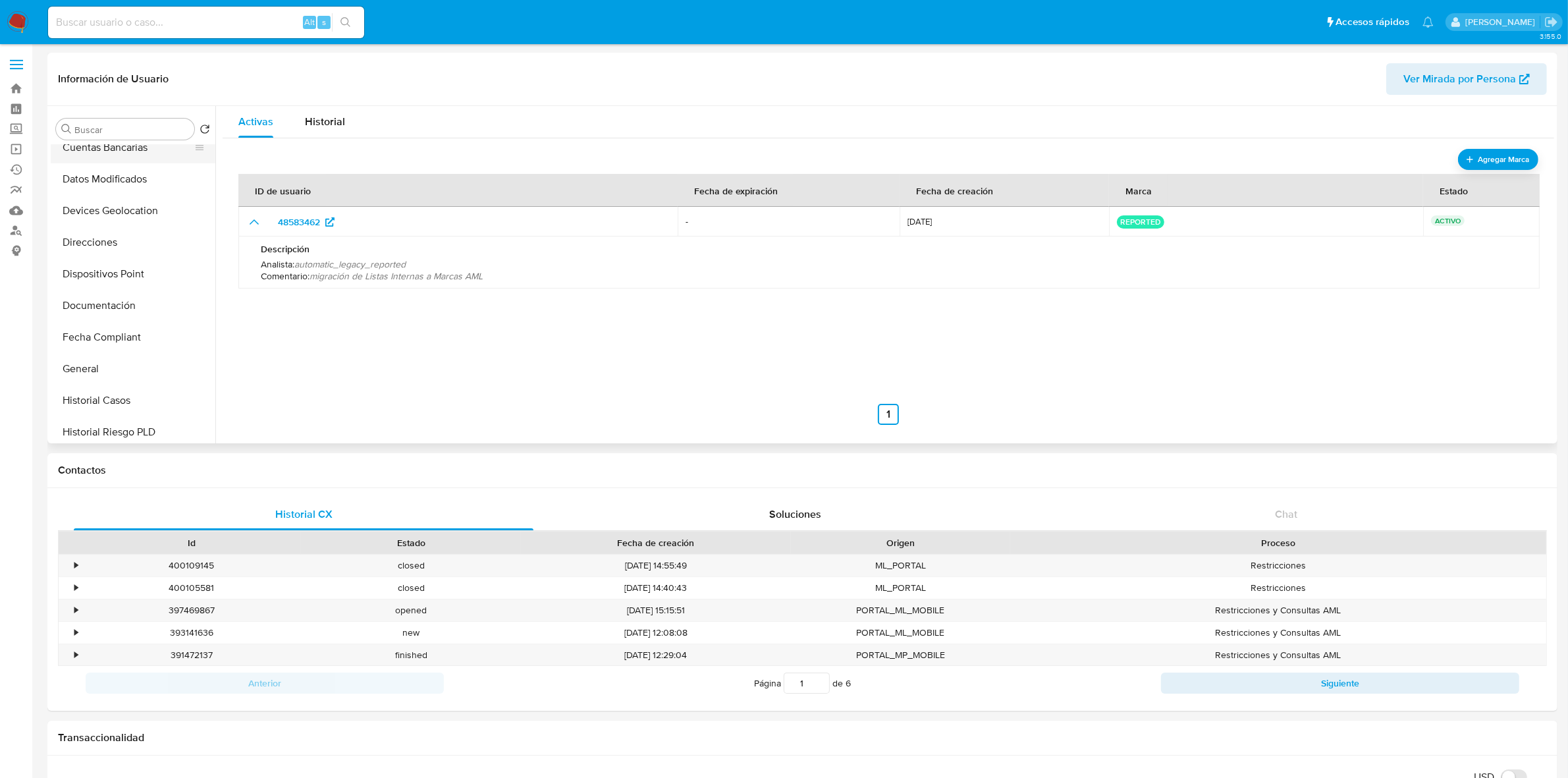
scroll to position [0, 0]
click at [321, 123] on span "Historial" at bounding box center [325, 121] width 40 height 15
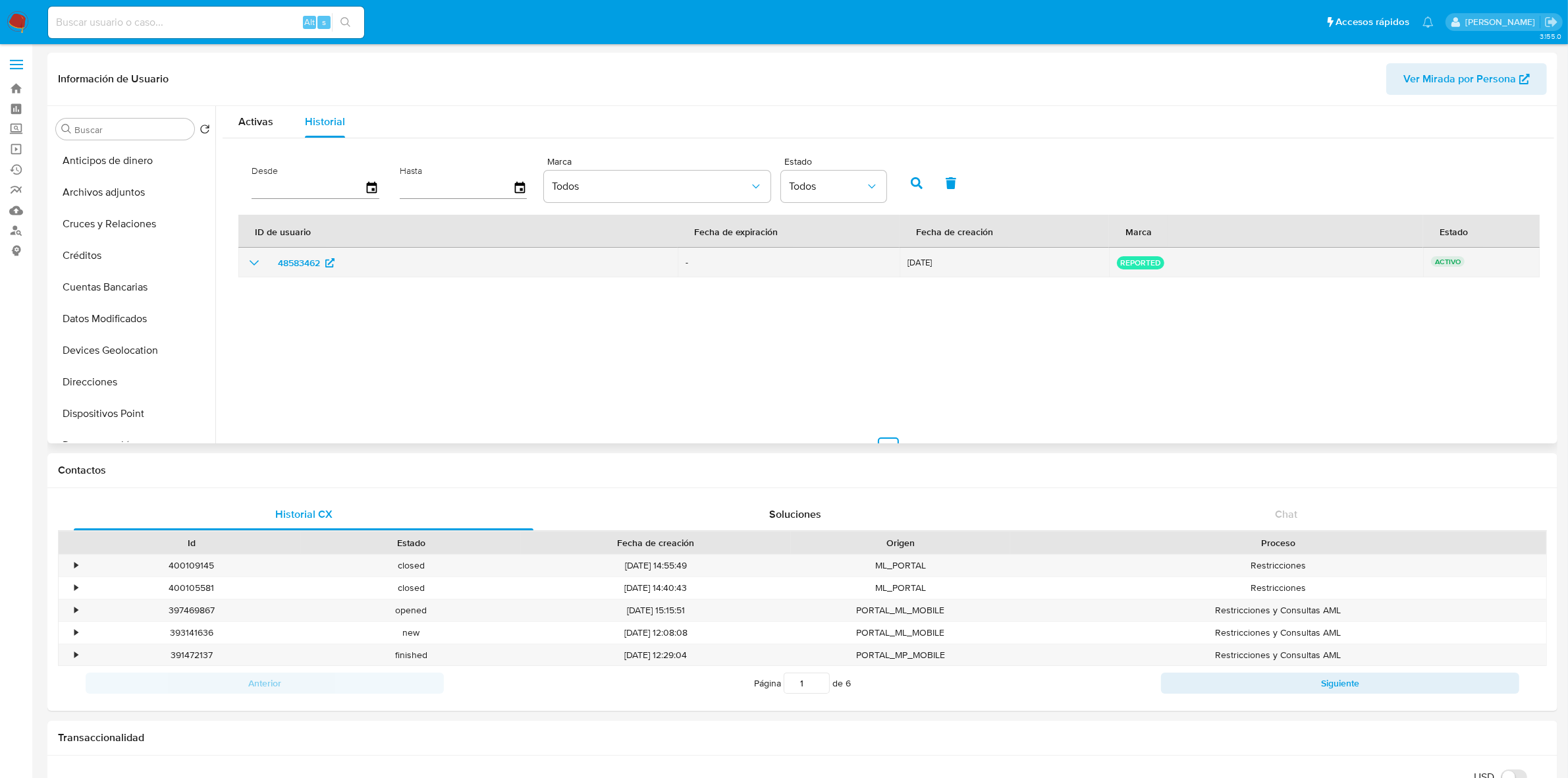
click at [262, 262] on icon "show_hidden_detail_by_id_48583462" at bounding box center [254, 262] width 16 height 16
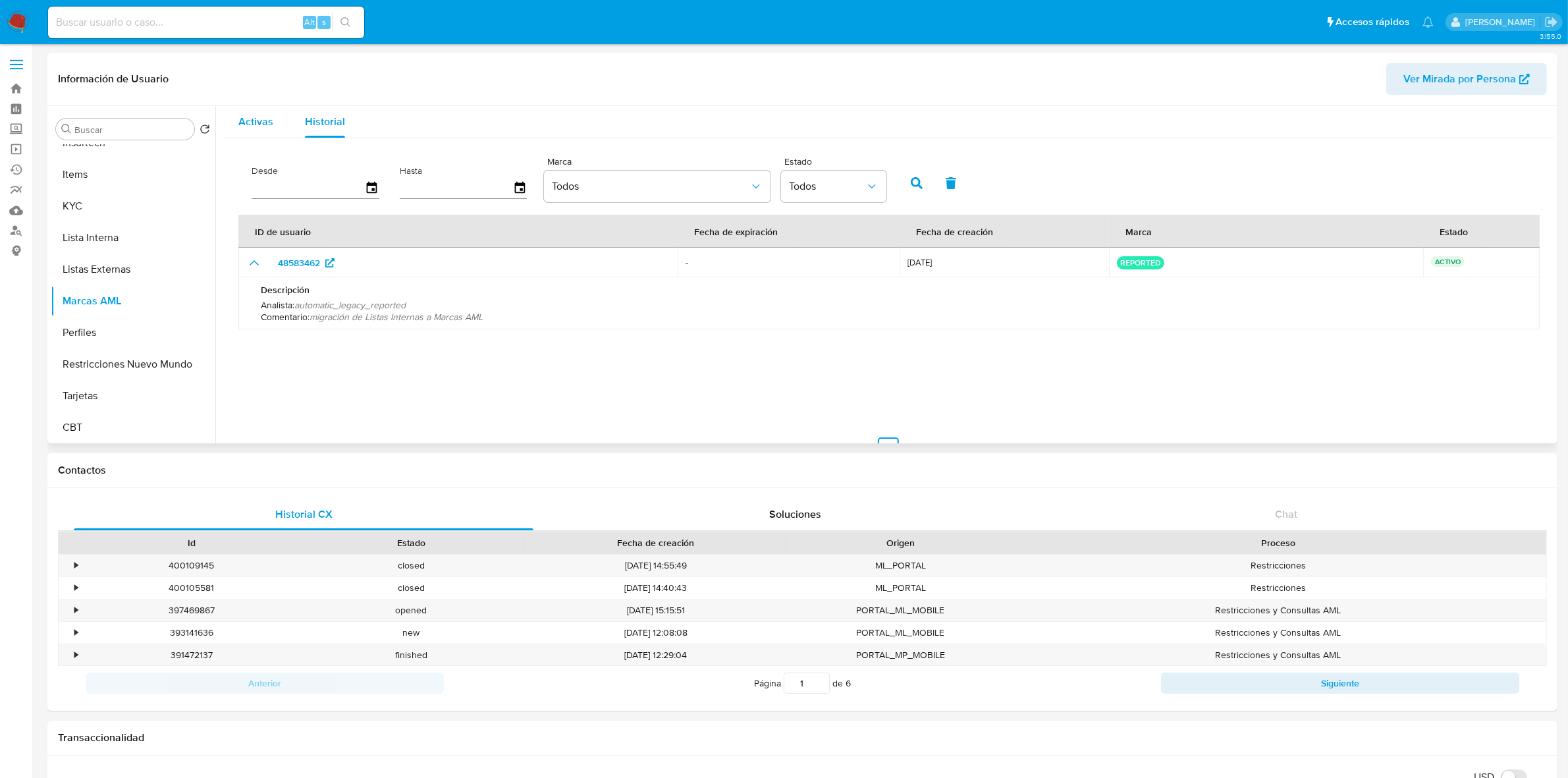
click at [277, 127] on button "Activas" at bounding box center [256, 122] width 67 height 31
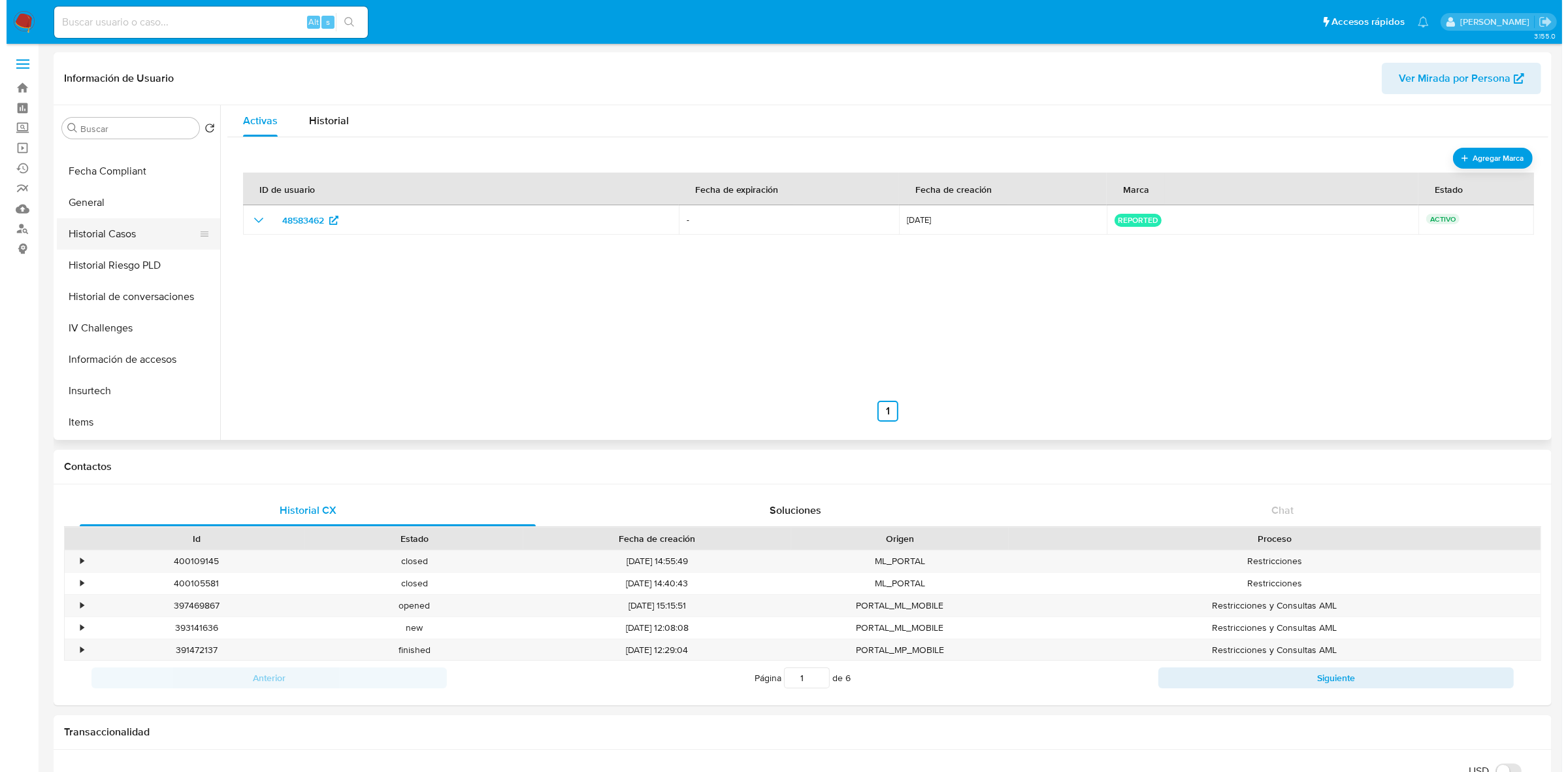
scroll to position [327, 0]
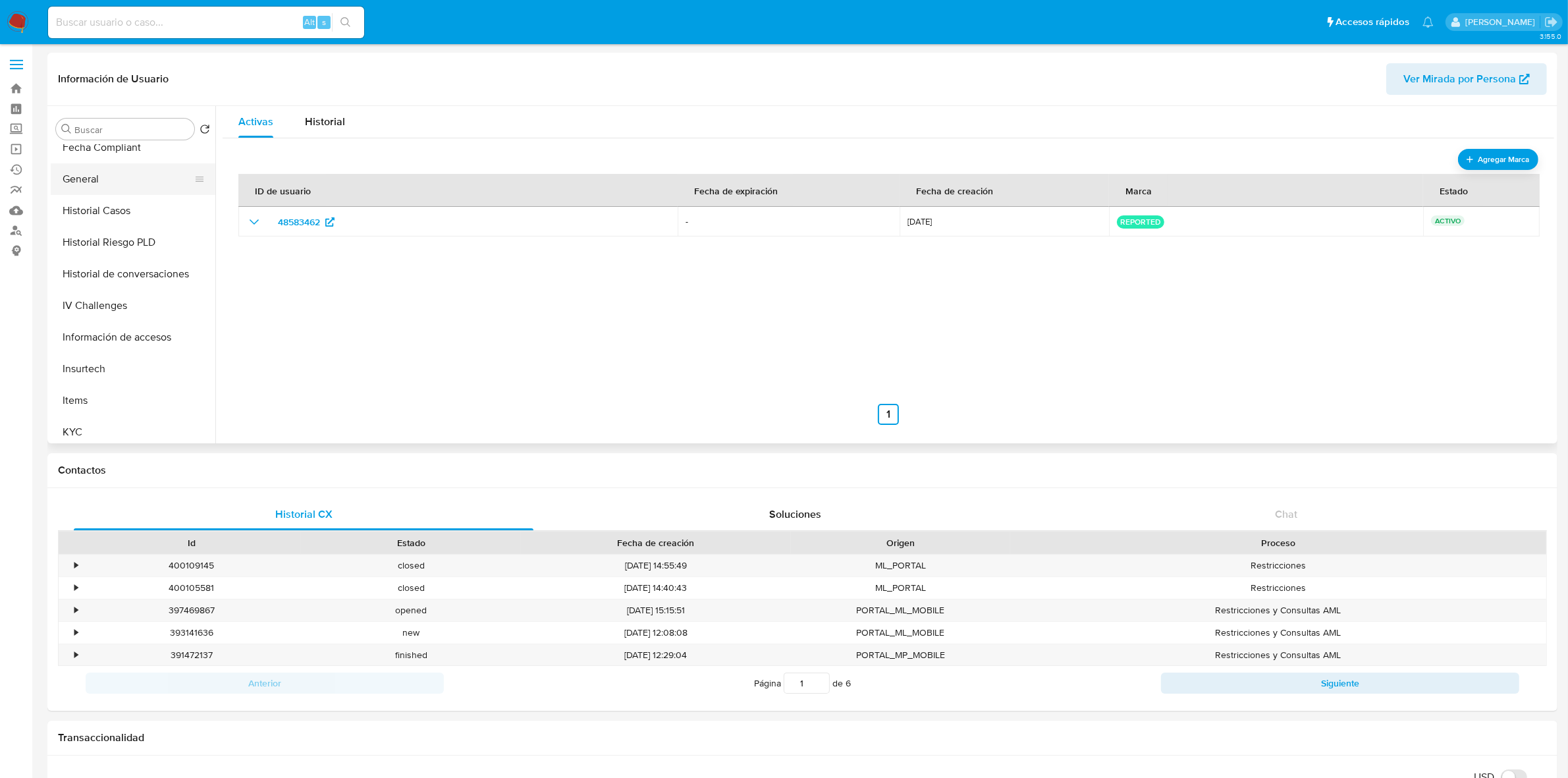
click at [106, 187] on button "General" at bounding box center [127, 179] width 154 height 31
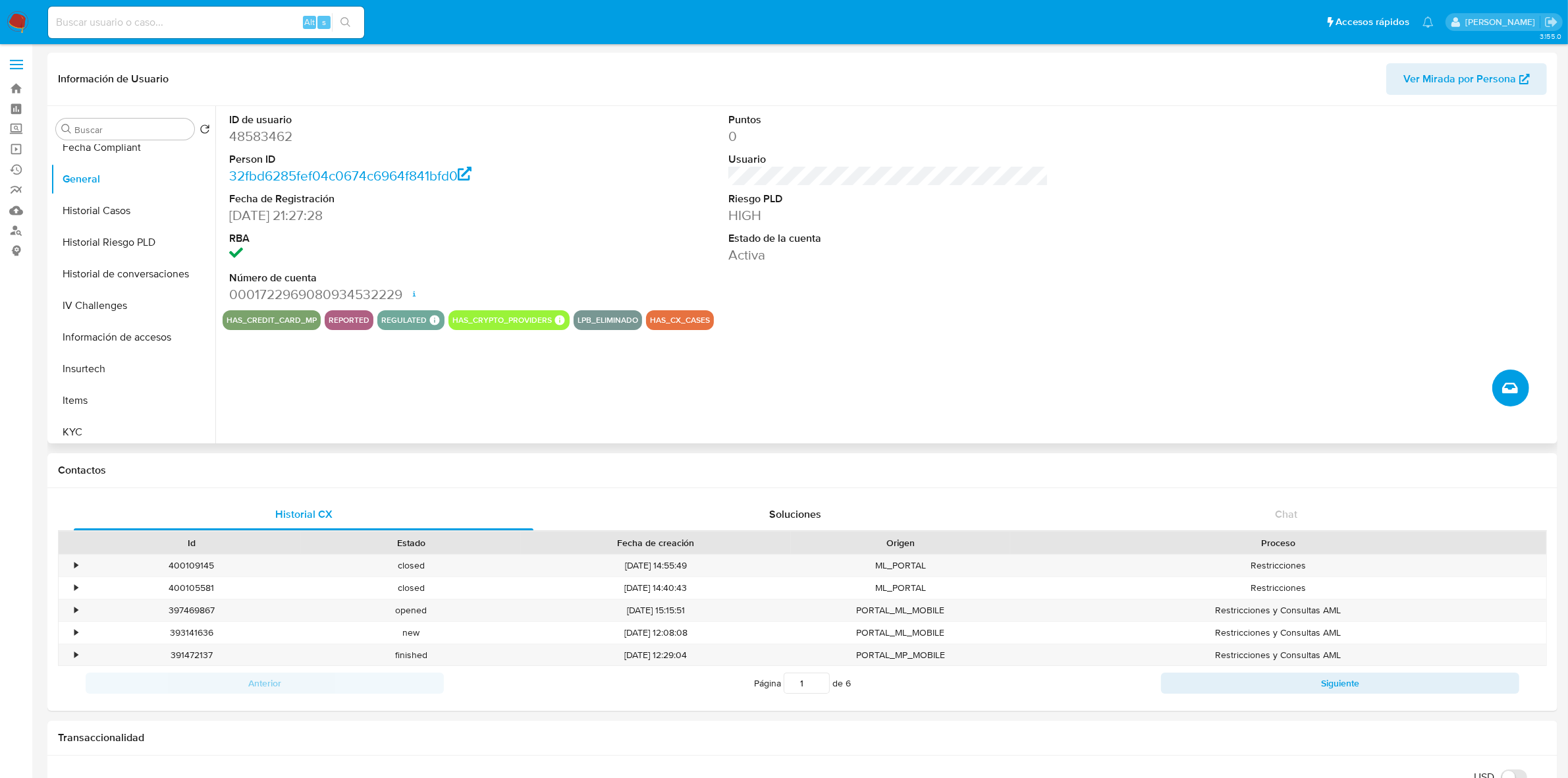
click at [1525, 381] on button "Crear caso manual" at bounding box center [1511, 388] width 37 height 37
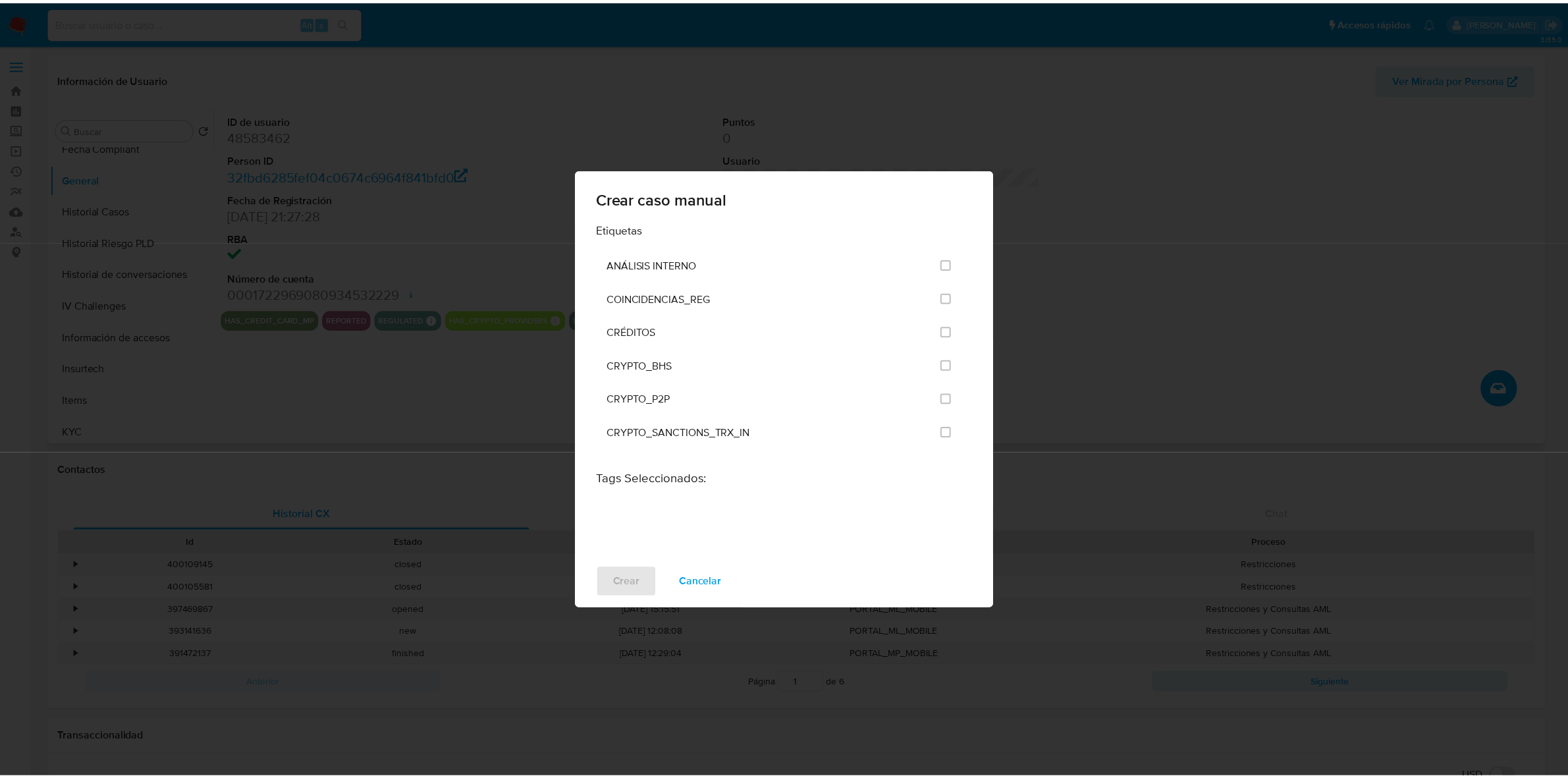
scroll to position [0, 0]
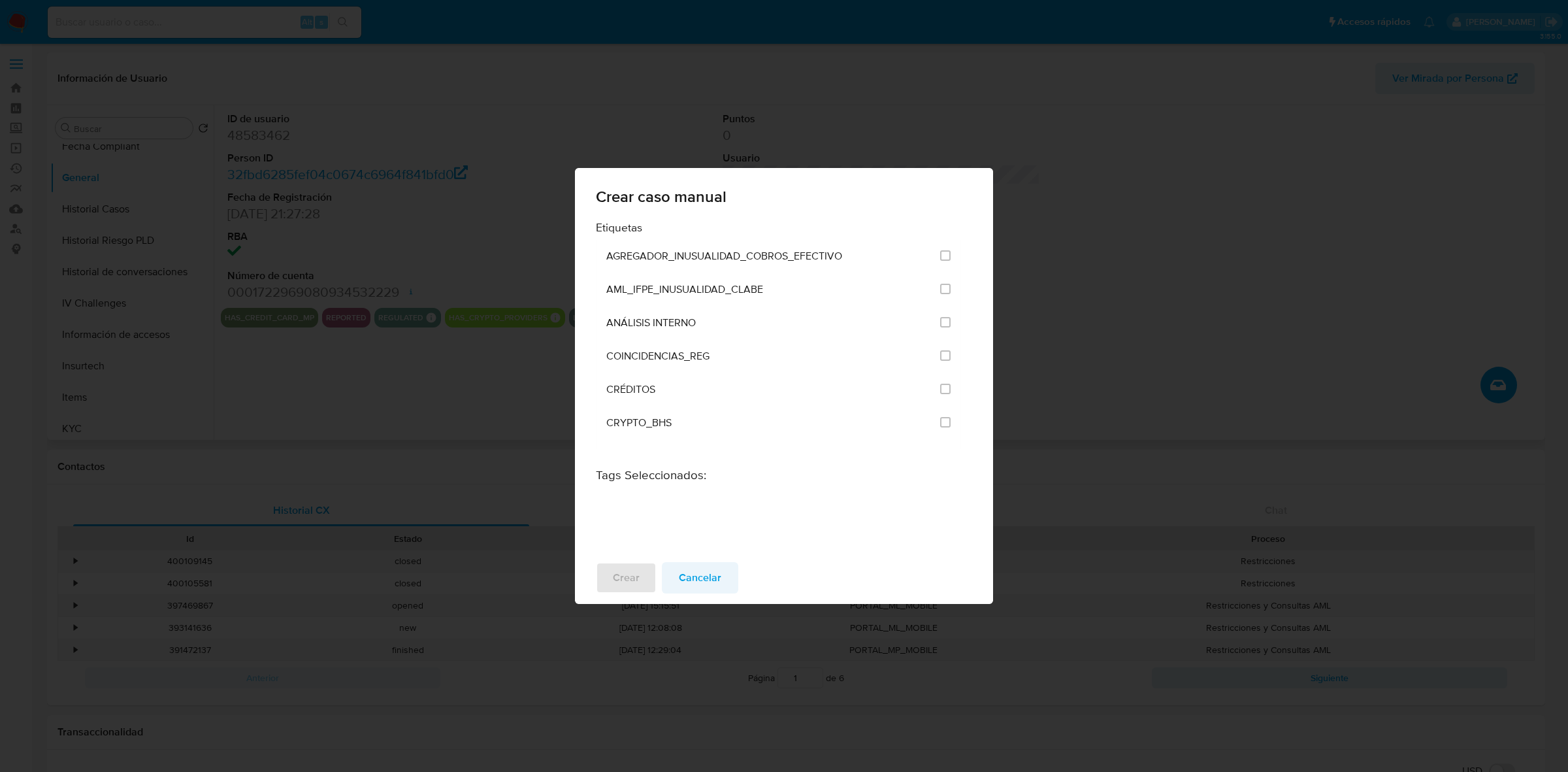
click at [714, 574] on span "Cancelar" at bounding box center [700, 577] width 43 height 29
